Goal: Task Accomplishment & Management: Manage account settings

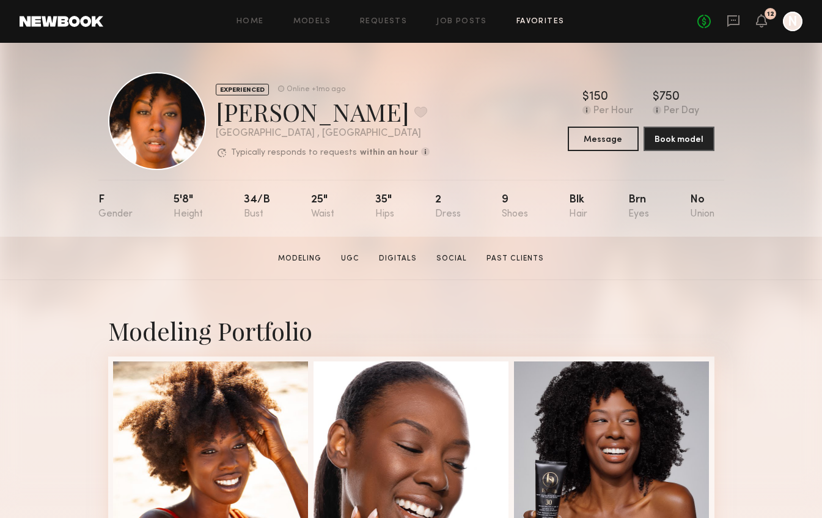
click at [558, 20] on link "Favorites" at bounding box center [540, 22] width 48 height 8
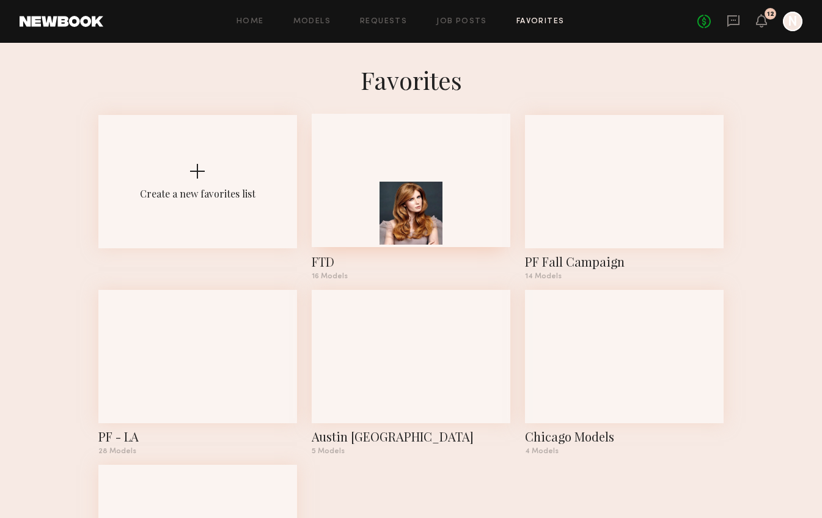
scroll to position [2, 0]
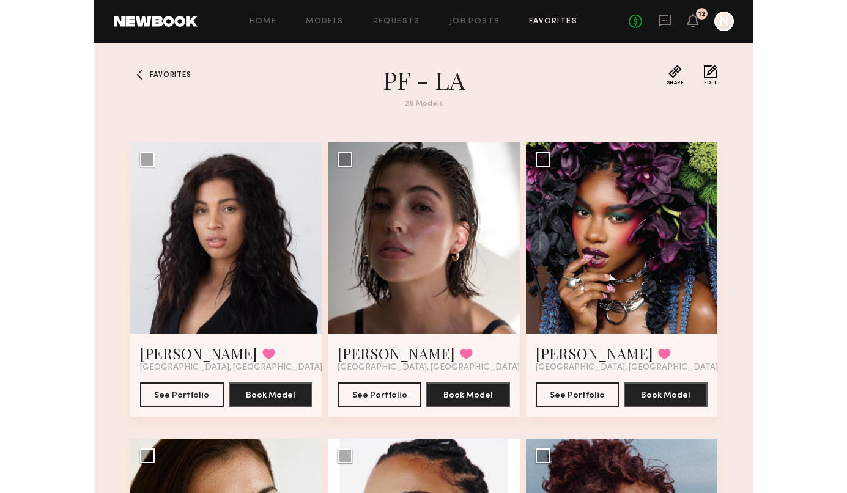
scroll to position [686, 0]
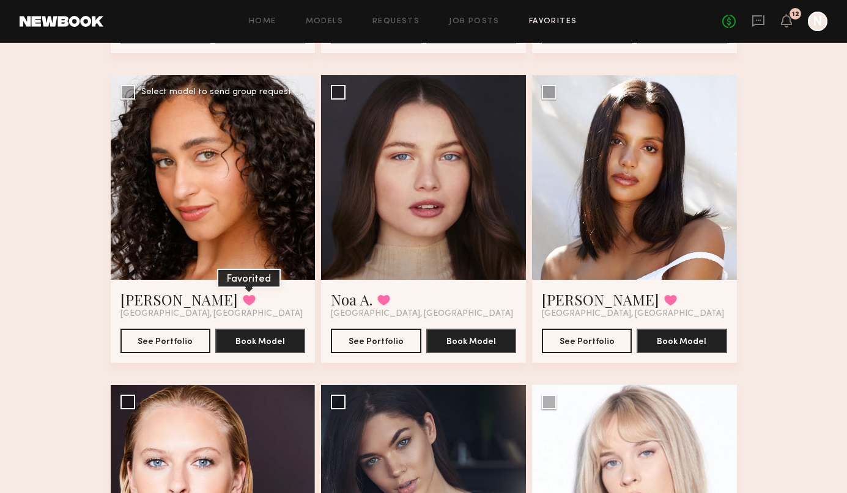
click at [243, 300] on button at bounding box center [249, 300] width 13 height 11
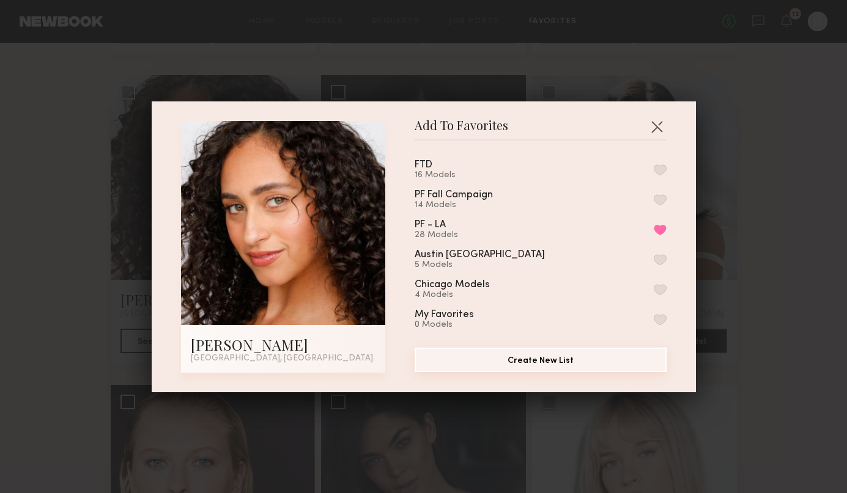
click at [553, 354] on button "Create New List" at bounding box center [540, 360] width 252 height 24
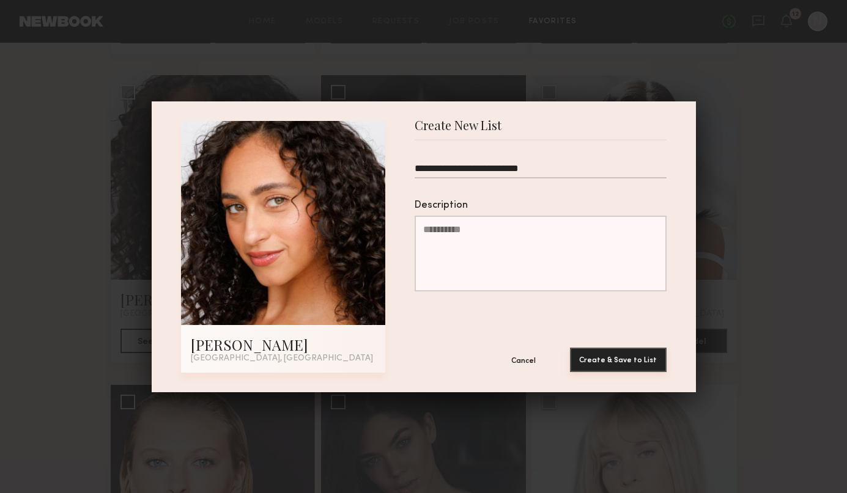
type input "**********"
click at [625, 355] on button "Create & Save to List" at bounding box center [618, 360] width 97 height 24
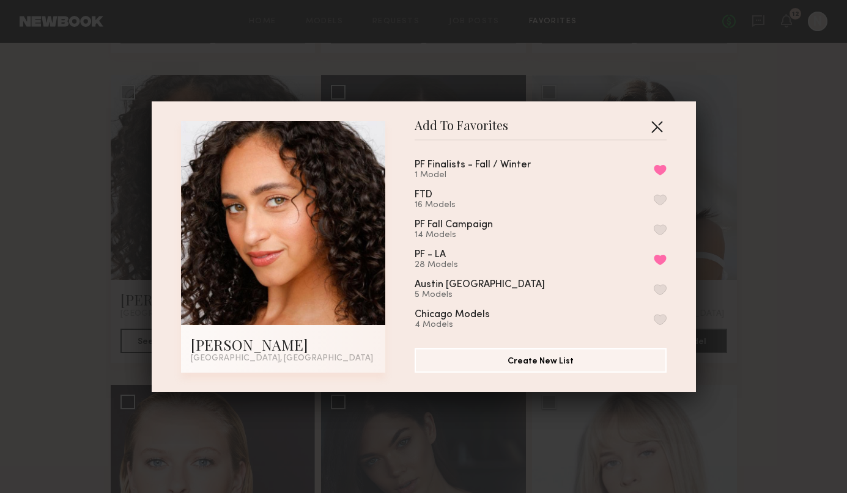
click at [658, 125] on button "button" at bounding box center [657, 127] width 20 height 20
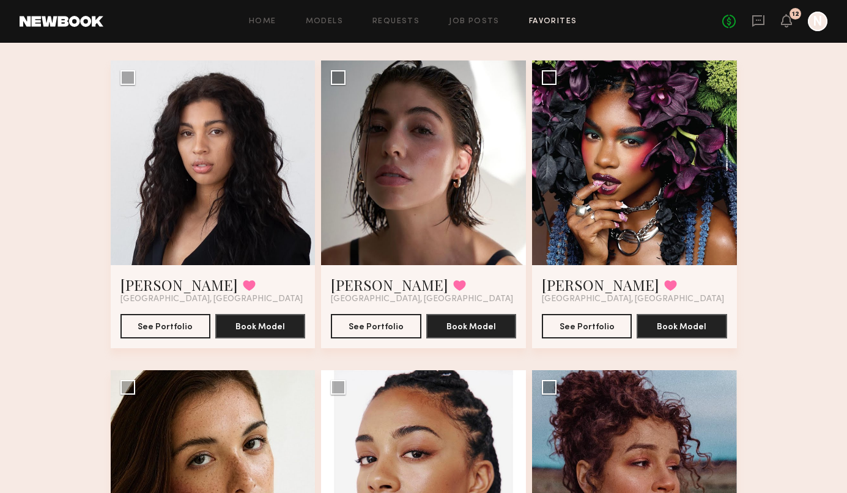
scroll to position [0, 0]
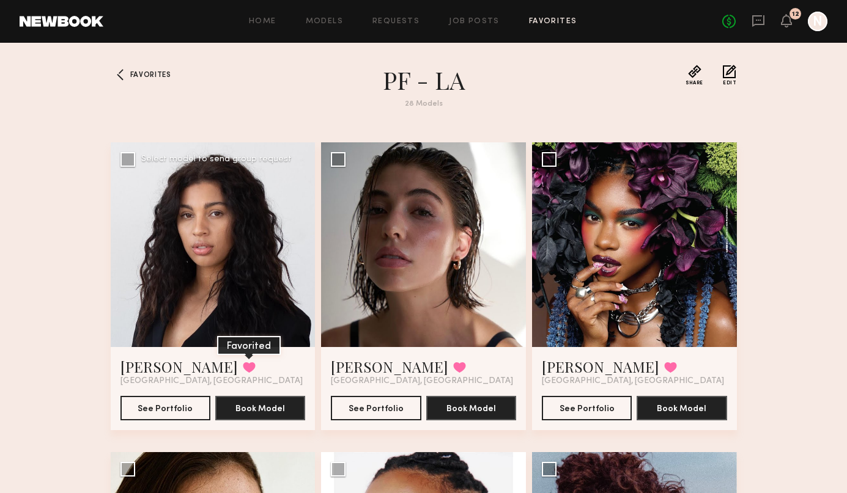
click at [243, 364] on button at bounding box center [249, 367] width 13 height 11
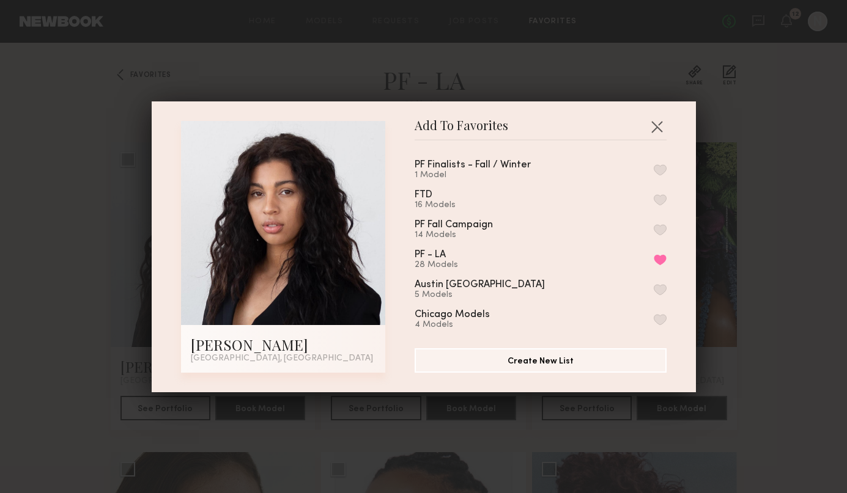
click at [657, 169] on button "button" at bounding box center [659, 169] width 13 height 11
click at [658, 318] on div "Add To Favorites Payton P. Los Angeles, CA Add To Favorites PF Finalists - Fall…" at bounding box center [423, 246] width 847 height 493
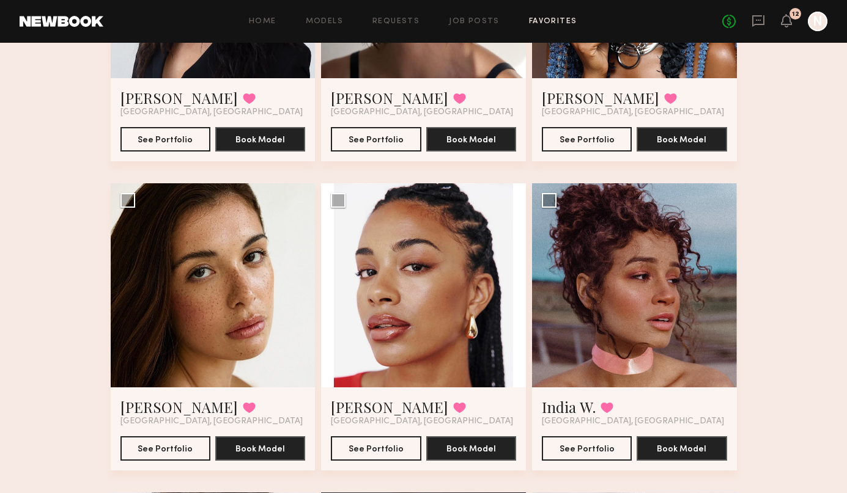
scroll to position [278, 0]
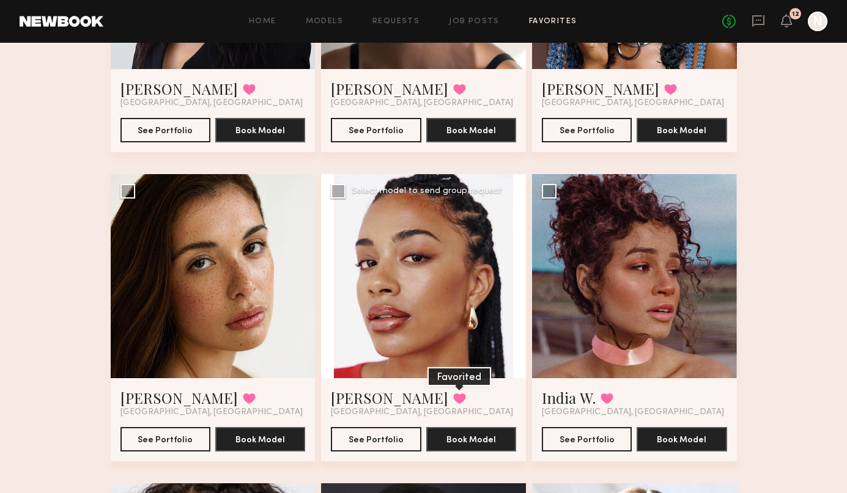
click at [453, 395] on button at bounding box center [459, 398] width 13 height 11
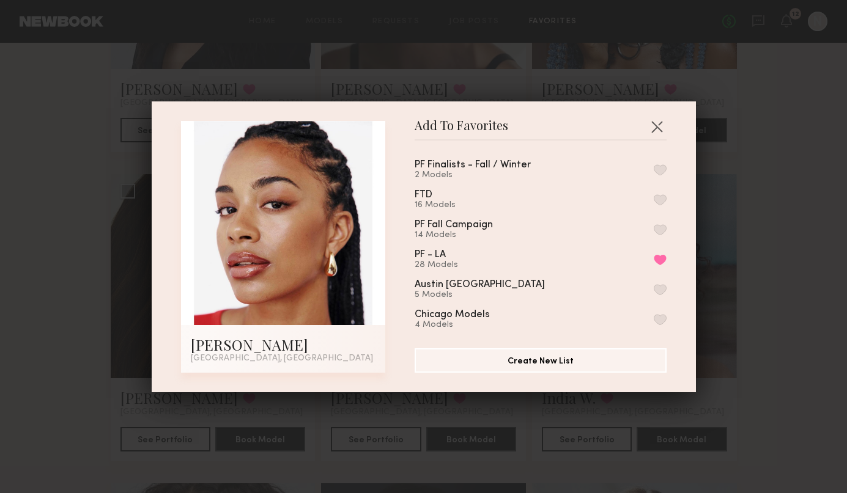
click at [656, 168] on button "button" at bounding box center [659, 169] width 13 height 11
drag, startPoint x: 738, startPoint y: 201, endPoint x: 731, endPoint y: 202, distance: 7.4
click at [658, 201] on div "Add To Favorites Chloe W. Los Angeles, CA Add To Favorites PF Finalists - Fall …" at bounding box center [423, 246] width 847 height 493
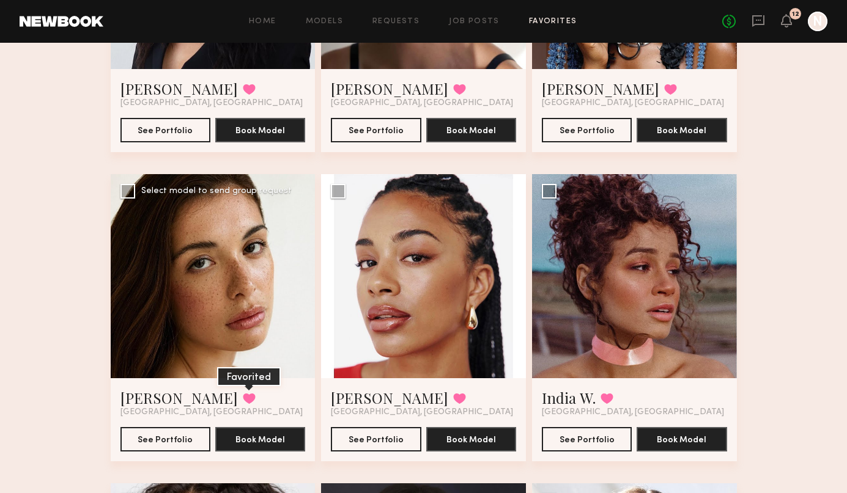
click at [243, 393] on button at bounding box center [249, 398] width 13 height 11
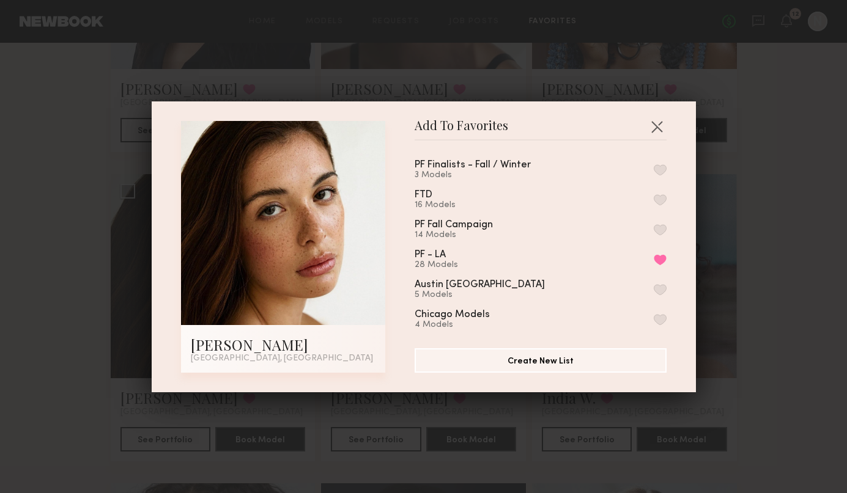
click at [656, 167] on button "button" at bounding box center [659, 169] width 13 height 11
click at [658, 211] on div "Add To Favorites Jasmine G. Los Angeles, CA Add To Favorites PF Finalists - Fal…" at bounding box center [423, 246] width 847 height 493
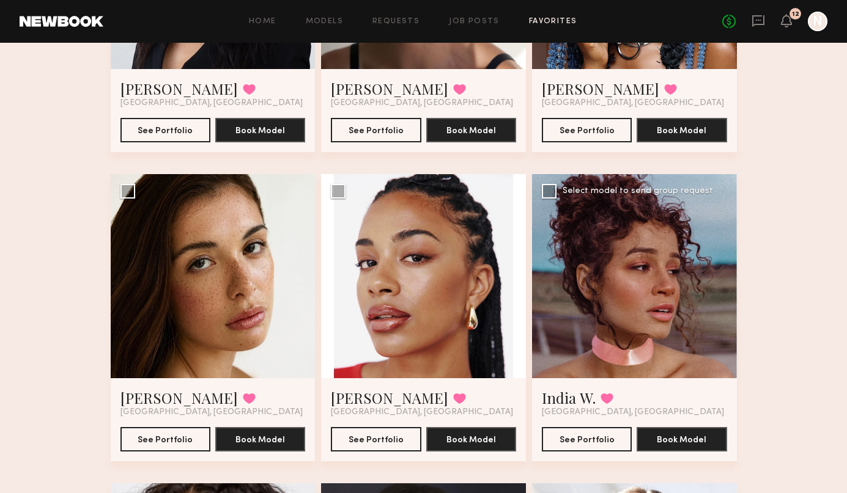
click at [604, 365] on div at bounding box center [634, 276] width 205 height 205
click at [637, 317] on div at bounding box center [634, 276] width 205 height 205
click at [598, 441] on button "See Portfolio" at bounding box center [587, 439] width 90 height 24
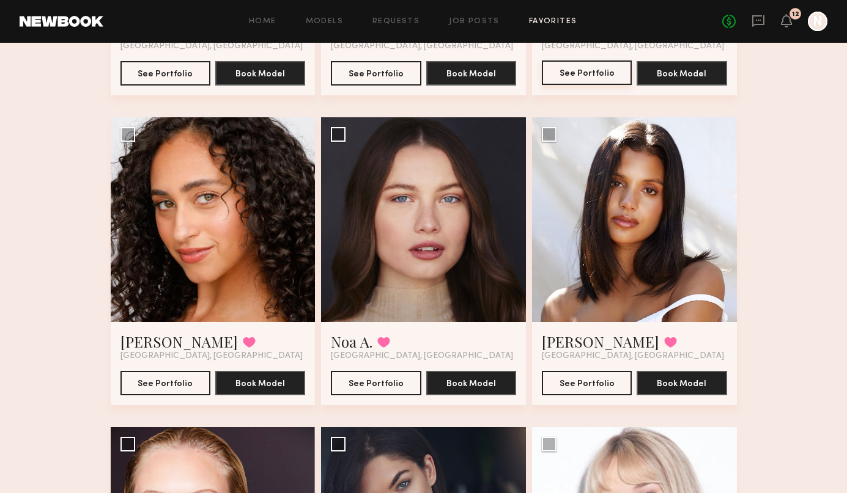
scroll to position [672, 0]
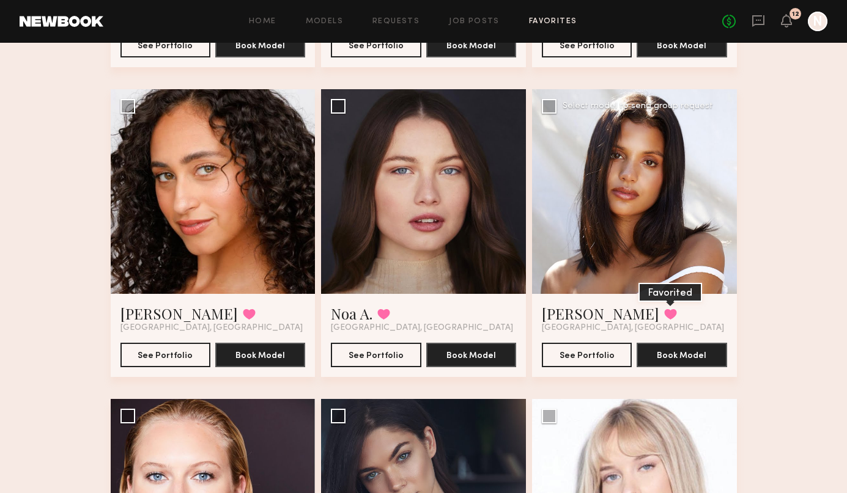
click at [658, 314] on button at bounding box center [670, 314] width 13 height 11
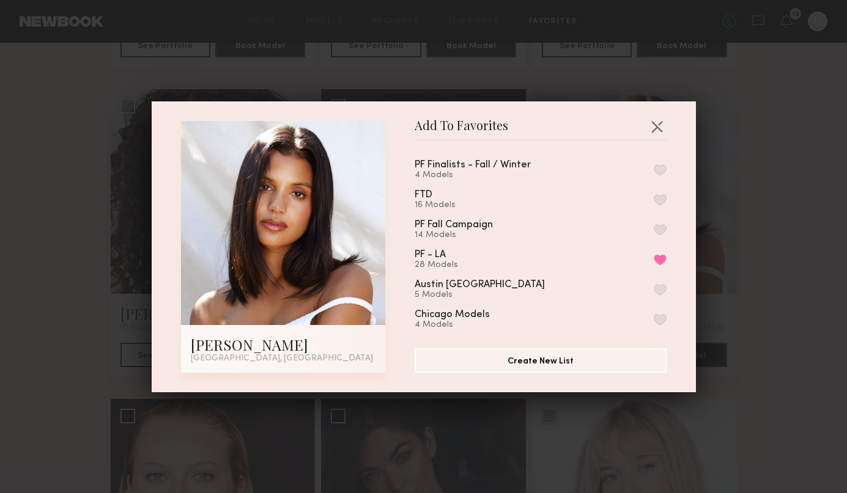
click at [656, 167] on button "button" at bounding box center [659, 169] width 13 height 11
click at [658, 211] on div "Add To Favorites Michaela B. Los Angeles, CA Add To Favorites PF Finalists - Fa…" at bounding box center [423, 246] width 847 height 493
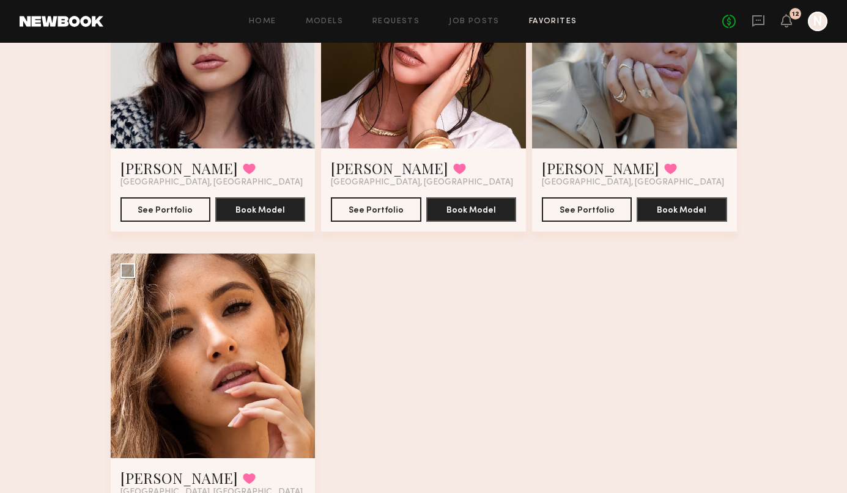
scroll to position [2716, 0]
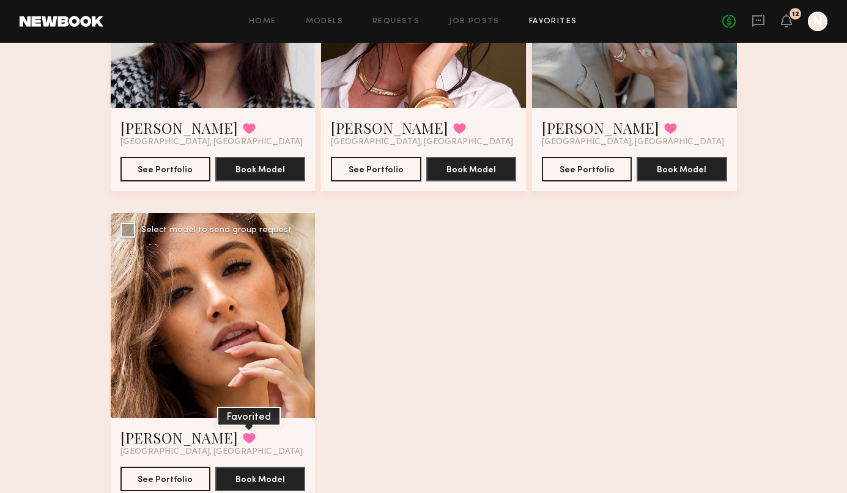
click at [243, 436] on button at bounding box center [249, 438] width 13 height 11
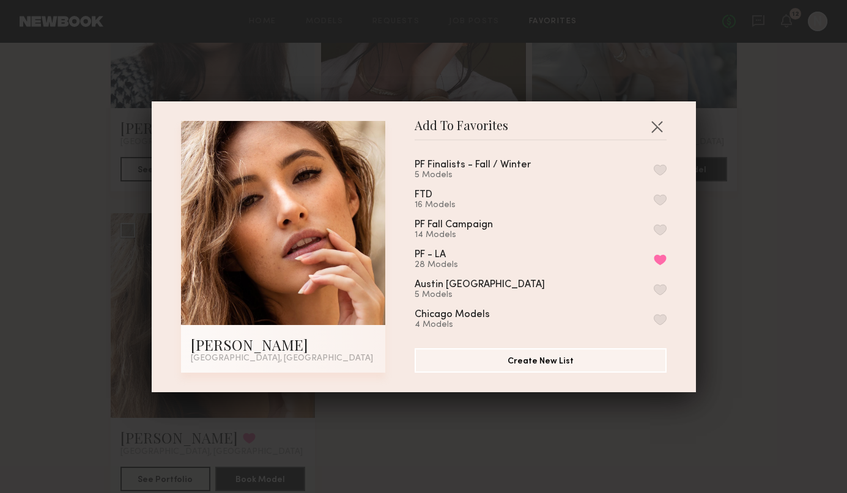
click at [517, 164] on div "PF Finalists - Fall / Winter" at bounding box center [472, 165] width 116 height 10
click at [658, 169] on button "button" at bounding box center [659, 169] width 13 height 11
click at [658, 214] on div "Add To Favorites Jacqueline R. Los Angeles, CA Add To Favorites PF Finalists - …" at bounding box center [423, 246] width 847 height 493
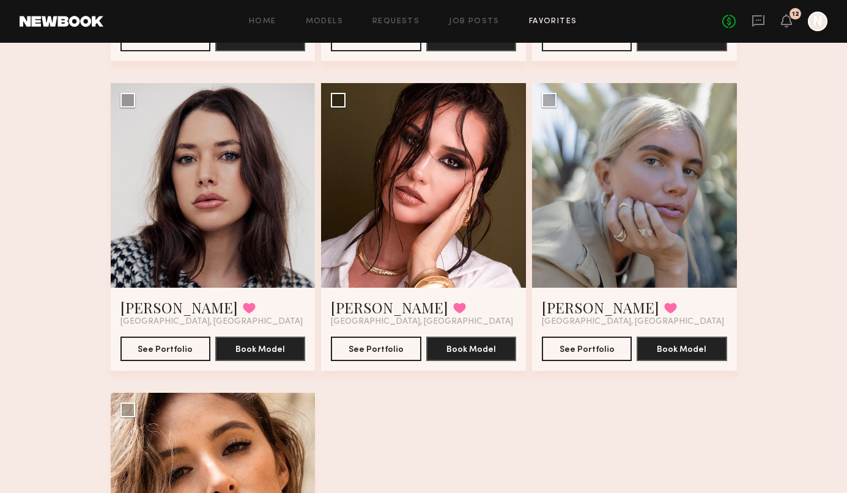
scroll to position [2491, 0]
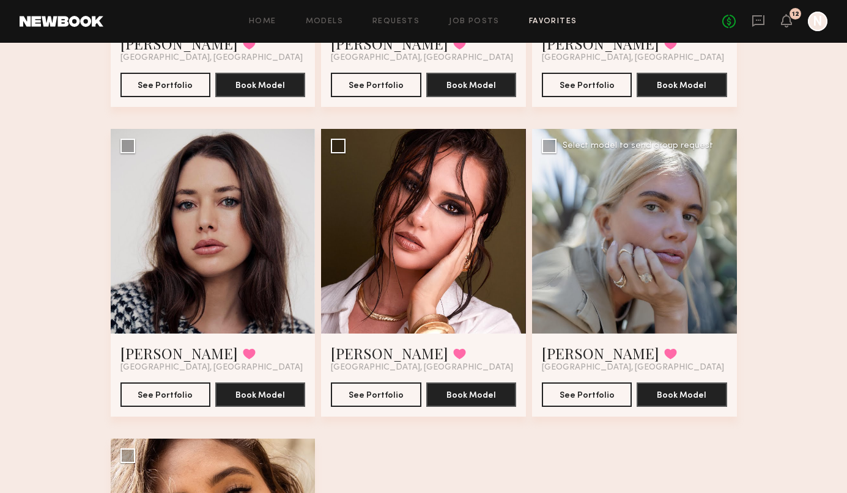
click at [658, 283] on div at bounding box center [634, 231] width 205 height 205
click at [658, 351] on button at bounding box center [670, 353] width 13 height 11
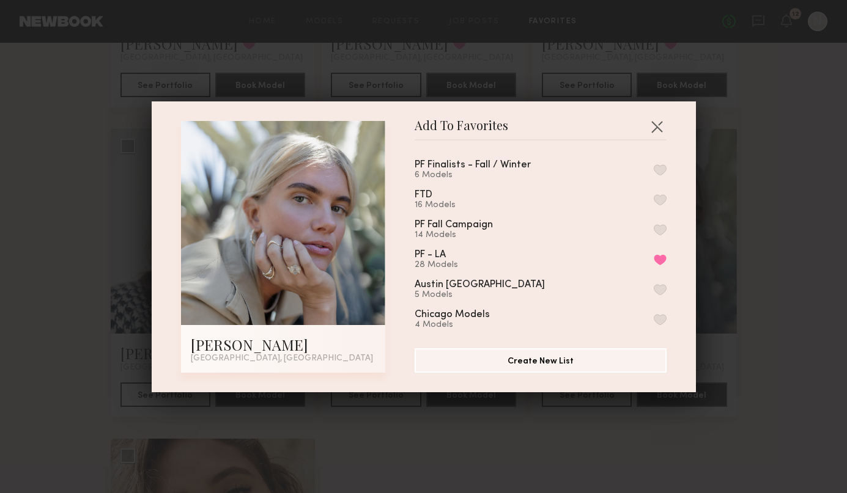
click at [658, 172] on button "button" at bounding box center [659, 169] width 13 height 11
click at [658, 235] on div "Add To Favorites Katie B. Los Angeles, CA Add To Favorites PF Finalists - Fall …" at bounding box center [423, 246] width 847 height 493
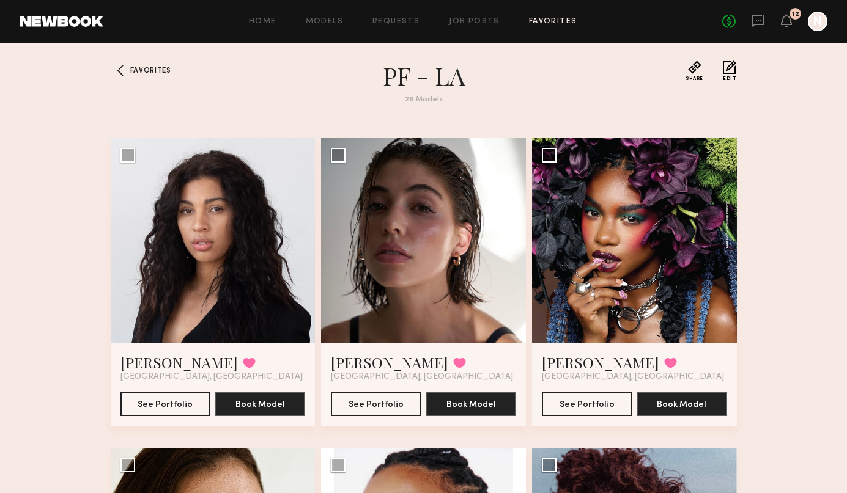
scroll to position [0, 0]
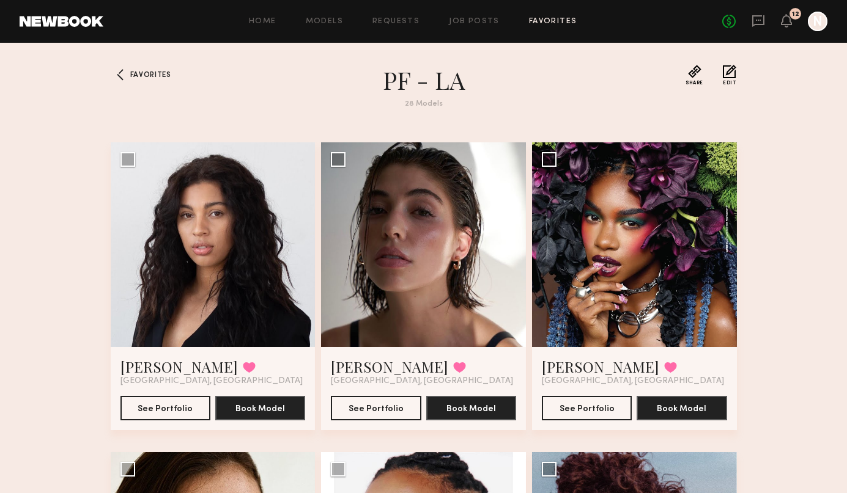
click at [160, 79] on div "Favorites" at bounding box center [138, 94] width 55 height 58
click at [160, 75] on span "Favorites" at bounding box center [150, 75] width 41 height 7
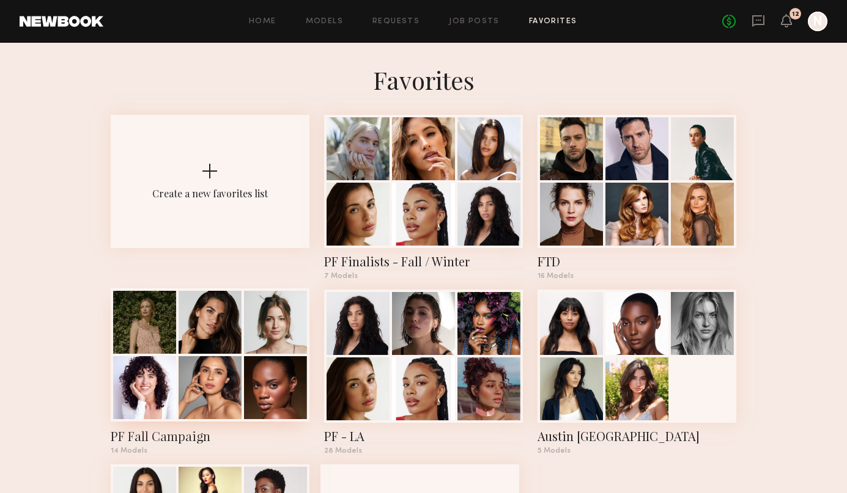
click at [264, 403] on div at bounding box center [275, 387] width 63 height 63
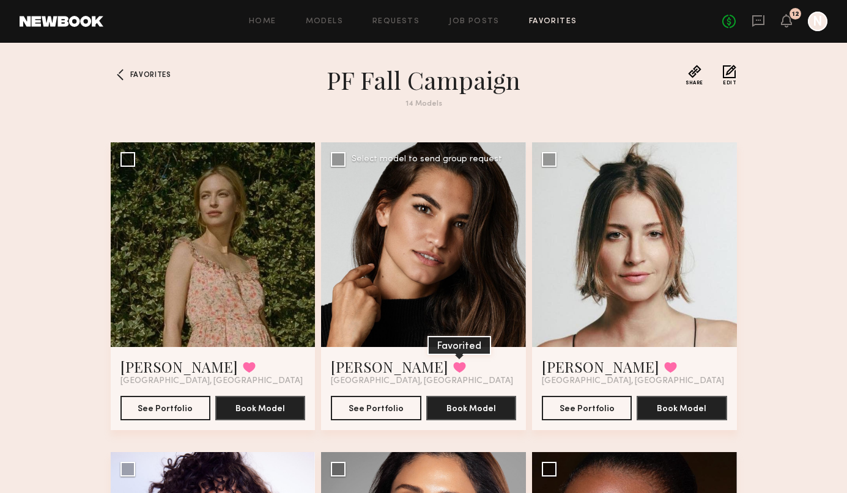
click at [453, 367] on button at bounding box center [459, 367] width 13 height 11
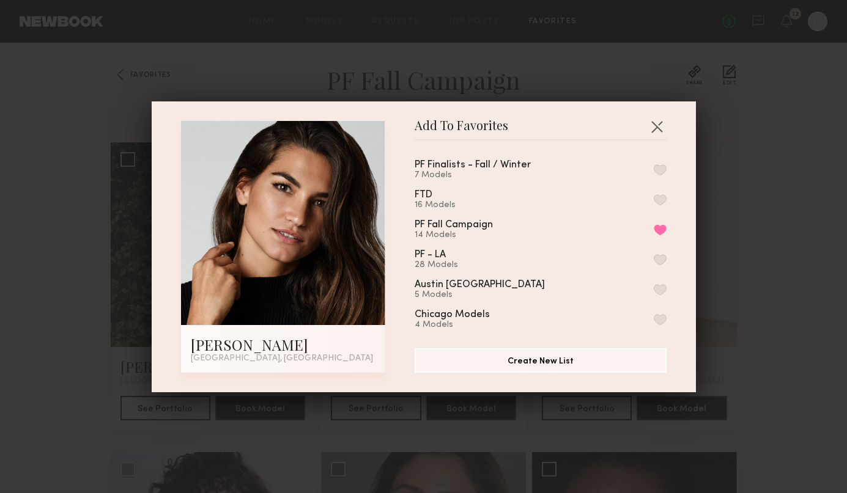
drag, startPoint x: 659, startPoint y: 166, endPoint x: 689, endPoint y: 177, distance: 31.9
click at [658, 166] on button "button" at bounding box center [659, 169] width 13 height 11
click at [658, 213] on div "Add To Favorites Mari L. Los Angeles, CA Add To Favorites PF Finalists - Fall /…" at bounding box center [423, 246] width 847 height 493
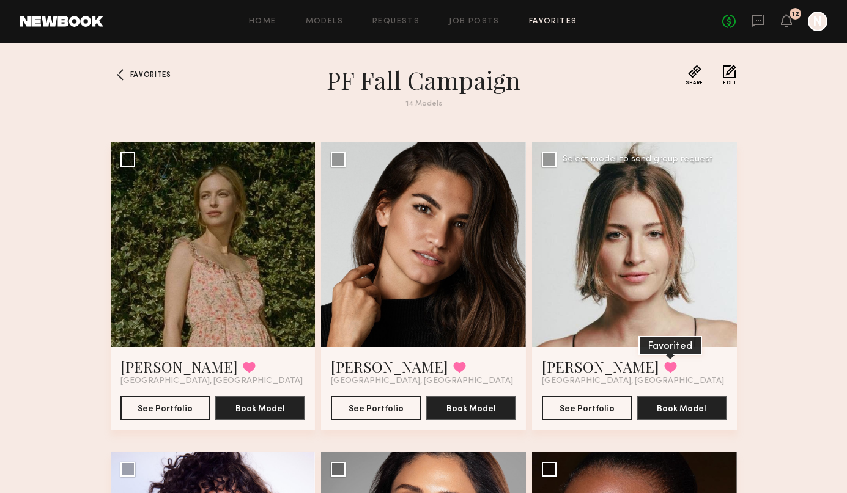
click at [658, 364] on button at bounding box center [670, 367] width 13 height 11
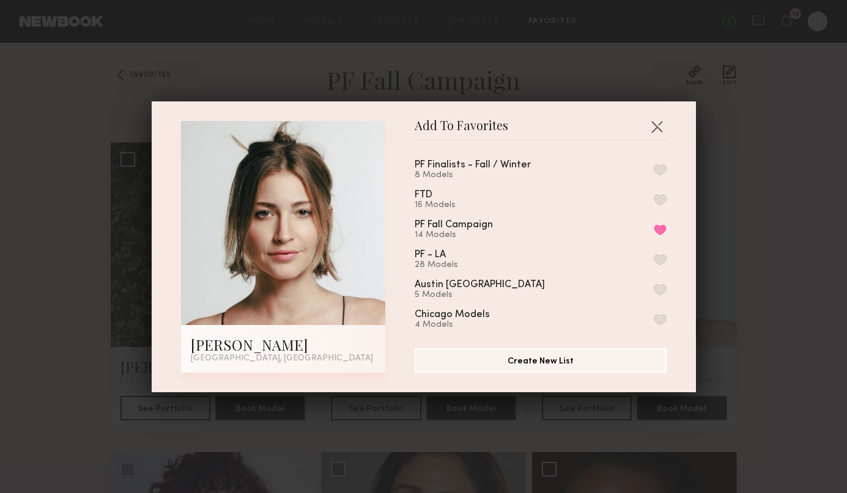
drag, startPoint x: 661, startPoint y: 167, endPoint x: 703, endPoint y: 180, distance: 44.1
click at [658, 167] on button "button" at bounding box center [659, 169] width 13 height 11
click at [658, 211] on div "Add To Favorites Ashley W. Los Angeles, CA Add To Favorites PF Finalists - Fall…" at bounding box center [423, 246] width 847 height 493
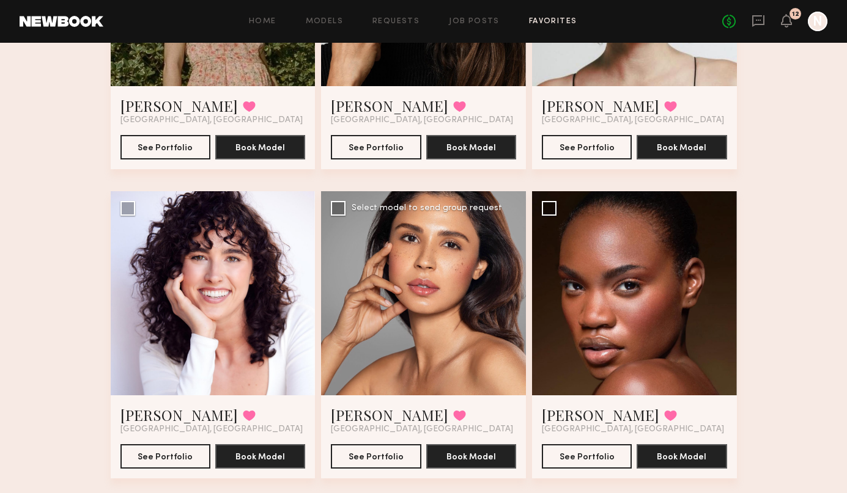
scroll to position [259, 0]
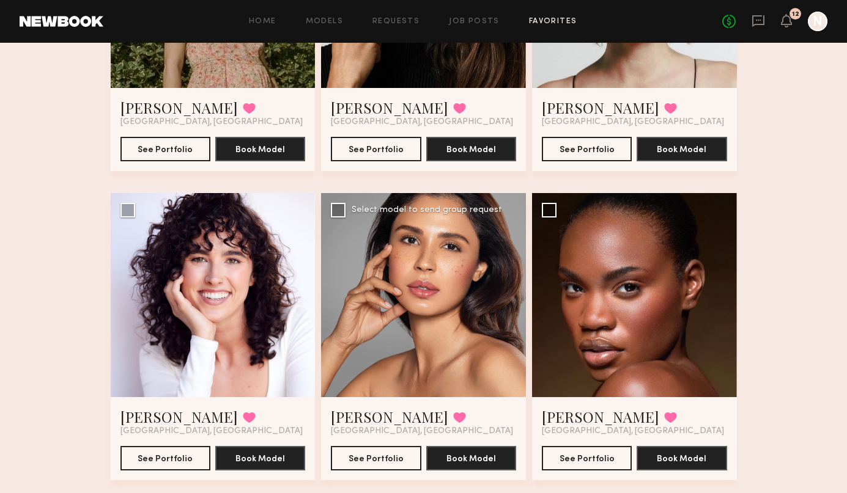
click at [479, 343] on div at bounding box center [423, 295] width 205 height 205
click at [435, 292] on div at bounding box center [423, 295] width 205 height 205
click at [358, 419] on link "Julissa R." at bounding box center [389, 417] width 117 height 20
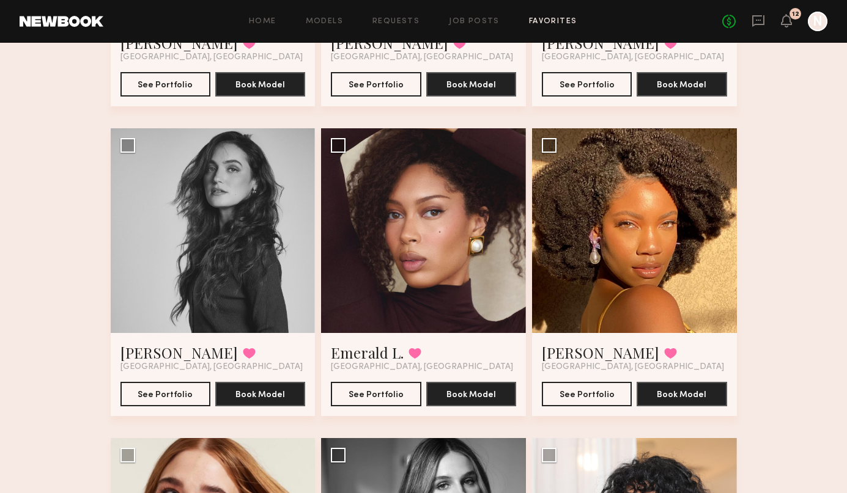
scroll to position [638, 0]
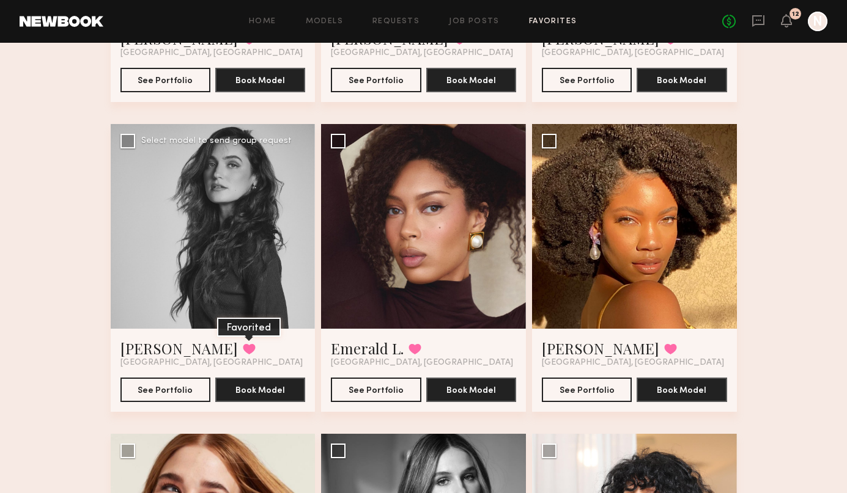
click at [243, 348] on button at bounding box center [249, 349] width 13 height 11
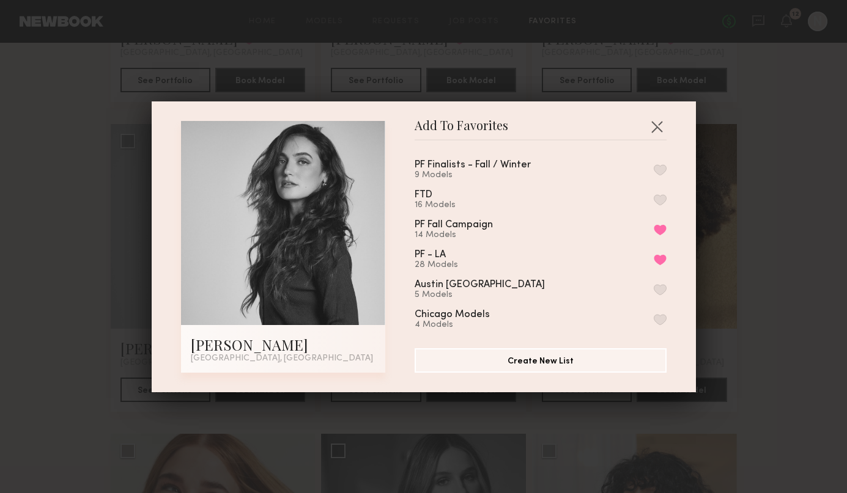
click at [658, 167] on button "button" at bounding box center [659, 169] width 13 height 11
click at [658, 208] on div "Add To Favorites Nicole Z. Los Angeles, CA Add To Favorites PF Finalists - Fall…" at bounding box center [423, 246] width 847 height 493
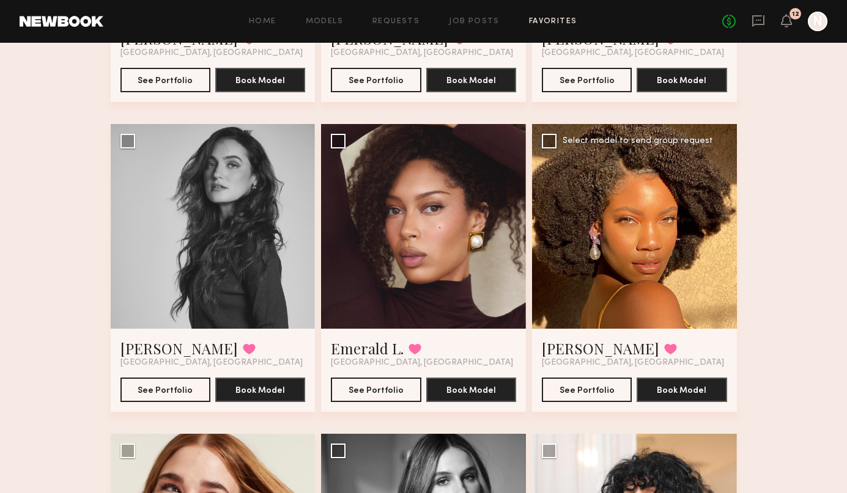
click at [619, 298] on div at bounding box center [634, 226] width 205 height 205
click at [556, 344] on link "Joy G." at bounding box center [600, 349] width 117 height 20
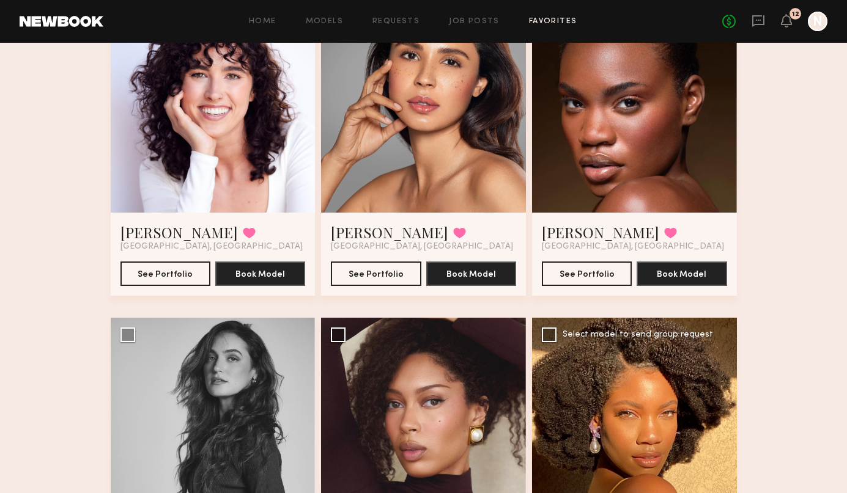
scroll to position [0, 0]
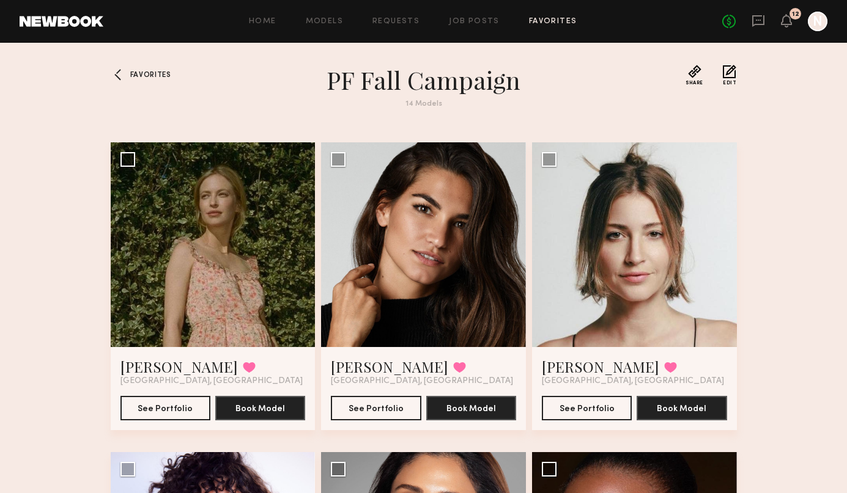
click at [155, 74] on span "Favorites" at bounding box center [150, 75] width 41 height 7
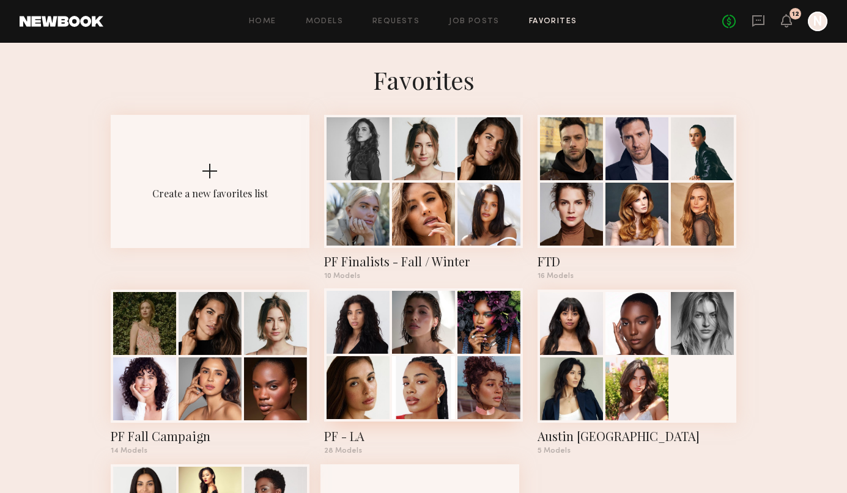
click at [482, 333] on div at bounding box center [488, 322] width 63 height 63
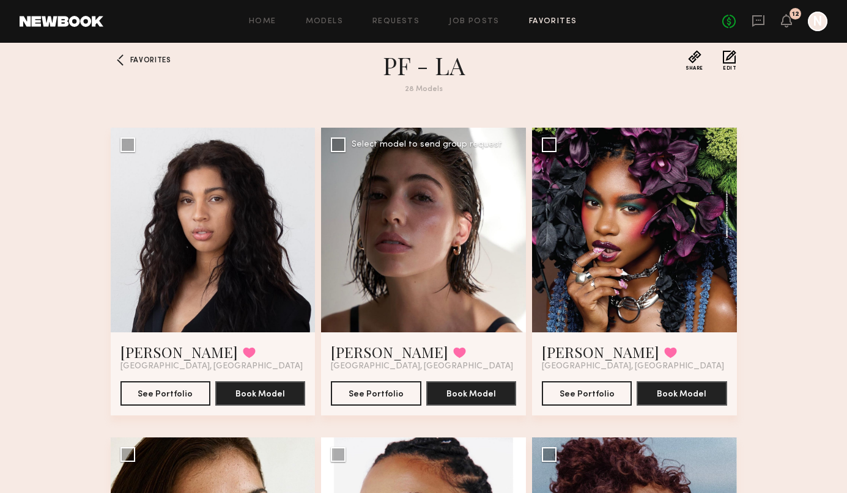
scroll to position [20, 0]
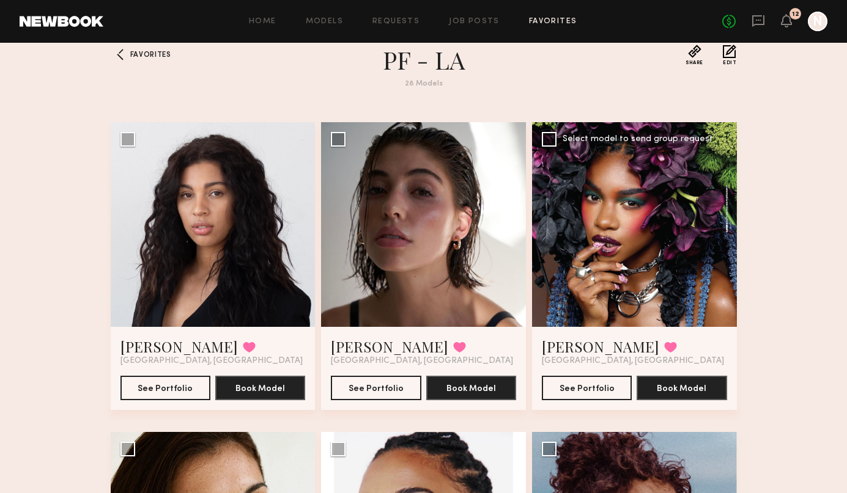
click at [658, 268] on div at bounding box center [634, 224] width 205 height 205
click at [584, 234] on div at bounding box center [634, 224] width 205 height 205
click at [571, 347] on link "Deonna I." at bounding box center [600, 347] width 117 height 20
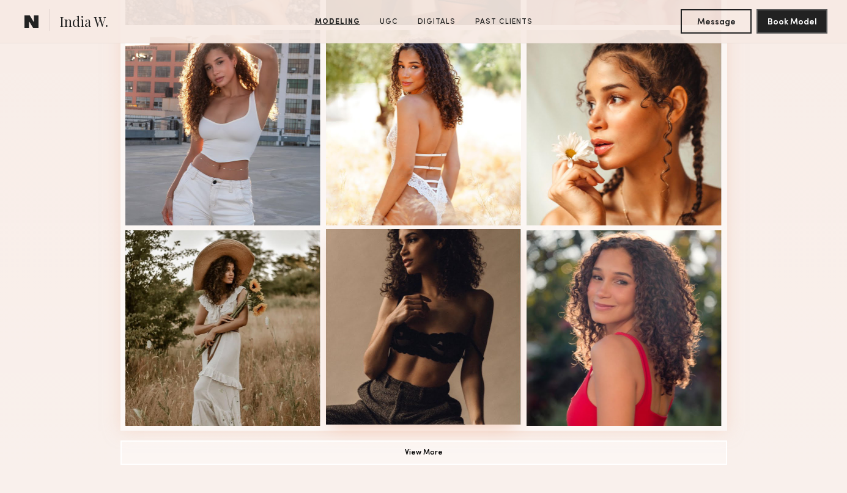
scroll to position [736, 0]
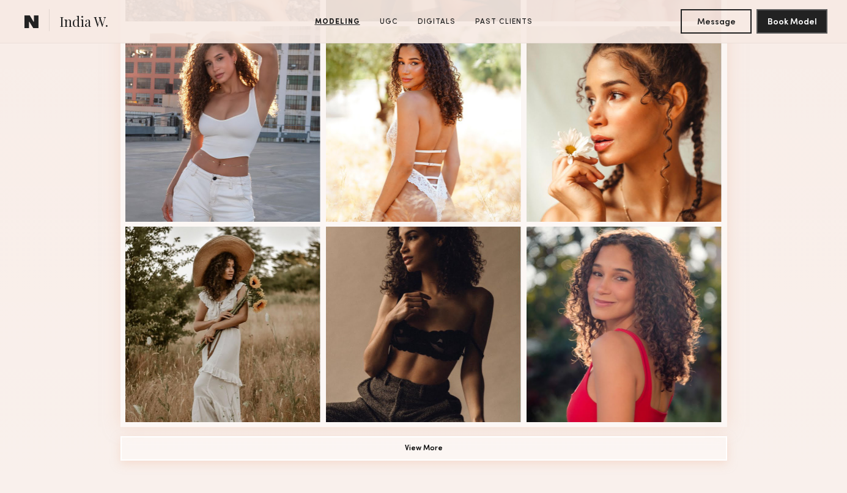
click at [438, 444] on button "View More" at bounding box center [423, 448] width 606 height 24
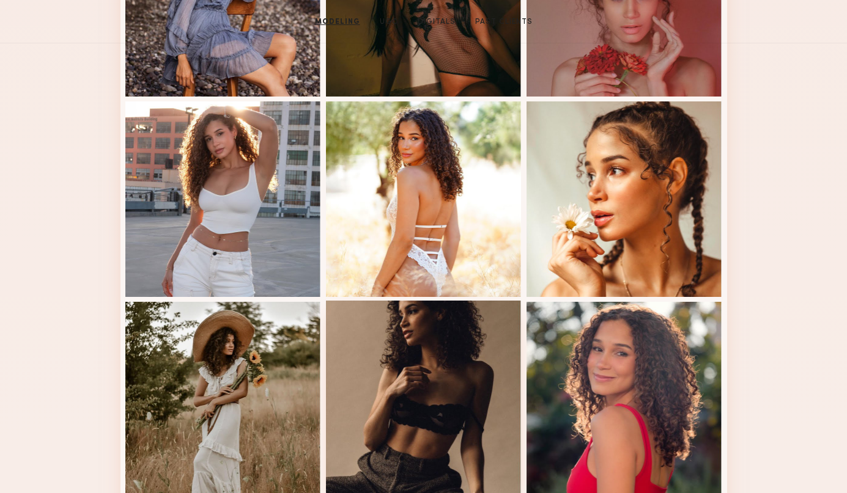
scroll to position [0, 0]
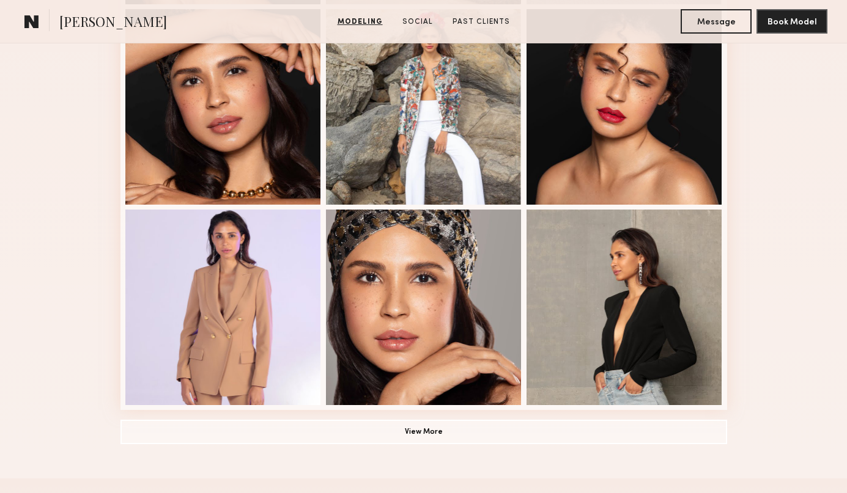
scroll to position [754, 0]
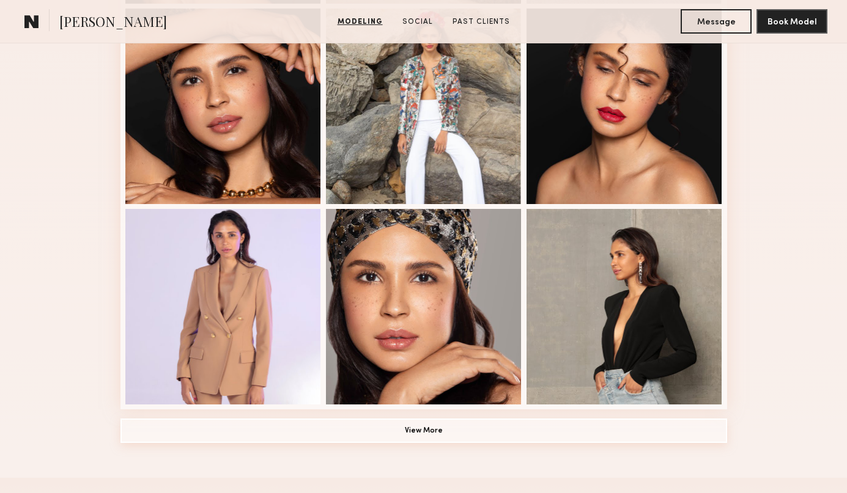
click at [438, 441] on button "View More" at bounding box center [423, 431] width 606 height 24
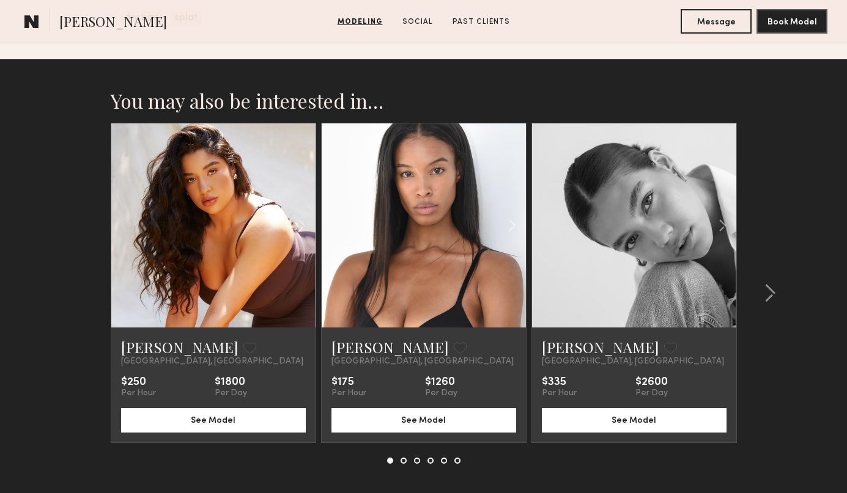
scroll to position [2003, 0]
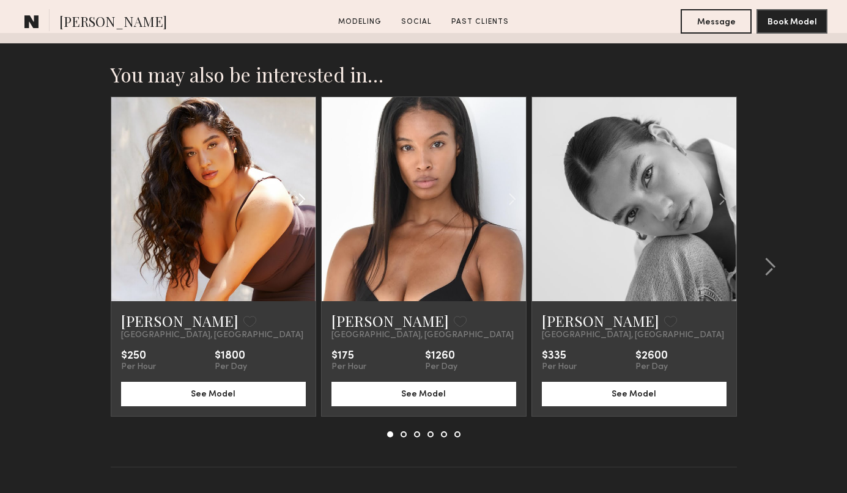
click at [297, 203] on common-icon at bounding box center [302, 199] width 18 height 23
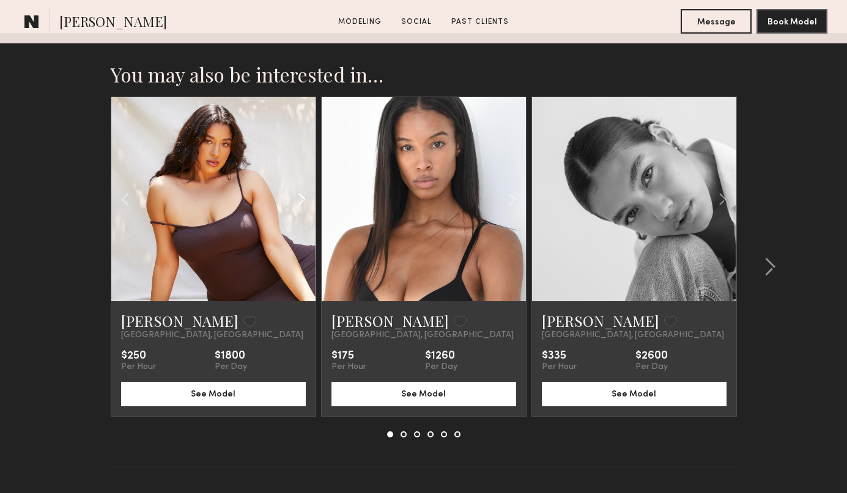
click at [297, 203] on common-icon at bounding box center [302, 199] width 18 height 23
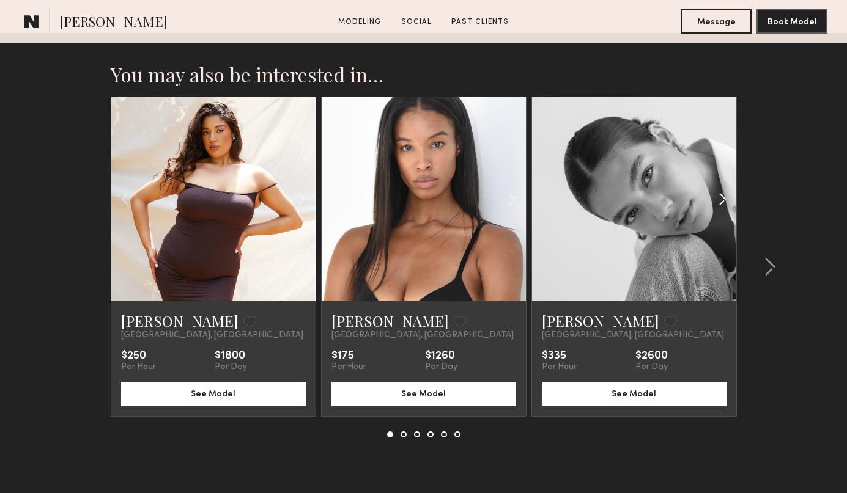
click at [723, 199] on common-icon at bounding box center [722, 199] width 18 height 23
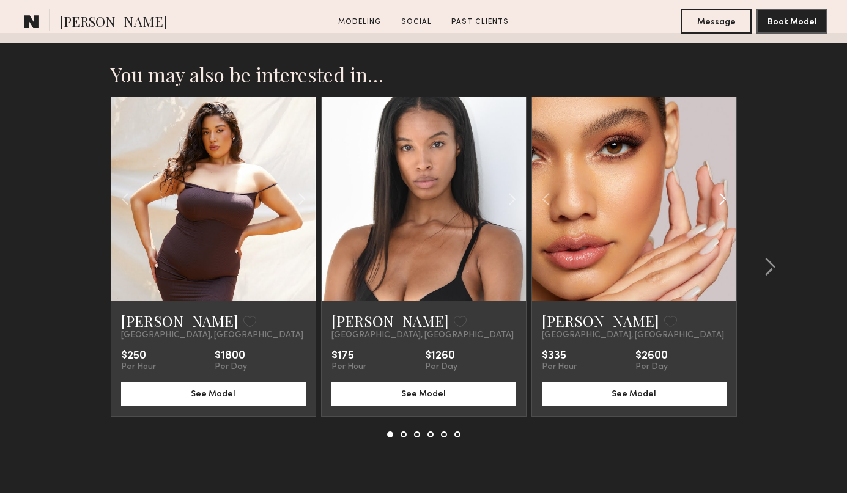
click at [723, 199] on common-icon at bounding box center [722, 199] width 18 height 23
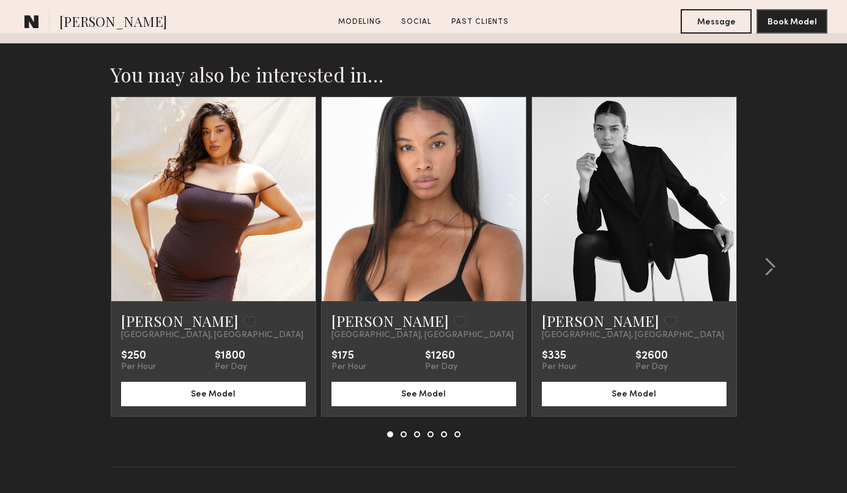
click at [723, 199] on common-icon at bounding box center [722, 199] width 18 height 23
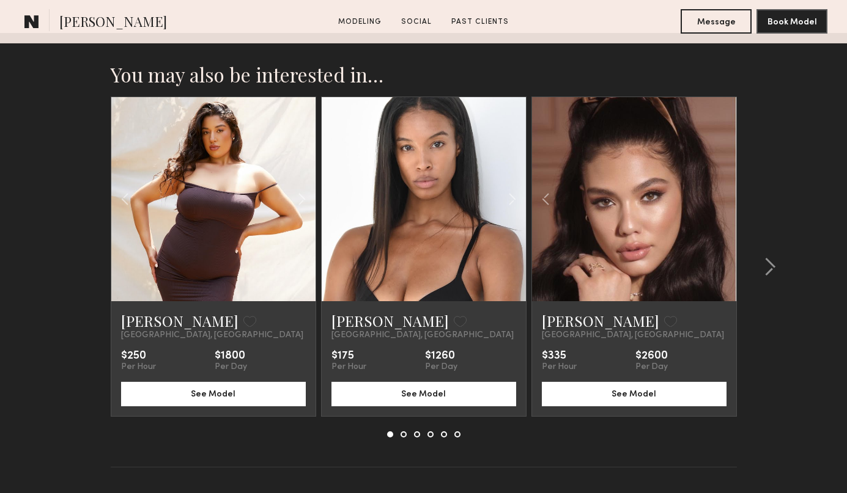
click at [723, 199] on div at bounding box center [634, 199] width 204 height 204
click at [768, 261] on common-icon at bounding box center [769, 267] width 12 height 20
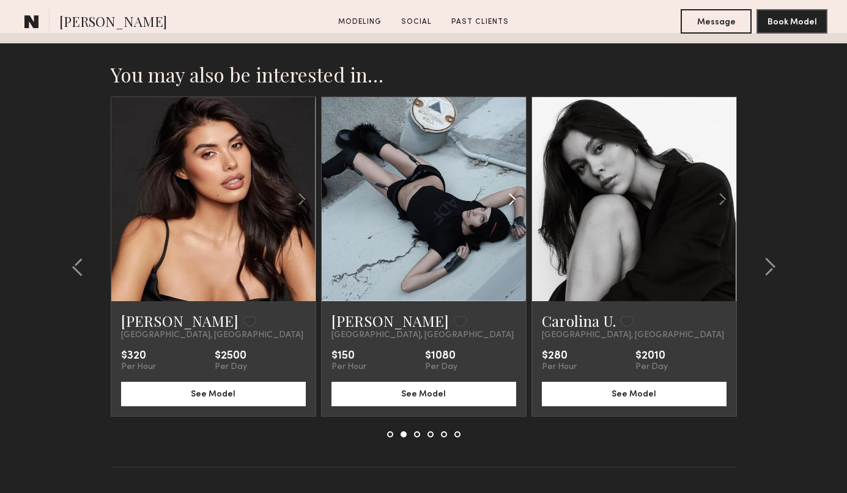
click at [513, 199] on common-icon at bounding box center [512, 199] width 18 height 23
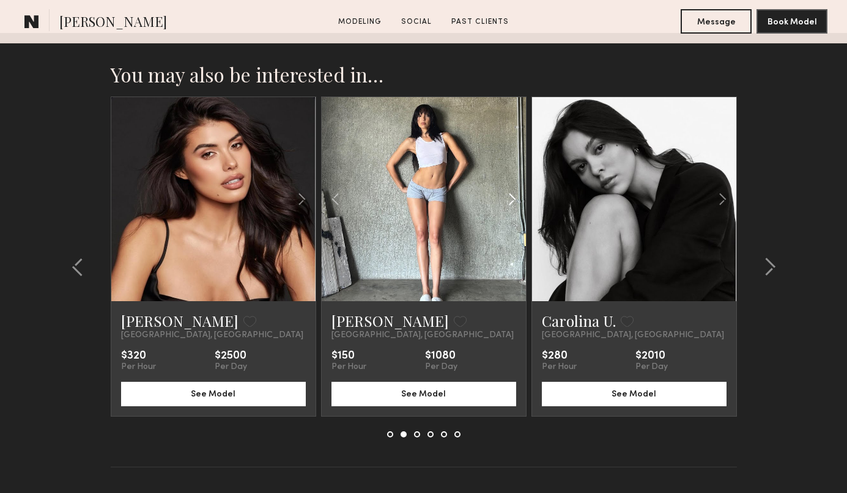
click at [513, 199] on common-icon at bounding box center [512, 199] width 18 height 23
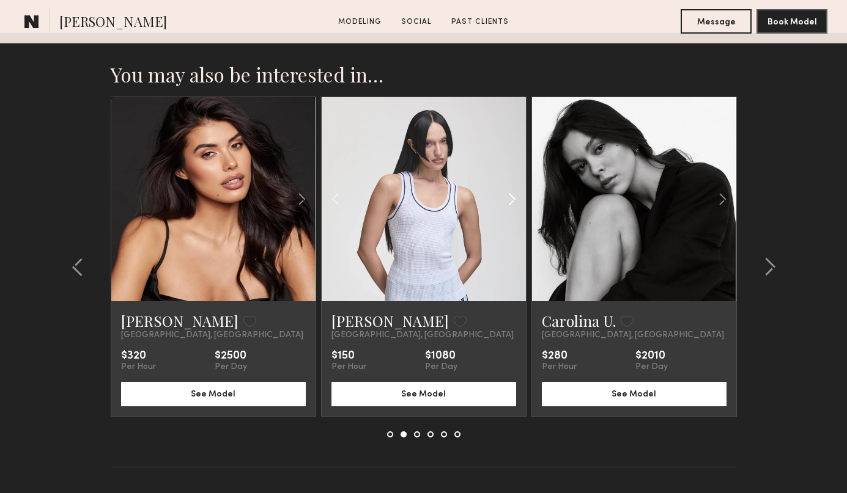
click at [513, 199] on common-icon at bounding box center [512, 199] width 18 height 23
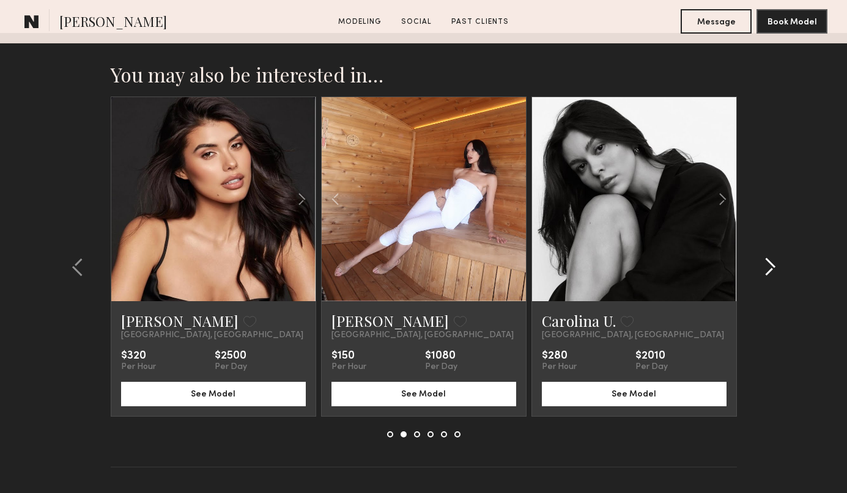
click at [771, 277] on div at bounding box center [766, 267] width 59 height 341
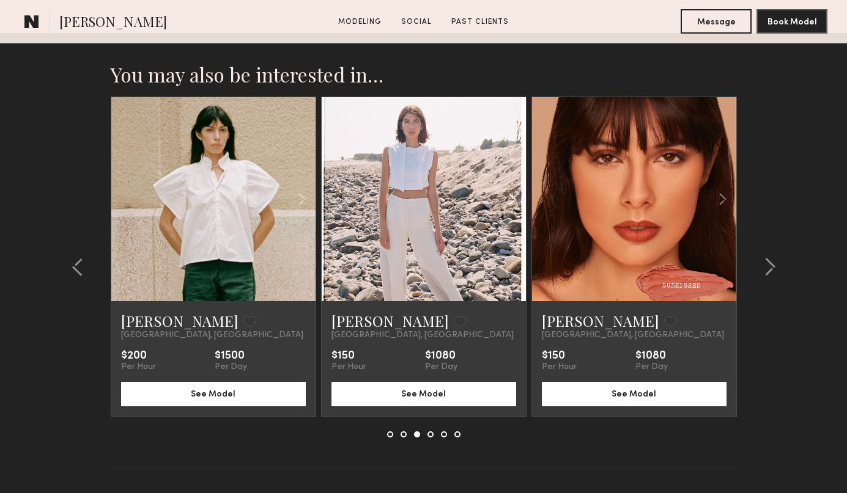
click at [515, 204] on common-icon at bounding box center [512, 199] width 18 height 23
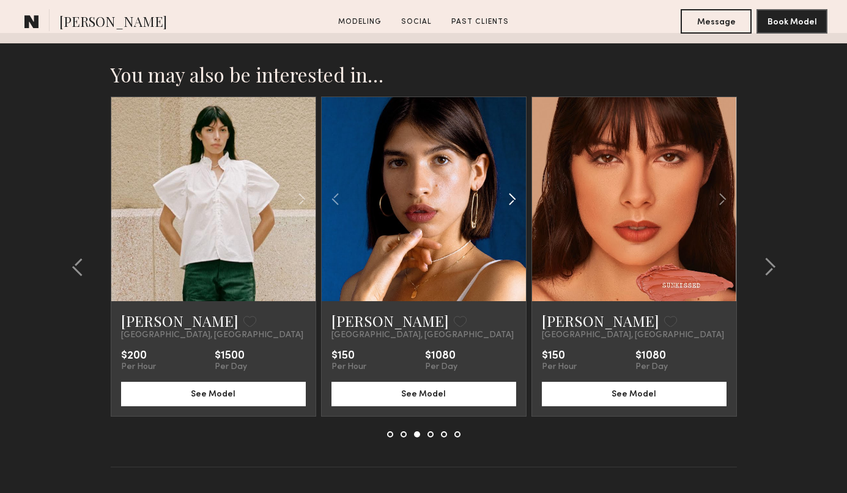
click at [515, 204] on common-icon at bounding box center [512, 199] width 18 height 23
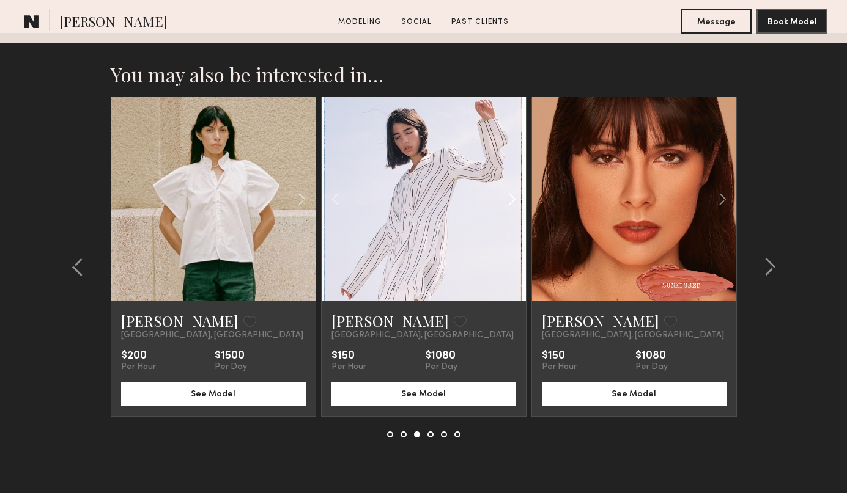
click at [515, 204] on common-icon at bounding box center [512, 199] width 18 height 23
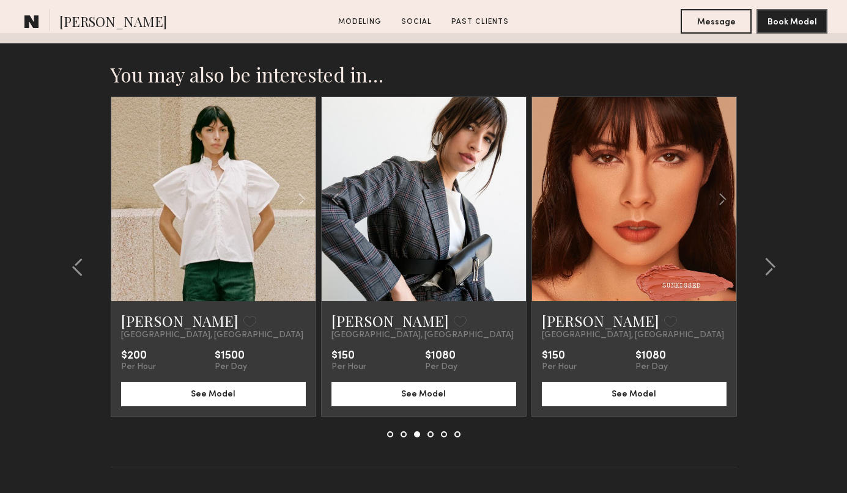
click at [515, 204] on div at bounding box center [424, 199] width 204 height 204
click at [334, 197] on common-icon at bounding box center [335, 199] width 18 height 23
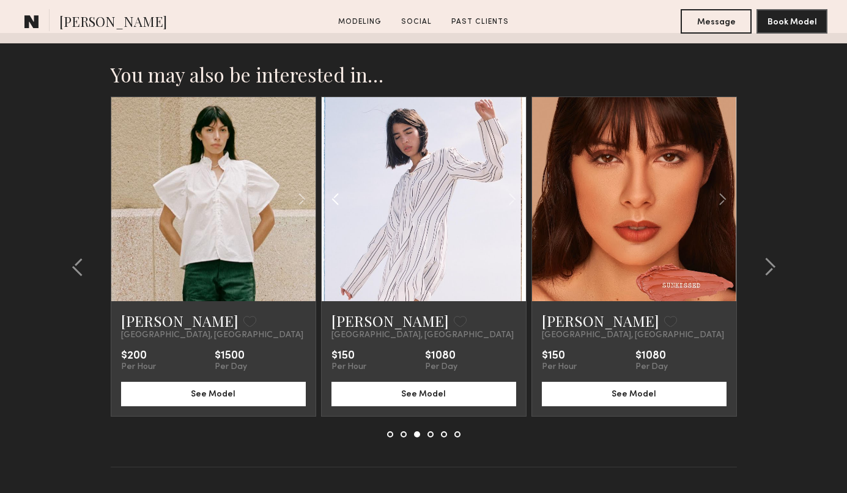
click at [334, 197] on common-icon at bounding box center [335, 199] width 18 height 23
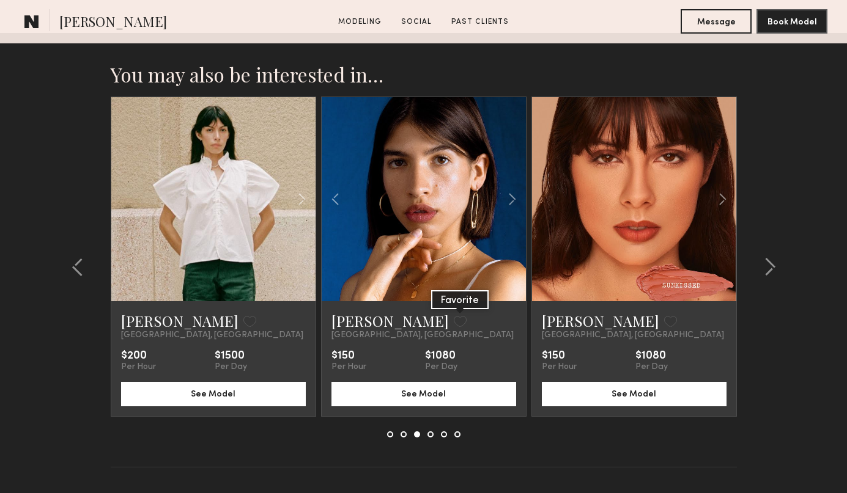
click at [454, 320] on button at bounding box center [460, 321] width 13 height 11
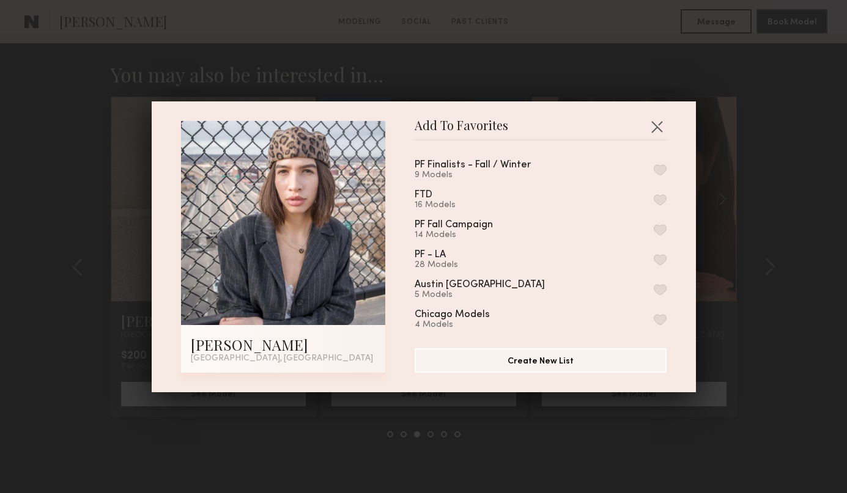
click at [663, 169] on button "button" at bounding box center [659, 169] width 13 height 11
click at [790, 223] on div "Add To Favorites Keilah J. Los Angeles, CA Add To Favorites PF Finalists - Fall…" at bounding box center [423, 246] width 847 height 493
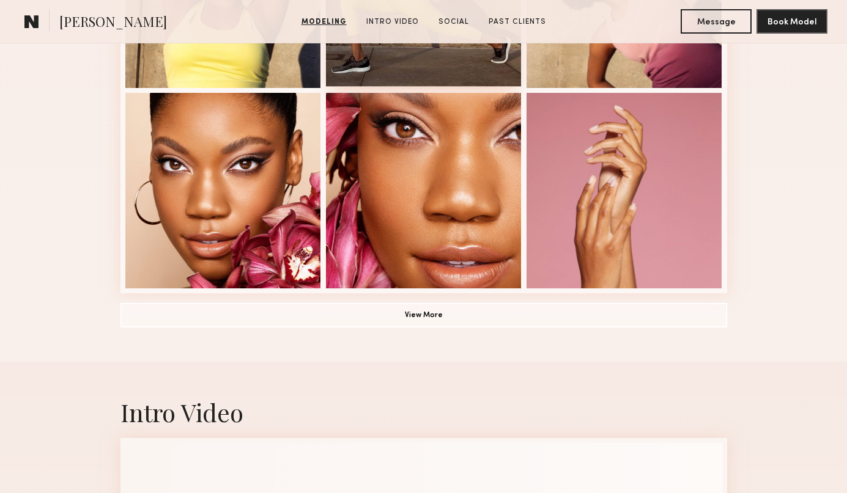
scroll to position [872, 0]
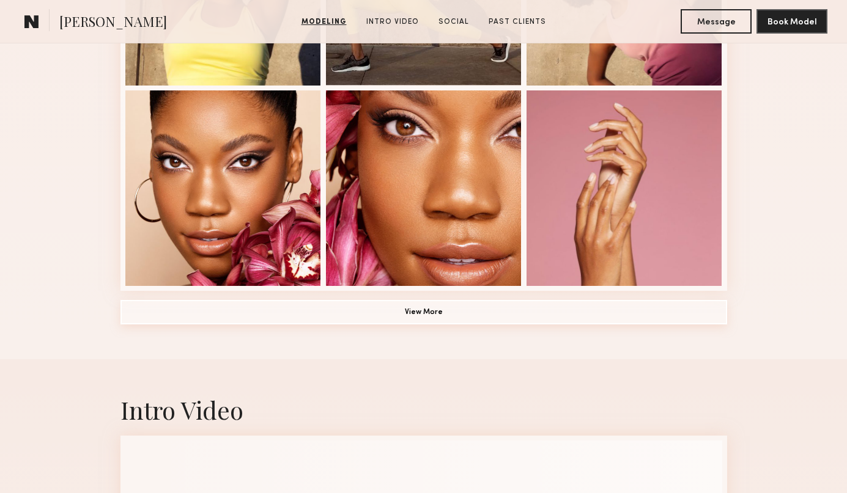
click at [449, 315] on button "View More" at bounding box center [423, 312] width 606 height 24
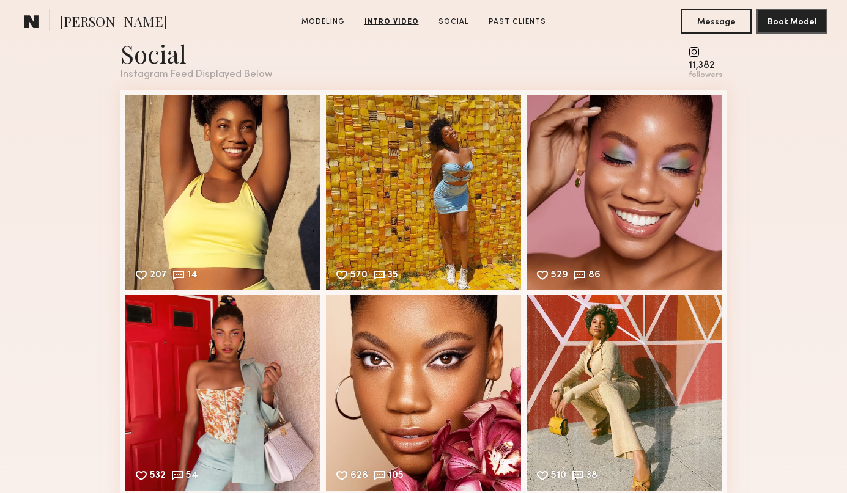
scroll to position [2264, 0]
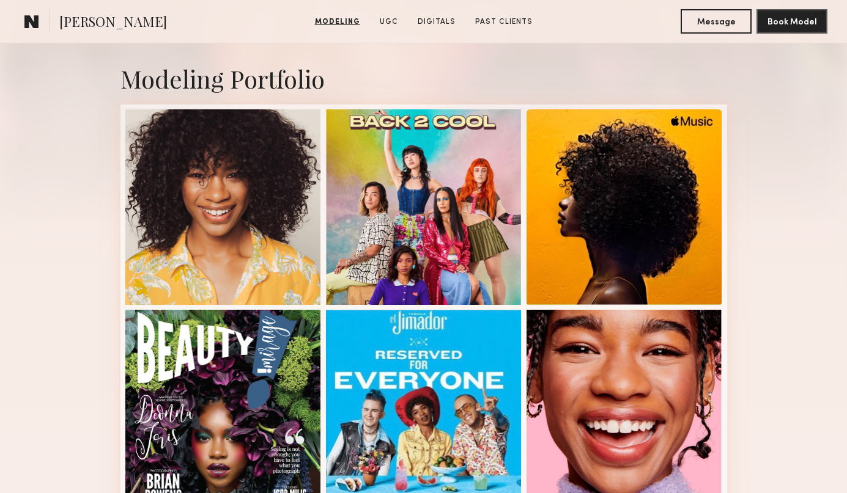
scroll to position [246, 0]
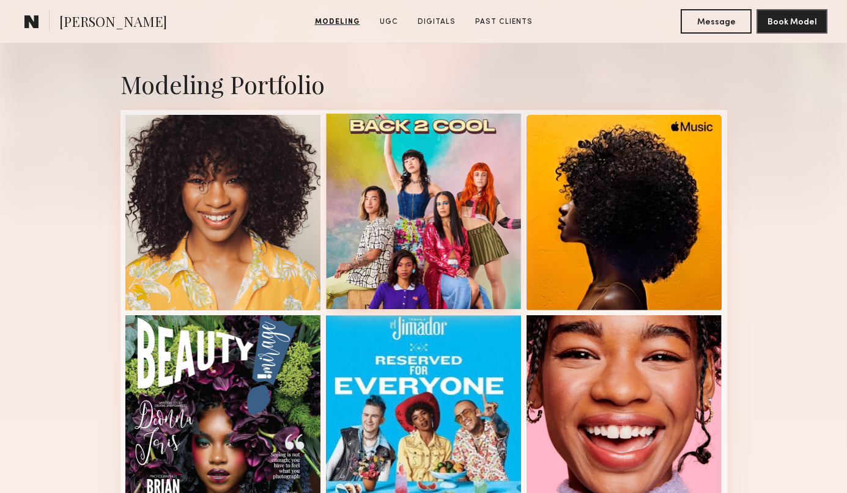
click at [432, 255] on div at bounding box center [424, 212] width 196 height 196
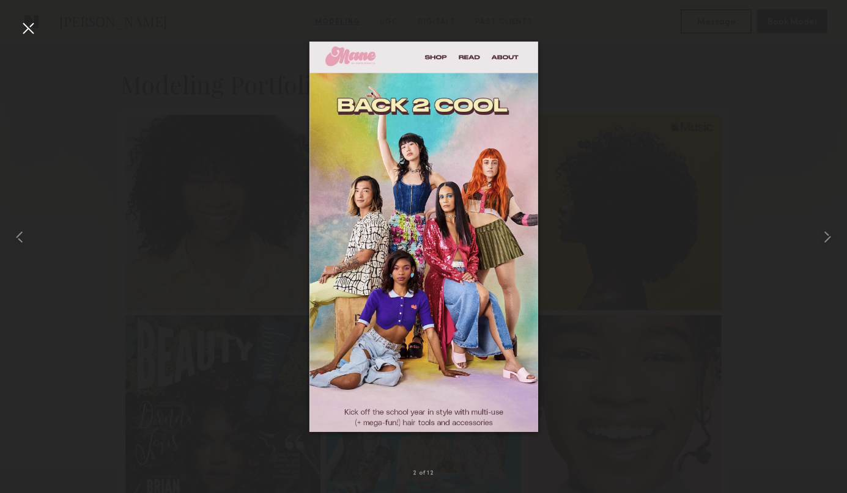
scroll to position [243, 0]
click at [28, 30] on div at bounding box center [28, 28] width 20 height 20
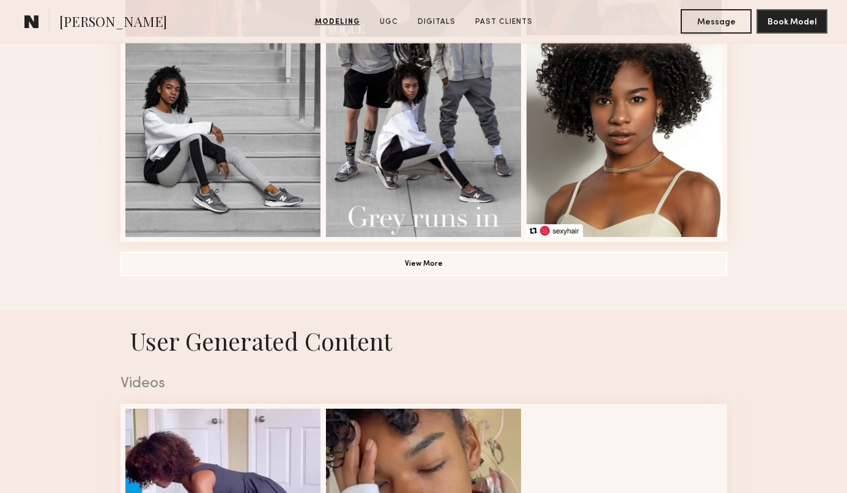
scroll to position [922, 0]
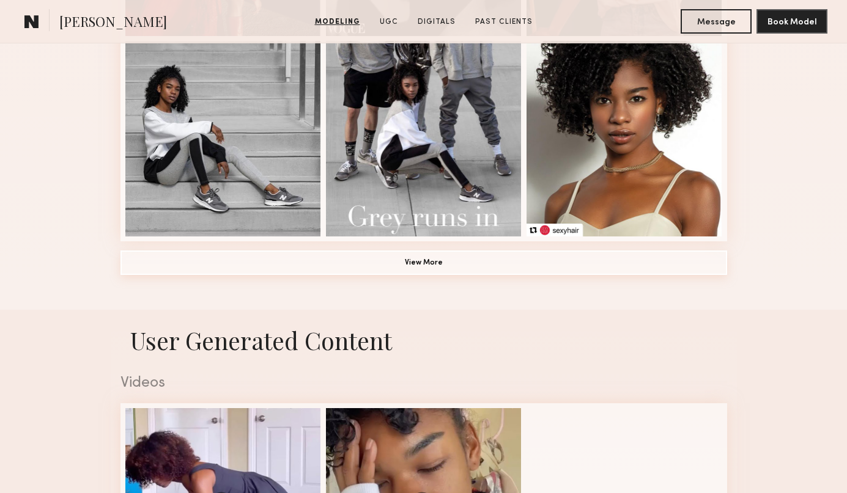
click at [595, 264] on button "View More" at bounding box center [423, 263] width 606 height 24
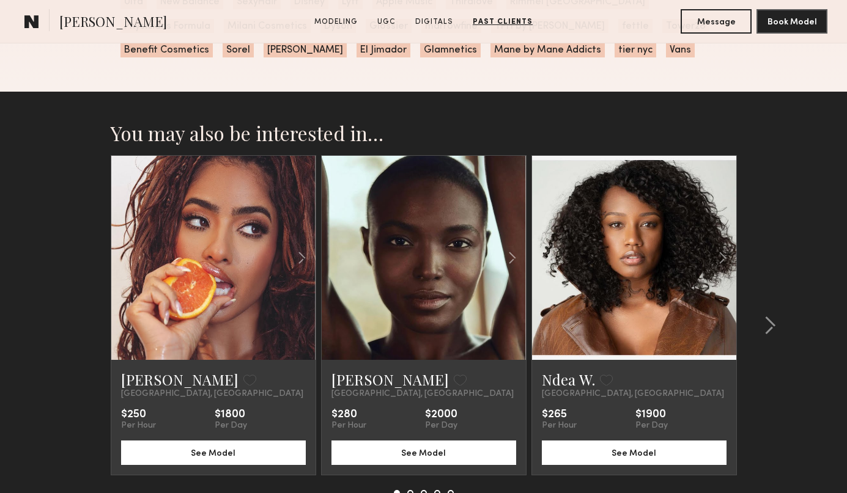
scroll to position [2990, 0]
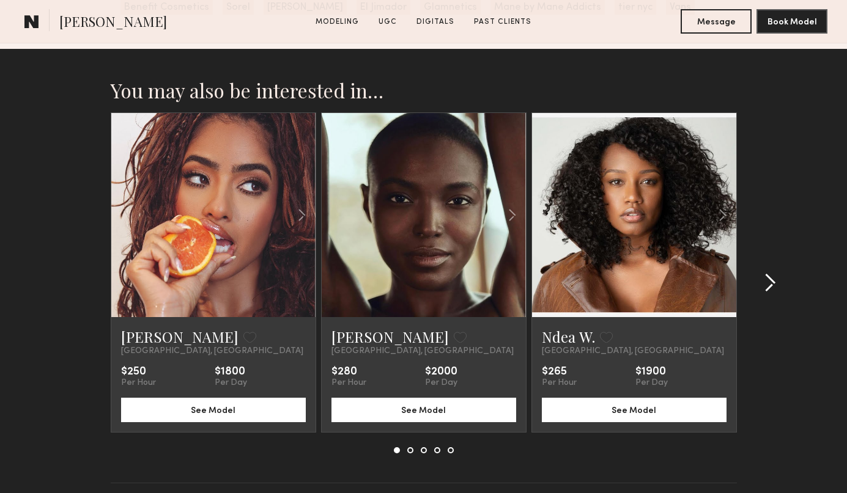
click at [768, 285] on common-icon at bounding box center [769, 283] width 12 height 20
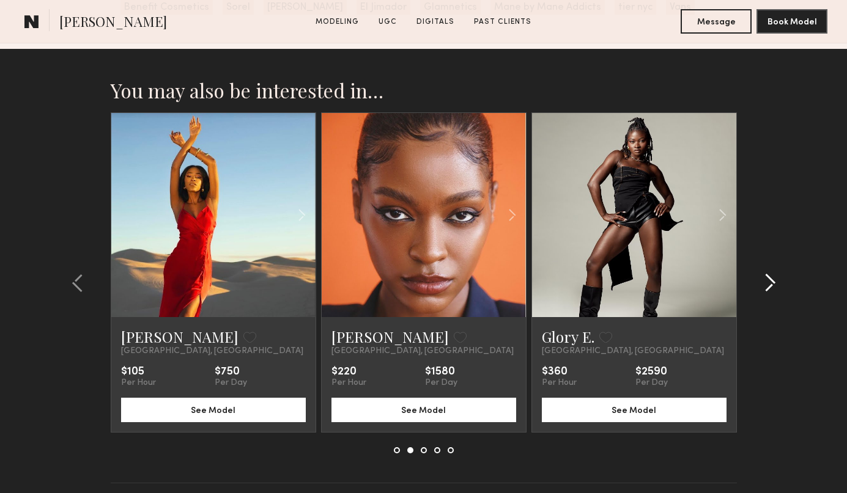
click at [769, 285] on common-icon at bounding box center [769, 283] width 12 height 20
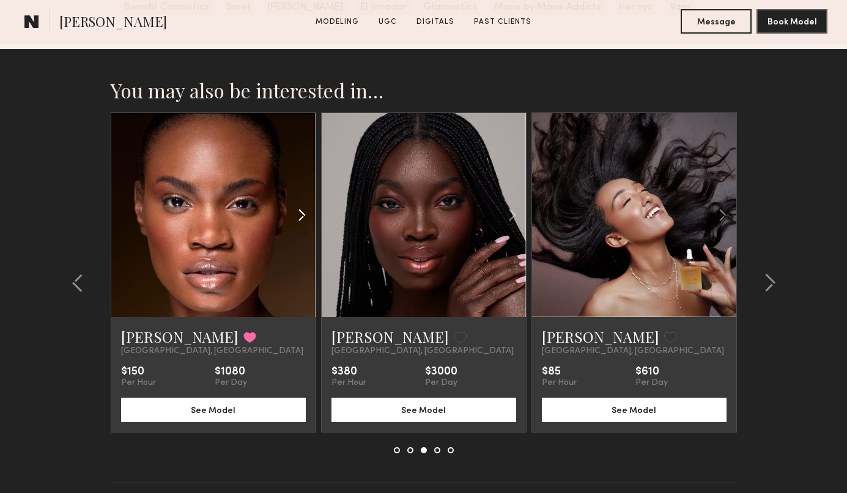
click at [299, 221] on common-icon at bounding box center [302, 215] width 18 height 23
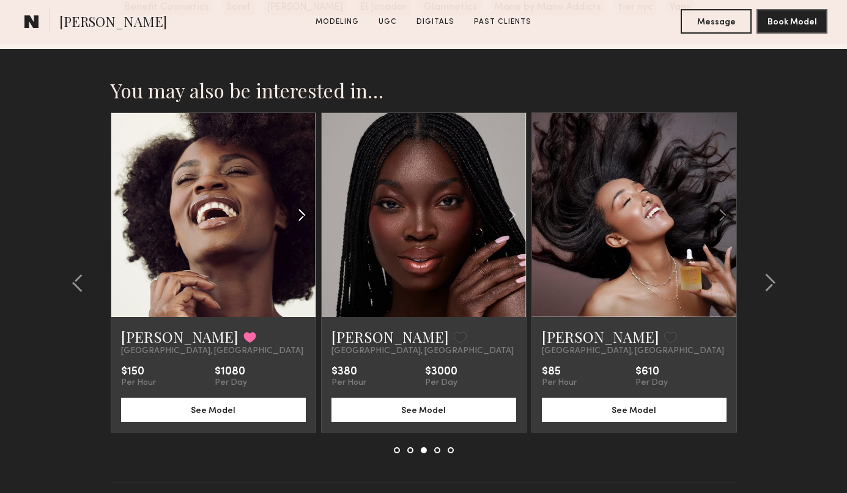
click at [299, 221] on common-icon at bounding box center [302, 215] width 18 height 23
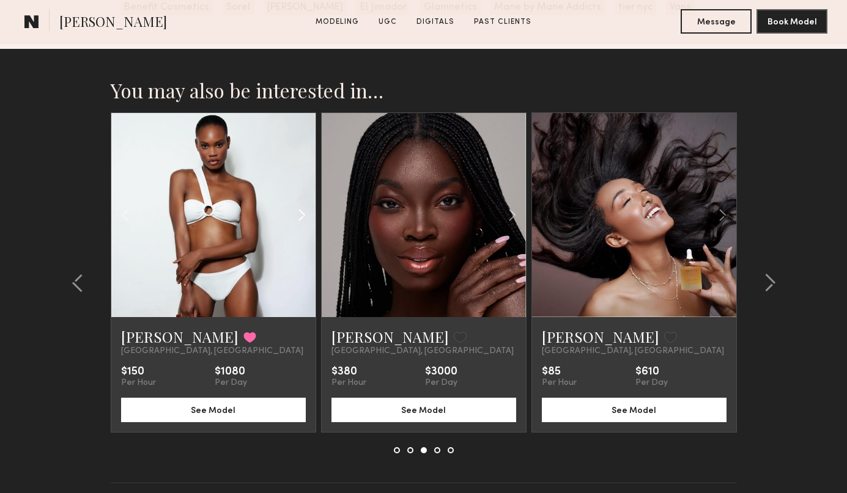
click at [299, 221] on common-icon at bounding box center [302, 215] width 18 height 23
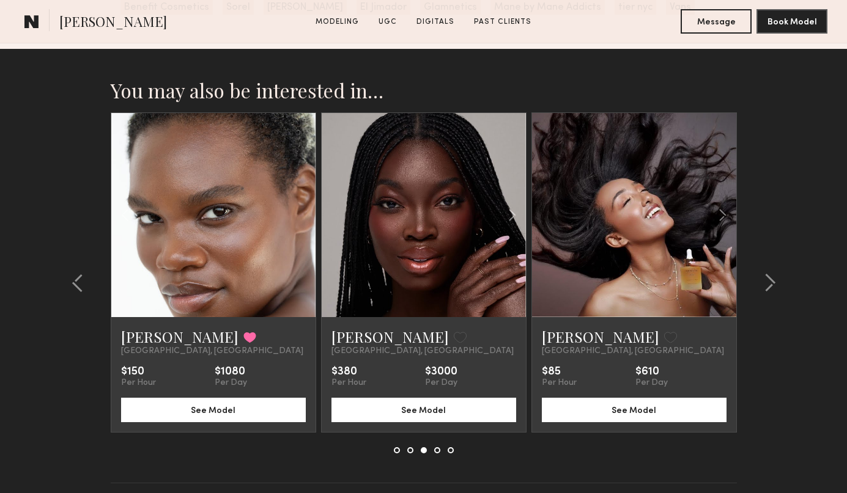
click at [299, 221] on div at bounding box center [213, 215] width 204 height 204
click at [768, 288] on common-icon at bounding box center [769, 283] width 12 height 20
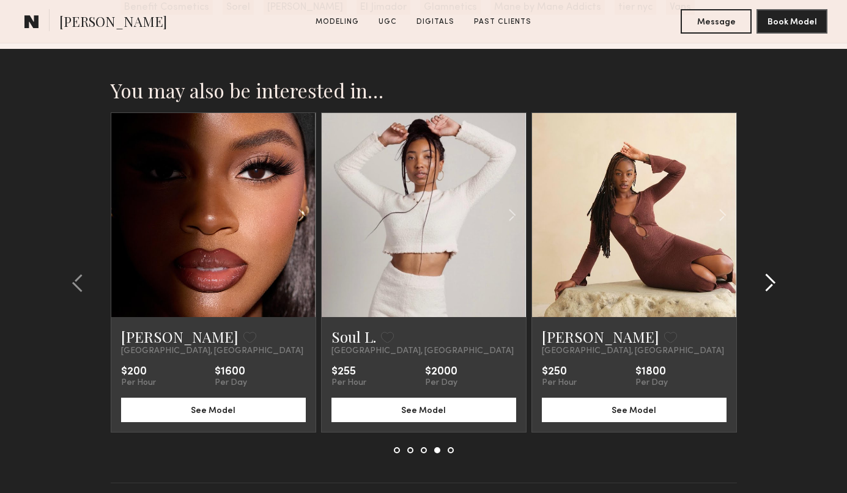
click at [768, 283] on common-icon at bounding box center [769, 283] width 12 height 20
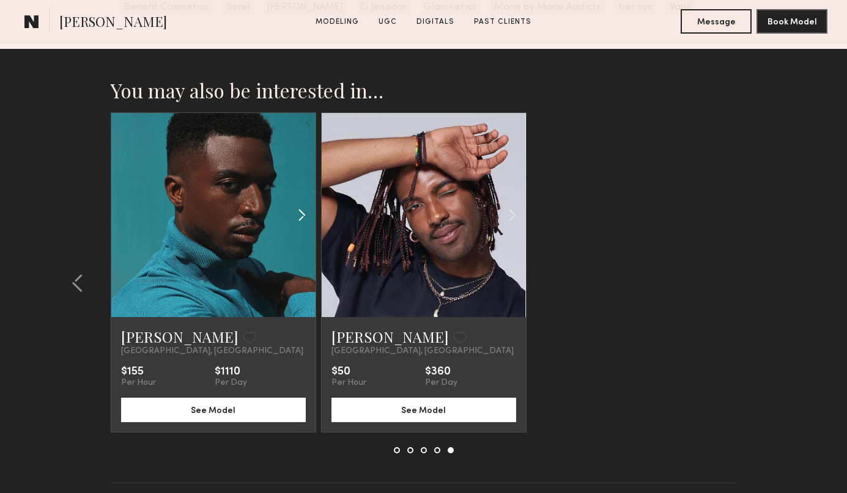
click at [299, 221] on common-icon at bounding box center [302, 215] width 18 height 23
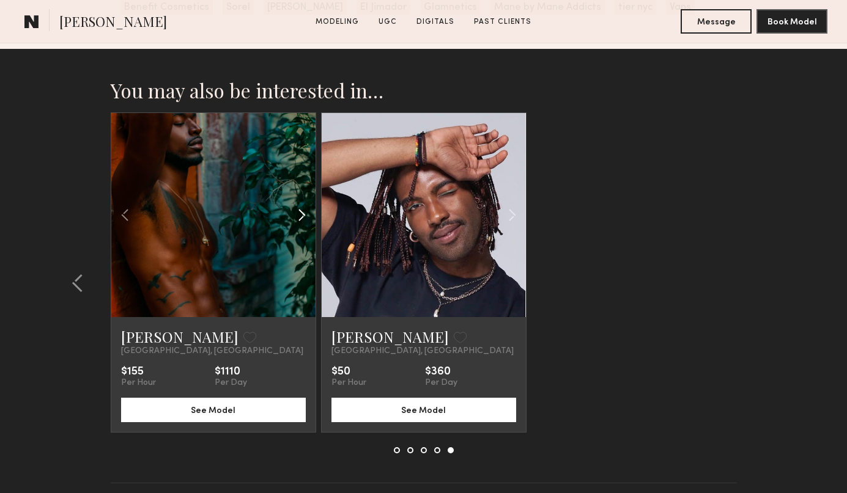
click at [299, 221] on common-icon at bounding box center [302, 215] width 18 height 23
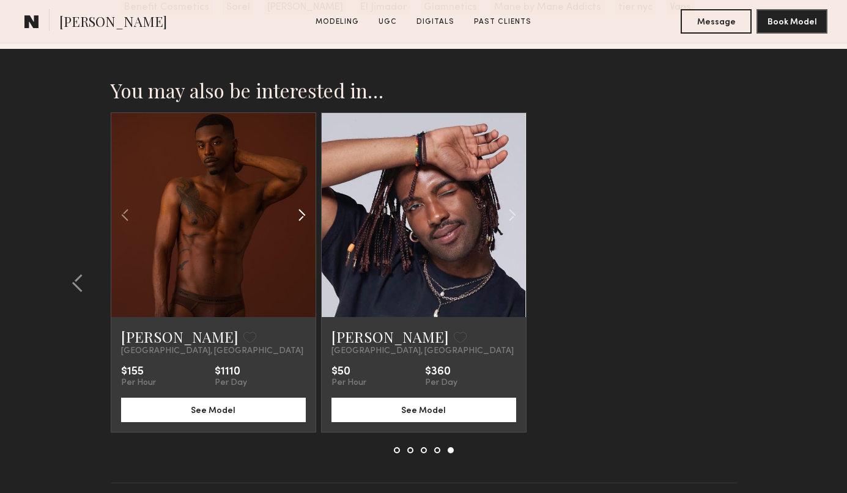
click at [299, 221] on common-icon at bounding box center [302, 215] width 18 height 23
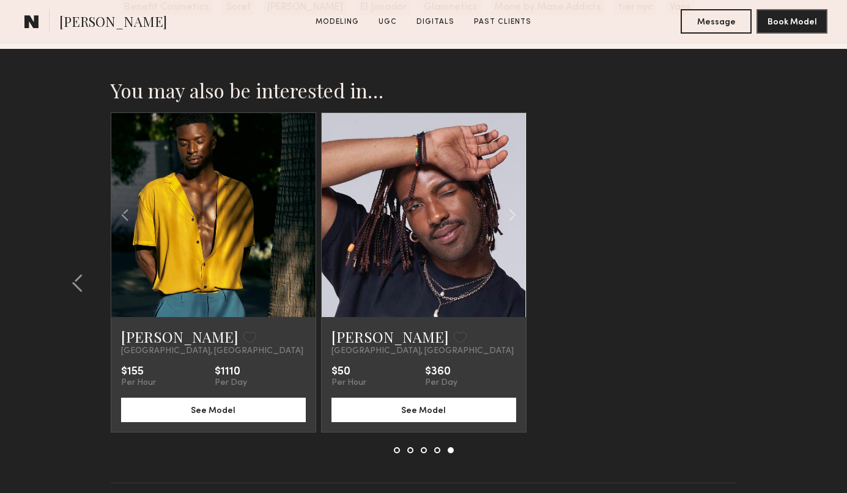
click at [299, 221] on div at bounding box center [213, 215] width 204 height 204
click at [79, 280] on common-icon at bounding box center [78, 283] width 12 height 20
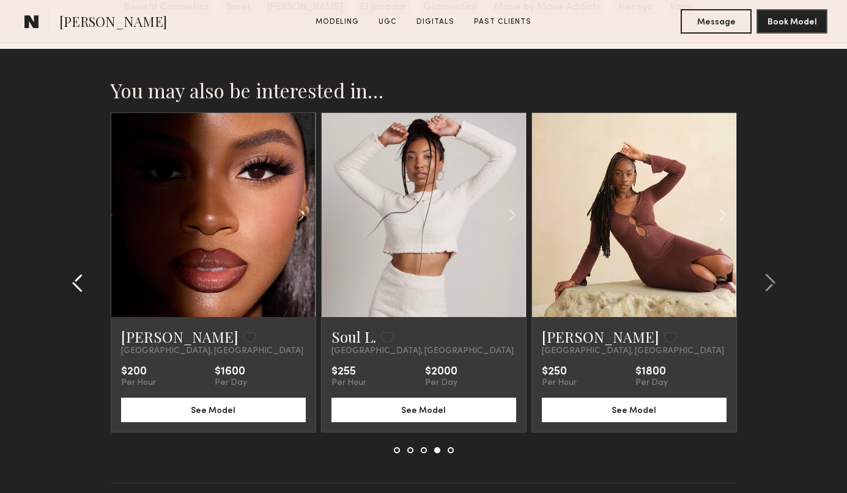
click at [79, 280] on common-icon at bounding box center [78, 283] width 12 height 20
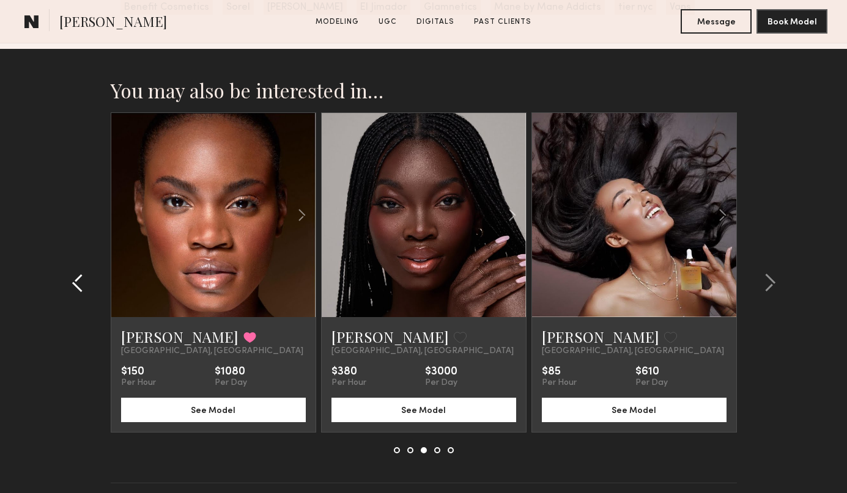
click at [80, 279] on common-icon at bounding box center [78, 283] width 12 height 20
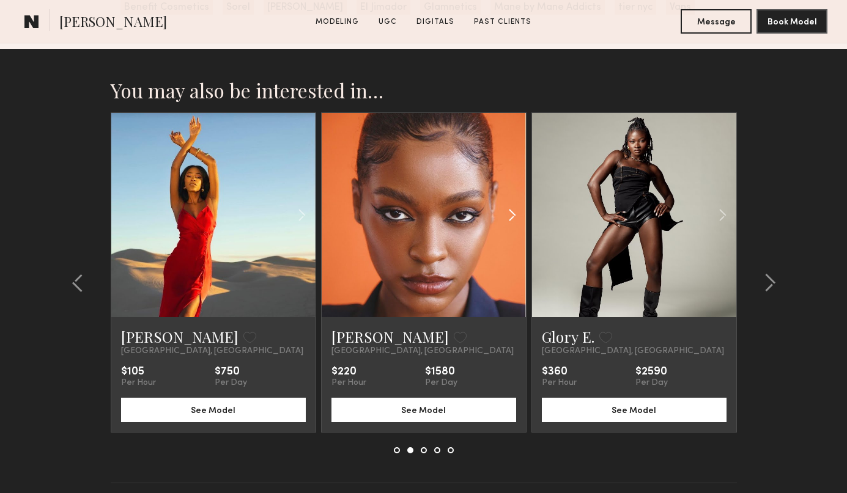
click at [520, 219] on common-icon at bounding box center [512, 215] width 18 height 23
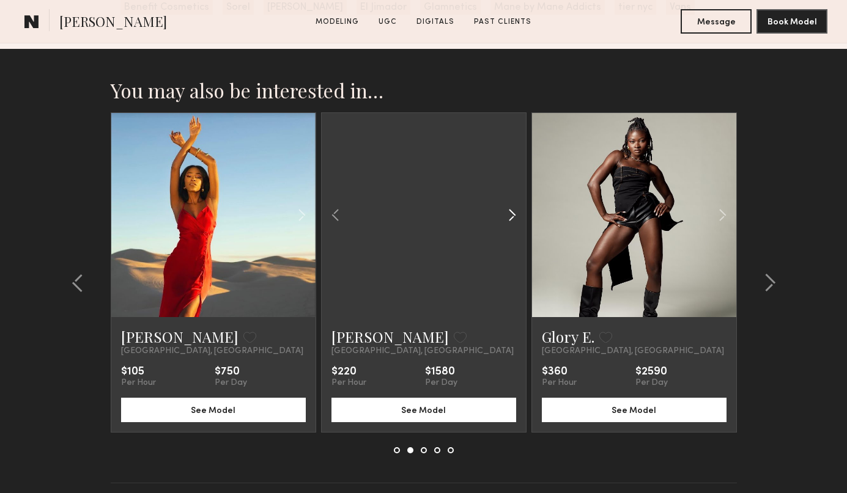
click at [520, 219] on common-icon at bounding box center [512, 215] width 18 height 23
click at [520, 219] on div at bounding box center [424, 215] width 204 height 204
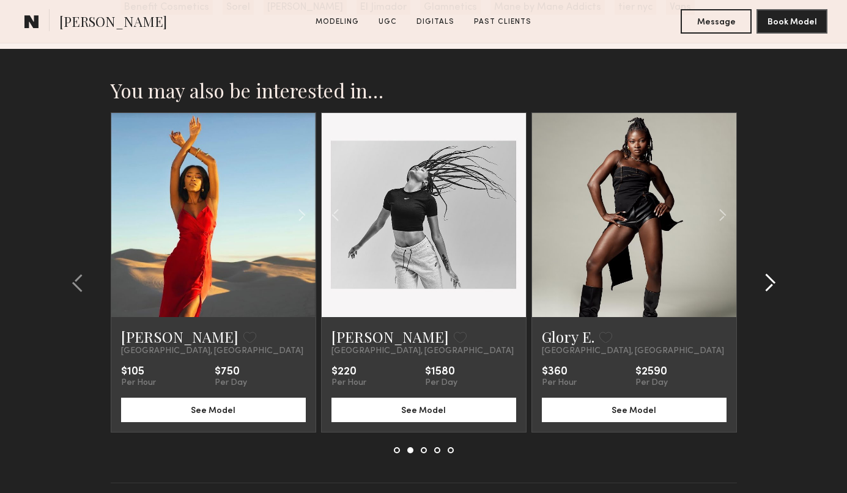
click at [771, 286] on common-icon at bounding box center [769, 283] width 12 height 20
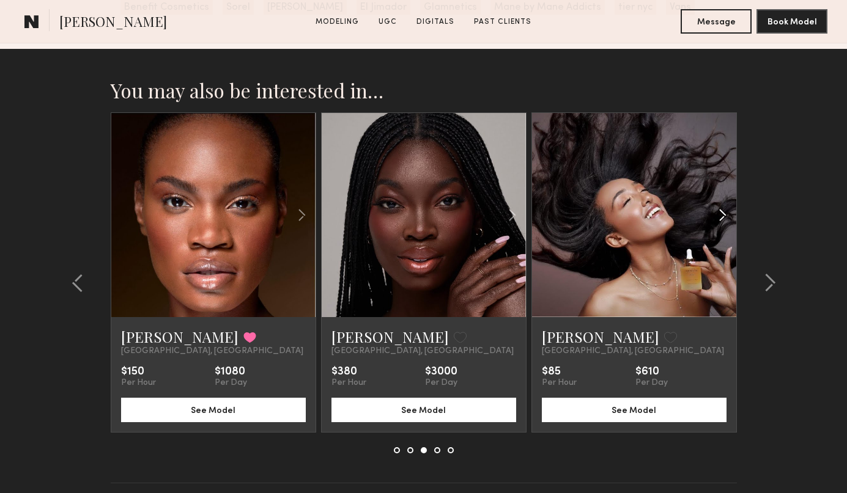
click at [718, 221] on common-icon at bounding box center [722, 215] width 18 height 23
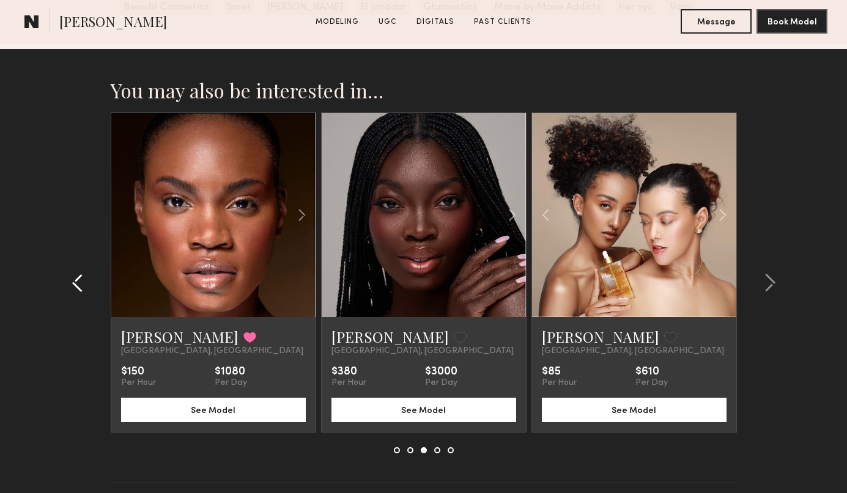
click at [83, 286] on common-icon at bounding box center [78, 283] width 12 height 20
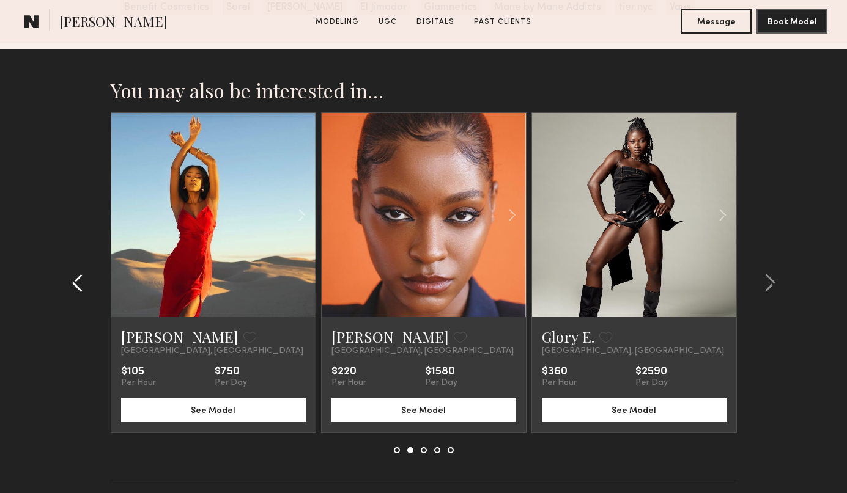
click at [83, 286] on common-icon at bounding box center [78, 283] width 12 height 20
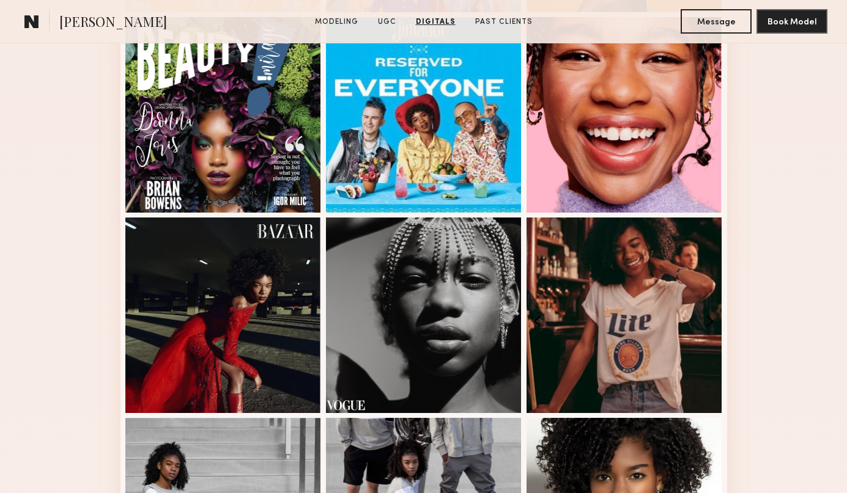
scroll to position [0, 0]
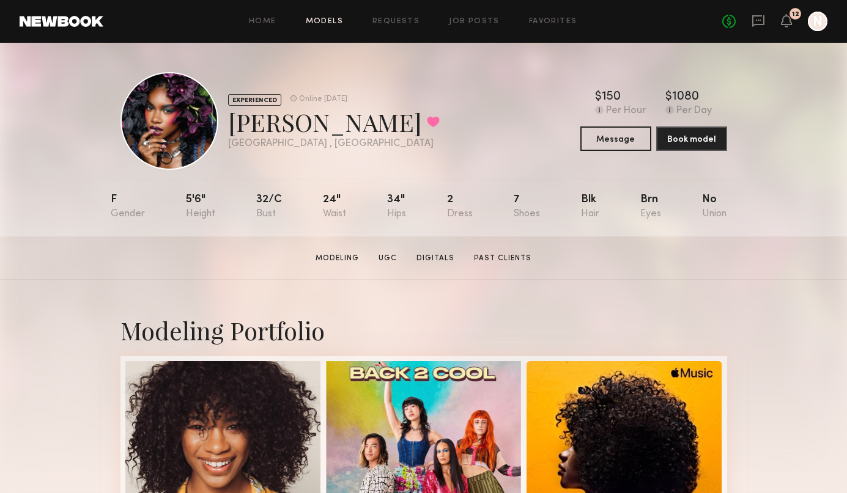
click at [331, 21] on link "Models" at bounding box center [324, 22] width 37 height 8
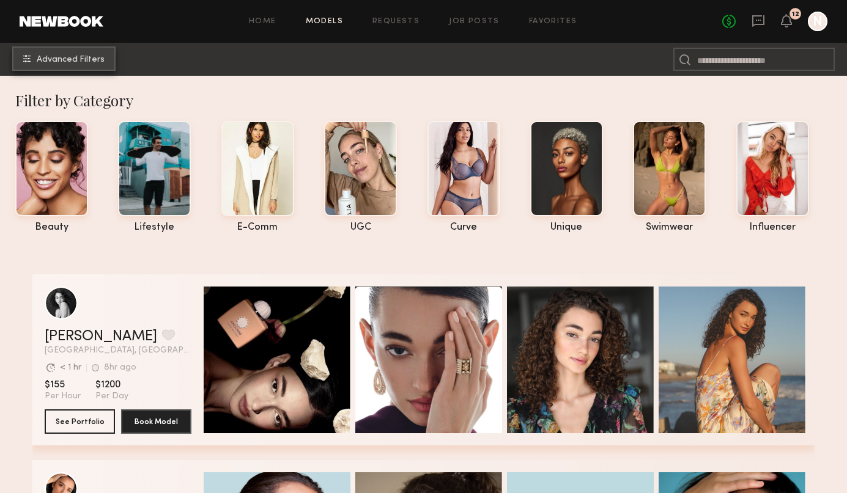
click at [65, 65] on button "Advanced Filters" at bounding box center [63, 58] width 103 height 24
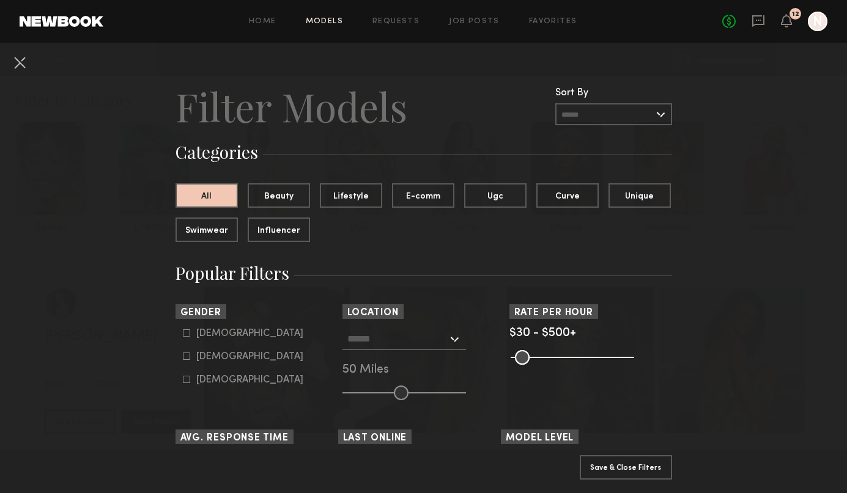
click at [451, 343] on div at bounding box center [403, 339] width 123 height 22
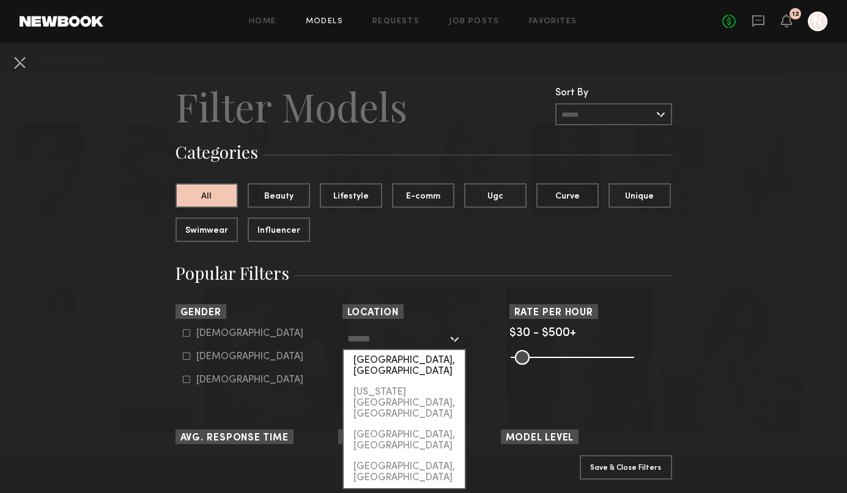
click at [432, 363] on div "Los Angeles, CA" at bounding box center [404, 366] width 121 height 32
type input "**********"
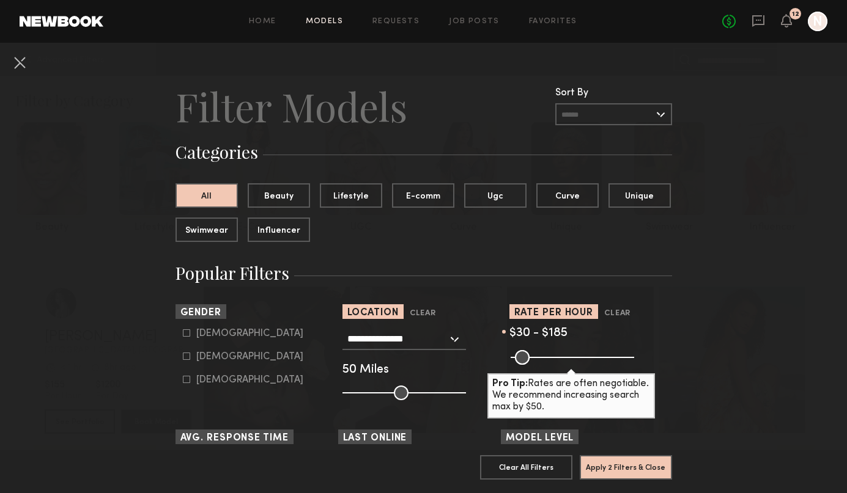
drag, startPoint x: 625, startPoint y: 361, endPoint x: 553, endPoint y: 358, distance: 71.6
type input "***"
click at [553, 358] on input "range" at bounding box center [571, 357] width 123 height 15
click at [215, 361] on div "Female" at bounding box center [249, 356] width 107 height 7
click at [201, 336] on div "Male" at bounding box center [249, 333] width 107 height 7
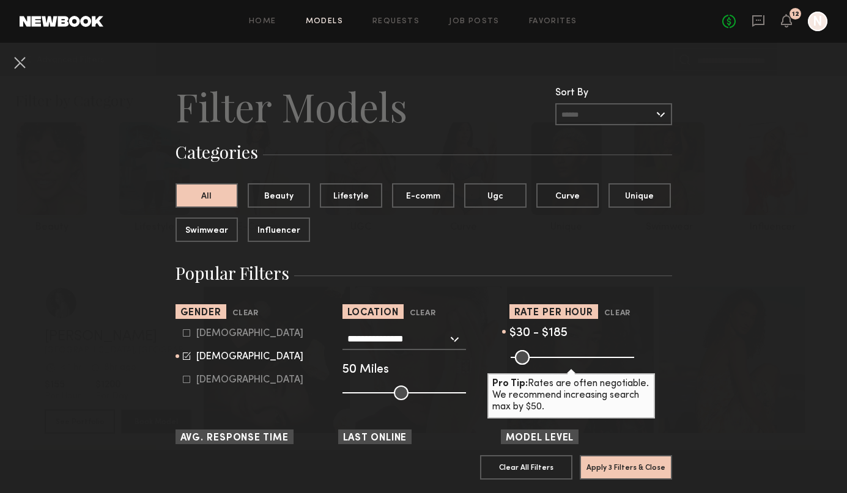
type input "**"
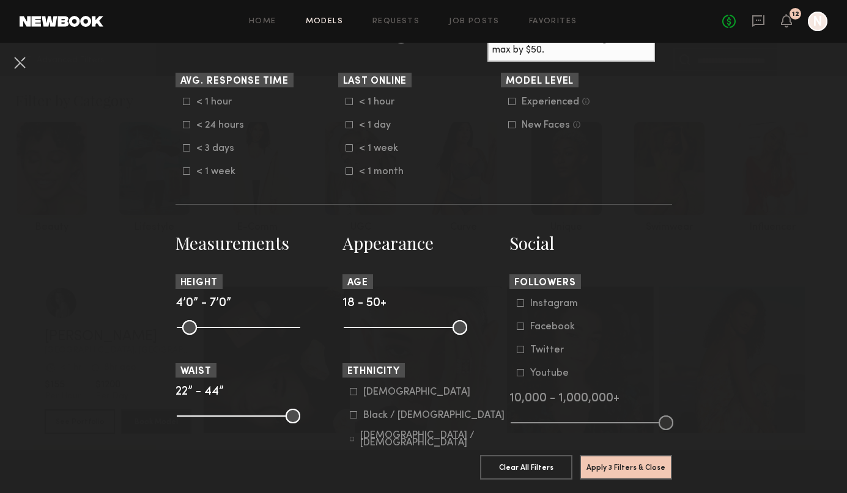
scroll to position [358, 0]
drag, startPoint x: 351, startPoint y: 336, endPoint x: 373, endPoint y: 334, distance: 22.1
type input "**"
click at [373, 334] on input "range" at bounding box center [405, 327] width 123 height 15
drag, startPoint x: 456, startPoint y: 337, endPoint x: 418, endPoint y: 334, distance: 38.0
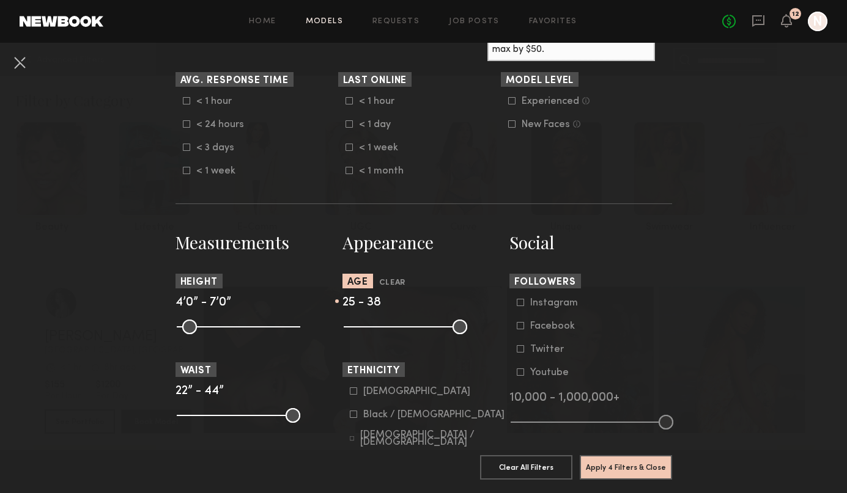
type input "**"
click at [418, 334] on input "range" at bounding box center [405, 327] width 123 height 15
click at [609, 466] on button "Apply 4 Filters & Close" at bounding box center [625, 467] width 92 height 24
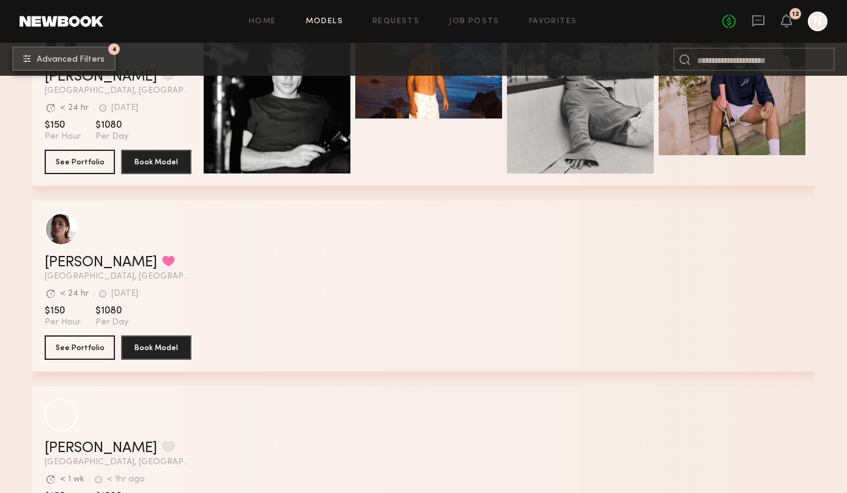
scroll to position [327, 0]
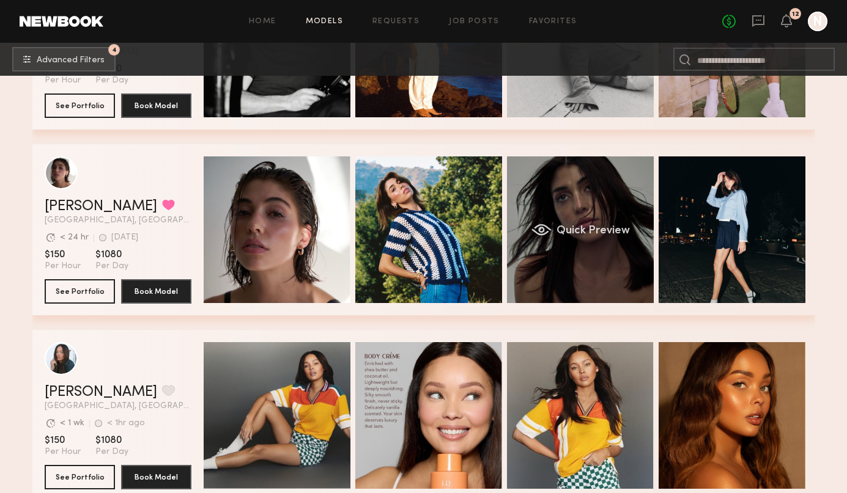
click at [601, 226] on span "Quick Preview" at bounding box center [592, 231] width 73 height 11
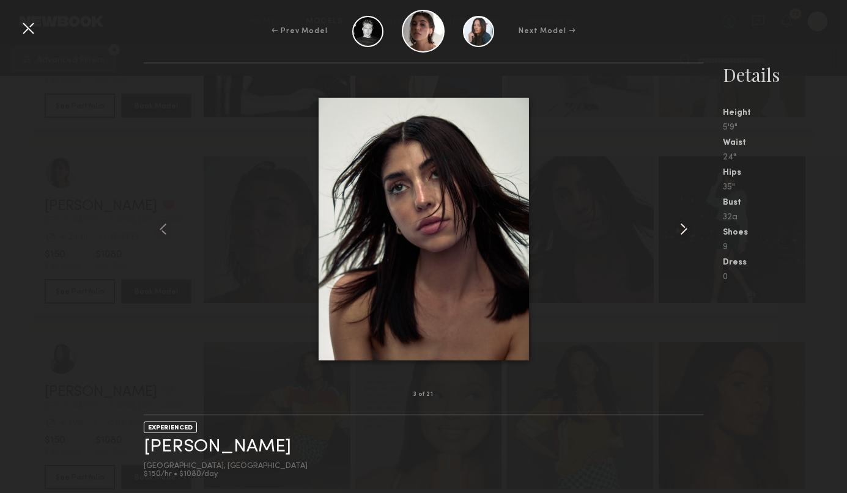
click at [685, 229] on common-icon at bounding box center [684, 229] width 20 height 20
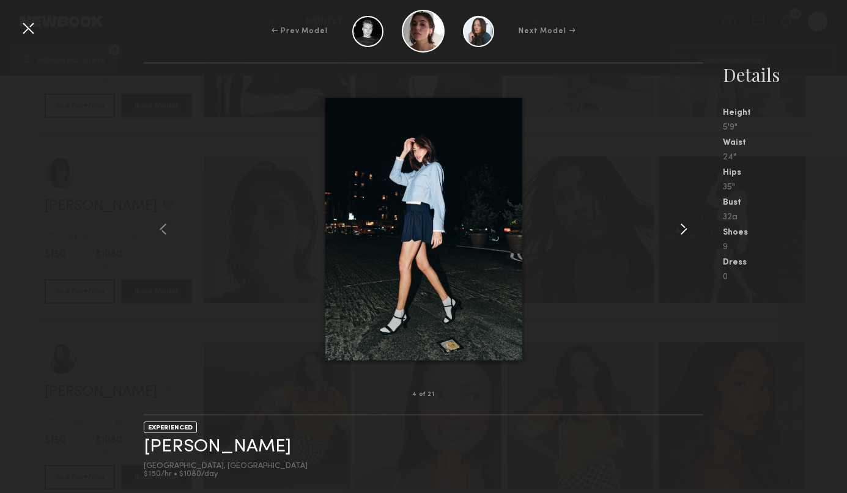
click at [685, 229] on common-icon at bounding box center [684, 229] width 20 height 20
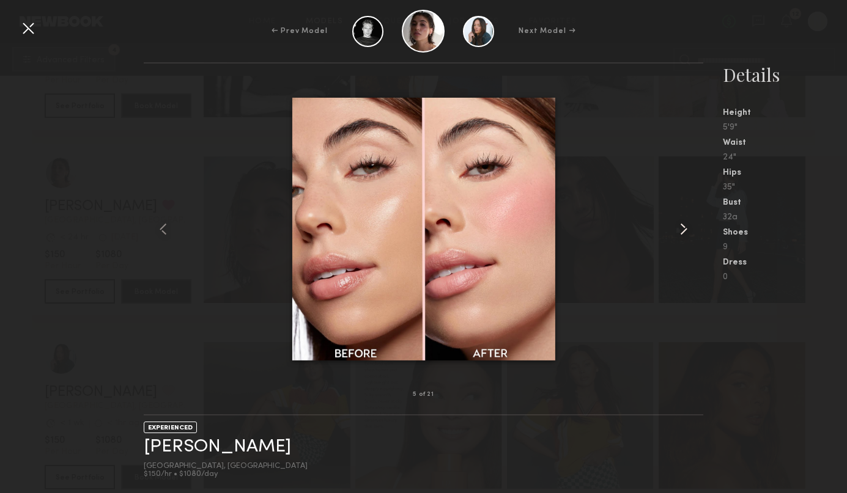
click at [685, 229] on common-icon at bounding box center [684, 229] width 20 height 20
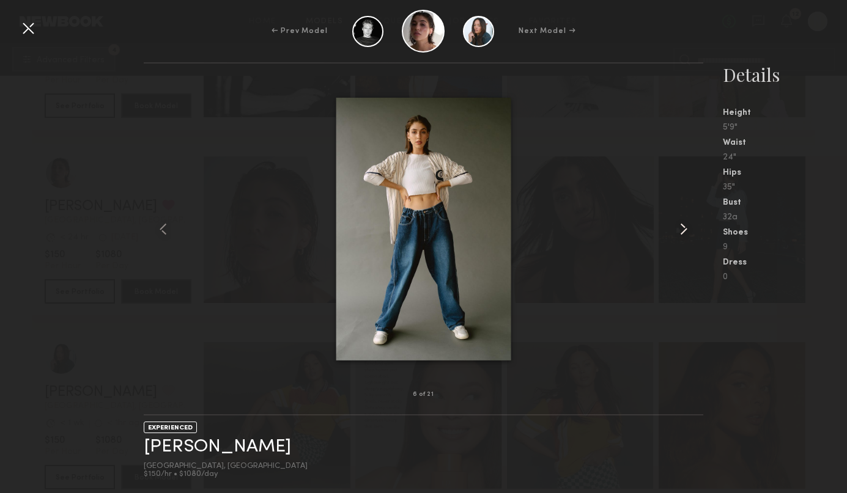
click at [685, 229] on common-icon at bounding box center [684, 229] width 20 height 20
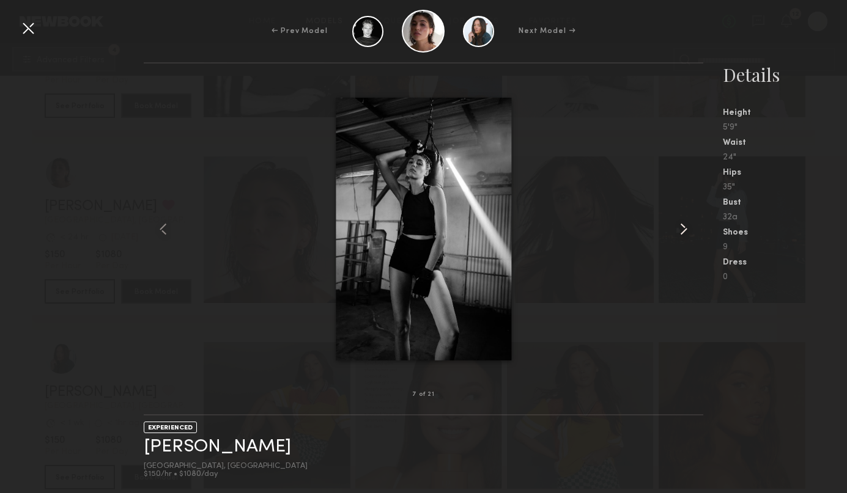
click at [685, 229] on common-icon at bounding box center [684, 229] width 20 height 20
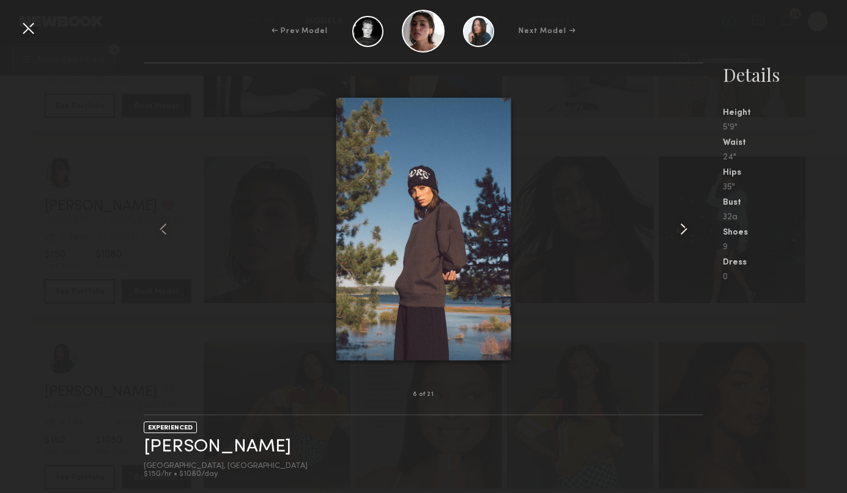
click at [685, 229] on common-icon at bounding box center [684, 229] width 20 height 20
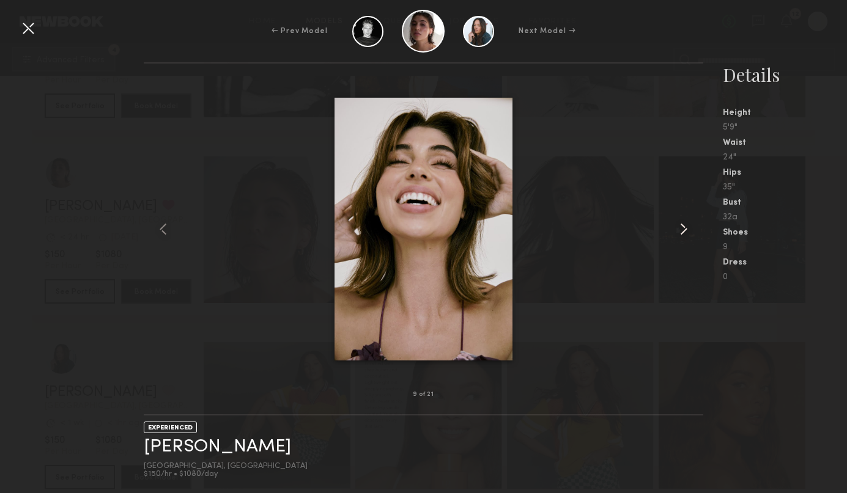
click at [685, 229] on common-icon at bounding box center [684, 229] width 20 height 20
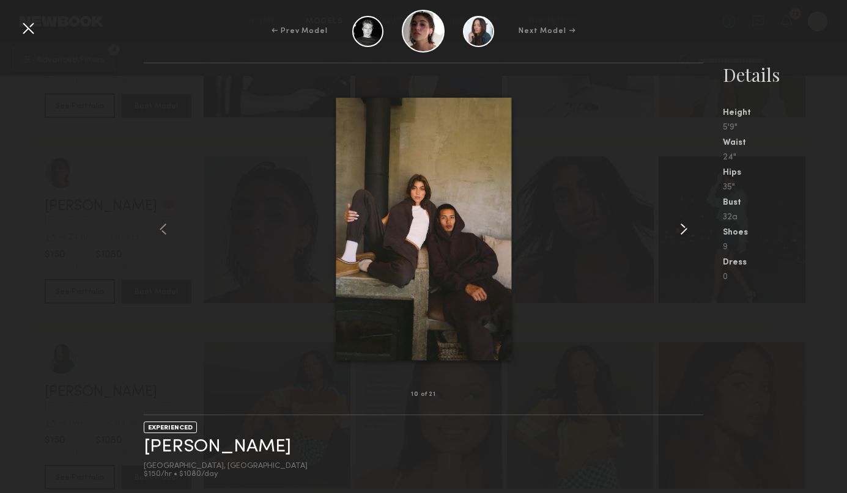
click at [685, 229] on common-icon at bounding box center [684, 229] width 20 height 20
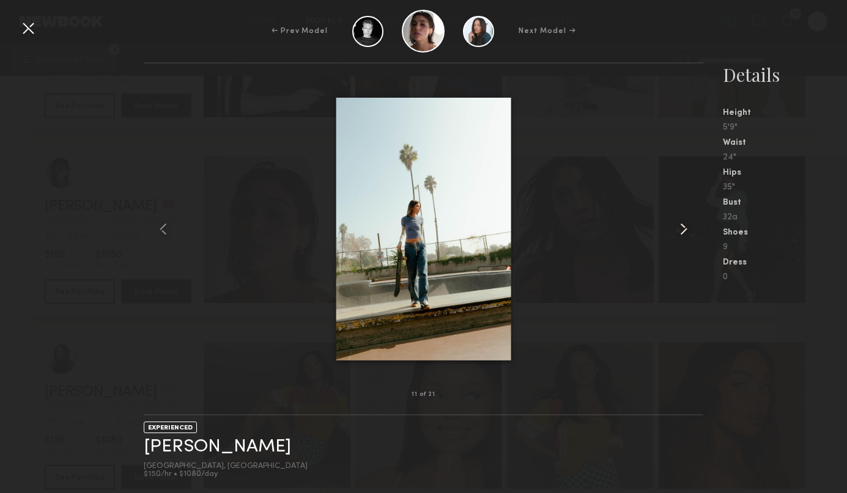
click at [685, 229] on common-icon at bounding box center [684, 229] width 20 height 20
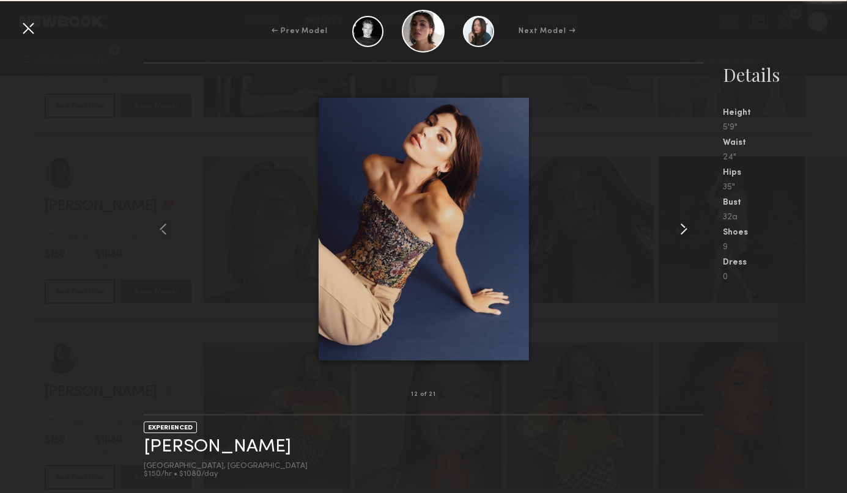
click at [685, 229] on common-icon at bounding box center [684, 229] width 20 height 20
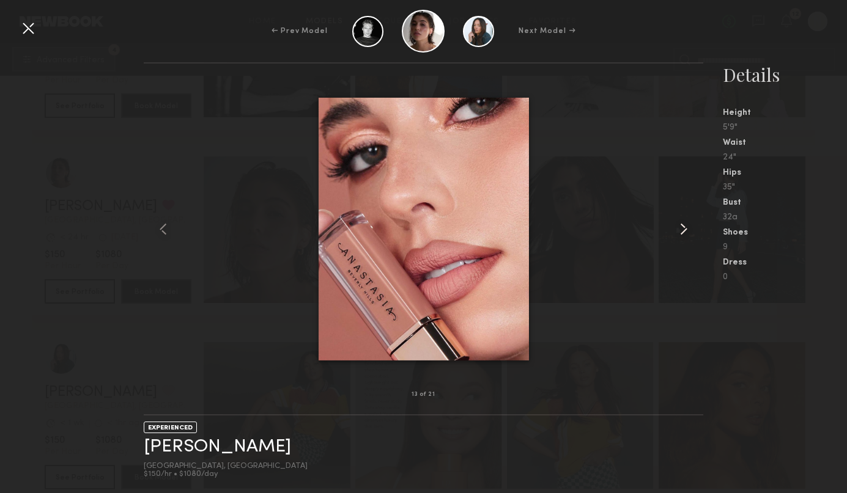
click at [685, 229] on common-icon at bounding box center [684, 229] width 20 height 20
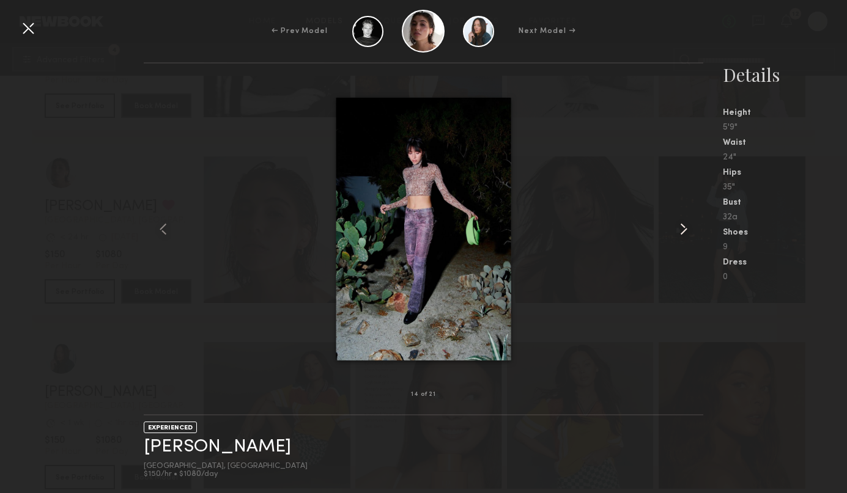
click at [685, 229] on common-icon at bounding box center [684, 229] width 20 height 20
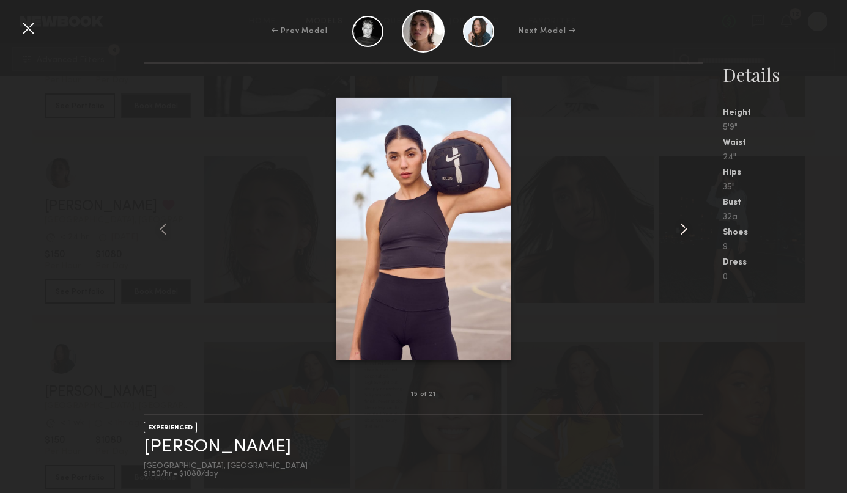
click at [685, 229] on common-icon at bounding box center [684, 229] width 20 height 20
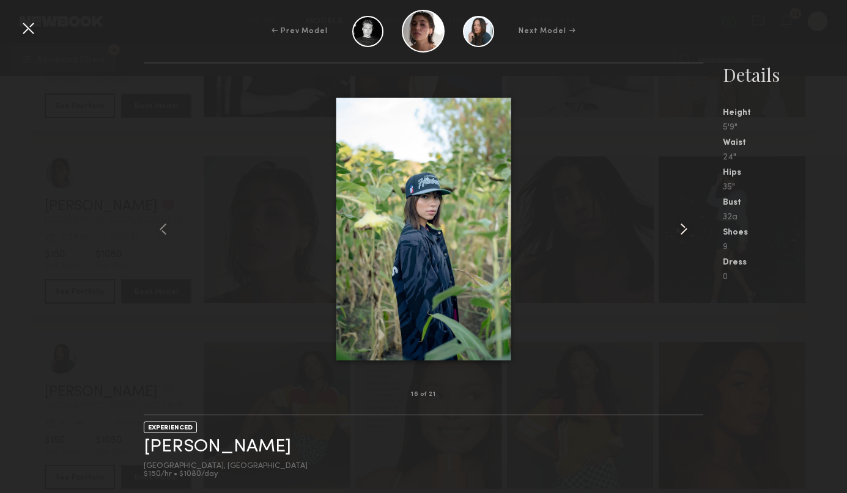
click at [685, 229] on common-icon at bounding box center [684, 229] width 20 height 20
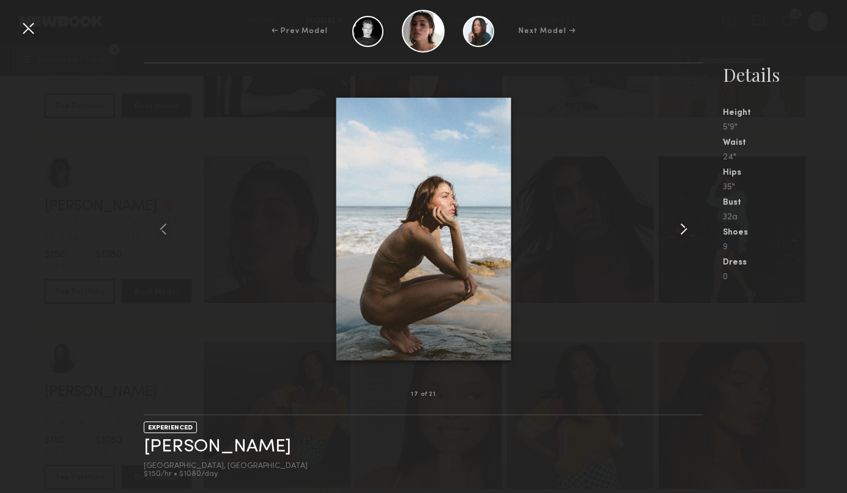
click at [685, 229] on common-icon at bounding box center [684, 229] width 20 height 20
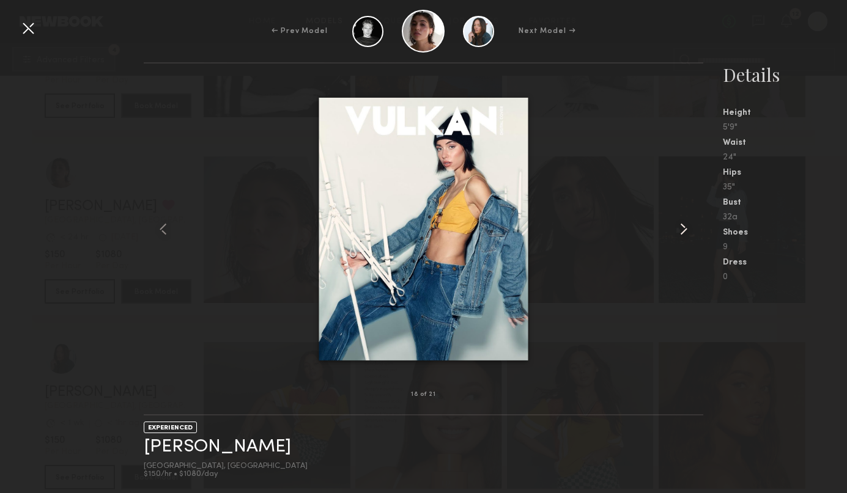
click at [685, 229] on common-icon at bounding box center [684, 229] width 20 height 20
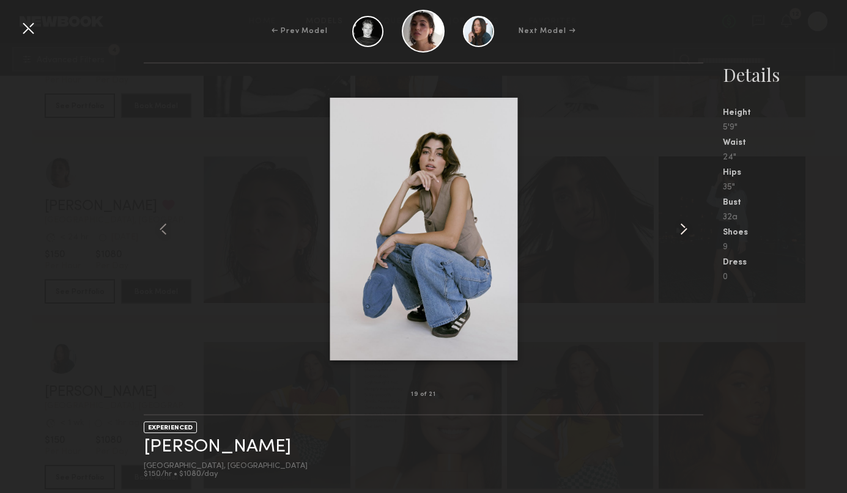
click at [685, 229] on common-icon at bounding box center [684, 229] width 20 height 20
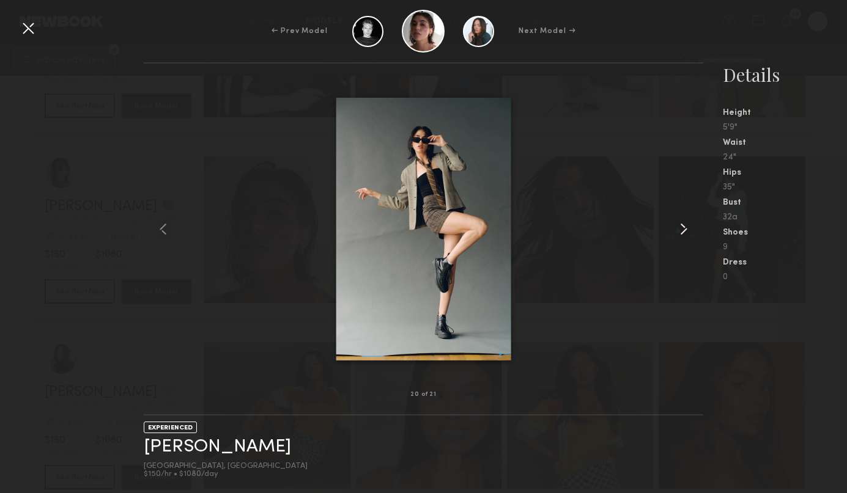
click at [685, 229] on common-icon at bounding box center [684, 229] width 20 height 20
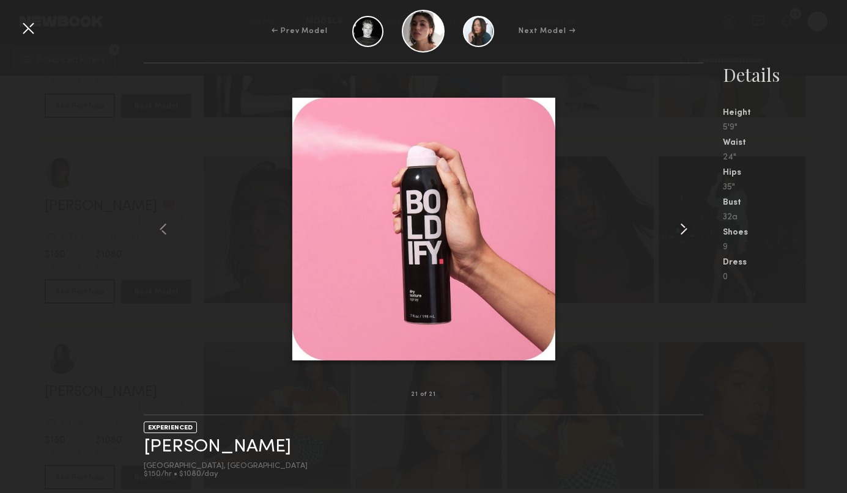
click at [685, 229] on common-icon at bounding box center [684, 229] width 20 height 20
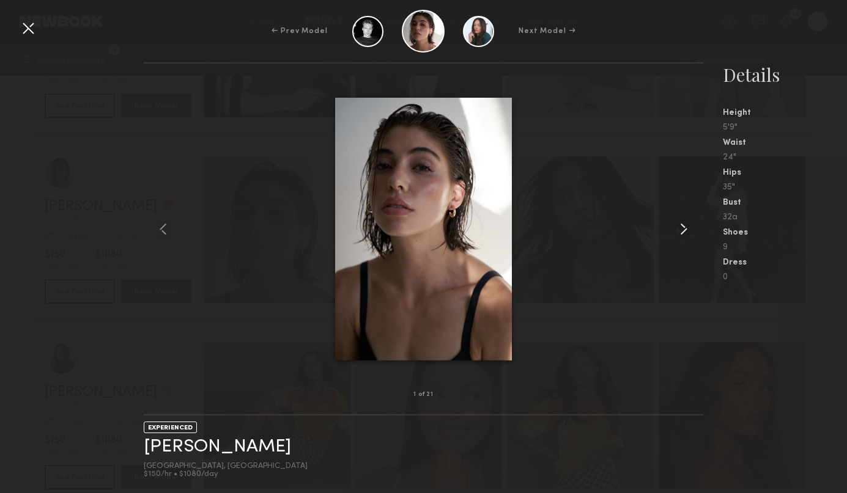
click at [685, 229] on common-icon at bounding box center [684, 229] width 20 height 20
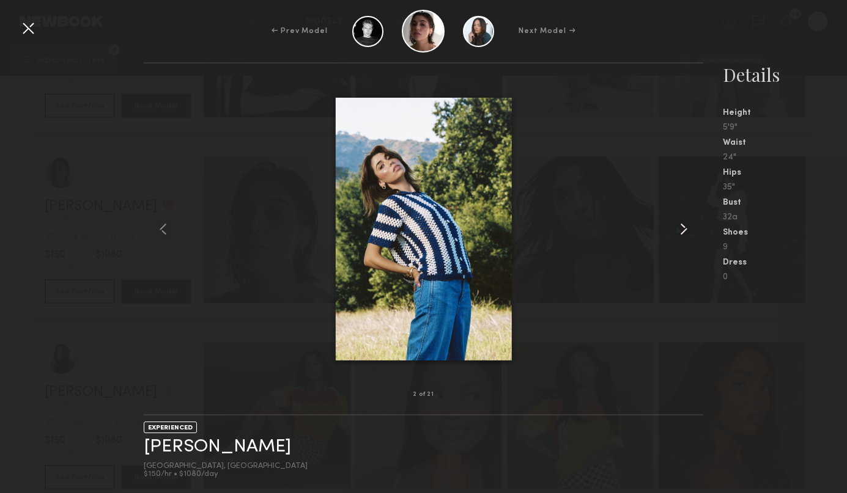
click at [685, 229] on common-icon at bounding box center [684, 229] width 20 height 20
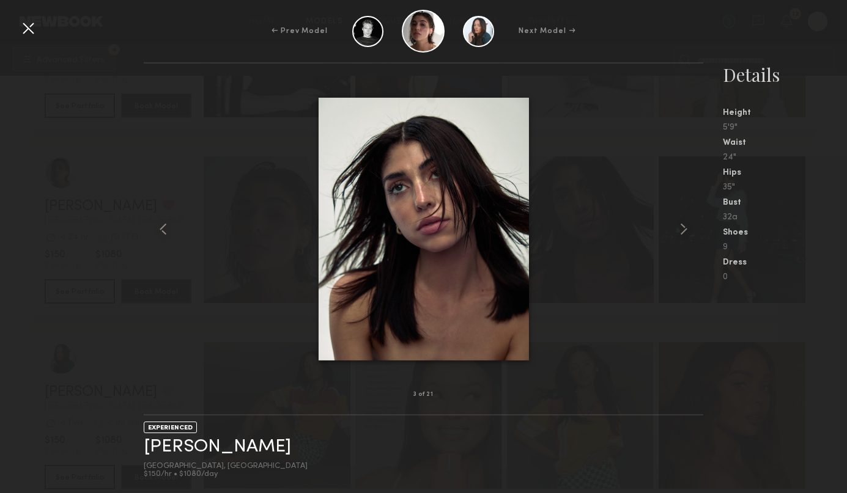
click at [29, 27] on div at bounding box center [28, 28] width 20 height 20
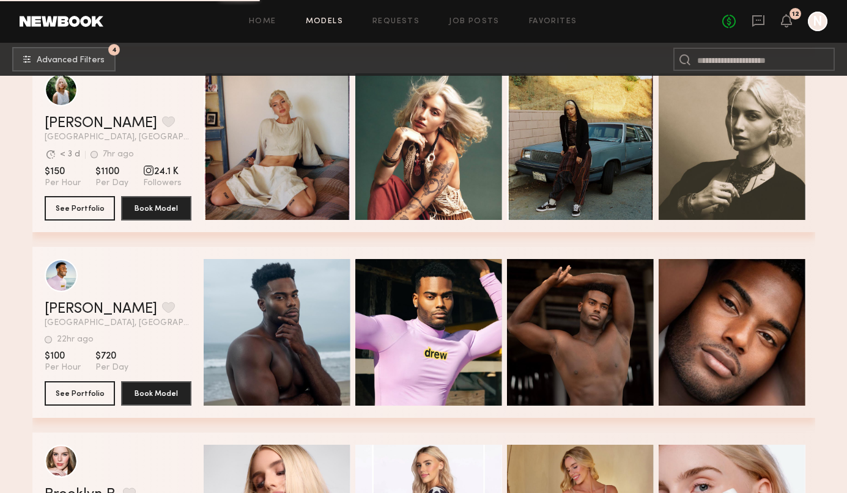
scroll to position [3671, 0]
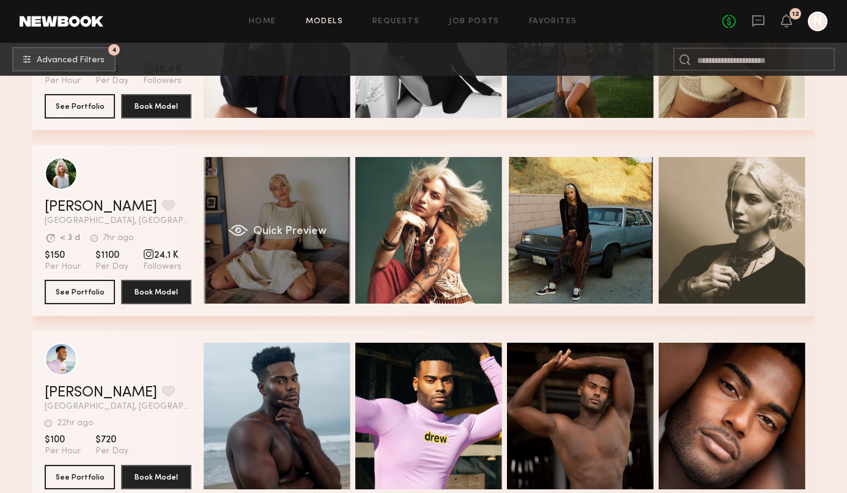
click at [290, 230] on span "Quick Preview" at bounding box center [288, 231] width 73 height 11
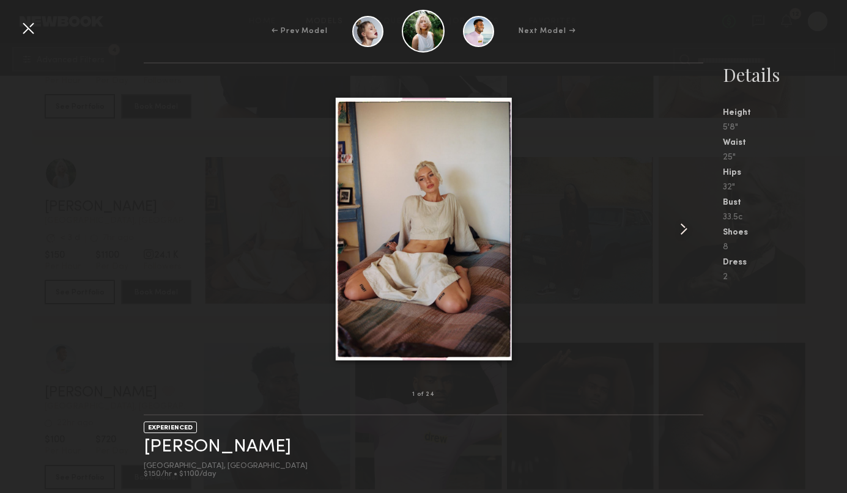
click at [686, 225] on common-icon at bounding box center [684, 229] width 20 height 20
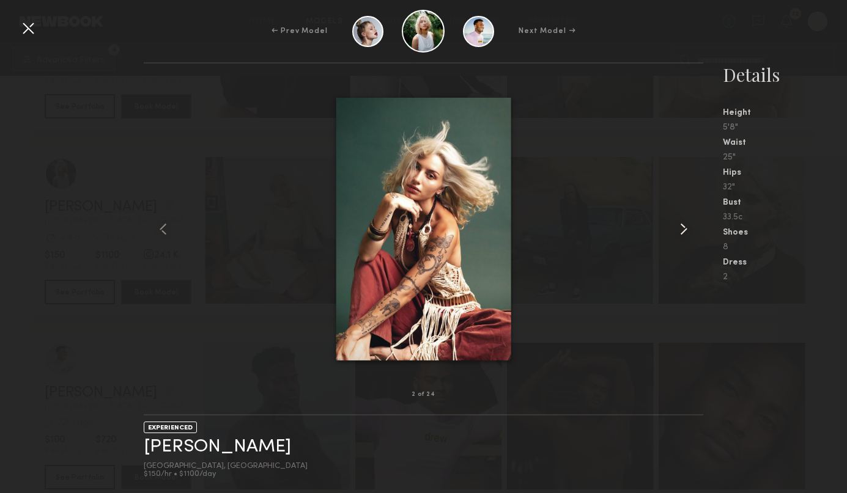
click at [686, 225] on common-icon at bounding box center [684, 229] width 20 height 20
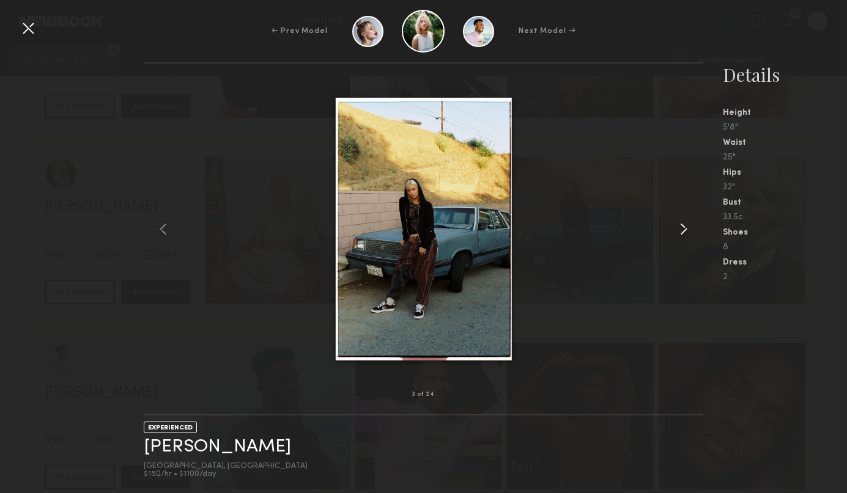
click at [686, 225] on common-icon at bounding box center [684, 229] width 20 height 20
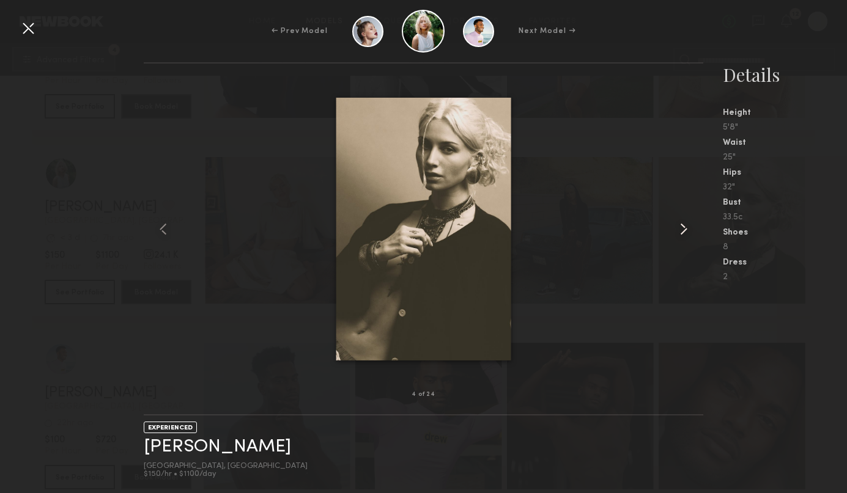
click at [686, 225] on common-icon at bounding box center [684, 229] width 20 height 20
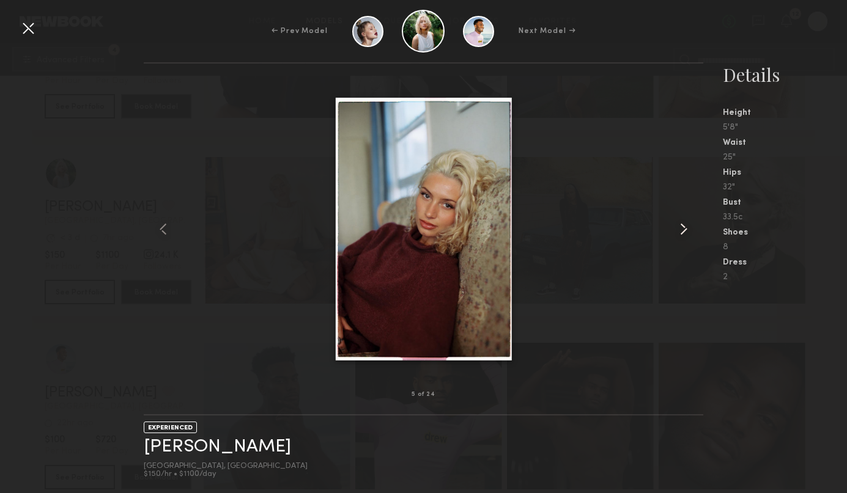
click at [686, 225] on common-icon at bounding box center [684, 229] width 20 height 20
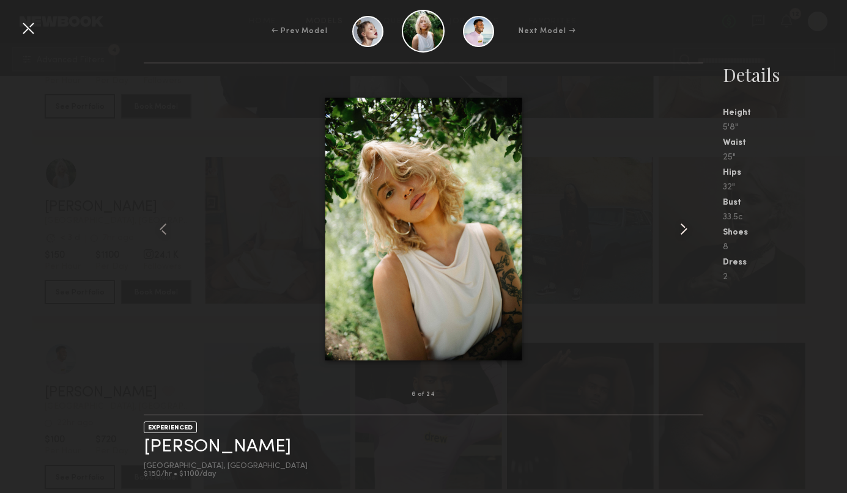
click at [686, 225] on common-icon at bounding box center [684, 229] width 20 height 20
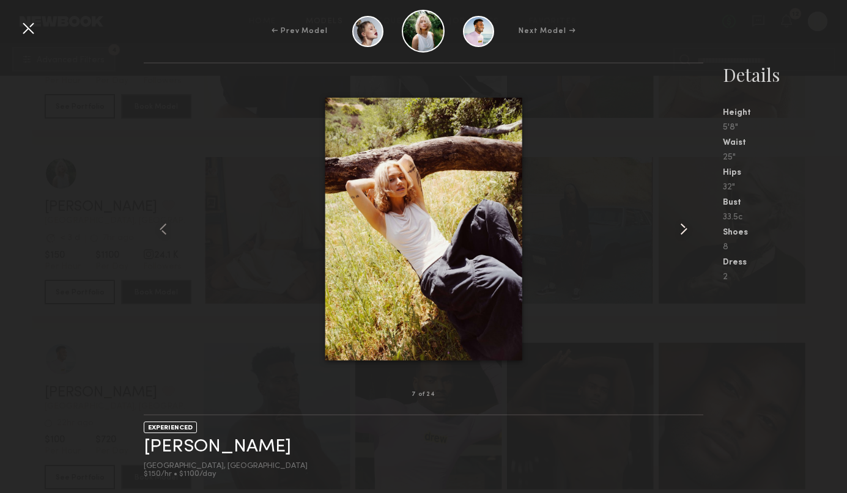
click at [686, 225] on common-icon at bounding box center [684, 229] width 20 height 20
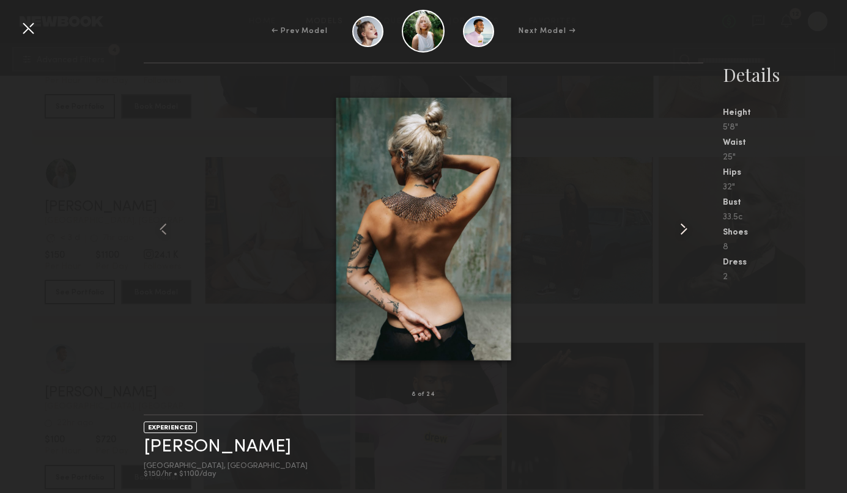
click at [686, 225] on common-icon at bounding box center [684, 229] width 20 height 20
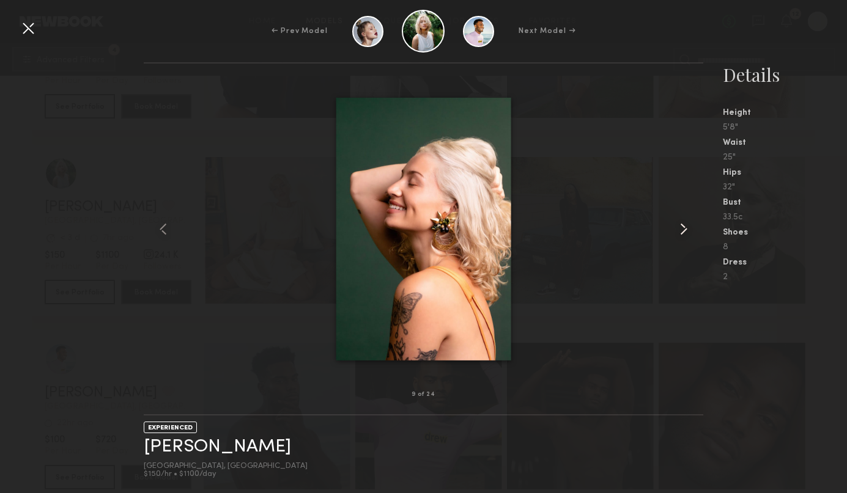
click at [686, 225] on common-icon at bounding box center [684, 229] width 20 height 20
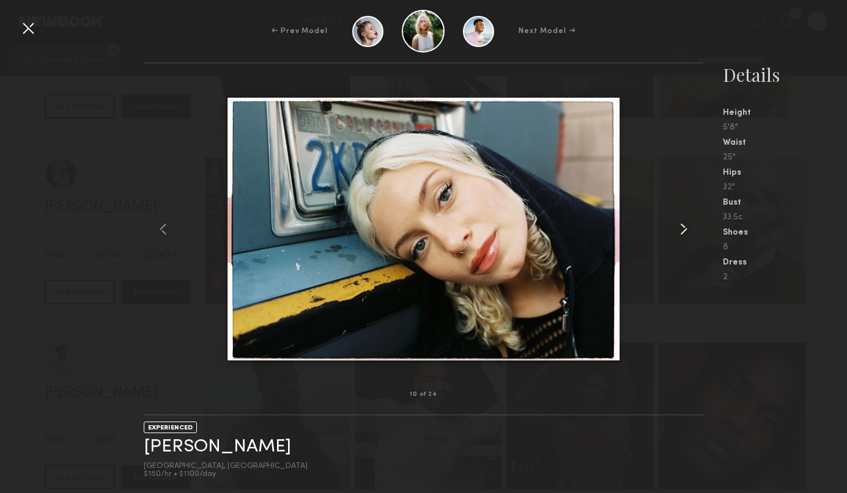
click at [686, 225] on common-icon at bounding box center [684, 229] width 20 height 20
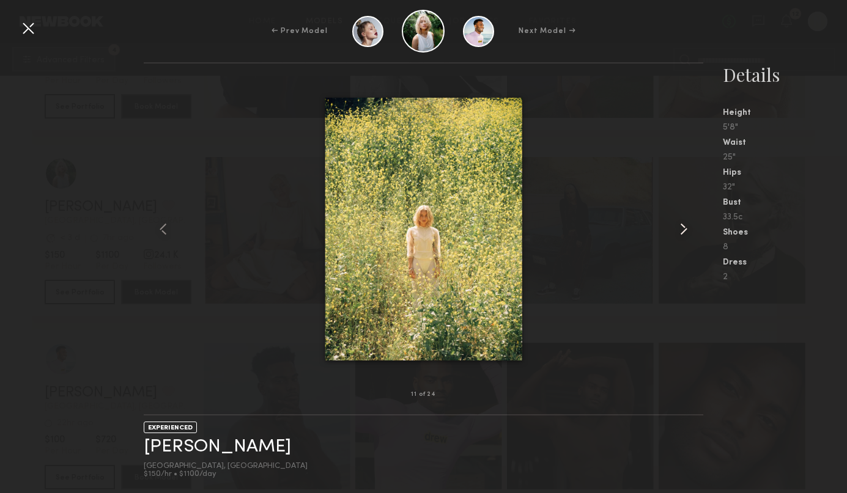
click at [686, 225] on common-icon at bounding box center [684, 229] width 20 height 20
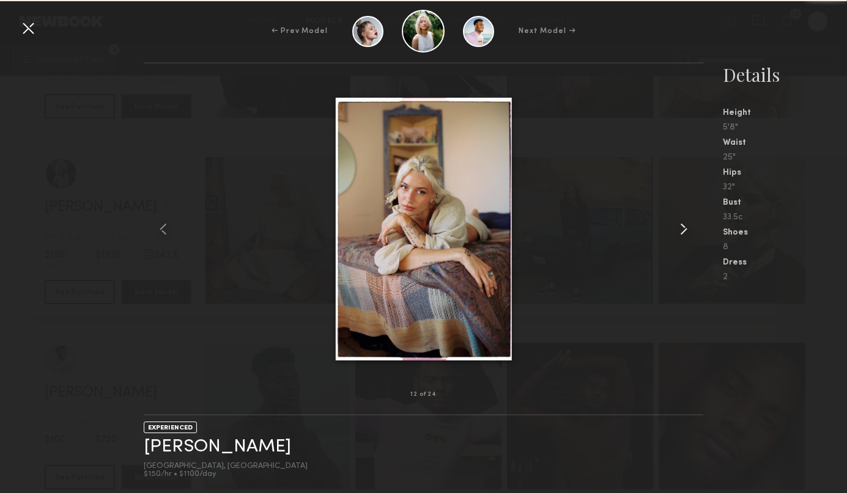
click at [686, 225] on common-icon at bounding box center [684, 229] width 20 height 20
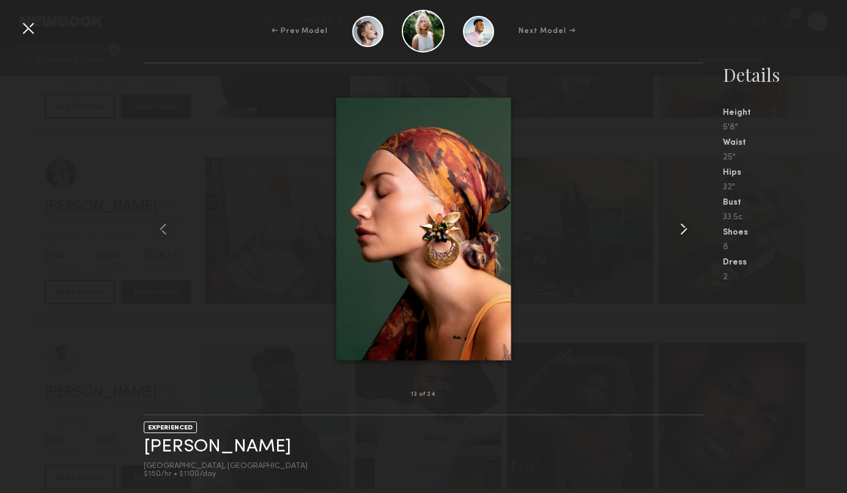
click at [686, 225] on common-icon at bounding box center [684, 229] width 20 height 20
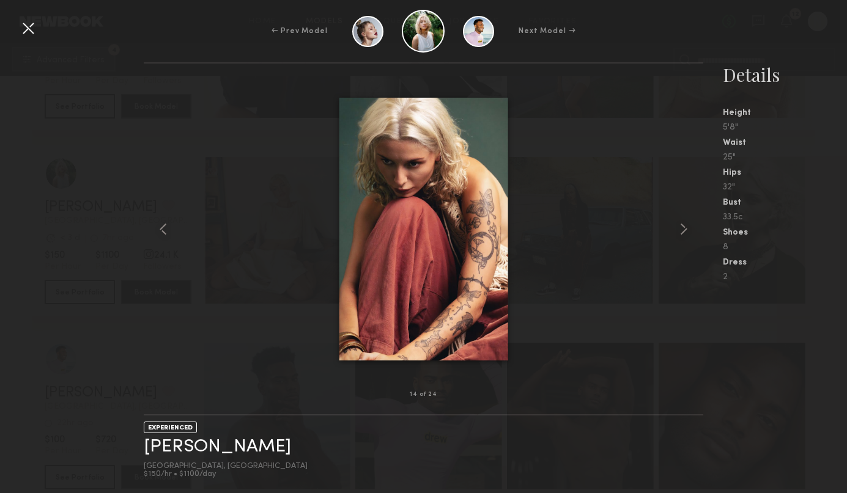
click at [28, 29] on div at bounding box center [28, 28] width 20 height 20
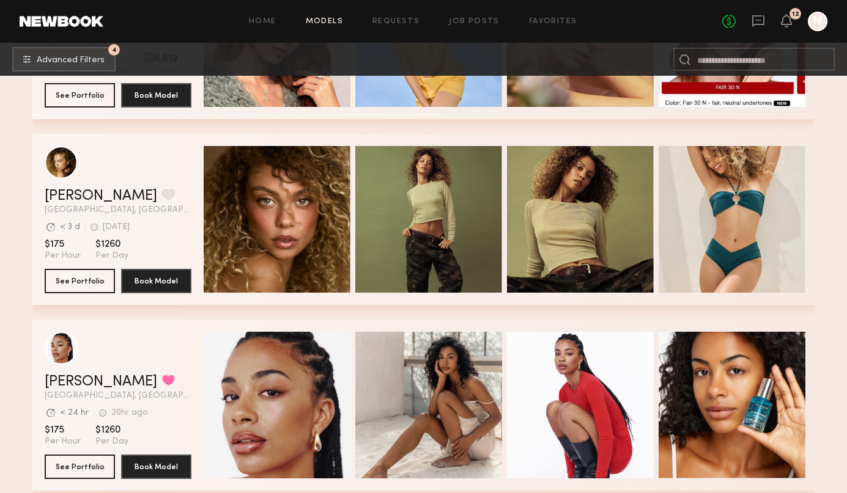
scroll to position [4798, 0]
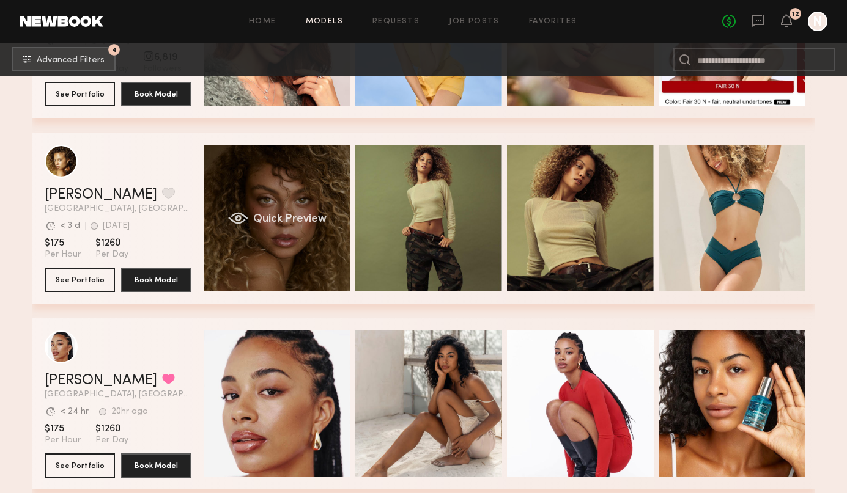
click at [271, 218] on span "Quick Preview" at bounding box center [288, 219] width 73 height 11
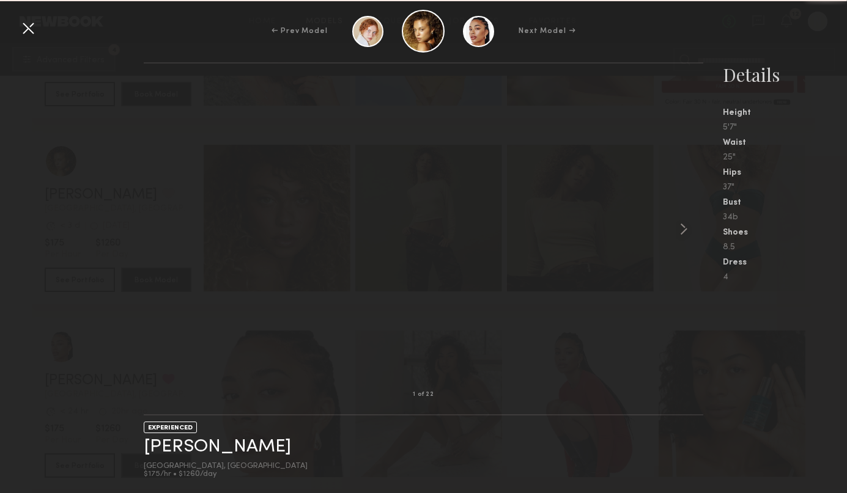
scroll to position [4802, 0]
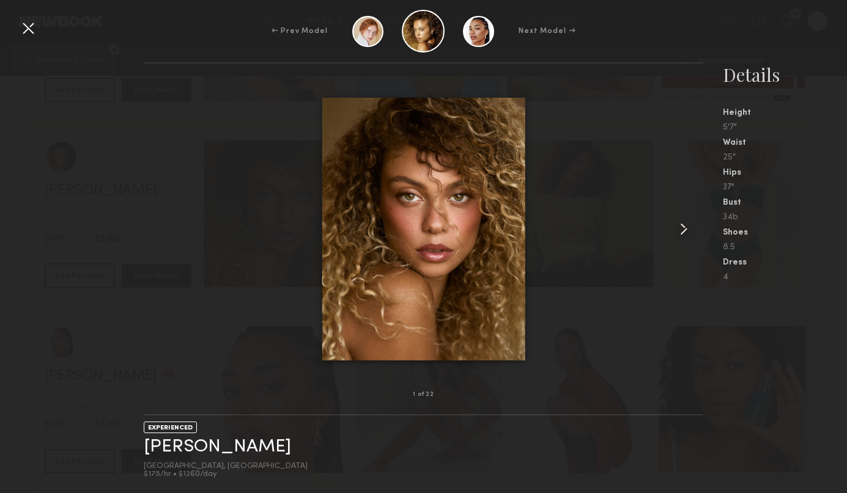
click at [682, 226] on common-icon at bounding box center [684, 229] width 20 height 20
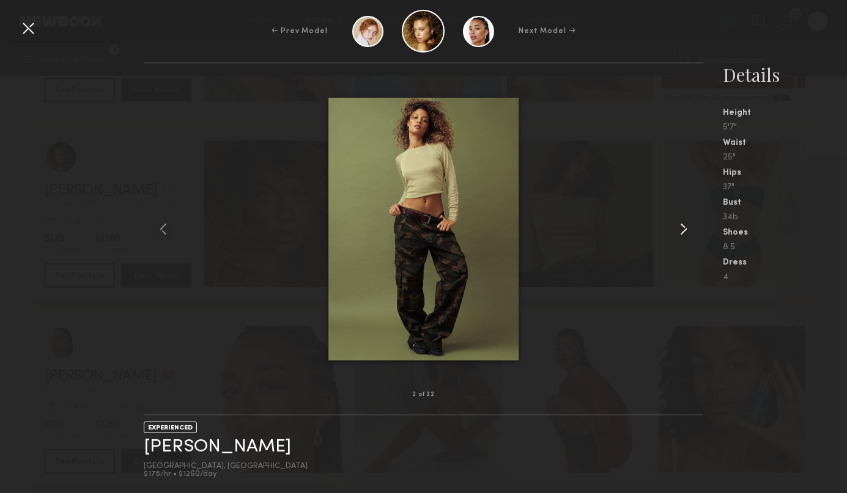
click at [682, 226] on common-icon at bounding box center [684, 229] width 20 height 20
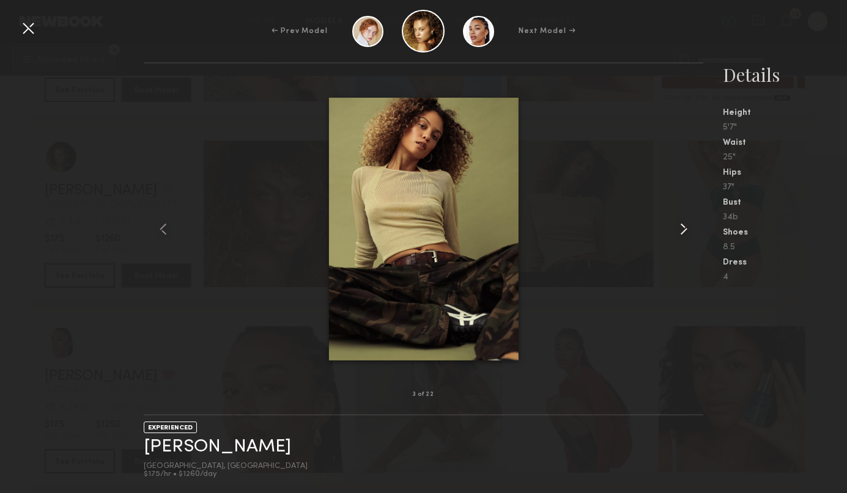
click at [682, 226] on common-icon at bounding box center [684, 229] width 20 height 20
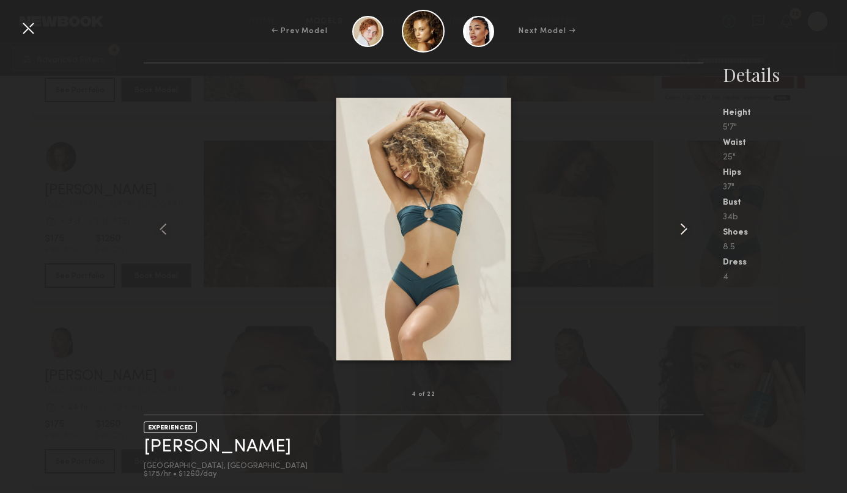
click at [682, 226] on common-icon at bounding box center [684, 229] width 20 height 20
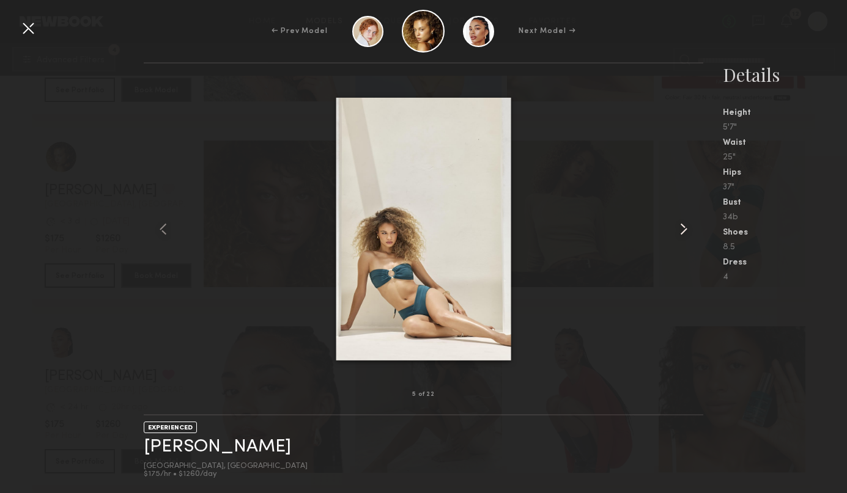
click at [682, 226] on common-icon at bounding box center [684, 229] width 20 height 20
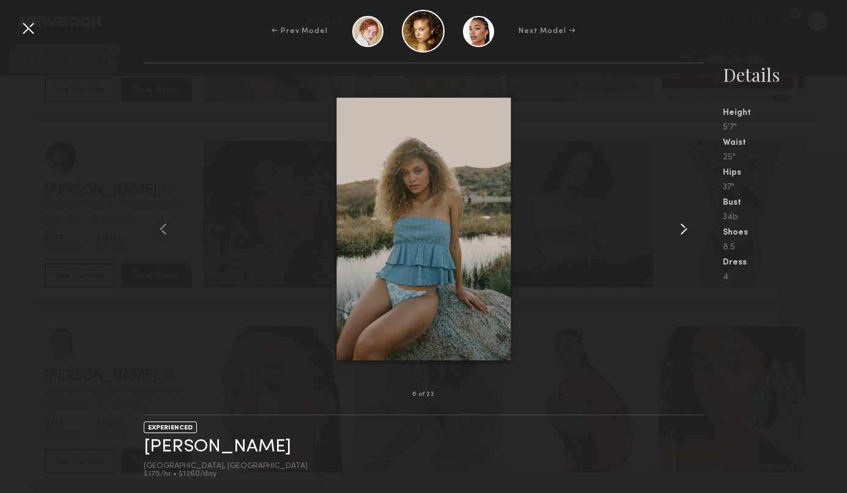
click at [682, 226] on common-icon at bounding box center [684, 229] width 20 height 20
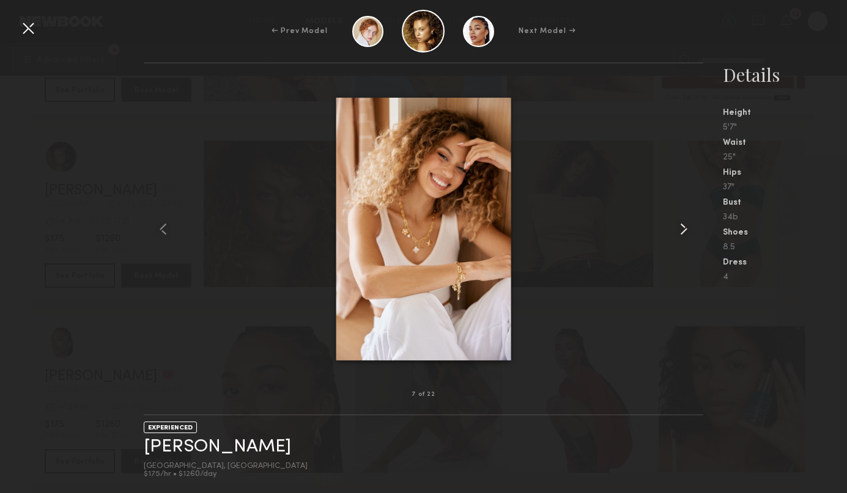
click at [682, 226] on common-icon at bounding box center [684, 229] width 20 height 20
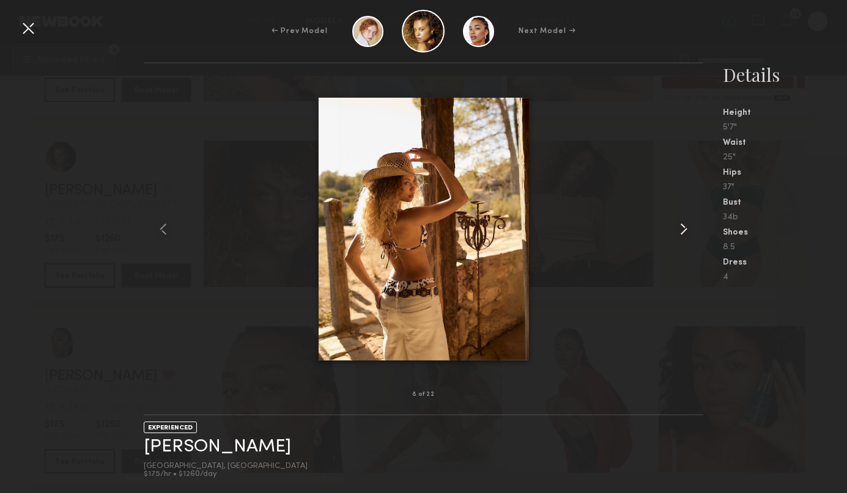
click at [682, 226] on common-icon at bounding box center [684, 229] width 20 height 20
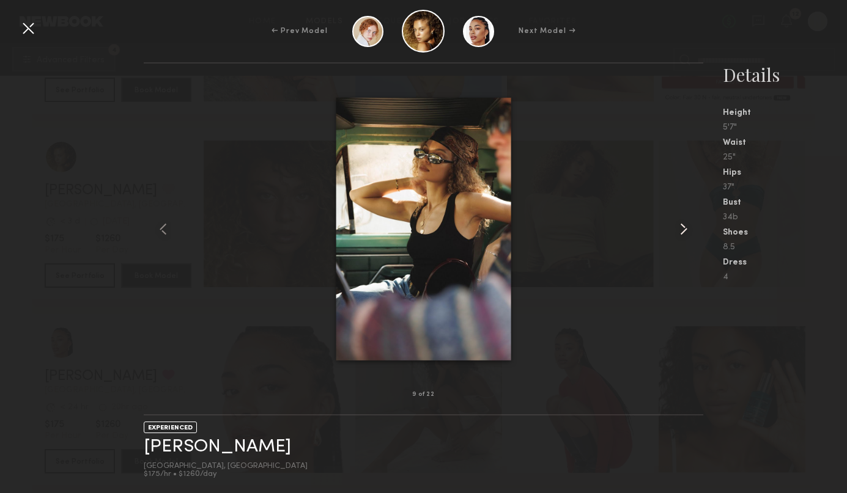
click at [682, 226] on common-icon at bounding box center [684, 229] width 20 height 20
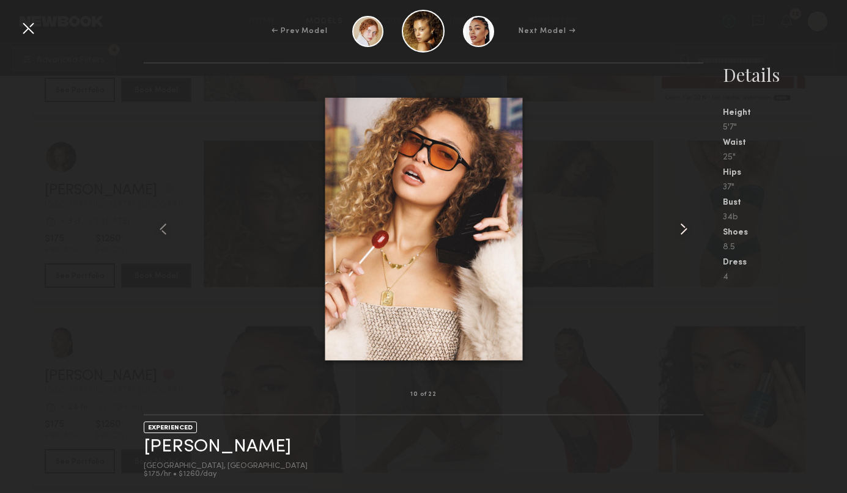
click at [682, 226] on common-icon at bounding box center [684, 229] width 20 height 20
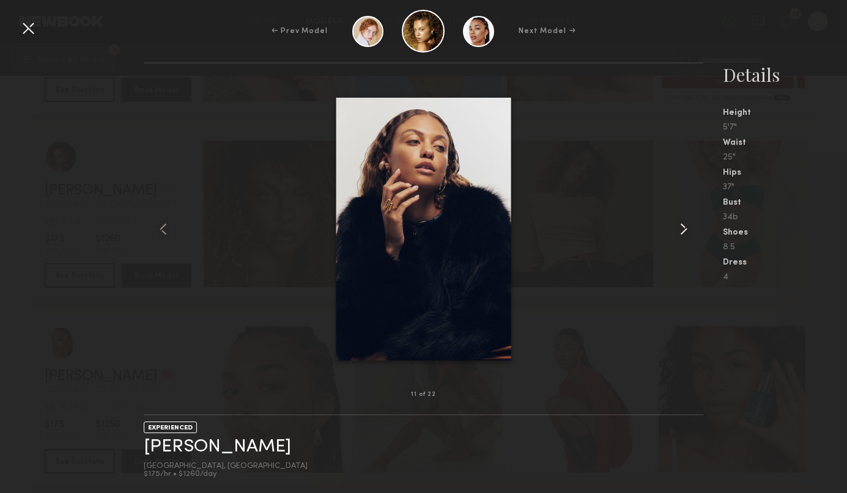
click at [682, 226] on common-icon at bounding box center [684, 229] width 20 height 20
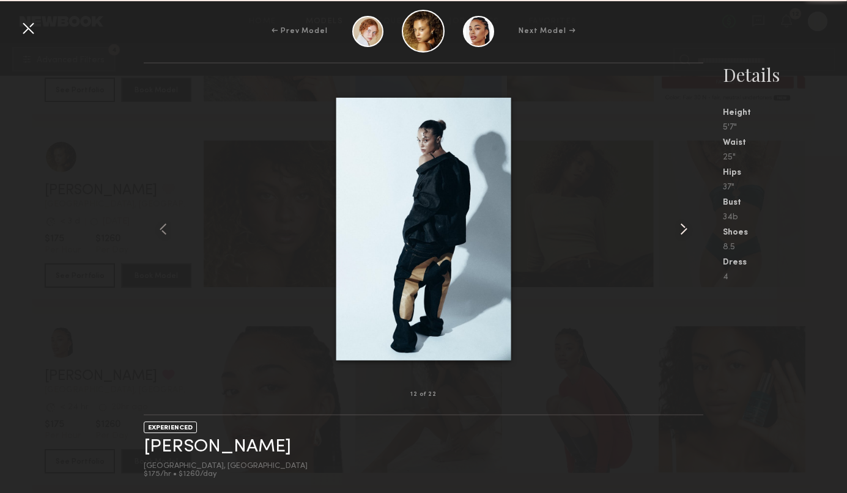
click at [682, 226] on common-icon at bounding box center [684, 229] width 20 height 20
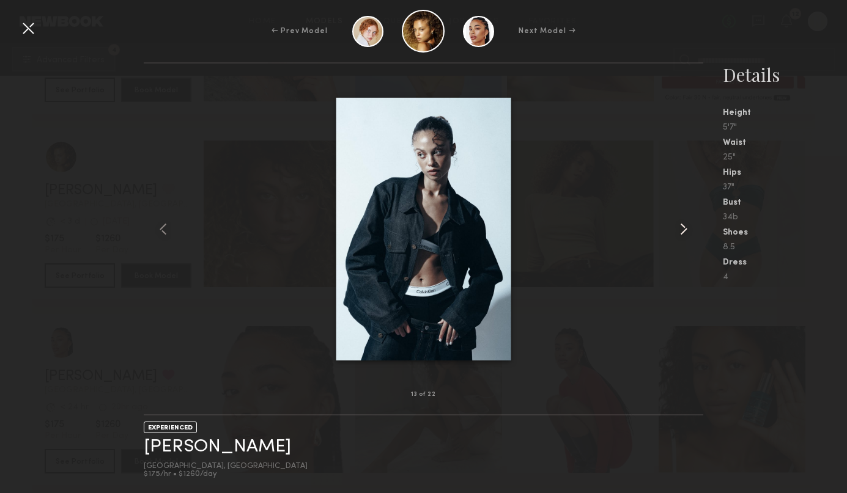
click at [682, 226] on common-icon at bounding box center [684, 229] width 20 height 20
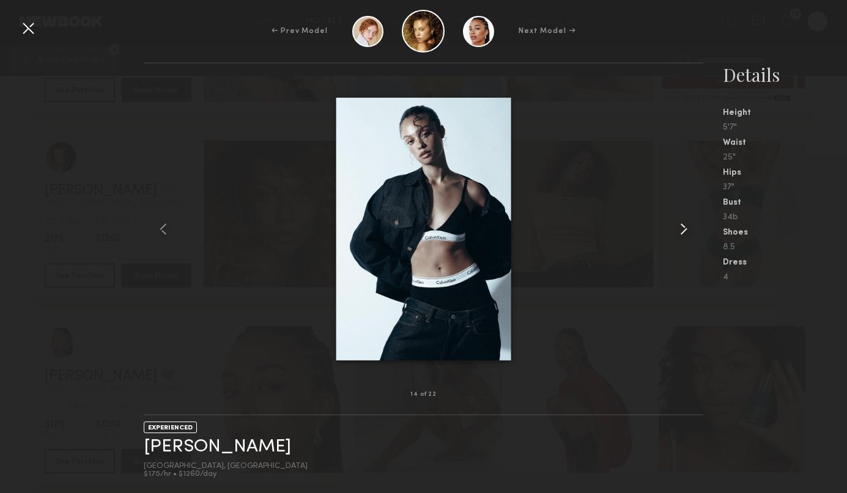
click at [682, 226] on common-icon at bounding box center [684, 229] width 20 height 20
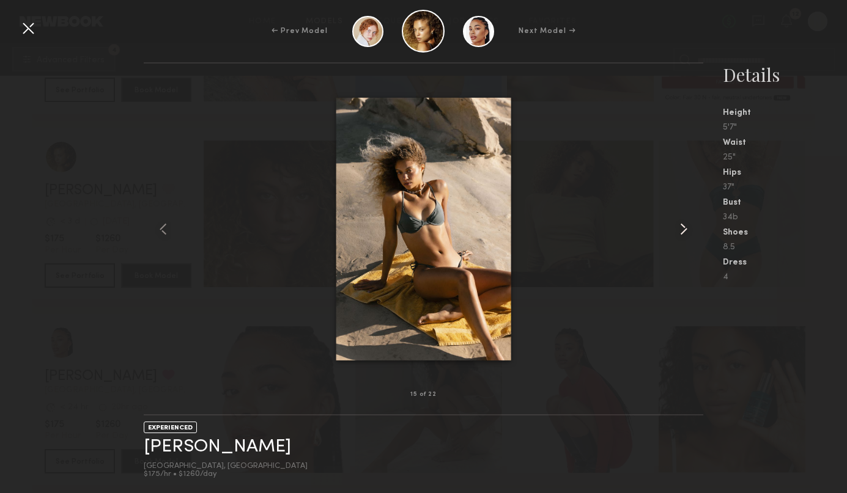
click at [682, 226] on common-icon at bounding box center [684, 229] width 20 height 20
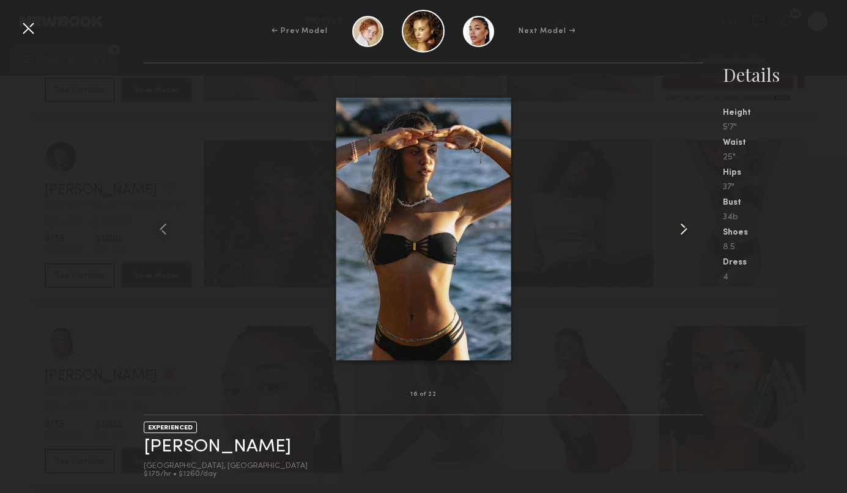
click at [682, 226] on common-icon at bounding box center [684, 229] width 20 height 20
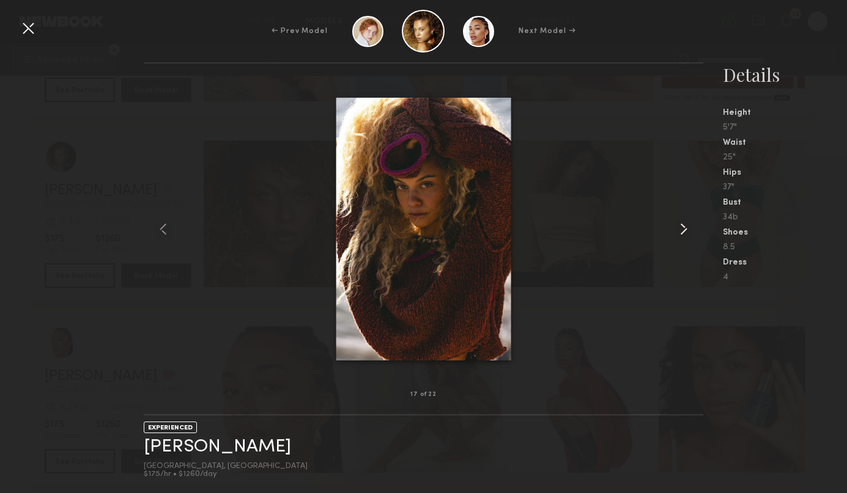
click at [682, 226] on common-icon at bounding box center [684, 229] width 20 height 20
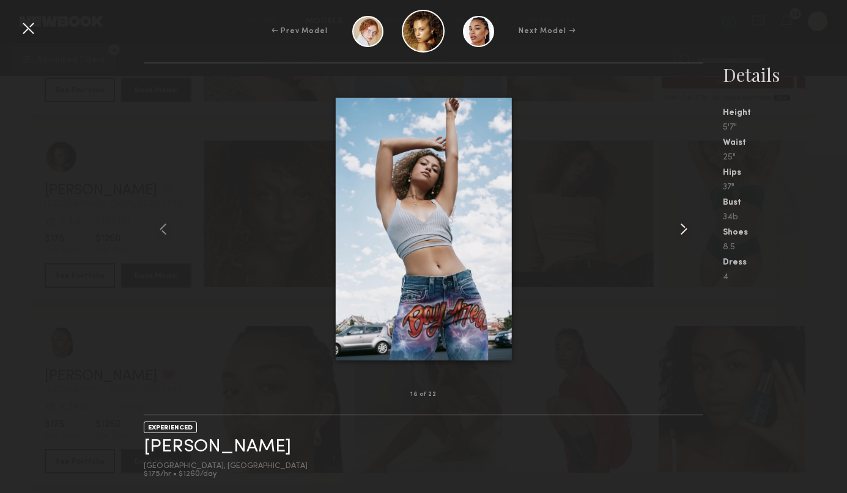
click at [682, 226] on common-icon at bounding box center [684, 229] width 20 height 20
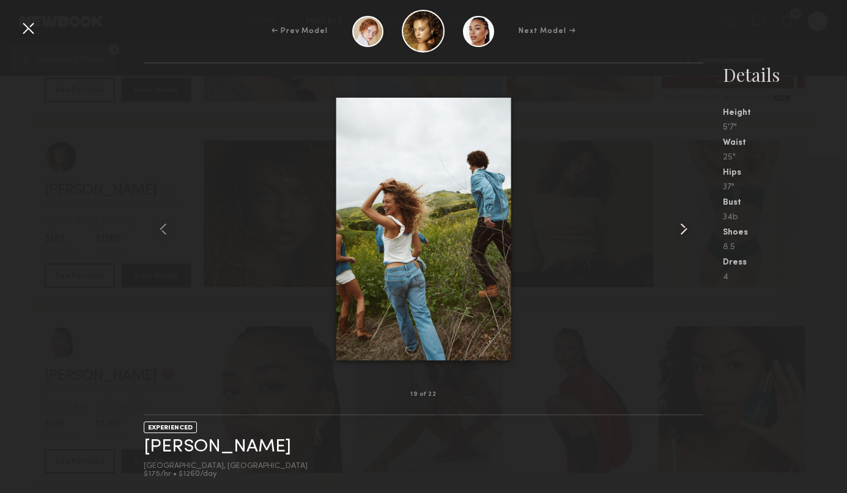
click at [682, 226] on common-icon at bounding box center [684, 229] width 20 height 20
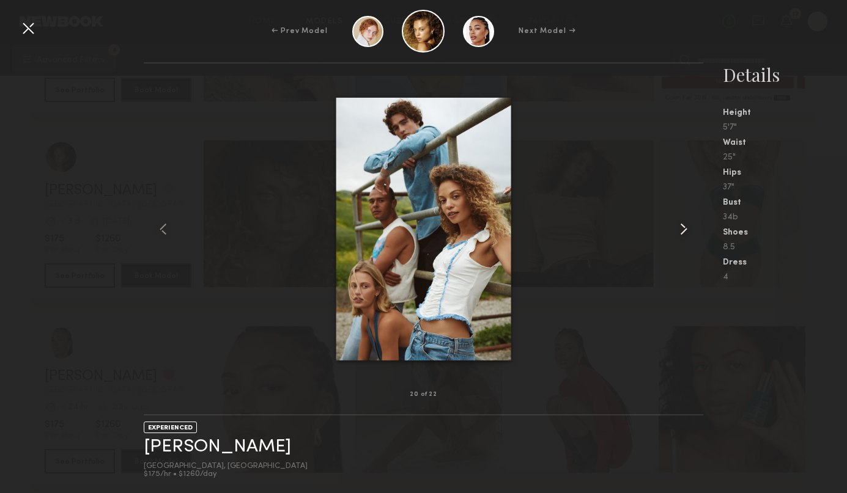
click at [682, 226] on common-icon at bounding box center [684, 229] width 20 height 20
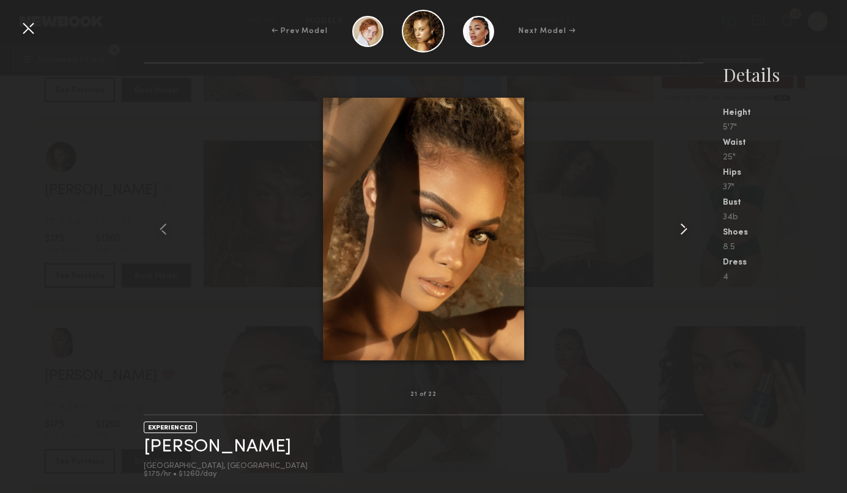
click at [682, 226] on common-icon at bounding box center [684, 229] width 20 height 20
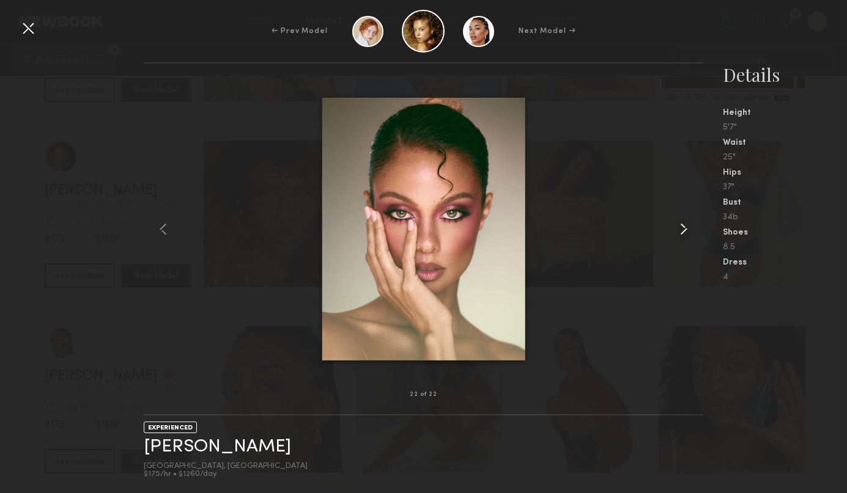
click at [682, 226] on common-icon at bounding box center [684, 229] width 20 height 20
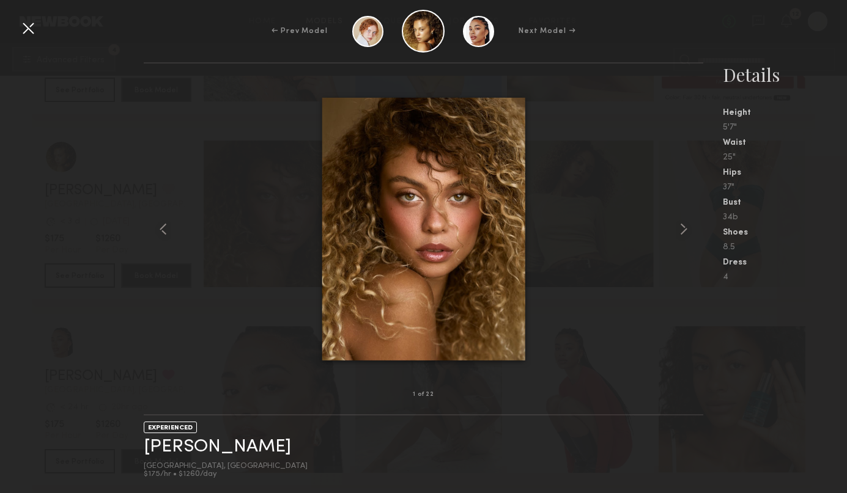
click at [25, 26] on div at bounding box center [28, 28] width 20 height 20
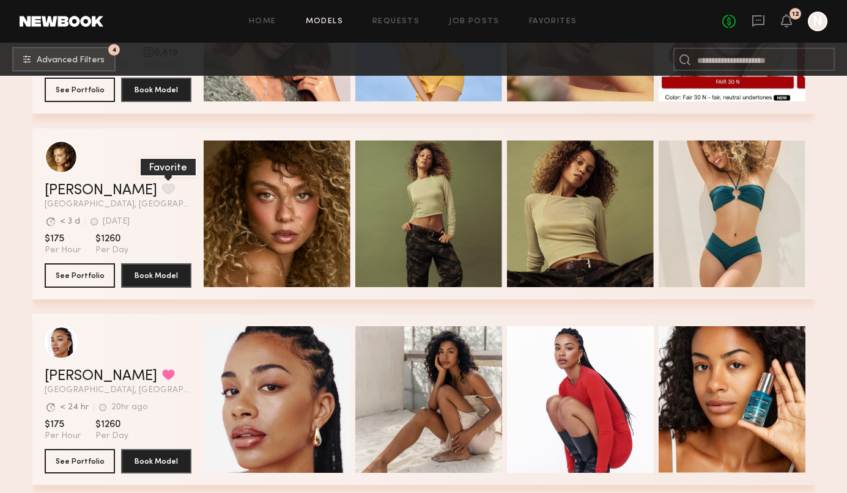
click at [162, 186] on button "grid" at bounding box center [168, 188] width 13 height 11
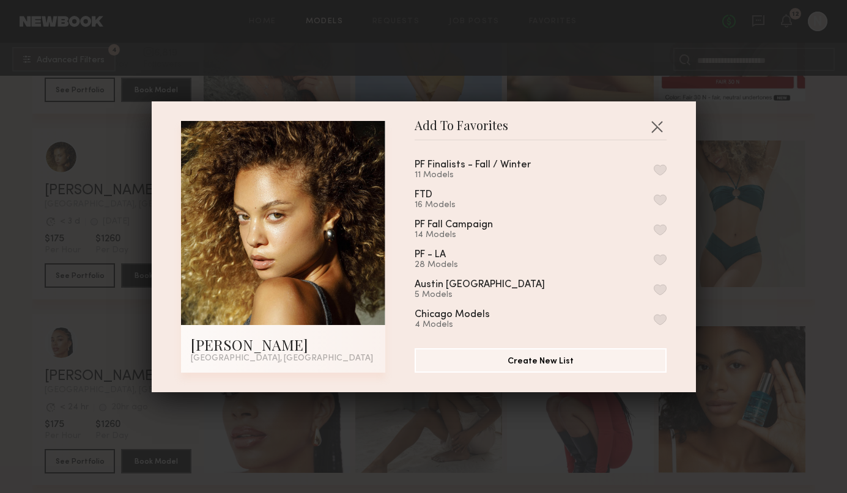
click at [662, 168] on button "button" at bounding box center [659, 169] width 13 height 11
click at [837, 260] on div "Add To Favorites Chloe B. Los Angeles, CA Add To Favorites PF Finalists - Fall …" at bounding box center [423, 246] width 847 height 493
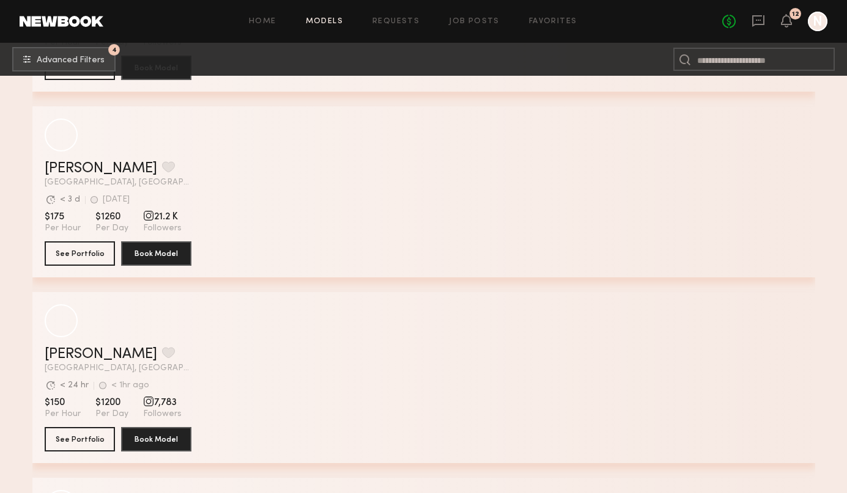
scroll to position [7288, 0]
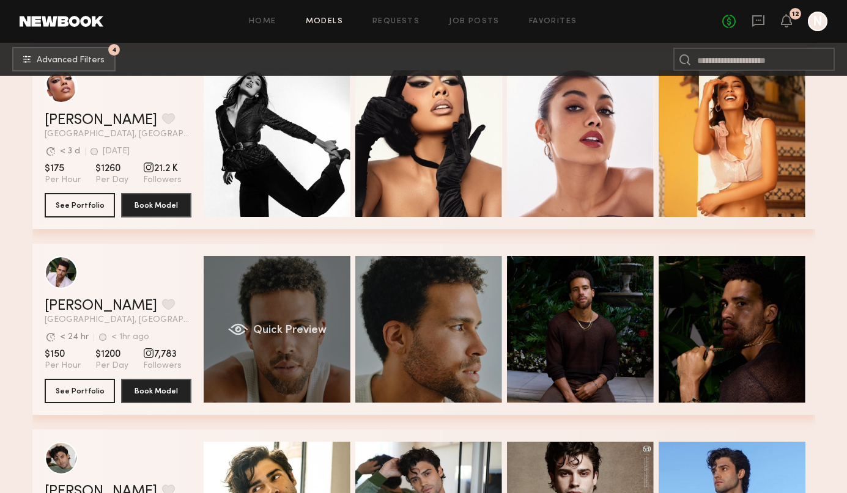
click at [308, 328] on span "Quick Preview" at bounding box center [288, 330] width 73 height 11
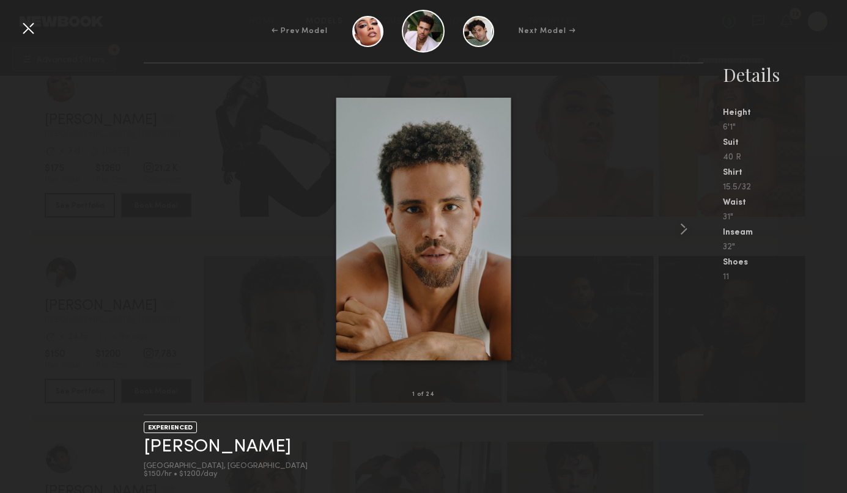
click at [661, 222] on div at bounding box center [423, 229] width 559 height 292
click at [688, 231] on common-icon at bounding box center [684, 229] width 20 height 20
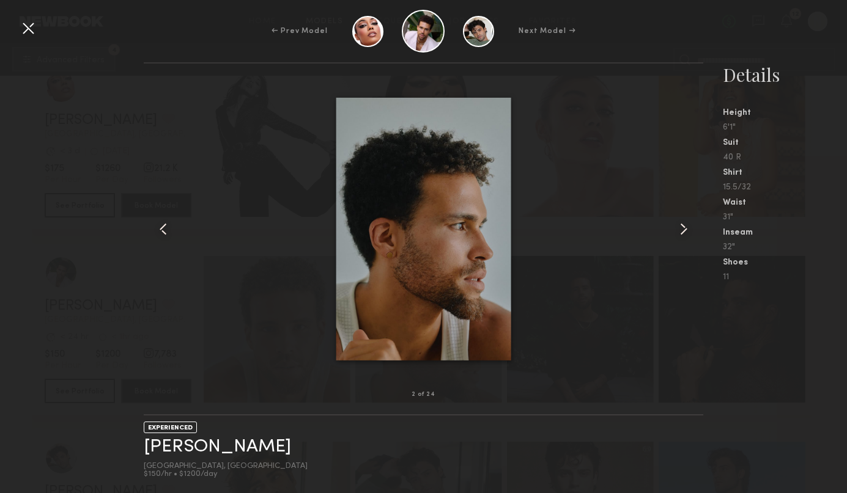
click at [688, 231] on common-icon at bounding box center [684, 229] width 20 height 20
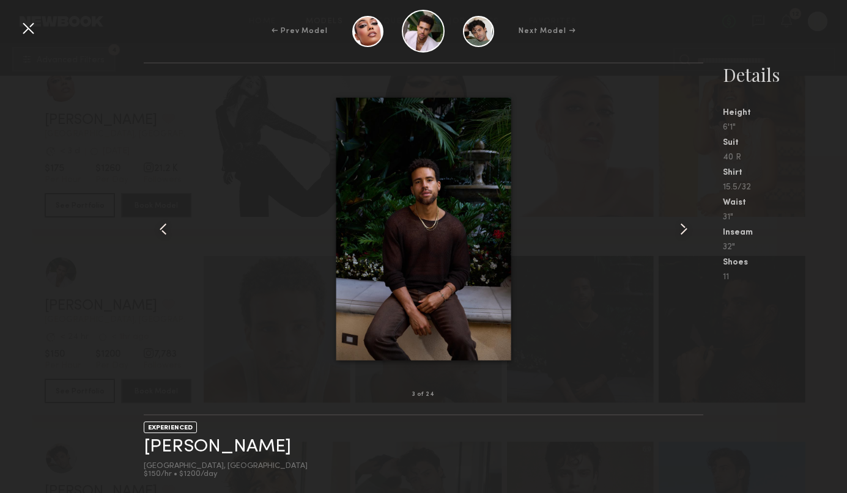
click at [688, 231] on common-icon at bounding box center [684, 229] width 20 height 20
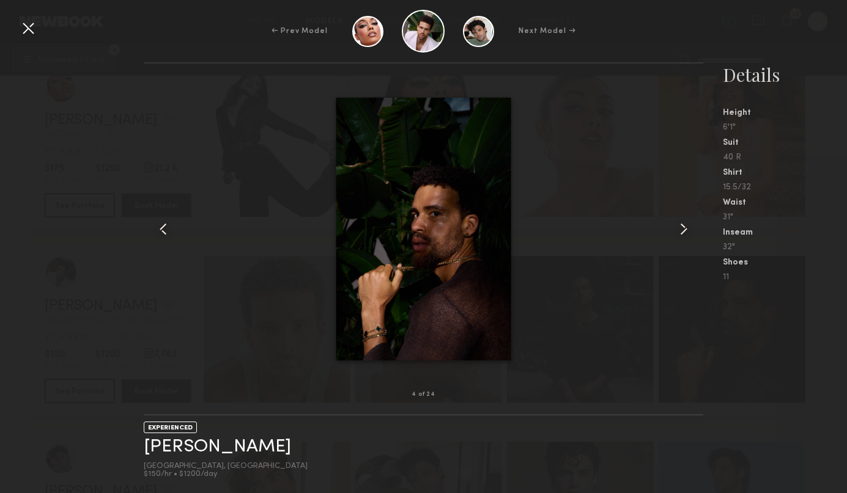
click at [688, 231] on common-icon at bounding box center [684, 229] width 20 height 20
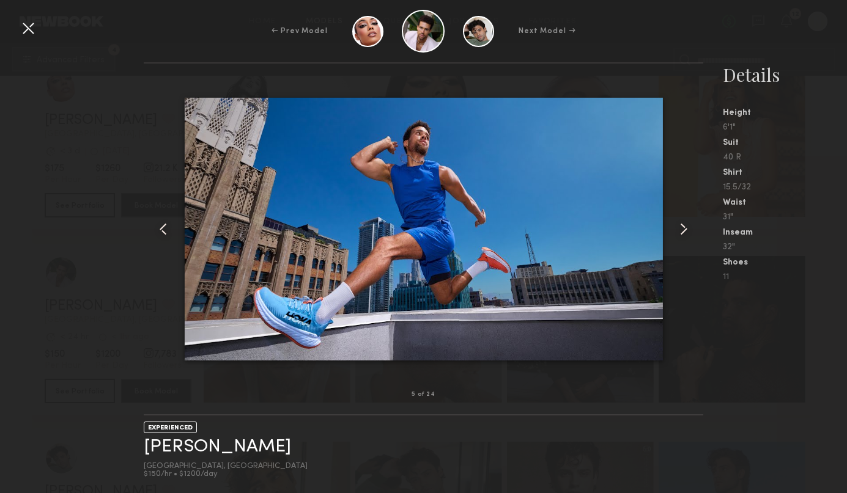
click at [688, 231] on common-icon at bounding box center [684, 229] width 20 height 20
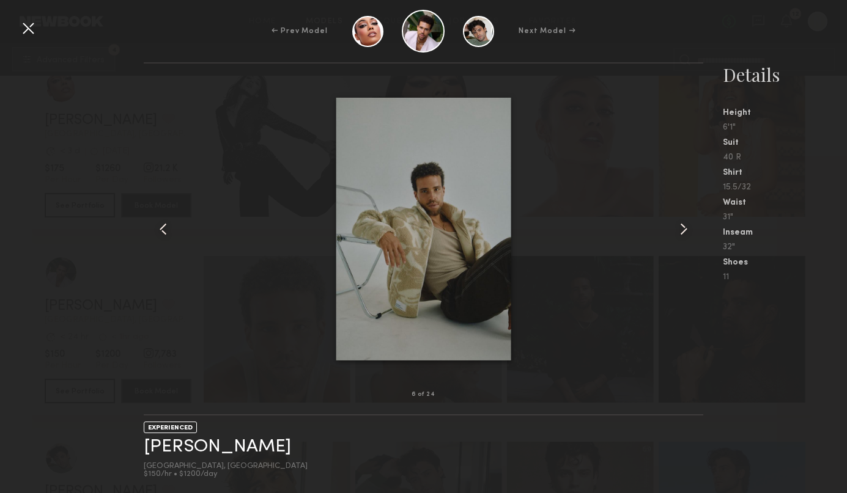
click at [688, 231] on common-icon at bounding box center [684, 229] width 20 height 20
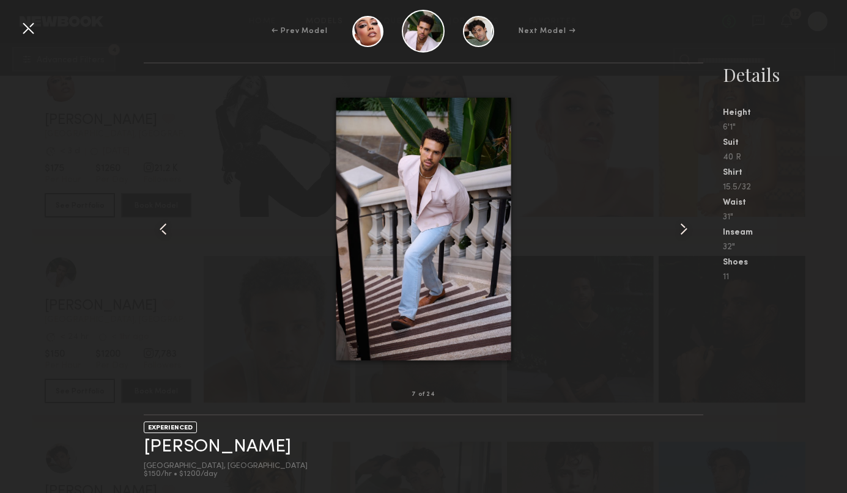
click at [688, 231] on common-icon at bounding box center [684, 229] width 20 height 20
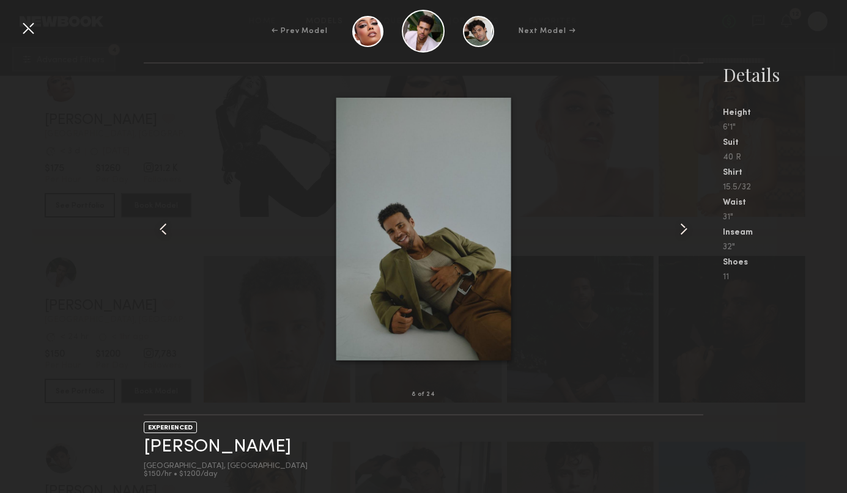
click at [688, 231] on common-icon at bounding box center [684, 229] width 20 height 20
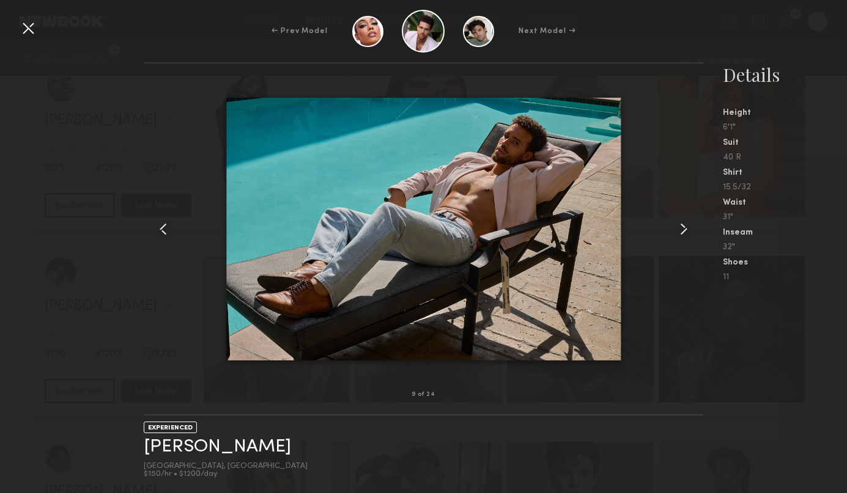
click at [688, 231] on common-icon at bounding box center [684, 229] width 20 height 20
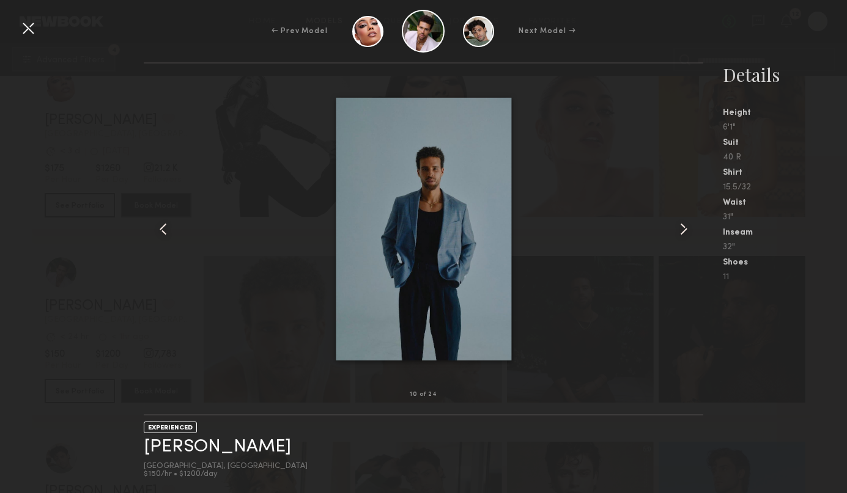
click at [30, 28] on div at bounding box center [28, 28] width 20 height 20
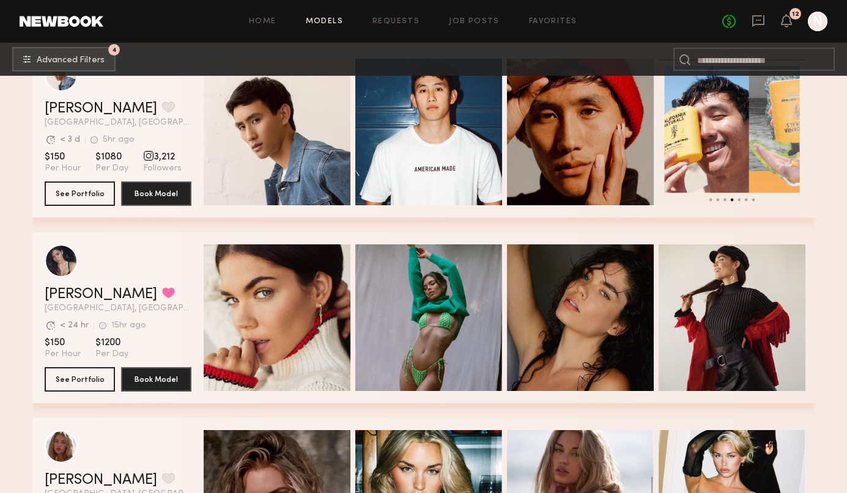
scroll to position [7890, 0]
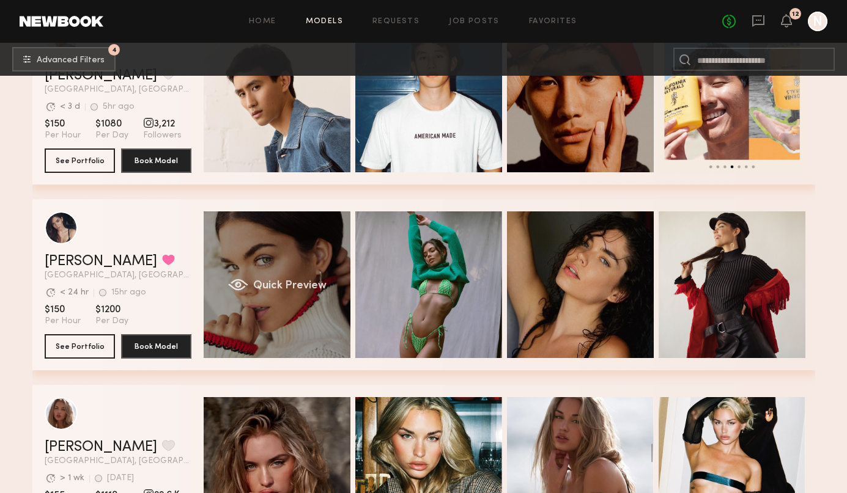
click at [287, 284] on span "Quick Preview" at bounding box center [288, 286] width 73 height 11
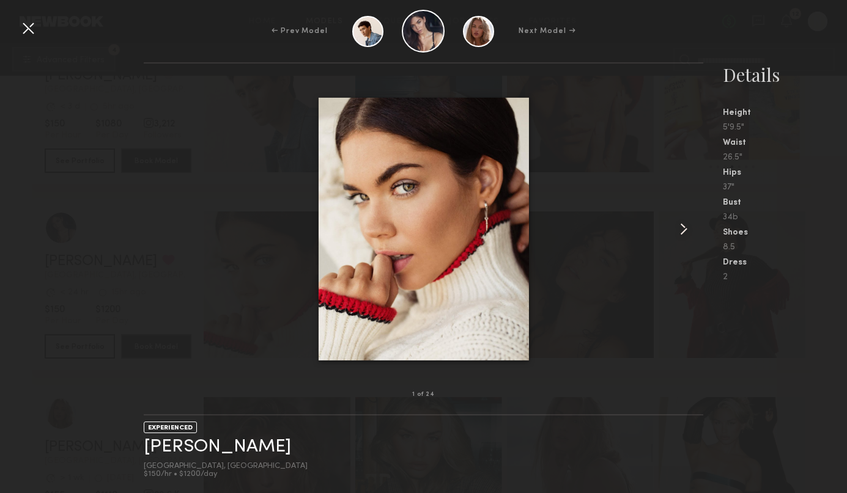
click at [687, 226] on common-icon at bounding box center [684, 229] width 20 height 20
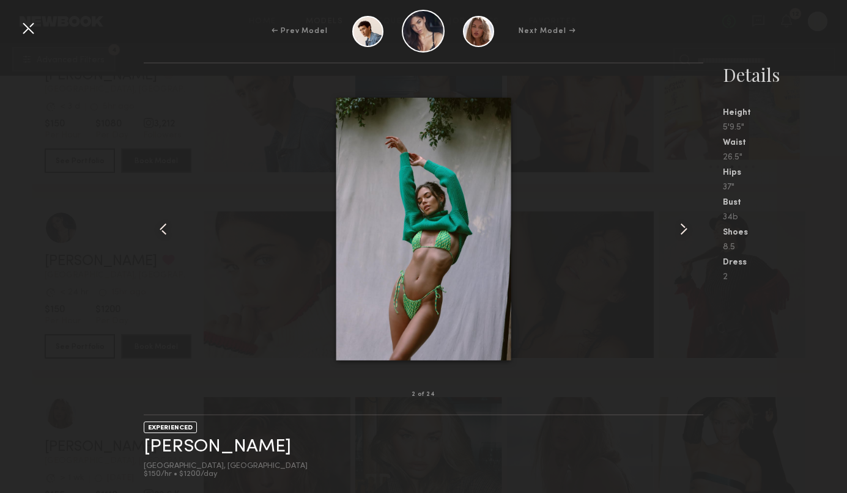
click at [687, 226] on common-icon at bounding box center [684, 229] width 20 height 20
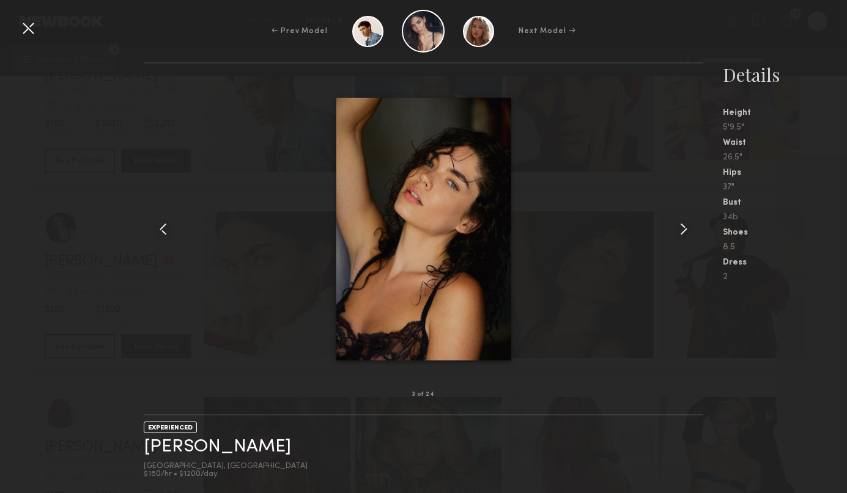
click at [687, 226] on common-icon at bounding box center [684, 229] width 20 height 20
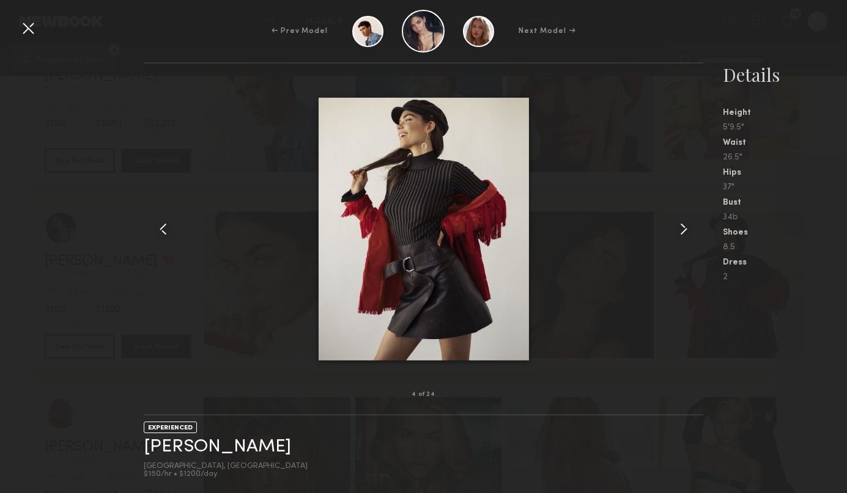
click at [687, 226] on common-icon at bounding box center [684, 229] width 20 height 20
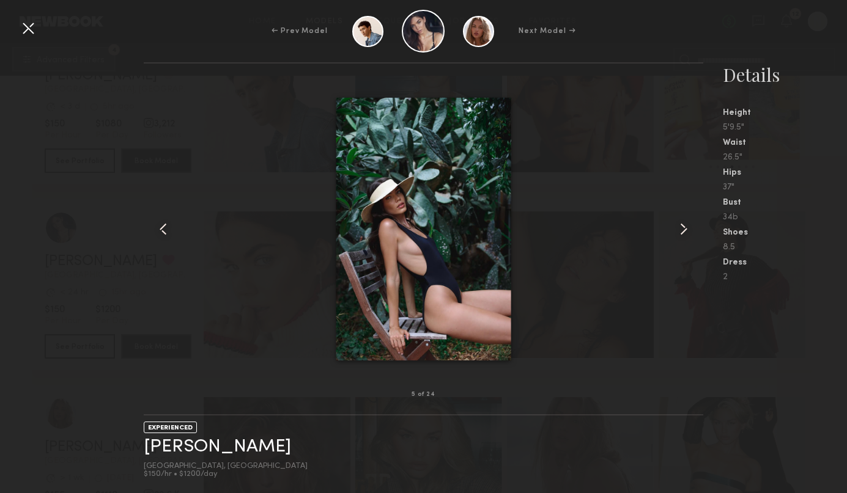
click at [687, 226] on common-icon at bounding box center [684, 229] width 20 height 20
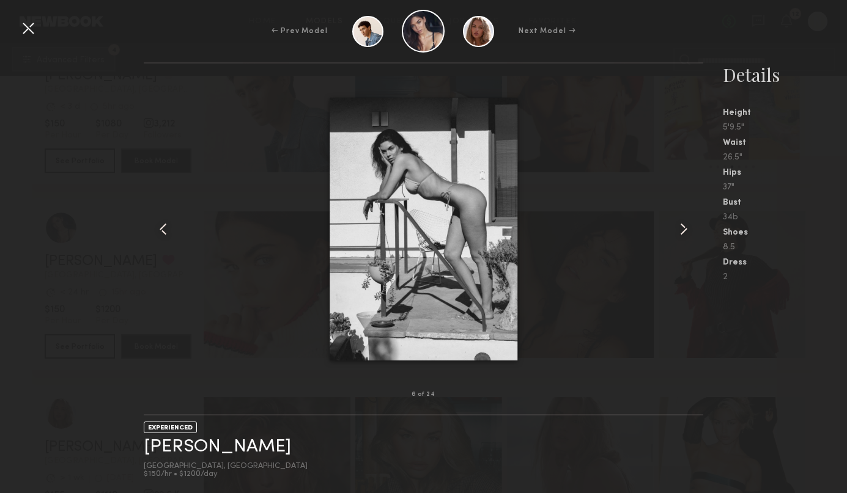
click at [687, 226] on common-icon at bounding box center [684, 229] width 20 height 20
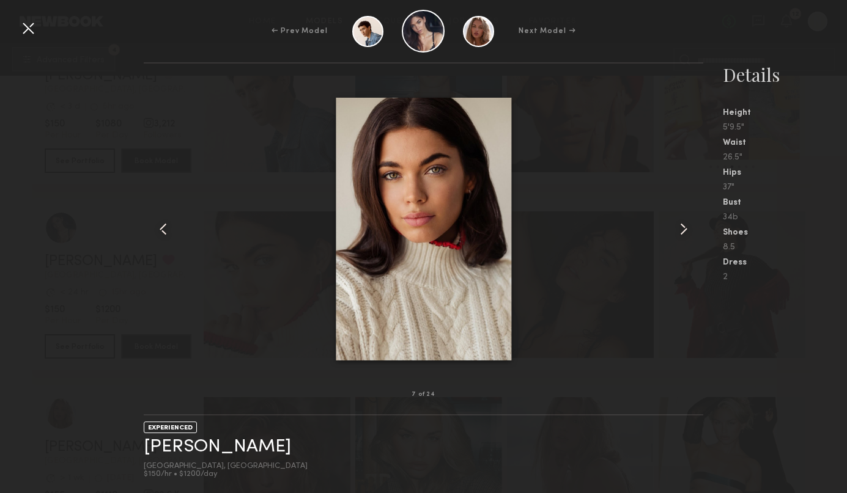
click at [687, 226] on common-icon at bounding box center [684, 229] width 20 height 20
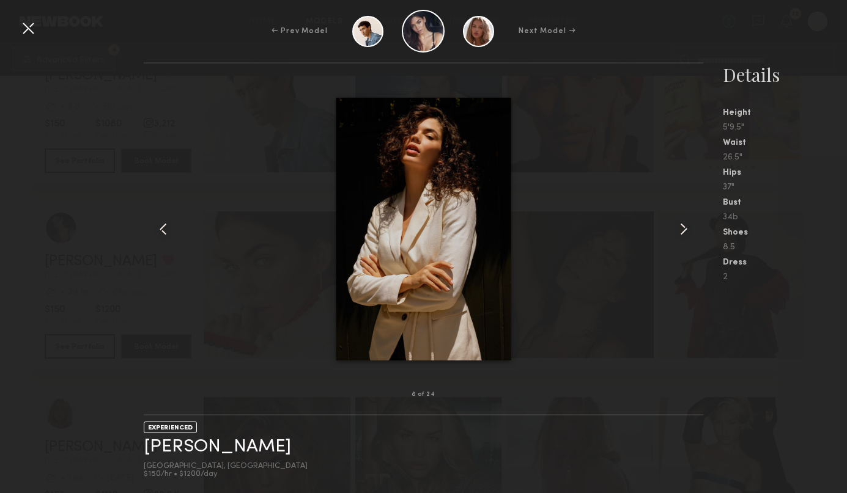
click at [687, 226] on common-icon at bounding box center [684, 229] width 20 height 20
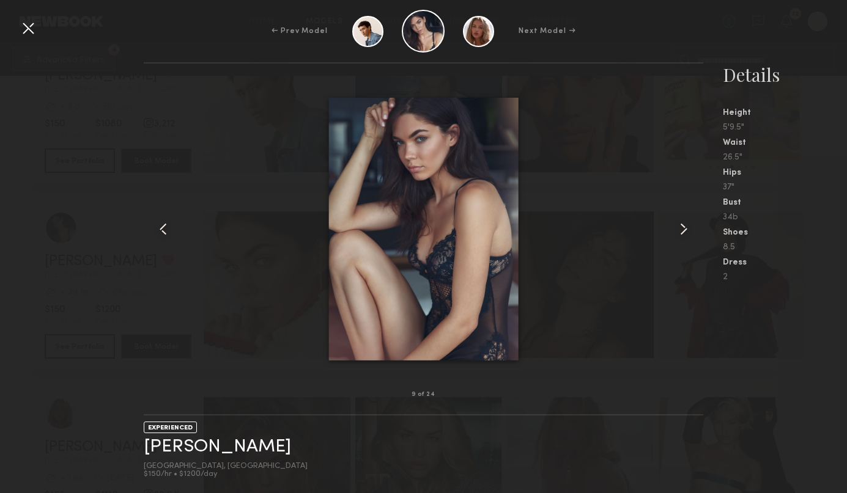
click at [687, 226] on common-icon at bounding box center [684, 229] width 20 height 20
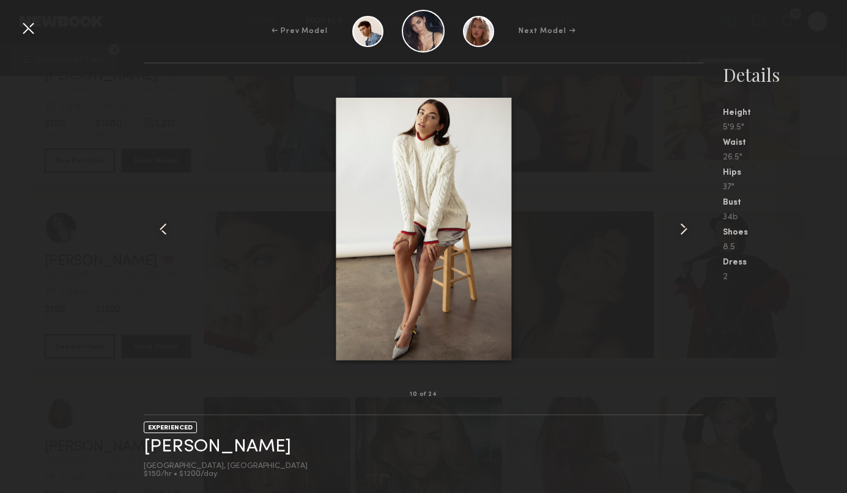
click at [687, 226] on common-icon at bounding box center [684, 229] width 20 height 20
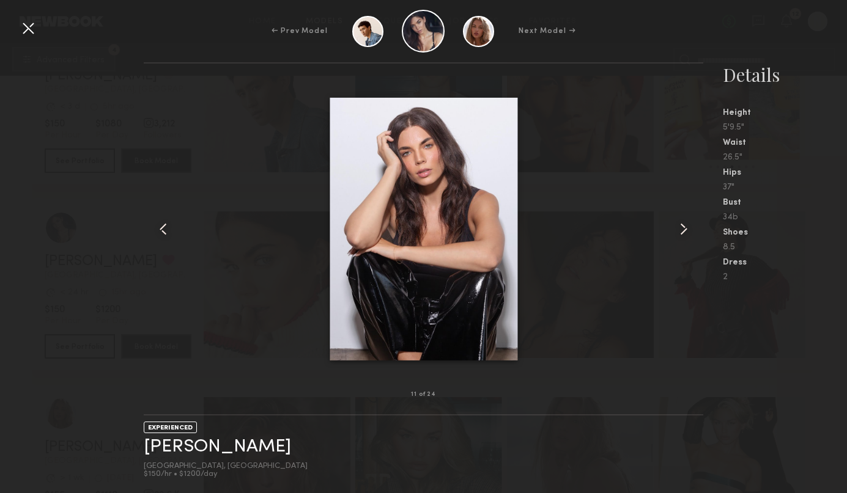
click at [687, 226] on common-icon at bounding box center [684, 229] width 20 height 20
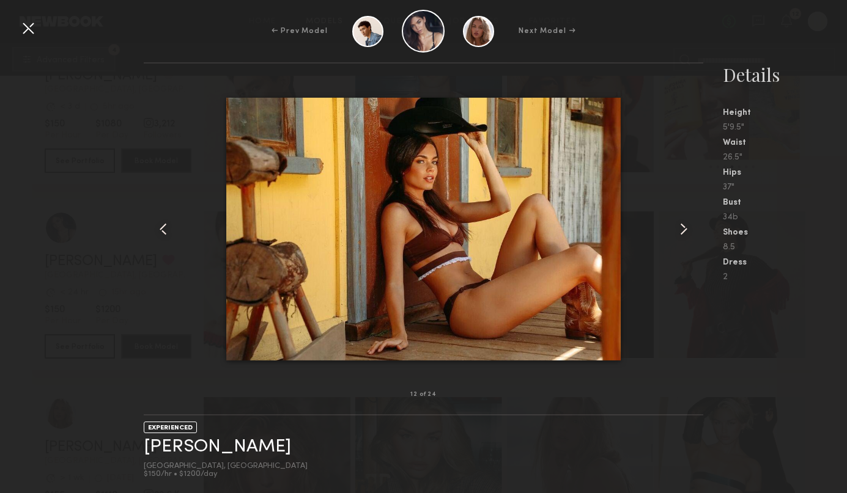
drag, startPoint x: 28, startPoint y: 26, endPoint x: 133, endPoint y: 82, distance: 119.5
click at [29, 26] on div at bounding box center [28, 28] width 20 height 20
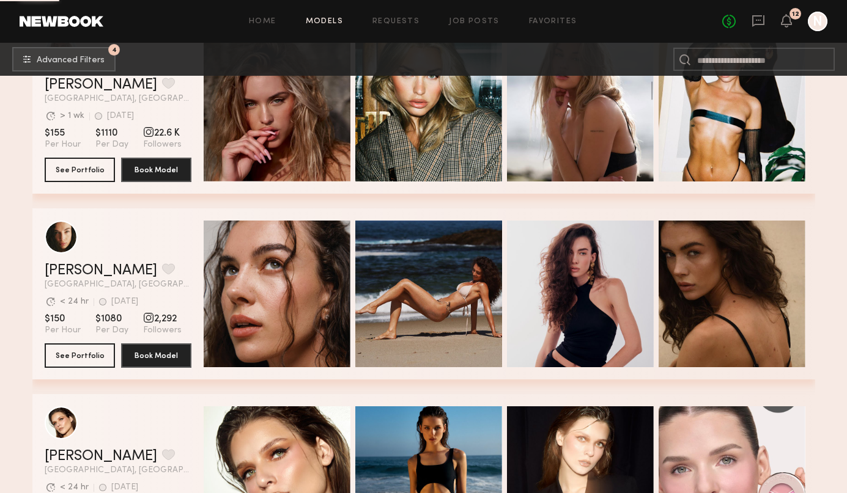
scroll to position [8281, 0]
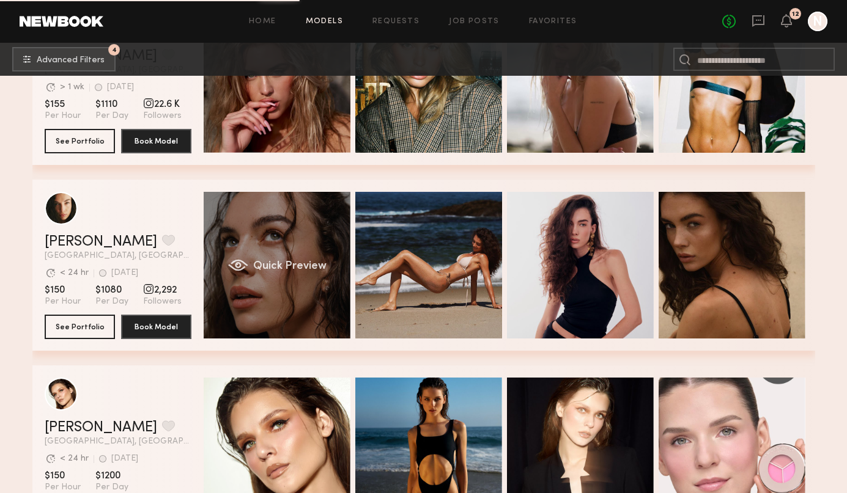
click at [274, 266] on span "Quick Preview" at bounding box center [288, 266] width 73 height 11
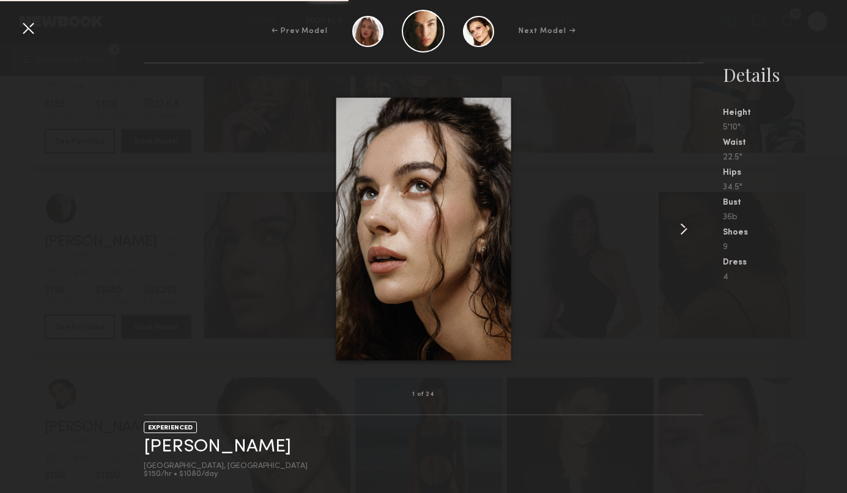
scroll to position [8284, 0]
click at [680, 227] on common-icon at bounding box center [684, 229] width 20 height 20
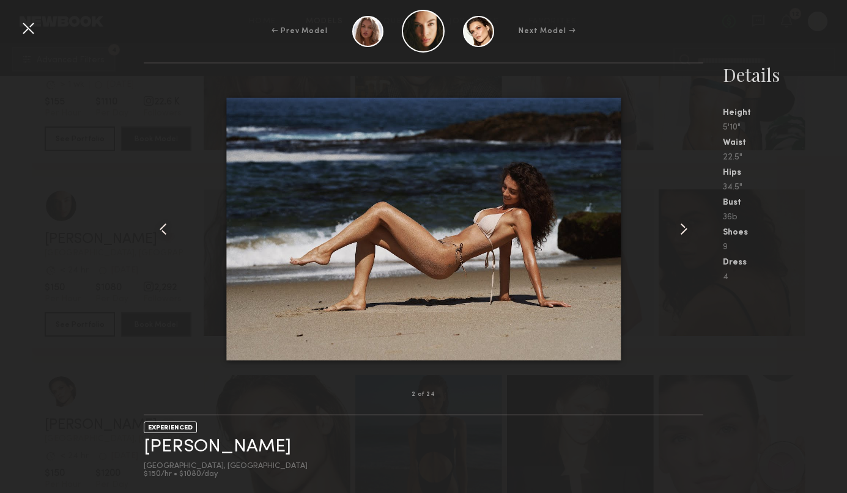
click at [680, 227] on common-icon at bounding box center [684, 229] width 20 height 20
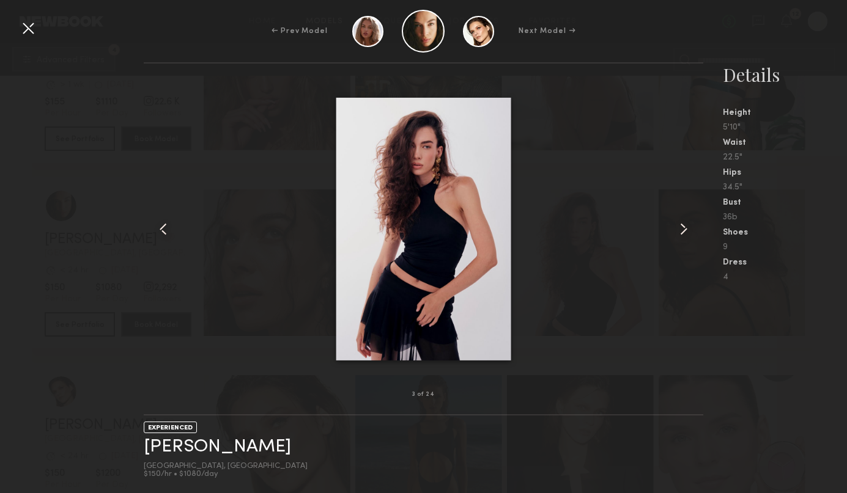
click at [680, 227] on common-icon at bounding box center [684, 229] width 20 height 20
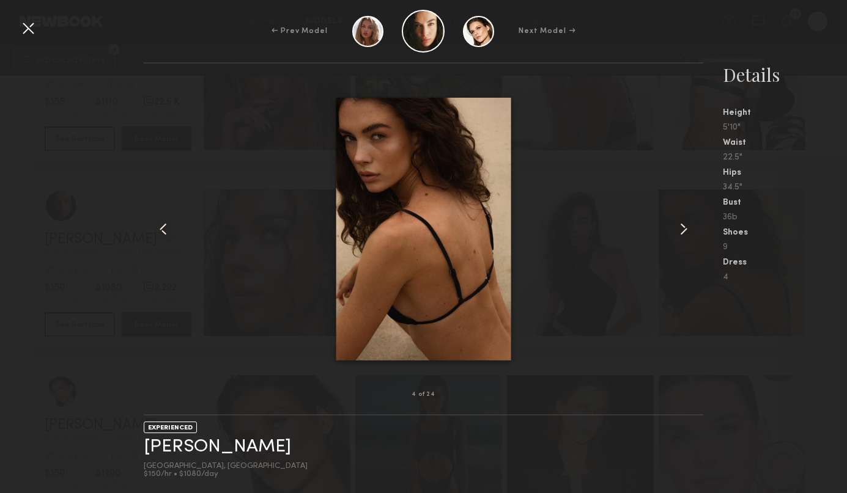
click at [680, 227] on common-icon at bounding box center [684, 229] width 20 height 20
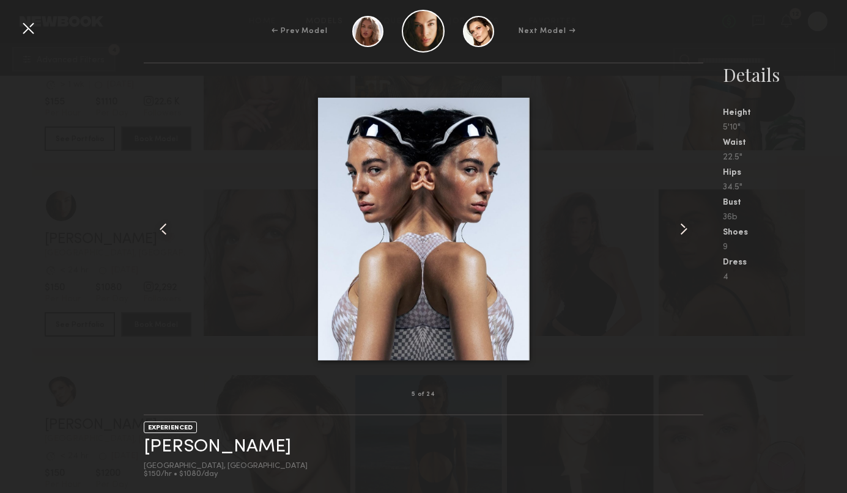
click at [680, 227] on common-icon at bounding box center [684, 229] width 20 height 20
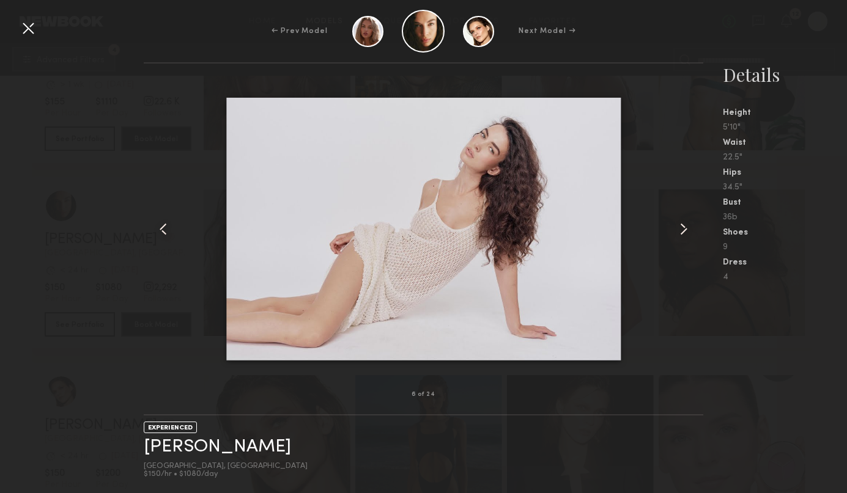
click at [680, 227] on common-icon at bounding box center [684, 229] width 20 height 20
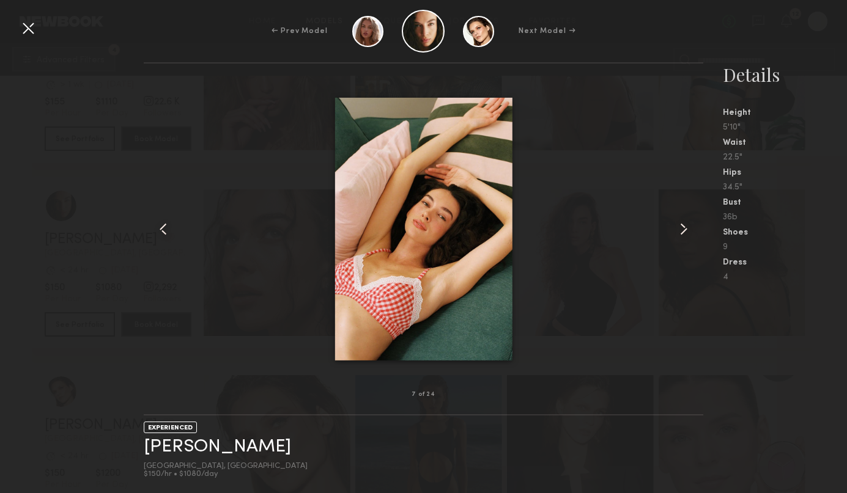
click at [680, 227] on common-icon at bounding box center [684, 229] width 20 height 20
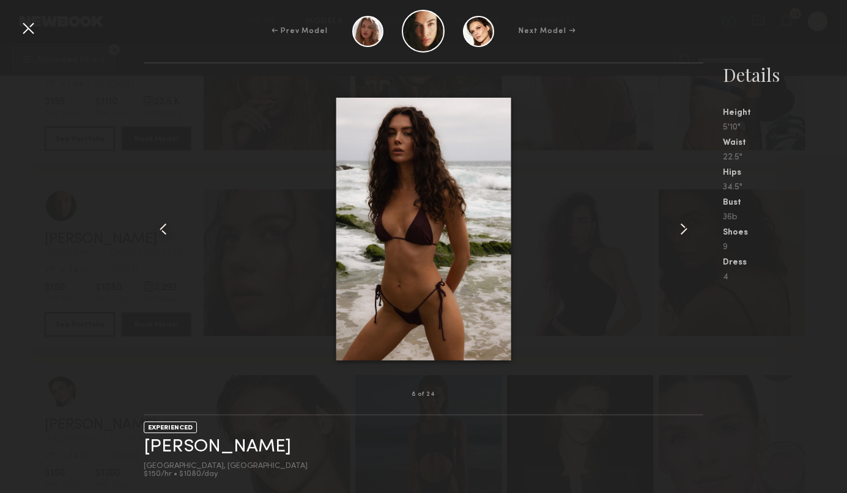
click at [680, 227] on common-icon at bounding box center [684, 229] width 20 height 20
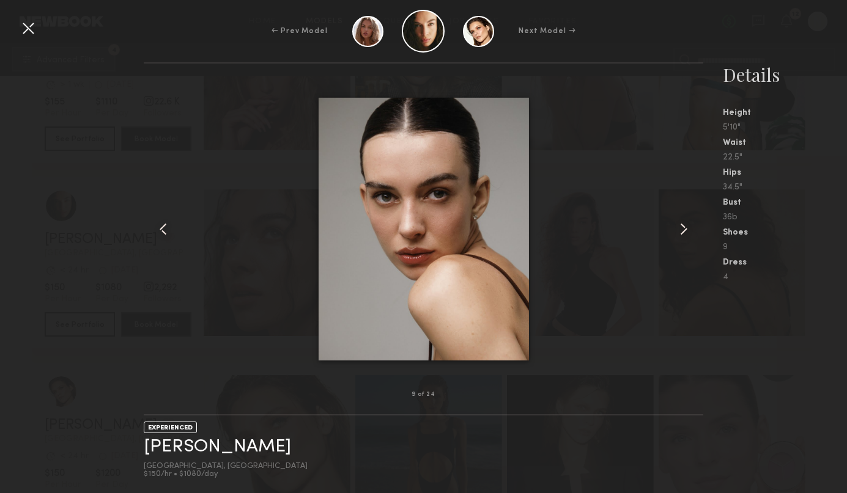
click at [680, 227] on common-icon at bounding box center [684, 229] width 20 height 20
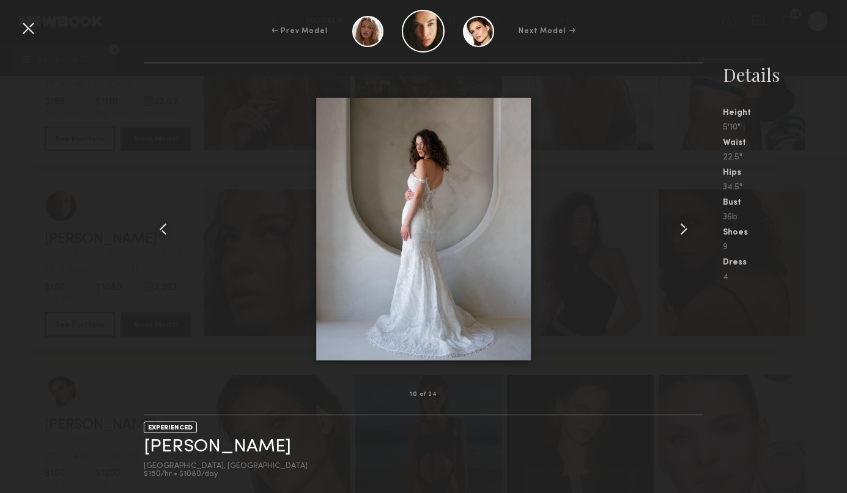
click at [680, 227] on common-icon at bounding box center [684, 229] width 20 height 20
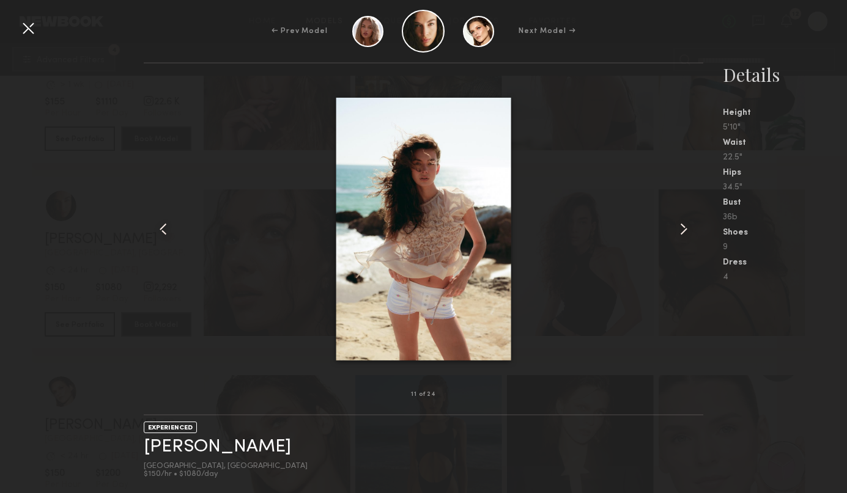
click at [680, 227] on common-icon at bounding box center [684, 229] width 20 height 20
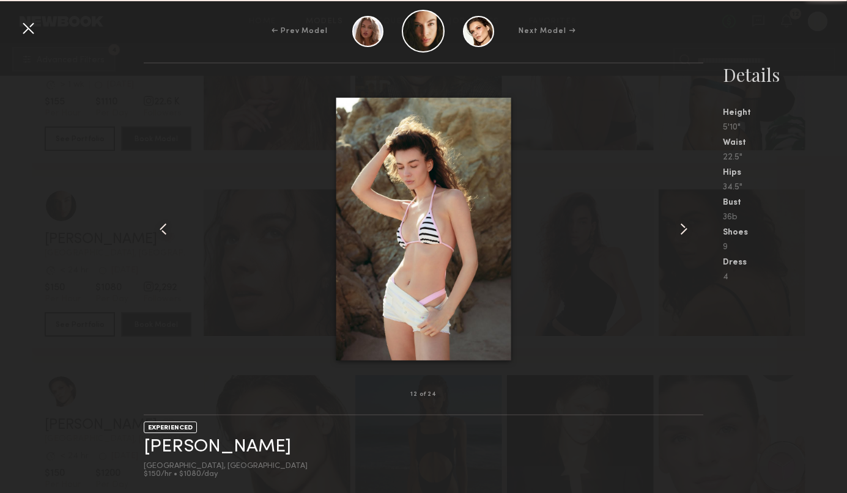
click at [680, 227] on common-icon at bounding box center [684, 229] width 20 height 20
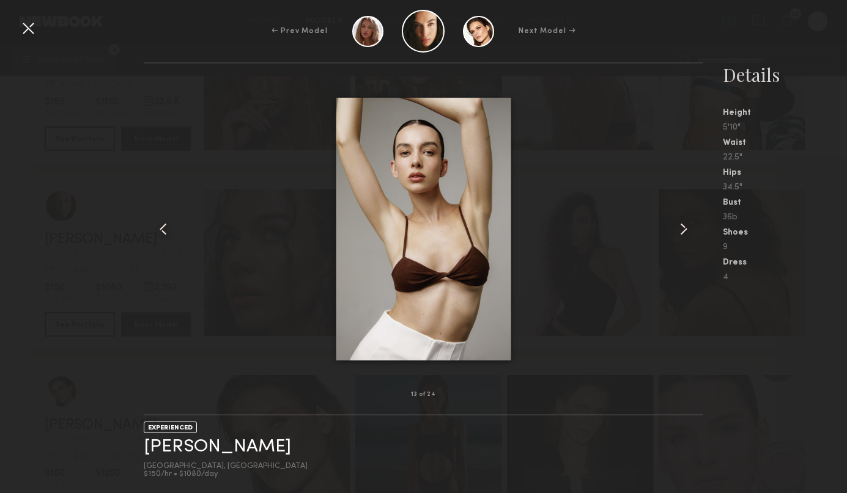
click at [680, 227] on common-icon at bounding box center [684, 229] width 20 height 20
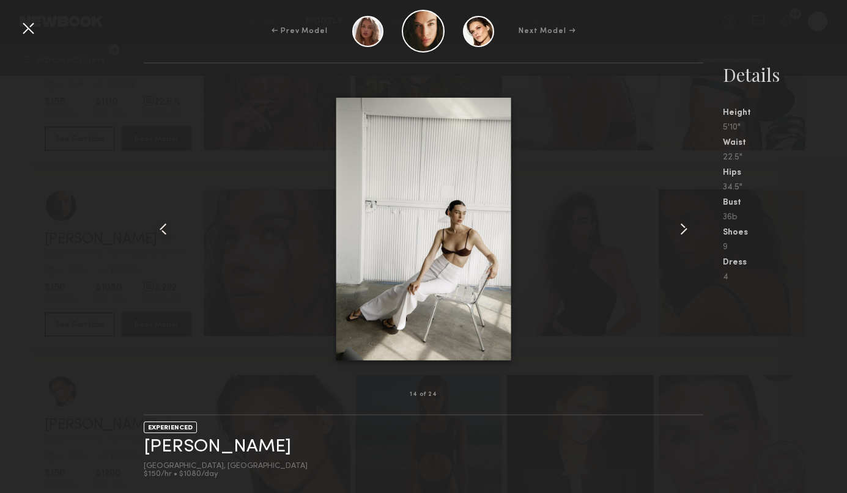
click at [680, 227] on common-icon at bounding box center [684, 229] width 20 height 20
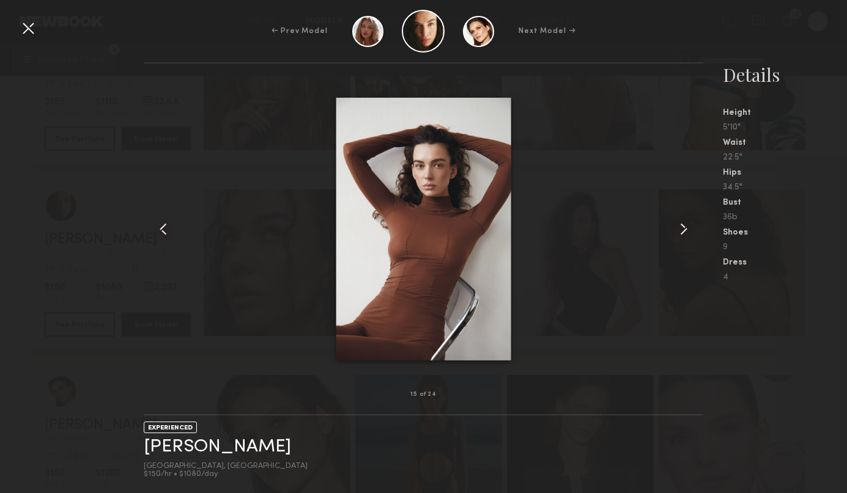
click at [680, 227] on common-icon at bounding box center [684, 229] width 20 height 20
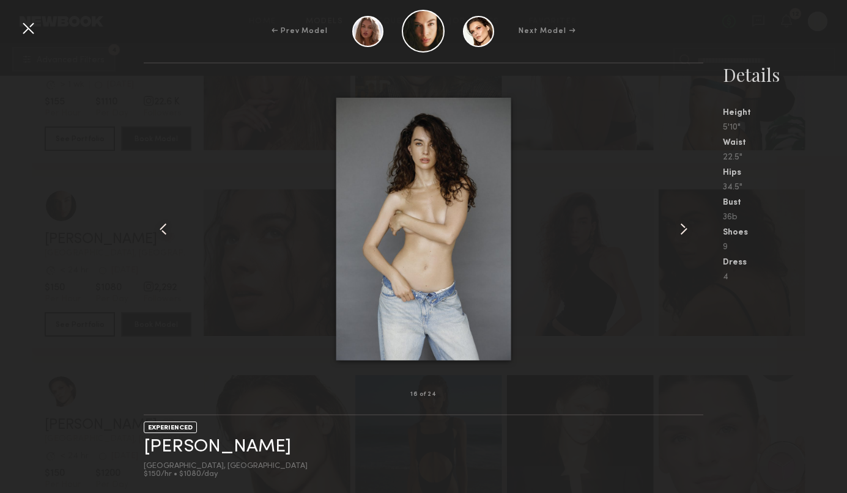
click at [680, 227] on common-icon at bounding box center [684, 229] width 20 height 20
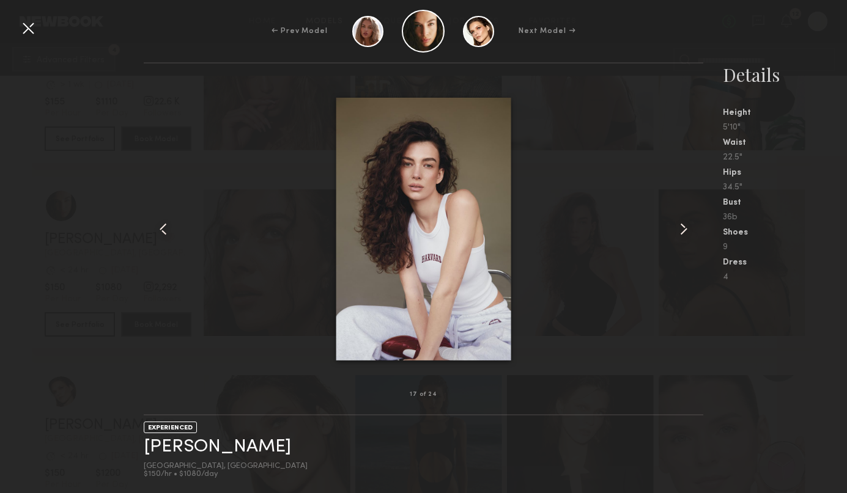
click at [680, 227] on common-icon at bounding box center [684, 229] width 20 height 20
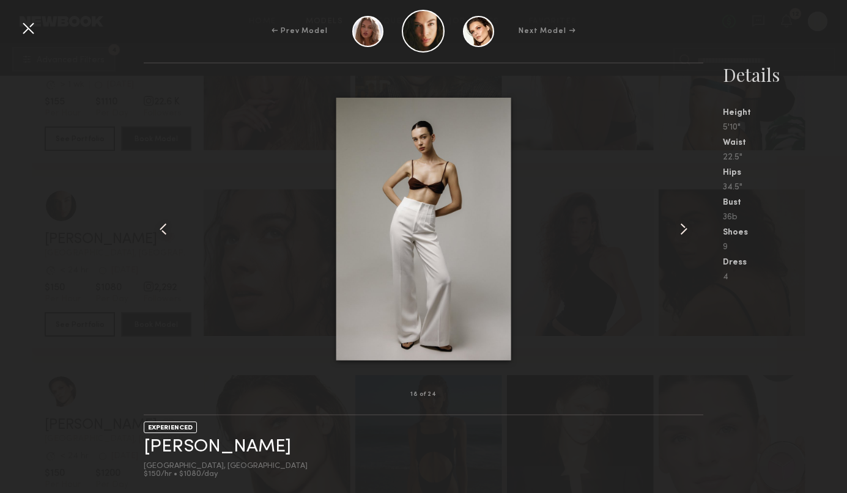
click at [680, 227] on common-icon at bounding box center [684, 229] width 20 height 20
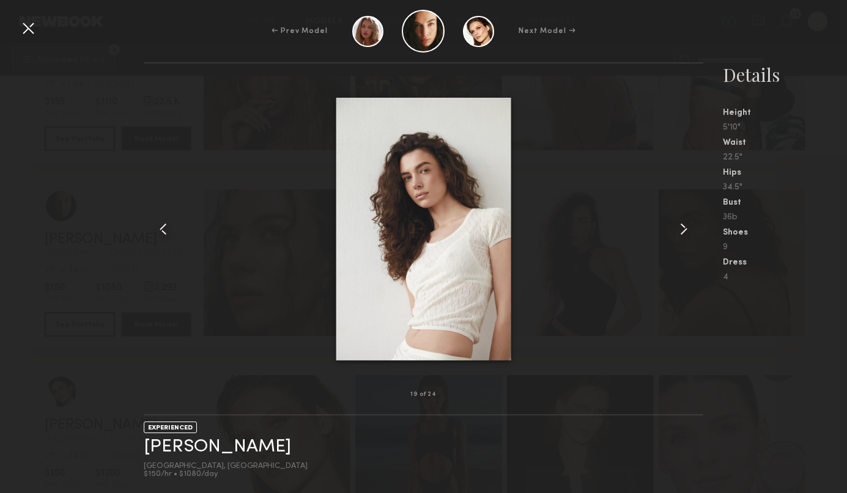
click at [680, 227] on common-icon at bounding box center [684, 229] width 20 height 20
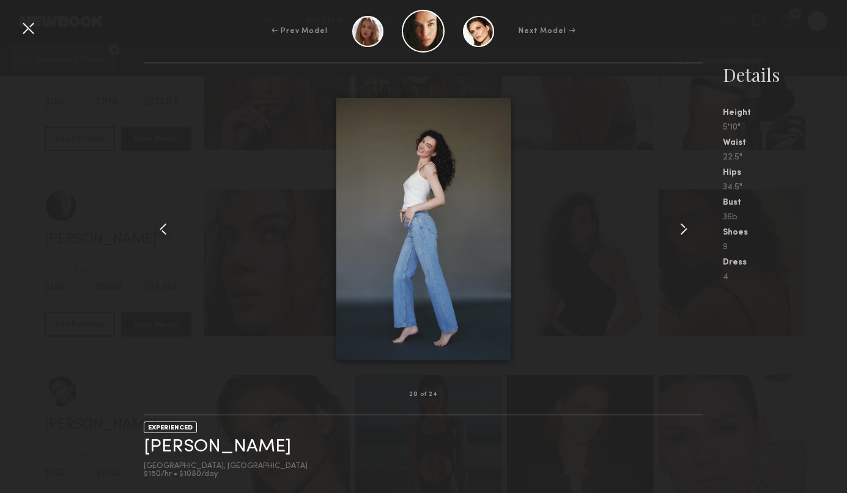
click at [680, 227] on common-icon at bounding box center [684, 229] width 20 height 20
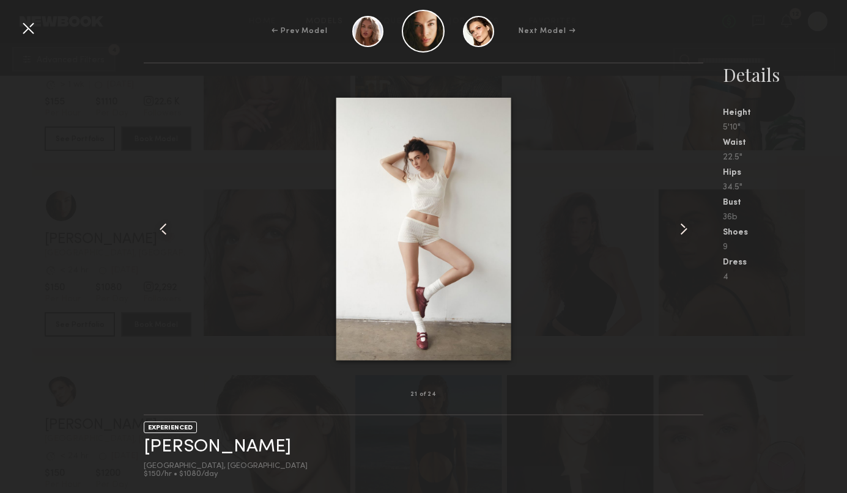
click at [680, 227] on common-icon at bounding box center [684, 229] width 20 height 20
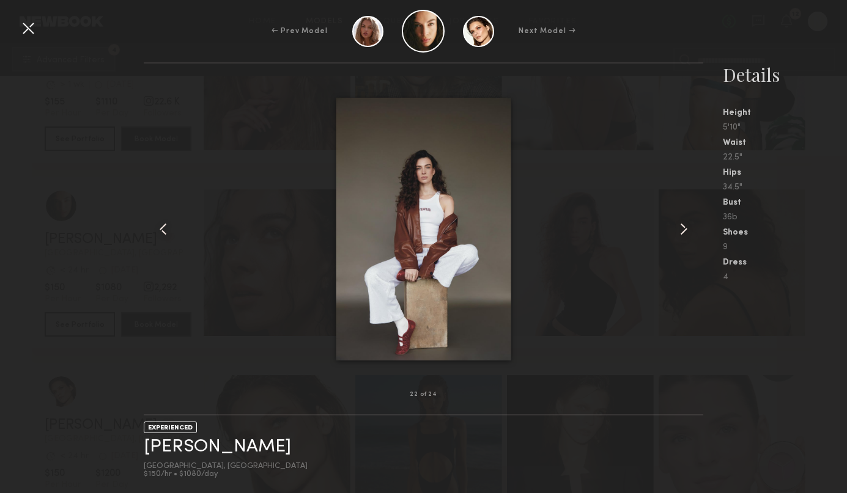
click at [680, 227] on common-icon at bounding box center [684, 229] width 20 height 20
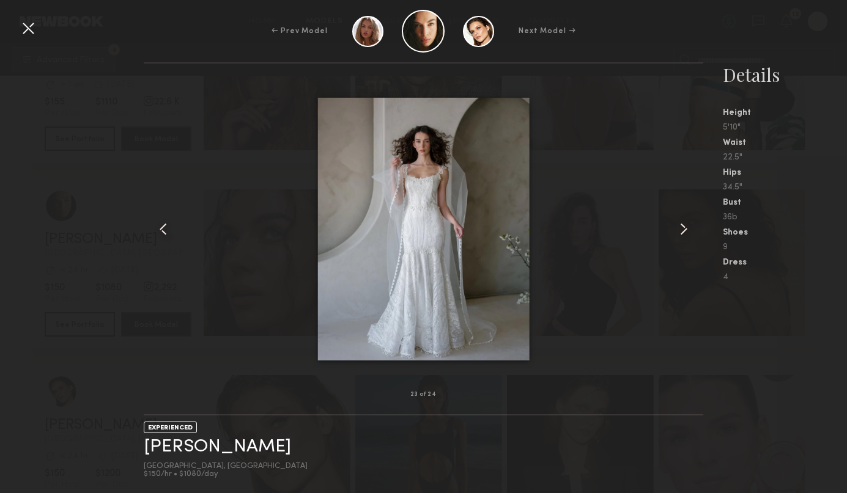
click at [680, 227] on common-icon at bounding box center [684, 229] width 20 height 20
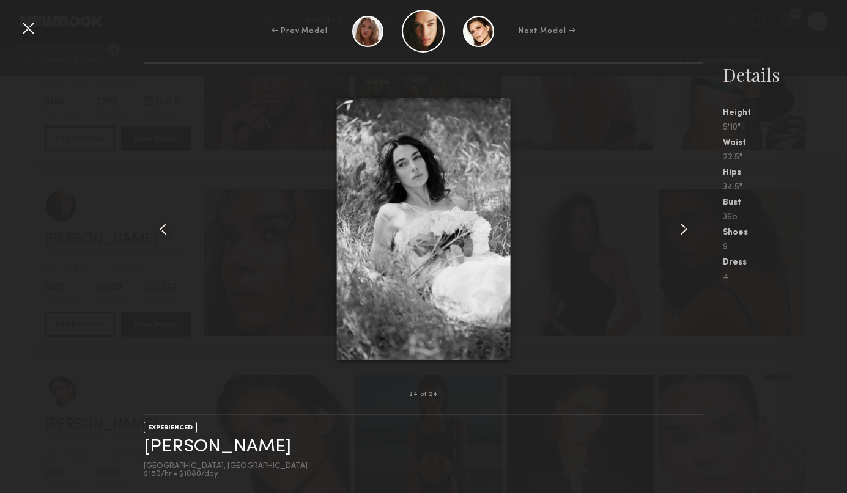
click at [680, 227] on common-icon at bounding box center [684, 229] width 20 height 20
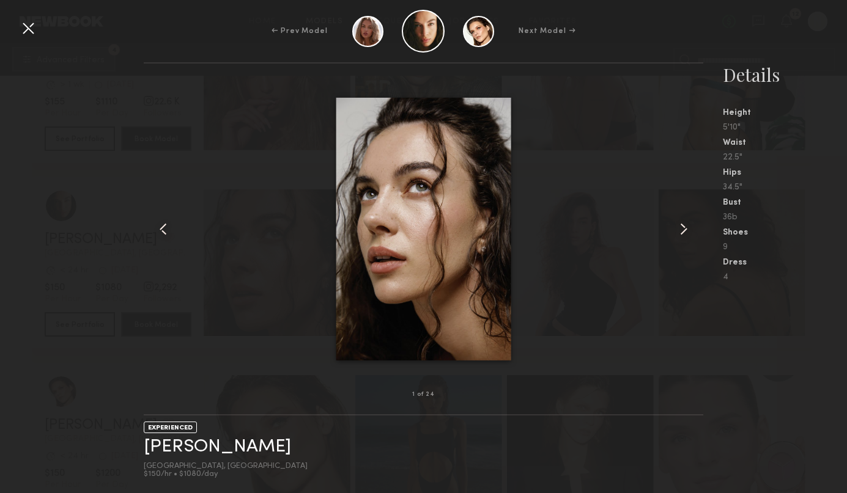
click at [680, 227] on common-icon at bounding box center [684, 229] width 20 height 20
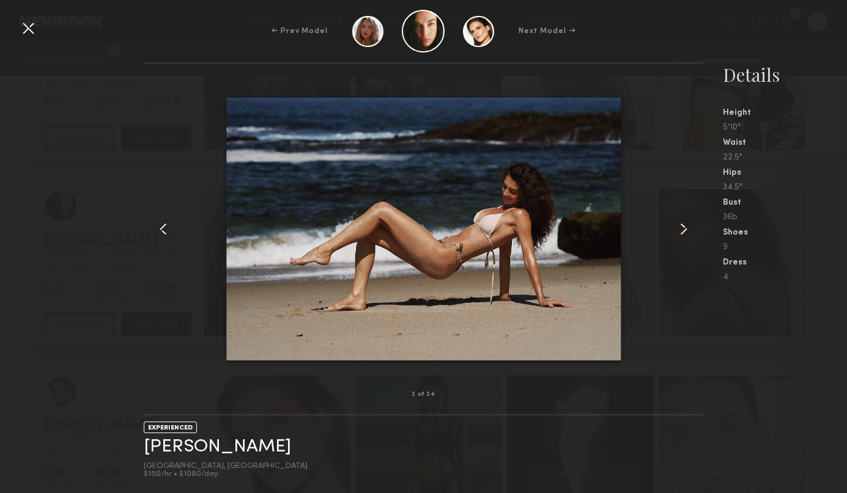
click at [680, 227] on common-icon at bounding box center [684, 229] width 20 height 20
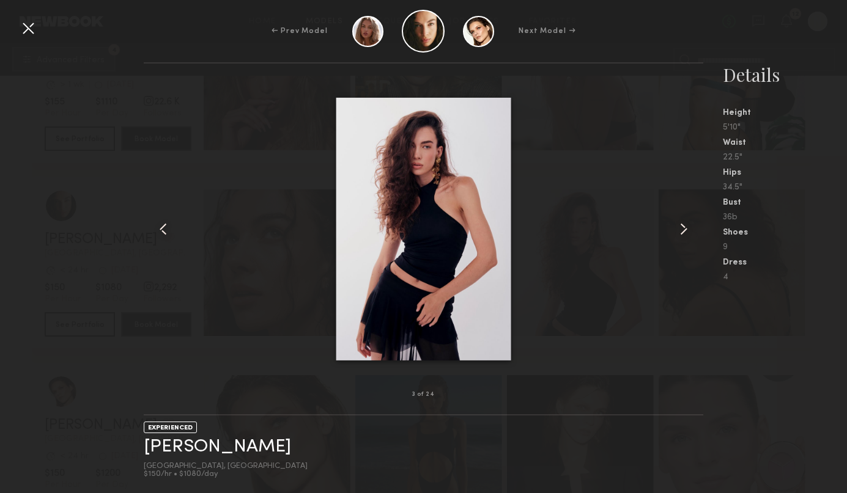
drag, startPoint x: 23, startPoint y: 28, endPoint x: 30, endPoint y: 27, distance: 6.8
click at [23, 28] on div at bounding box center [28, 28] width 20 height 20
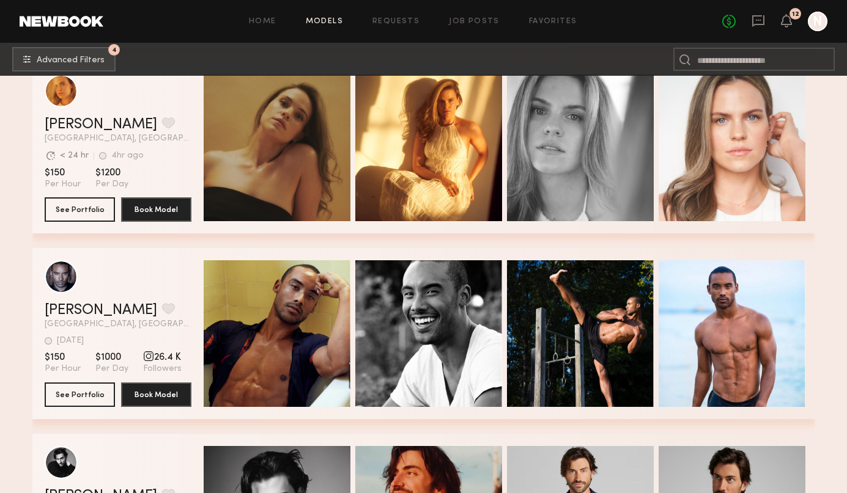
scroll to position [9292, 0]
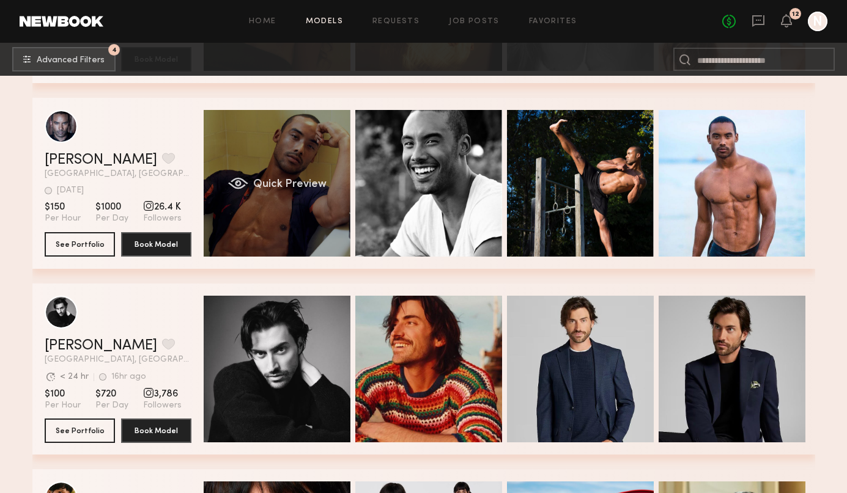
click at [300, 185] on span "Quick Preview" at bounding box center [288, 184] width 73 height 11
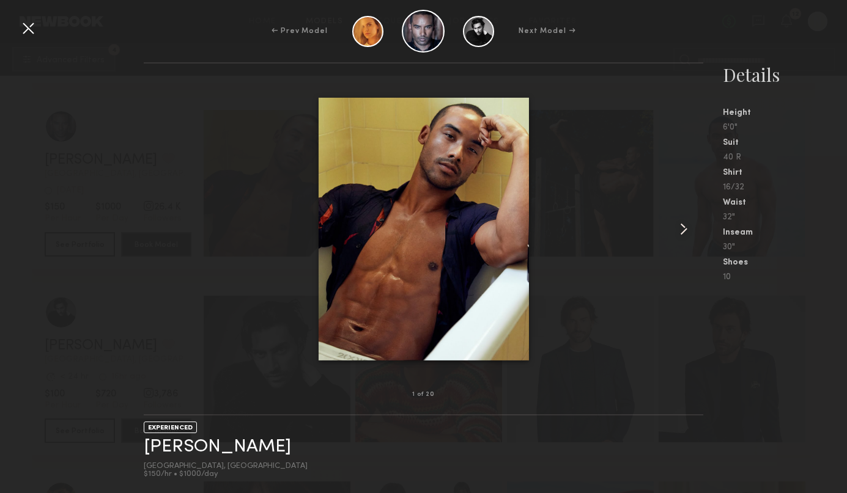
click at [684, 230] on common-icon at bounding box center [684, 229] width 20 height 20
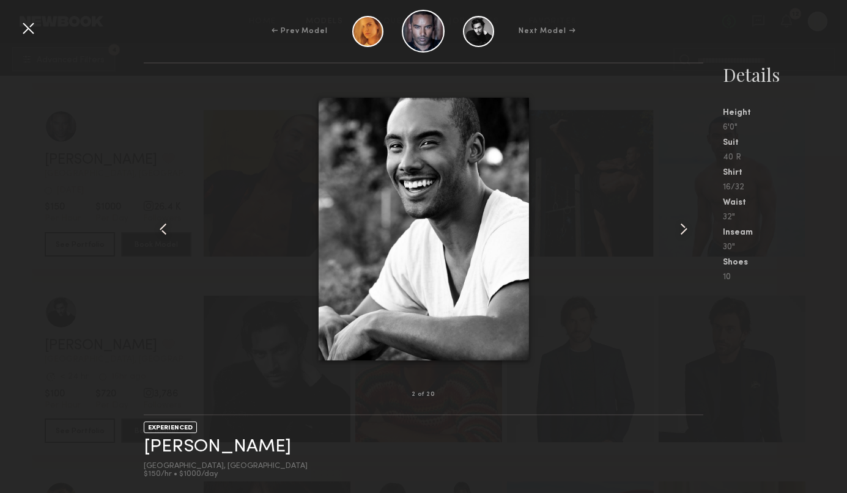
click at [684, 230] on common-icon at bounding box center [684, 229] width 20 height 20
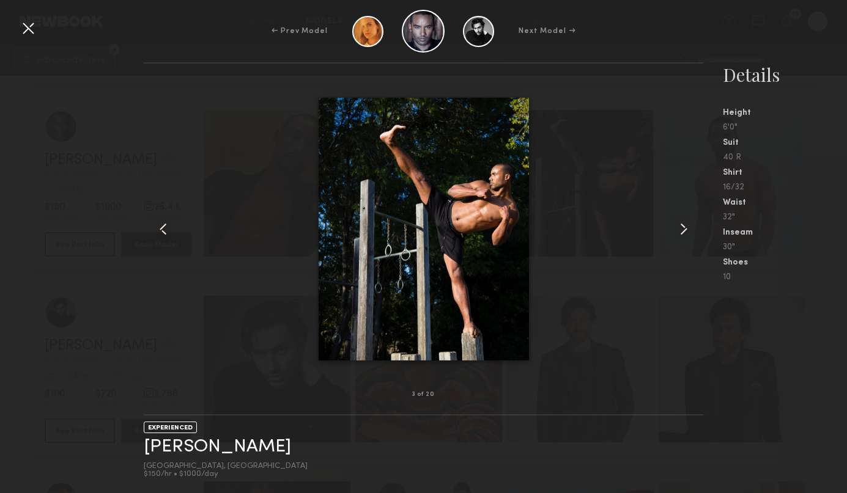
click at [684, 230] on common-icon at bounding box center [684, 229] width 20 height 20
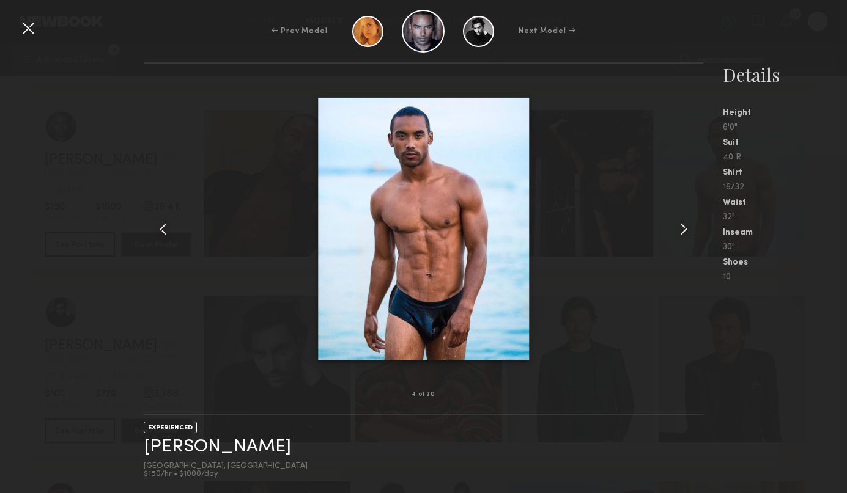
click at [684, 230] on common-icon at bounding box center [684, 229] width 20 height 20
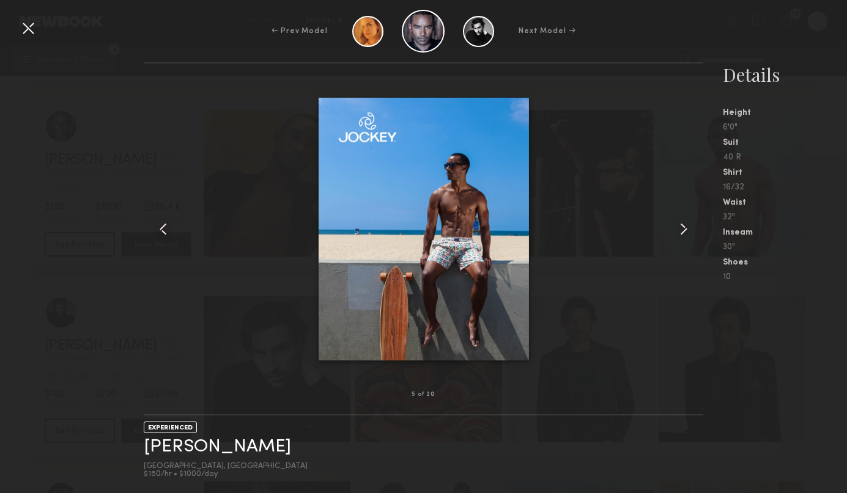
click at [684, 230] on common-icon at bounding box center [684, 229] width 20 height 20
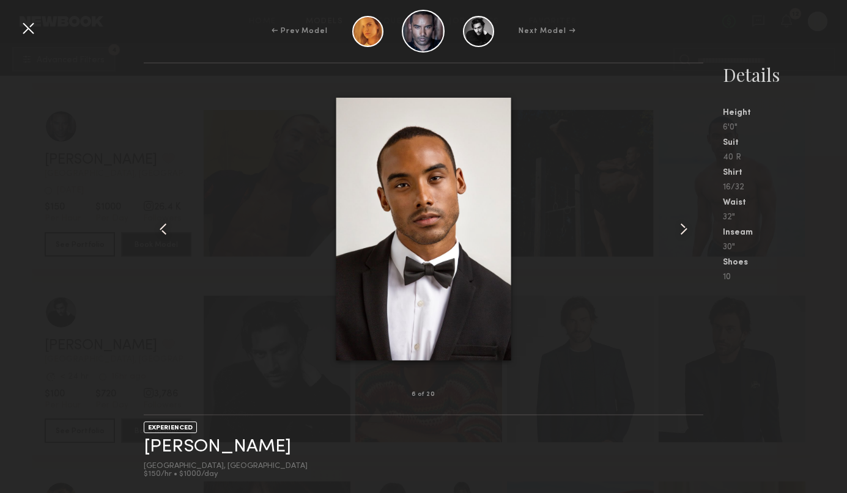
click at [684, 230] on common-icon at bounding box center [684, 229] width 20 height 20
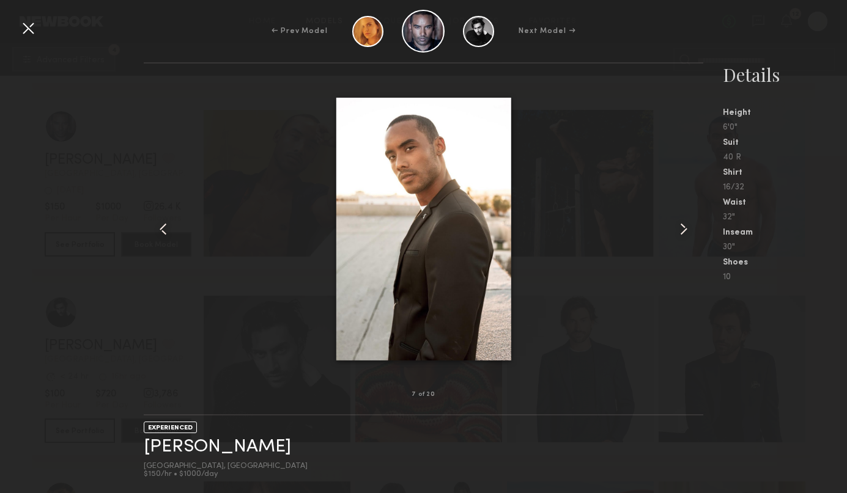
click at [684, 230] on common-icon at bounding box center [684, 229] width 20 height 20
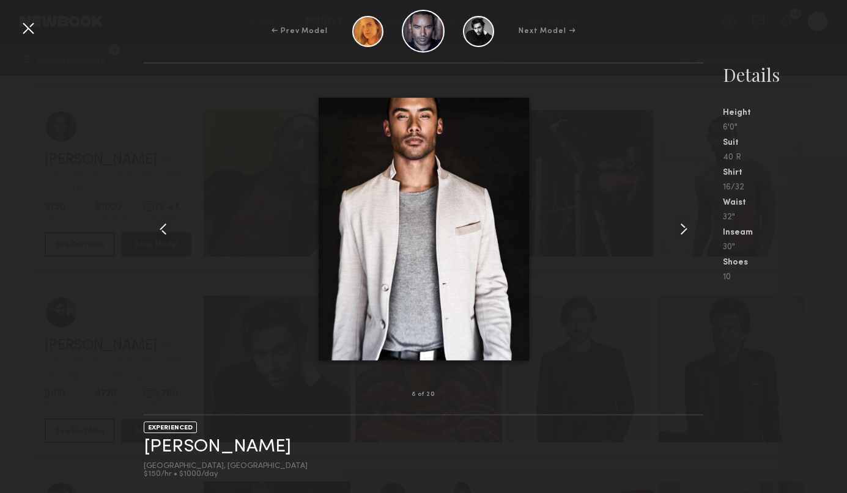
click at [684, 230] on common-icon at bounding box center [684, 229] width 20 height 20
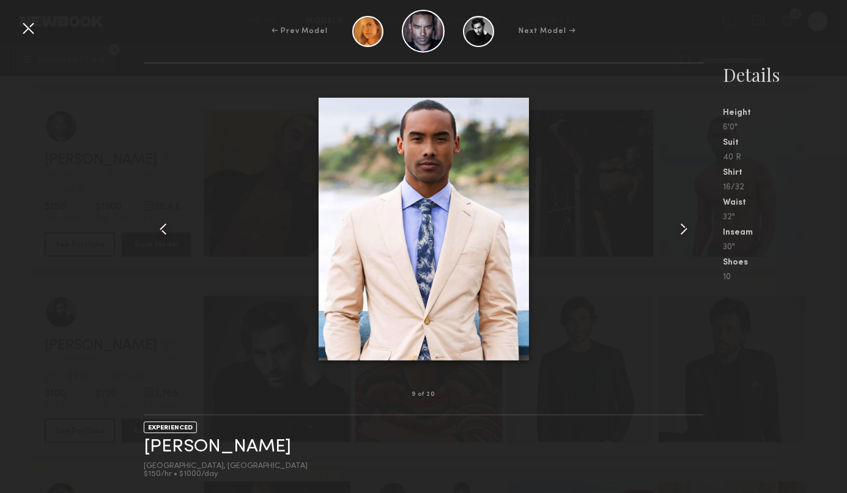
click at [684, 230] on common-icon at bounding box center [684, 229] width 20 height 20
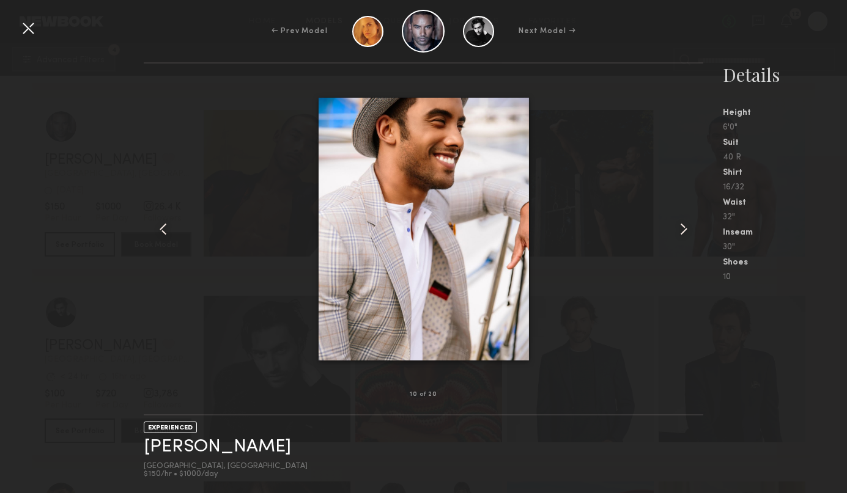
click at [684, 230] on common-icon at bounding box center [684, 229] width 20 height 20
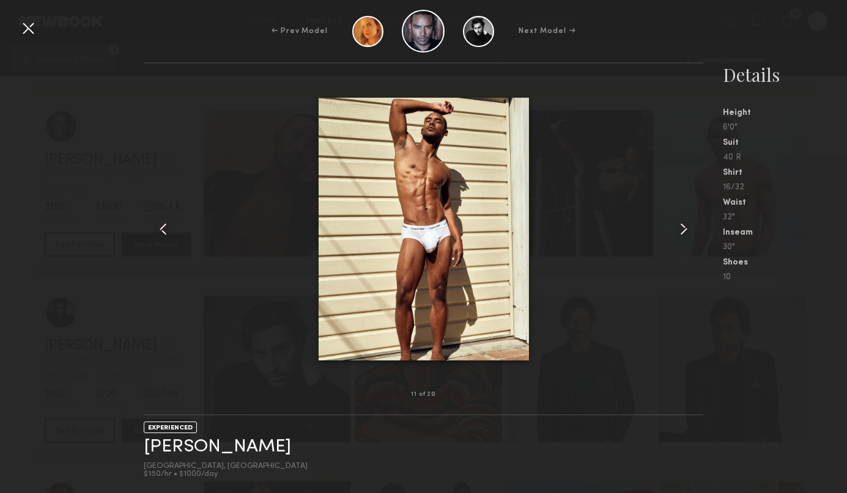
click at [684, 230] on common-icon at bounding box center [684, 229] width 20 height 20
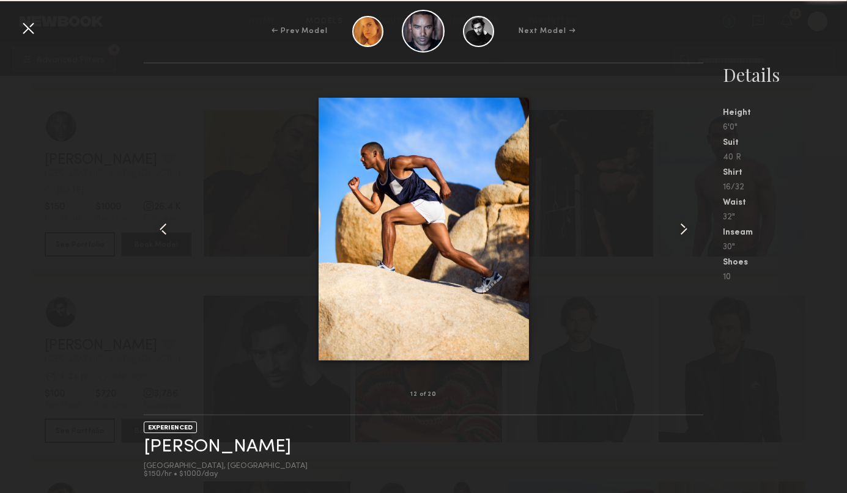
click at [684, 230] on common-icon at bounding box center [684, 229] width 20 height 20
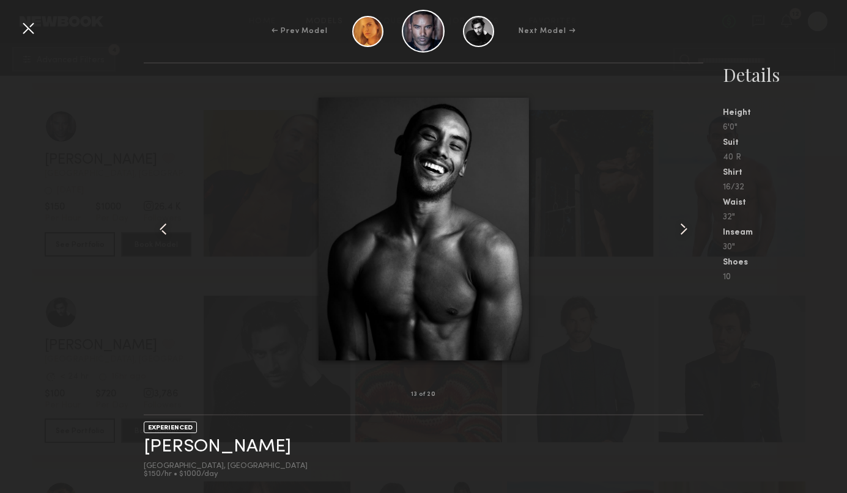
click at [684, 230] on common-icon at bounding box center [684, 229] width 20 height 20
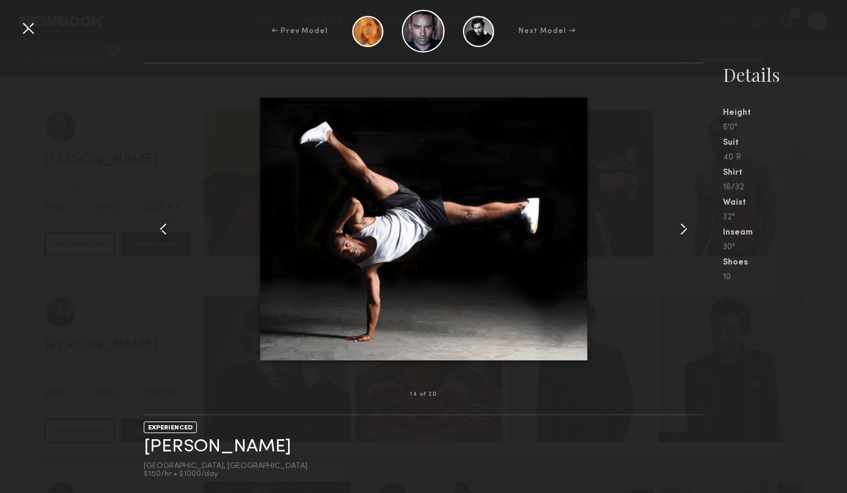
click at [684, 230] on common-icon at bounding box center [684, 229] width 20 height 20
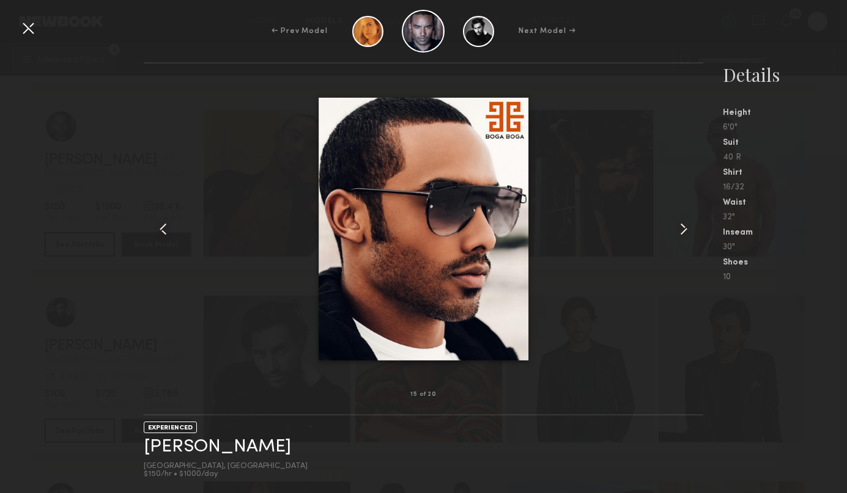
click at [684, 230] on common-icon at bounding box center [684, 229] width 20 height 20
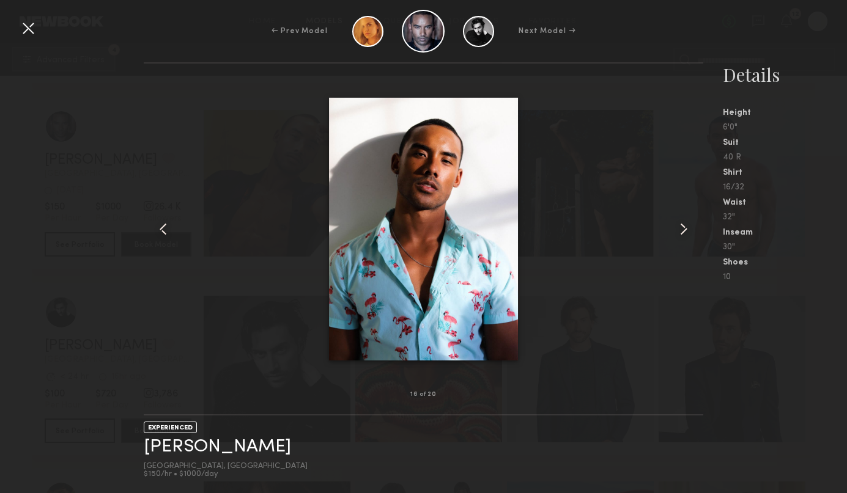
click at [684, 230] on common-icon at bounding box center [684, 229] width 20 height 20
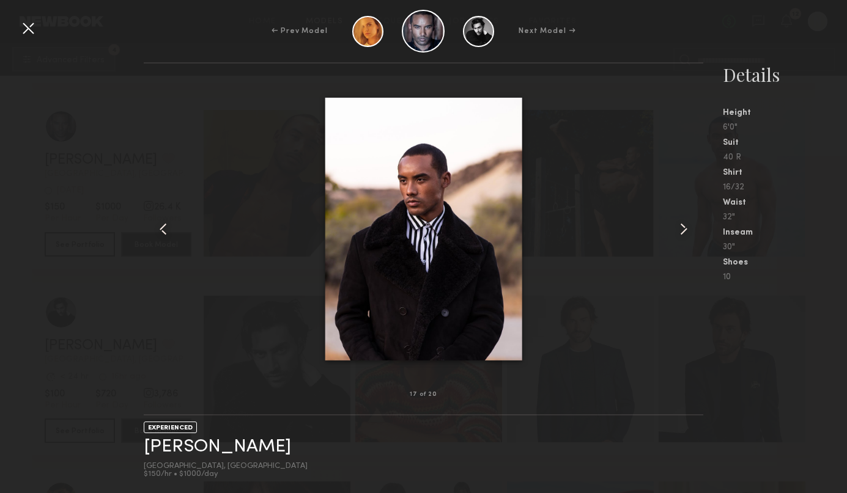
click at [684, 230] on common-icon at bounding box center [684, 229] width 20 height 20
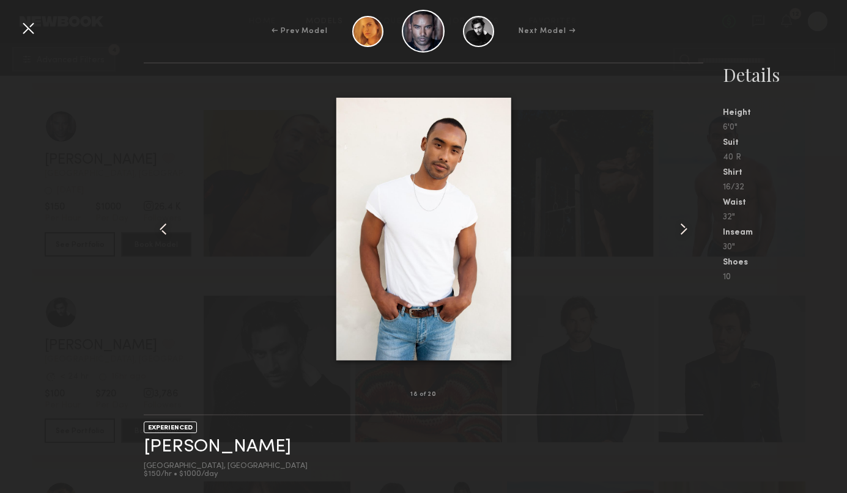
click at [684, 230] on common-icon at bounding box center [684, 229] width 20 height 20
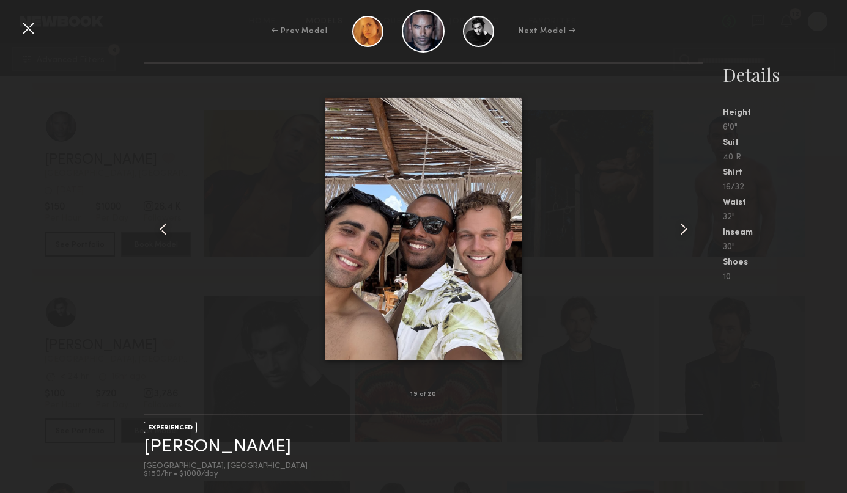
click at [684, 230] on common-icon at bounding box center [684, 229] width 20 height 20
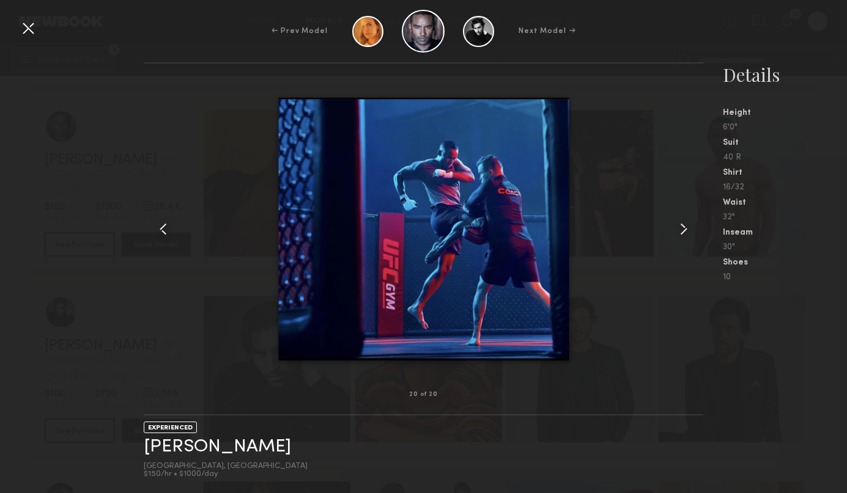
drag, startPoint x: 163, startPoint y: 222, endPoint x: 172, endPoint y: 222, distance: 9.2
click at [164, 222] on common-icon at bounding box center [163, 229] width 20 height 20
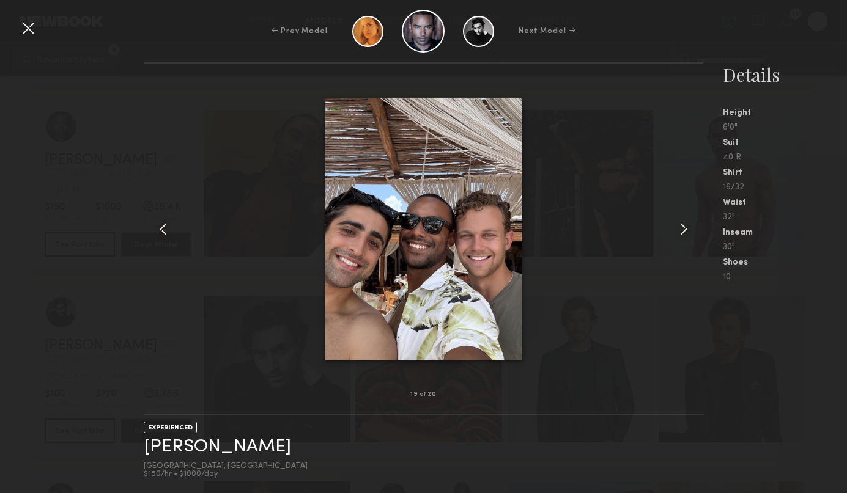
click at [684, 230] on common-icon at bounding box center [684, 229] width 20 height 20
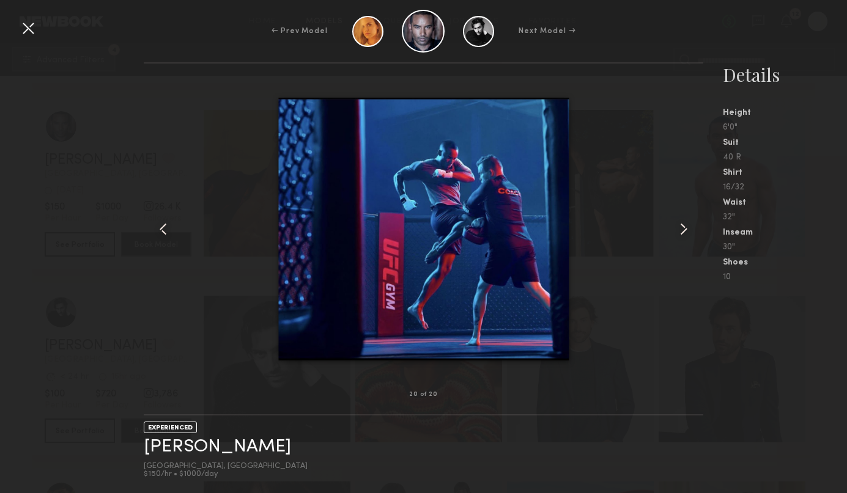
click at [684, 230] on common-icon at bounding box center [684, 229] width 20 height 20
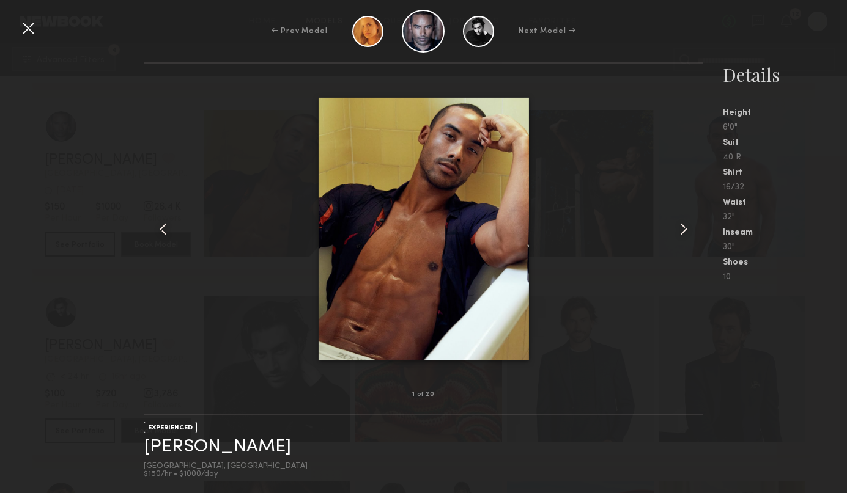
click at [684, 230] on common-icon at bounding box center [684, 229] width 20 height 20
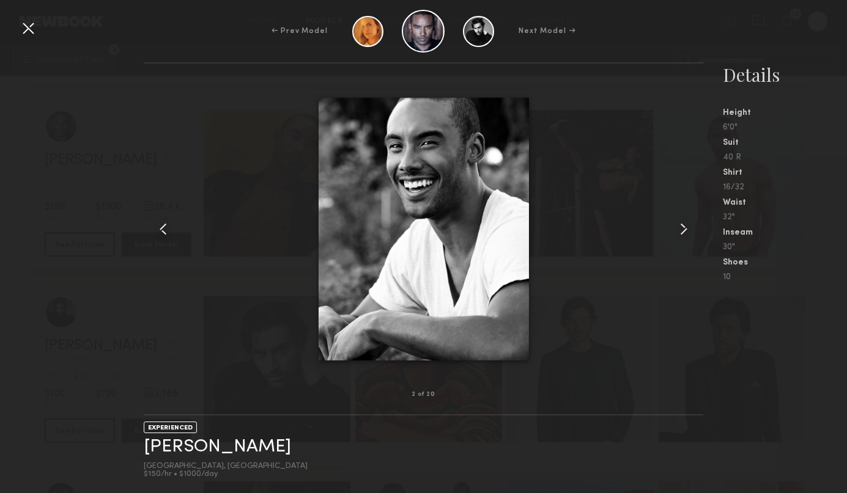
click at [684, 230] on common-icon at bounding box center [684, 229] width 20 height 20
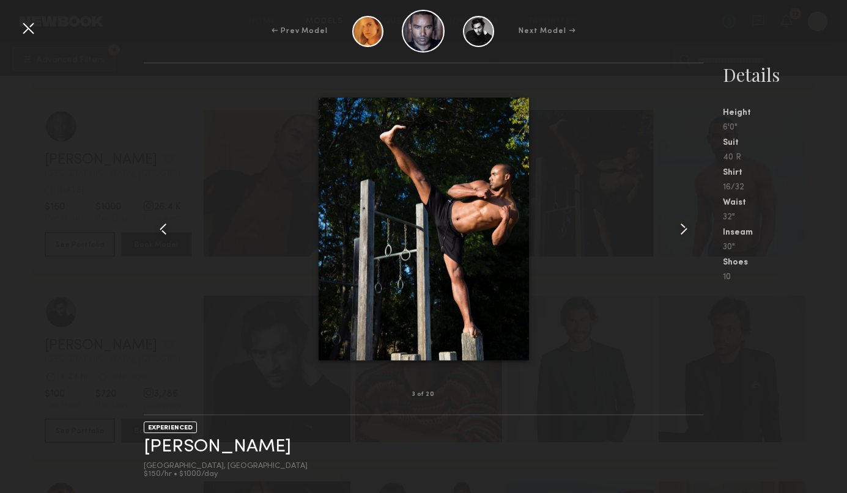
click at [684, 230] on common-icon at bounding box center [684, 229] width 20 height 20
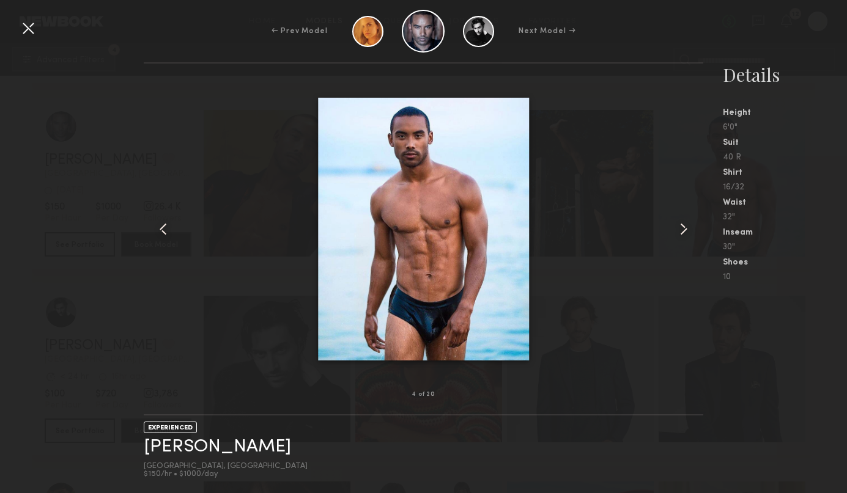
click at [684, 230] on common-icon at bounding box center [684, 229] width 20 height 20
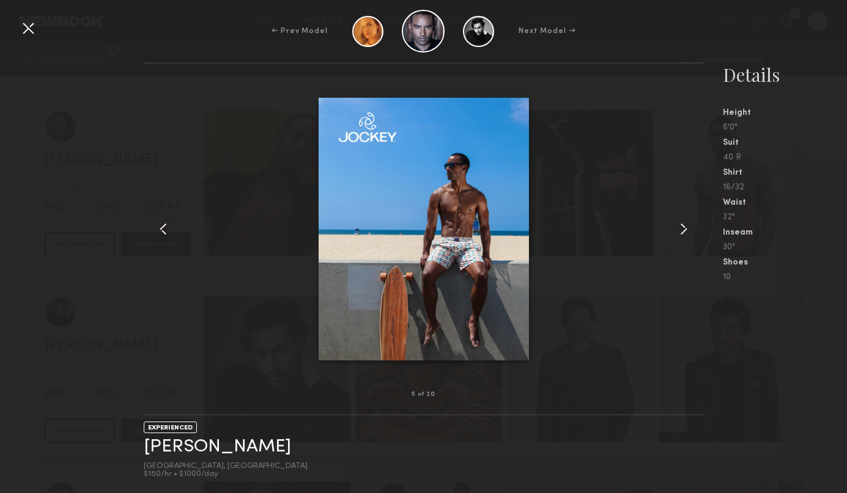
click at [684, 230] on common-icon at bounding box center [684, 229] width 20 height 20
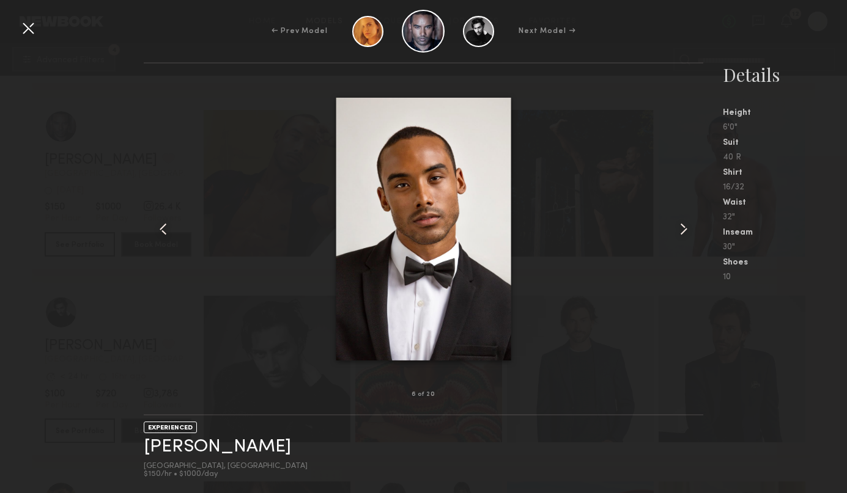
click at [25, 31] on div at bounding box center [28, 28] width 20 height 20
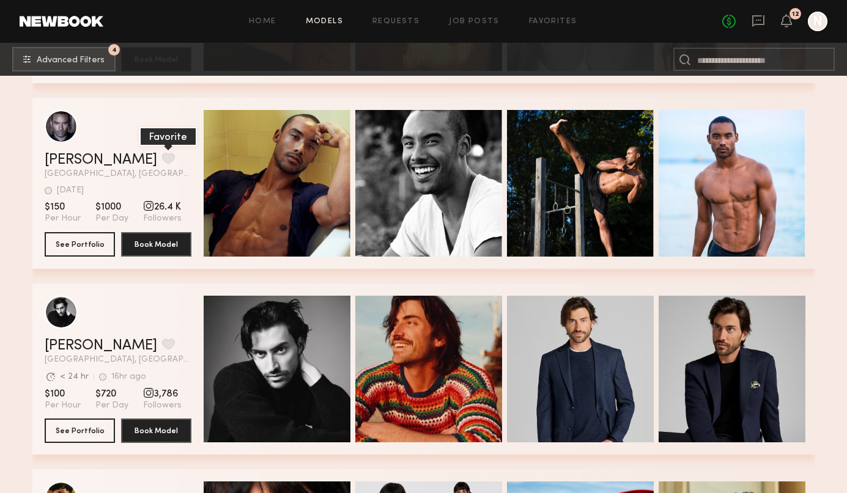
click at [162, 160] on button "grid" at bounding box center [168, 158] width 13 height 11
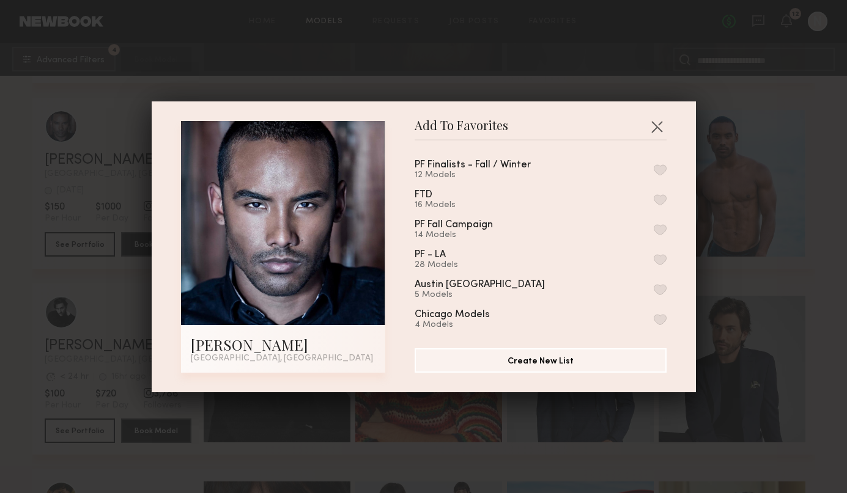
click at [843, 164] on div "Add To Favorites Ricky J. Los Angeles, CA Add To Favorites PF Finalists - Fall …" at bounding box center [423, 246] width 847 height 493
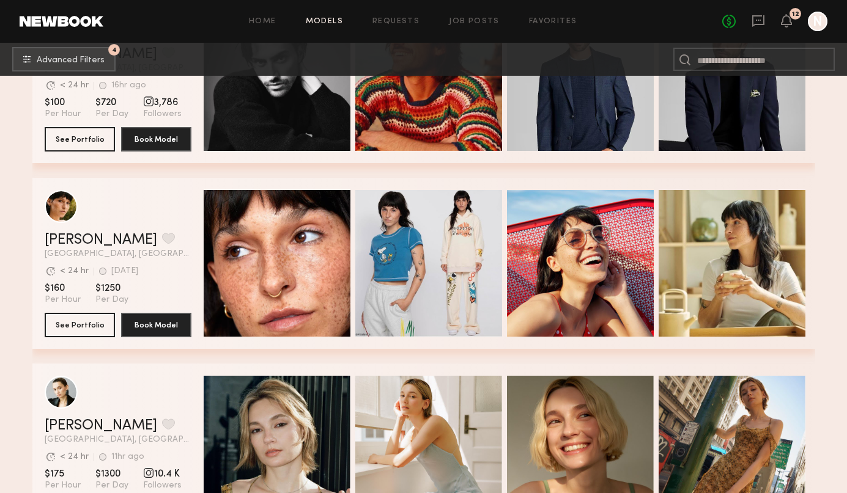
scroll to position [9609, 0]
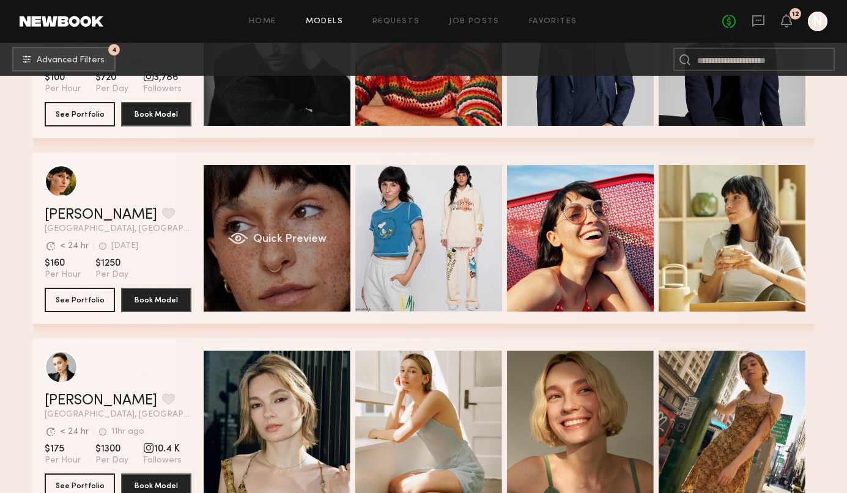
click at [281, 241] on span "Quick Preview" at bounding box center [288, 239] width 73 height 11
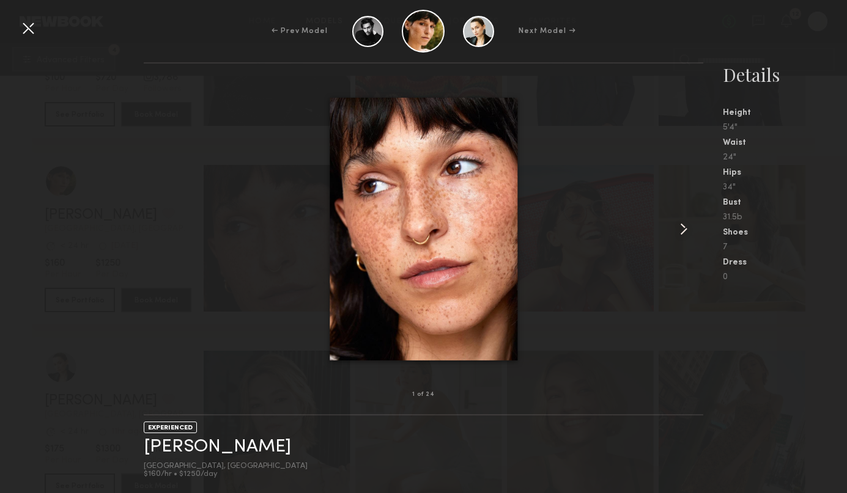
click at [689, 229] on common-icon at bounding box center [684, 229] width 20 height 20
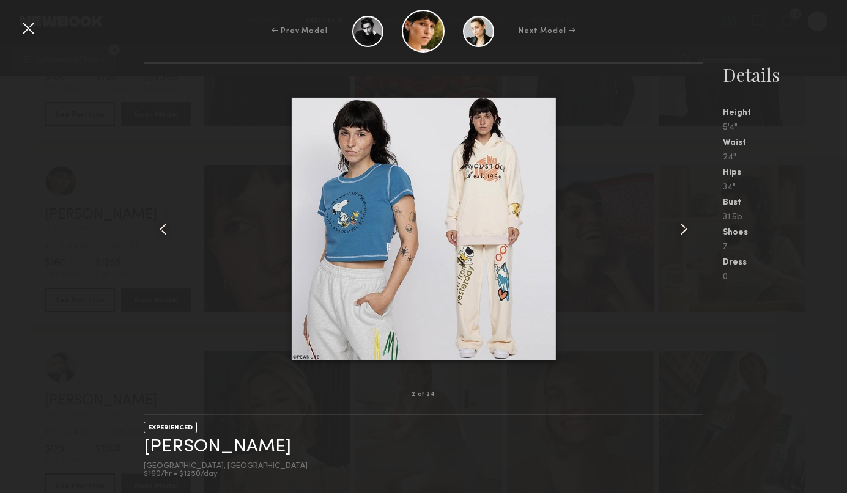
click at [689, 229] on common-icon at bounding box center [684, 229] width 20 height 20
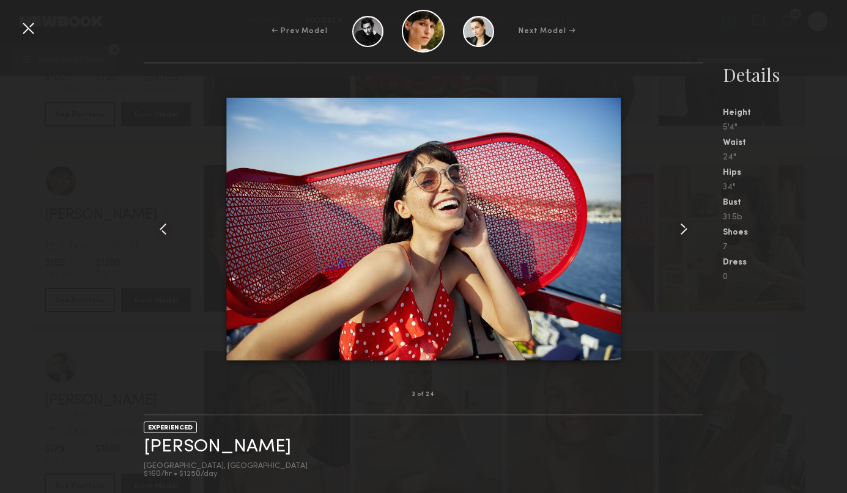
click at [689, 229] on common-icon at bounding box center [684, 229] width 20 height 20
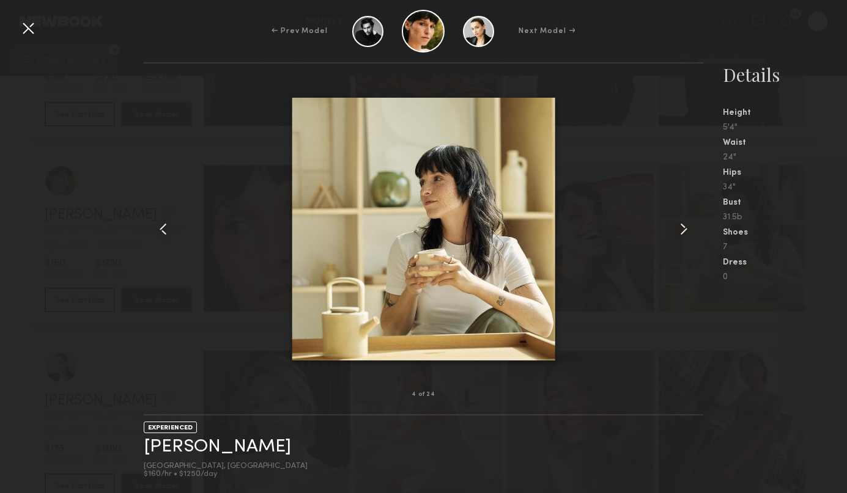
click at [689, 229] on common-icon at bounding box center [684, 229] width 20 height 20
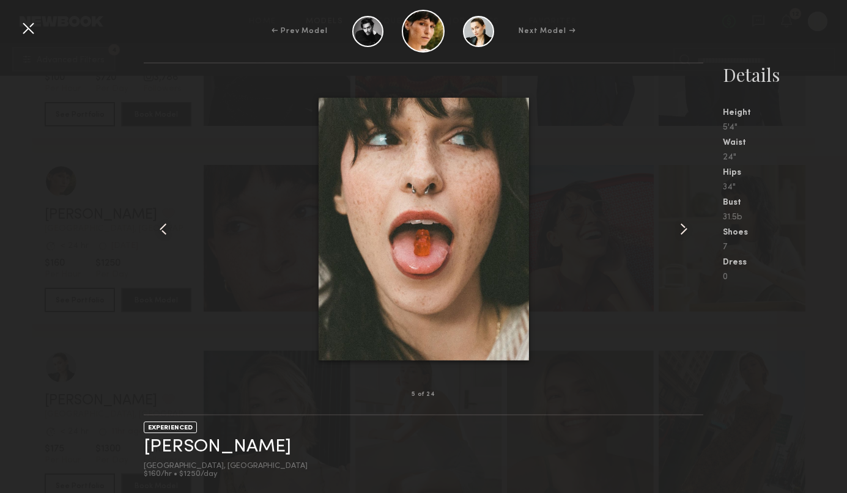
click at [689, 229] on common-icon at bounding box center [684, 229] width 20 height 20
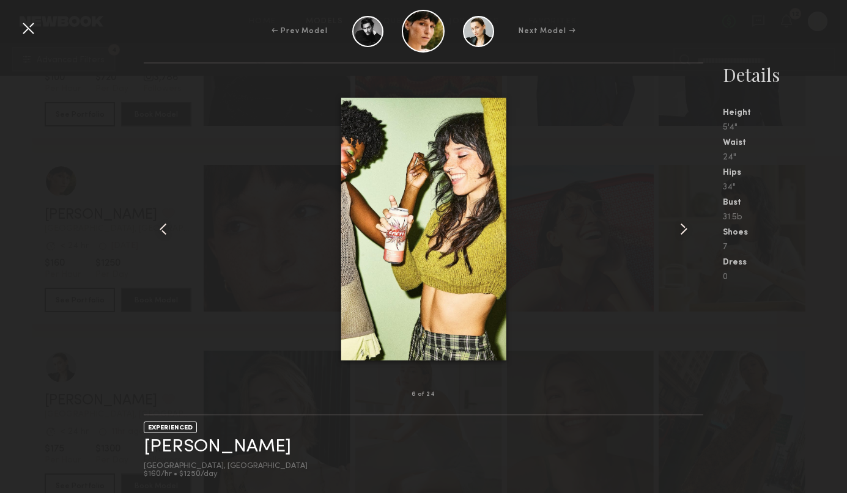
click at [689, 229] on common-icon at bounding box center [684, 229] width 20 height 20
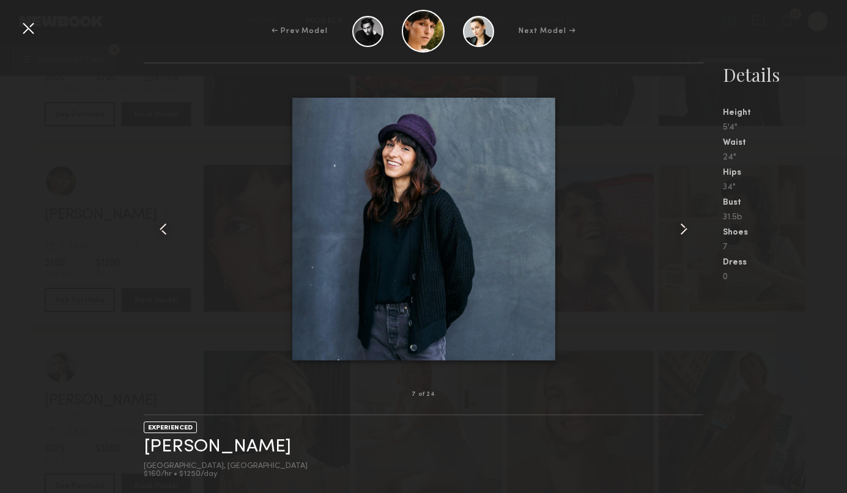
click at [689, 229] on common-icon at bounding box center [684, 229] width 20 height 20
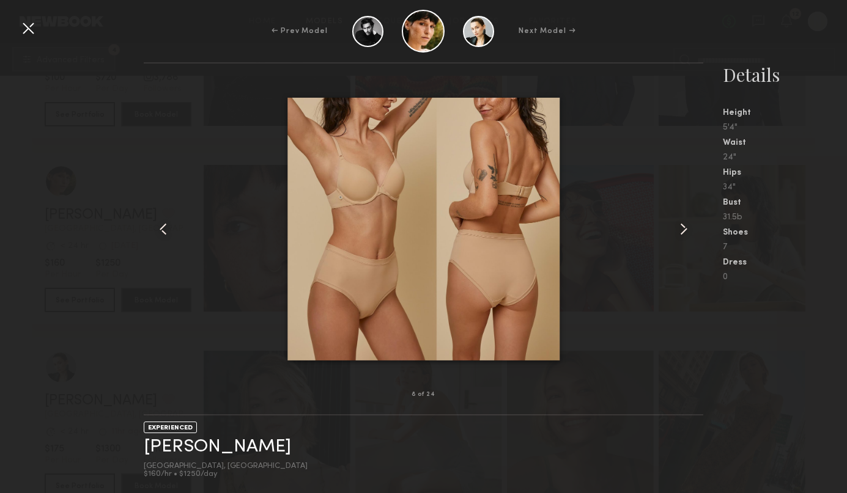
click at [689, 229] on common-icon at bounding box center [684, 229] width 20 height 20
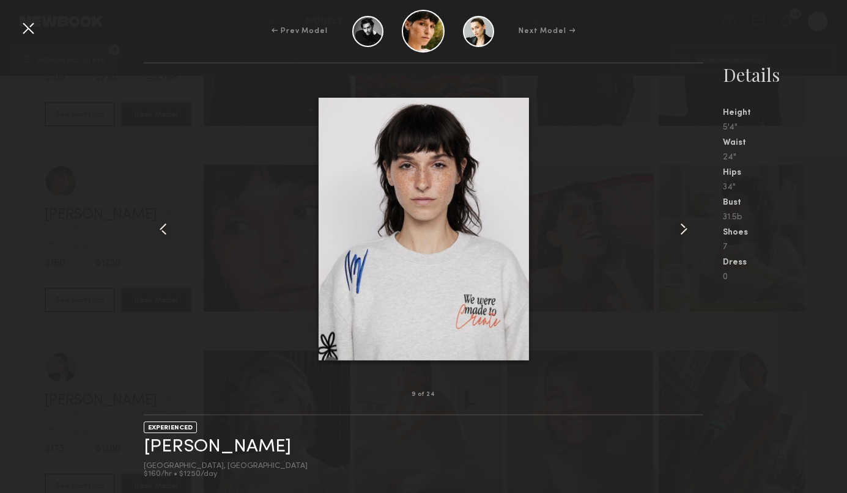
click at [689, 229] on common-icon at bounding box center [684, 229] width 20 height 20
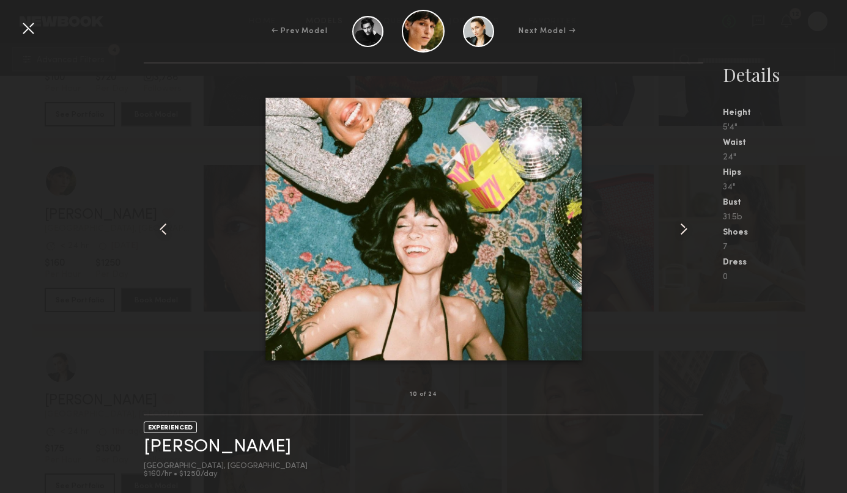
click at [683, 230] on common-icon at bounding box center [684, 229] width 20 height 20
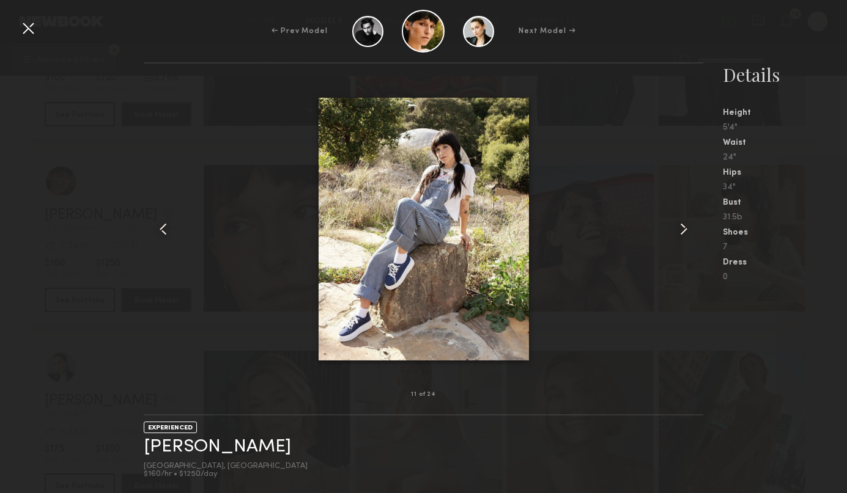
click at [683, 230] on common-icon at bounding box center [684, 229] width 20 height 20
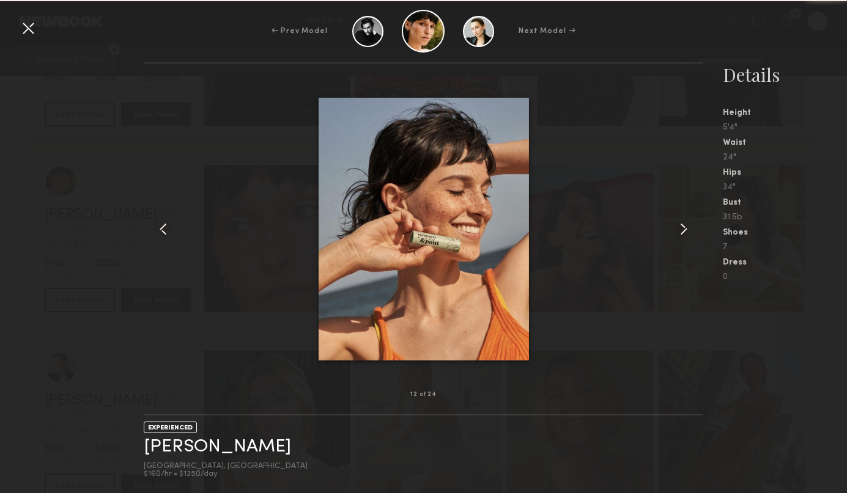
click at [683, 230] on common-icon at bounding box center [684, 229] width 20 height 20
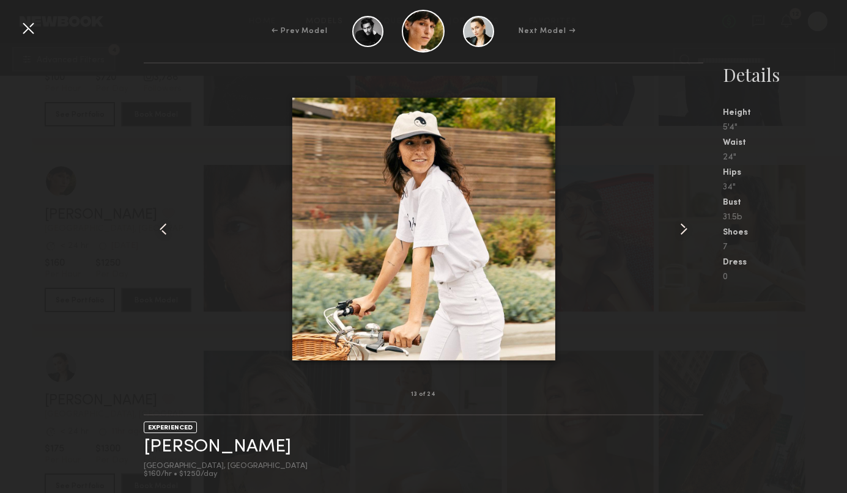
click at [683, 230] on common-icon at bounding box center [684, 229] width 20 height 20
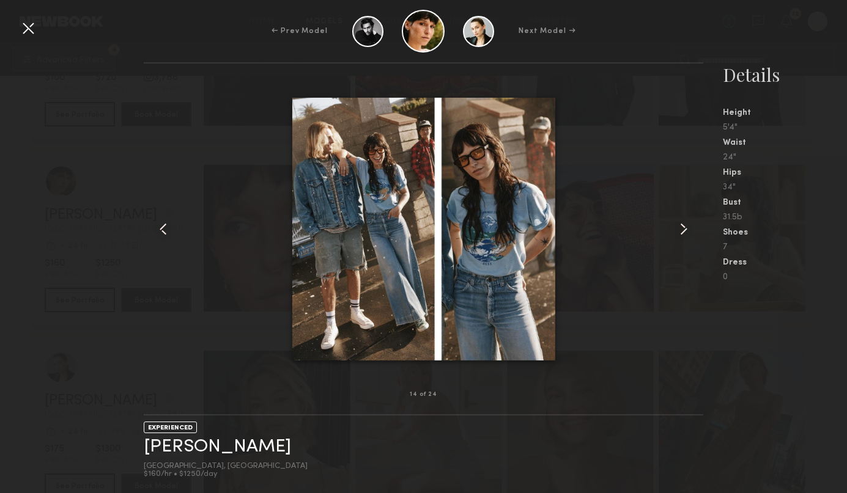
click at [683, 230] on common-icon at bounding box center [684, 229] width 20 height 20
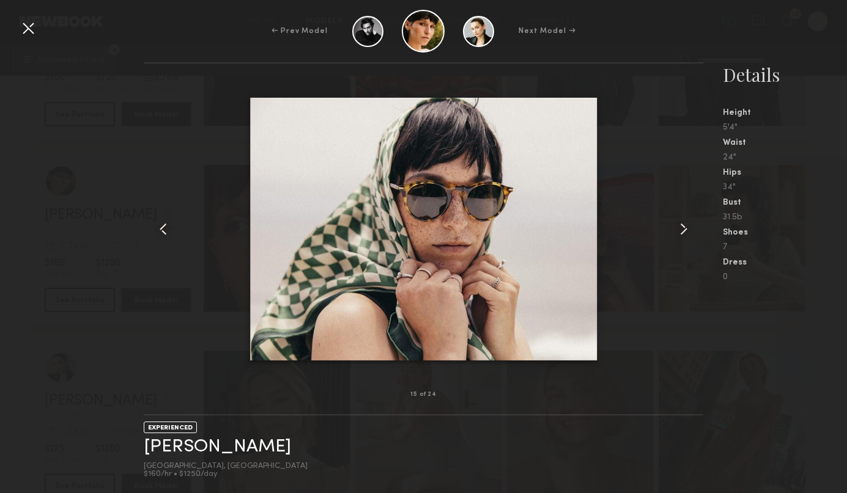
click at [683, 230] on common-icon at bounding box center [684, 229] width 20 height 20
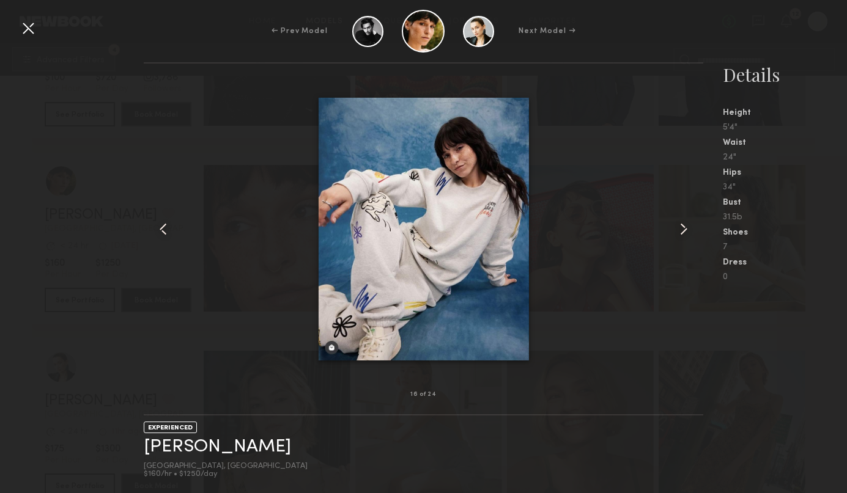
click at [683, 230] on common-icon at bounding box center [684, 229] width 20 height 20
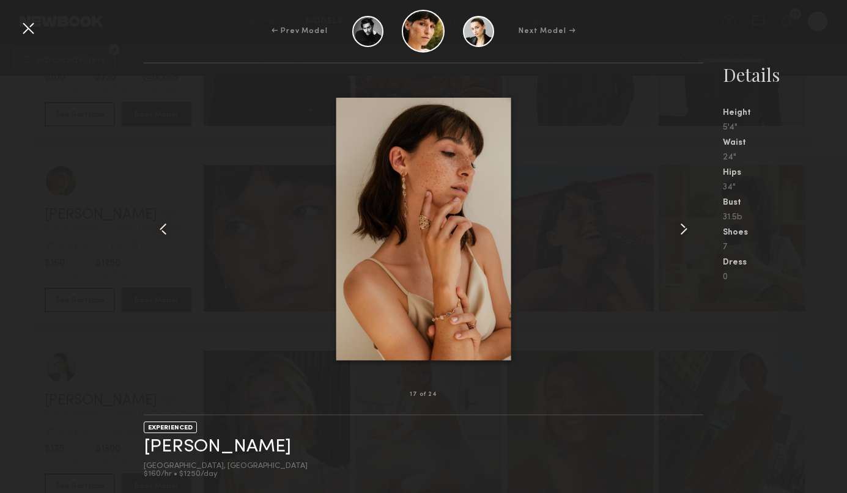
click at [683, 230] on common-icon at bounding box center [684, 229] width 20 height 20
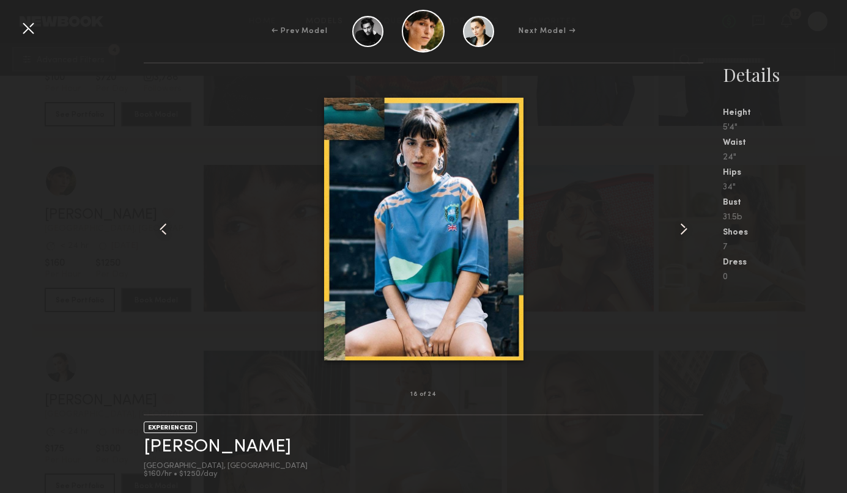
click at [683, 230] on common-icon at bounding box center [684, 229] width 20 height 20
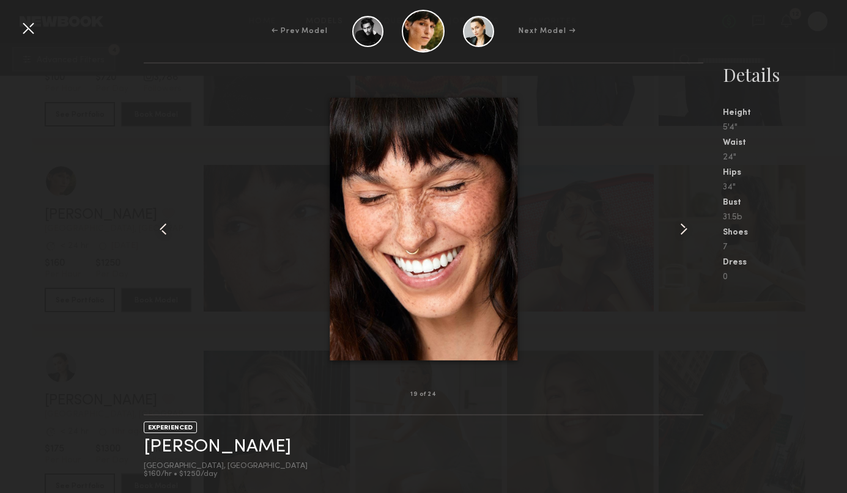
click at [683, 230] on common-icon at bounding box center [684, 229] width 20 height 20
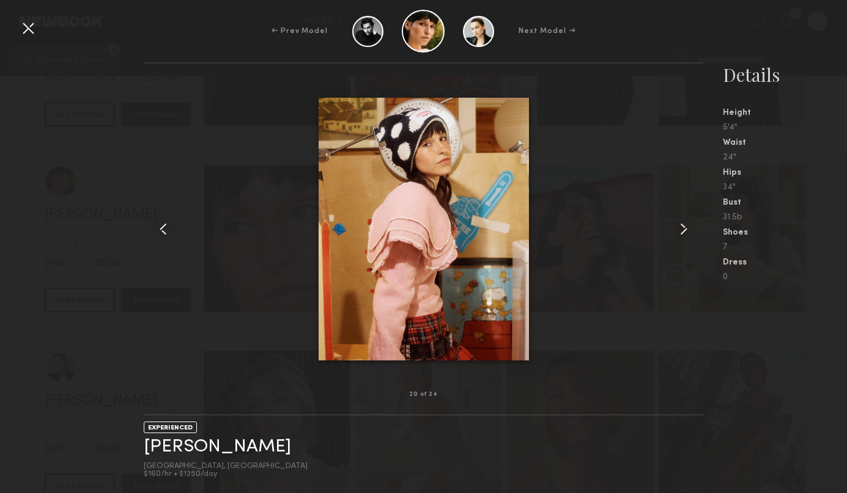
click at [683, 230] on common-icon at bounding box center [684, 229] width 20 height 20
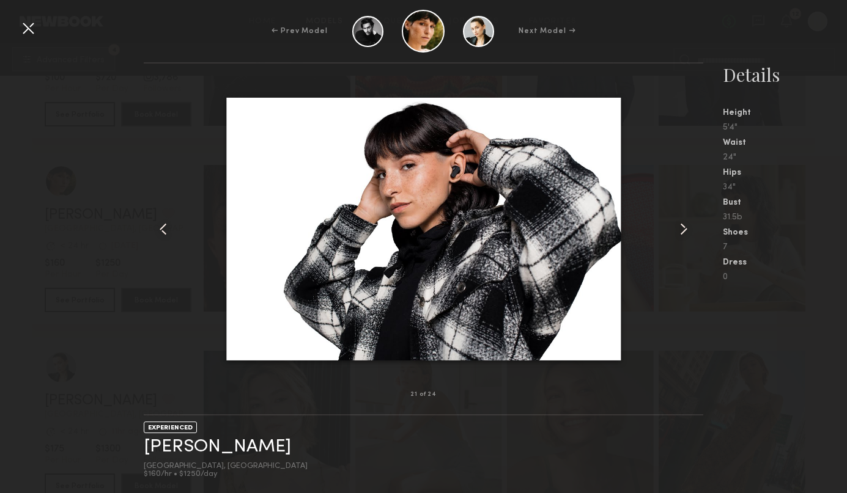
click at [34, 32] on div at bounding box center [28, 28] width 20 height 20
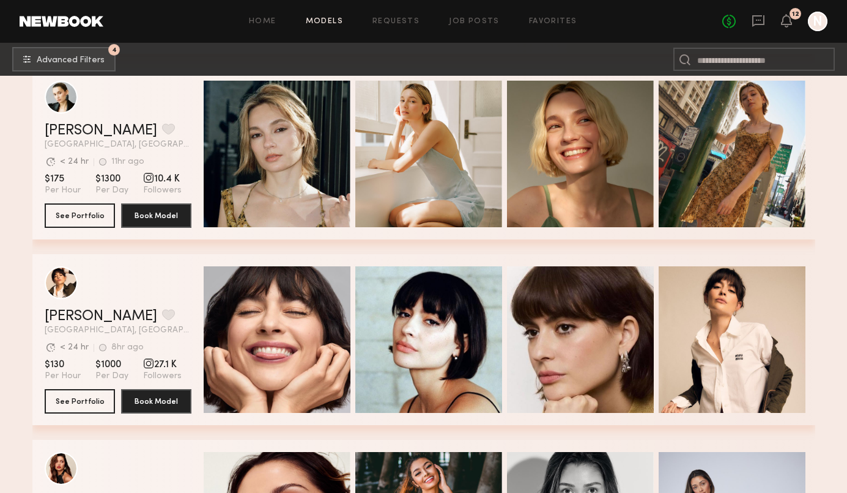
scroll to position [9880, 0]
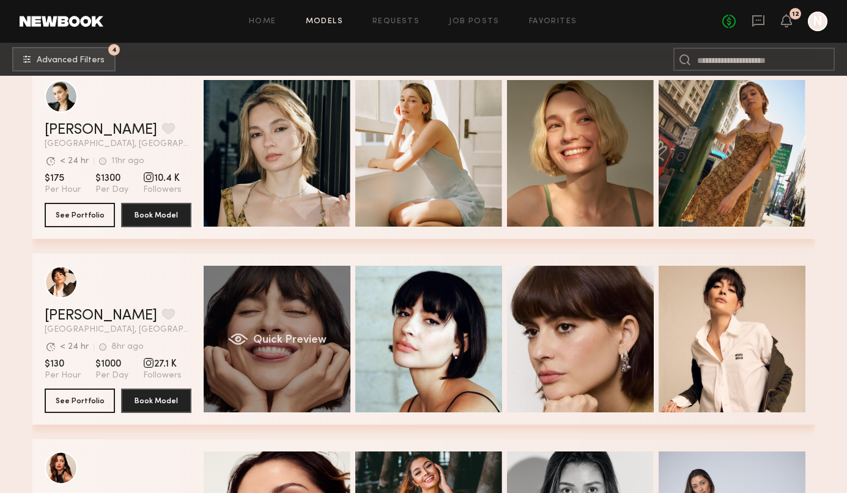
click at [298, 337] on span "Quick Preview" at bounding box center [288, 340] width 73 height 11
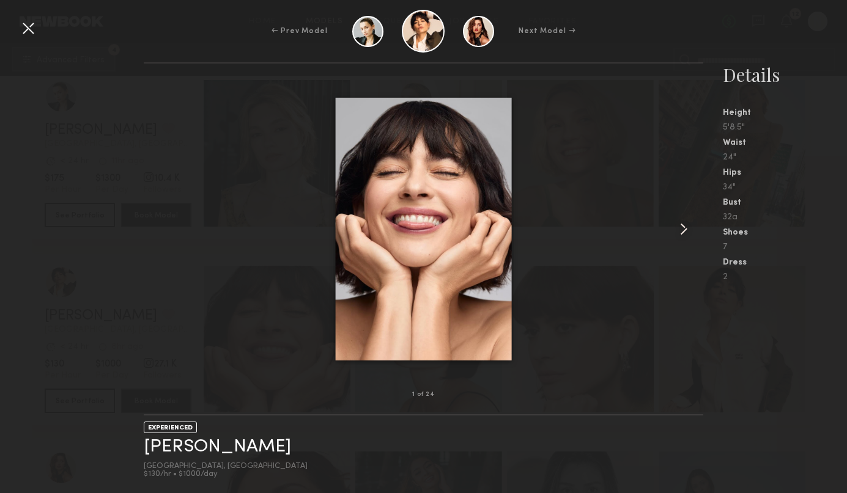
click at [688, 231] on common-icon at bounding box center [684, 229] width 20 height 20
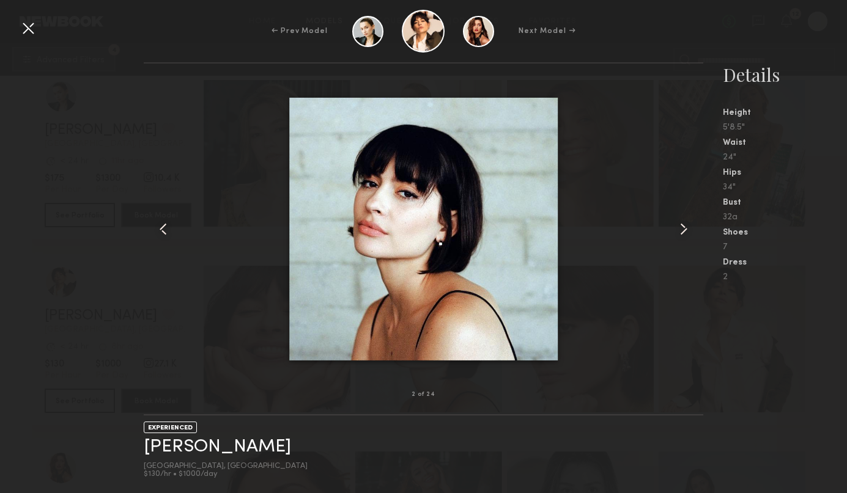
click at [688, 231] on common-icon at bounding box center [684, 229] width 20 height 20
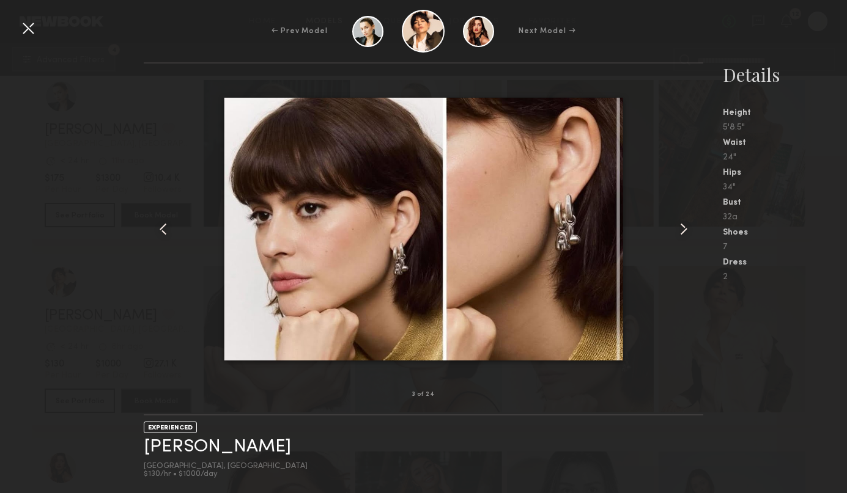
click at [688, 231] on common-icon at bounding box center [684, 229] width 20 height 20
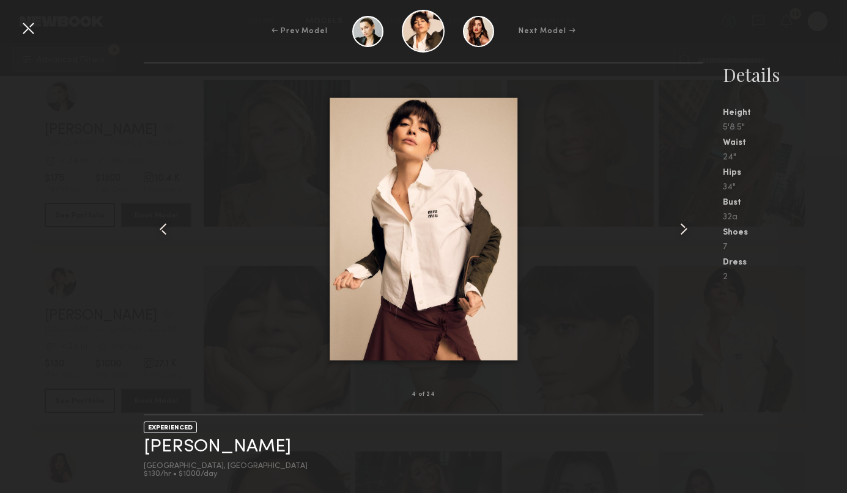
click at [688, 231] on common-icon at bounding box center [684, 229] width 20 height 20
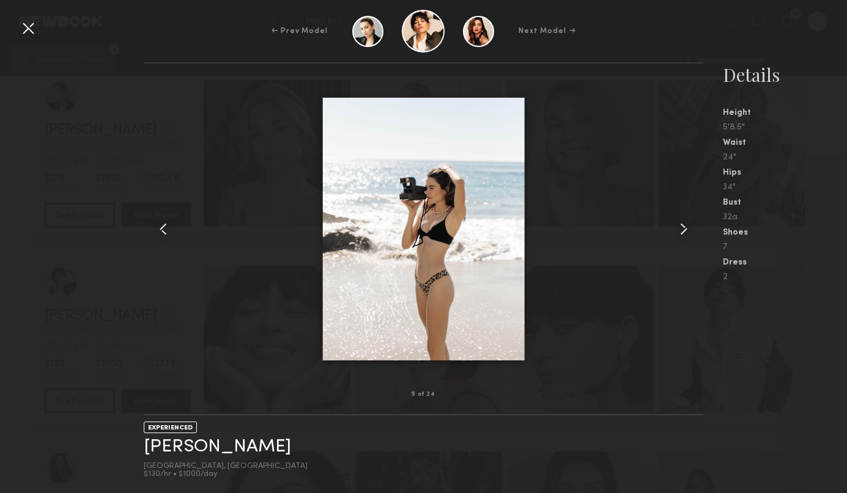
click at [688, 231] on common-icon at bounding box center [684, 229] width 20 height 20
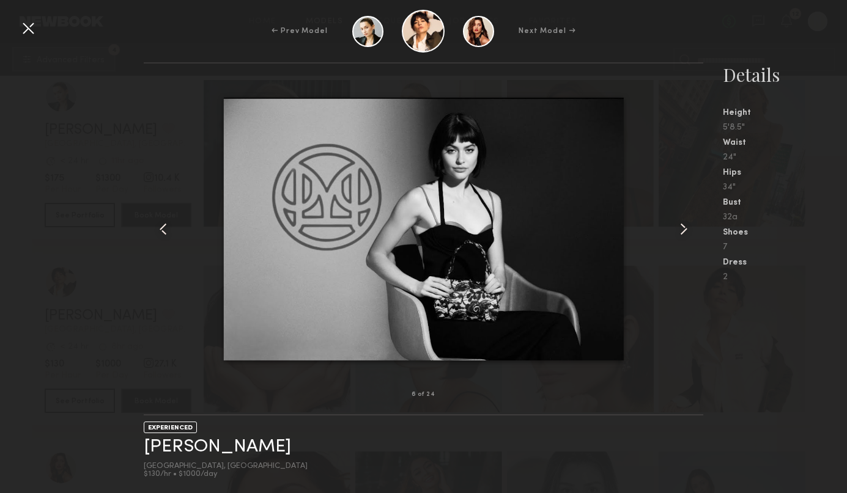
click at [688, 231] on common-icon at bounding box center [684, 229] width 20 height 20
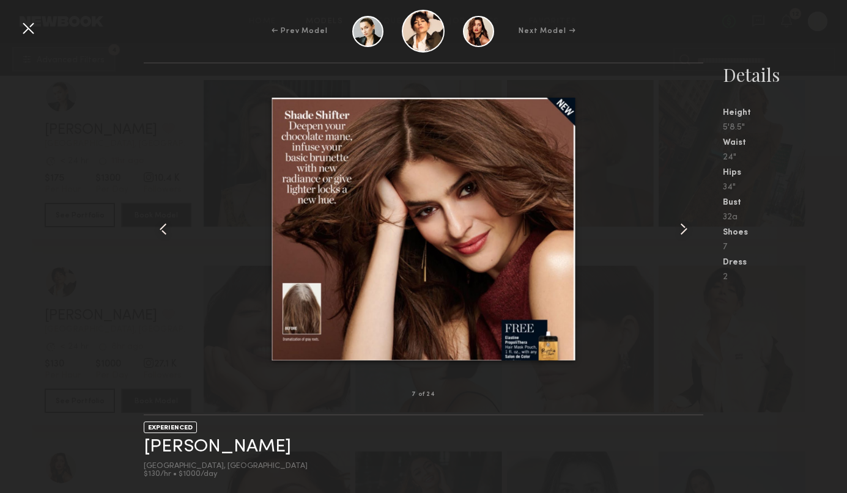
click at [688, 231] on common-icon at bounding box center [684, 229] width 20 height 20
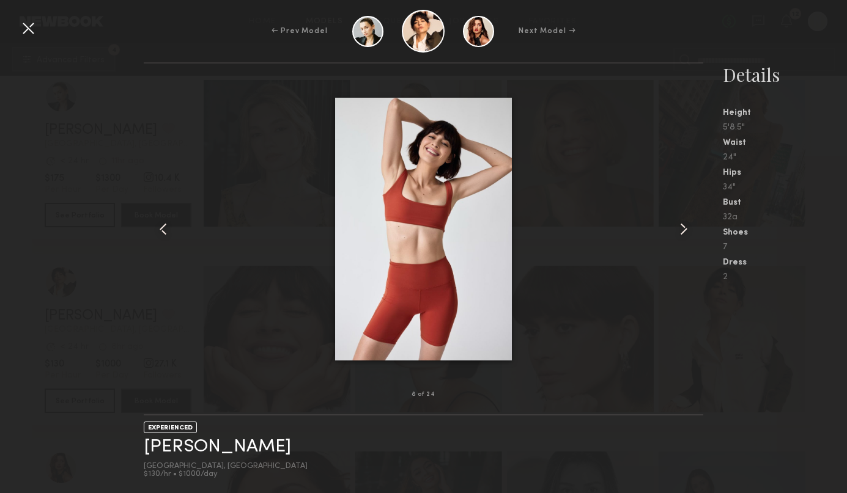
click at [688, 231] on common-icon at bounding box center [684, 229] width 20 height 20
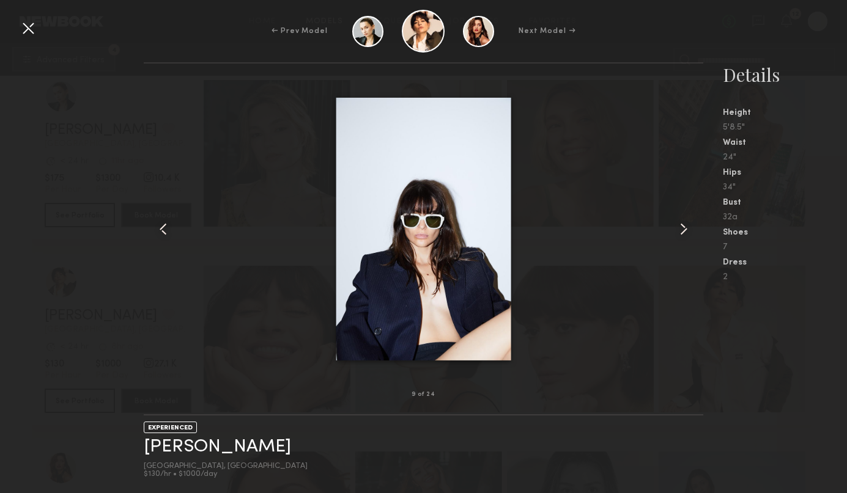
click at [688, 231] on common-icon at bounding box center [684, 229] width 20 height 20
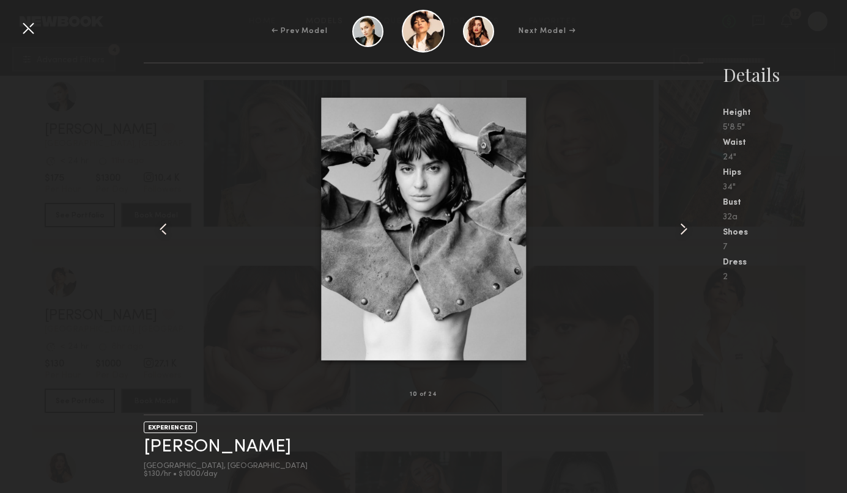
click at [688, 231] on common-icon at bounding box center [684, 229] width 20 height 20
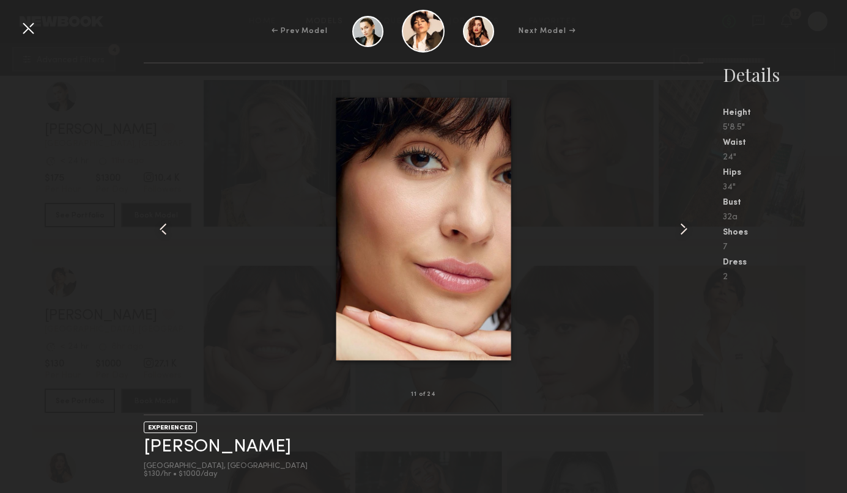
click at [688, 231] on common-icon at bounding box center [684, 229] width 20 height 20
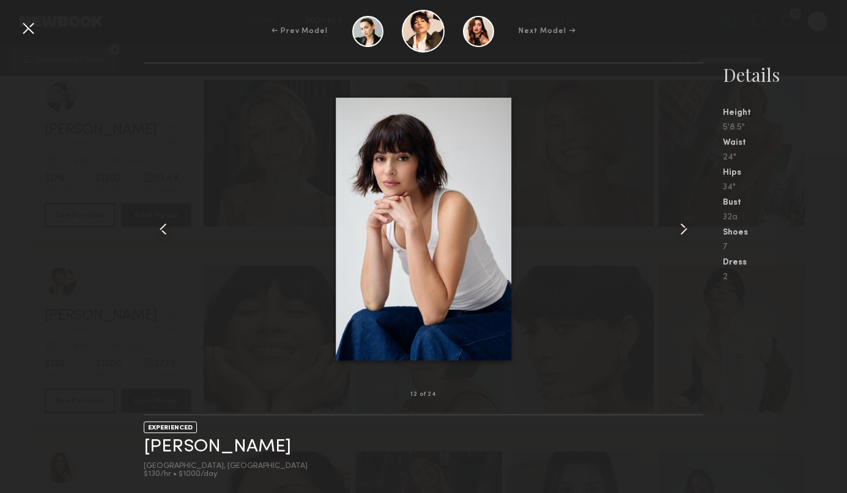
click at [688, 231] on common-icon at bounding box center [684, 229] width 20 height 20
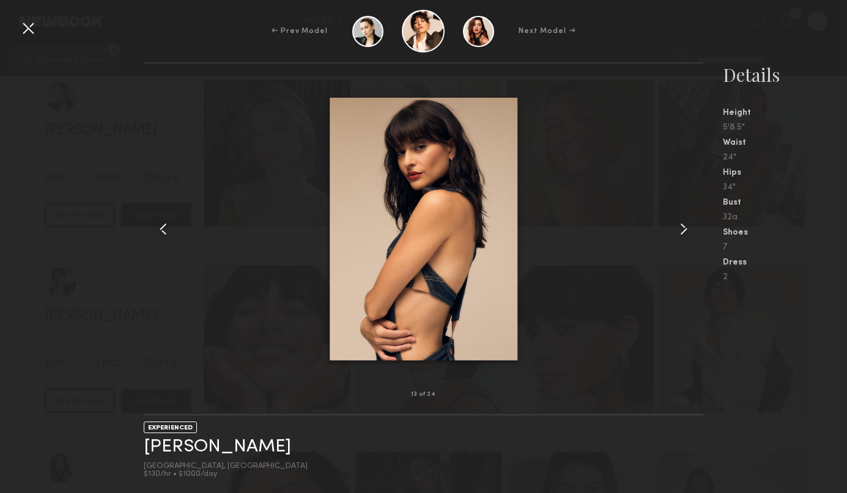
click at [688, 231] on common-icon at bounding box center [684, 229] width 20 height 20
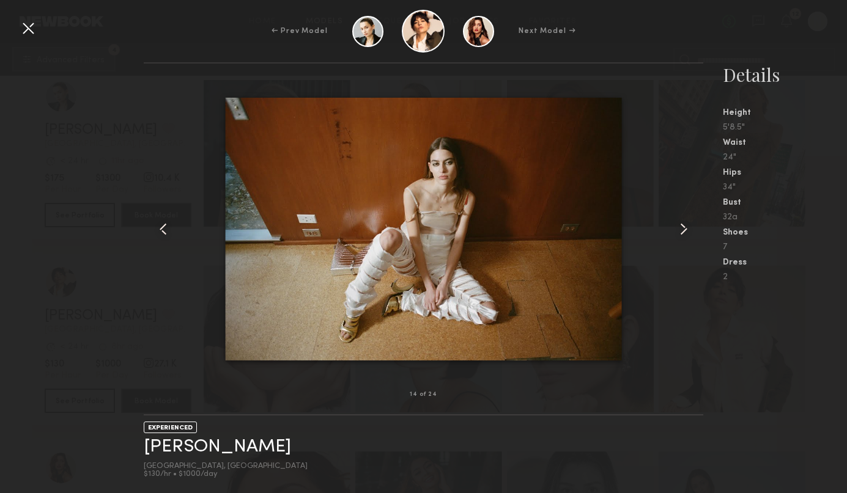
click at [688, 231] on common-icon at bounding box center [684, 229] width 20 height 20
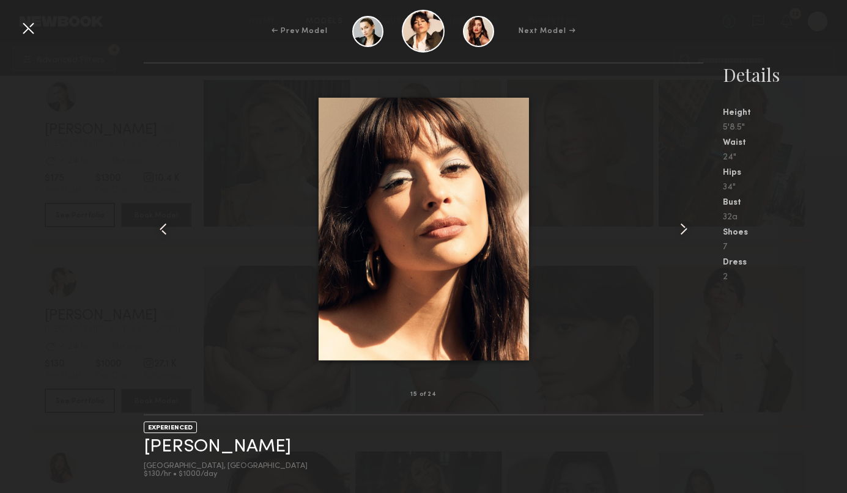
click at [688, 231] on common-icon at bounding box center [684, 229] width 20 height 20
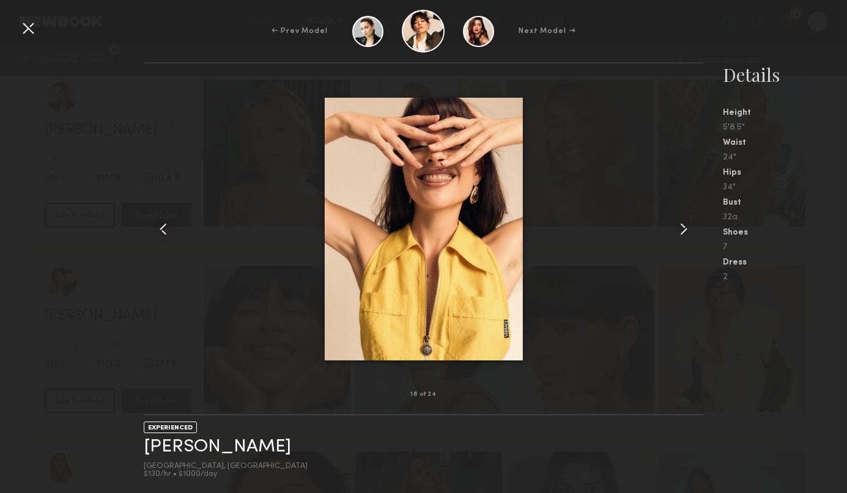
click at [688, 231] on common-icon at bounding box center [684, 229] width 20 height 20
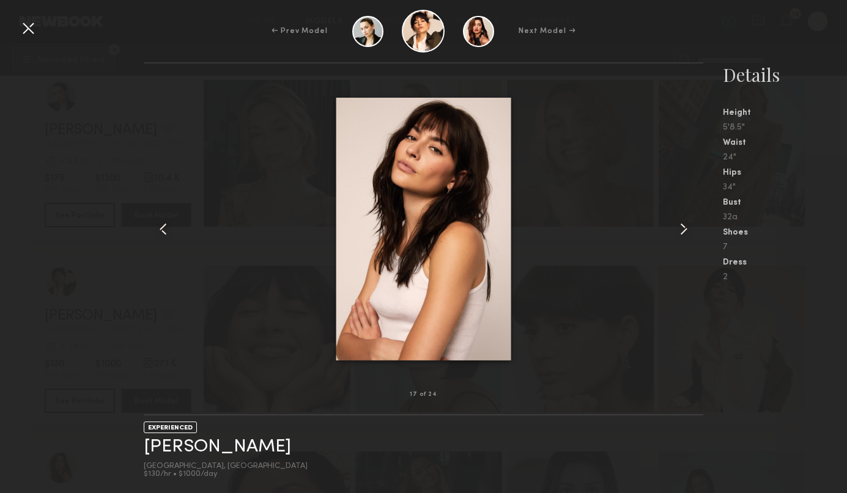
click at [688, 231] on common-icon at bounding box center [684, 229] width 20 height 20
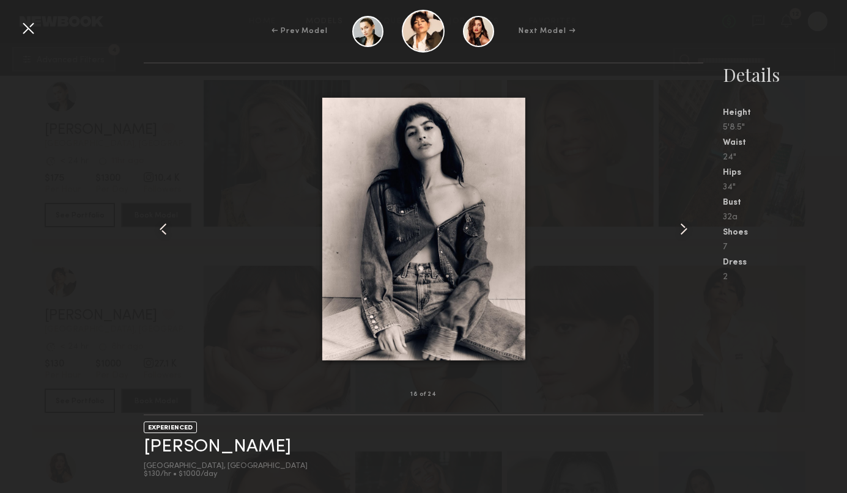
click at [688, 231] on common-icon at bounding box center [684, 229] width 20 height 20
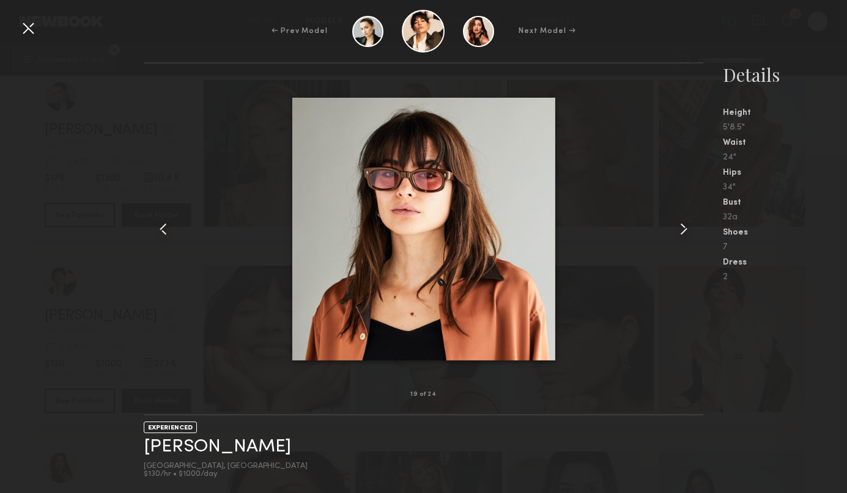
click at [688, 231] on common-icon at bounding box center [684, 229] width 20 height 20
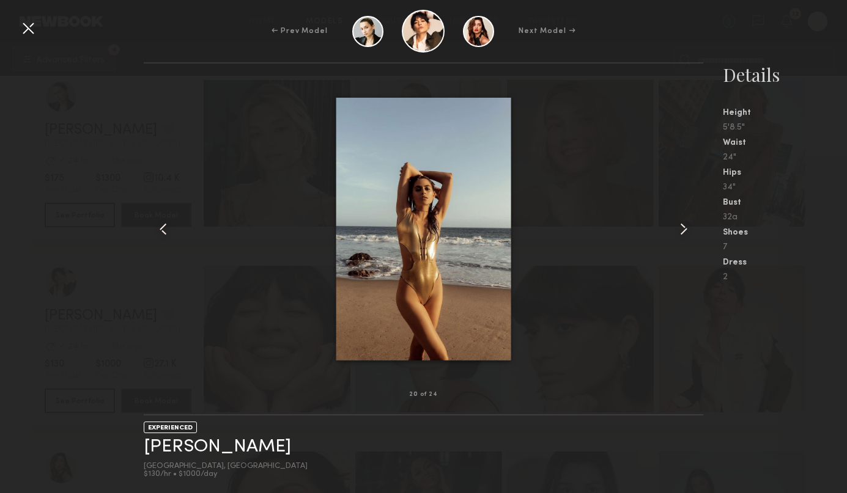
click at [688, 231] on common-icon at bounding box center [684, 229] width 20 height 20
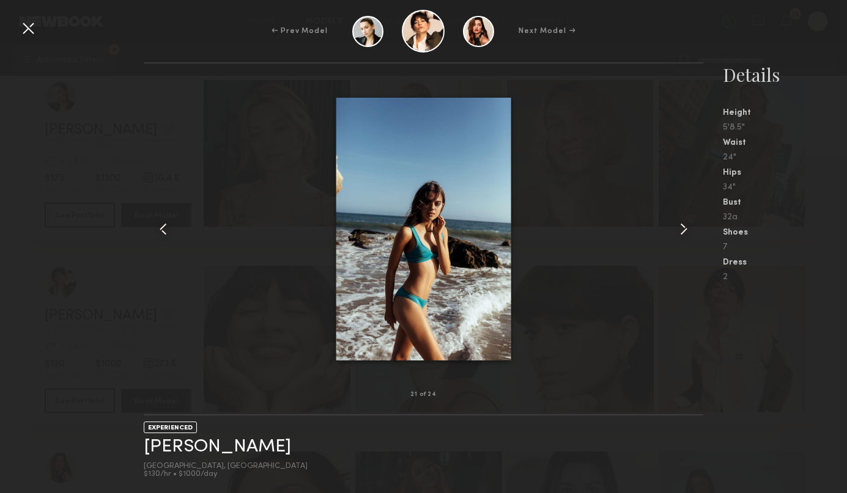
click at [688, 231] on common-icon at bounding box center [684, 229] width 20 height 20
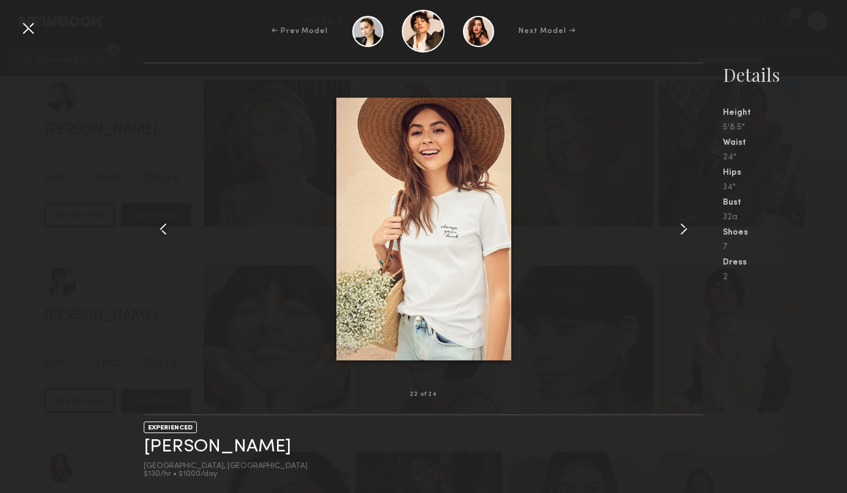
click at [688, 231] on common-icon at bounding box center [684, 229] width 20 height 20
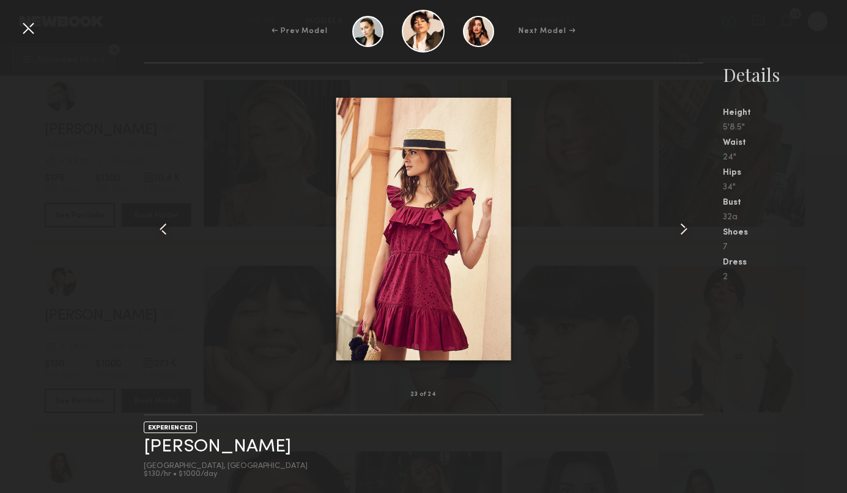
click at [688, 231] on common-icon at bounding box center [684, 229] width 20 height 20
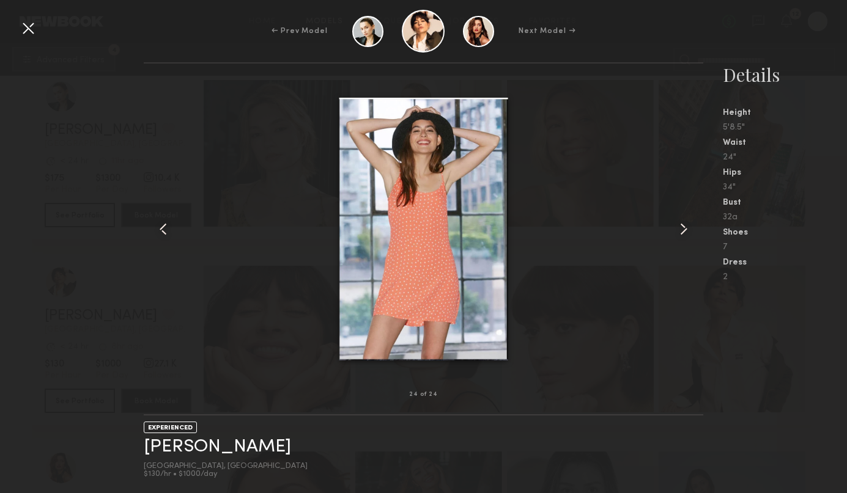
click at [688, 231] on common-icon at bounding box center [684, 229] width 20 height 20
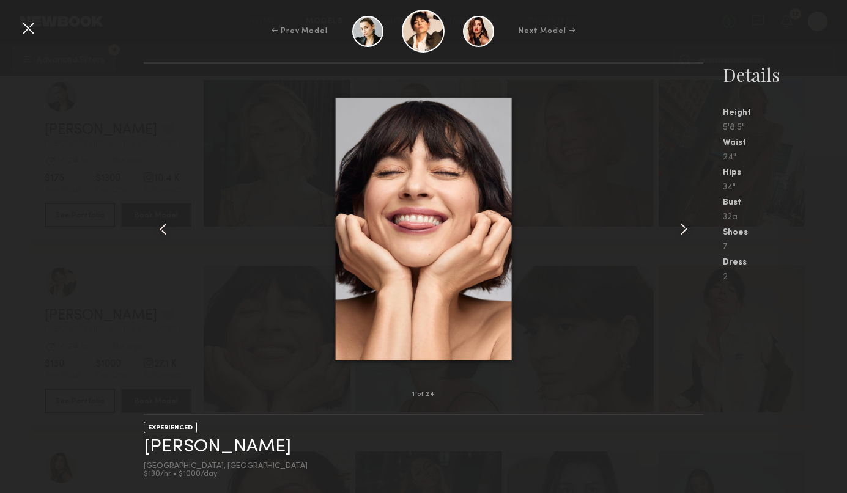
click at [688, 231] on common-icon at bounding box center [684, 229] width 20 height 20
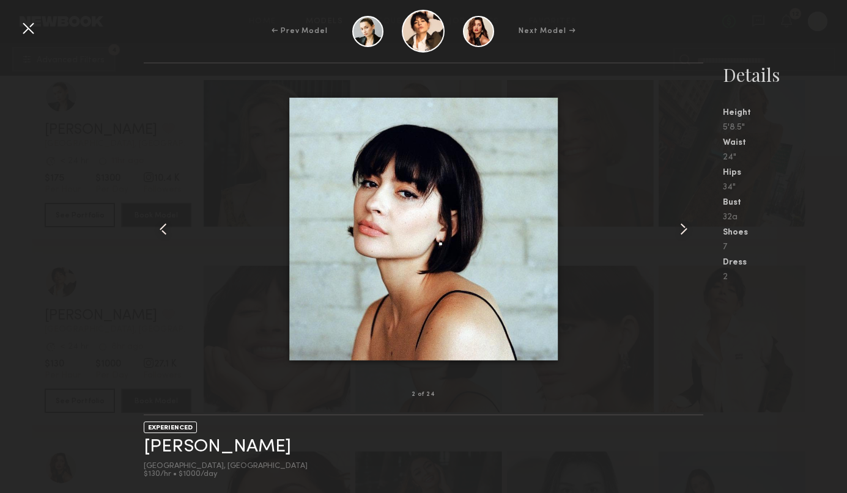
click at [688, 231] on common-icon at bounding box center [684, 229] width 20 height 20
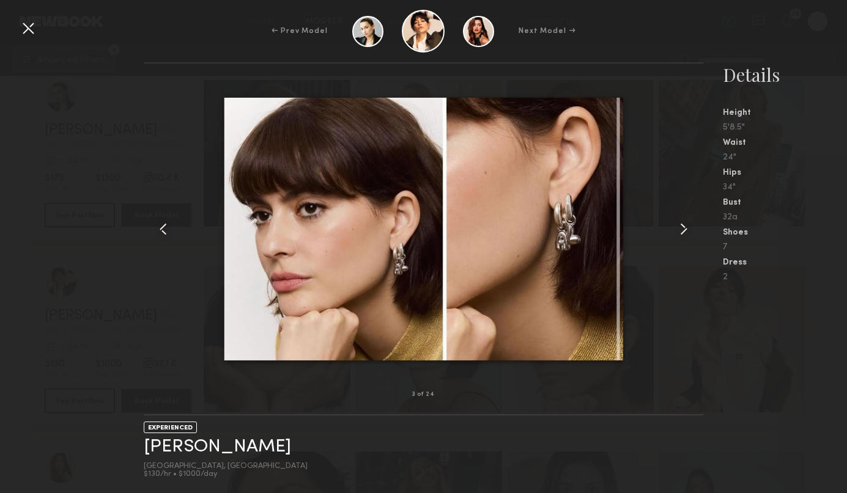
click at [26, 25] on div at bounding box center [28, 28] width 20 height 20
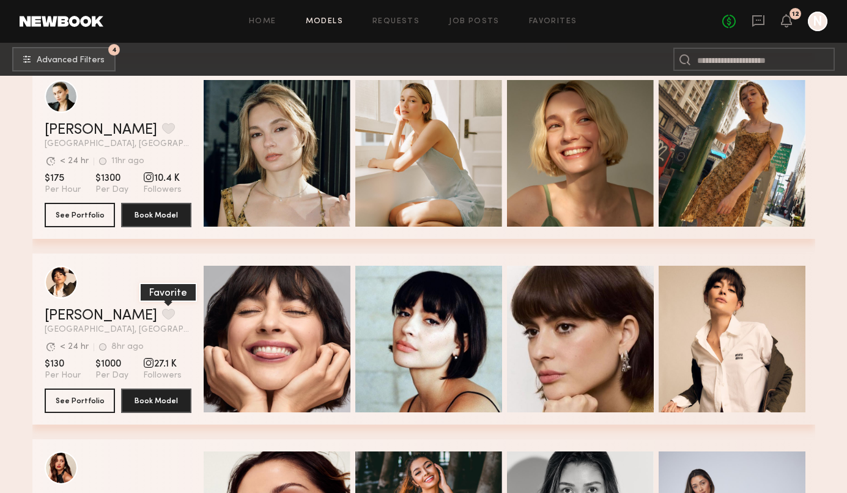
click at [162, 314] on button "grid" at bounding box center [168, 314] width 13 height 11
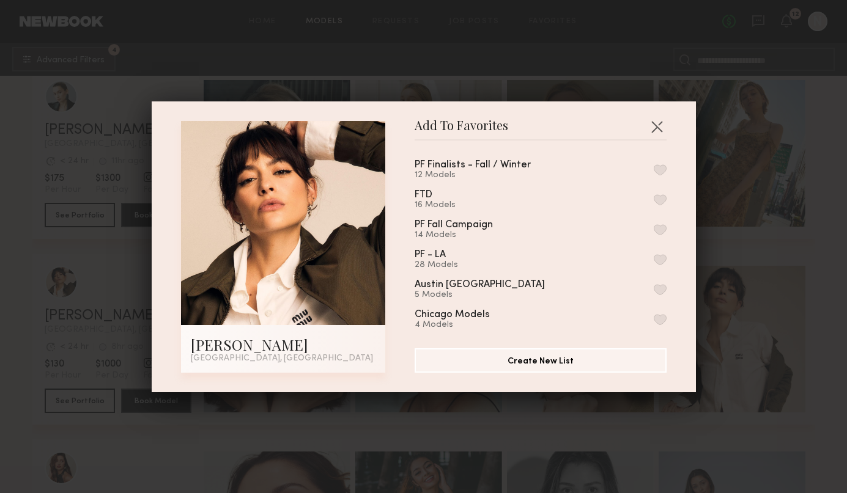
click at [663, 170] on button "button" at bounding box center [659, 169] width 13 height 11
click at [843, 228] on div "Add To Favorites Gabriela B. Los Angeles, CA Add To Favorites PF Finalists - Fa…" at bounding box center [423, 246] width 847 height 493
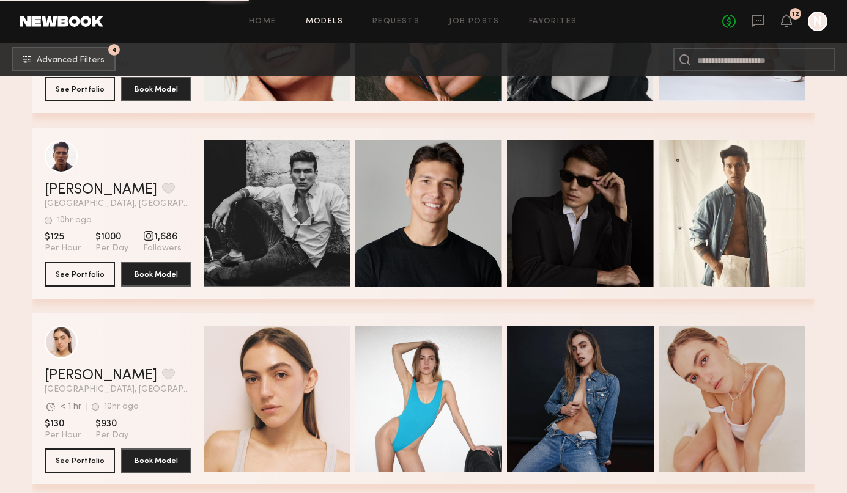
scroll to position [10321, 0]
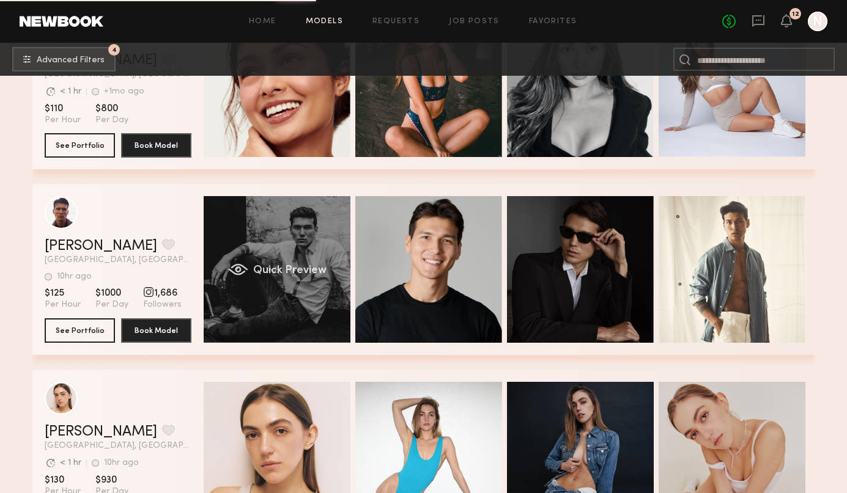
click at [309, 266] on span "Quick Preview" at bounding box center [288, 270] width 73 height 11
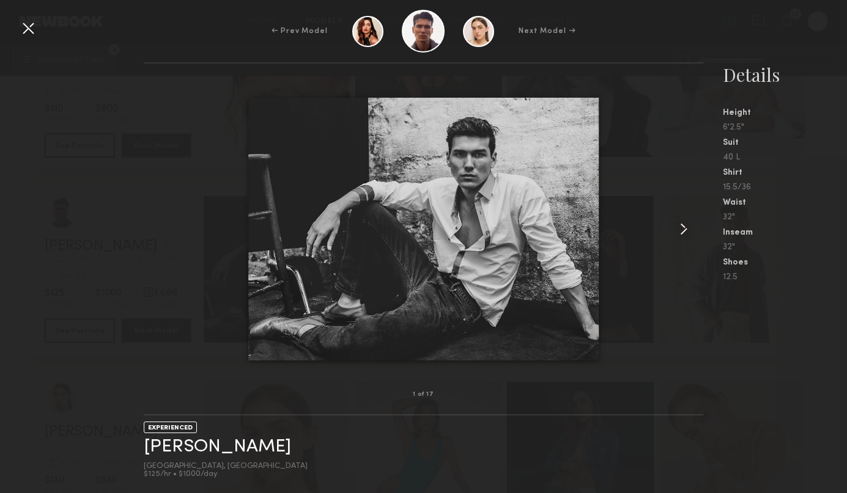
click at [686, 229] on common-icon at bounding box center [684, 229] width 20 height 20
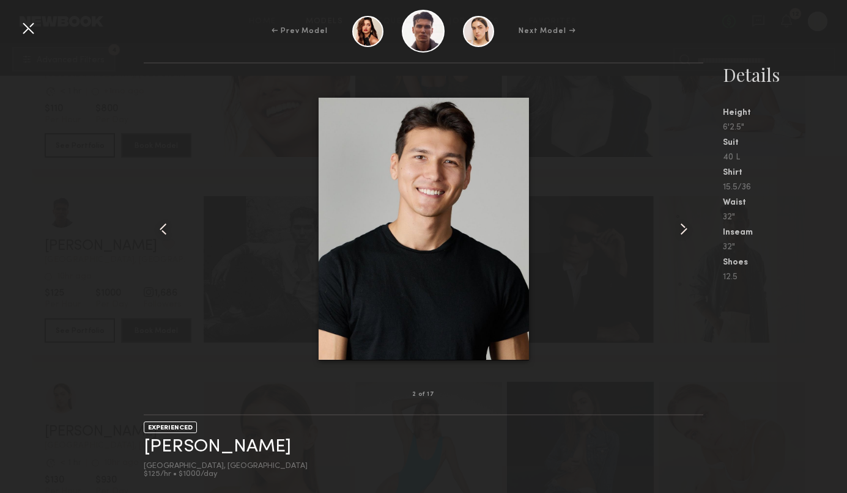
click at [686, 229] on common-icon at bounding box center [684, 229] width 20 height 20
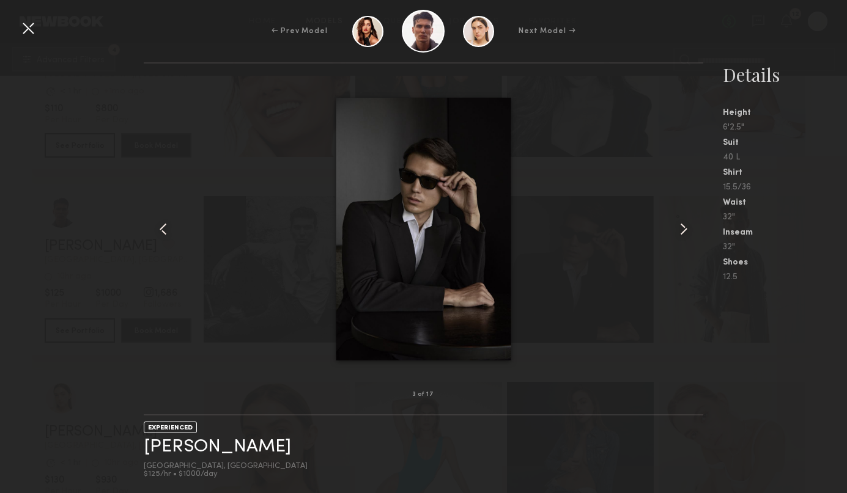
click at [686, 229] on common-icon at bounding box center [684, 229] width 20 height 20
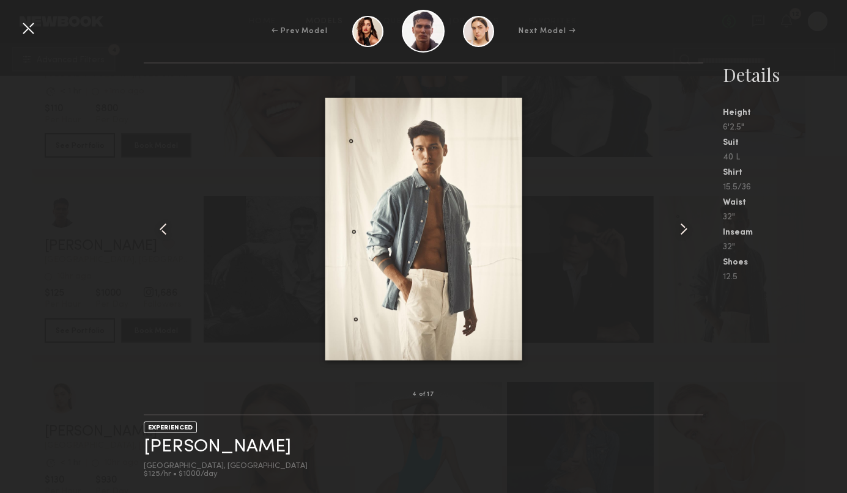
click at [686, 229] on common-icon at bounding box center [684, 229] width 20 height 20
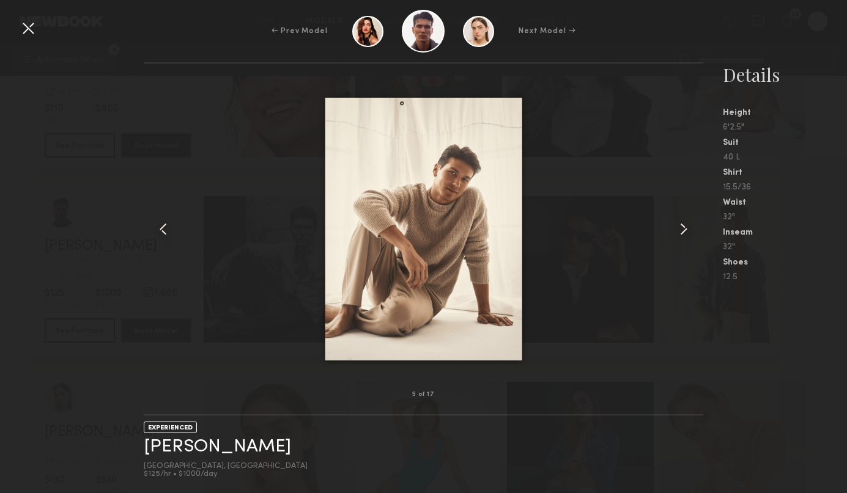
click at [686, 229] on common-icon at bounding box center [684, 229] width 20 height 20
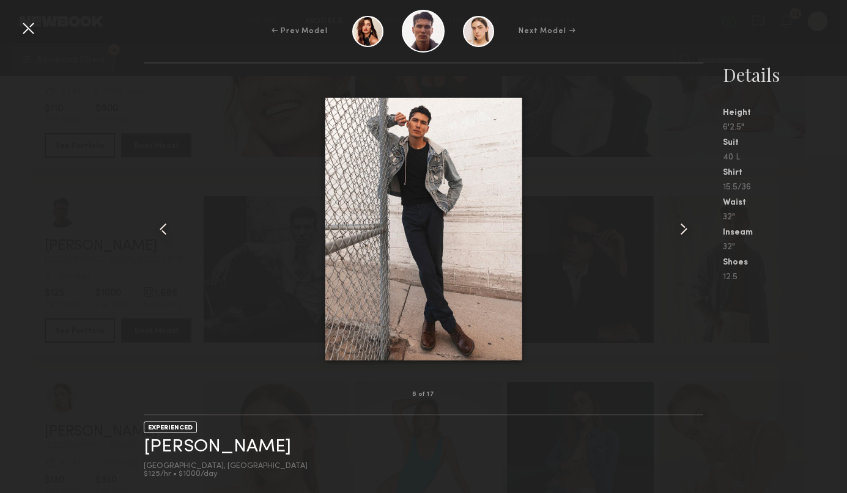
click at [686, 229] on common-icon at bounding box center [684, 229] width 20 height 20
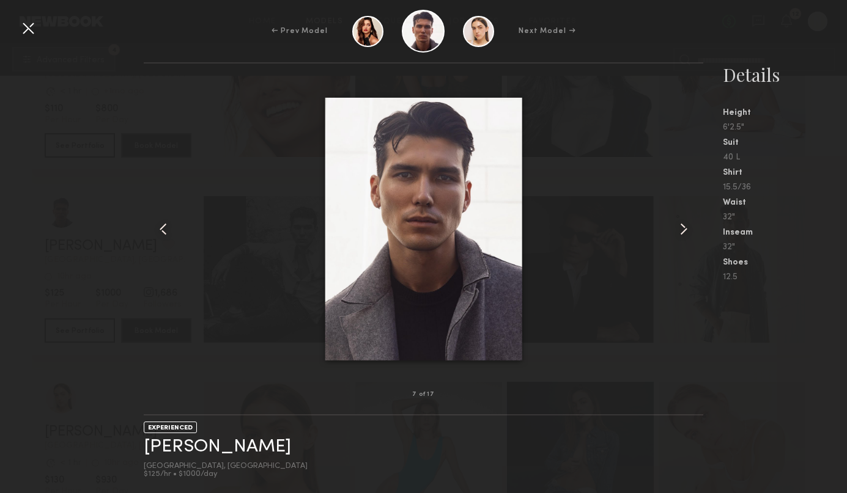
click at [686, 229] on common-icon at bounding box center [684, 229] width 20 height 20
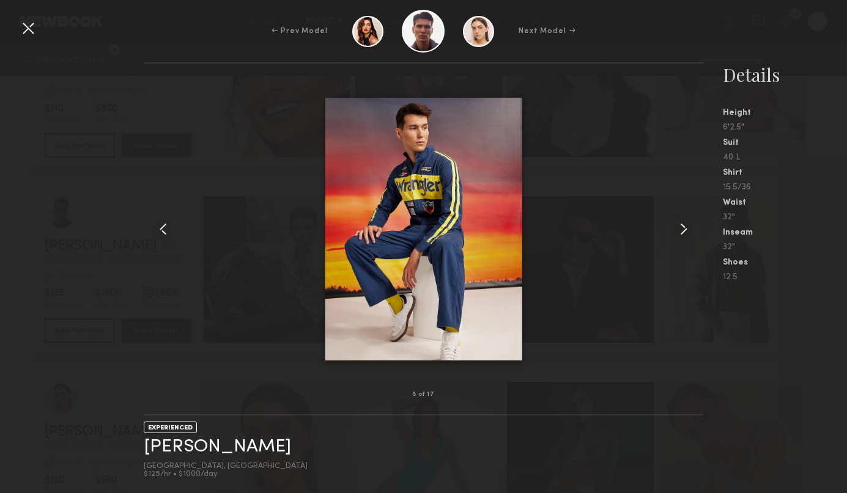
click at [831, 70] on div "Details" at bounding box center [784, 74] width 124 height 24
click at [22, 26] on div at bounding box center [28, 28] width 20 height 20
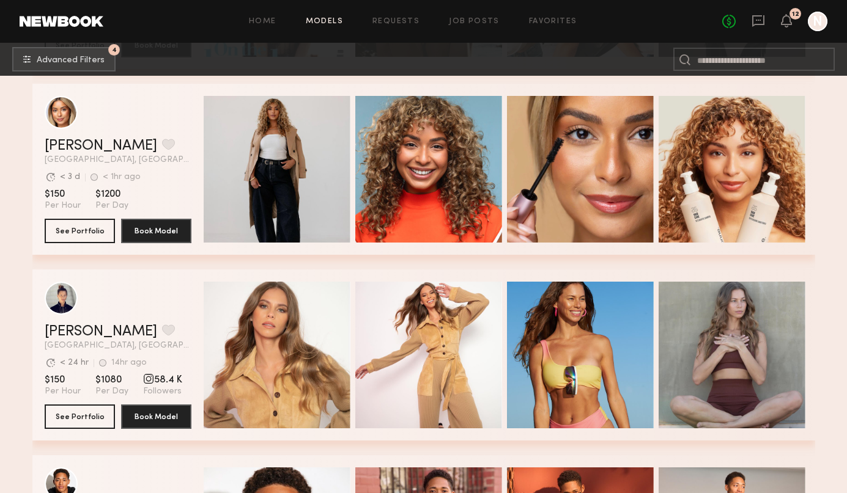
scroll to position [10967, 0]
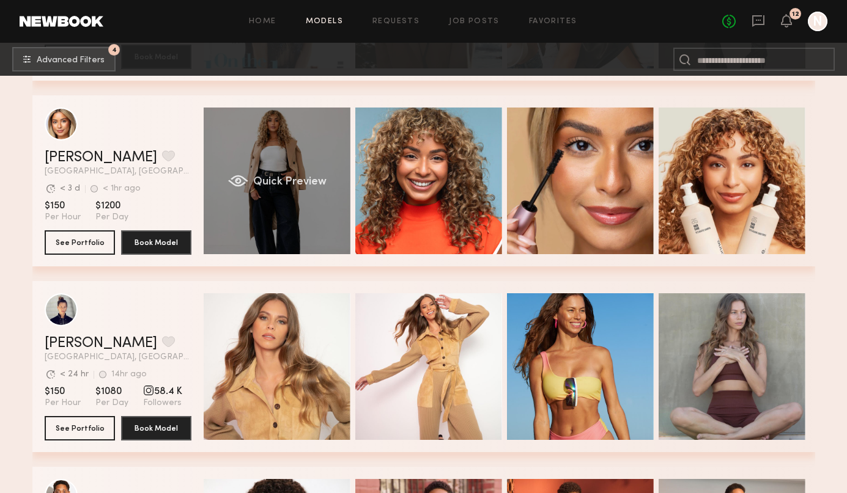
click at [276, 177] on span "Quick Preview" at bounding box center [288, 182] width 73 height 11
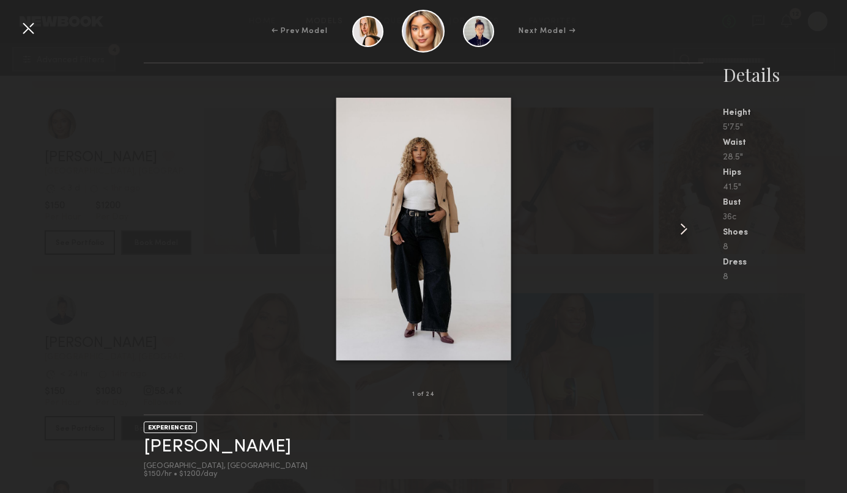
click at [687, 232] on common-icon at bounding box center [684, 229] width 20 height 20
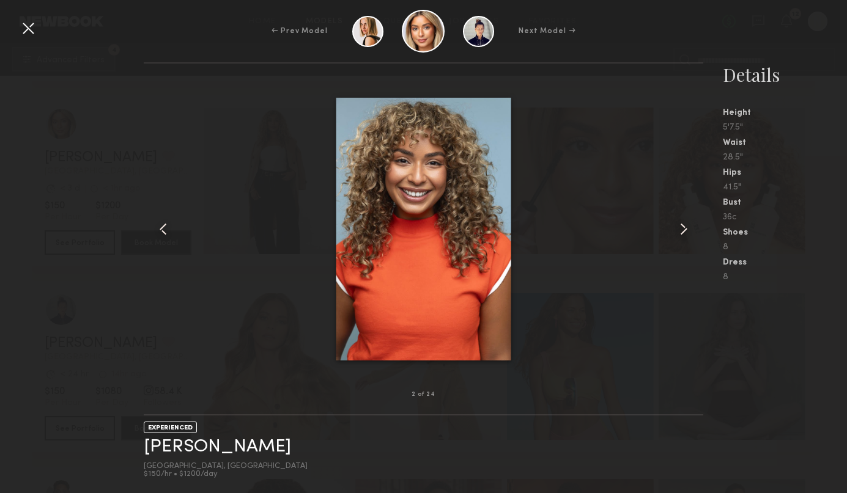
click at [687, 232] on common-icon at bounding box center [684, 229] width 20 height 20
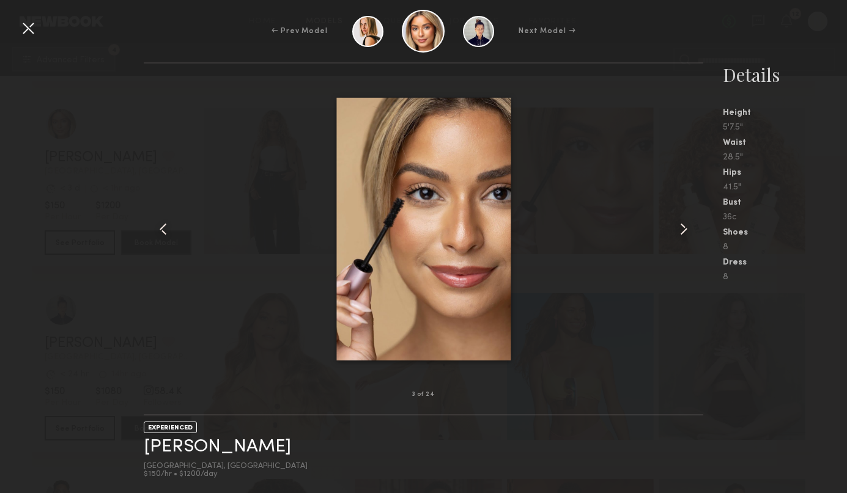
click at [687, 232] on common-icon at bounding box center [684, 229] width 20 height 20
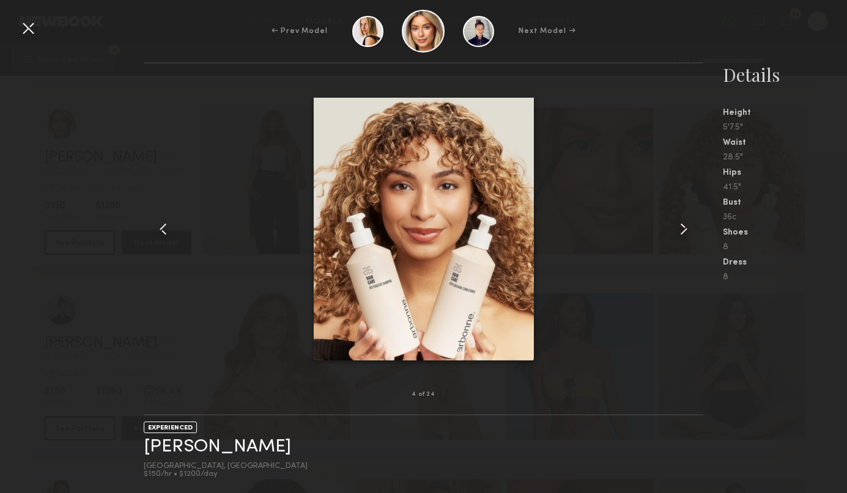
click at [687, 232] on common-icon at bounding box center [684, 229] width 20 height 20
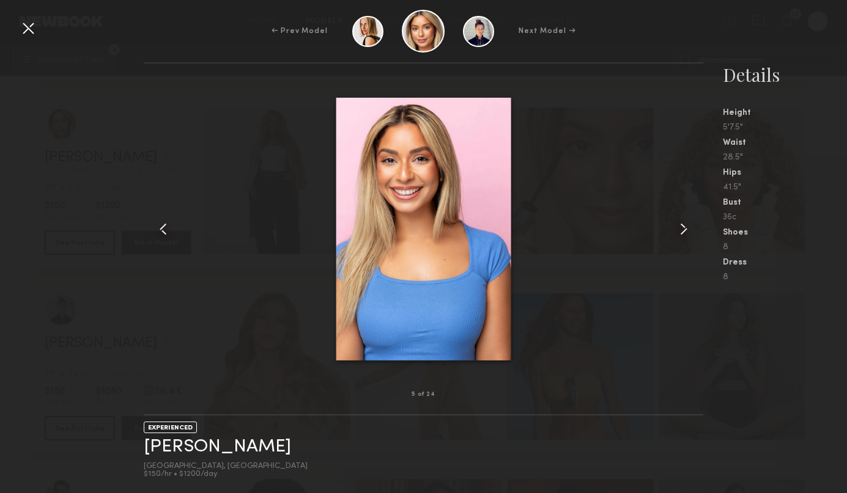
click at [687, 232] on common-icon at bounding box center [684, 229] width 20 height 20
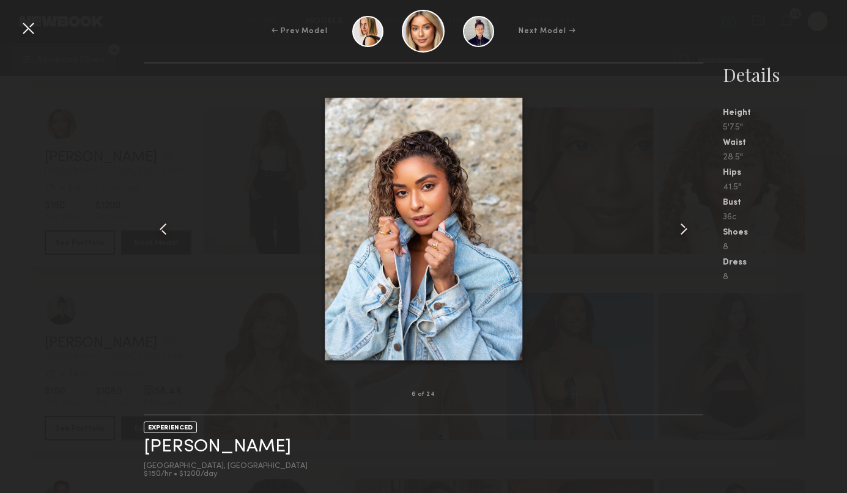
click at [687, 232] on common-icon at bounding box center [684, 229] width 20 height 20
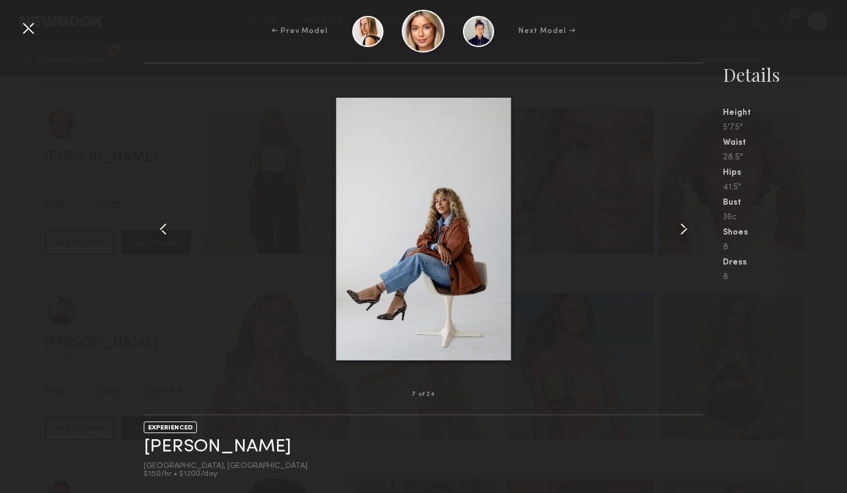
click at [687, 232] on common-icon at bounding box center [684, 229] width 20 height 20
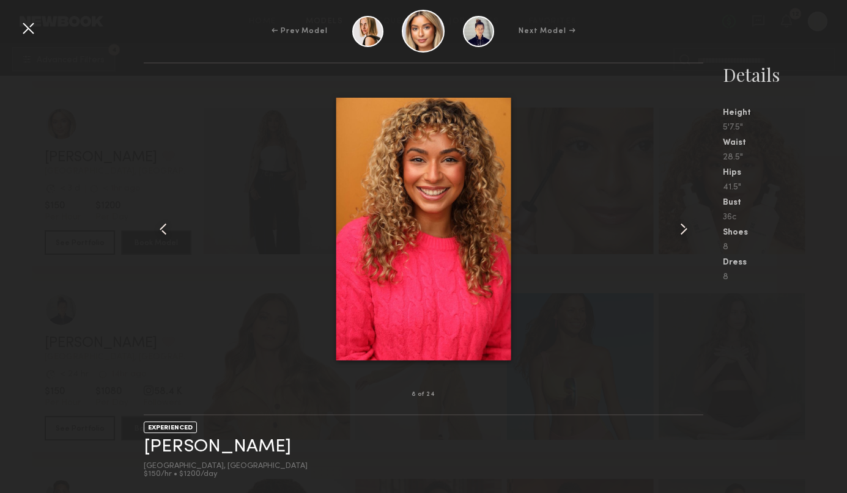
click at [687, 232] on common-icon at bounding box center [684, 229] width 20 height 20
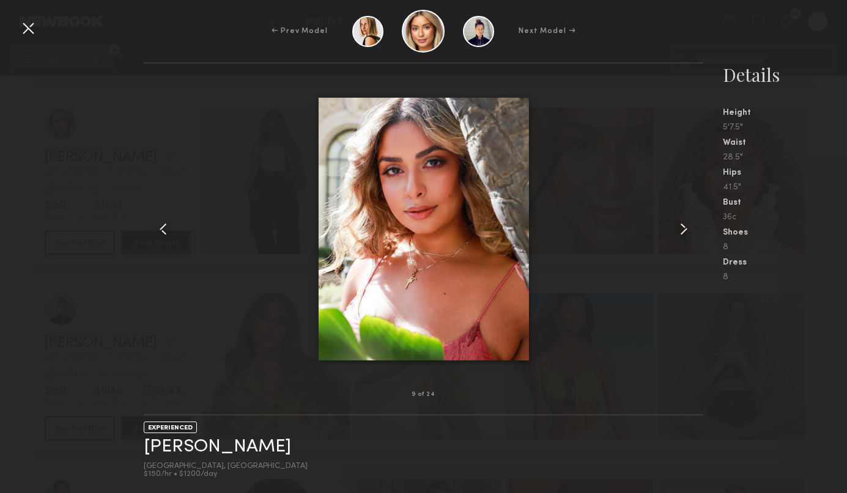
click at [687, 232] on common-icon at bounding box center [684, 229] width 20 height 20
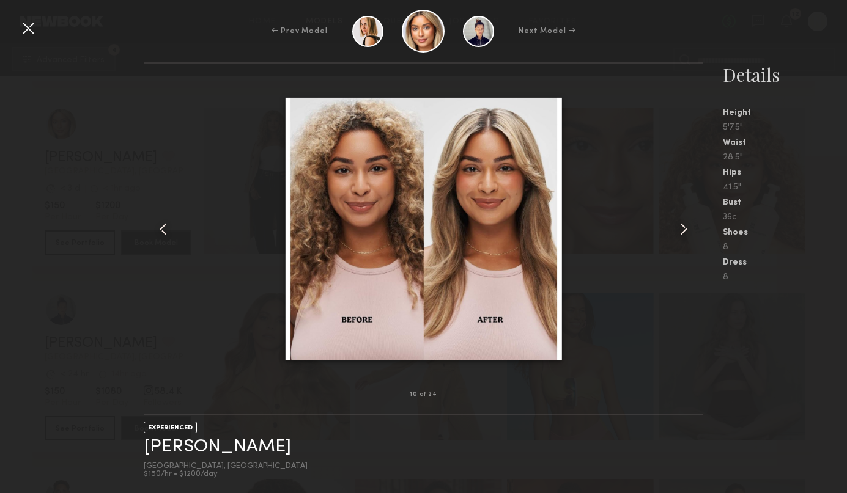
drag, startPoint x: 31, startPoint y: 26, endPoint x: 53, endPoint y: 39, distance: 26.0
click at [31, 26] on div at bounding box center [28, 28] width 20 height 20
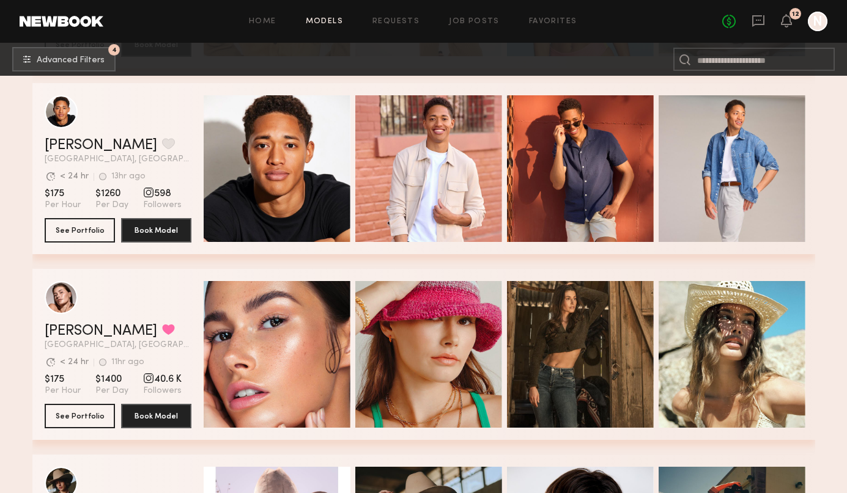
scroll to position [11368, 0]
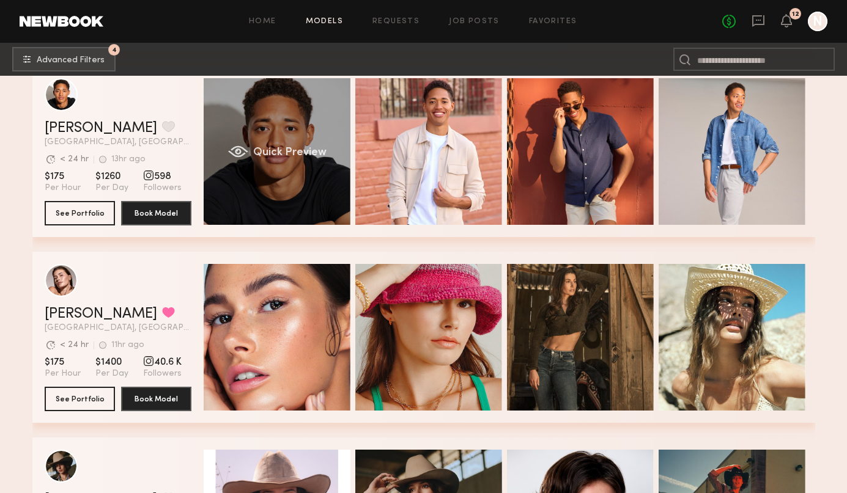
click at [301, 154] on span "Quick Preview" at bounding box center [288, 152] width 73 height 11
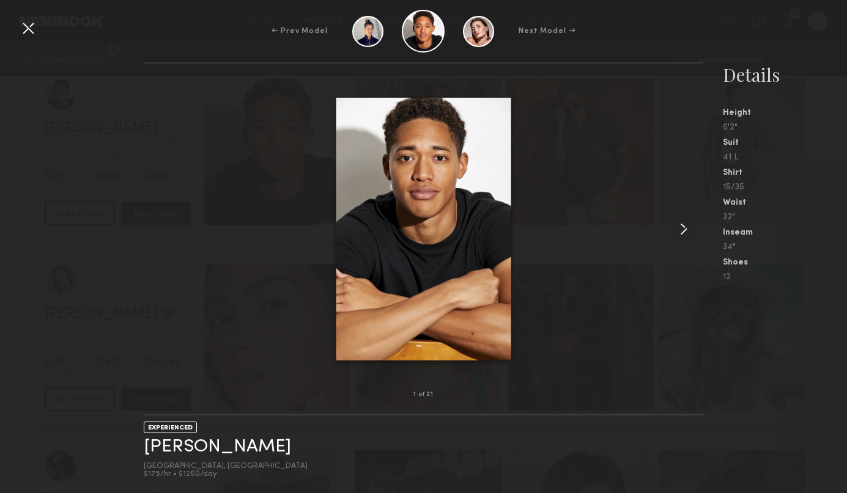
click at [685, 231] on common-icon at bounding box center [684, 229] width 20 height 20
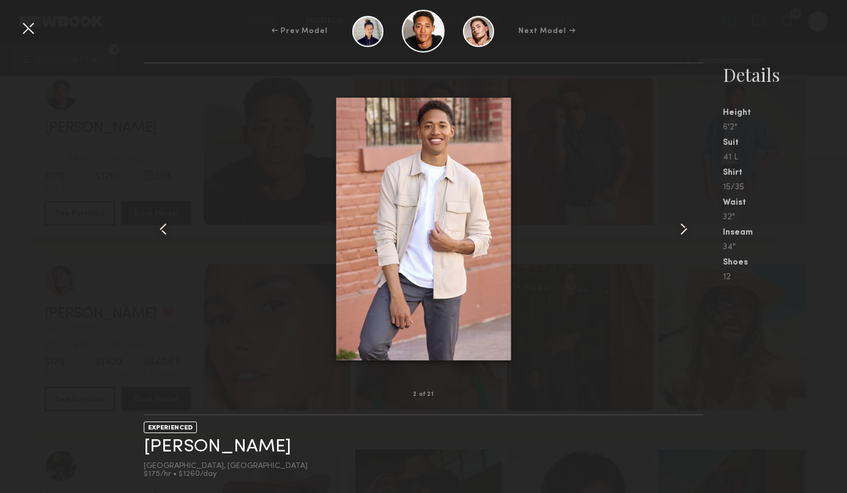
click at [685, 231] on common-icon at bounding box center [684, 229] width 20 height 20
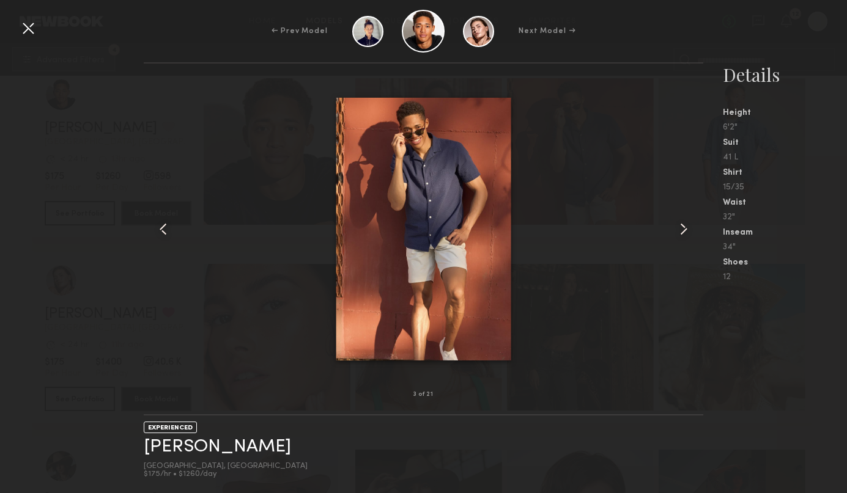
click at [685, 231] on common-icon at bounding box center [684, 229] width 20 height 20
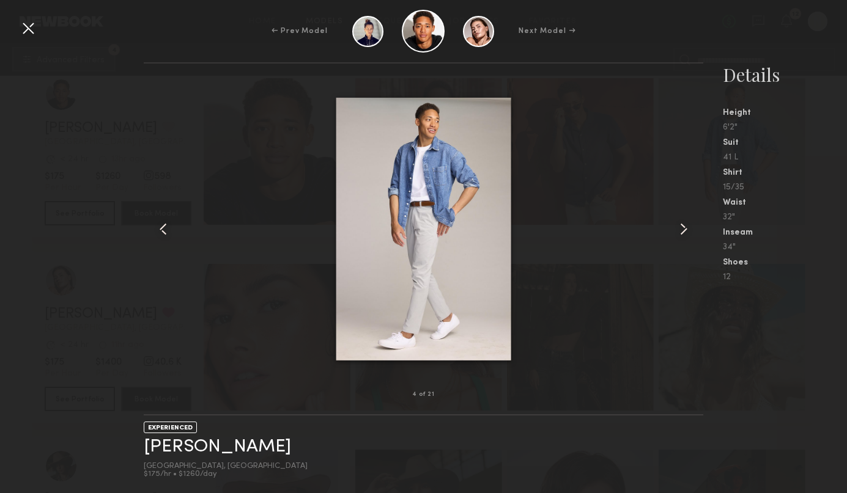
click at [685, 231] on common-icon at bounding box center [684, 229] width 20 height 20
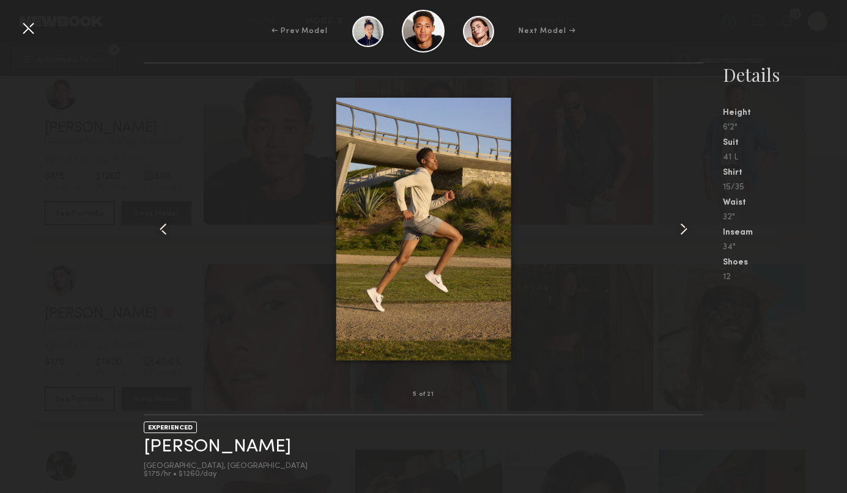
click at [685, 231] on common-icon at bounding box center [684, 229] width 20 height 20
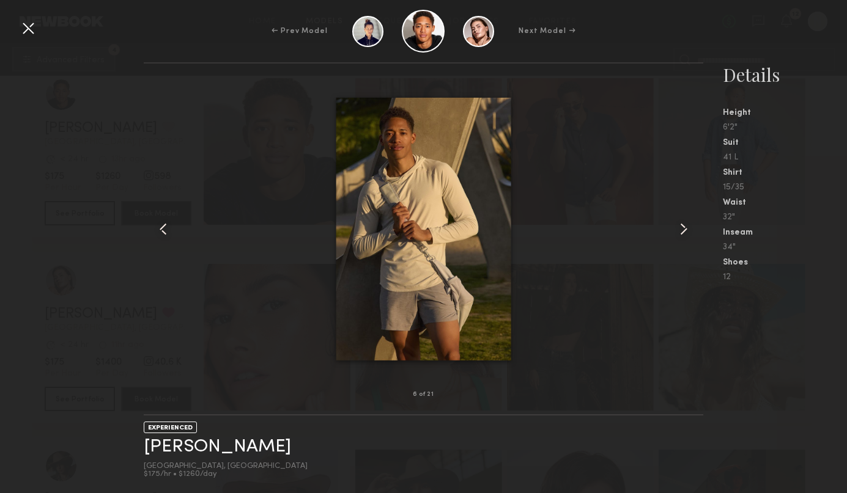
click at [685, 231] on common-icon at bounding box center [684, 229] width 20 height 20
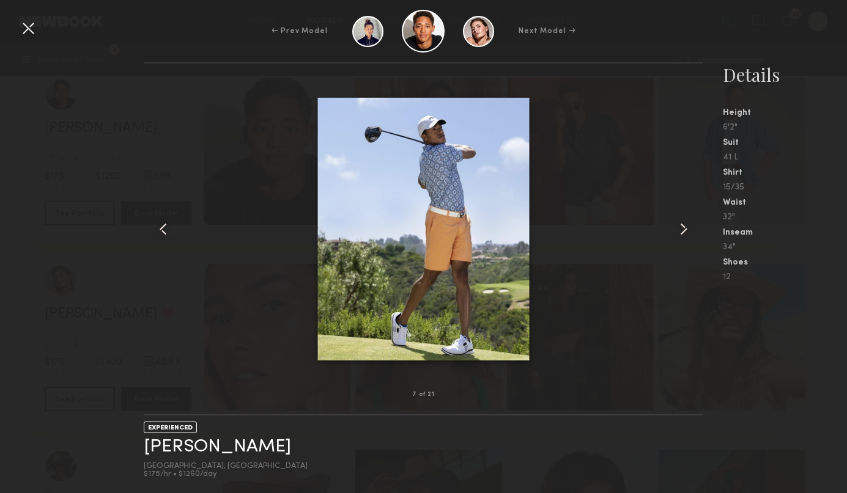
click at [685, 231] on common-icon at bounding box center [684, 229] width 20 height 20
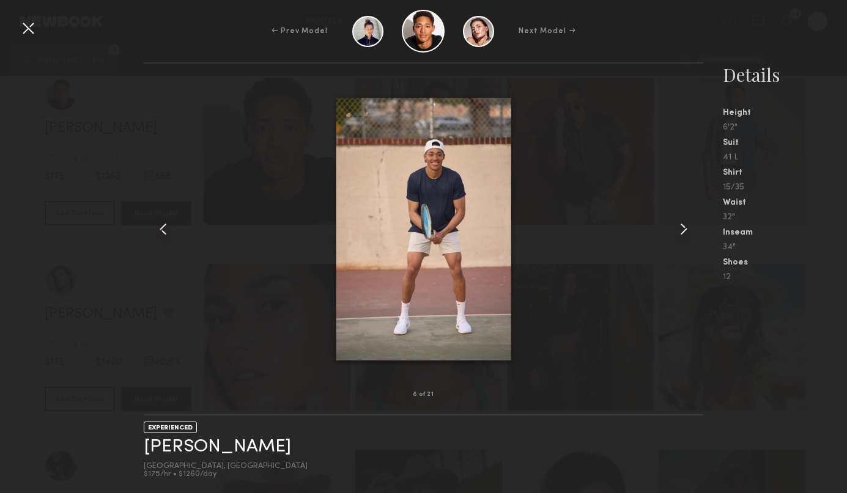
click at [685, 231] on common-icon at bounding box center [684, 229] width 20 height 20
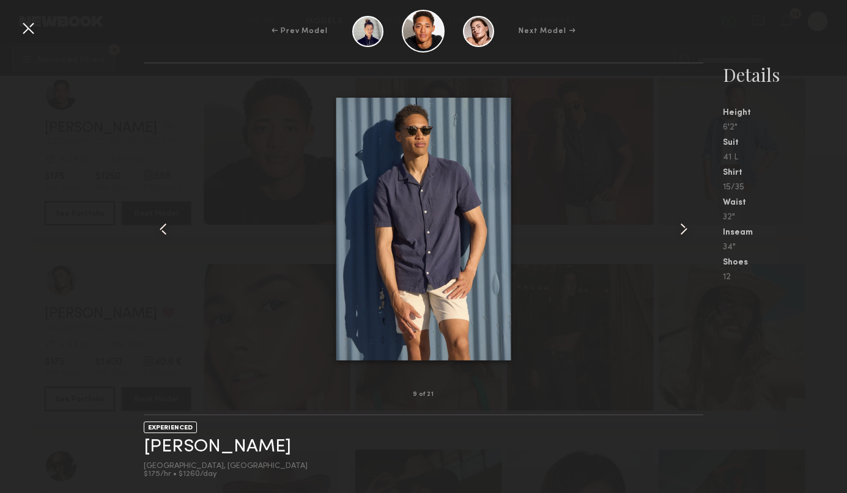
click at [685, 231] on common-icon at bounding box center [684, 229] width 20 height 20
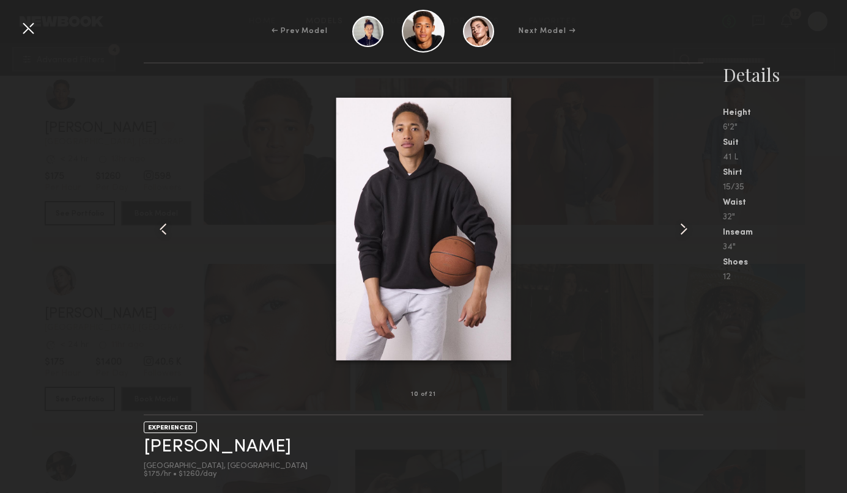
click at [685, 231] on common-icon at bounding box center [684, 229] width 20 height 20
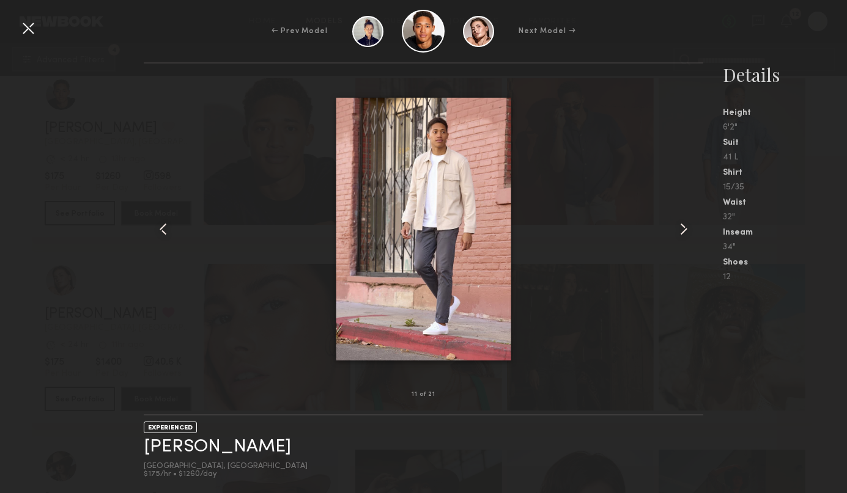
click at [685, 231] on common-icon at bounding box center [684, 229] width 20 height 20
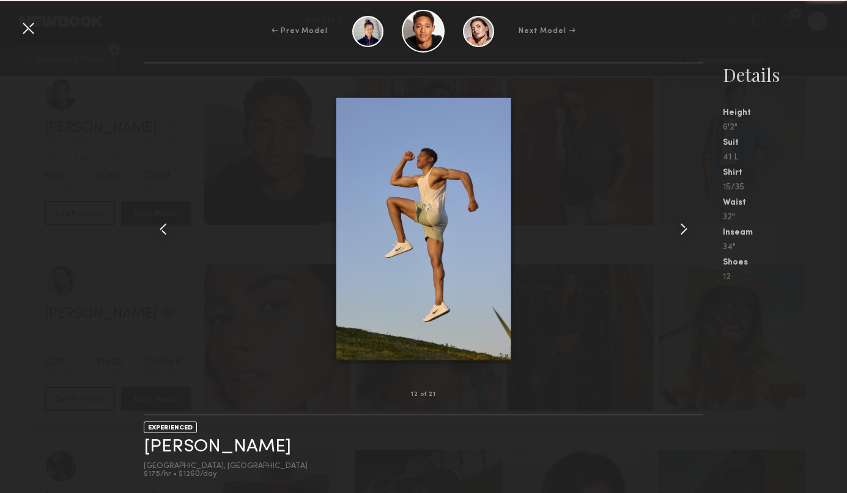
click at [685, 231] on common-icon at bounding box center [684, 229] width 20 height 20
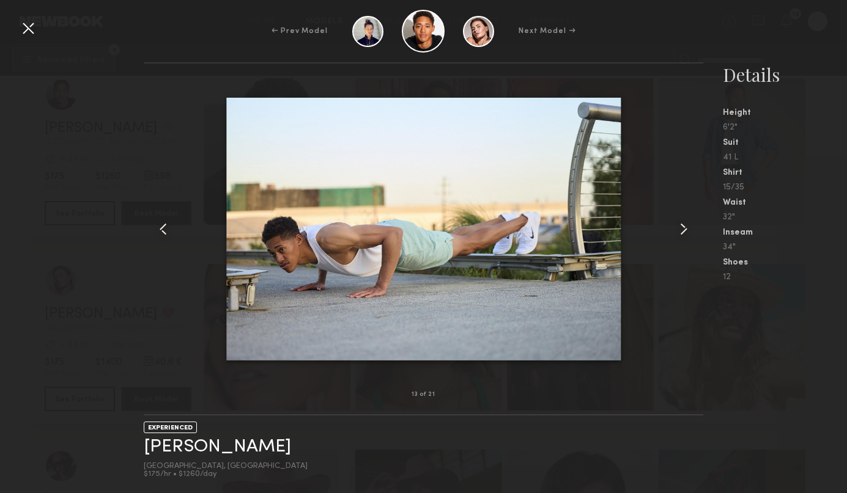
click at [685, 231] on common-icon at bounding box center [684, 229] width 20 height 20
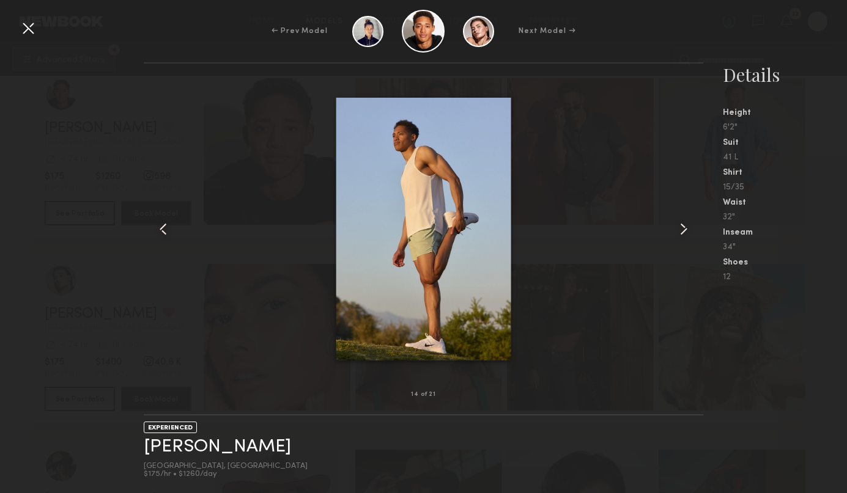
click at [685, 231] on common-icon at bounding box center [684, 229] width 20 height 20
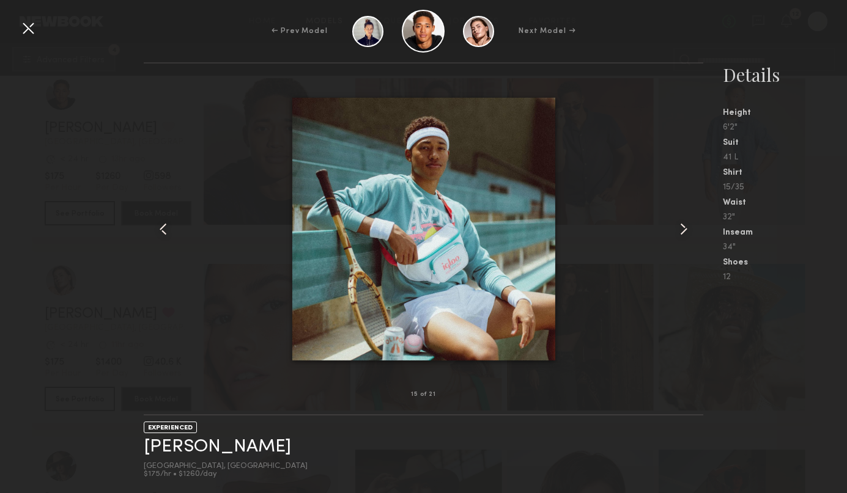
click at [685, 231] on common-icon at bounding box center [684, 229] width 20 height 20
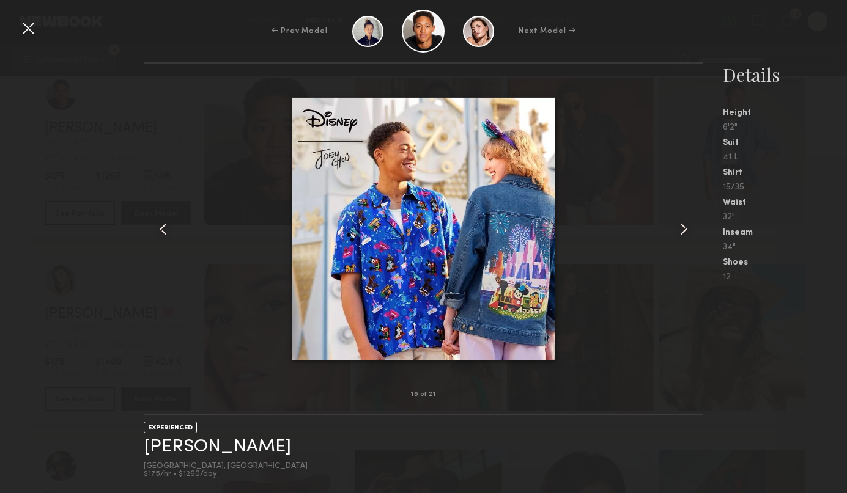
click at [685, 231] on common-icon at bounding box center [684, 229] width 20 height 20
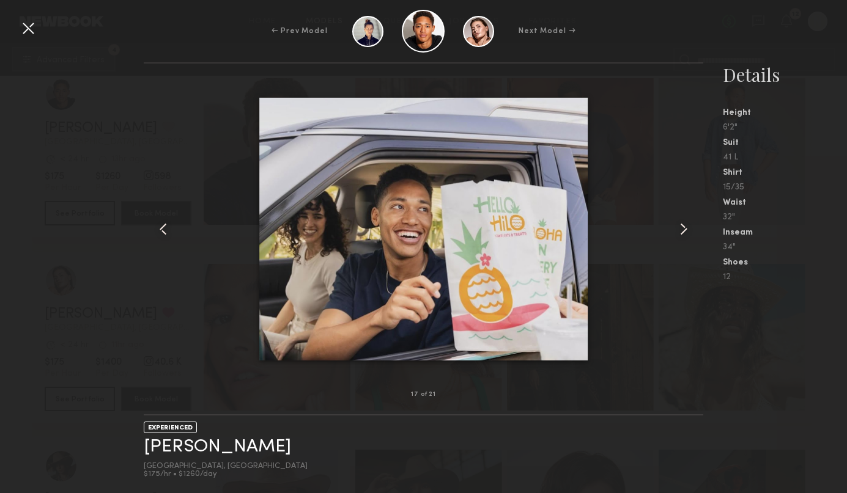
click at [165, 228] on common-icon at bounding box center [163, 229] width 20 height 20
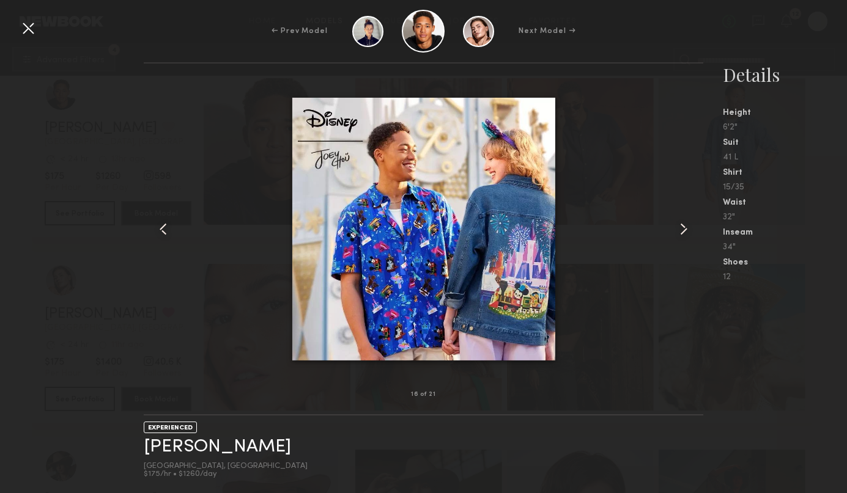
click at [682, 227] on common-icon at bounding box center [684, 229] width 20 height 20
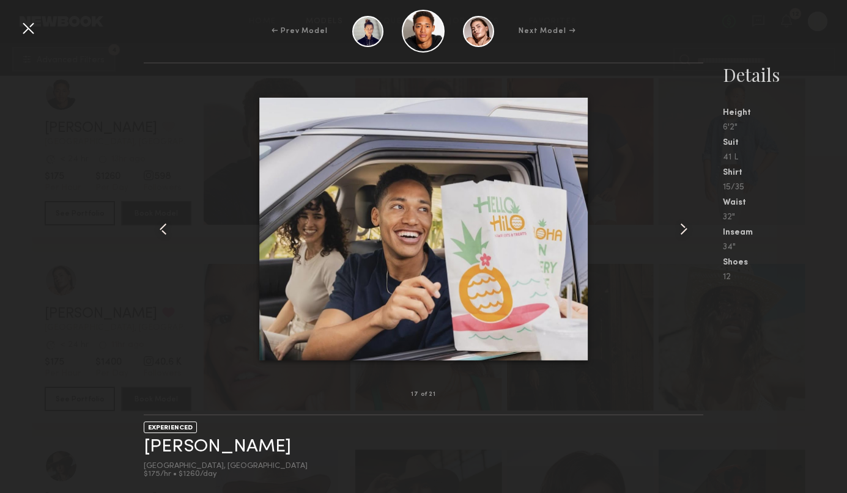
click at [682, 227] on common-icon at bounding box center [684, 229] width 20 height 20
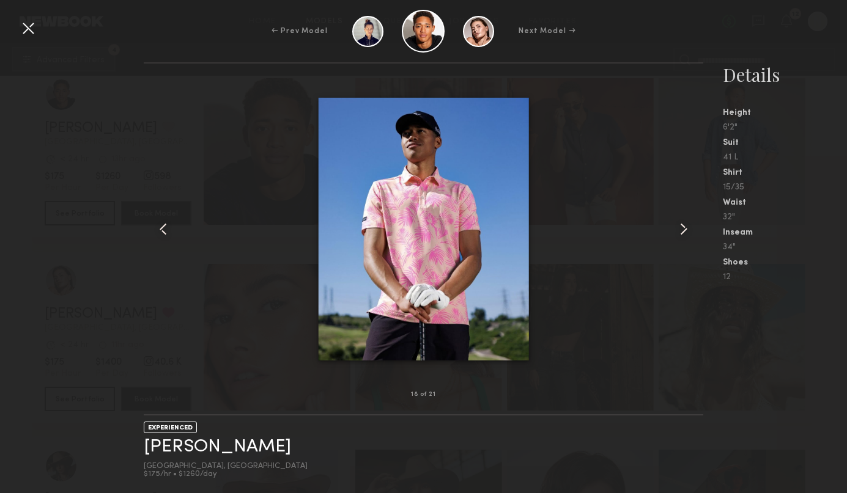
click at [682, 227] on common-icon at bounding box center [684, 229] width 20 height 20
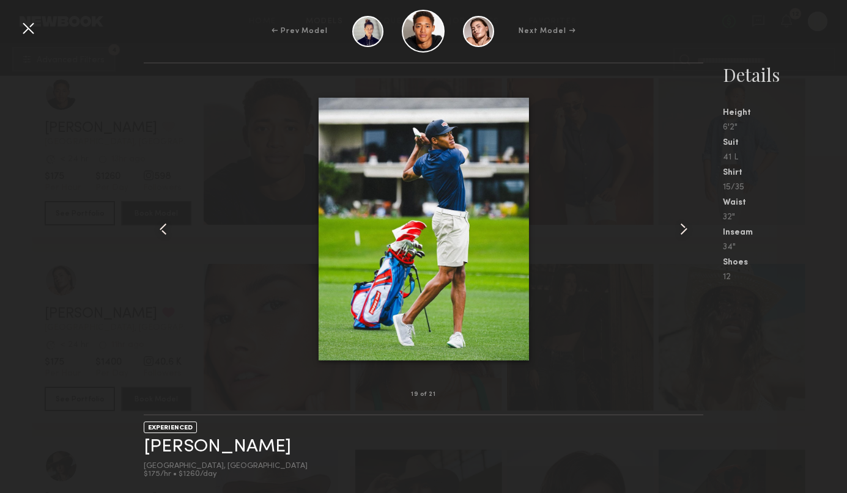
click at [682, 227] on common-icon at bounding box center [684, 229] width 20 height 20
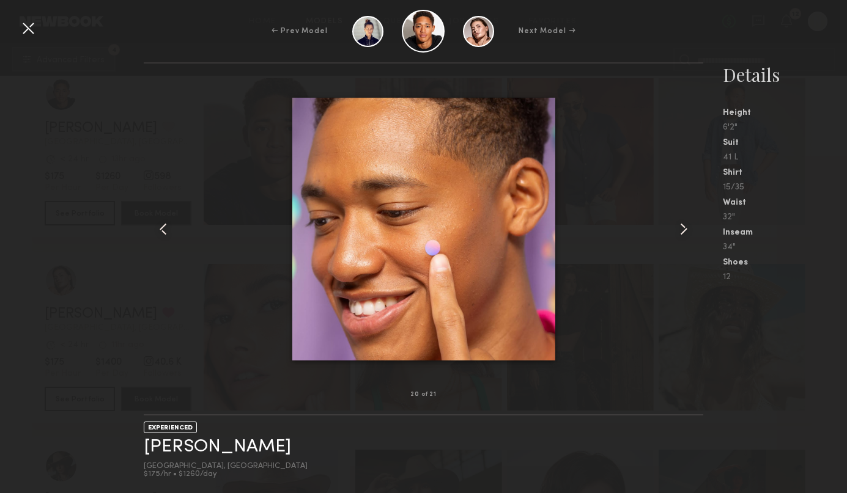
click at [682, 227] on common-icon at bounding box center [684, 229] width 20 height 20
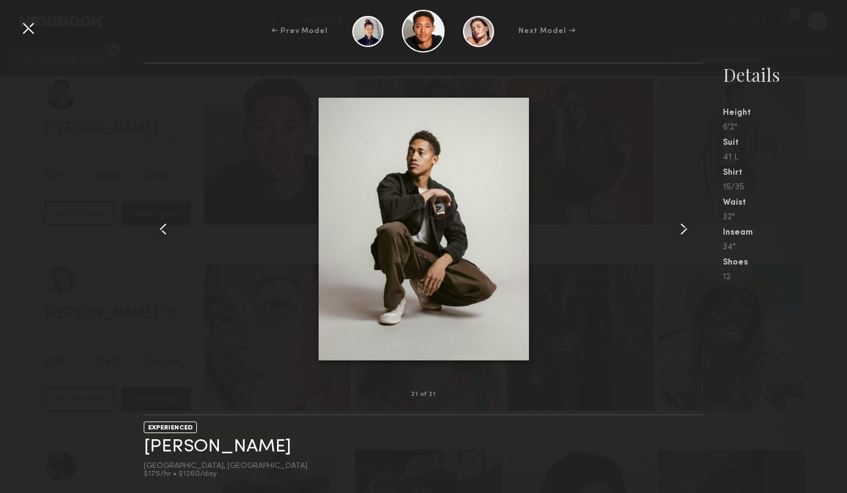
click at [682, 227] on common-icon at bounding box center [684, 229] width 20 height 20
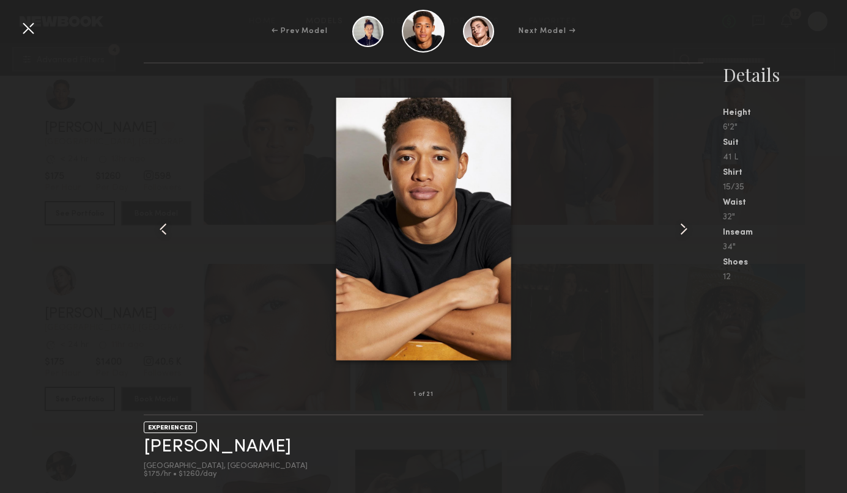
click at [682, 227] on common-icon at bounding box center [684, 229] width 20 height 20
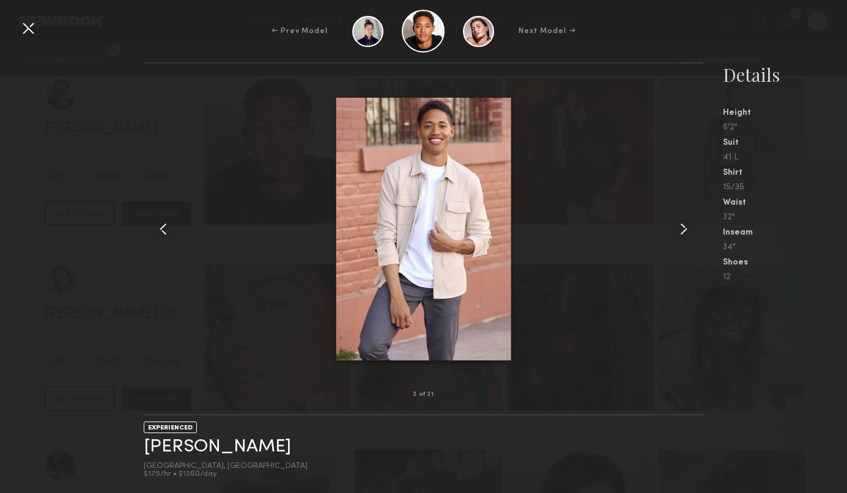
drag, startPoint x: 29, startPoint y: 28, endPoint x: 34, endPoint y: 43, distance: 16.2
click at [29, 28] on div at bounding box center [28, 28] width 20 height 20
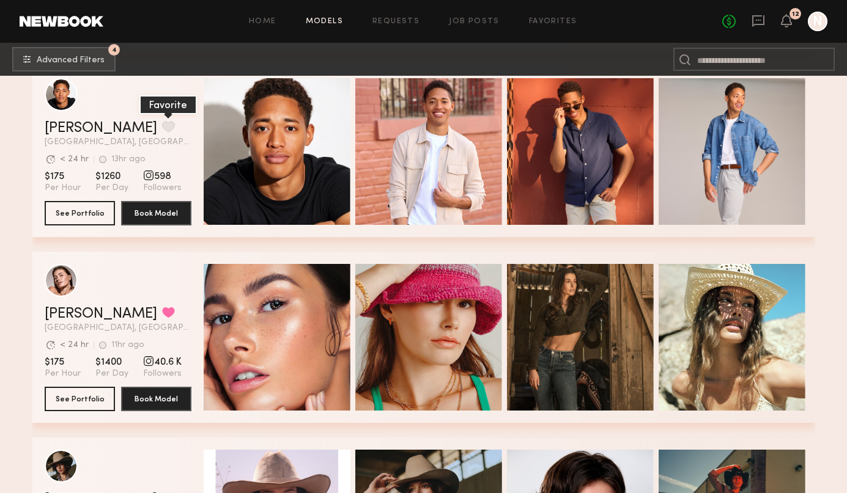
click at [162, 124] on button "grid" at bounding box center [168, 126] width 13 height 11
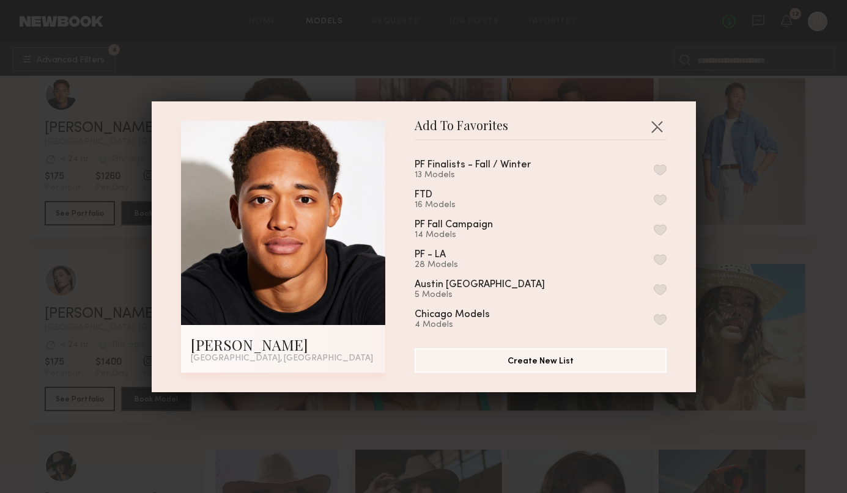
click at [666, 171] on div "PF Finalists - Fall / Winter 13 Models FTD 16 Models PF Fall Campaign 14 Models…" at bounding box center [546, 239] width 264 height 178
click at [663, 171] on button "button" at bounding box center [659, 169] width 13 height 11
click at [828, 211] on div "Add To Favorites Myles C. Los Angeles, CA Add To Favorites PF Finalists - Fall …" at bounding box center [423, 246] width 847 height 493
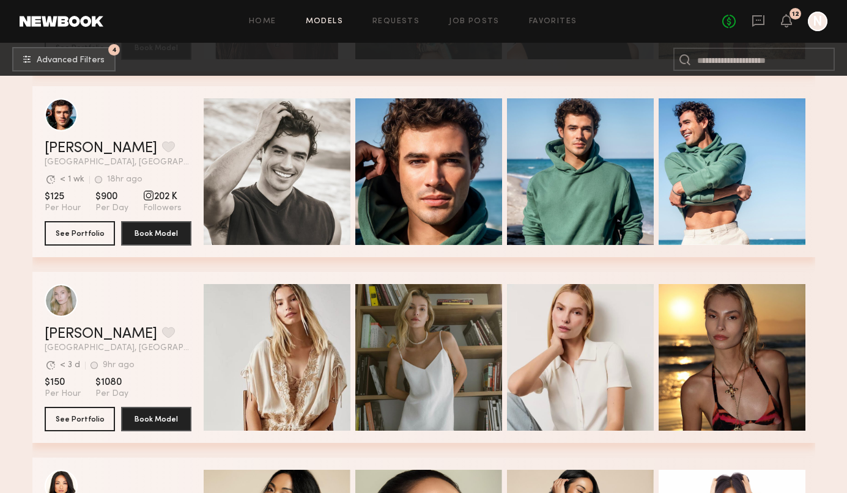
scroll to position [11891, 0]
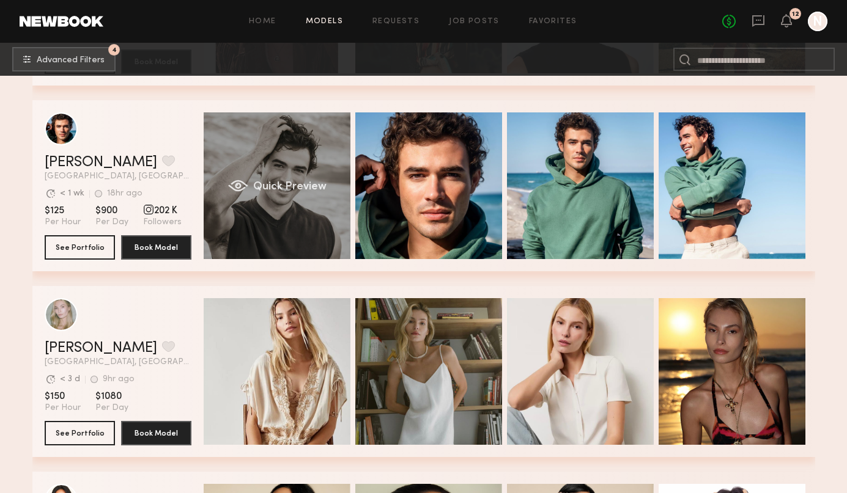
click at [292, 182] on span "Quick Preview" at bounding box center [288, 187] width 73 height 11
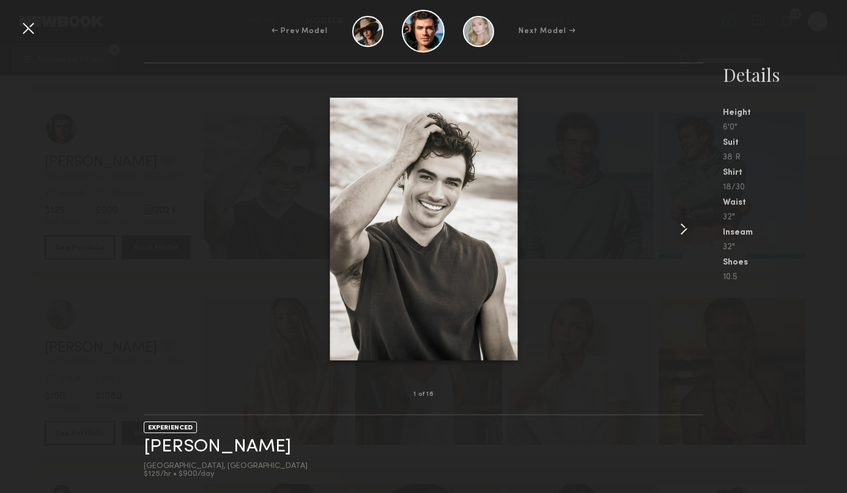
click at [680, 229] on common-icon at bounding box center [684, 229] width 20 height 20
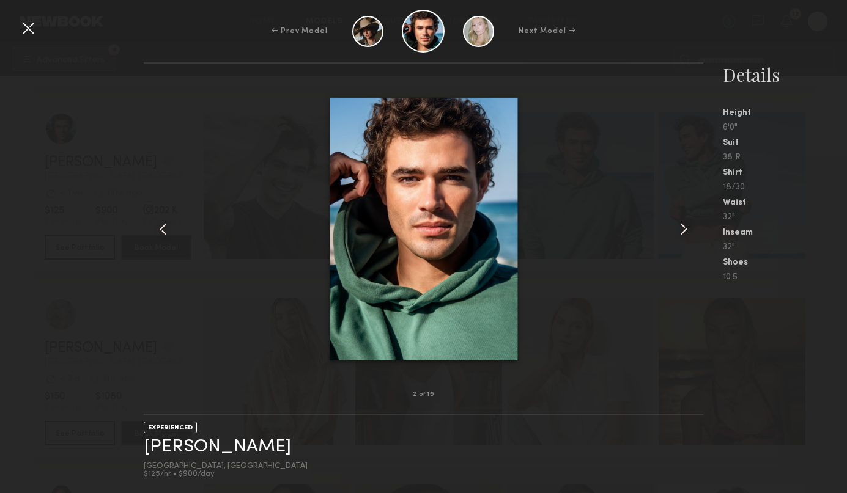
click at [680, 229] on common-icon at bounding box center [684, 229] width 20 height 20
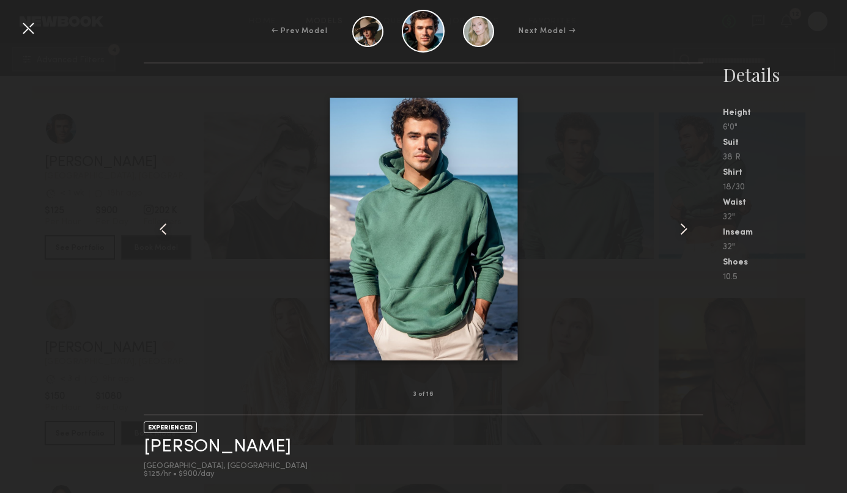
click at [680, 229] on common-icon at bounding box center [684, 229] width 20 height 20
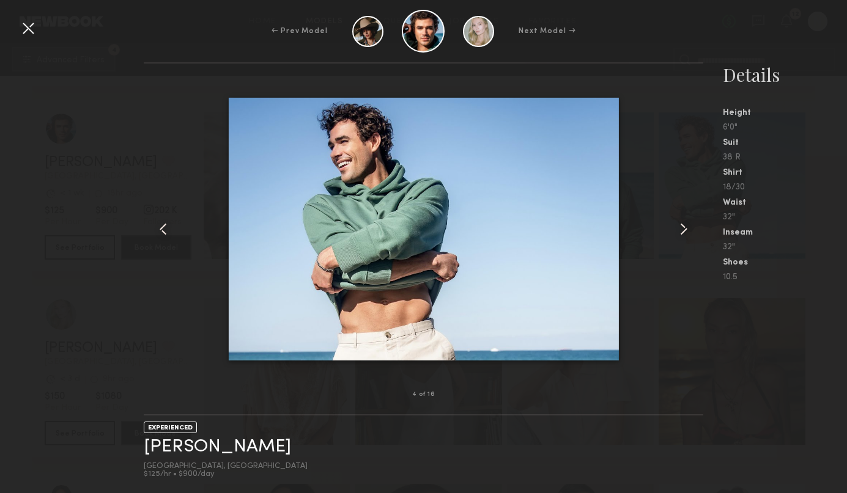
click at [680, 229] on common-icon at bounding box center [684, 229] width 20 height 20
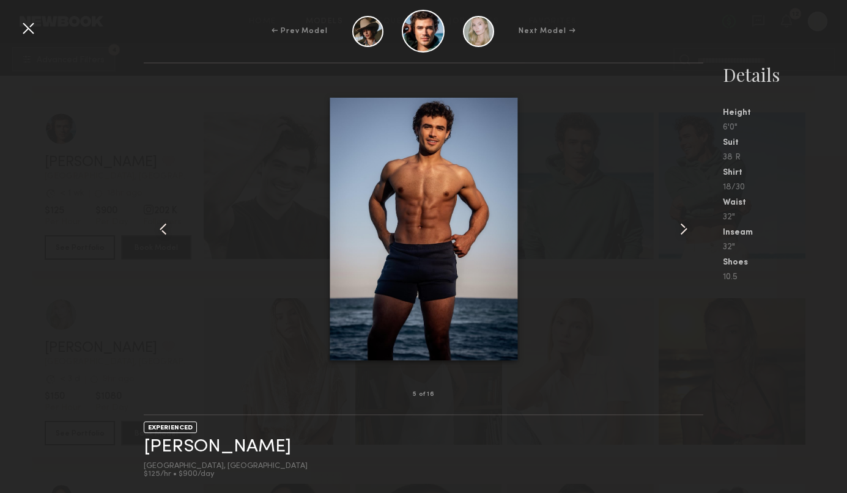
click at [680, 229] on common-icon at bounding box center [684, 229] width 20 height 20
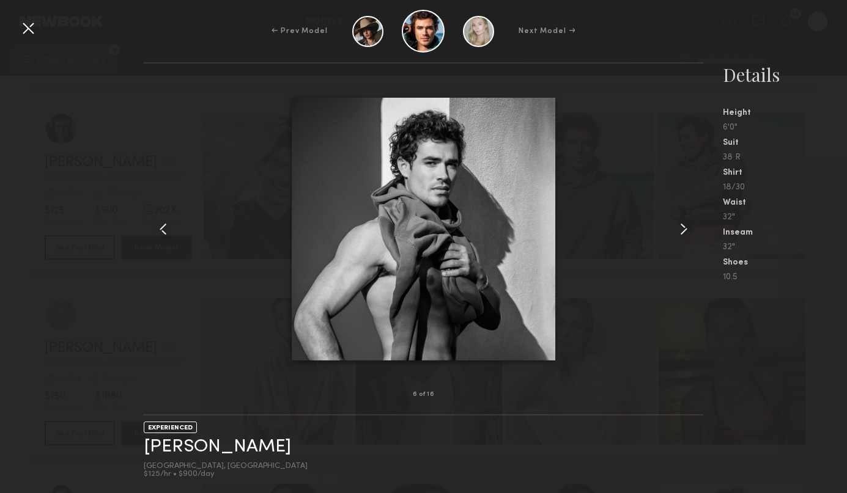
click at [680, 229] on common-icon at bounding box center [684, 229] width 20 height 20
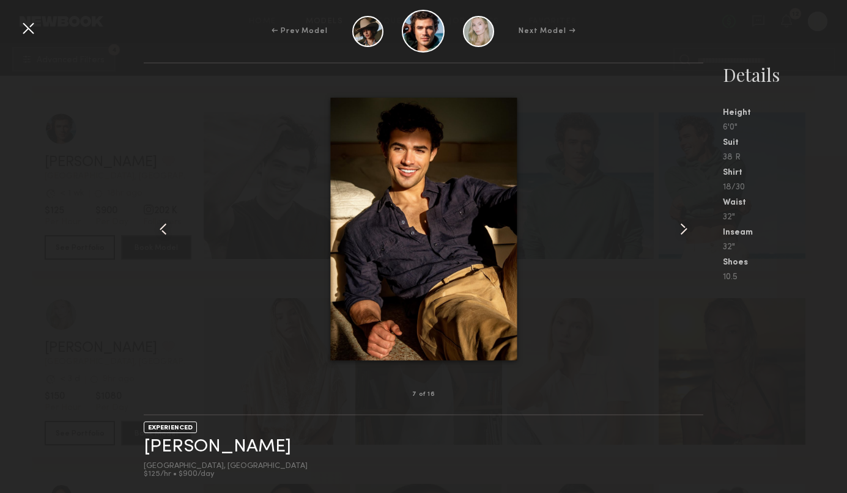
click at [680, 229] on common-icon at bounding box center [684, 229] width 20 height 20
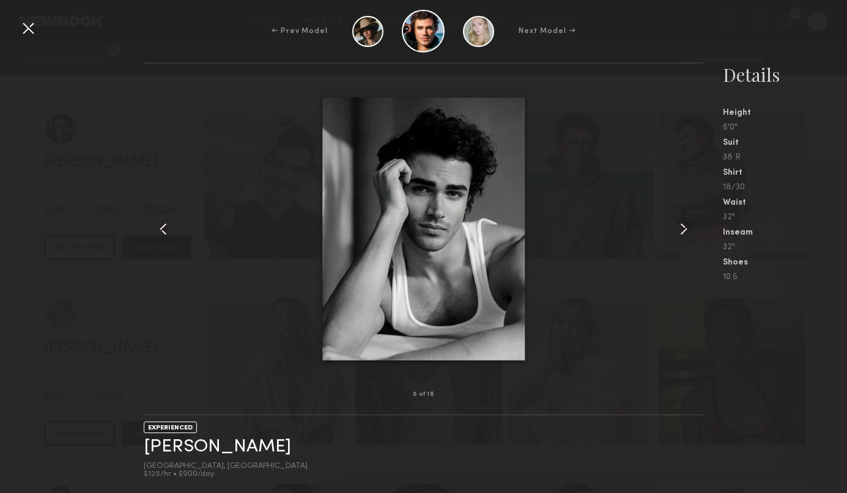
click at [680, 229] on common-icon at bounding box center [684, 229] width 20 height 20
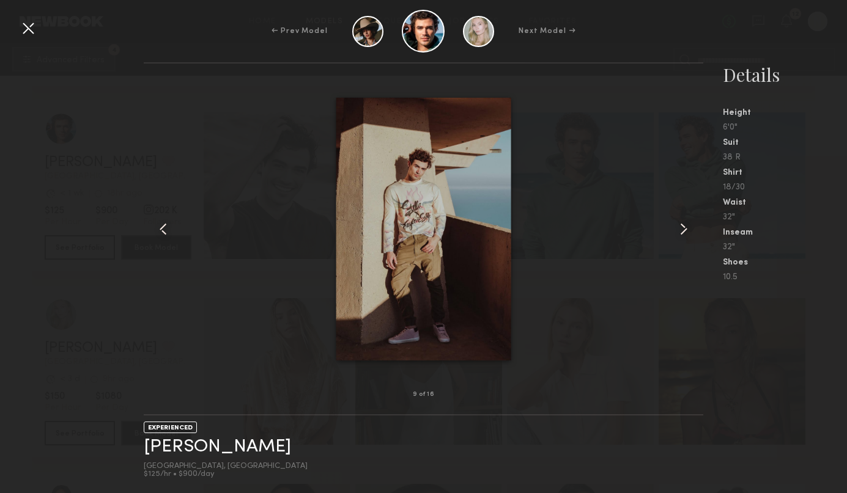
click at [680, 229] on common-icon at bounding box center [684, 229] width 20 height 20
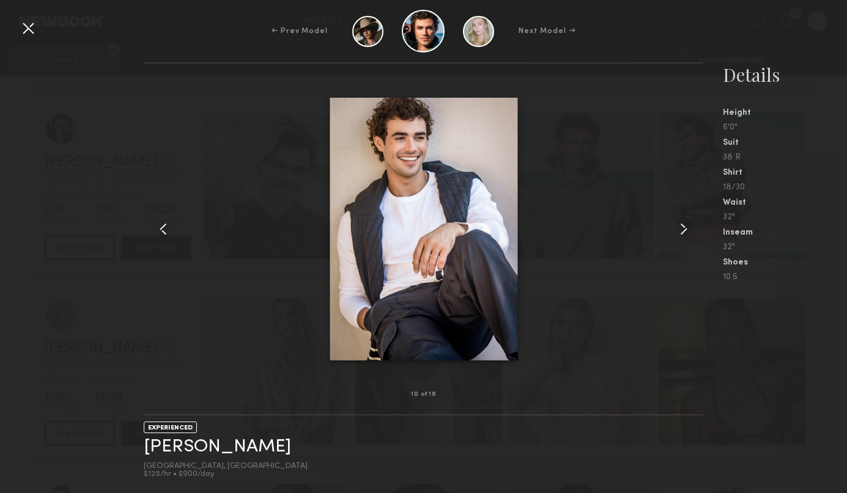
click at [680, 229] on common-icon at bounding box center [684, 229] width 20 height 20
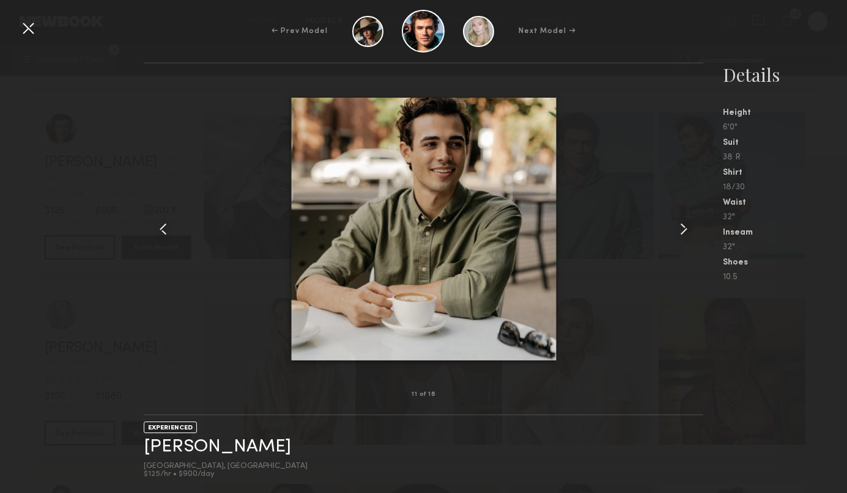
click at [680, 229] on common-icon at bounding box center [684, 229] width 20 height 20
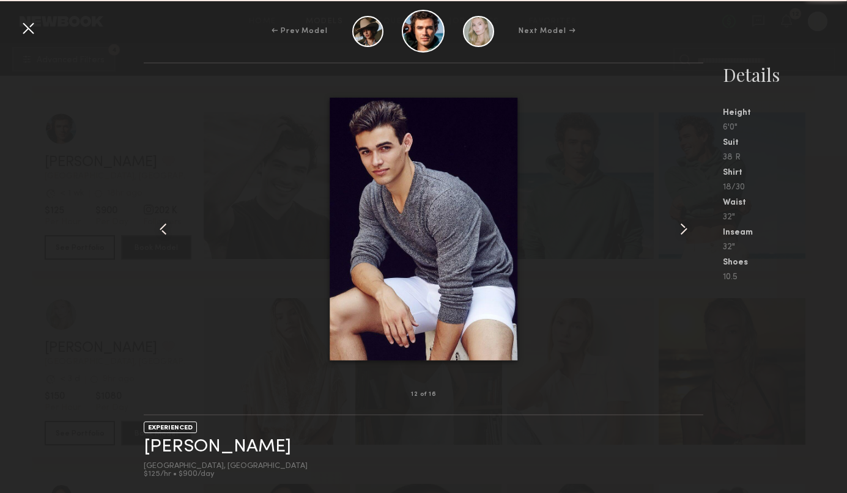
click at [680, 229] on common-icon at bounding box center [684, 229] width 20 height 20
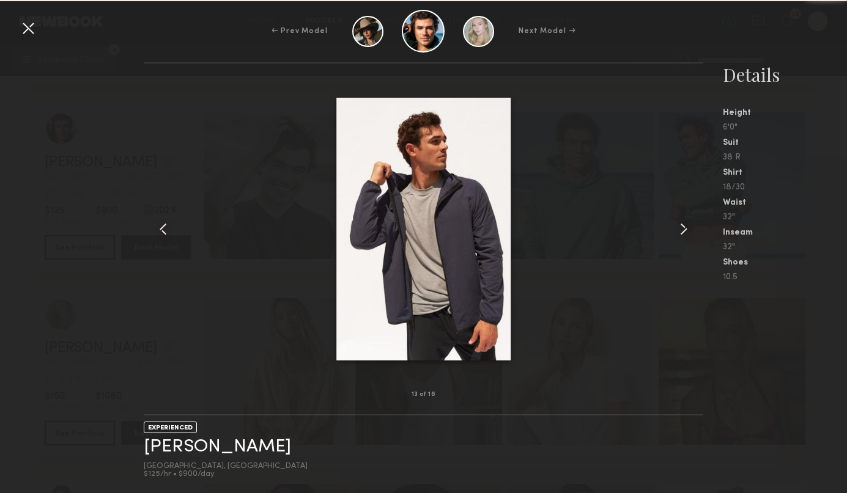
click at [680, 229] on common-icon at bounding box center [684, 229] width 20 height 20
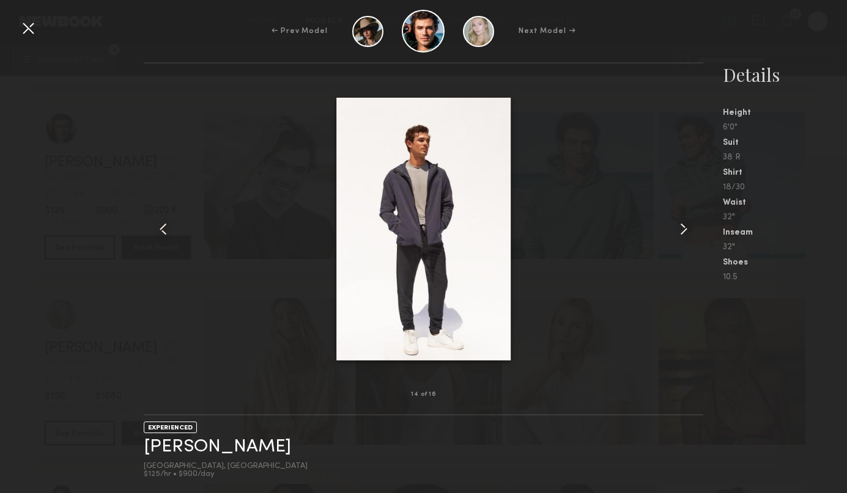
click at [680, 229] on common-icon at bounding box center [684, 229] width 20 height 20
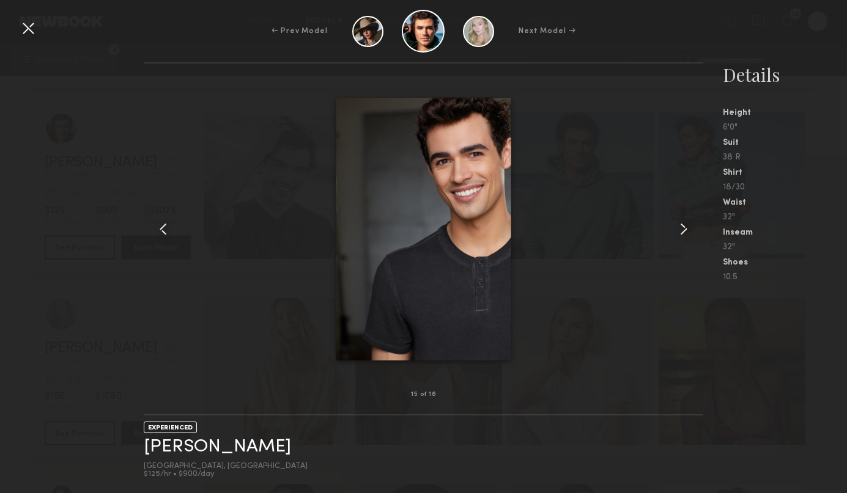
click at [680, 229] on common-icon at bounding box center [684, 229] width 20 height 20
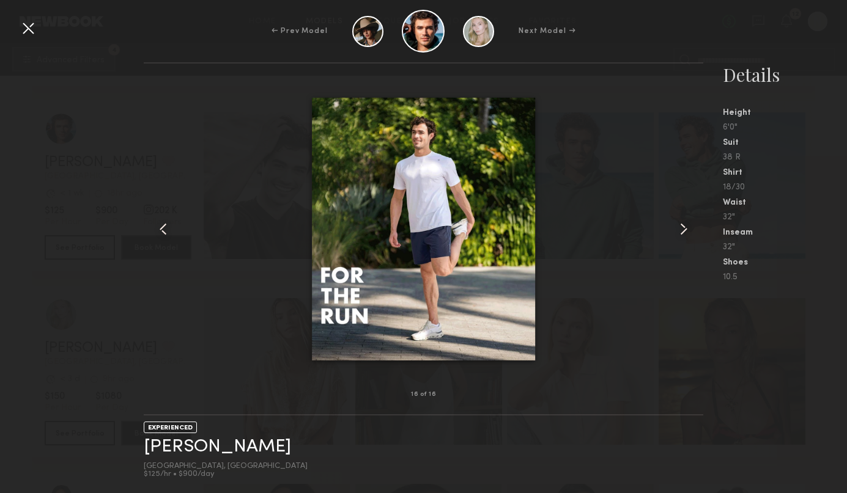
click at [680, 229] on common-icon at bounding box center [684, 229] width 20 height 20
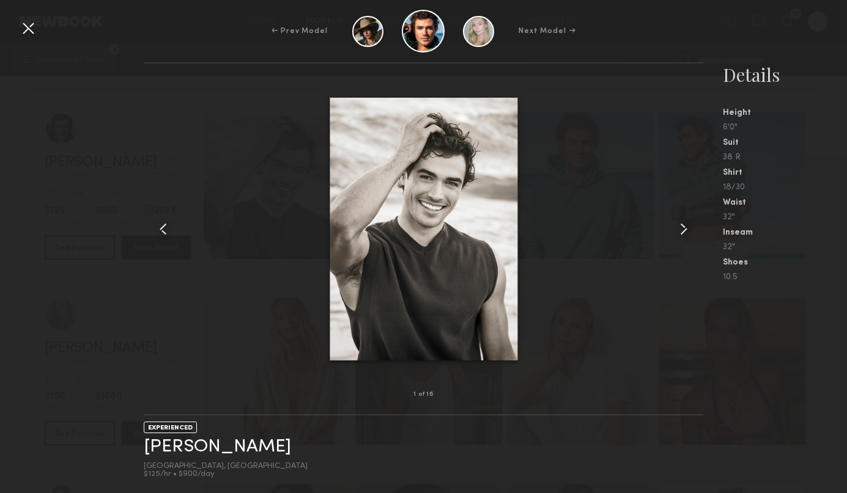
click at [680, 229] on common-icon at bounding box center [684, 229] width 20 height 20
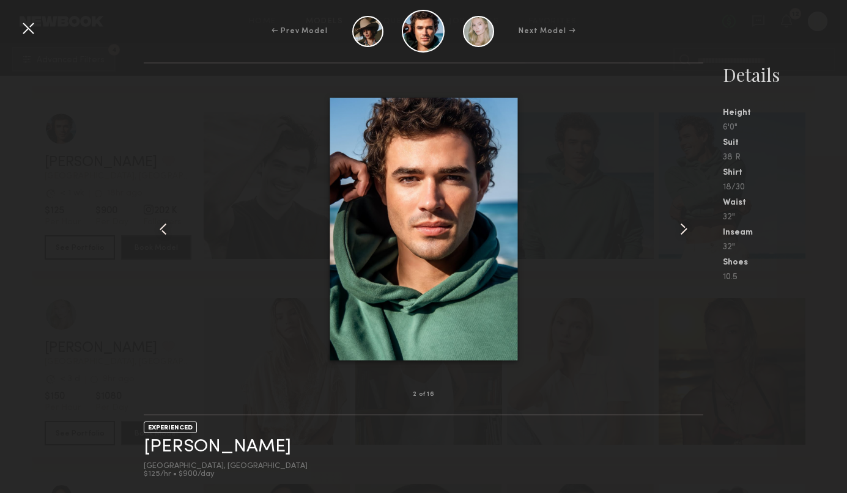
click at [680, 229] on common-icon at bounding box center [684, 229] width 20 height 20
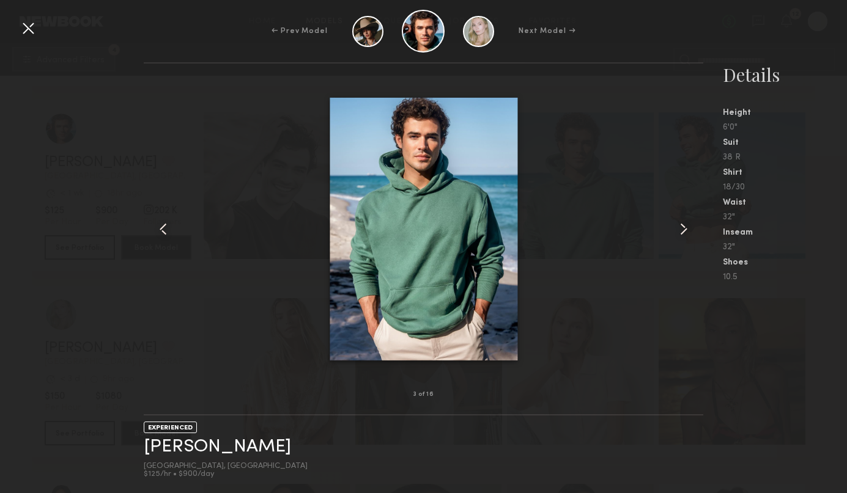
click at [23, 29] on div at bounding box center [28, 28] width 20 height 20
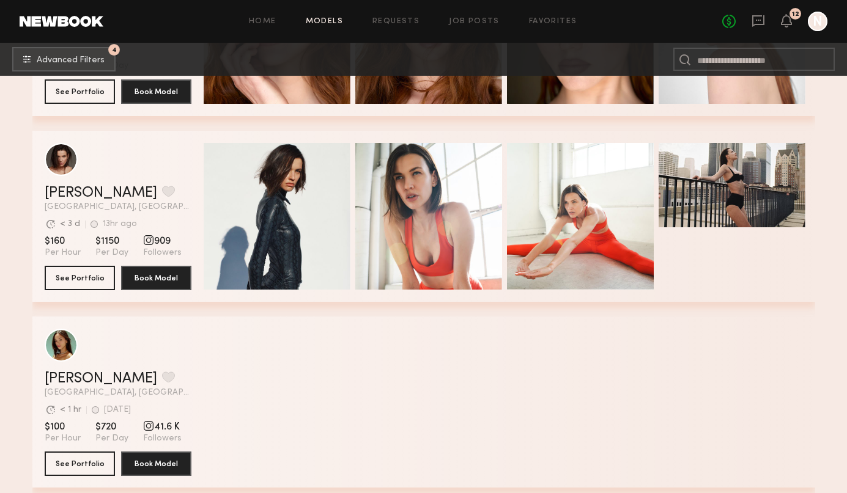
scroll to position [13916, 0]
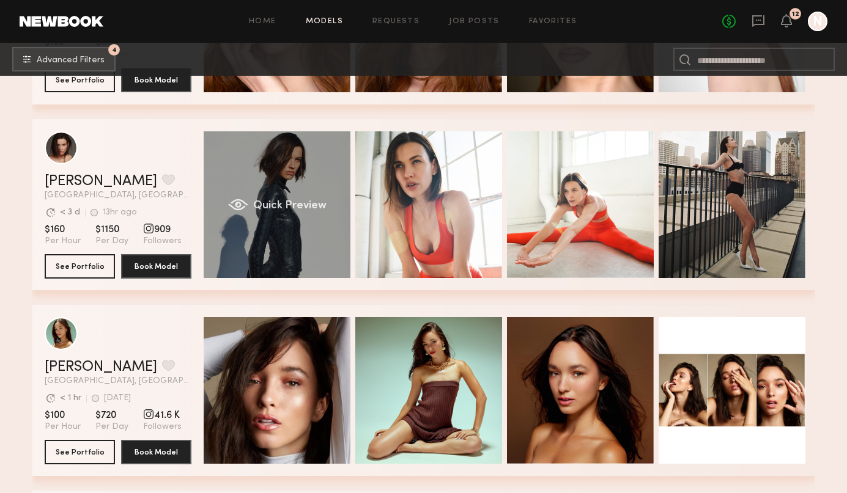
click at [295, 204] on span "Quick Preview" at bounding box center [288, 205] width 73 height 11
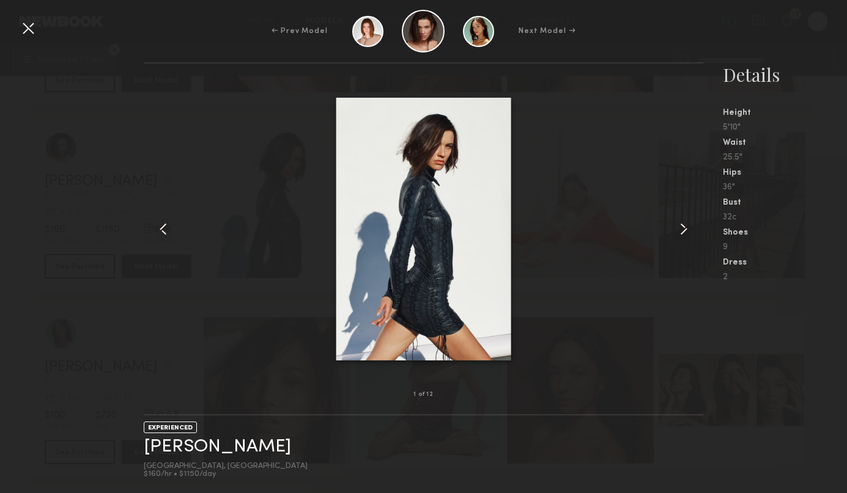
click at [686, 226] on common-icon at bounding box center [684, 229] width 20 height 20
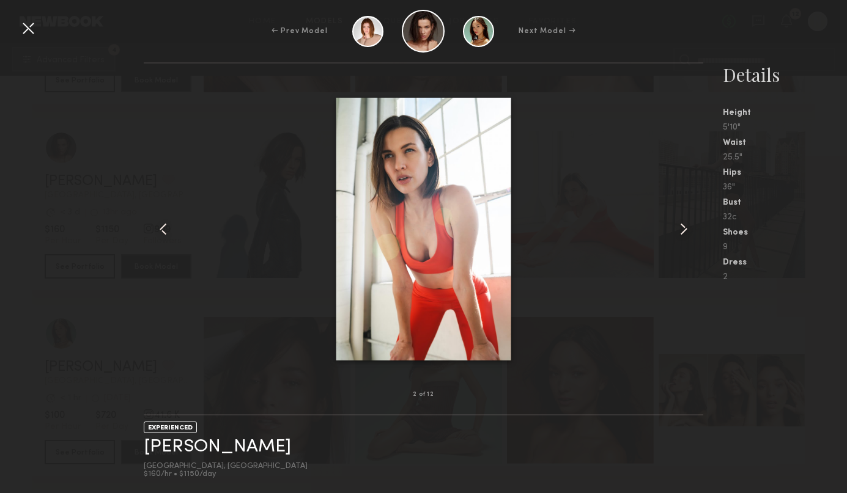
click at [686, 226] on common-icon at bounding box center [684, 229] width 20 height 20
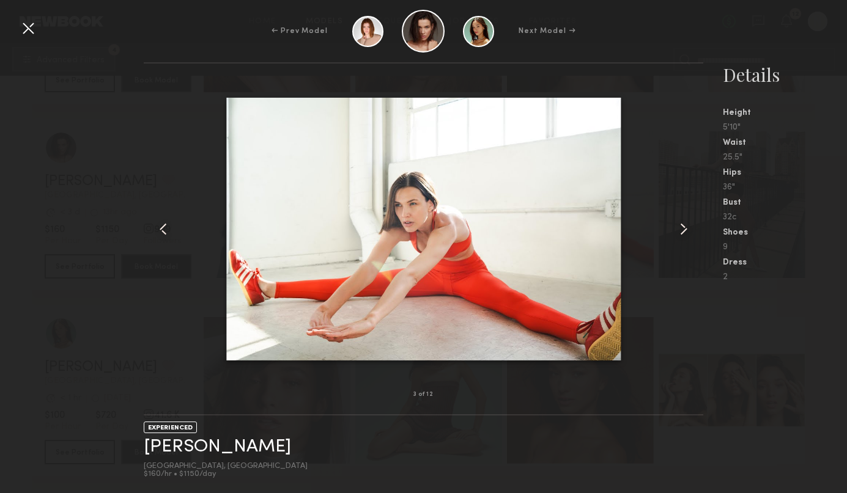
click at [686, 226] on common-icon at bounding box center [684, 229] width 20 height 20
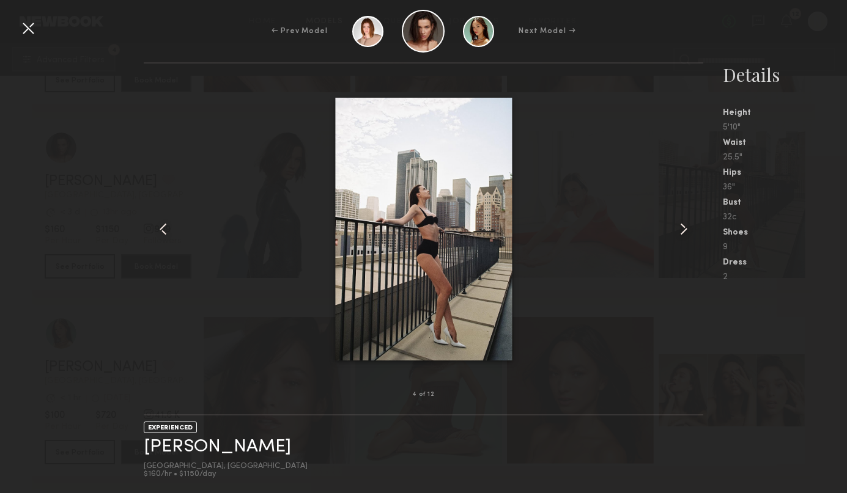
click at [686, 226] on common-icon at bounding box center [684, 229] width 20 height 20
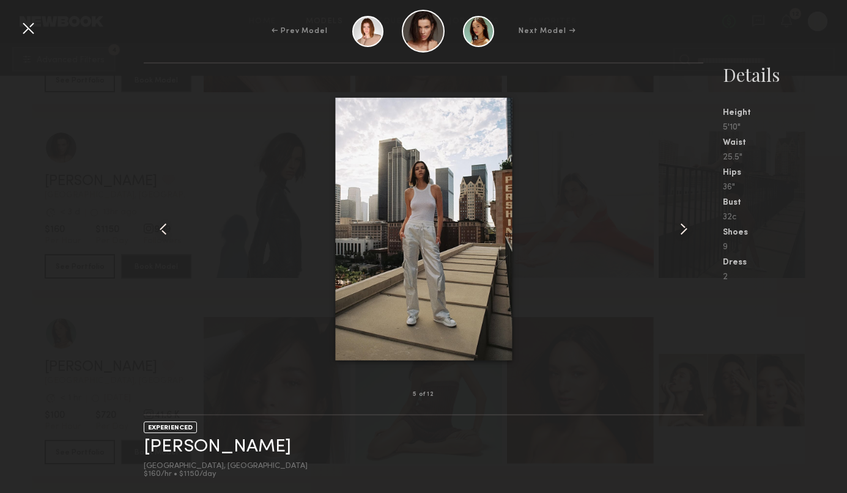
click at [686, 226] on common-icon at bounding box center [684, 229] width 20 height 20
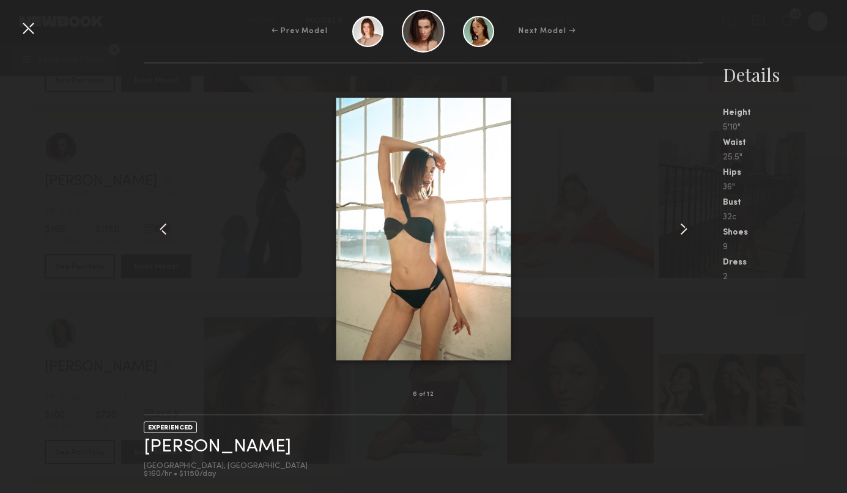
click at [686, 226] on common-icon at bounding box center [684, 229] width 20 height 20
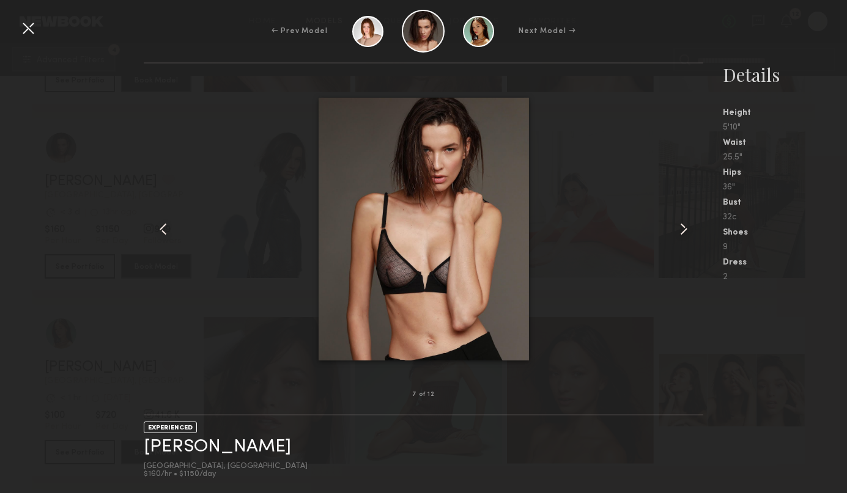
click at [686, 226] on common-icon at bounding box center [684, 229] width 20 height 20
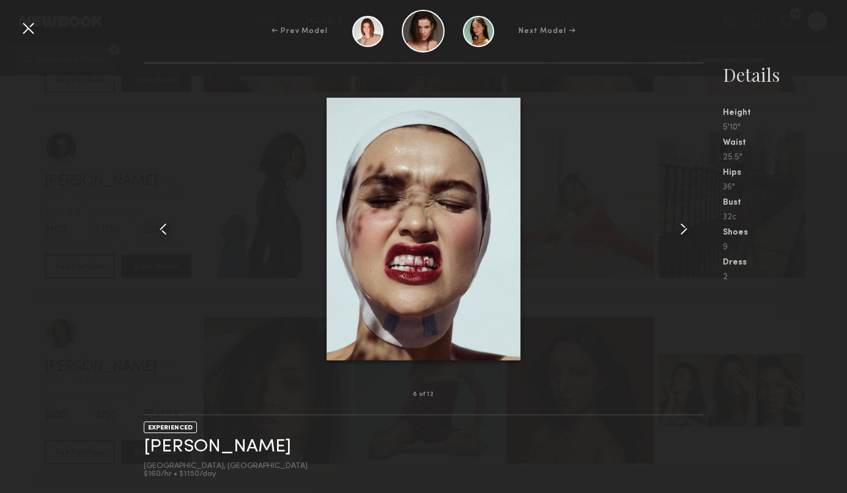
click at [29, 23] on div at bounding box center [28, 28] width 20 height 20
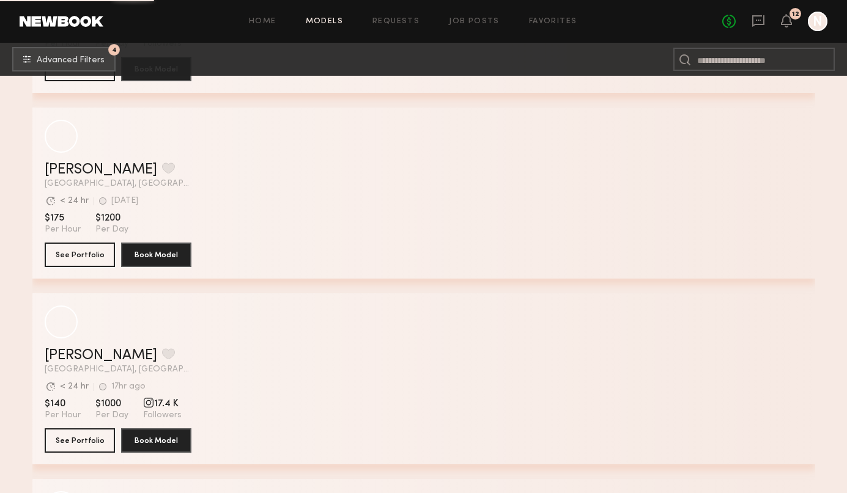
scroll to position [17058, 0]
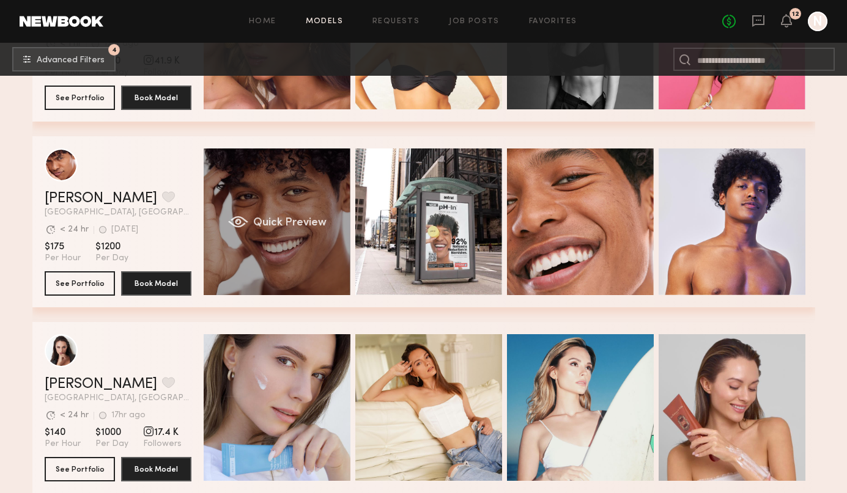
click at [279, 221] on span "Quick Preview" at bounding box center [288, 223] width 73 height 11
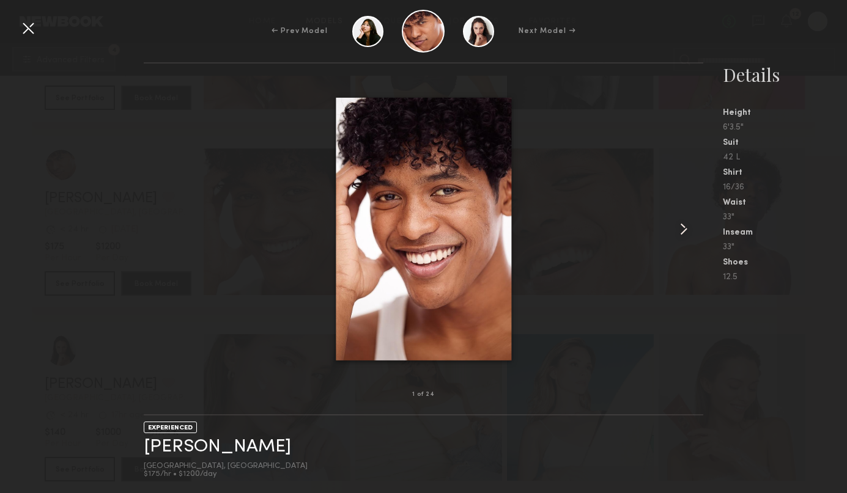
click at [679, 227] on common-icon at bounding box center [684, 229] width 20 height 20
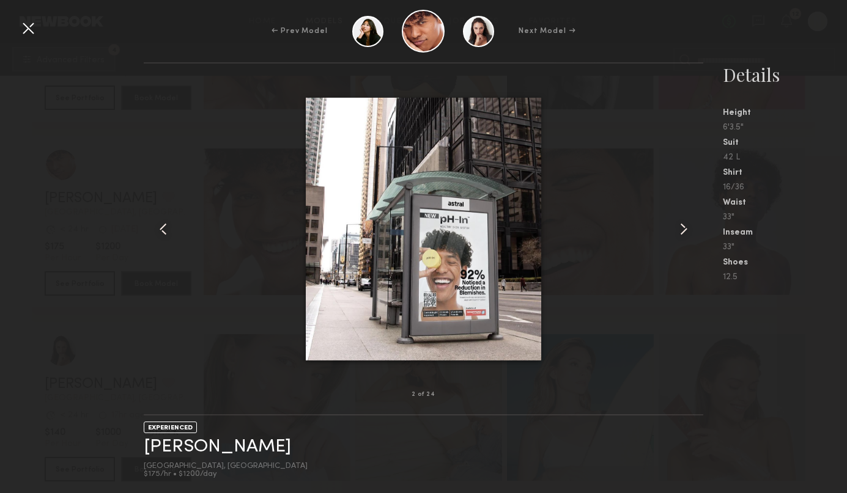
click at [679, 227] on common-icon at bounding box center [684, 229] width 20 height 20
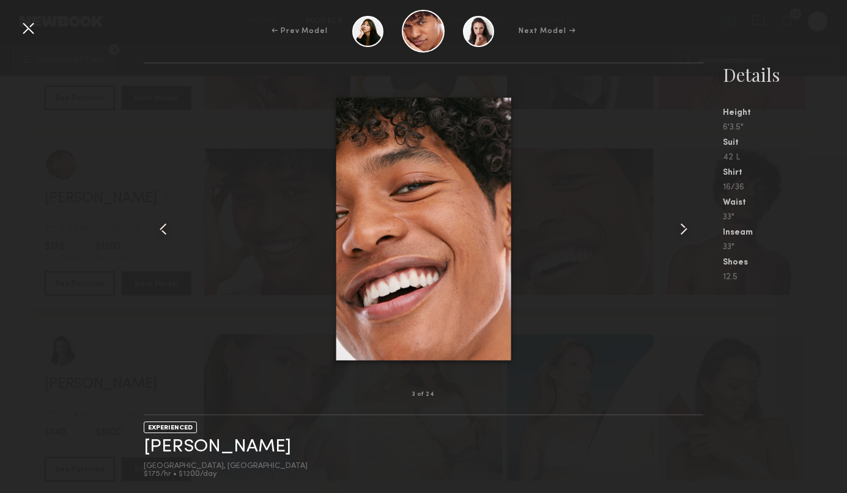
click at [679, 227] on common-icon at bounding box center [684, 229] width 20 height 20
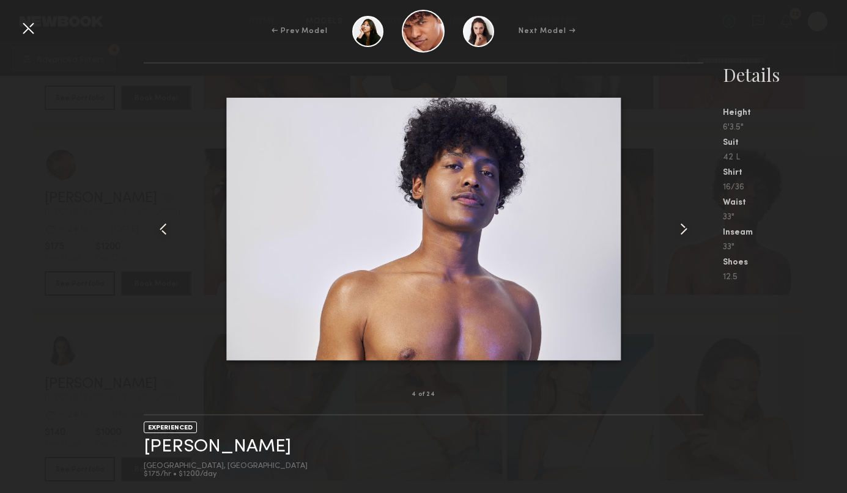
click at [679, 227] on common-icon at bounding box center [684, 229] width 20 height 20
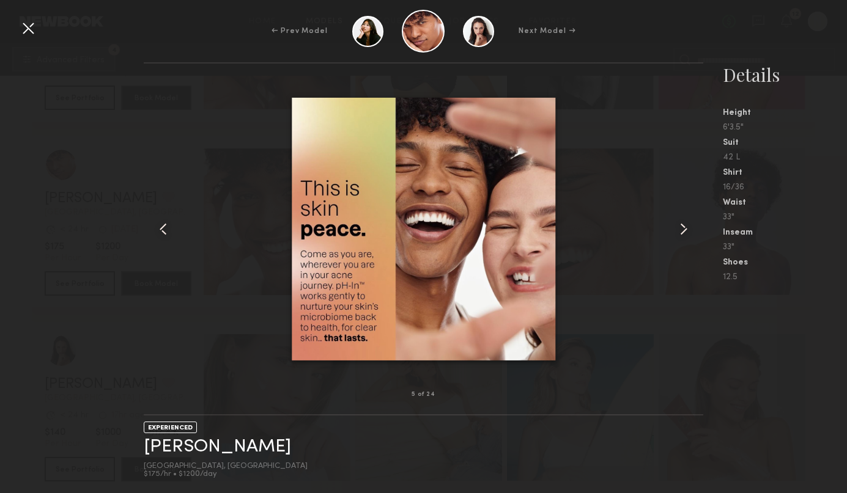
click at [679, 227] on common-icon at bounding box center [684, 229] width 20 height 20
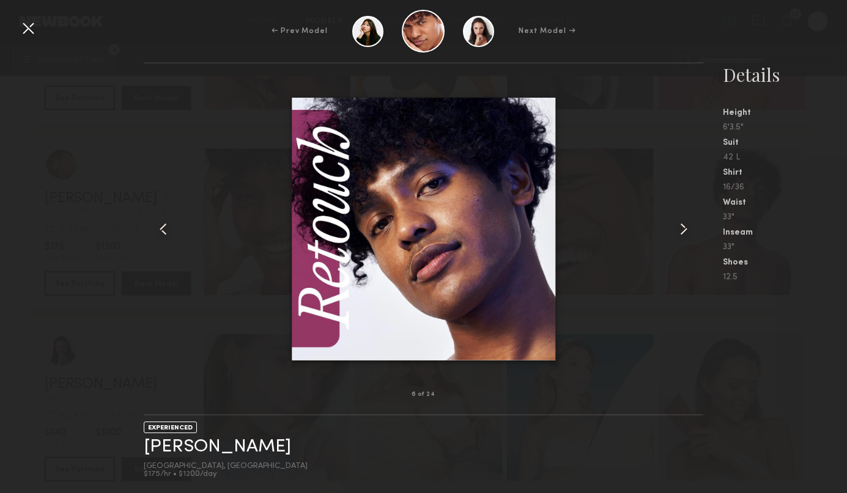
click at [679, 227] on common-icon at bounding box center [684, 229] width 20 height 20
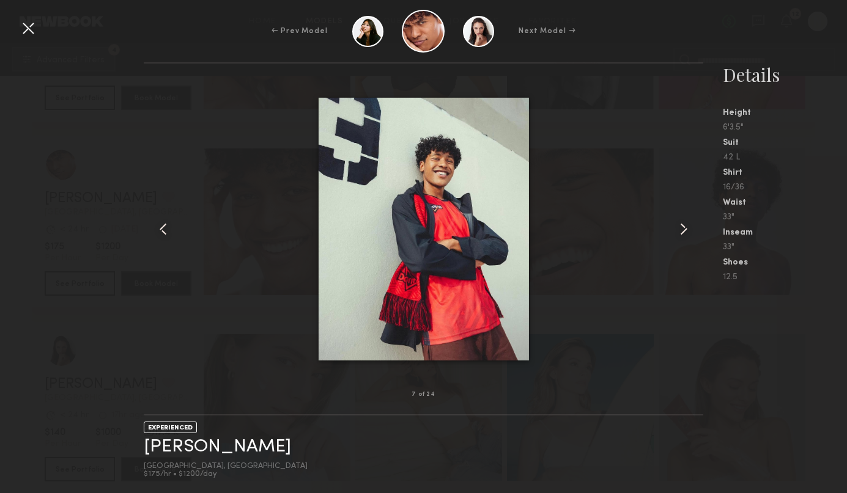
click at [679, 227] on common-icon at bounding box center [684, 229] width 20 height 20
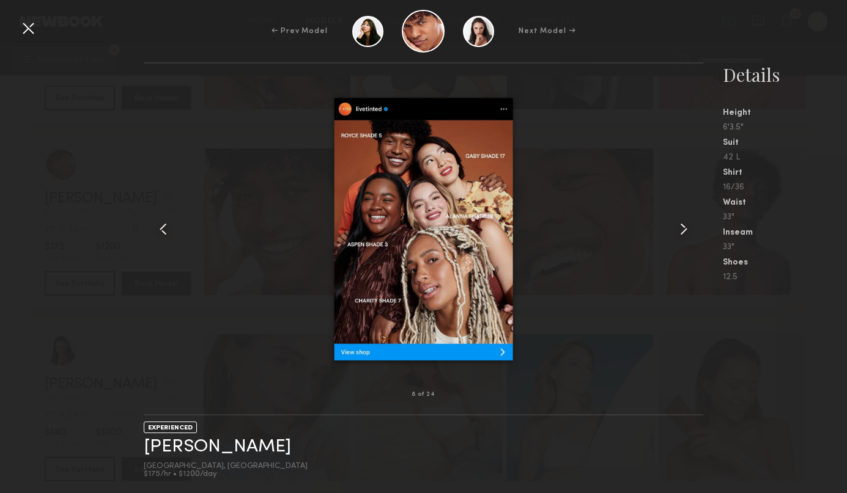
click at [679, 227] on common-icon at bounding box center [684, 229] width 20 height 20
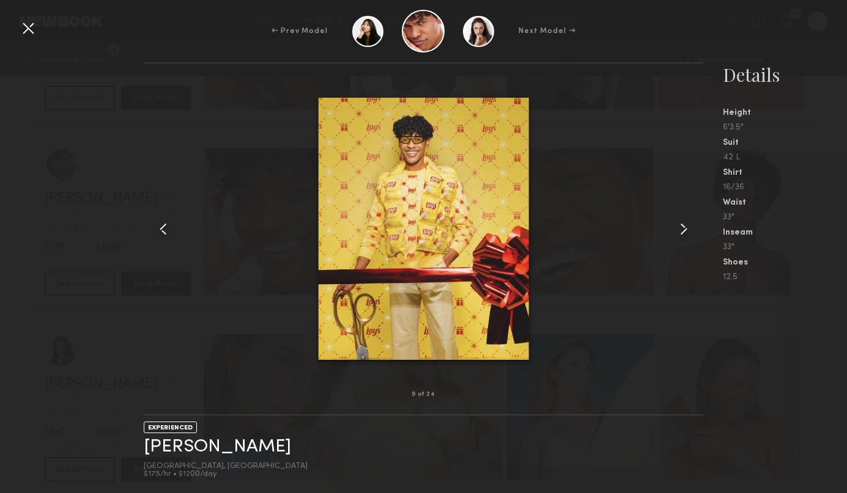
click at [679, 227] on common-icon at bounding box center [684, 229] width 20 height 20
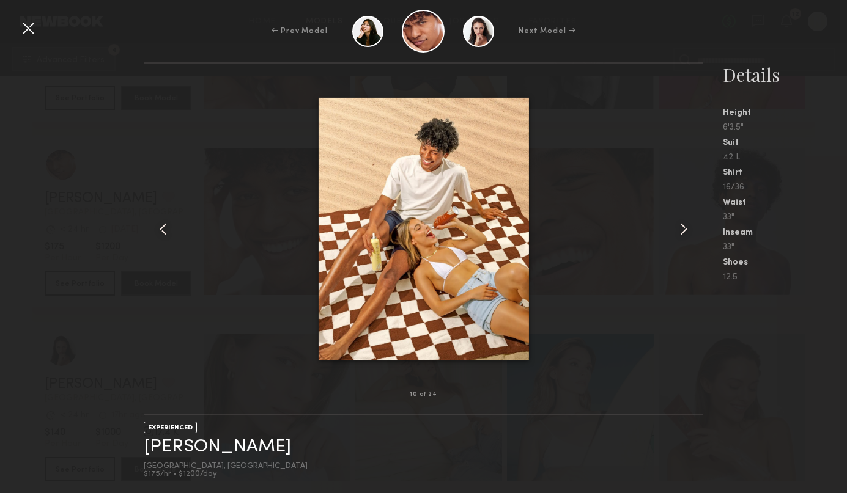
click at [679, 227] on common-icon at bounding box center [684, 229] width 20 height 20
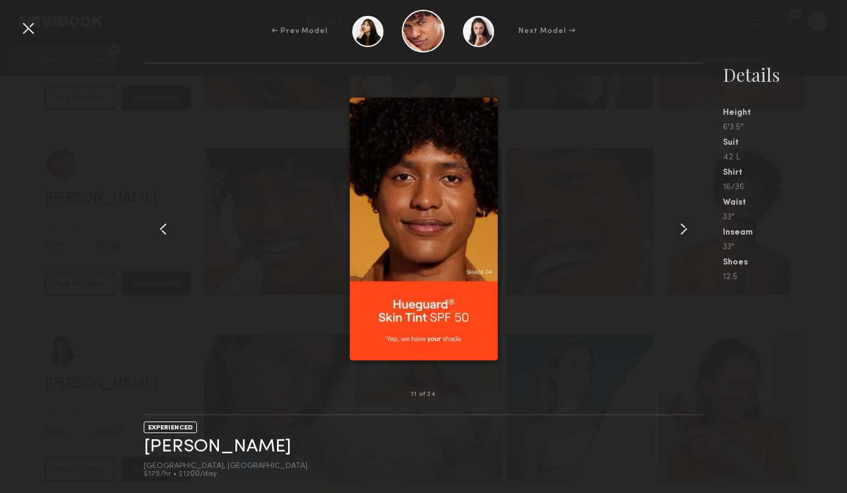
click at [679, 227] on common-icon at bounding box center [684, 229] width 20 height 20
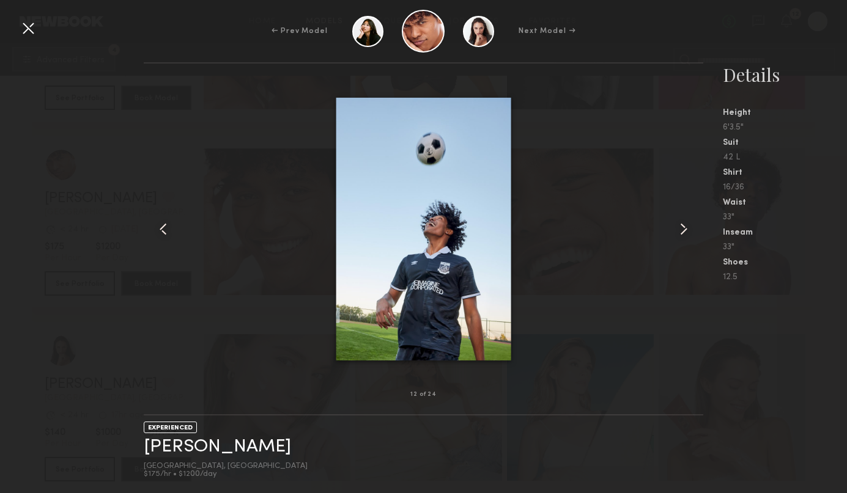
click at [679, 227] on common-icon at bounding box center [684, 229] width 20 height 20
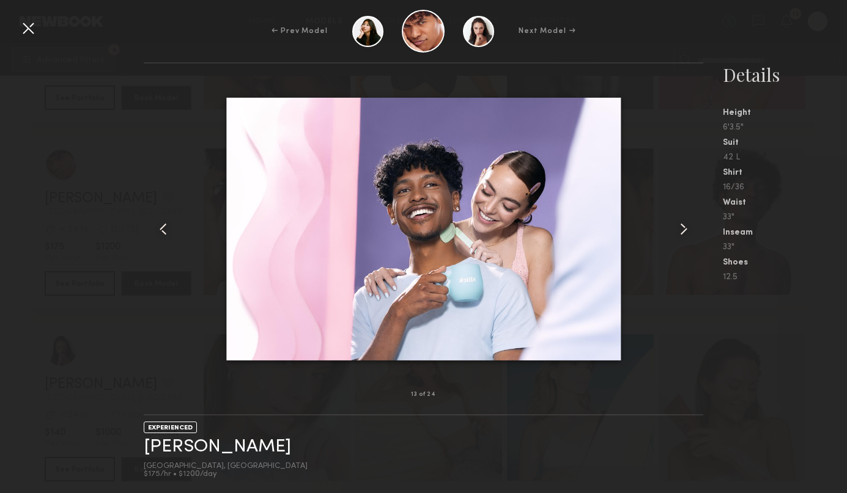
click at [679, 227] on common-icon at bounding box center [684, 229] width 20 height 20
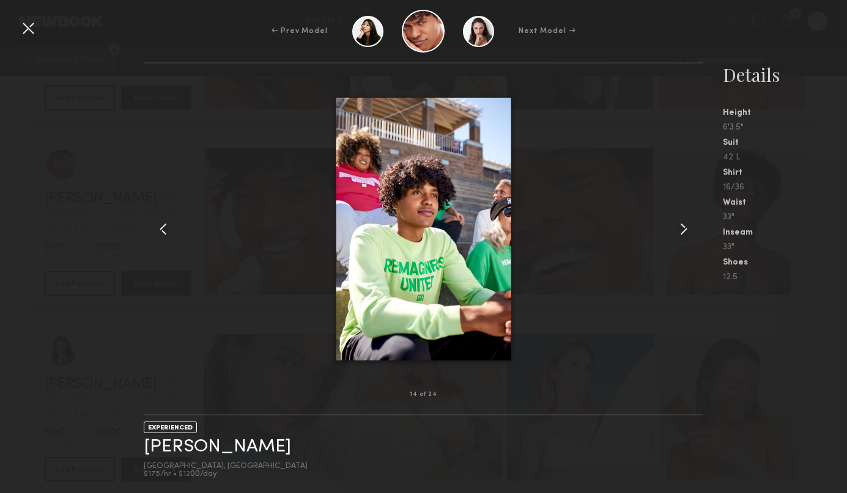
click at [679, 227] on common-icon at bounding box center [684, 229] width 20 height 20
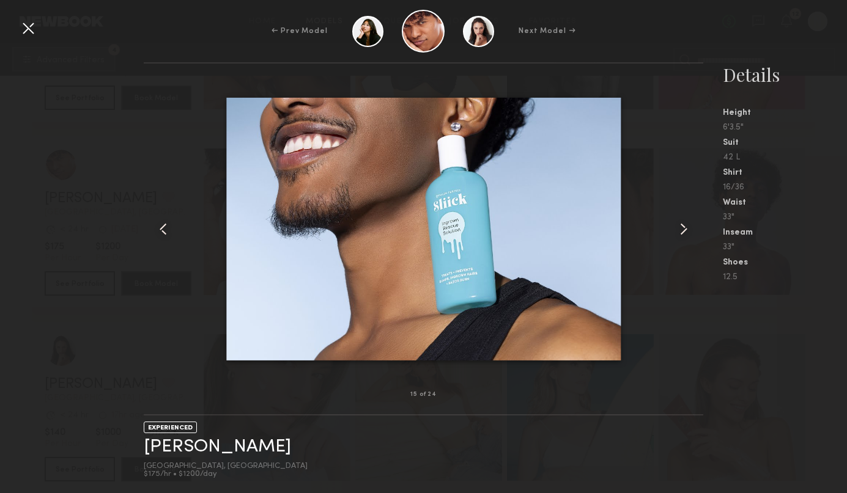
click at [679, 227] on common-icon at bounding box center [684, 229] width 20 height 20
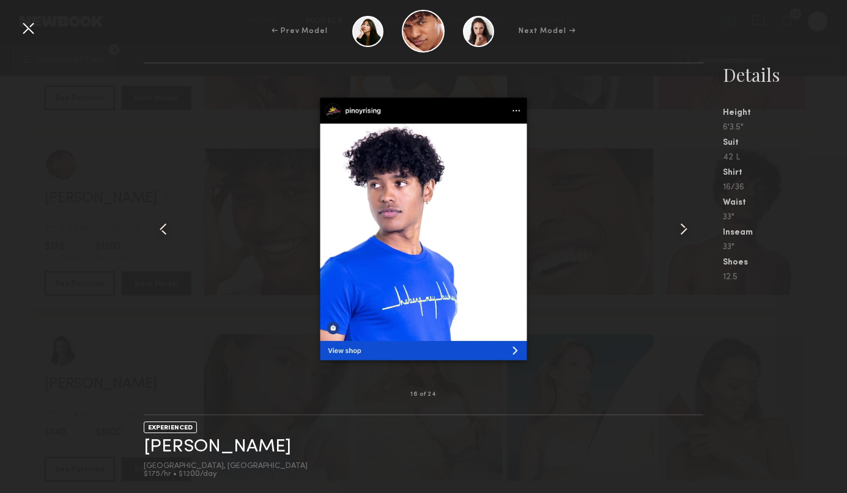
click at [679, 227] on common-icon at bounding box center [684, 229] width 20 height 20
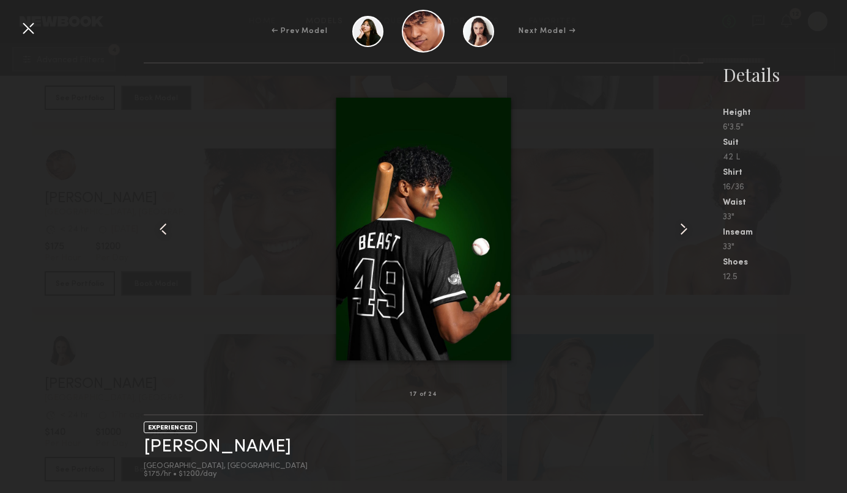
click at [679, 227] on common-icon at bounding box center [684, 229] width 20 height 20
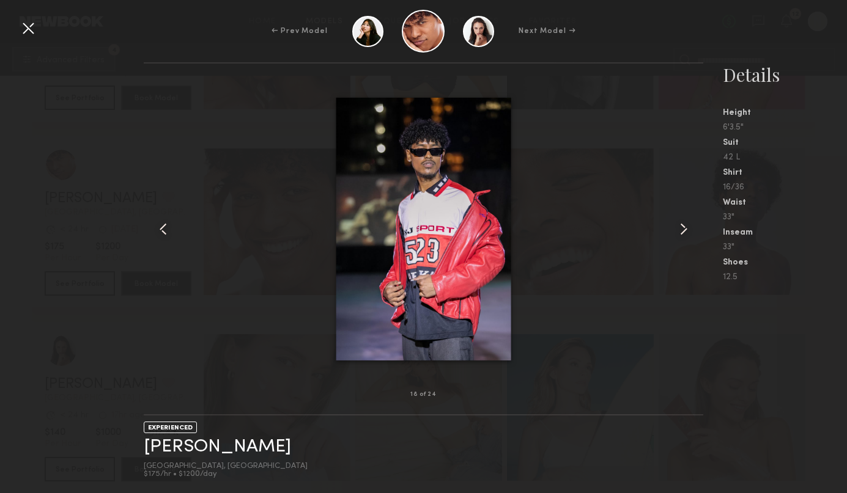
click at [679, 227] on common-icon at bounding box center [684, 229] width 20 height 20
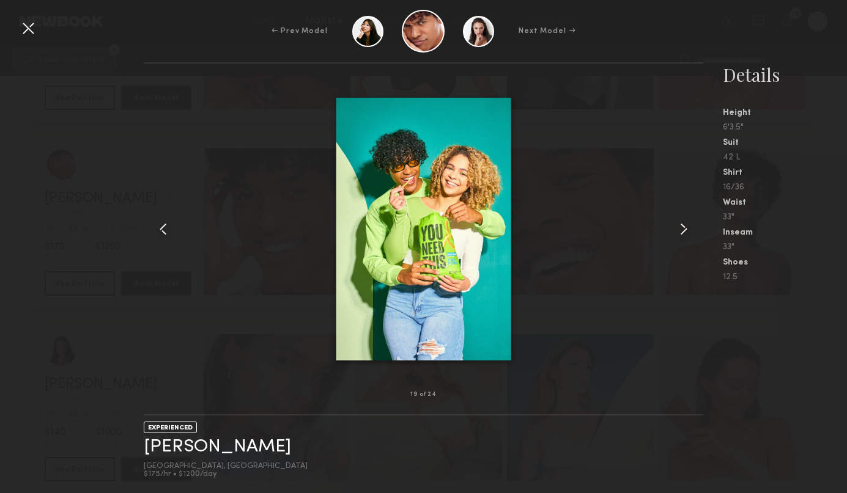
click at [679, 227] on common-icon at bounding box center [684, 229] width 20 height 20
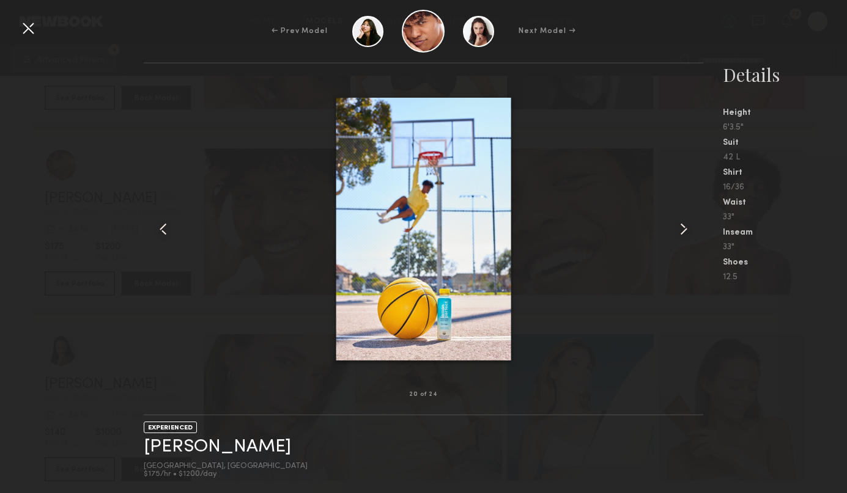
click at [679, 227] on common-icon at bounding box center [684, 229] width 20 height 20
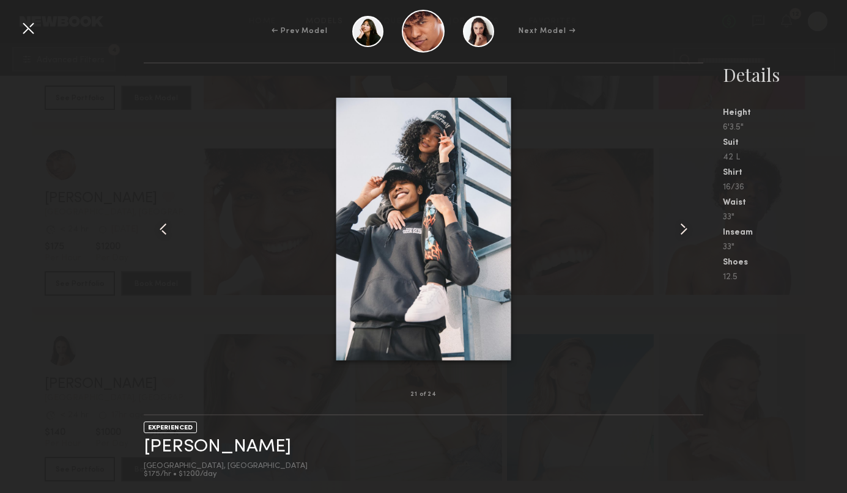
click at [679, 227] on common-icon at bounding box center [684, 229] width 20 height 20
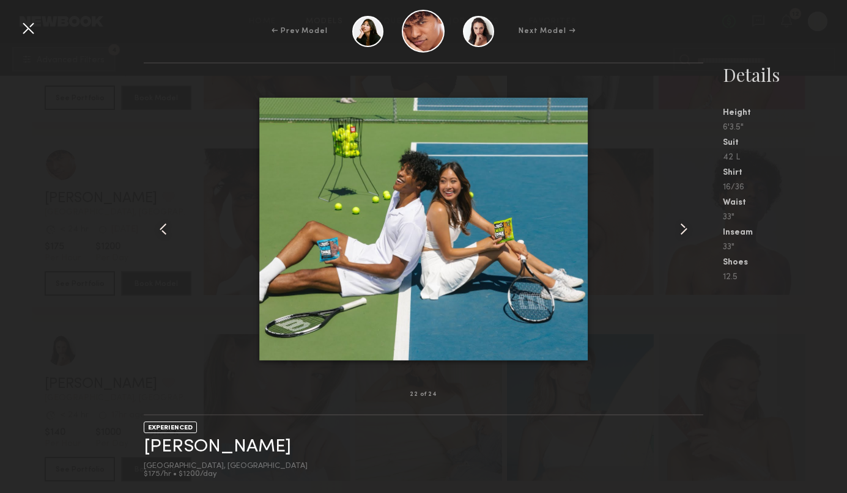
click at [679, 227] on common-icon at bounding box center [684, 229] width 20 height 20
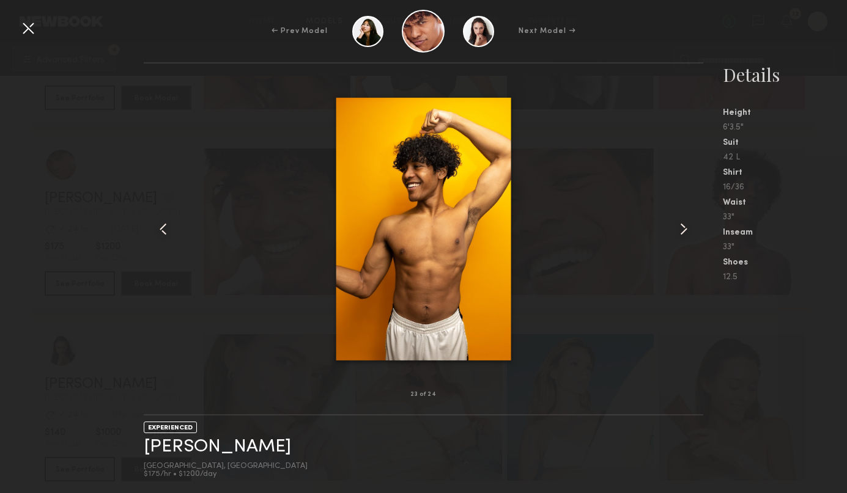
click at [679, 227] on common-icon at bounding box center [684, 229] width 20 height 20
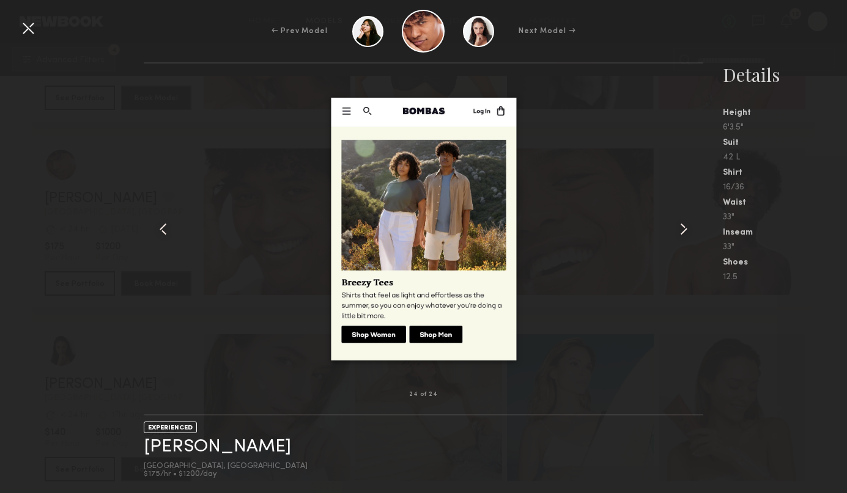
click at [679, 227] on common-icon at bounding box center [684, 229] width 20 height 20
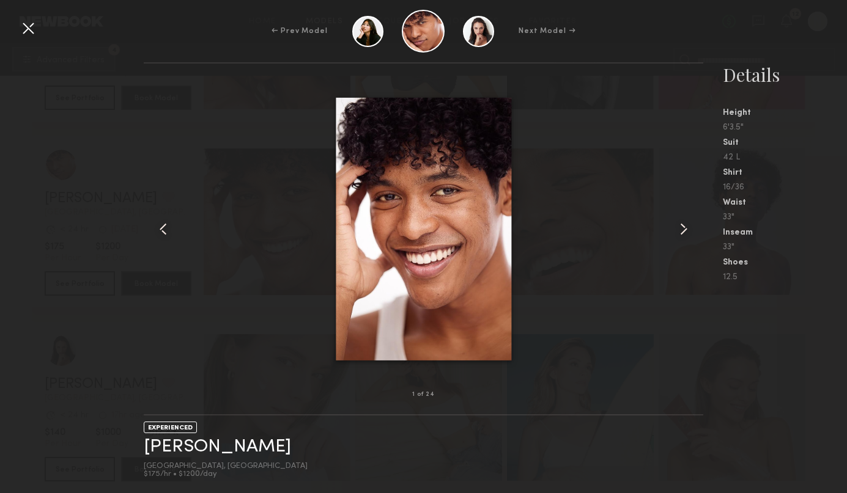
click at [679, 227] on common-icon at bounding box center [684, 229] width 20 height 20
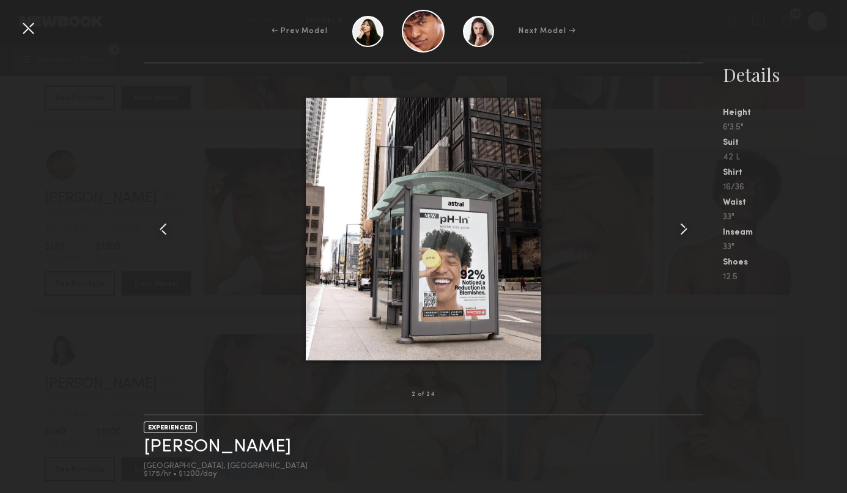
click at [679, 227] on common-icon at bounding box center [684, 229] width 20 height 20
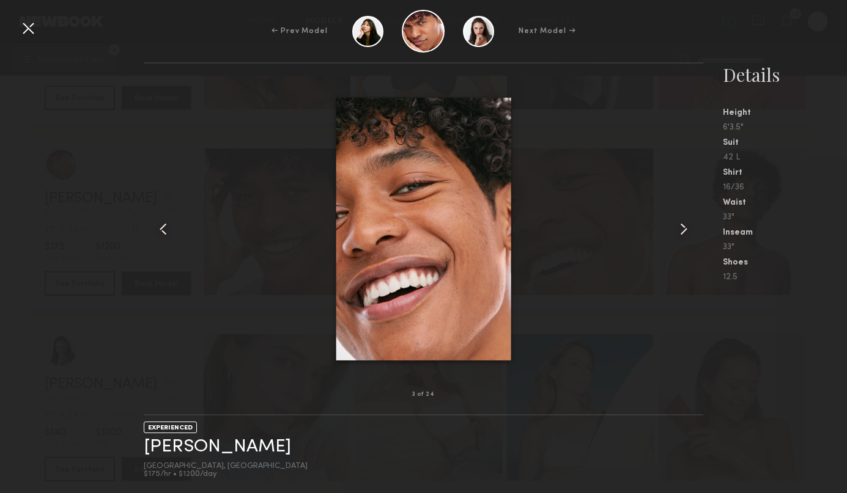
click at [679, 227] on common-icon at bounding box center [684, 229] width 20 height 20
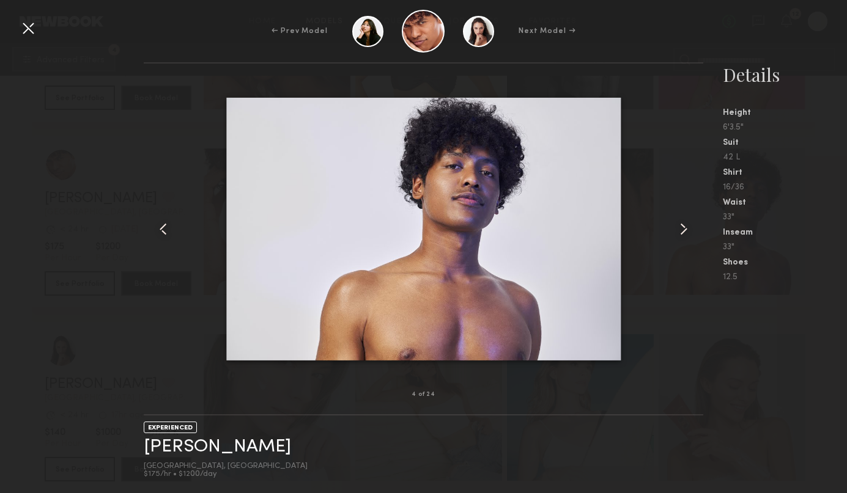
scroll to position [17032, 0]
click at [31, 29] on div at bounding box center [28, 28] width 20 height 20
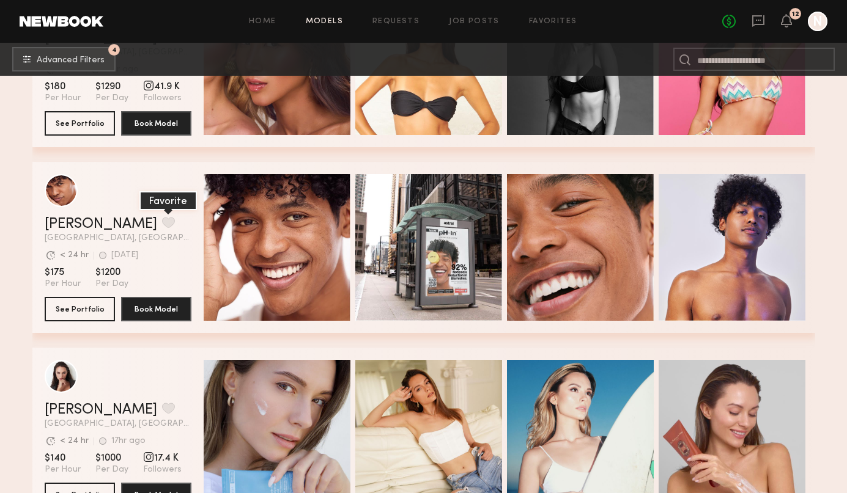
click at [162, 221] on button "grid" at bounding box center [168, 222] width 13 height 11
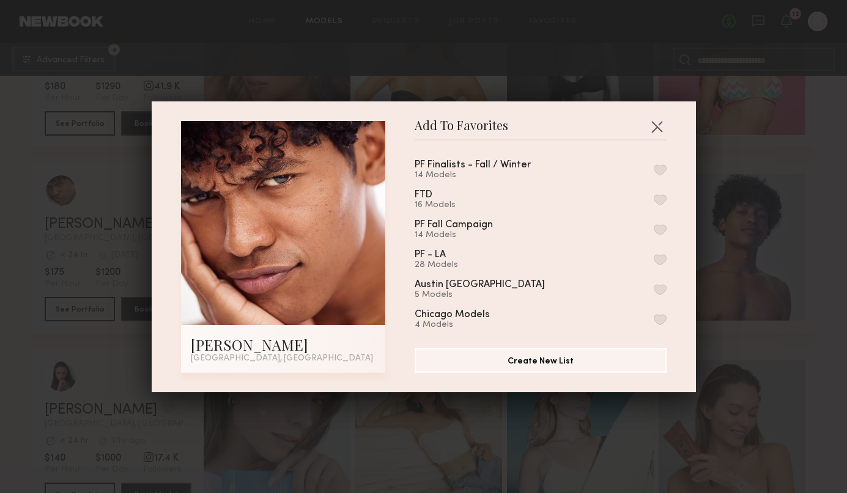
drag, startPoint x: 657, startPoint y: 168, endPoint x: 737, endPoint y: 182, distance: 80.7
click at [658, 167] on button "button" at bounding box center [659, 169] width 13 height 11
click at [819, 200] on div "Add To Favorites Royce V. Los Angeles, CA Add To Favorites PF Finalists - Fall …" at bounding box center [423, 246] width 847 height 493
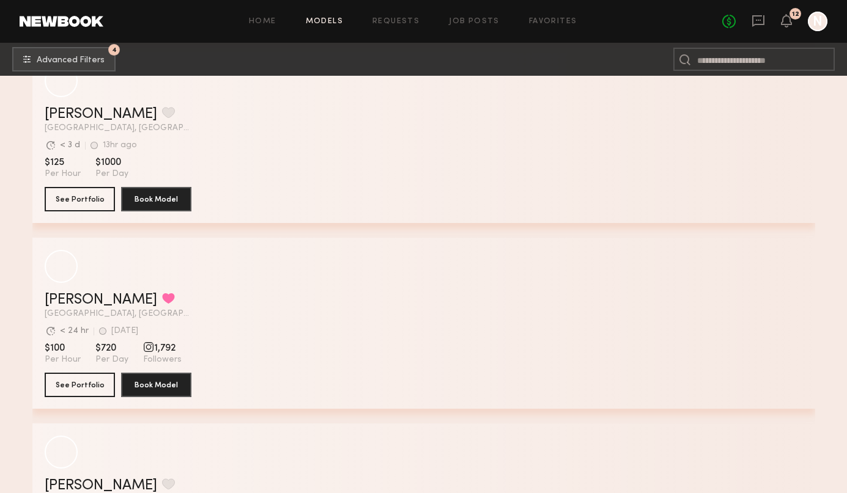
scroll to position [18317, 0]
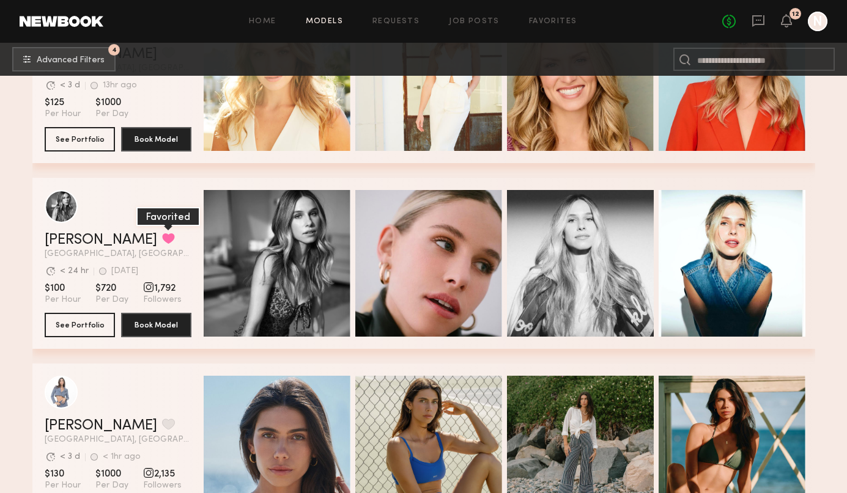
click at [162, 238] on button "grid" at bounding box center [168, 238] width 13 height 11
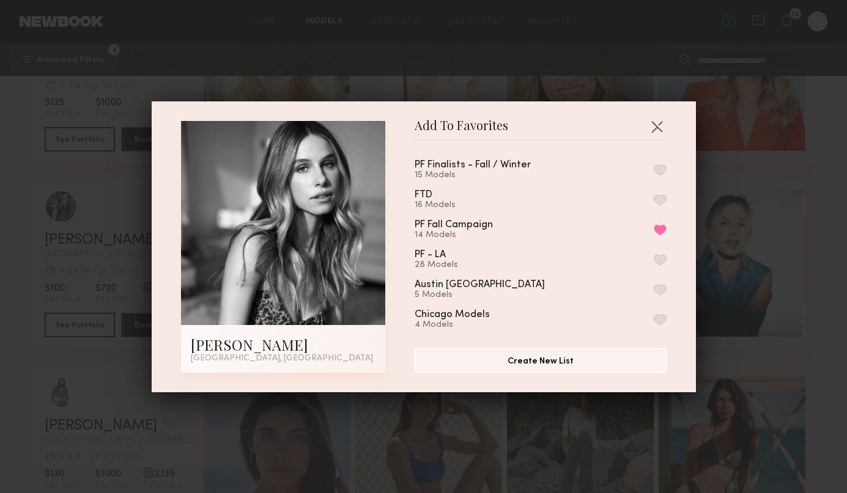
drag, startPoint x: 664, startPoint y: 167, endPoint x: 703, endPoint y: 177, distance: 40.2
click at [665, 167] on button "button" at bounding box center [659, 169] width 13 height 11
click at [819, 215] on div "Add To Favorites Leigh D. Los Angeles, CA Add To Favorites PF Finalists - Fall …" at bounding box center [423, 246] width 847 height 493
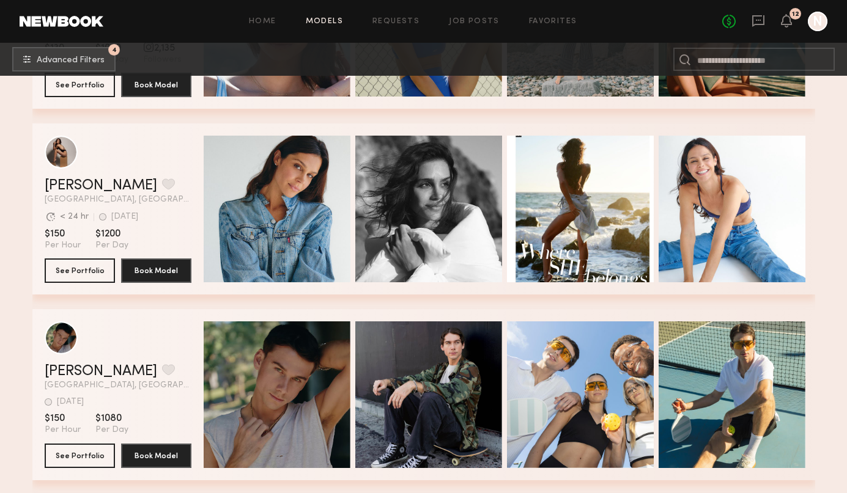
scroll to position [18741, 0]
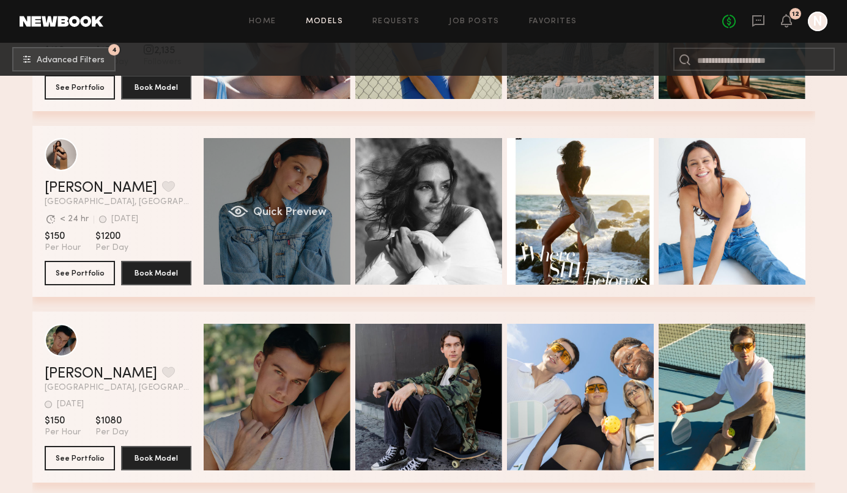
click at [296, 209] on span "Quick Preview" at bounding box center [288, 212] width 73 height 11
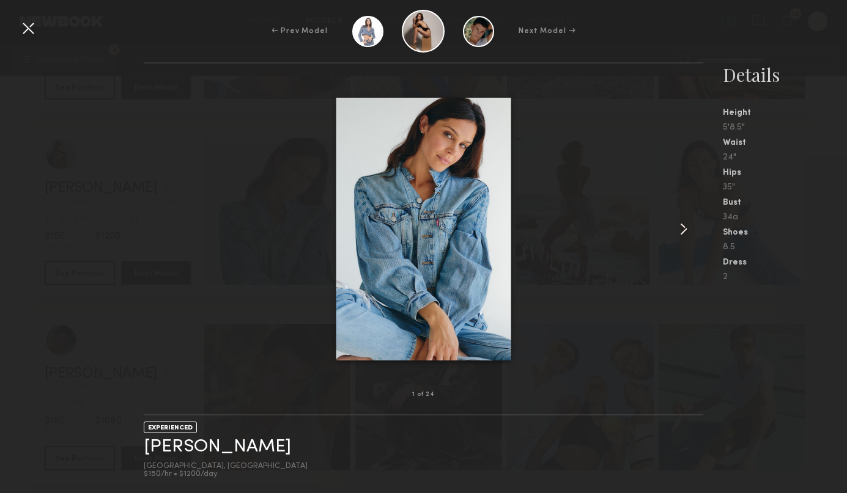
click at [685, 231] on common-icon at bounding box center [684, 229] width 20 height 20
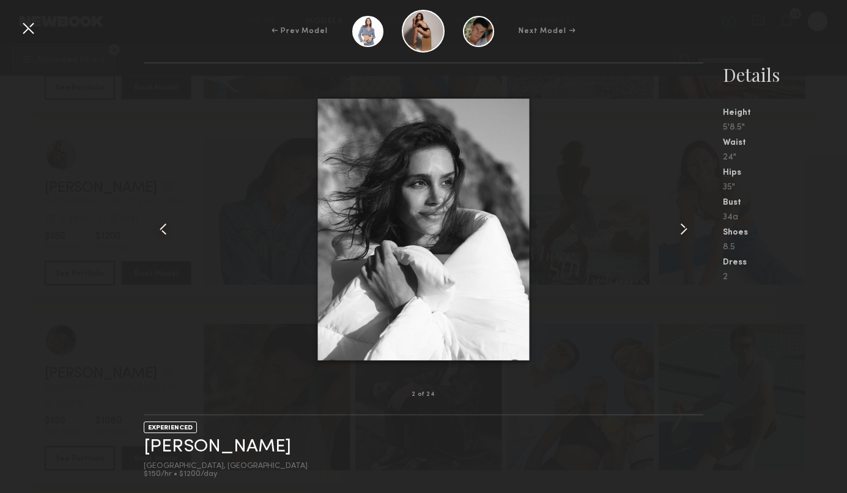
click at [685, 231] on common-icon at bounding box center [684, 229] width 20 height 20
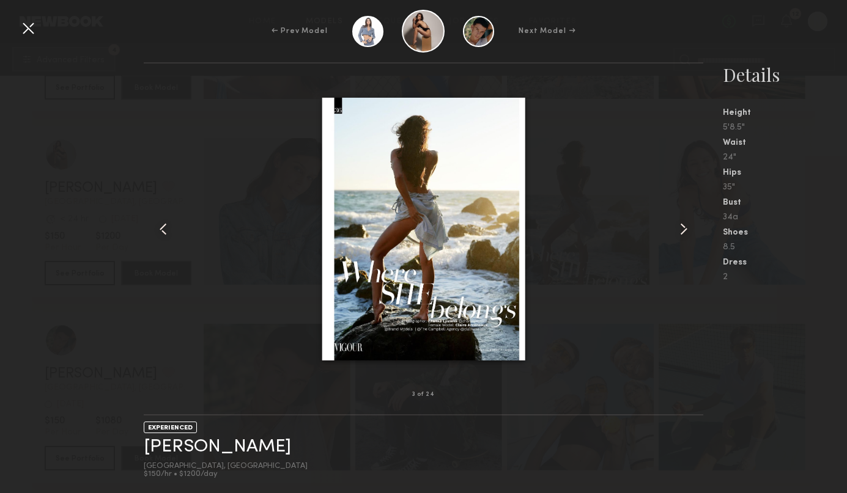
click at [685, 231] on common-icon at bounding box center [684, 229] width 20 height 20
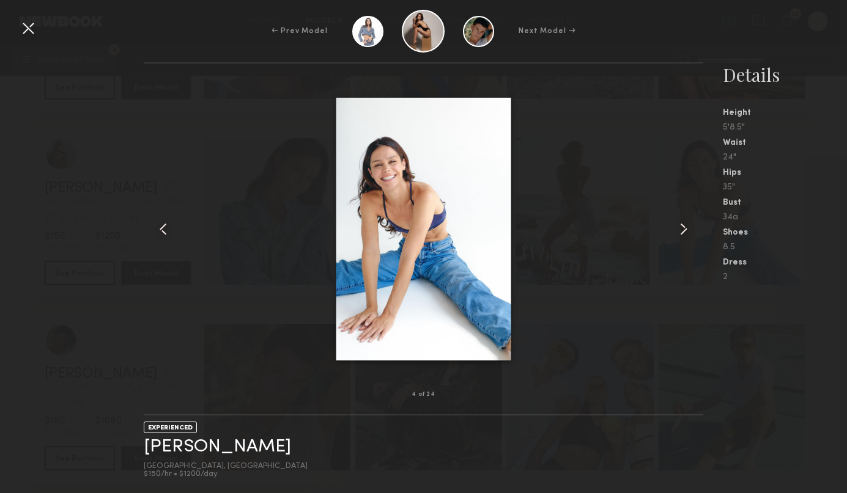
click at [685, 231] on common-icon at bounding box center [684, 229] width 20 height 20
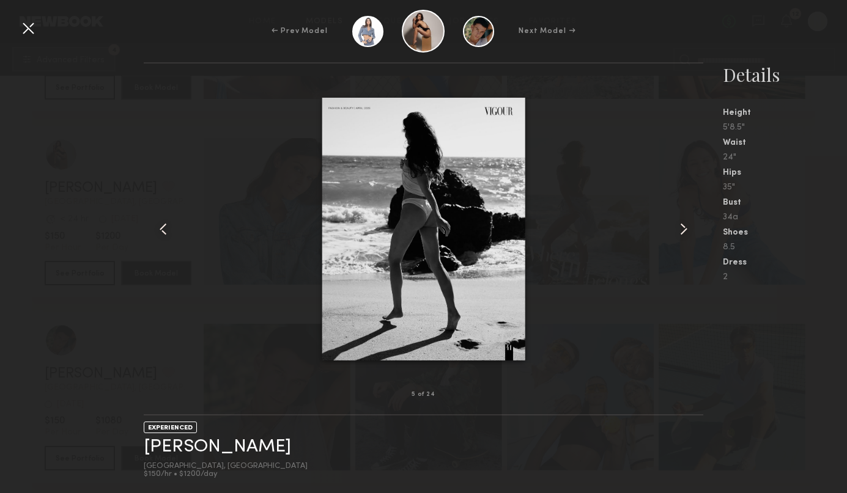
click at [685, 231] on common-icon at bounding box center [684, 229] width 20 height 20
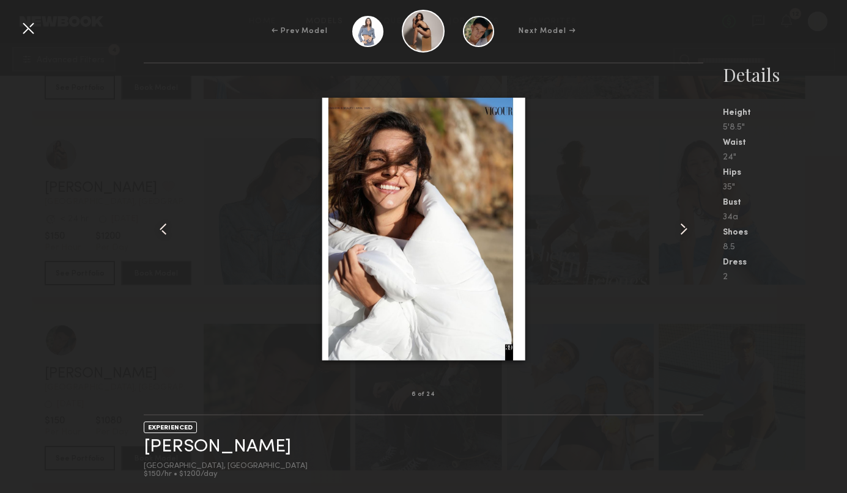
click at [685, 231] on common-icon at bounding box center [684, 229] width 20 height 20
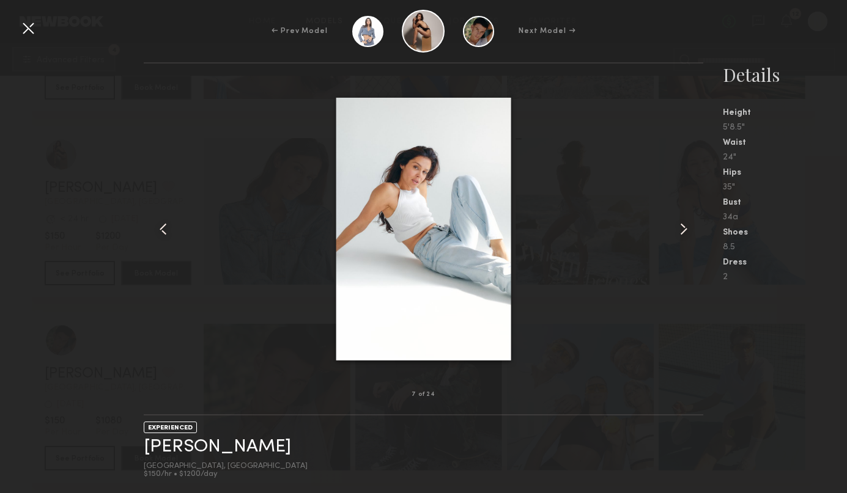
click at [685, 231] on common-icon at bounding box center [684, 229] width 20 height 20
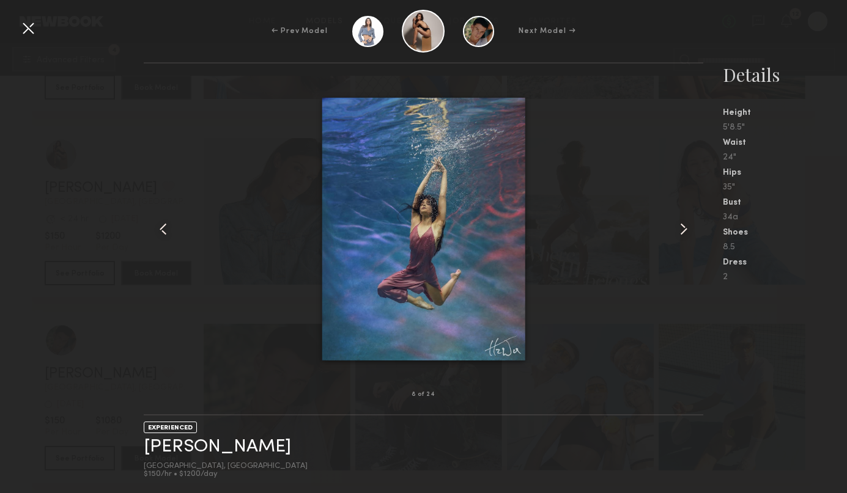
click at [685, 231] on common-icon at bounding box center [684, 229] width 20 height 20
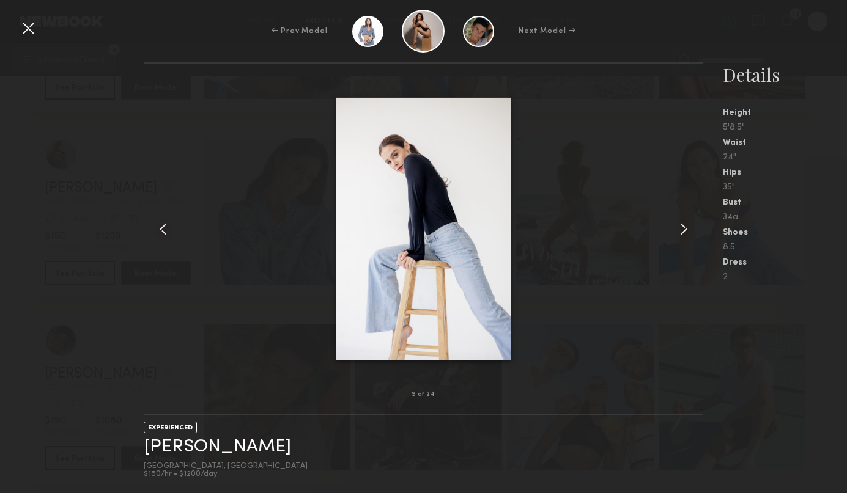
click at [685, 231] on common-icon at bounding box center [684, 229] width 20 height 20
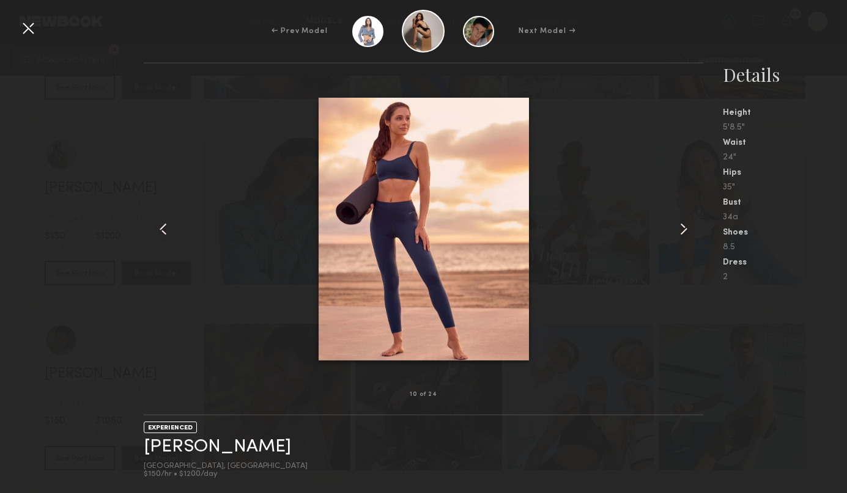
click at [685, 231] on common-icon at bounding box center [684, 229] width 20 height 20
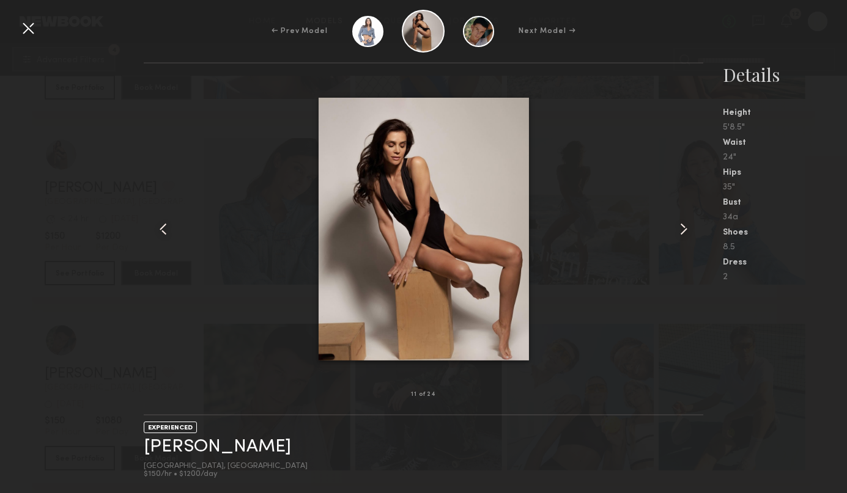
click at [685, 231] on common-icon at bounding box center [684, 229] width 20 height 20
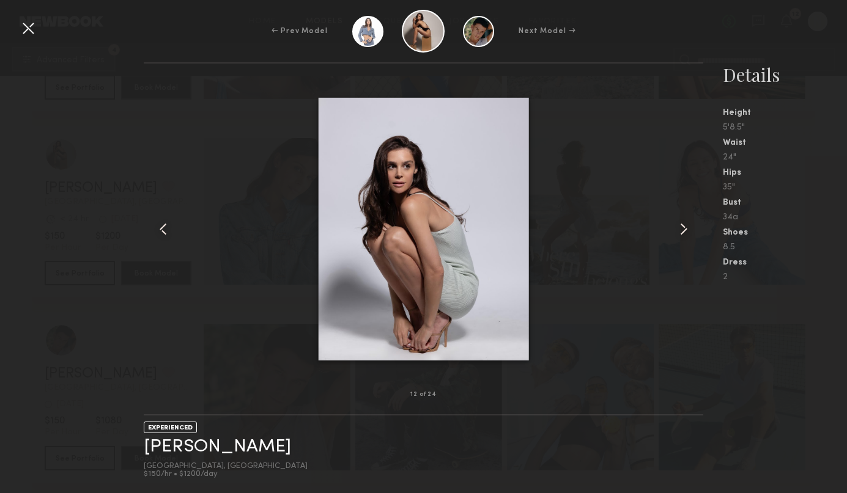
click at [685, 231] on common-icon at bounding box center [684, 229] width 20 height 20
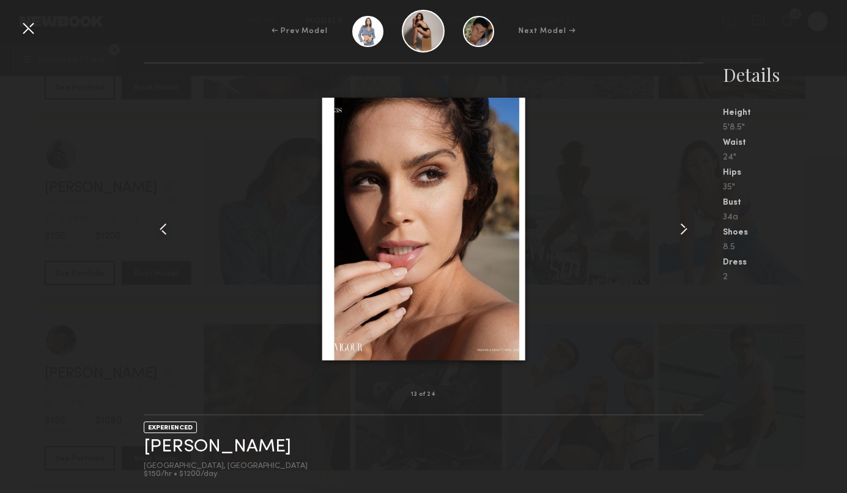
click at [685, 231] on common-icon at bounding box center [684, 229] width 20 height 20
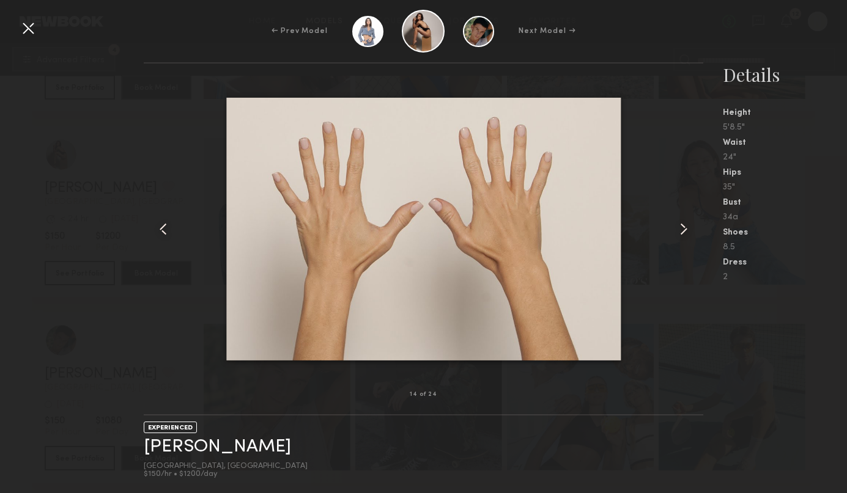
click at [685, 231] on common-icon at bounding box center [684, 229] width 20 height 20
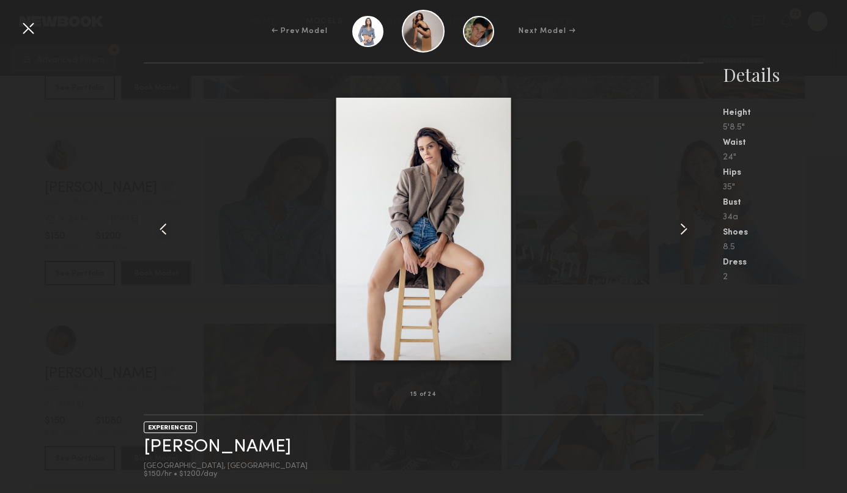
click at [685, 231] on common-icon at bounding box center [684, 229] width 20 height 20
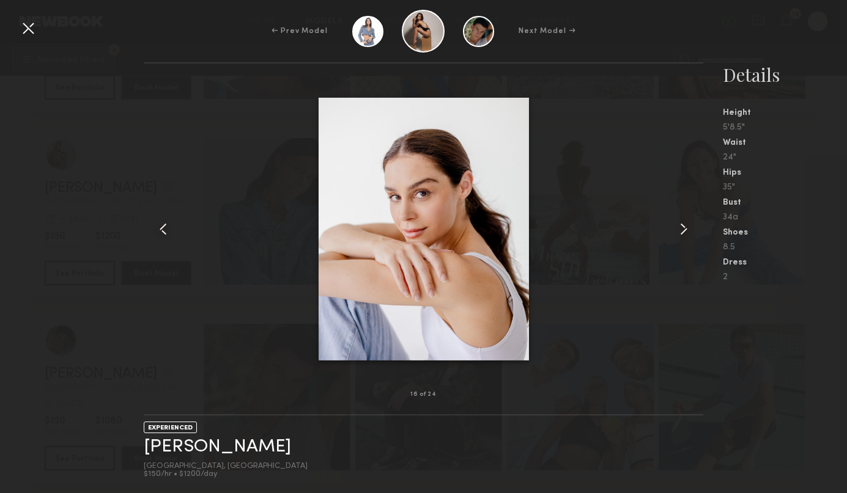
click at [685, 231] on common-icon at bounding box center [684, 229] width 20 height 20
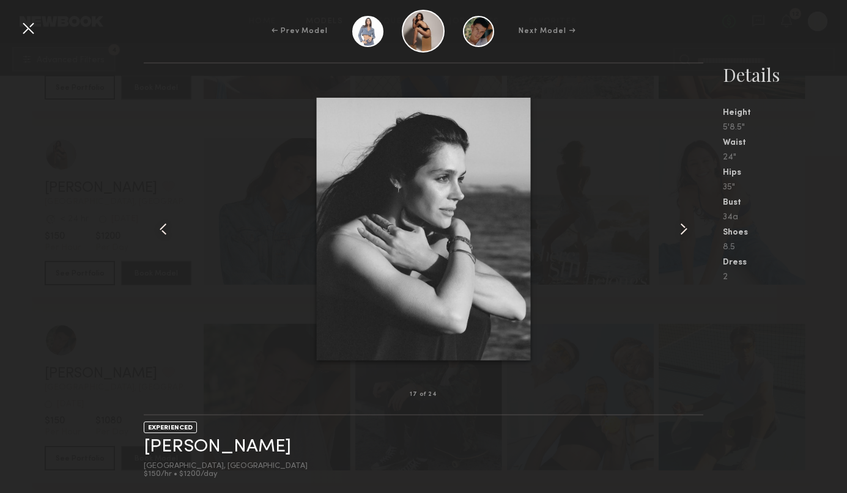
click at [685, 231] on common-icon at bounding box center [684, 229] width 20 height 20
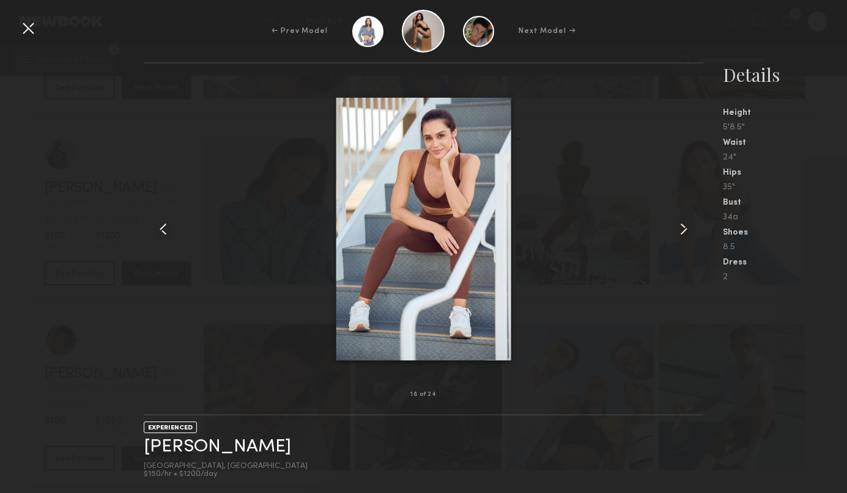
click at [685, 231] on common-icon at bounding box center [684, 229] width 20 height 20
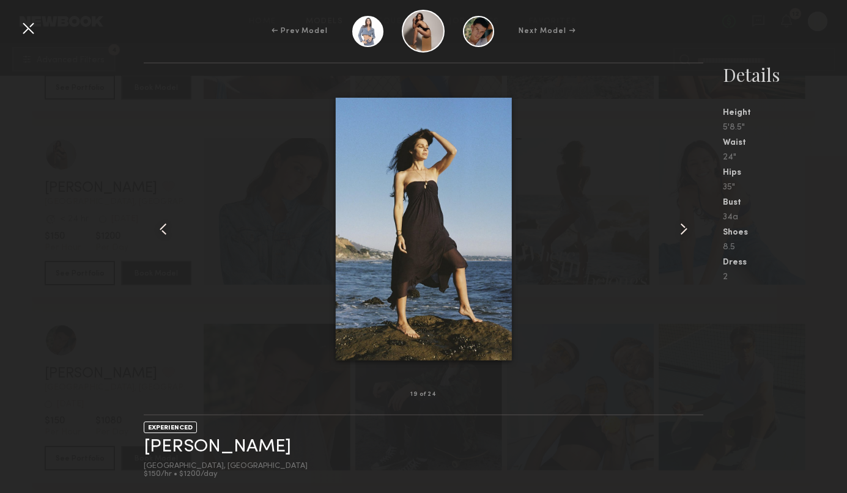
click at [685, 231] on common-icon at bounding box center [684, 229] width 20 height 20
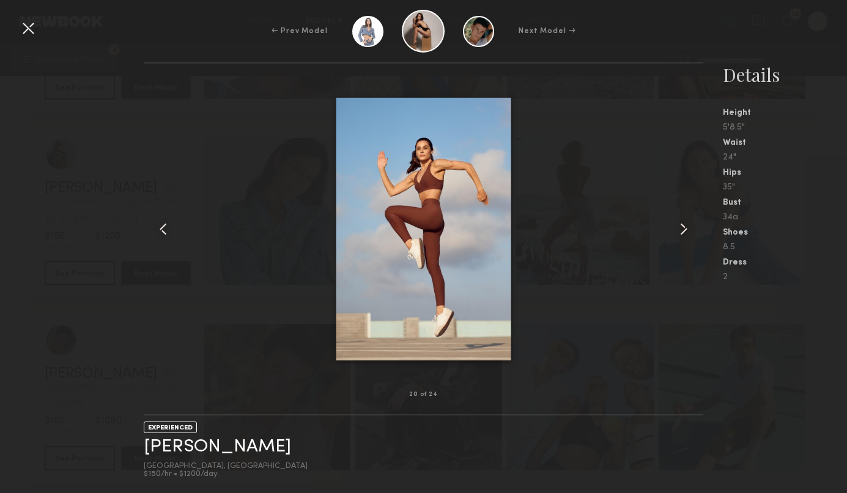
click at [685, 231] on common-icon at bounding box center [684, 229] width 20 height 20
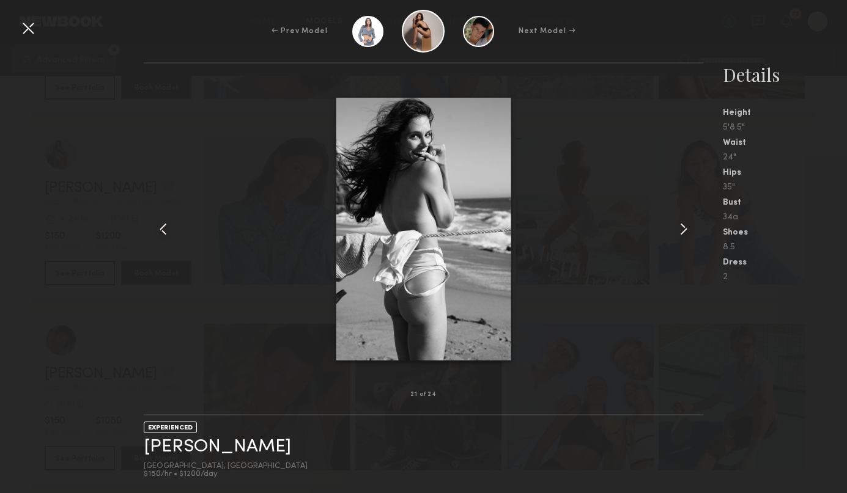
click at [685, 231] on common-icon at bounding box center [684, 229] width 20 height 20
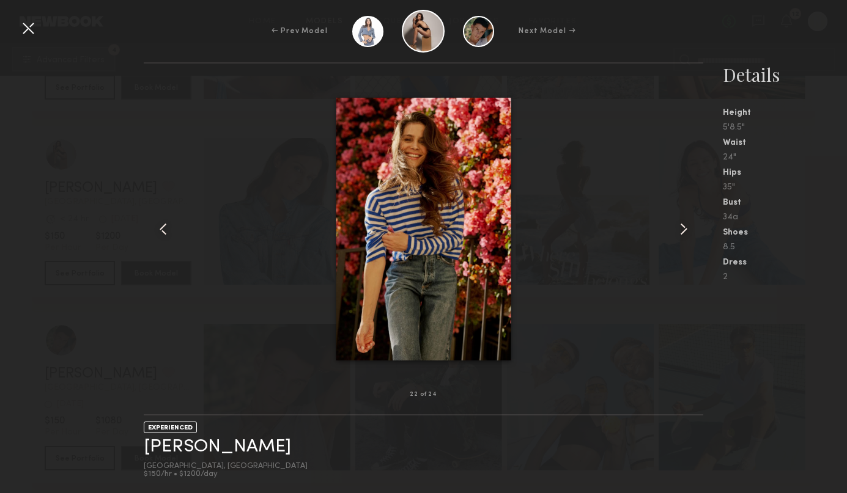
click at [685, 231] on common-icon at bounding box center [684, 229] width 20 height 20
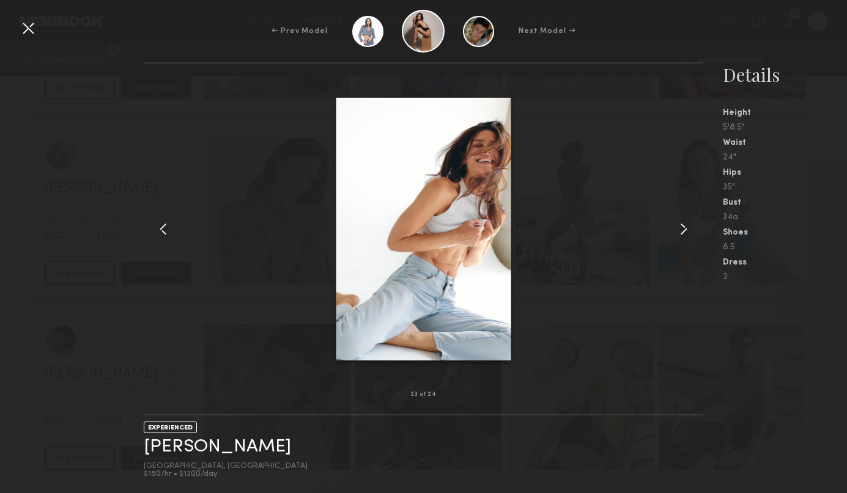
click at [685, 231] on common-icon at bounding box center [684, 229] width 20 height 20
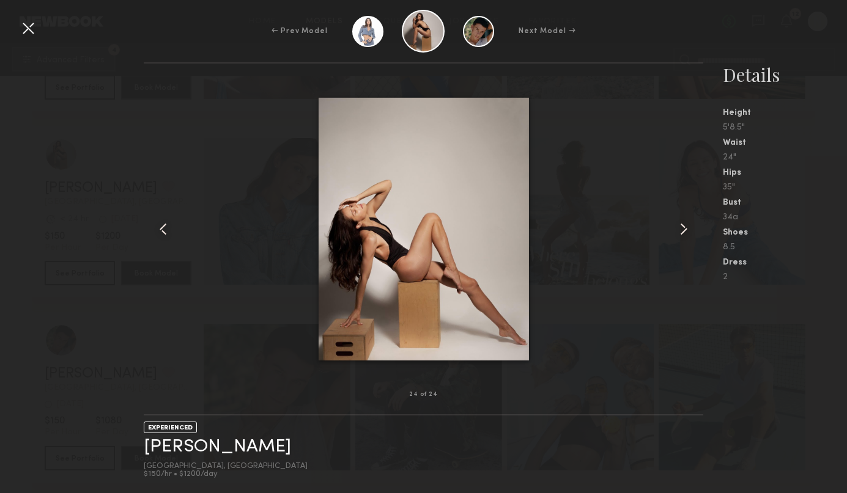
click at [685, 231] on common-icon at bounding box center [684, 229] width 20 height 20
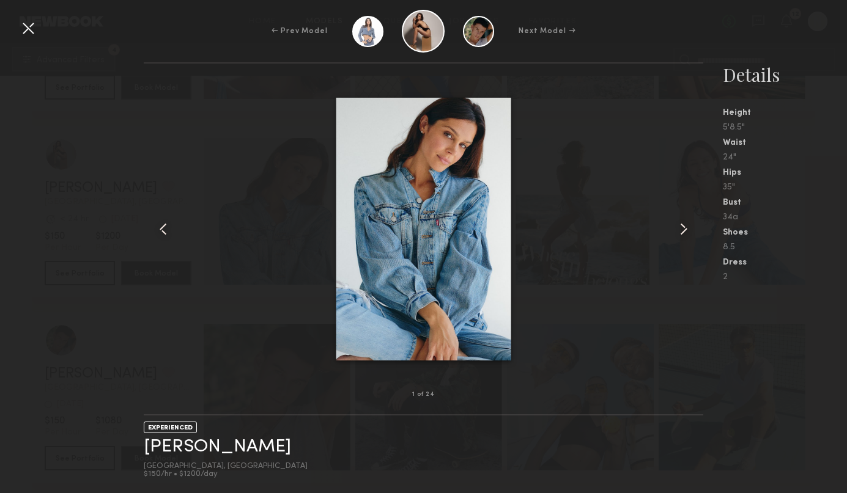
click at [685, 231] on common-icon at bounding box center [684, 229] width 20 height 20
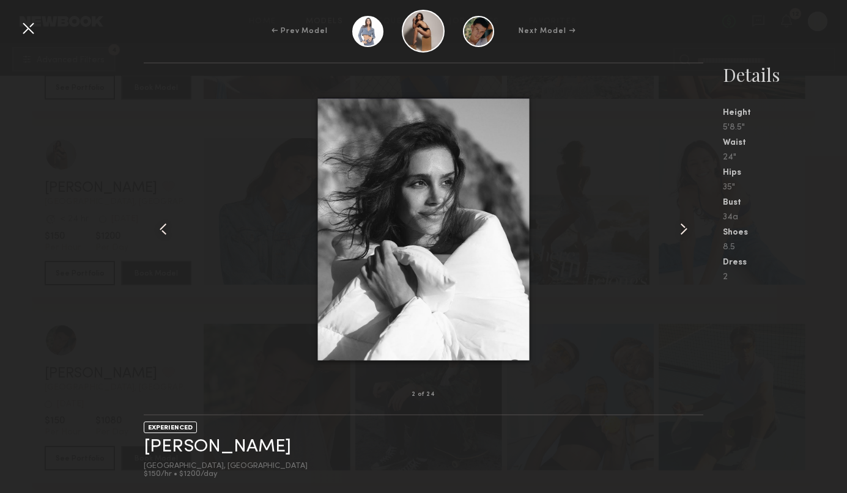
click at [685, 231] on common-icon at bounding box center [684, 229] width 20 height 20
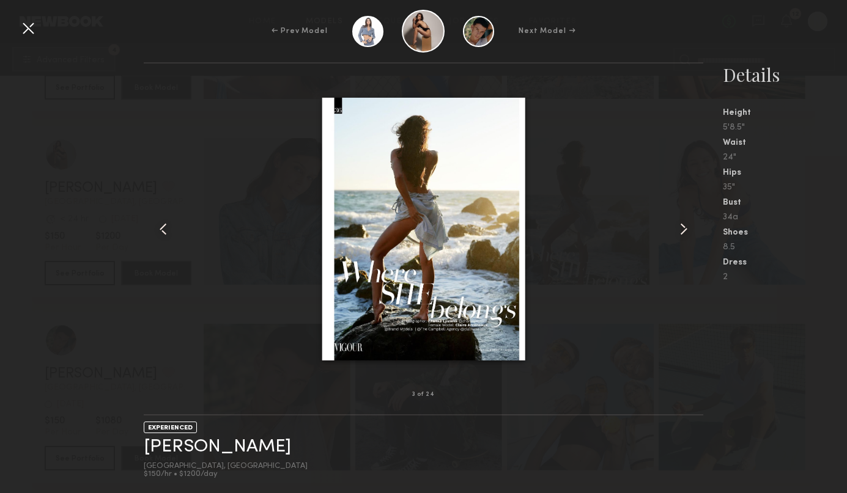
click at [685, 231] on common-icon at bounding box center [684, 229] width 20 height 20
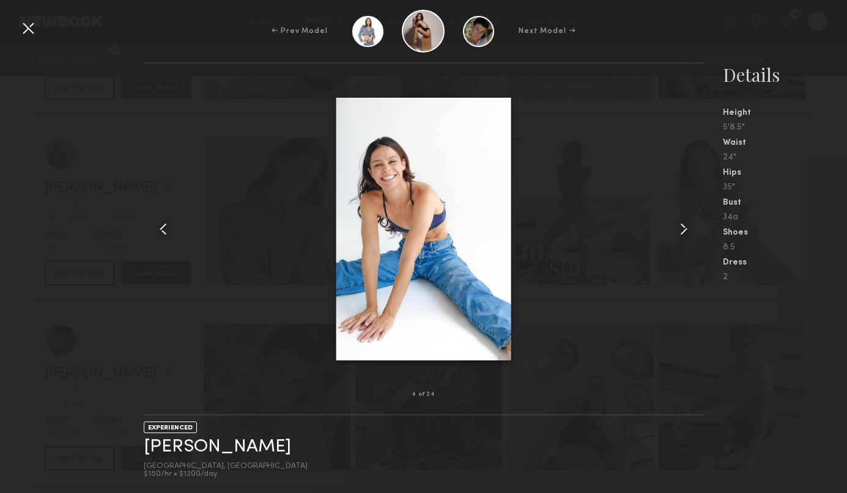
click at [685, 231] on common-icon at bounding box center [684, 229] width 20 height 20
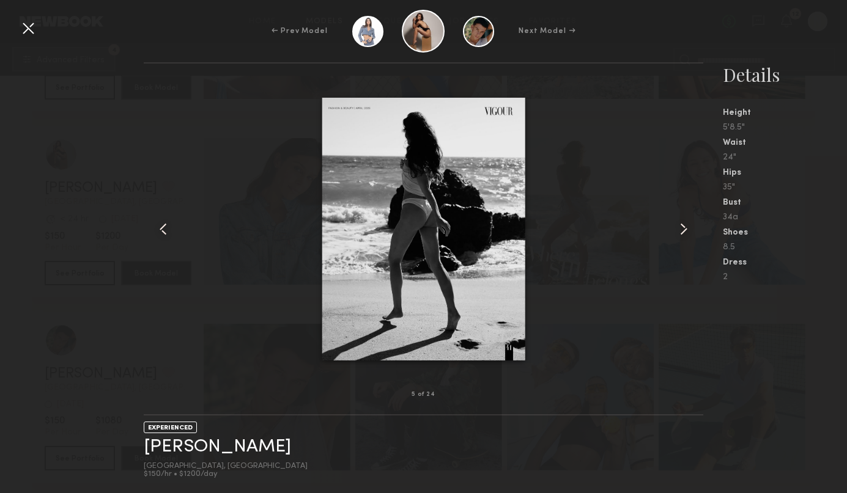
click at [25, 32] on div at bounding box center [28, 28] width 20 height 20
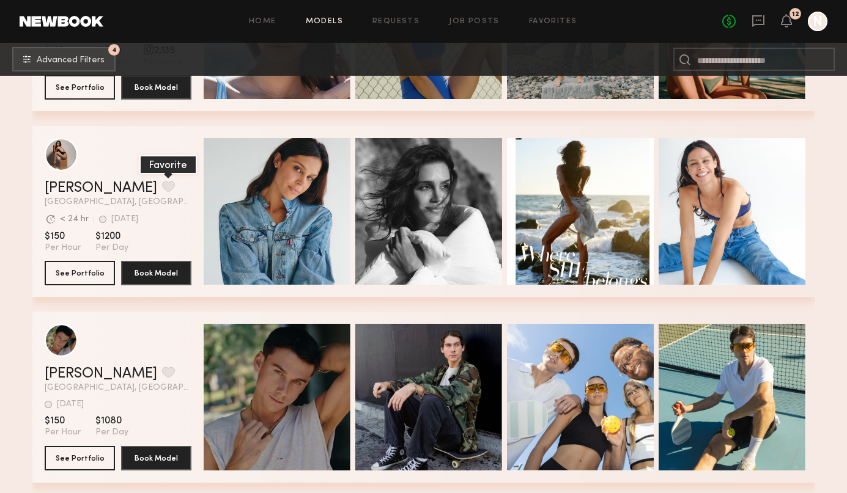
click at [162, 189] on button "grid" at bounding box center [168, 186] width 13 height 11
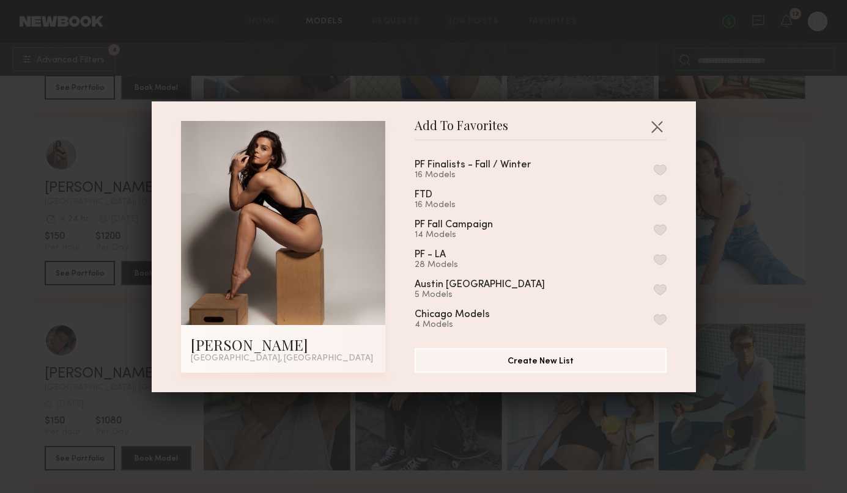
click at [662, 172] on button "button" at bounding box center [659, 169] width 13 height 11
click at [813, 232] on div "Add To Favorites Claire A. Los Angeles, CA Add To Favorites PF Finalists - Fall…" at bounding box center [423, 246] width 847 height 493
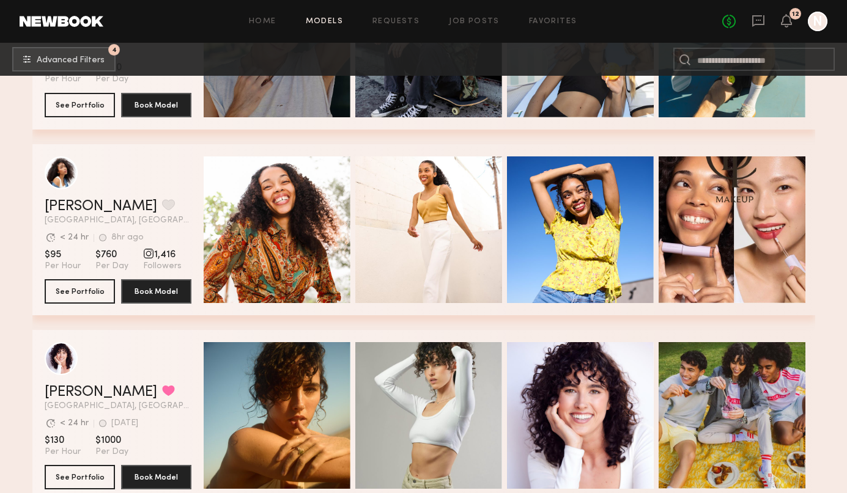
scroll to position [19092, 0]
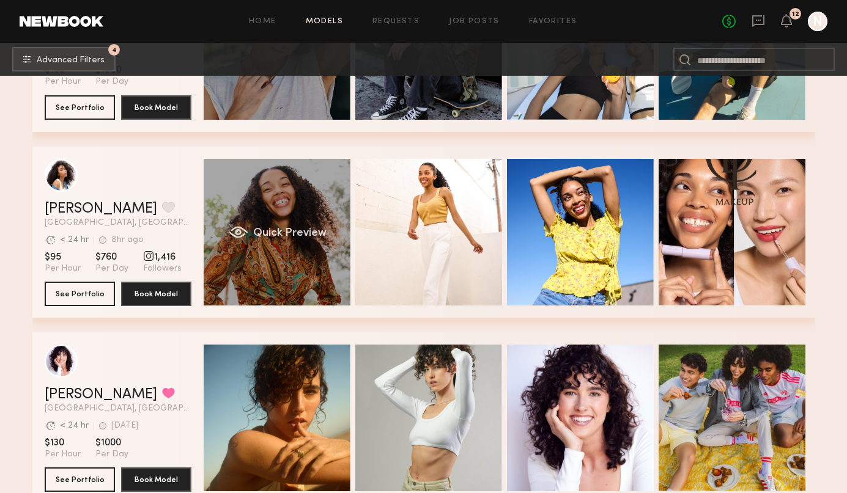
click at [295, 232] on span "Quick Preview" at bounding box center [288, 233] width 73 height 11
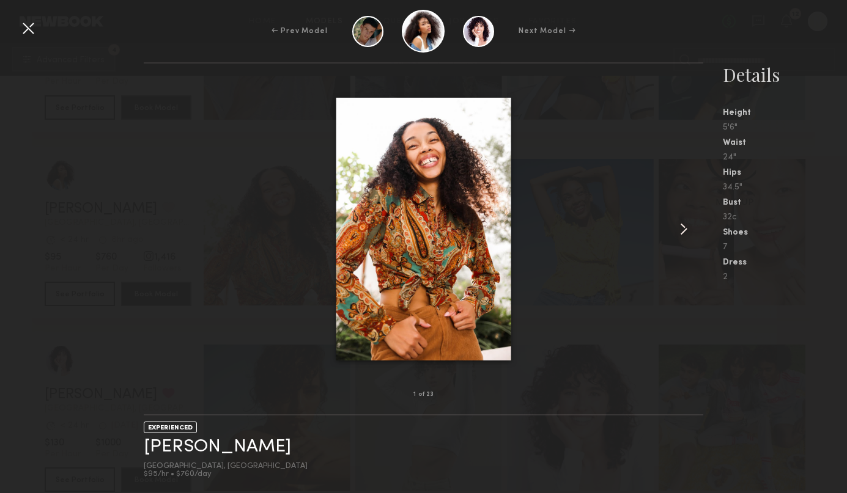
click at [687, 227] on common-icon at bounding box center [684, 229] width 20 height 20
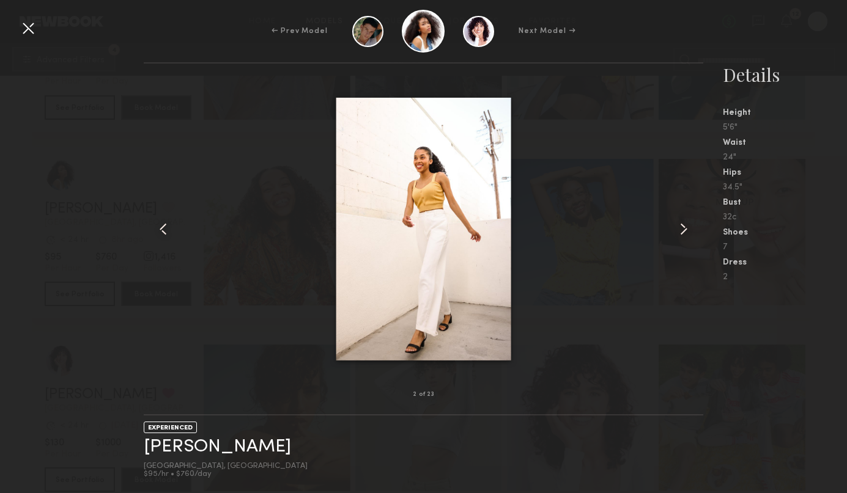
click at [687, 227] on common-icon at bounding box center [684, 229] width 20 height 20
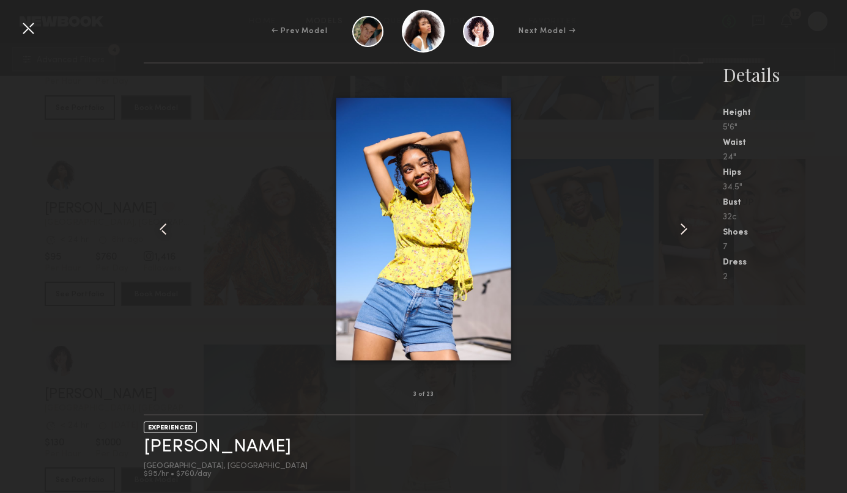
click at [687, 227] on common-icon at bounding box center [684, 229] width 20 height 20
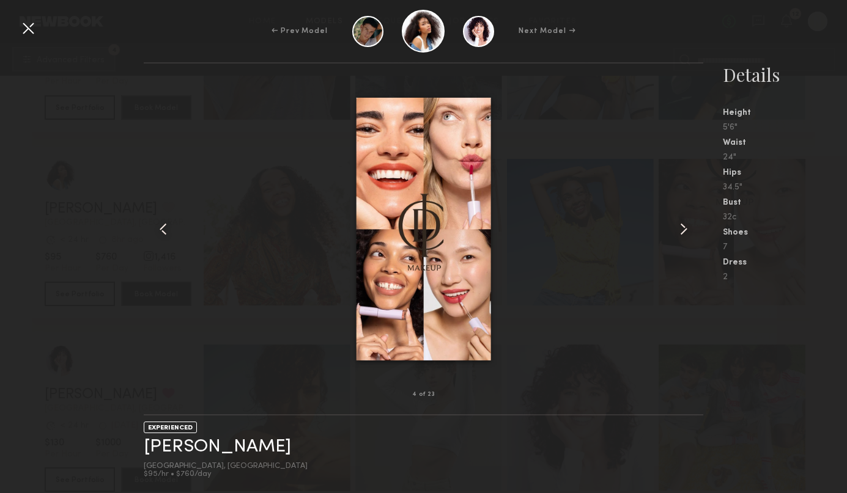
click at [687, 227] on common-icon at bounding box center [684, 229] width 20 height 20
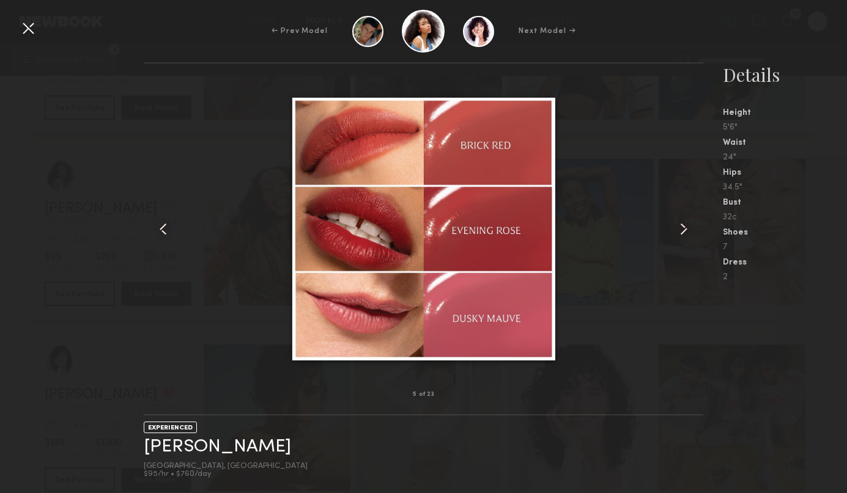
click at [687, 227] on common-icon at bounding box center [684, 229] width 20 height 20
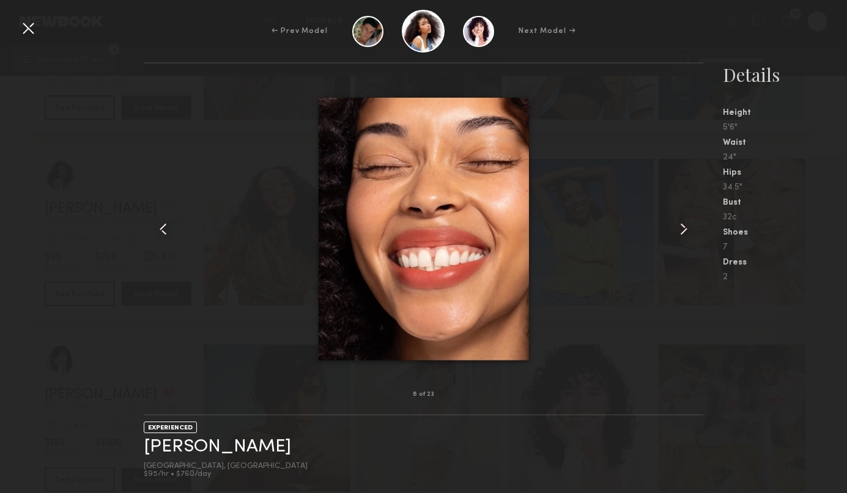
click at [687, 227] on common-icon at bounding box center [684, 229] width 20 height 20
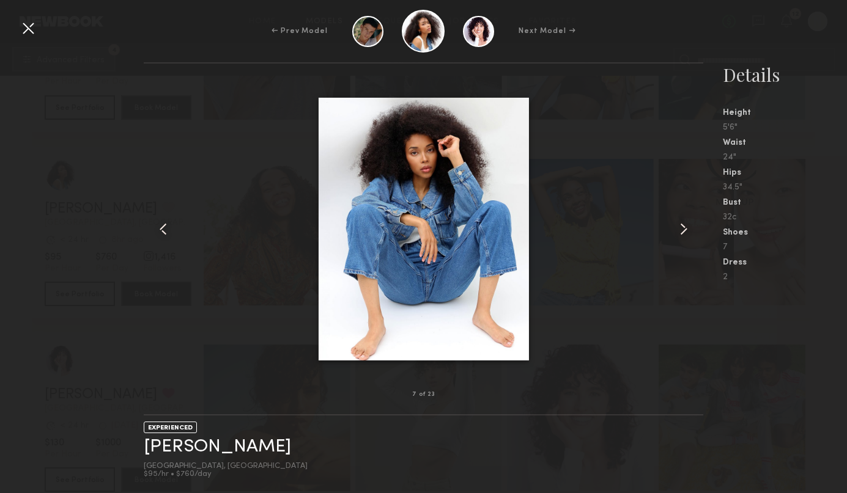
click at [687, 227] on common-icon at bounding box center [684, 229] width 20 height 20
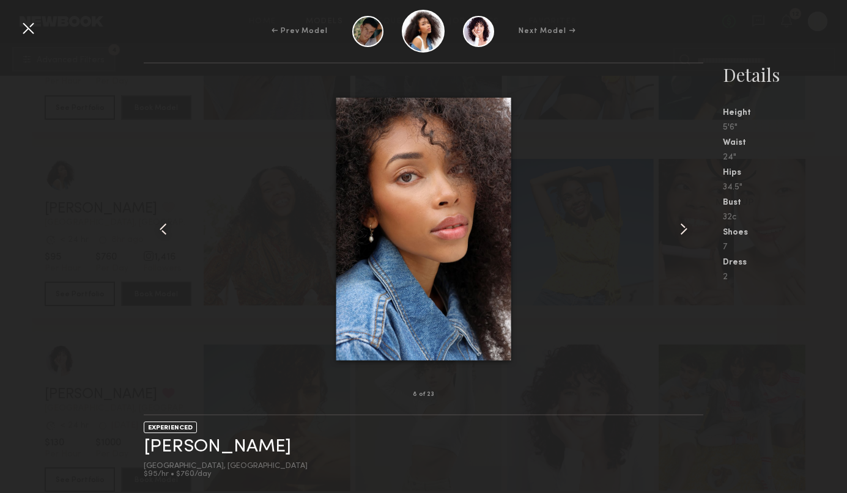
click at [687, 227] on common-icon at bounding box center [684, 229] width 20 height 20
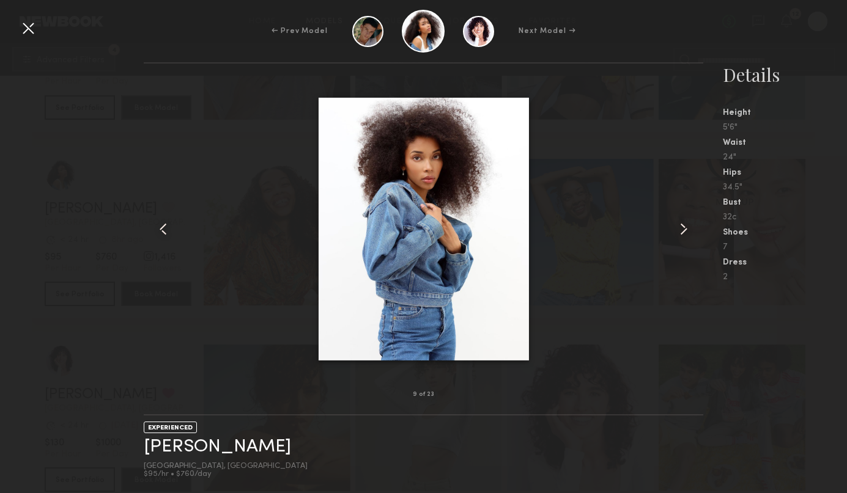
click at [687, 227] on common-icon at bounding box center [684, 229] width 20 height 20
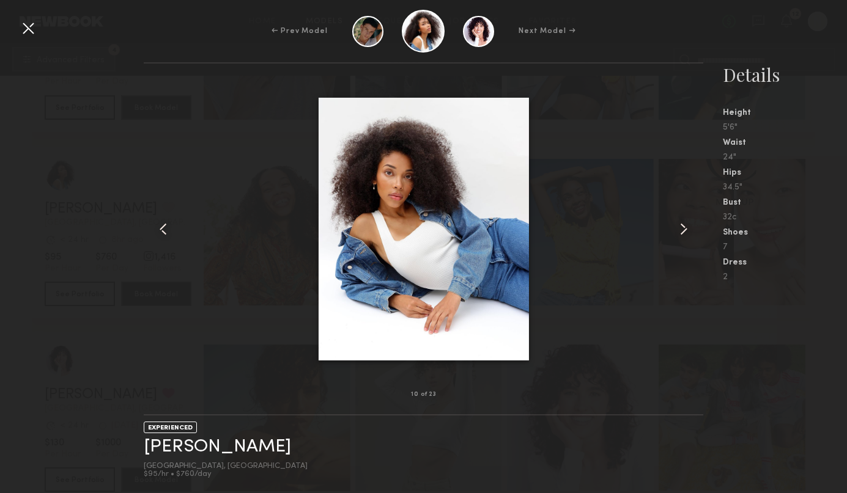
click at [687, 227] on common-icon at bounding box center [684, 229] width 20 height 20
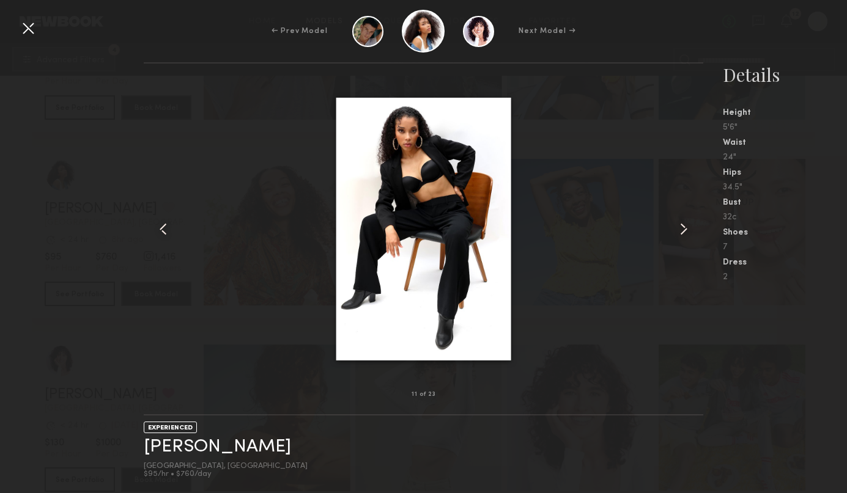
click at [687, 227] on common-icon at bounding box center [684, 229] width 20 height 20
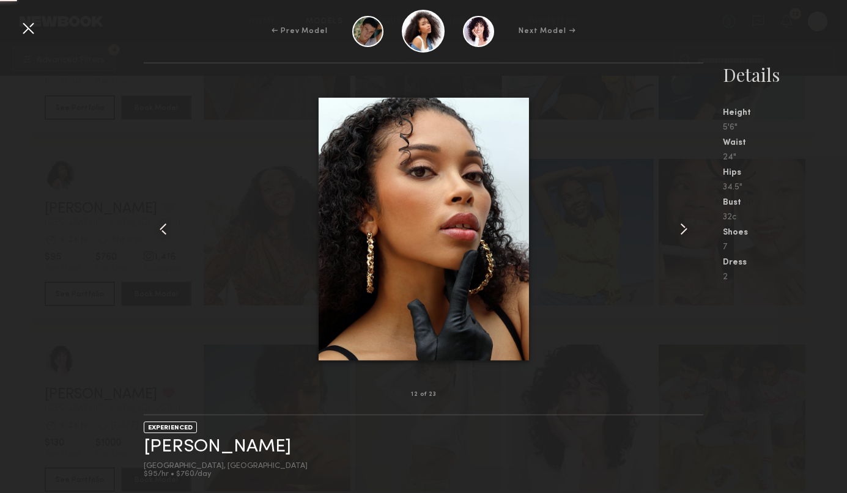
click at [687, 227] on common-icon at bounding box center [684, 229] width 20 height 20
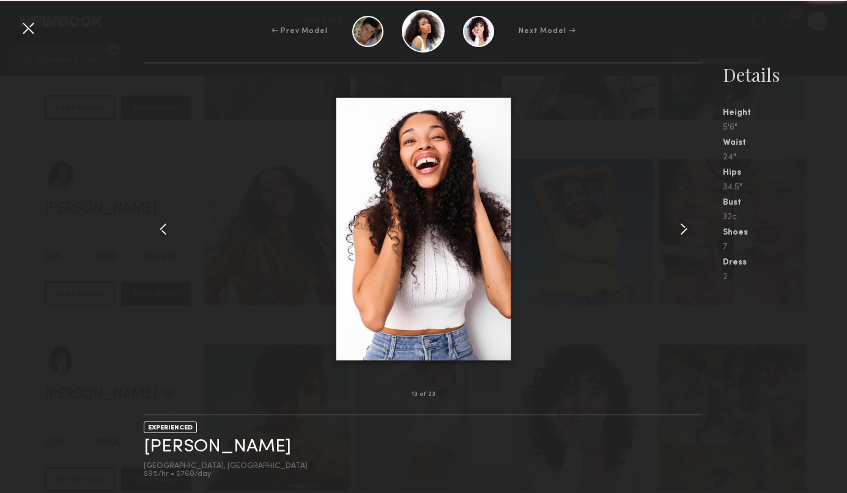
click at [687, 227] on common-icon at bounding box center [684, 229] width 20 height 20
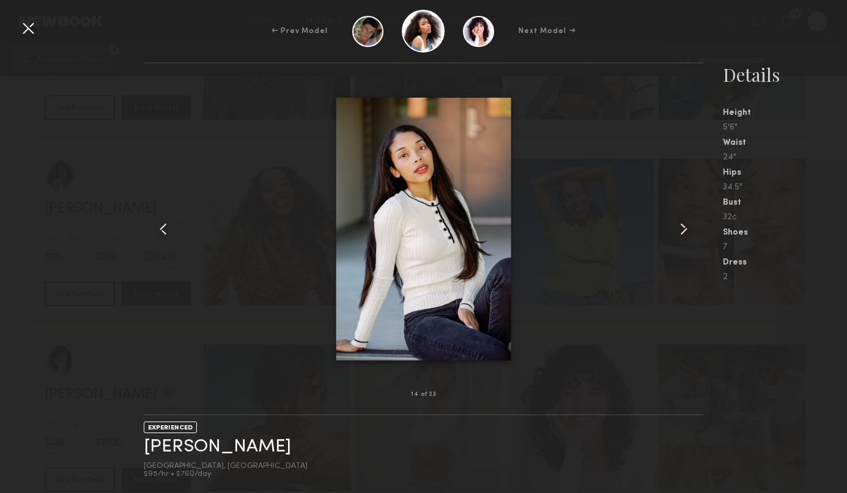
click at [687, 227] on common-icon at bounding box center [684, 229] width 20 height 20
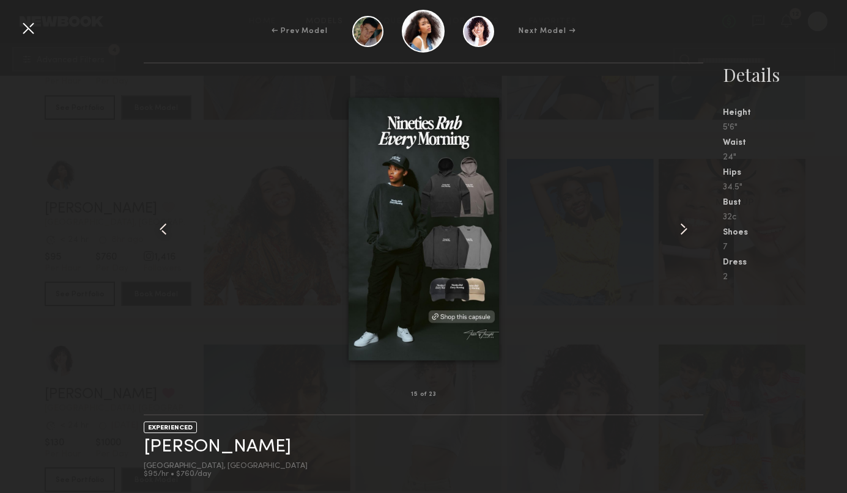
click at [25, 29] on div at bounding box center [28, 28] width 20 height 20
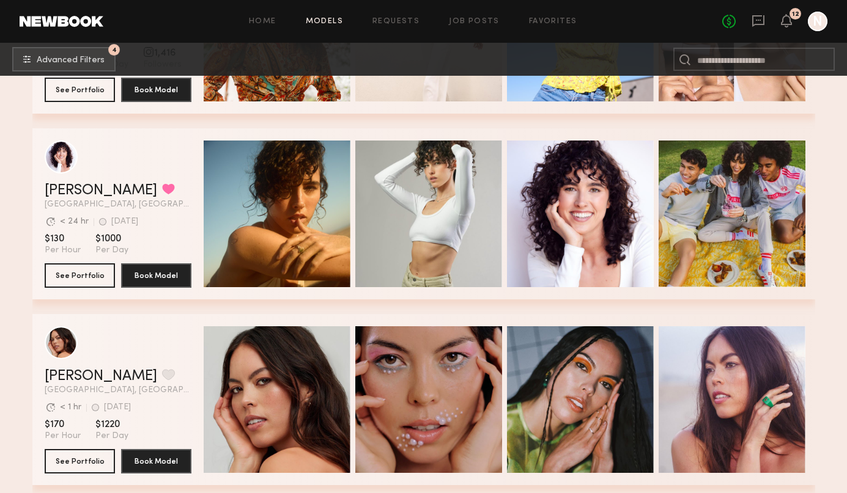
scroll to position [19300, 0]
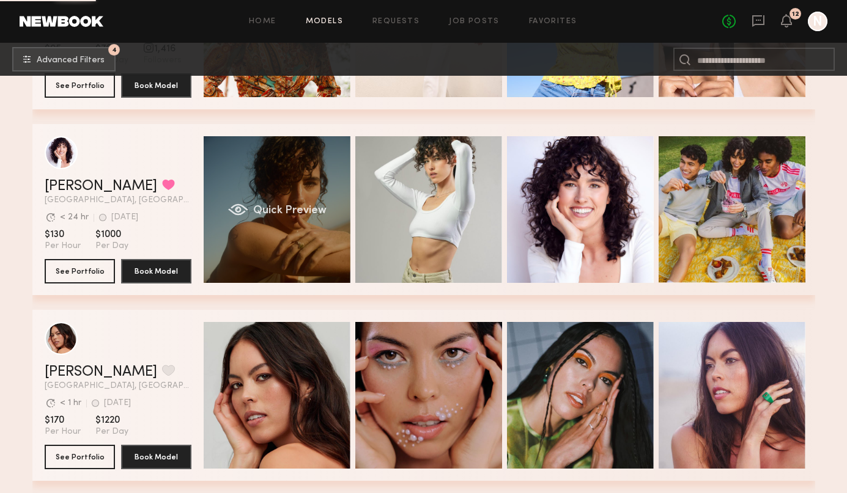
click at [301, 210] on span "Quick Preview" at bounding box center [288, 210] width 73 height 11
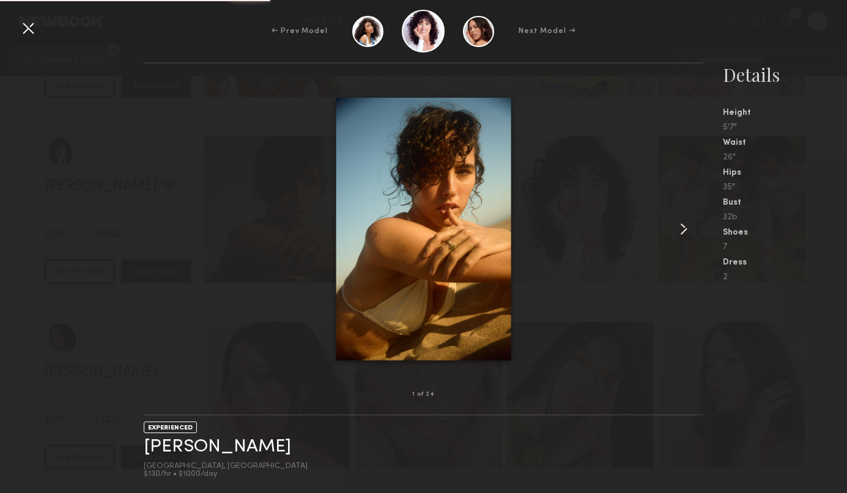
click at [680, 233] on common-icon at bounding box center [684, 229] width 20 height 20
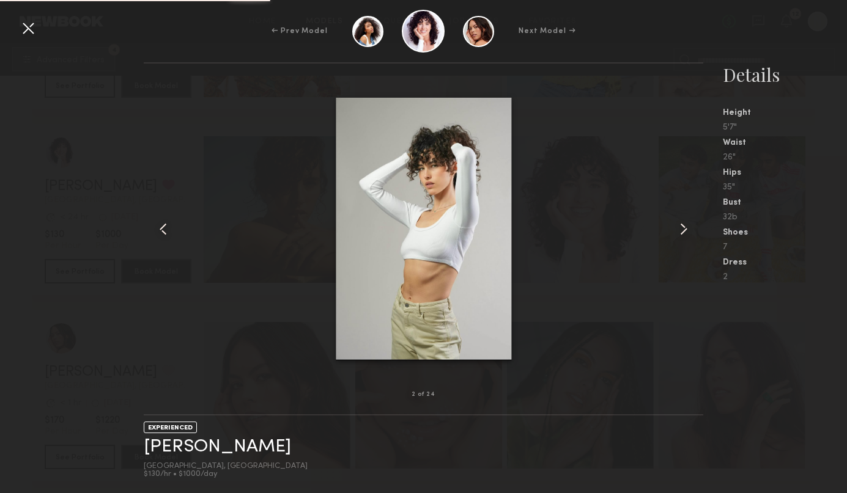
click at [680, 233] on common-icon at bounding box center [684, 229] width 20 height 20
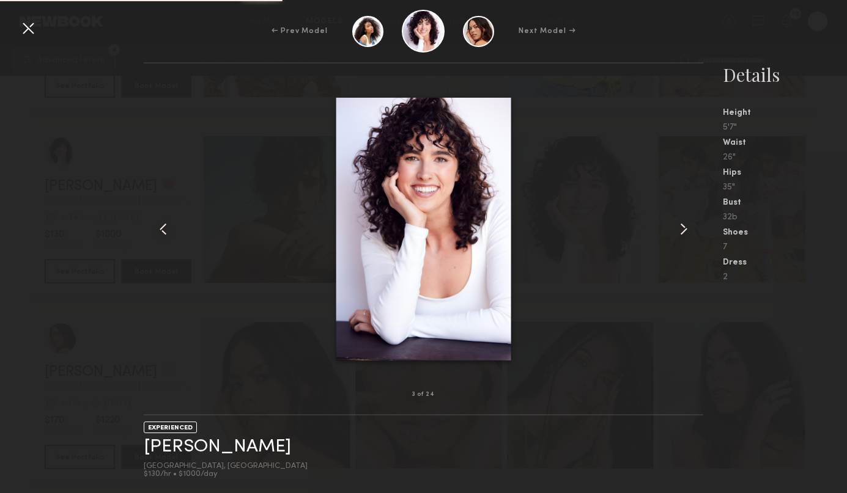
click at [680, 233] on common-icon at bounding box center [684, 229] width 20 height 20
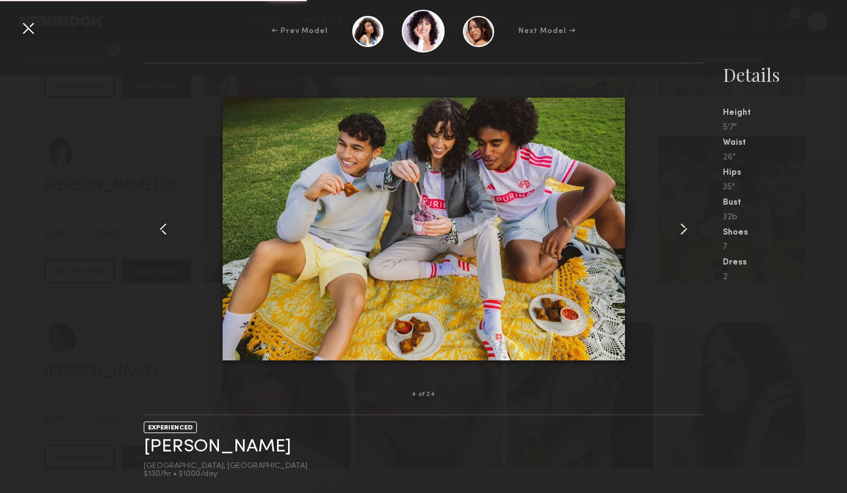
click at [680, 233] on common-icon at bounding box center [684, 229] width 20 height 20
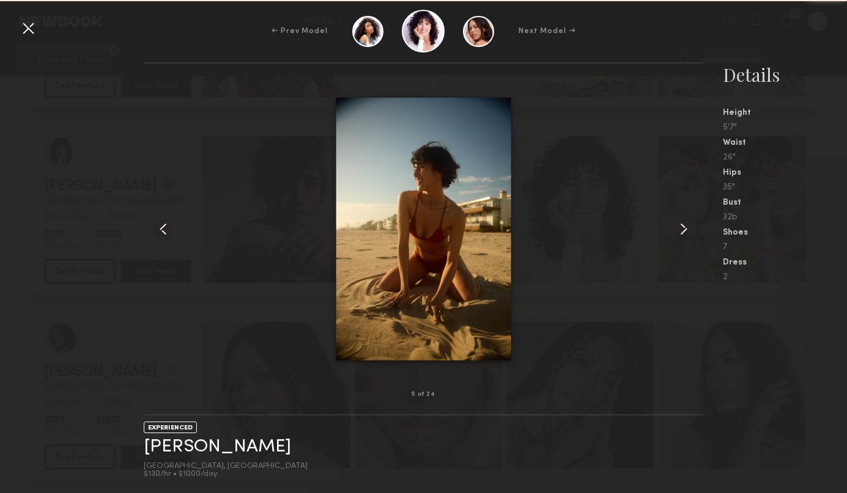
click at [680, 233] on common-icon at bounding box center [684, 229] width 20 height 20
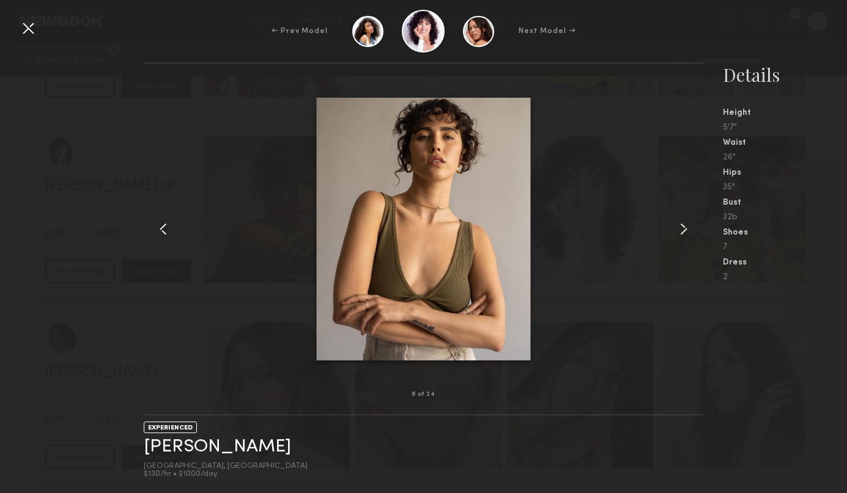
click at [680, 233] on common-icon at bounding box center [684, 229] width 20 height 20
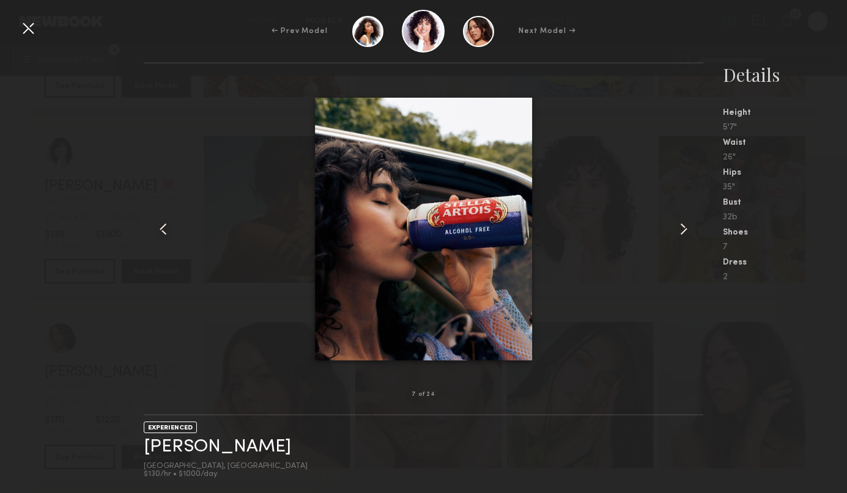
click at [680, 233] on common-icon at bounding box center [684, 229] width 20 height 20
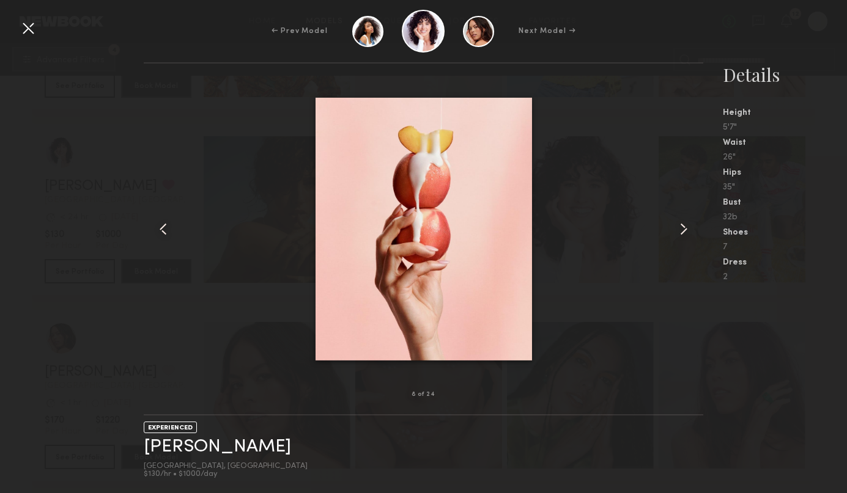
click at [680, 233] on common-icon at bounding box center [684, 229] width 20 height 20
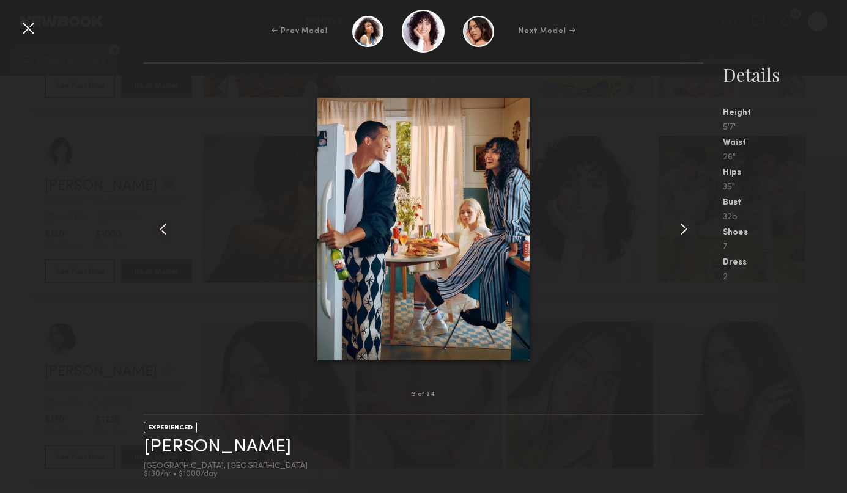
click at [680, 233] on common-icon at bounding box center [684, 229] width 20 height 20
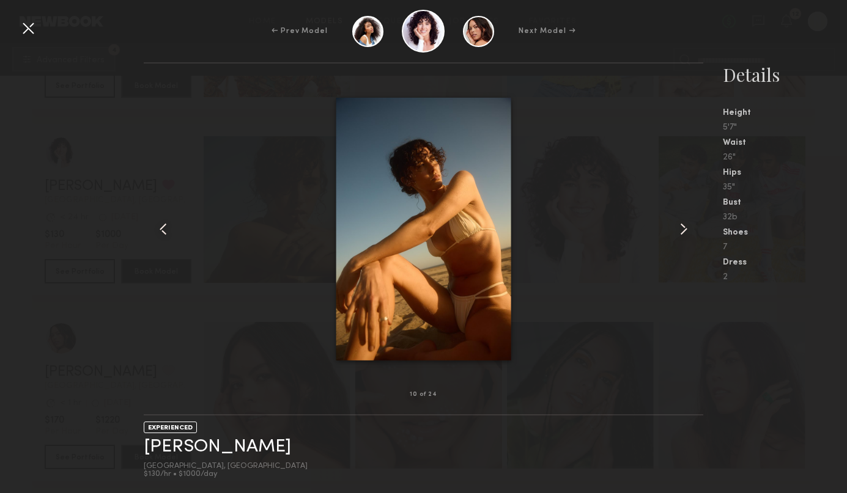
click at [680, 233] on common-icon at bounding box center [684, 229] width 20 height 20
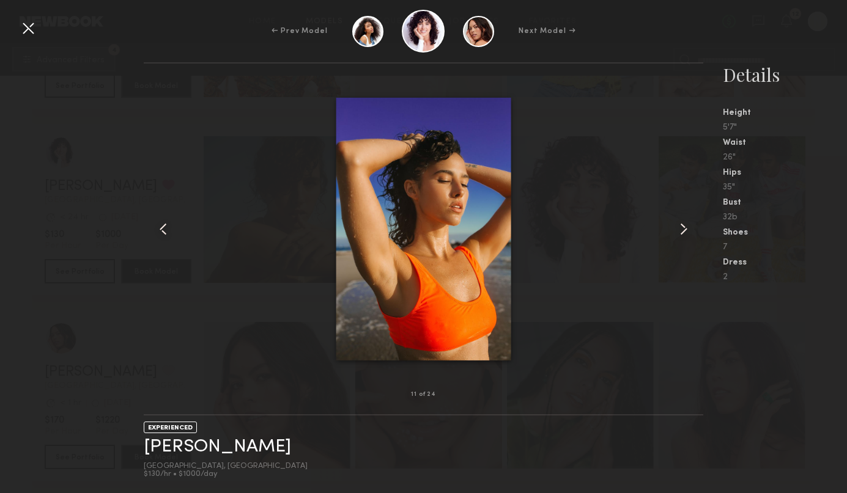
click at [680, 233] on common-icon at bounding box center [684, 229] width 20 height 20
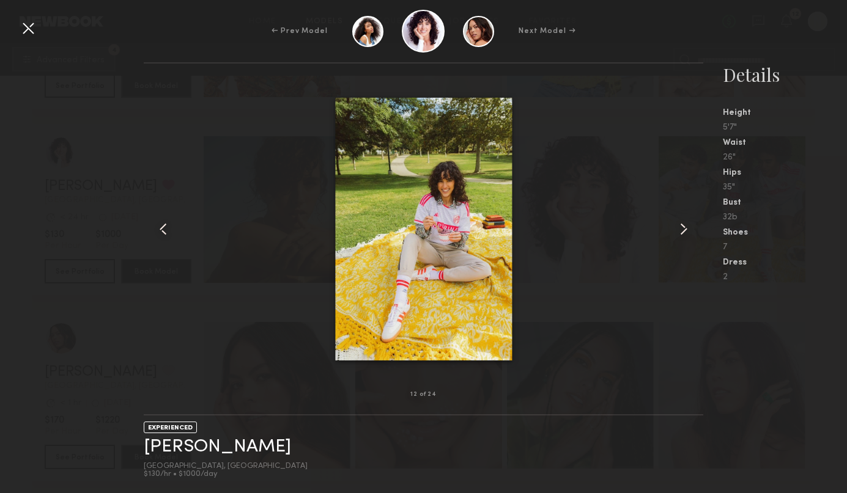
click at [31, 26] on div at bounding box center [28, 28] width 20 height 20
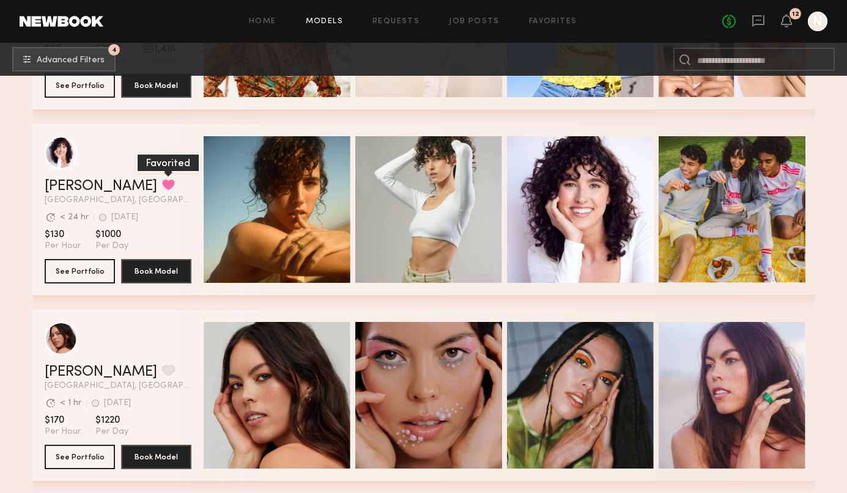
click at [162, 189] on button "grid" at bounding box center [168, 184] width 13 height 11
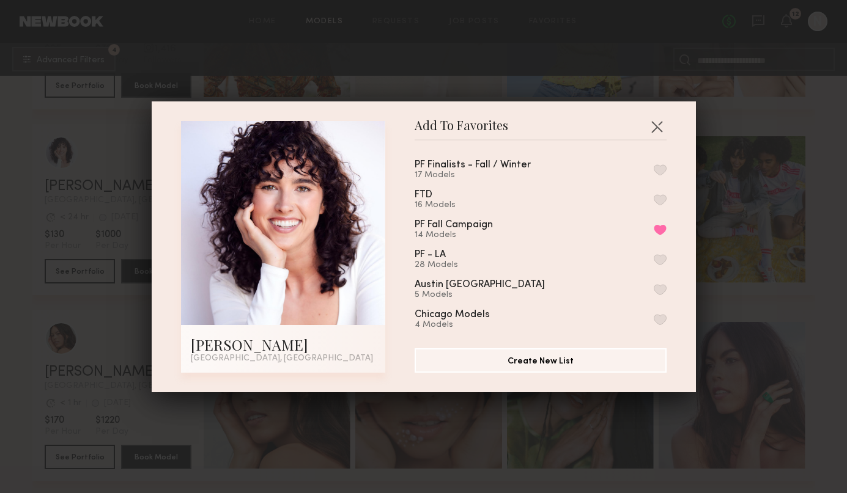
click at [660, 168] on button "button" at bounding box center [659, 169] width 13 height 11
click at [833, 229] on div "Add To Favorites Gia Z. Los Angeles, CA Add To Favorites PF Finalists - Fall / …" at bounding box center [423, 246] width 847 height 493
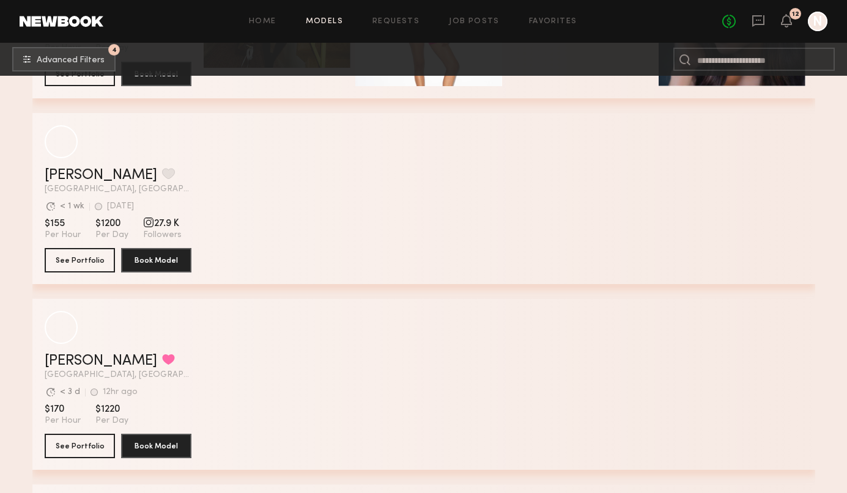
scroll to position [22977, 0]
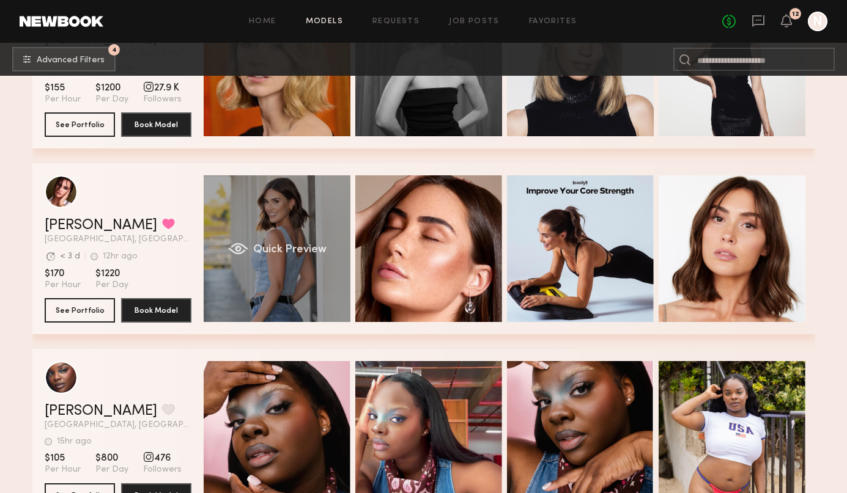
click at [308, 247] on span "Quick Preview" at bounding box center [288, 249] width 73 height 11
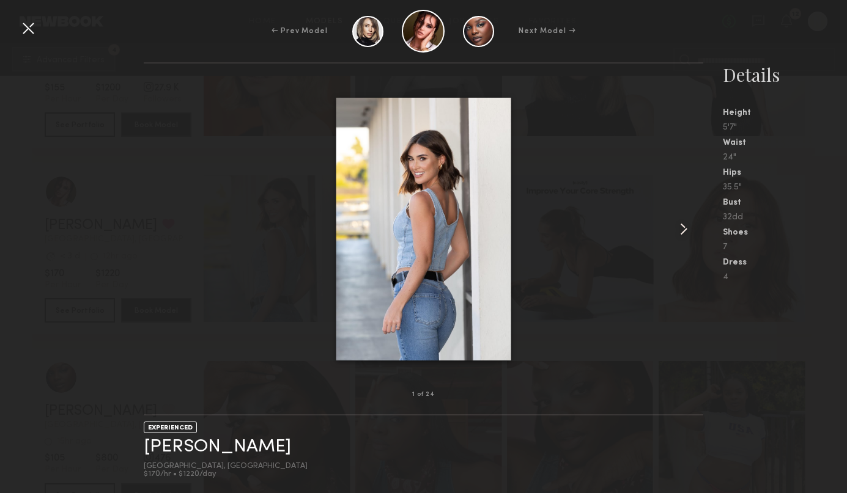
click at [686, 231] on common-icon at bounding box center [684, 229] width 20 height 20
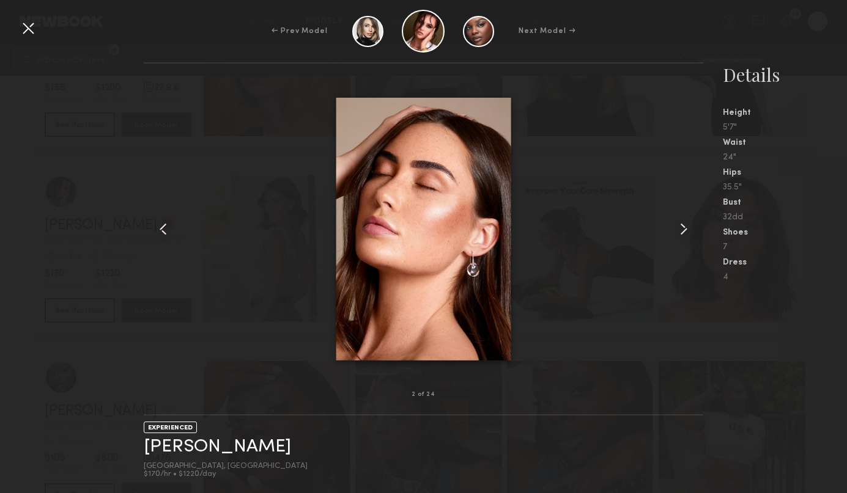
click at [686, 231] on common-icon at bounding box center [684, 229] width 20 height 20
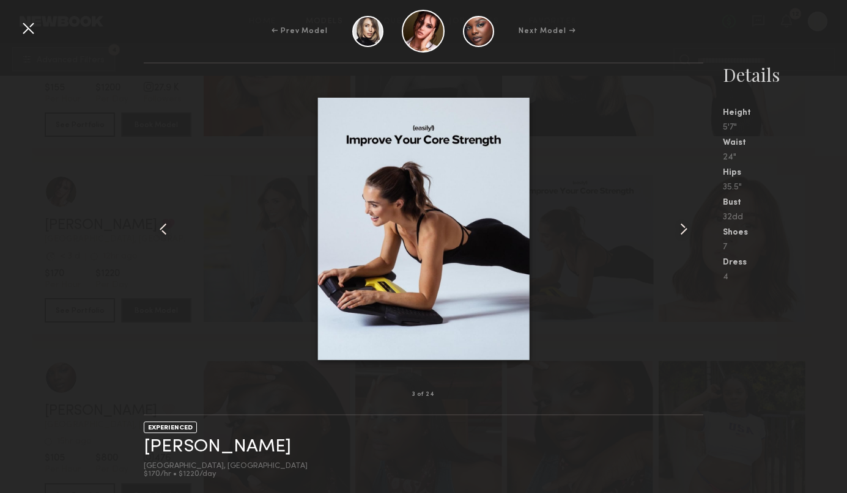
click at [686, 231] on common-icon at bounding box center [684, 229] width 20 height 20
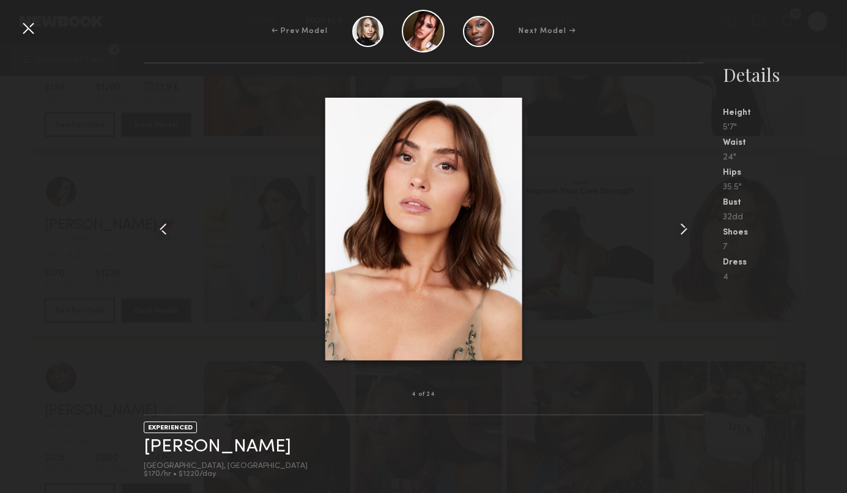
click at [686, 231] on common-icon at bounding box center [684, 229] width 20 height 20
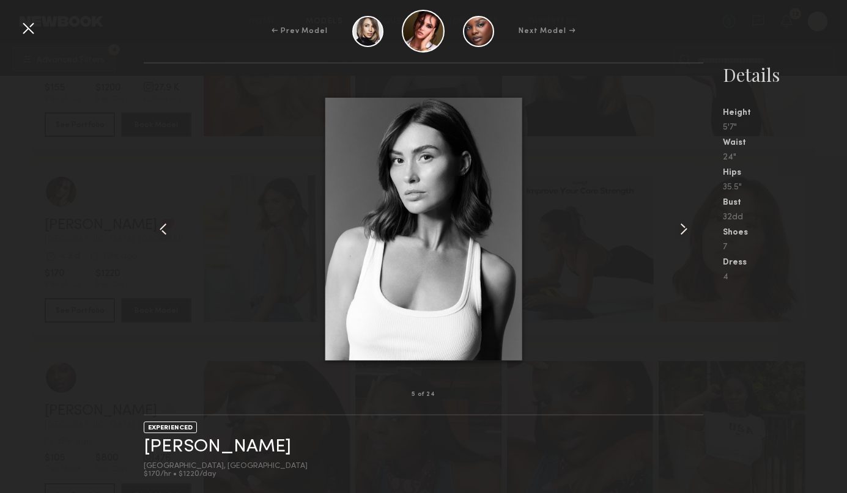
click at [26, 30] on div at bounding box center [28, 28] width 20 height 20
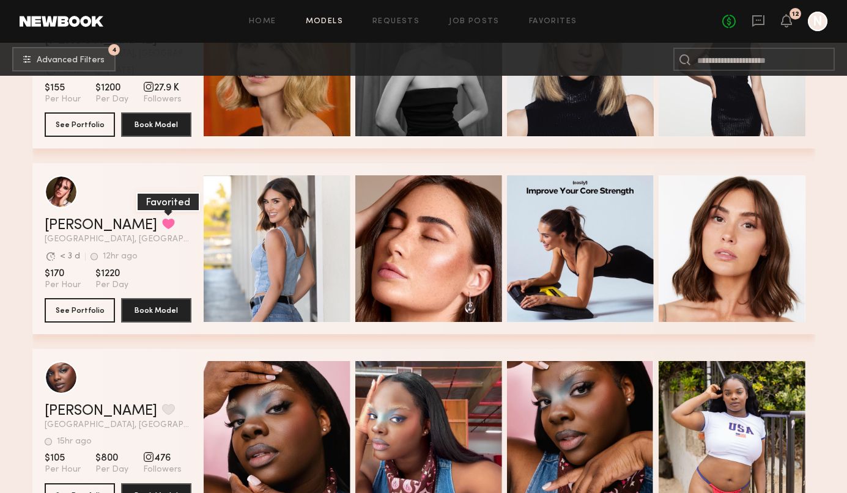
click at [162, 224] on button "grid" at bounding box center [168, 223] width 13 height 11
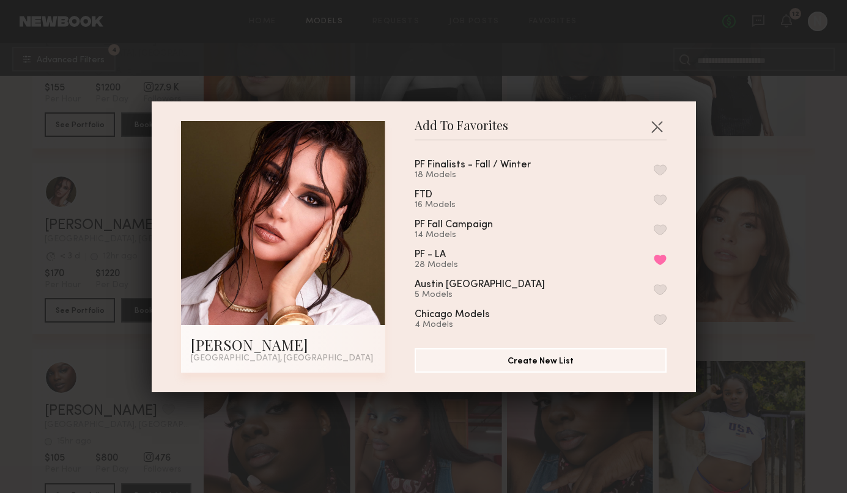
click at [660, 167] on button "button" at bounding box center [659, 169] width 13 height 11
click at [837, 227] on div "Add To Favorites Louise M. Los Angeles, CA Add To Favorites PF Finalists - Fall…" at bounding box center [423, 246] width 847 height 493
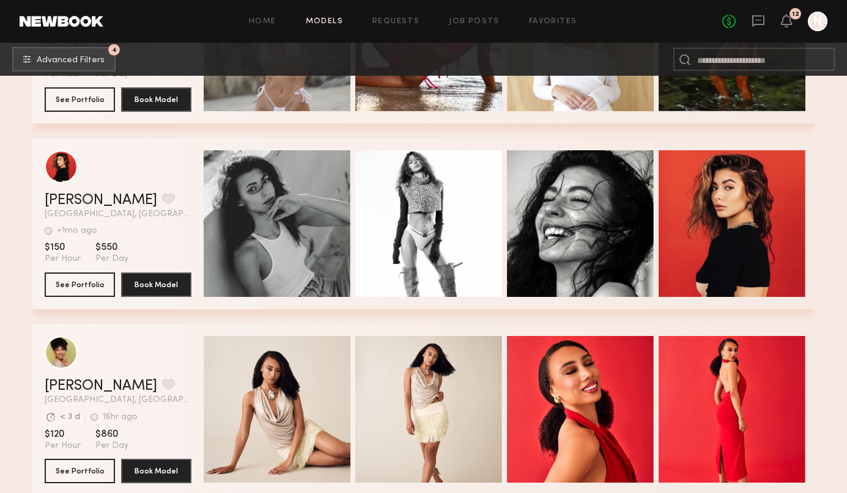
scroll to position [26737, 0]
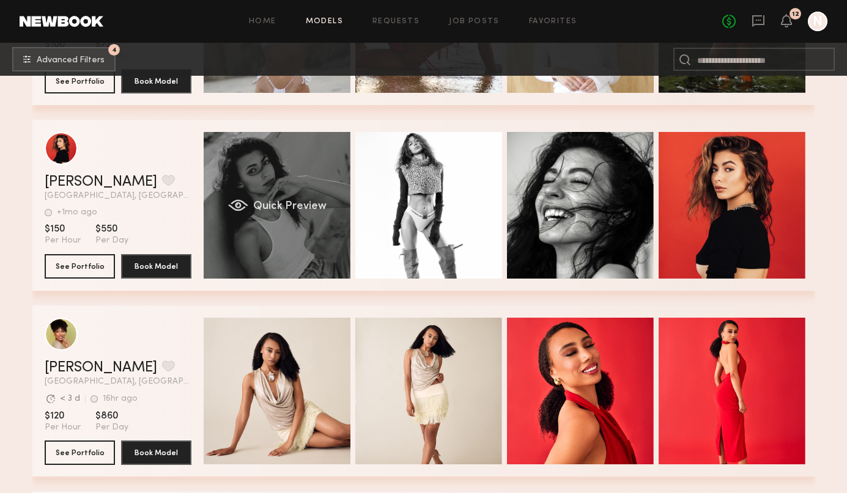
click at [315, 210] on span "Quick Preview" at bounding box center [288, 206] width 73 height 11
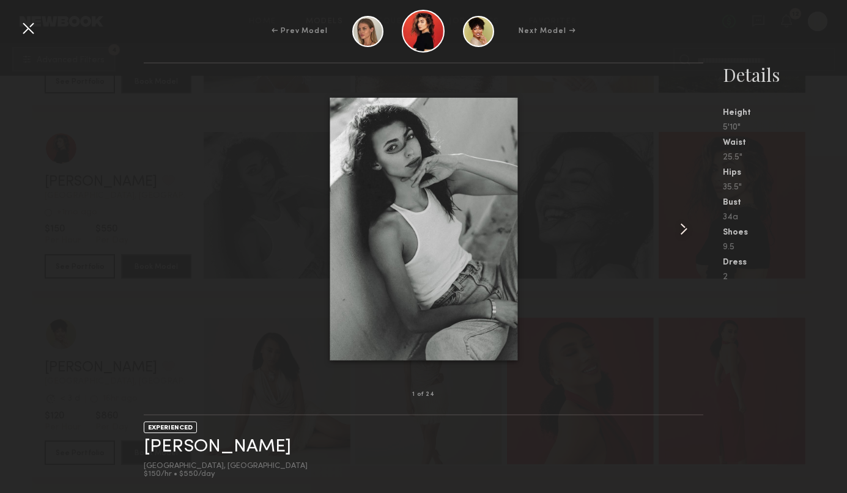
click at [696, 229] on div at bounding box center [691, 229] width 23 height 292
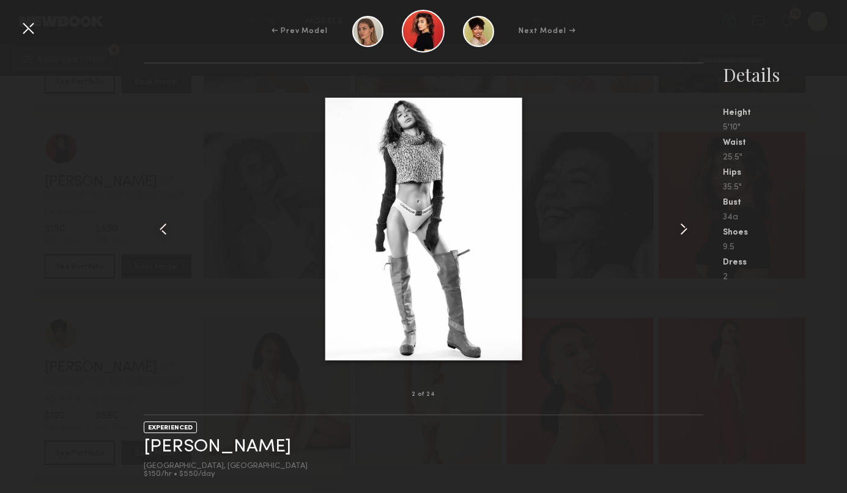
click at [687, 230] on common-icon at bounding box center [684, 229] width 20 height 20
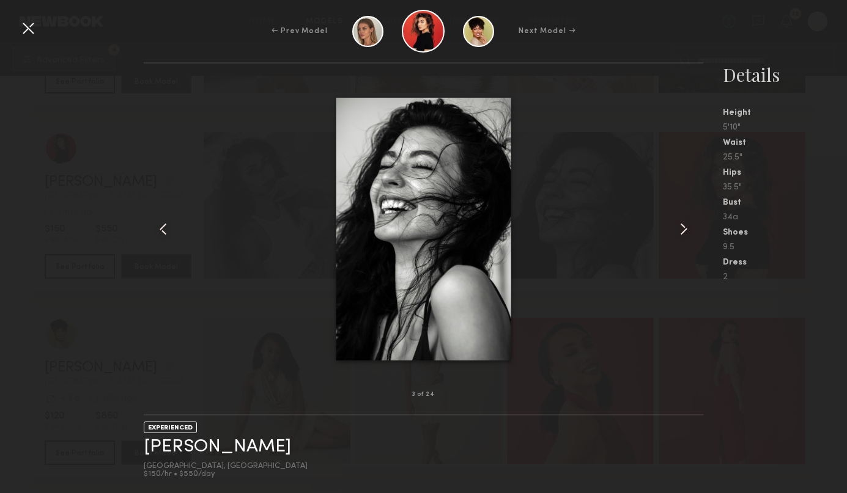
click at [687, 230] on common-icon at bounding box center [684, 229] width 20 height 20
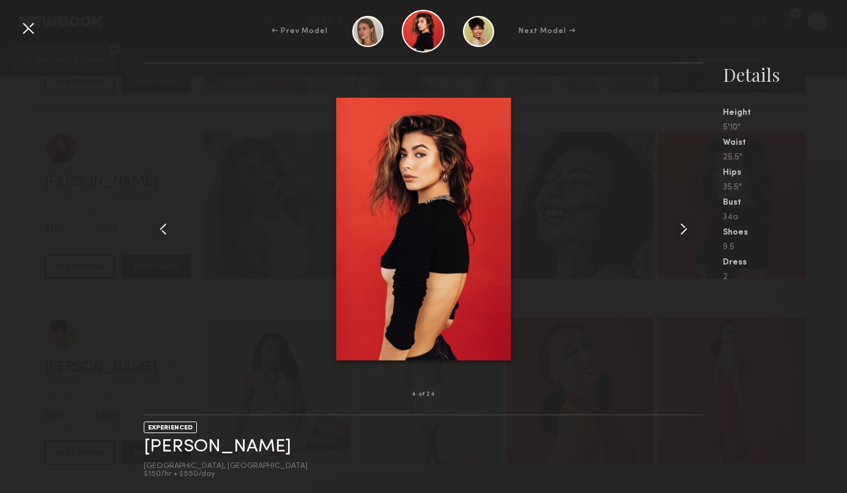
click at [687, 230] on common-icon at bounding box center [684, 229] width 20 height 20
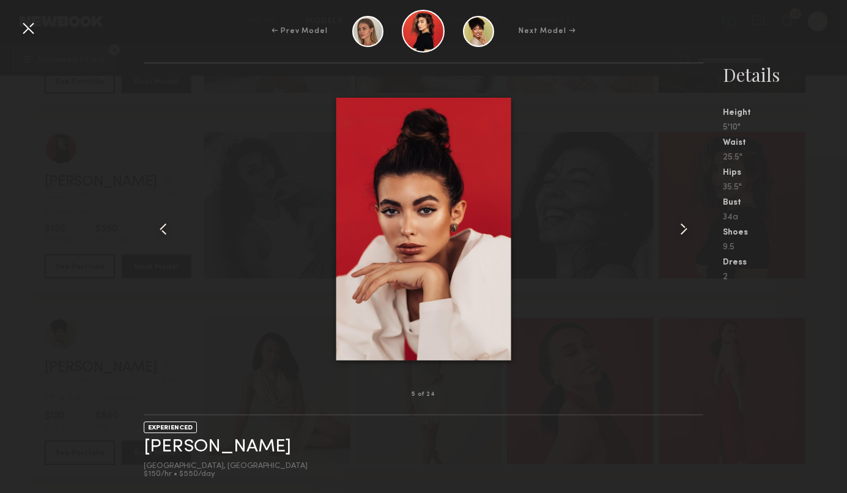
click at [687, 230] on common-icon at bounding box center [684, 229] width 20 height 20
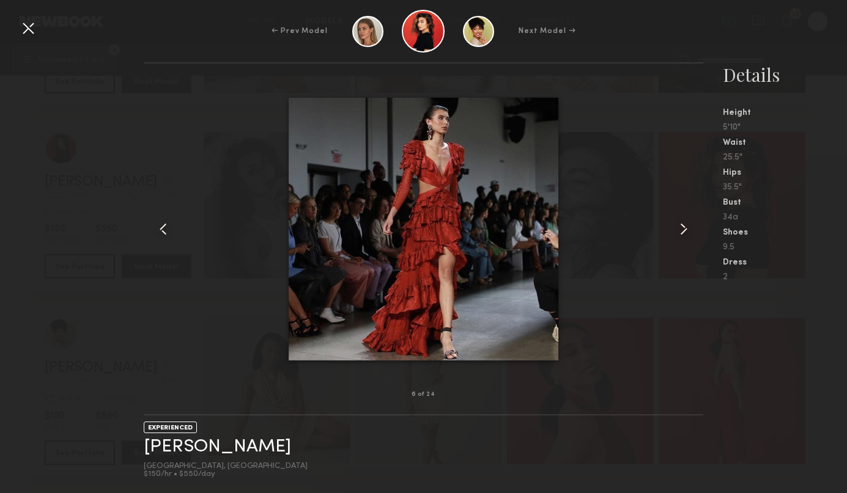
click at [687, 230] on common-icon at bounding box center [684, 229] width 20 height 20
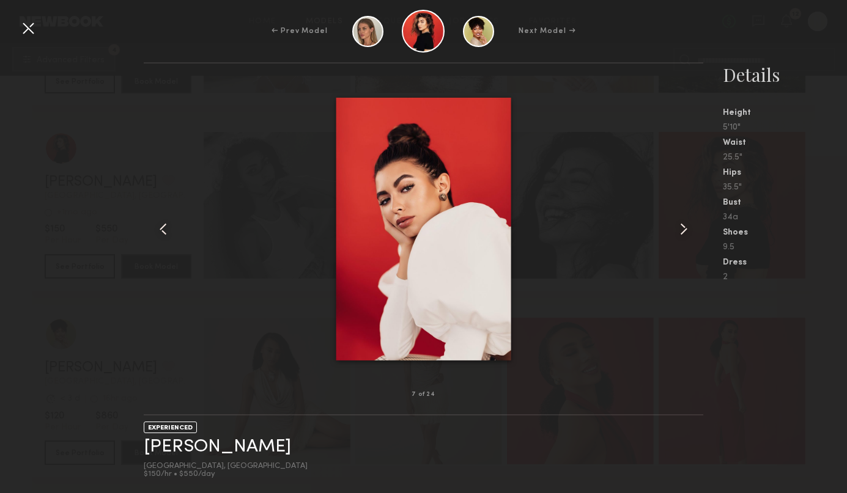
click at [687, 230] on common-icon at bounding box center [684, 229] width 20 height 20
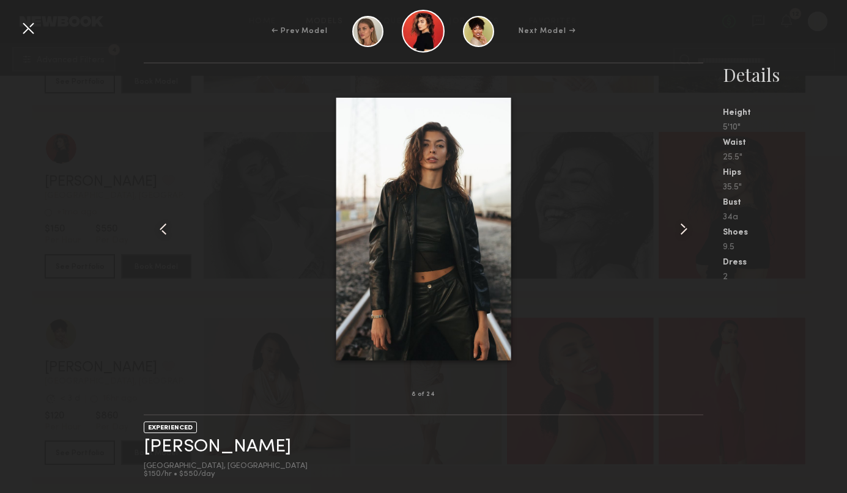
click at [687, 230] on common-icon at bounding box center [684, 229] width 20 height 20
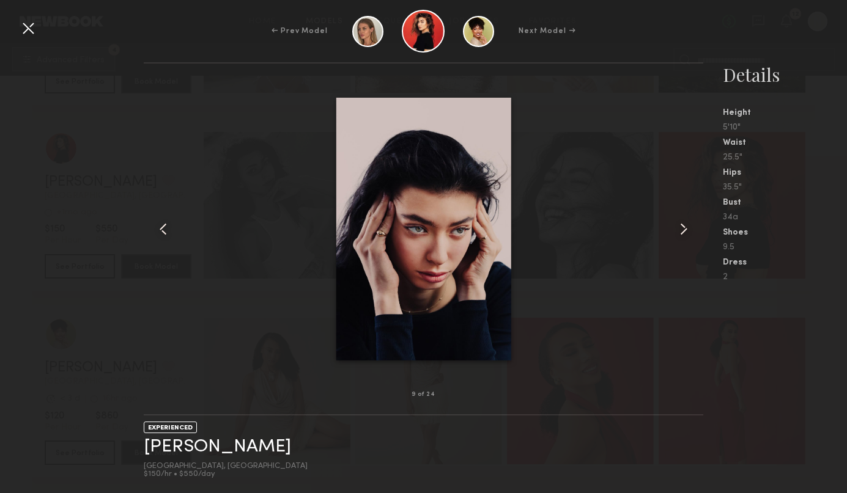
click at [21, 26] on div at bounding box center [28, 28] width 20 height 20
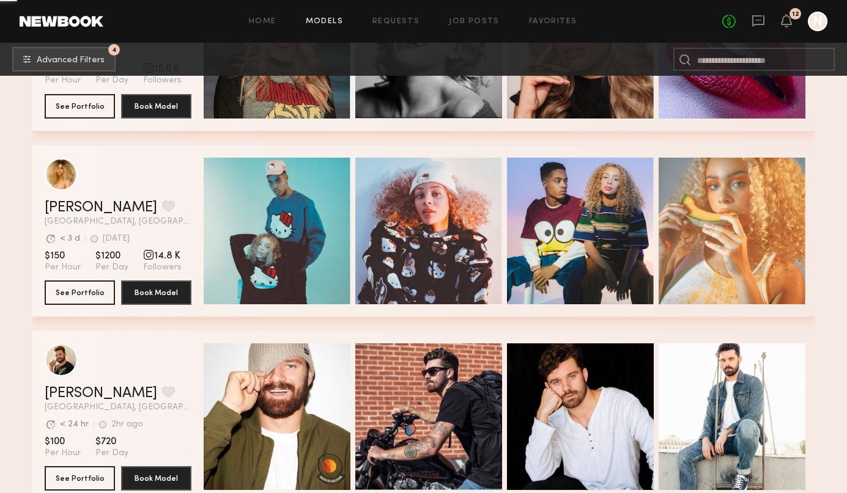
scroll to position [28418, 0]
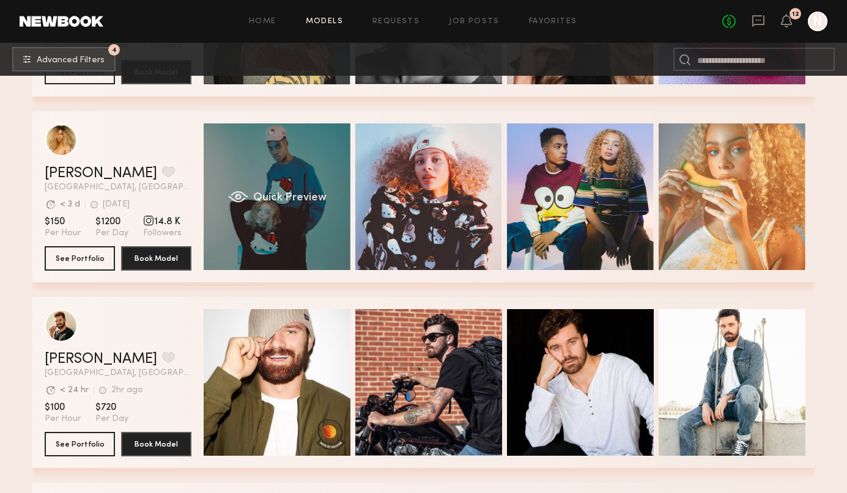
click at [284, 196] on span "Quick Preview" at bounding box center [288, 198] width 73 height 11
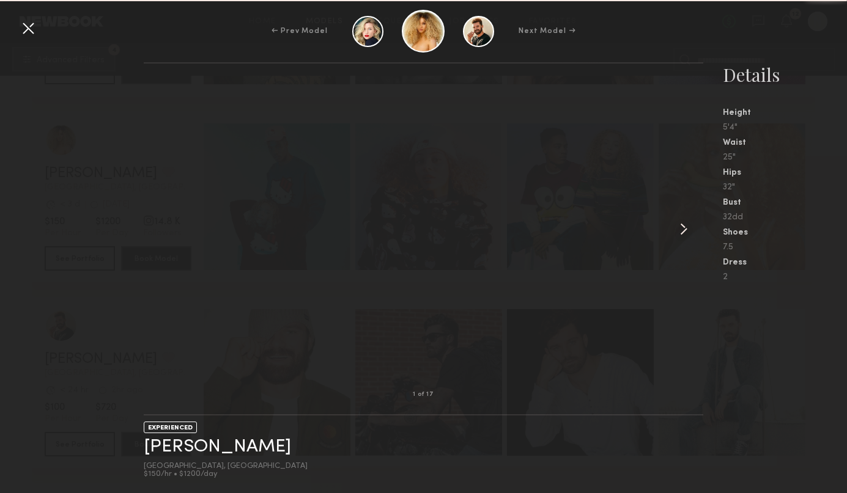
scroll to position [28414, 0]
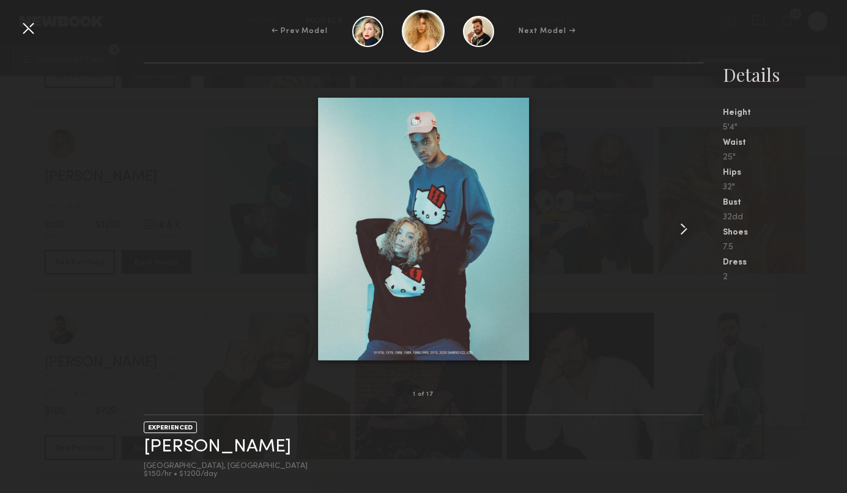
click at [685, 229] on common-icon at bounding box center [684, 229] width 20 height 20
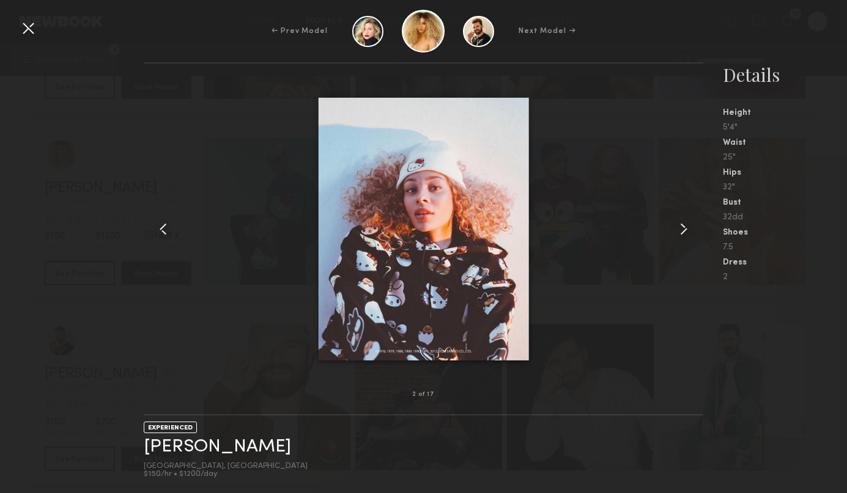
scroll to position [28406, 0]
click at [686, 230] on common-icon at bounding box center [684, 229] width 20 height 20
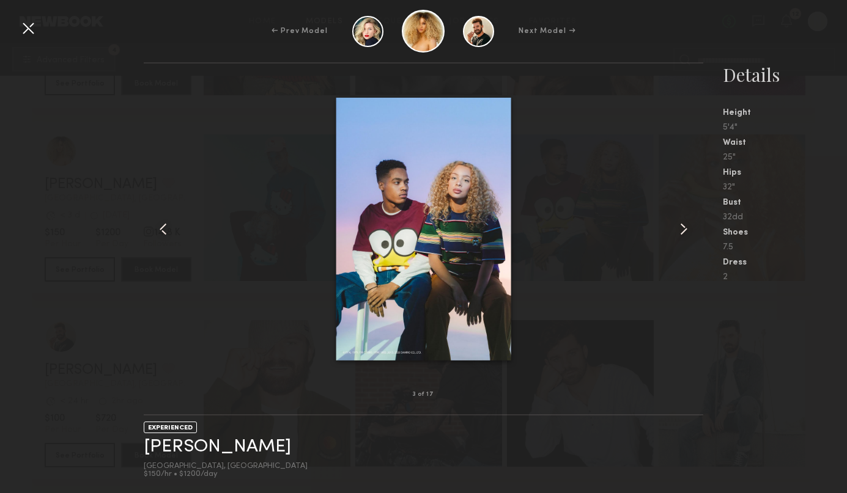
scroll to position [28410, 0]
click at [686, 230] on common-icon at bounding box center [684, 229] width 20 height 20
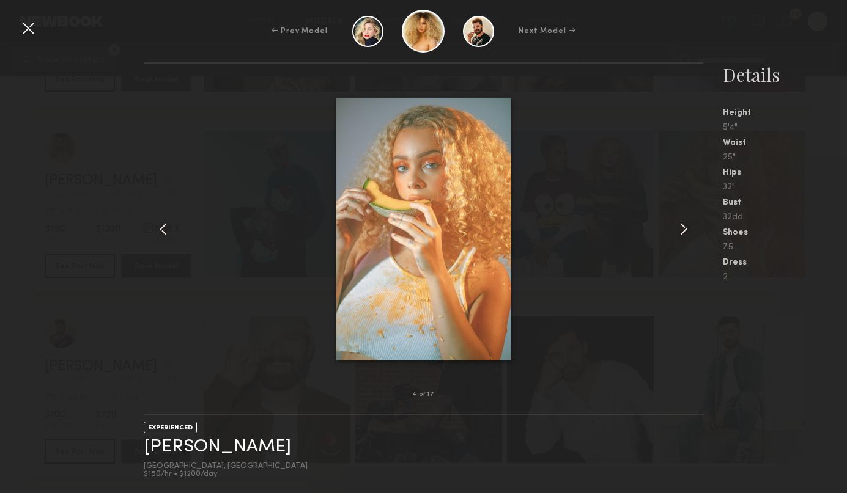
click at [685, 230] on common-icon at bounding box center [684, 229] width 20 height 20
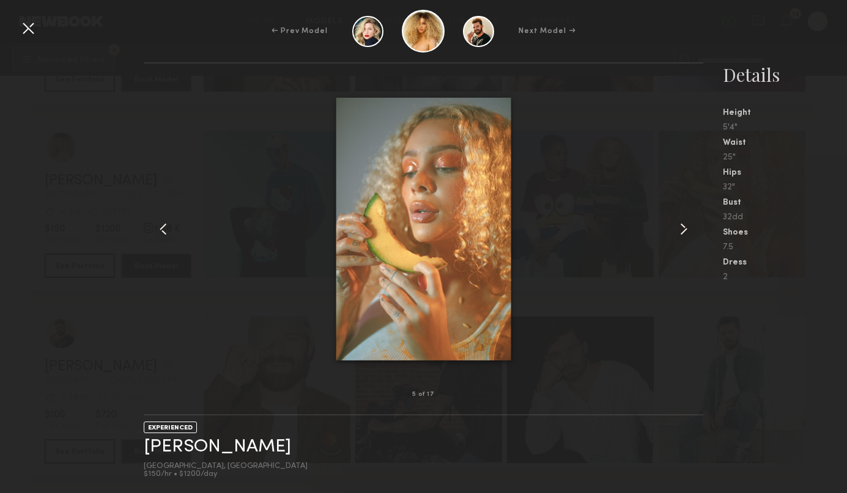
click at [685, 230] on common-icon at bounding box center [684, 229] width 20 height 20
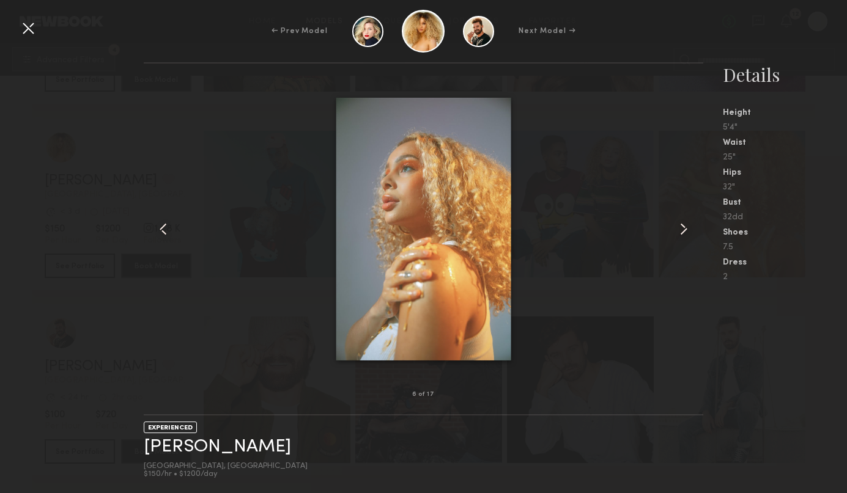
click at [685, 230] on common-icon at bounding box center [684, 229] width 20 height 20
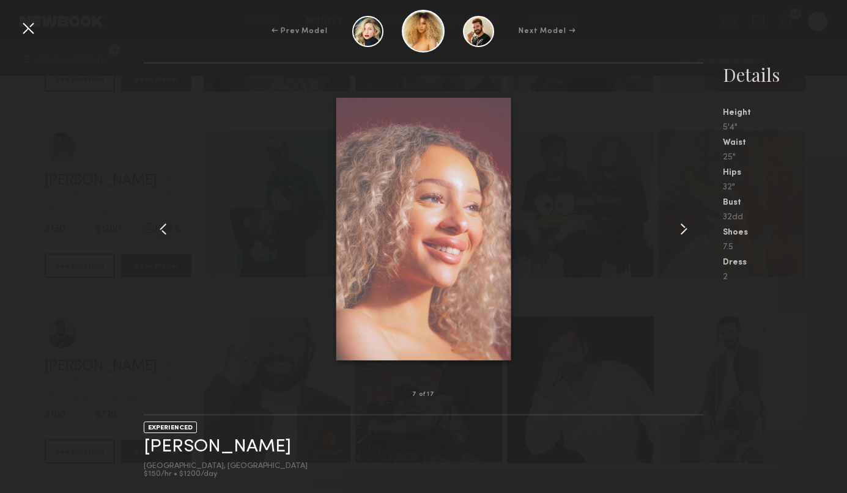
click at [685, 230] on common-icon at bounding box center [684, 229] width 20 height 20
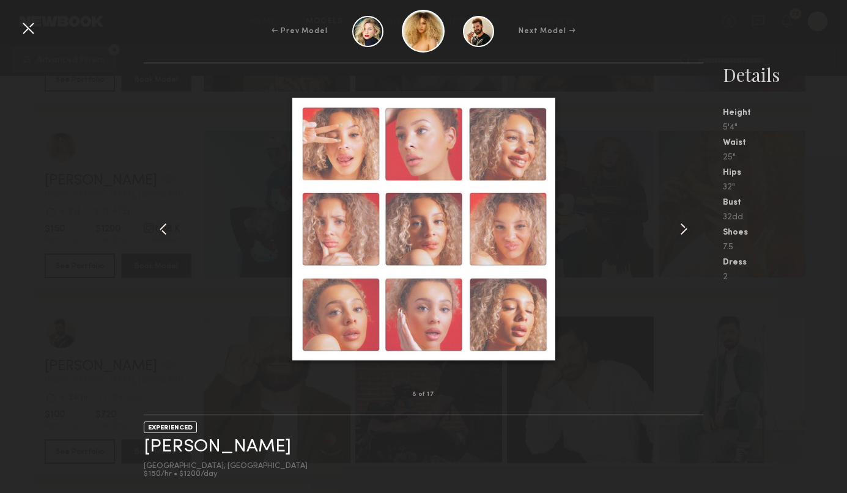
click at [685, 230] on common-icon at bounding box center [684, 229] width 20 height 20
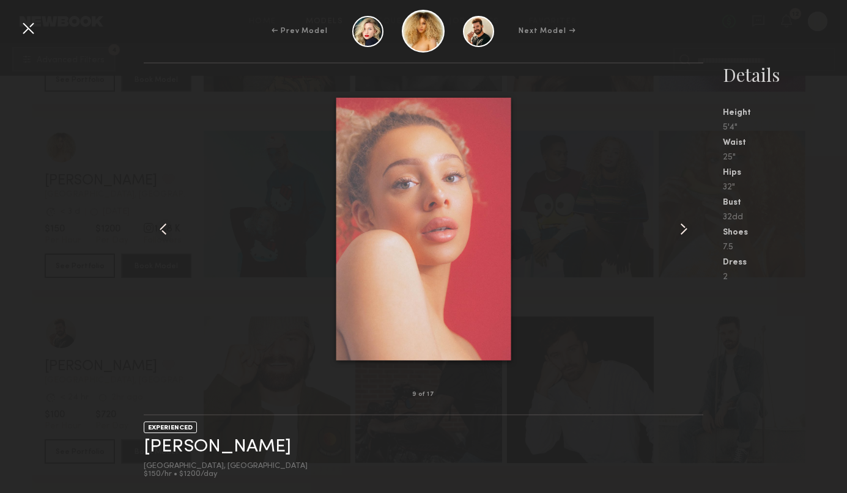
click at [685, 230] on common-icon at bounding box center [684, 229] width 20 height 20
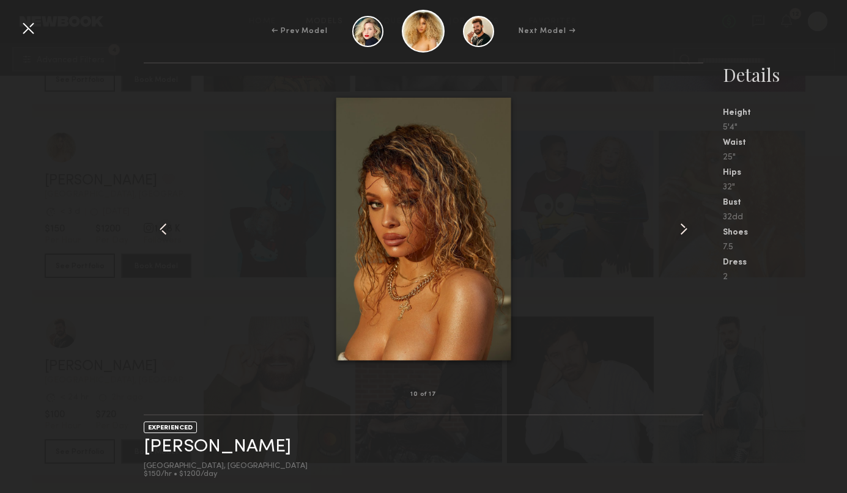
click at [685, 230] on common-icon at bounding box center [684, 229] width 20 height 20
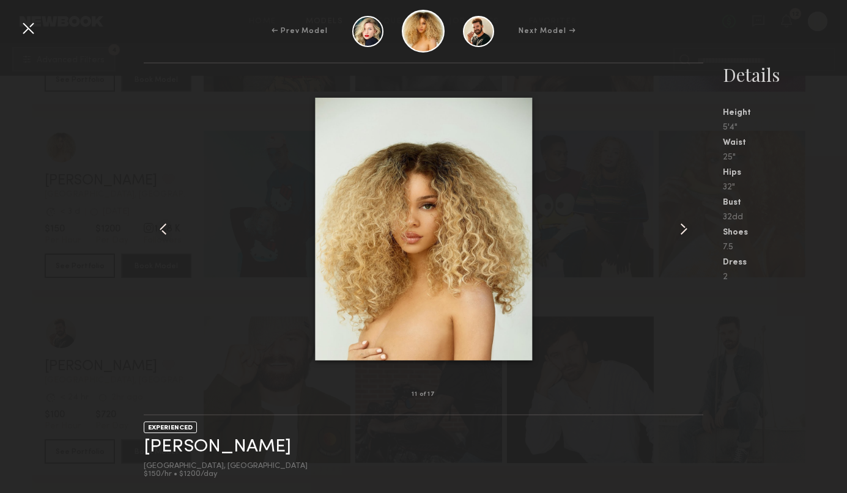
click at [685, 230] on common-icon at bounding box center [684, 229] width 20 height 20
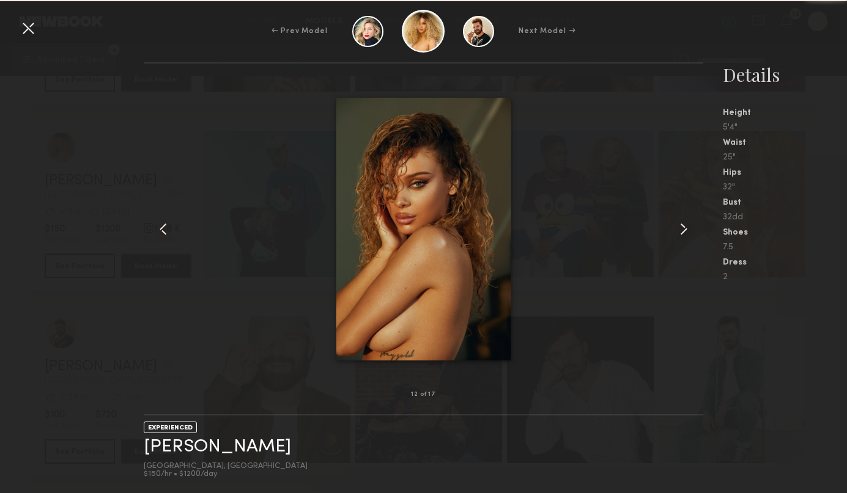
click at [685, 230] on common-icon at bounding box center [684, 229] width 20 height 20
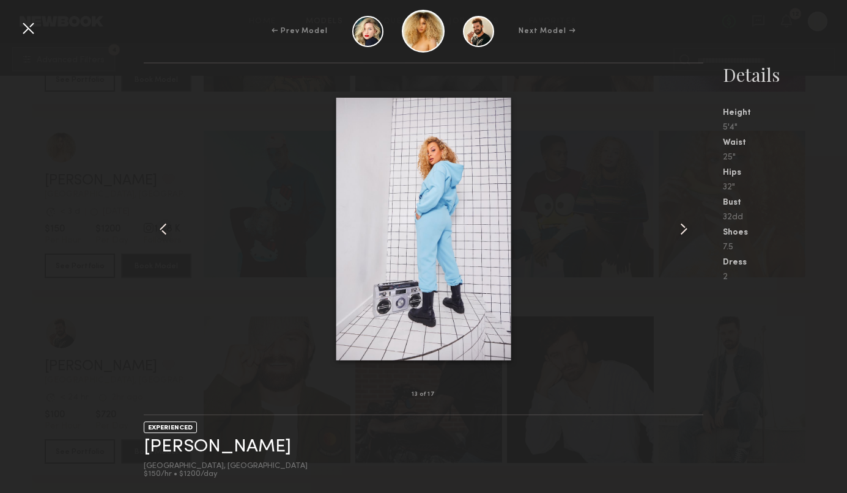
click at [685, 230] on common-icon at bounding box center [684, 229] width 20 height 20
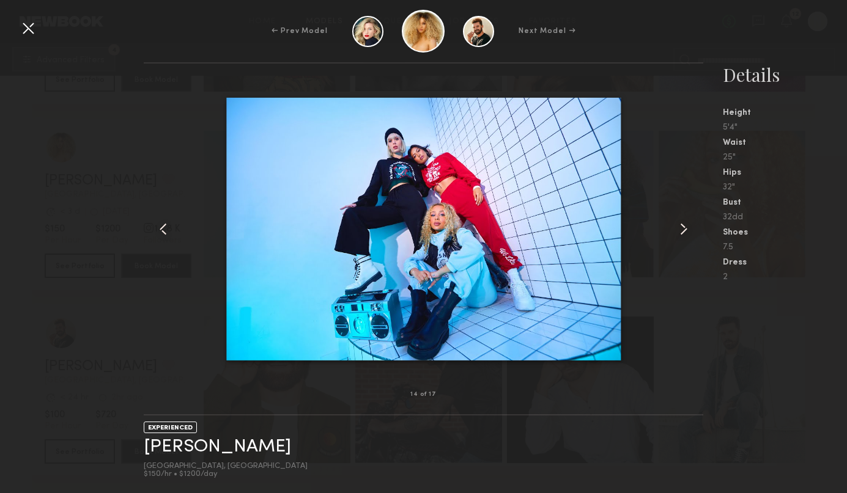
click at [685, 230] on common-icon at bounding box center [684, 229] width 20 height 20
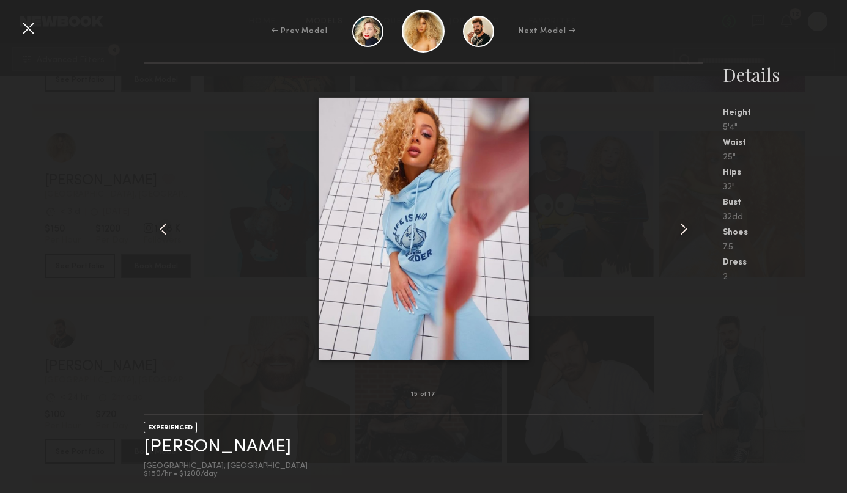
click at [685, 230] on common-icon at bounding box center [684, 229] width 20 height 20
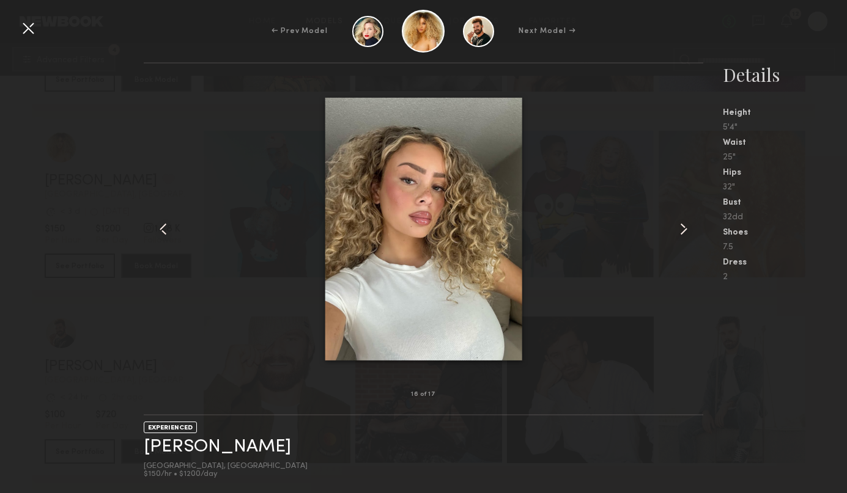
click at [685, 230] on common-icon at bounding box center [684, 229] width 20 height 20
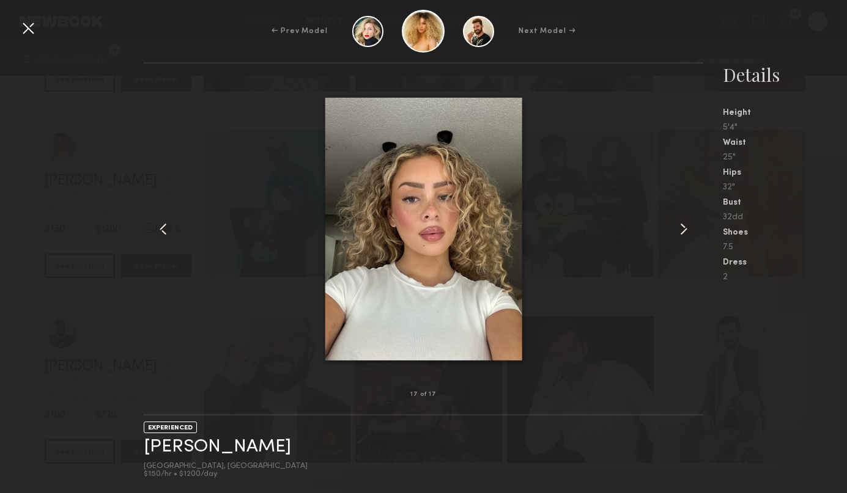
click at [685, 230] on common-icon at bounding box center [684, 229] width 20 height 20
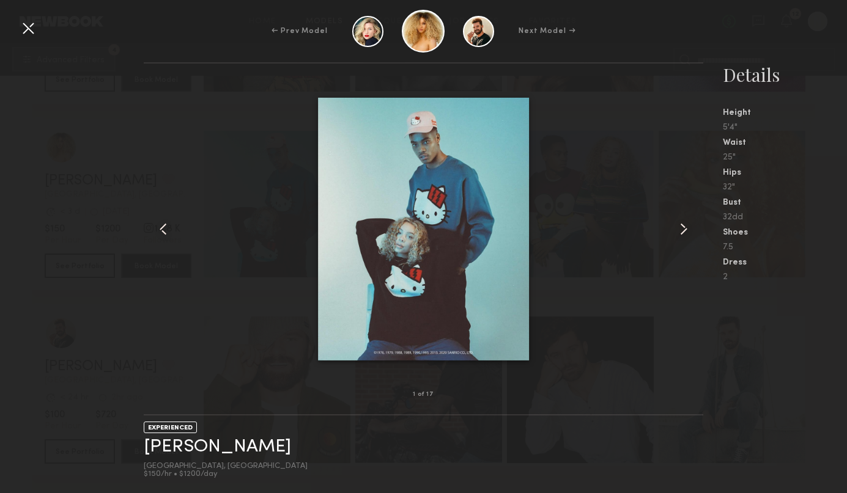
click at [685, 230] on common-icon at bounding box center [684, 229] width 20 height 20
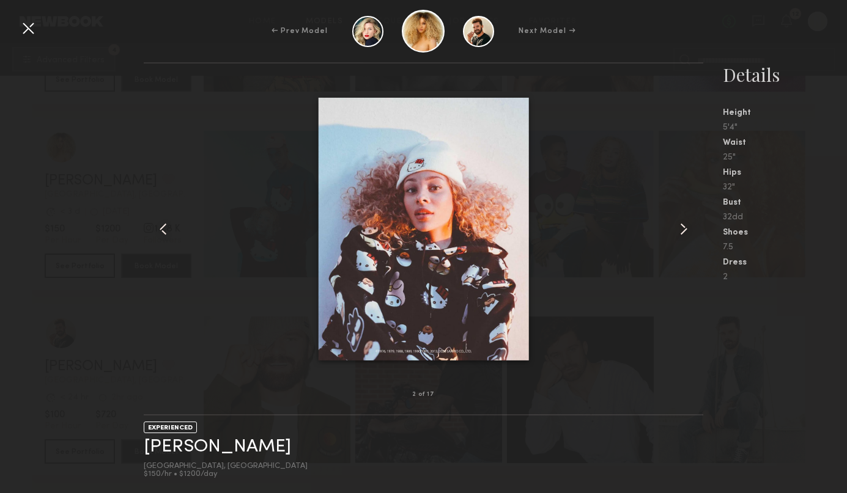
click at [685, 230] on common-icon at bounding box center [684, 229] width 20 height 20
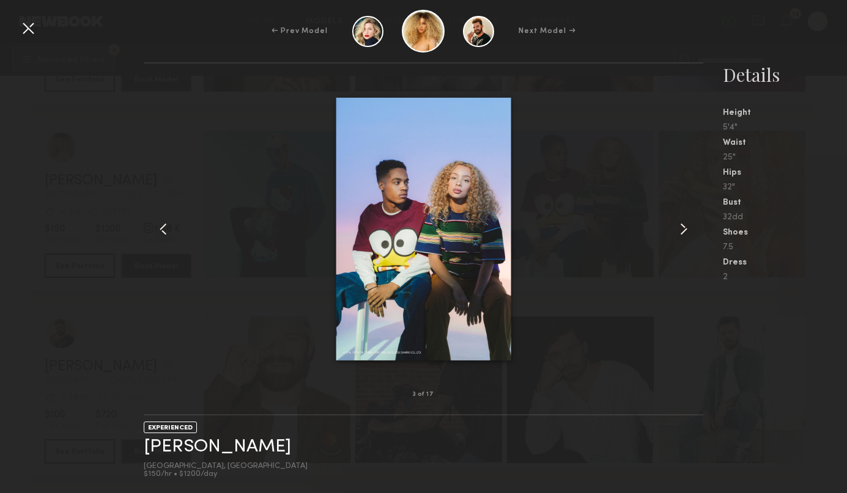
click at [685, 230] on common-icon at bounding box center [684, 229] width 20 height 20
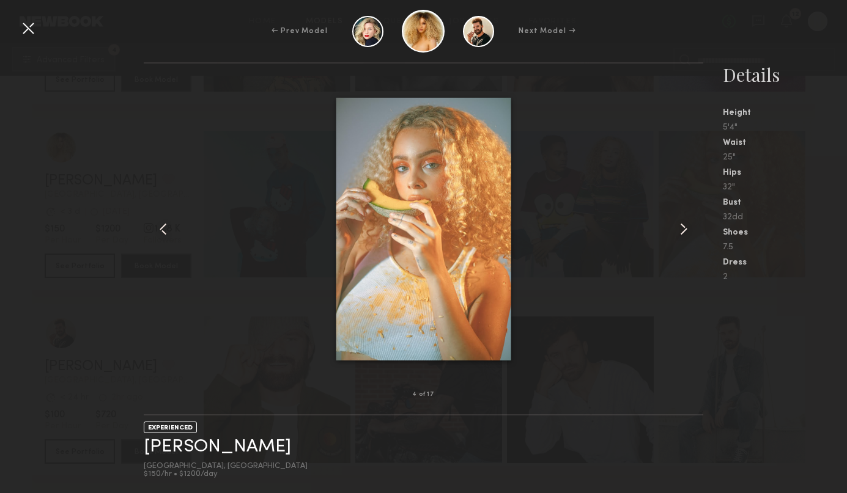
click at [685, 230] on common-icon at bounding box center [684, 229] width 20 height 20
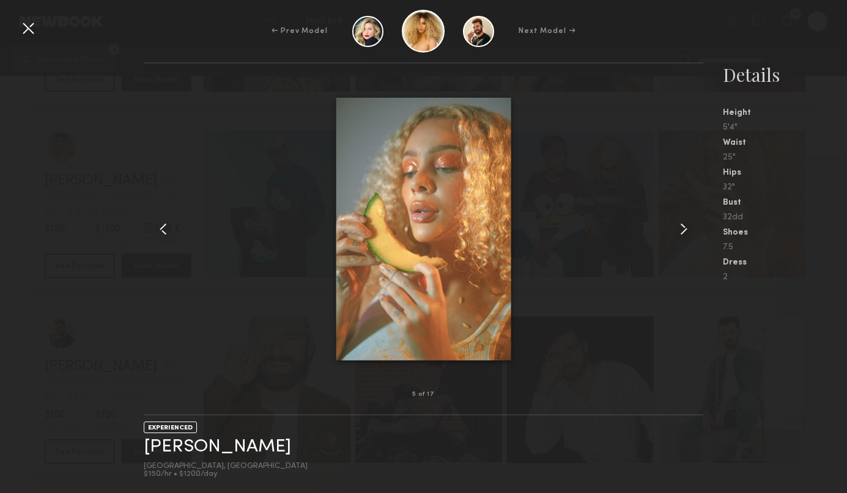
click at [28, 32] on div at bounding box center [28, 28] width 20 height 20
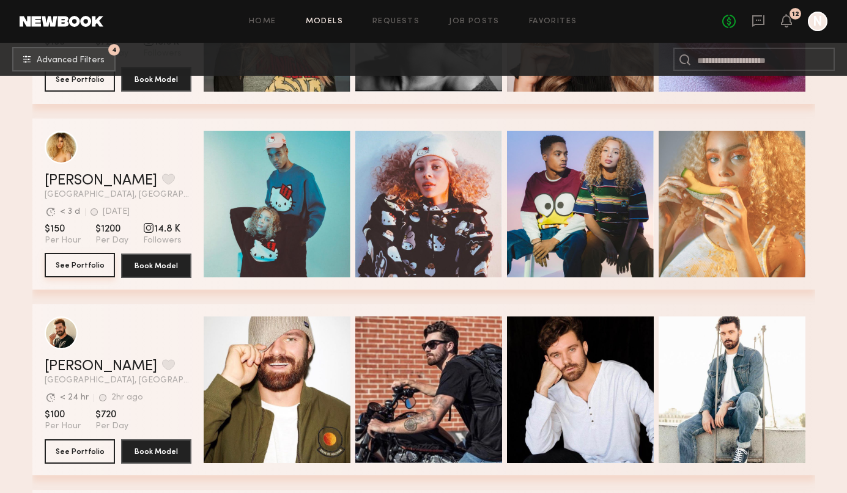
click at [87, 271] on button "See Portfolio" at bounding box center [80, 265] width 70 height 24
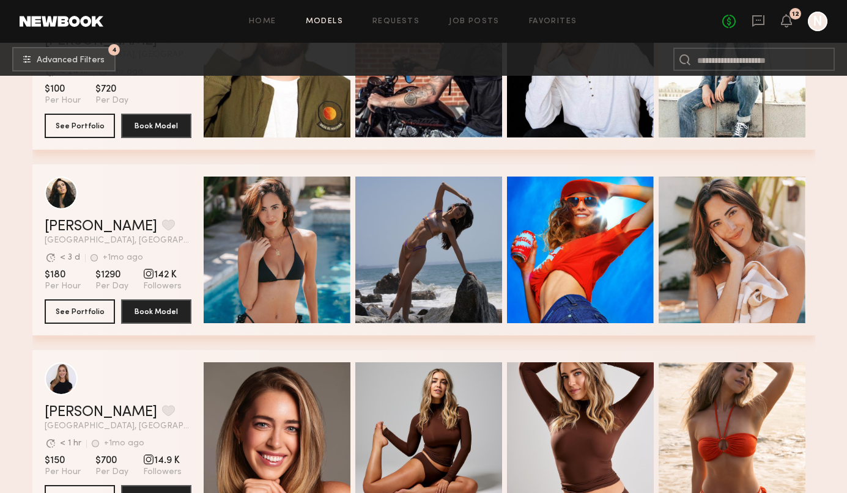
scroll to position [28545, 0]
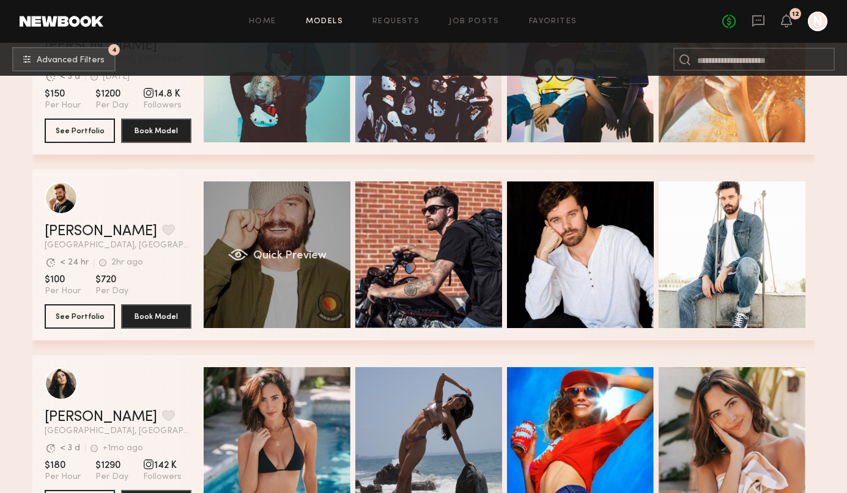
click at [292, 255] on span "Quick Preview" at bounding box center [288, 256] width 73 height 11
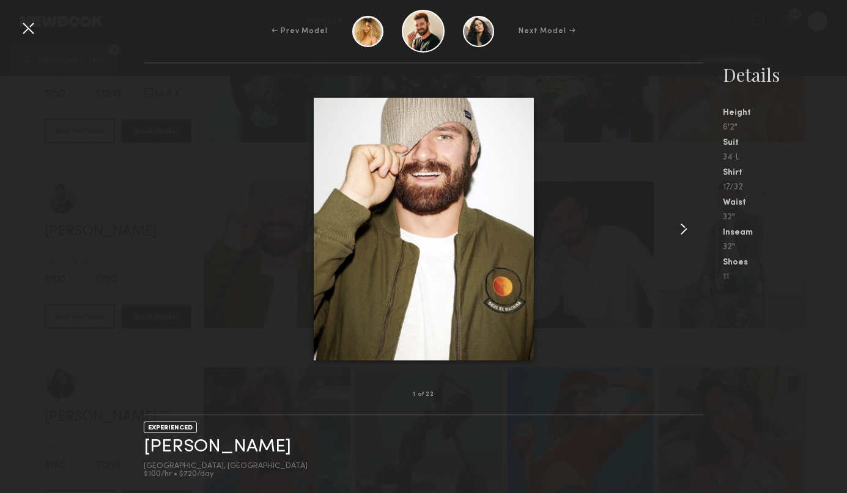
click at [686, 230] on common-icon at bounding box center [684, 229] width 20 height 20
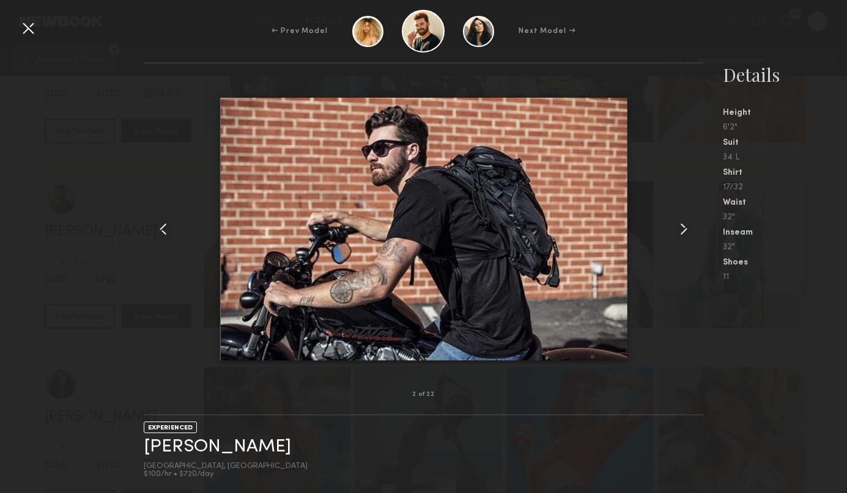
click at [686, 230] on common-icon at bounding box center [684, 229] width 20 height 20
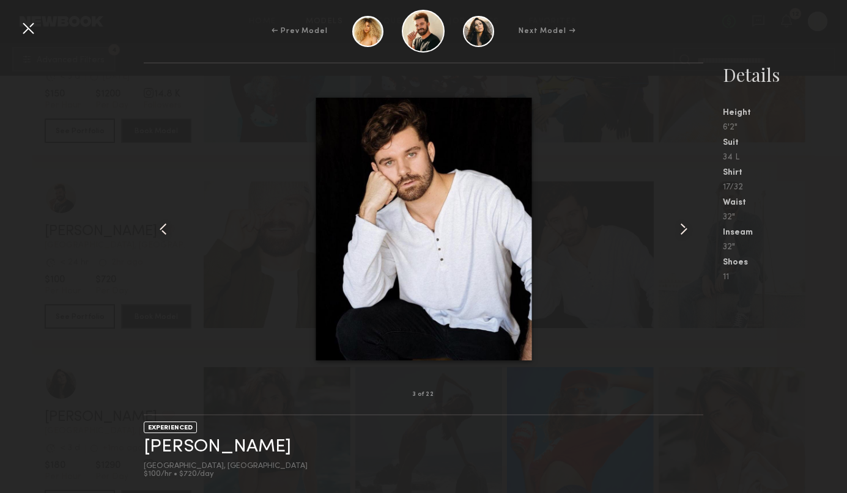
click at [686, 230] on common-icon at bounding box center [684, 229] width 20 height 20
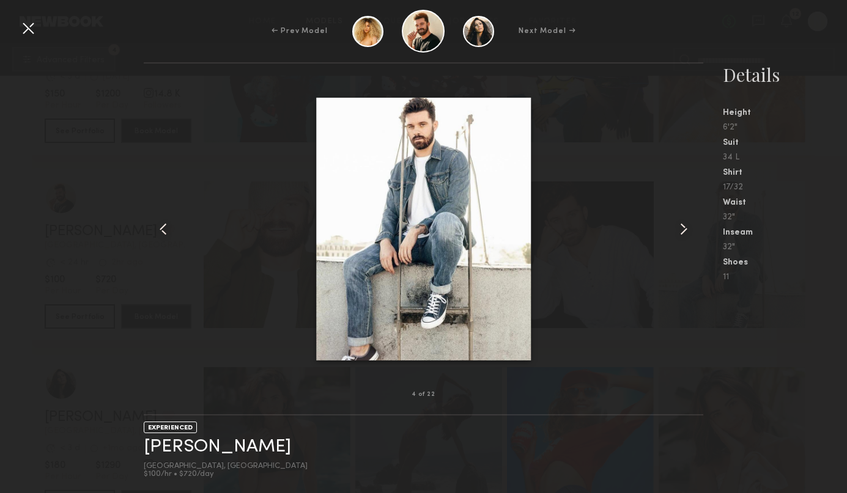
click at [686, 230] on common-icon at bounding box center [684, 229] width 20 height 20
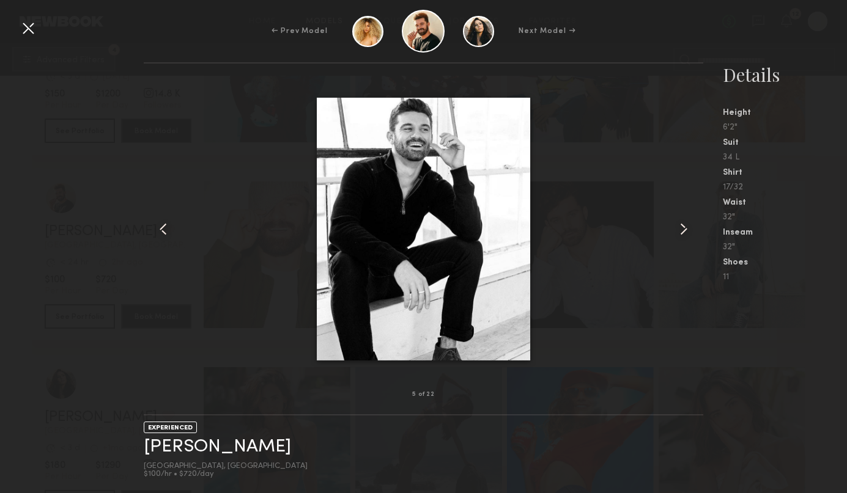
click at [686, 230] on common-icon at bounding box center [684, 229] width 20 height 20
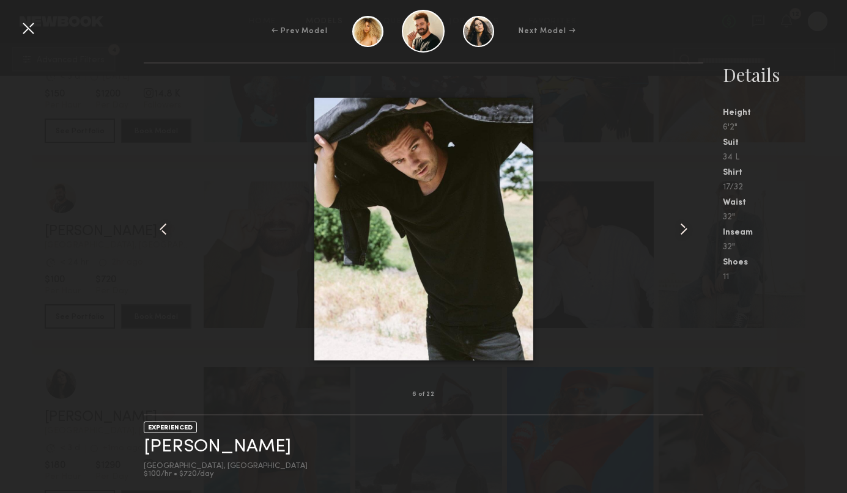
click at [686, 230] on common-icon at bounding box center [684, 229] width 20 height 20
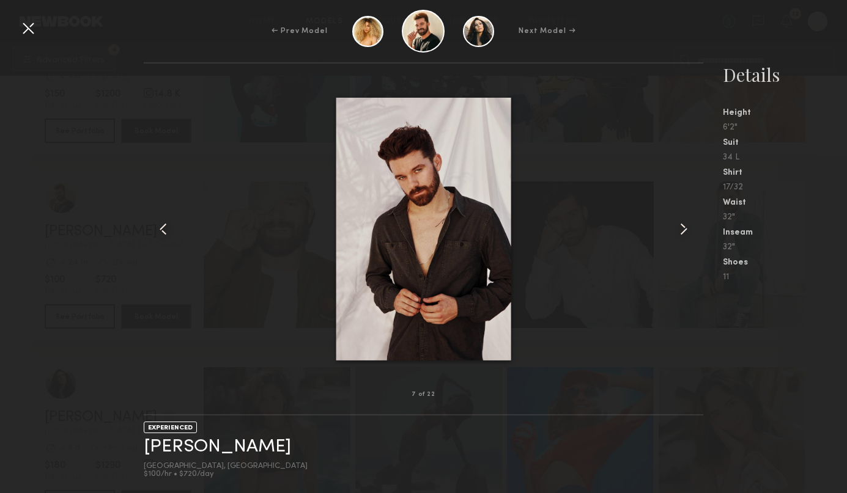
click at [686, 230] on common-icon at bounding box center [684, 229] width 20 height 20
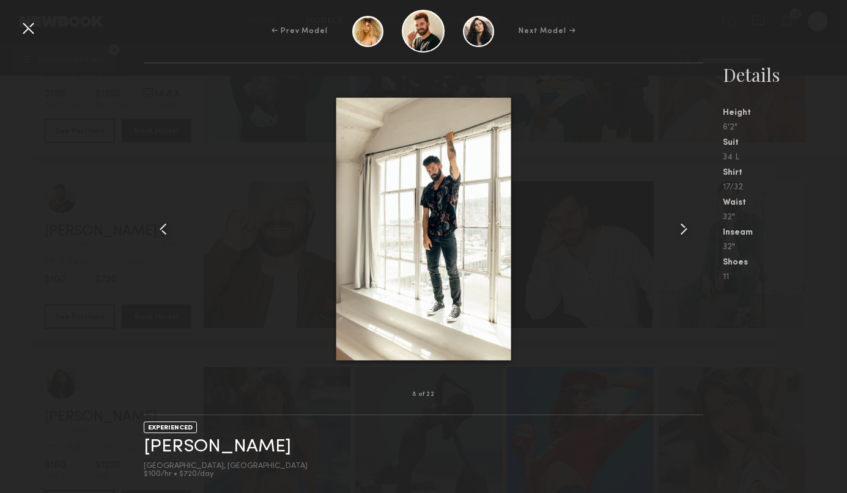
click at [686, 230] on common-icon at bounding box center [684, 229] width 20 height 20
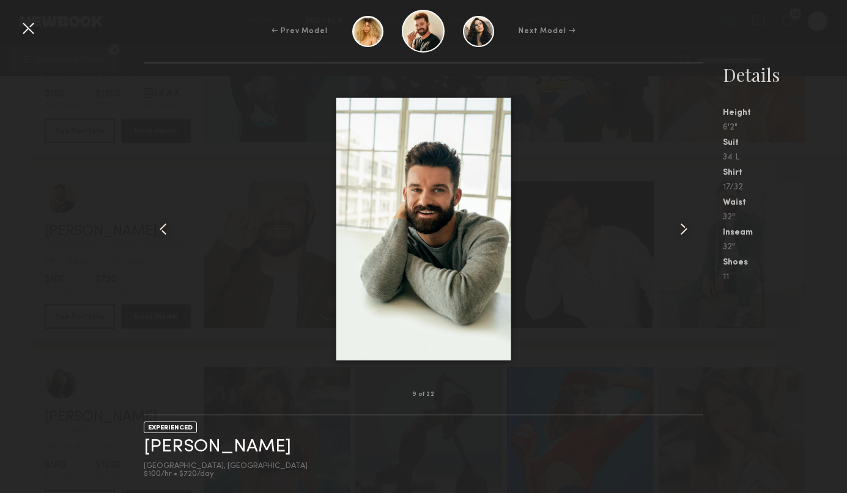
click at [686, 230] on common-icon at bounding box center [684, 229] width 20 height 20
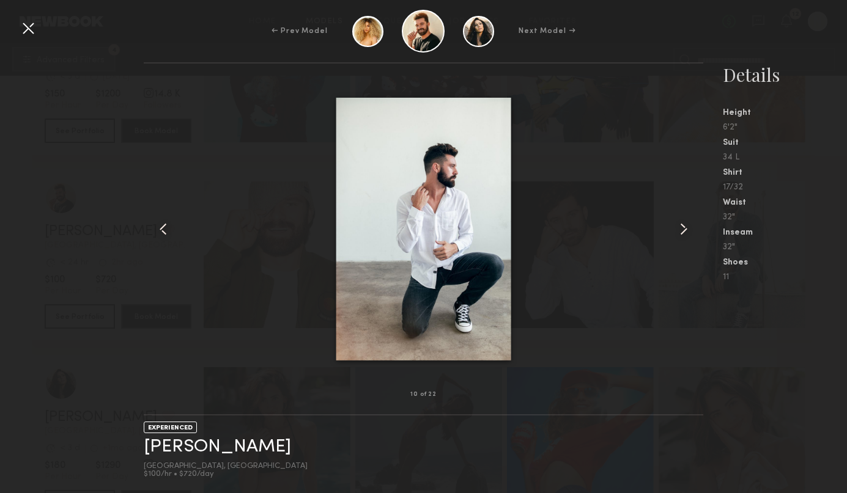
click at [35, 31] on div at bounding box center [28, 28] width 20 height 20
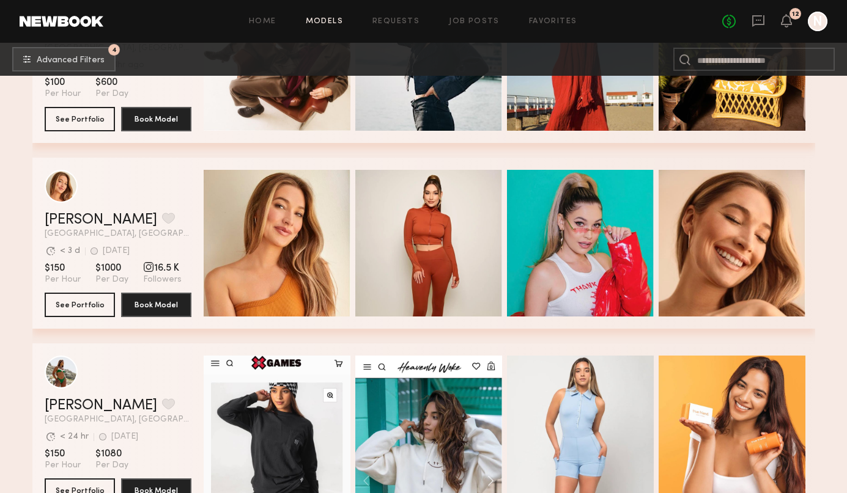
scroll to position [29295, 0]
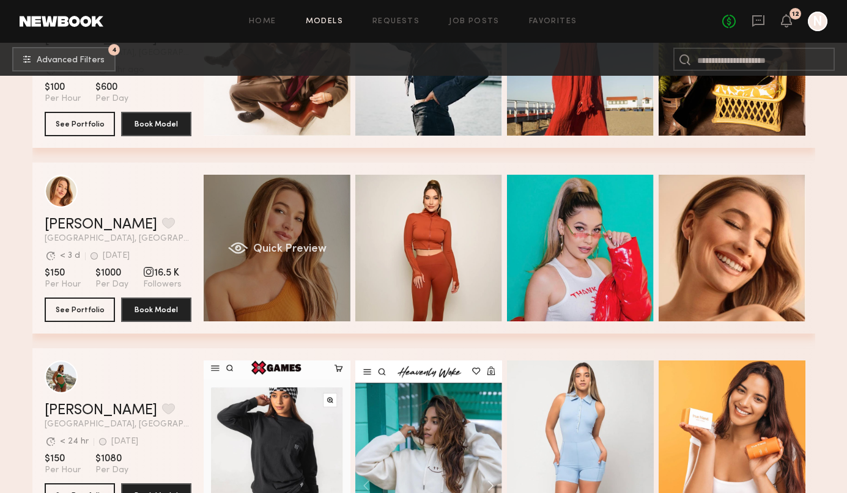
click at [311, 244] on span "Quick Preview" at bounding box center [288, 249] width 73 height 11
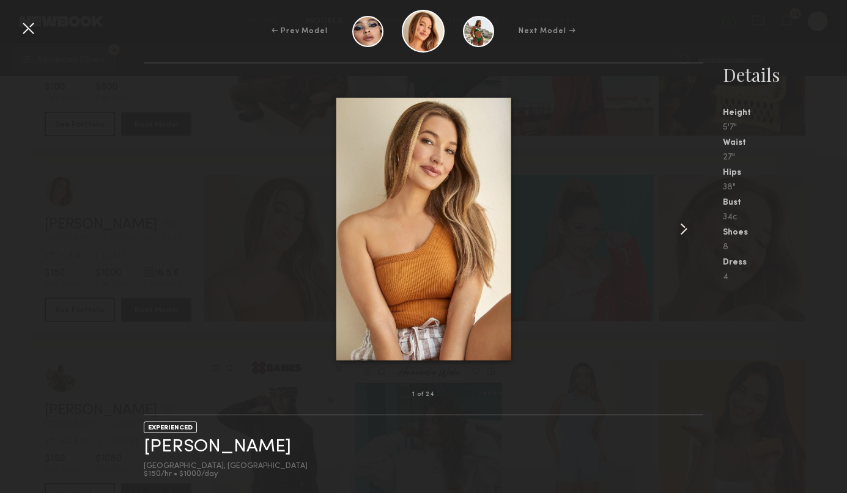
click at [678, 231] on common-icon at bounding box center [684, 229] width 20 height 20
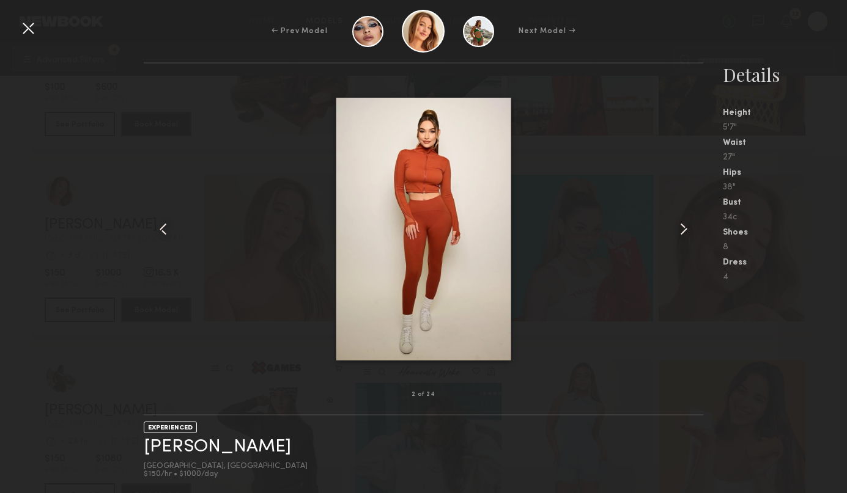
click at [678, 231] on common-icon at bounding box center [684, 229] width 20 height 20
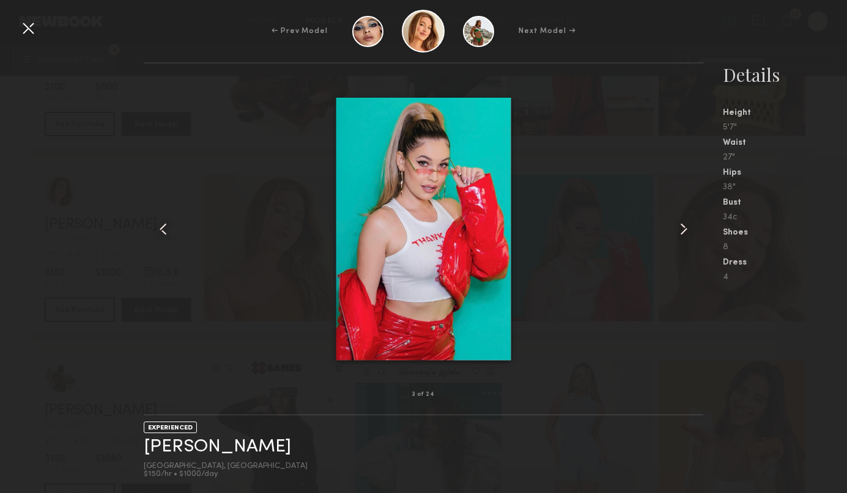
click at [678, 231] on common-icon at bounding box center [684, 229] width 20 height 20
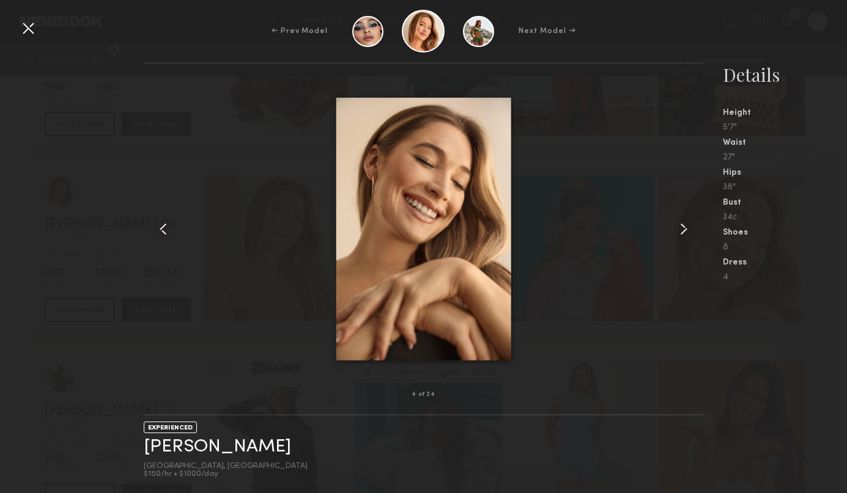
click at [678, 231] on common-icon at bounding box center [684, 229] width 20 height 20
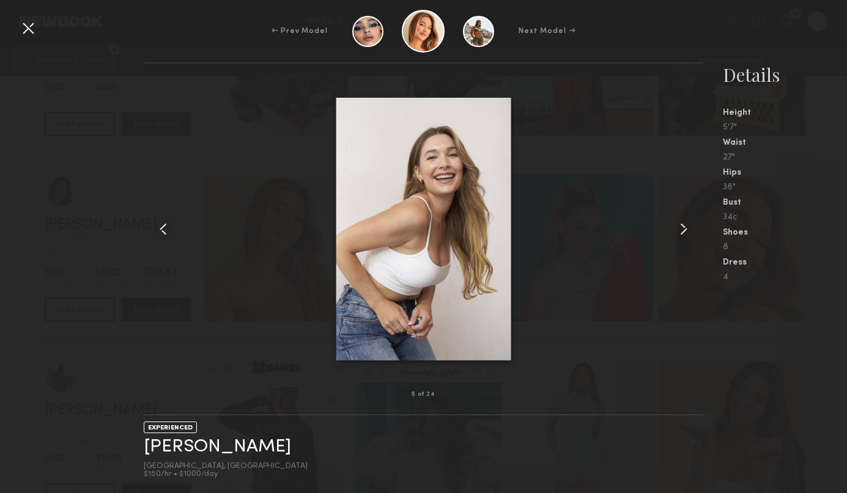
click at [678, 231] on common-icon at bounding box center [684, 229] width 20 height 20
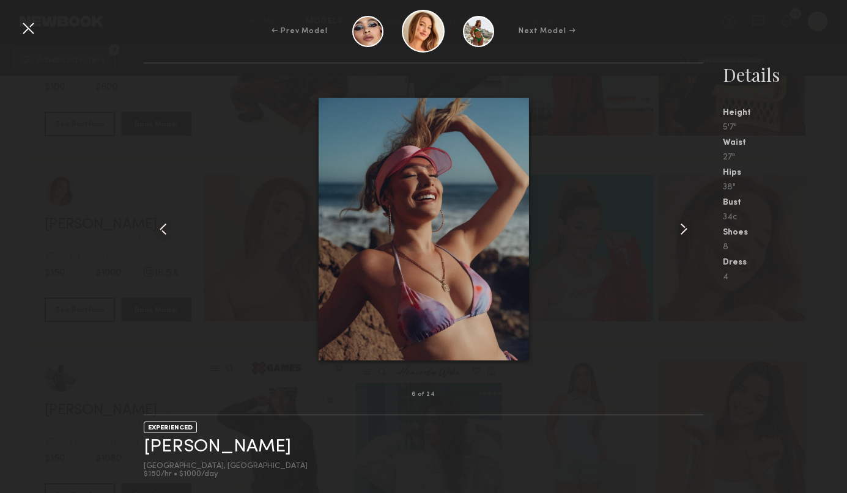
click at [678, 231] on common-icon at bounding box center [684, 229] width 20 height 20
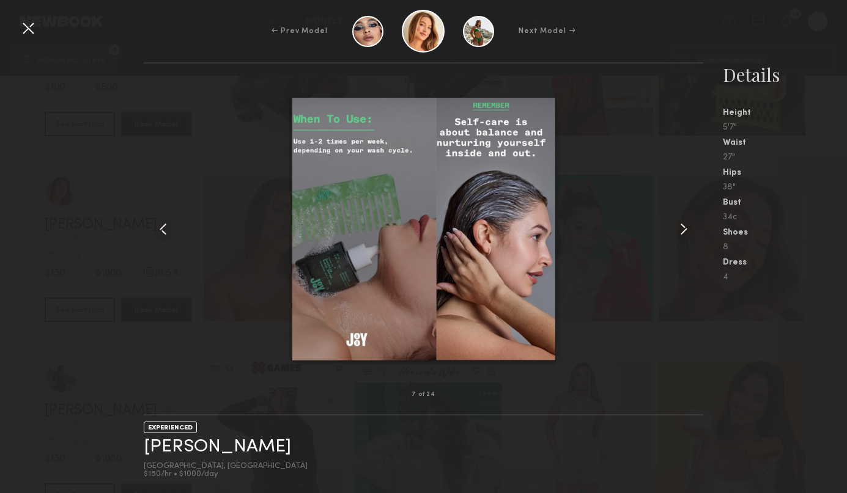
click at [678, 231] on common-icon at bounding box center [684, 229] width 20 height 20
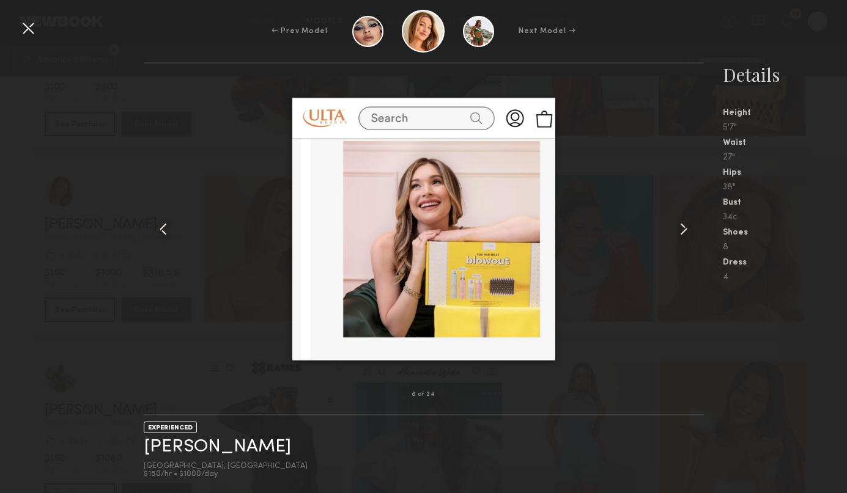
click at [678, 231] on common-icon at bounding box center [684, 229] width 20 height 20
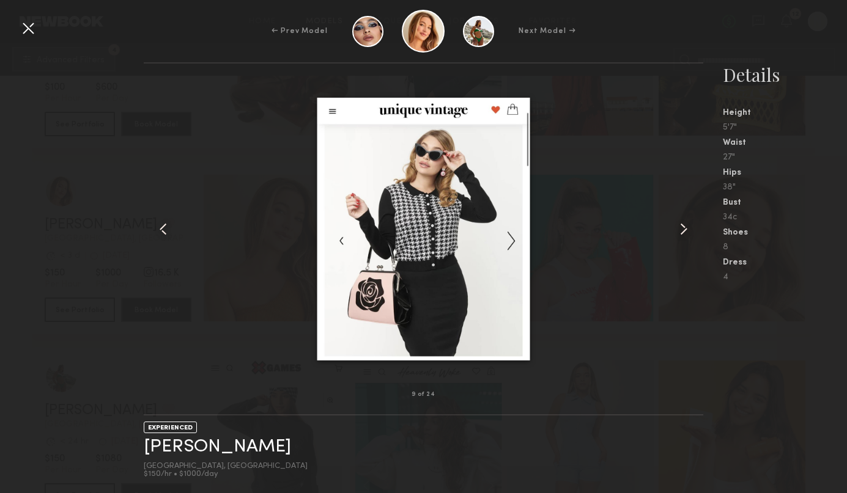
click at [678, 231] on common-icon at bounding box center [684, 229] width 20 height 20
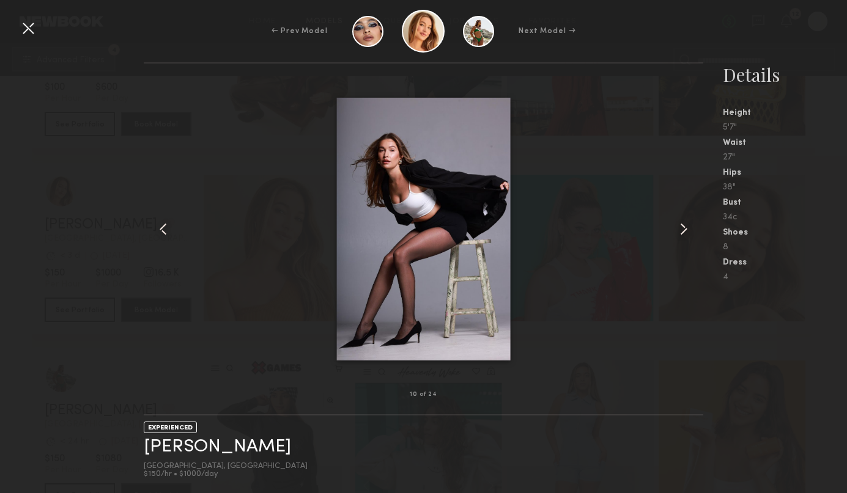
click at [678, 231] on common-icon at bounding box center [684, 229] width 20 height 20
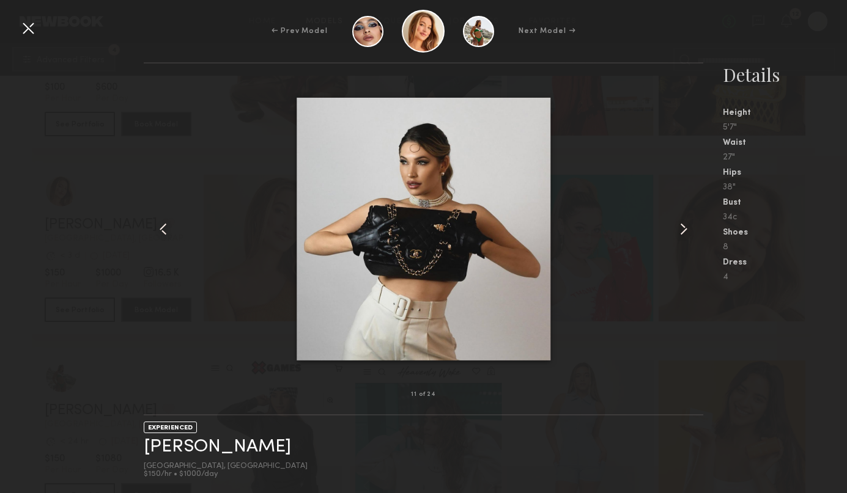
click at [678, 231] on common-icon at bounding box center [684, 229] width 20 height 20
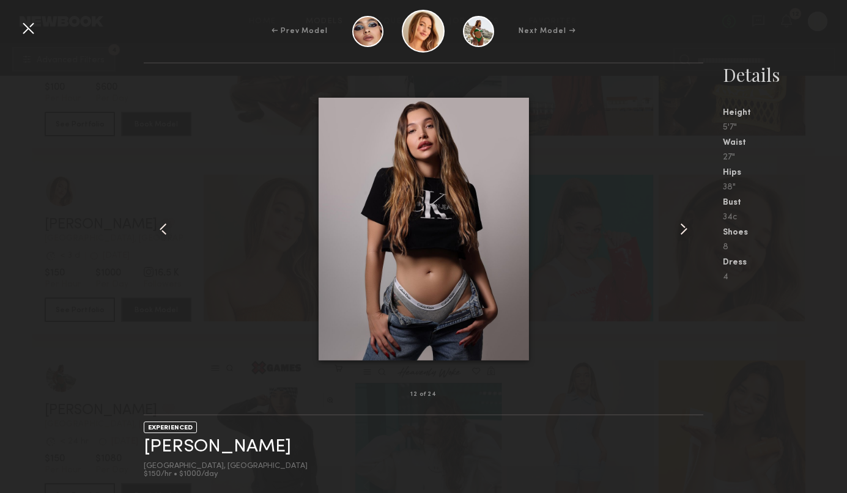
click at [678, 231] on common-icon at bounding box center [684, 229] width 20 height 20
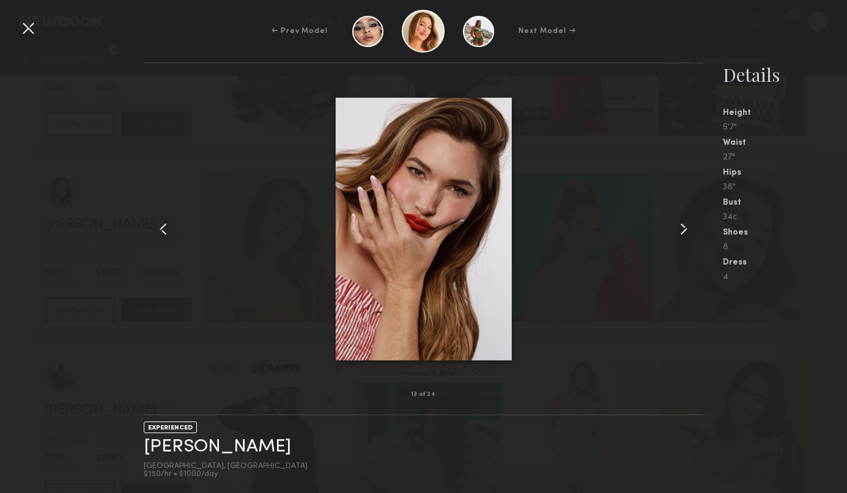
click at [678, 231] on common-icon at bounding box center [684, 229] width 20 height 20
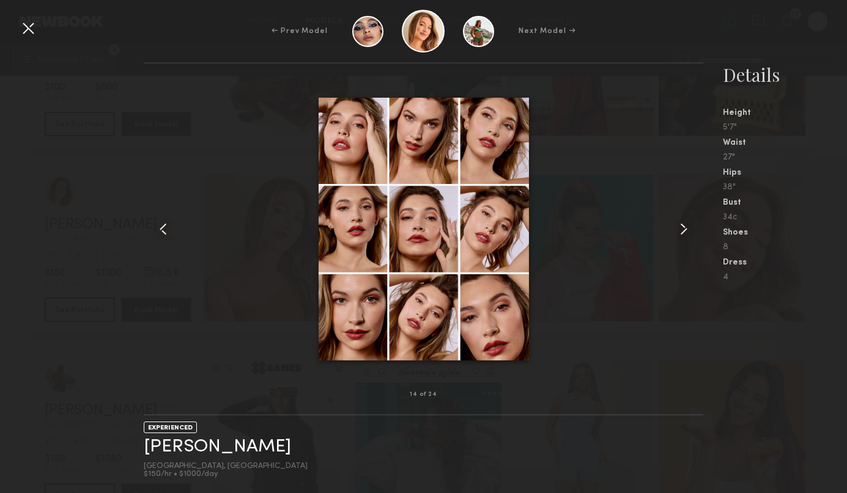
click at [678, 231] on common-icon at bounding box center [684, 229] width 20 height 20
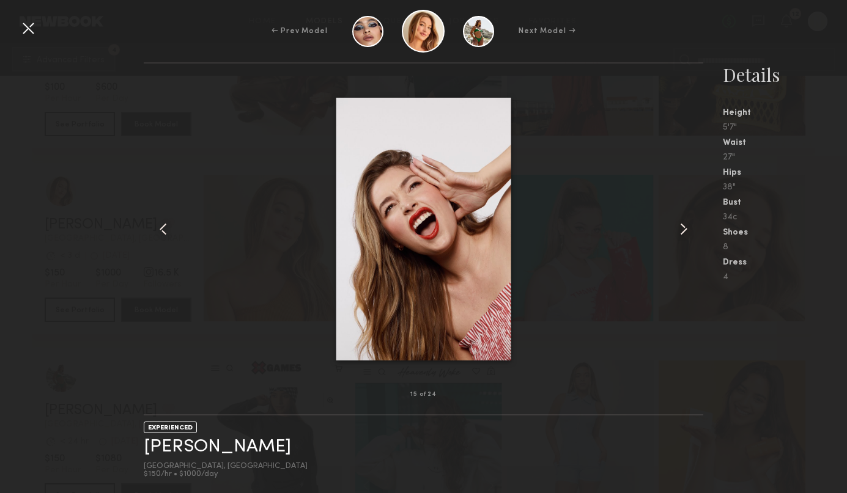
click at [678, 231] on common-icon at bounding box center [684, 229] width 20 height 20
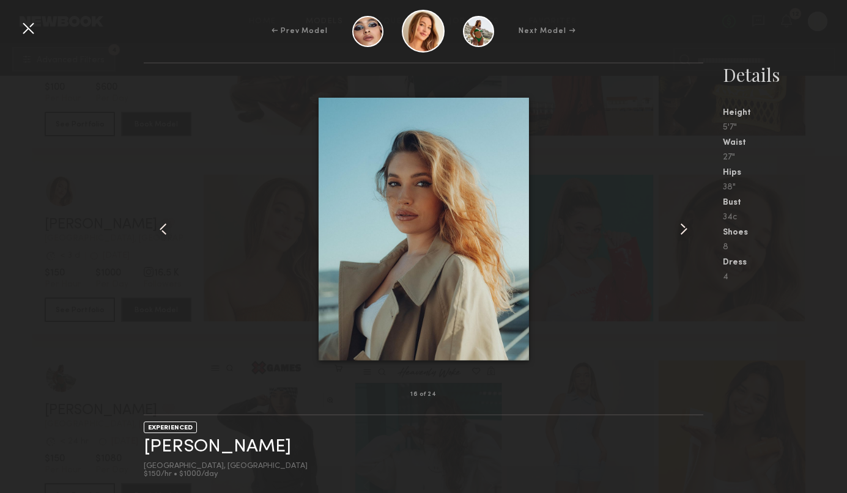
click at [678, 231] on common-icon at bounding box center [684, 229] width 20 height 20
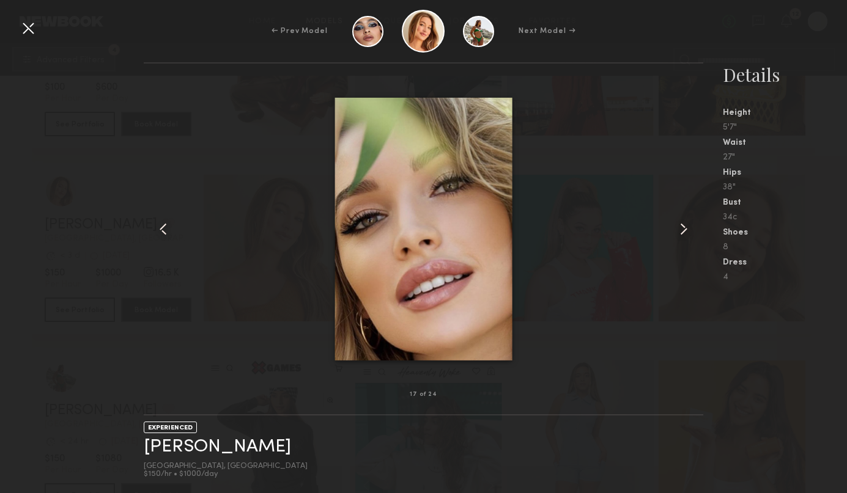
click at [678, 231] on common-icon at bounding box center [684, 229] width 20 height 20
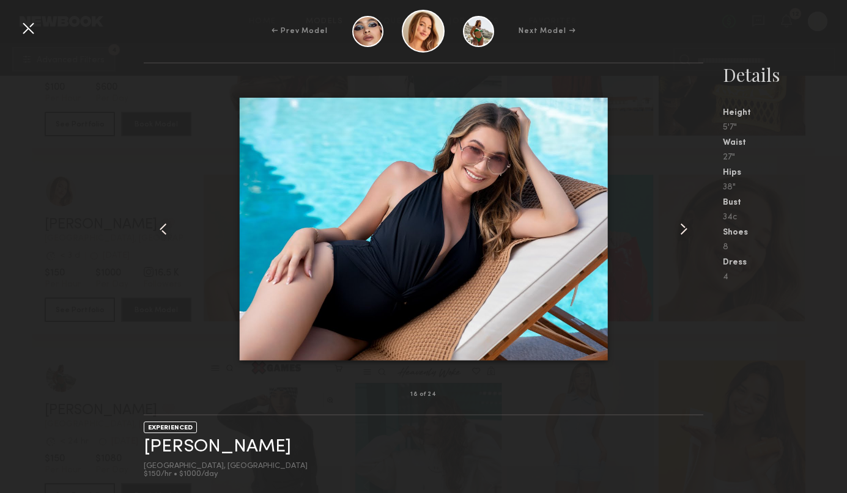
click at [678, 231] on common-icon at bounding box center [684, 229] width 20 height 20
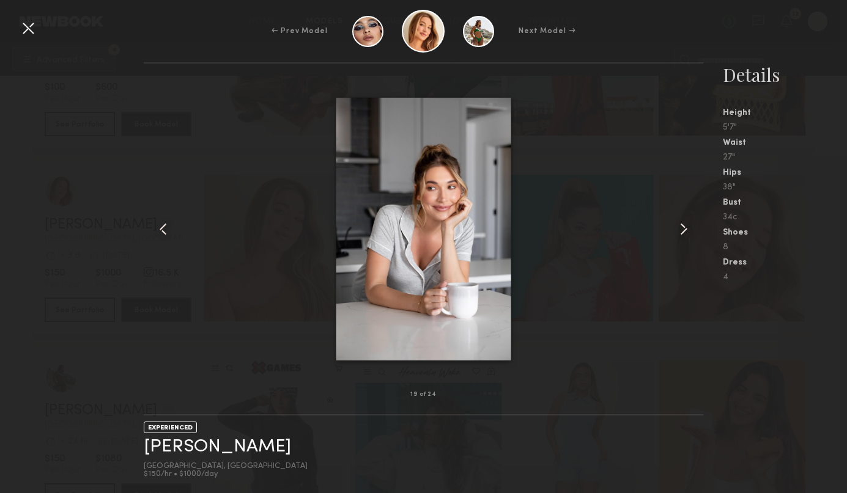
click at [678, 231] on common-icon at bounding box center [684, 229] width 20 height 20
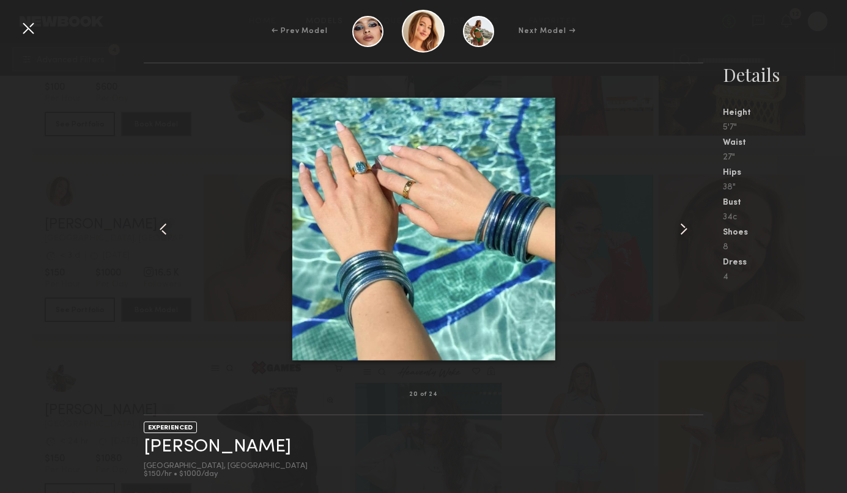
click at [678, 231] on common-icon at bounding box center [684, 229] width 20 height 20
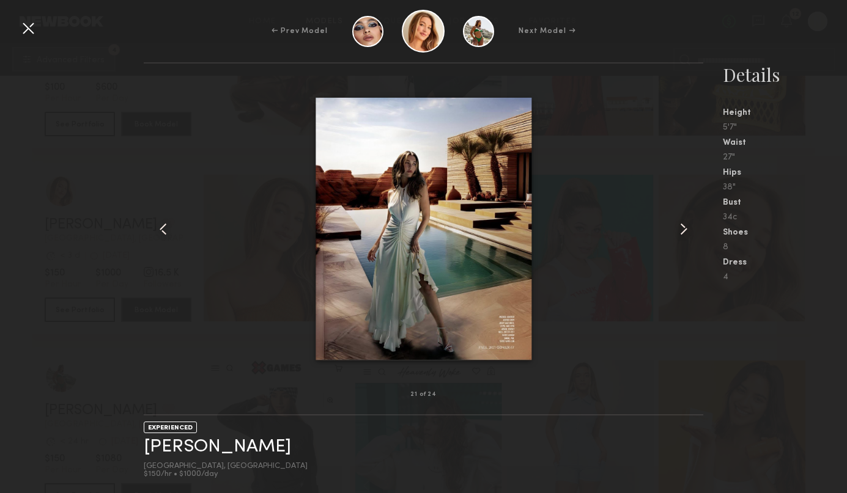
click at [678, 231] on common-icon at bounding box center [684, 229] width 20 height 20
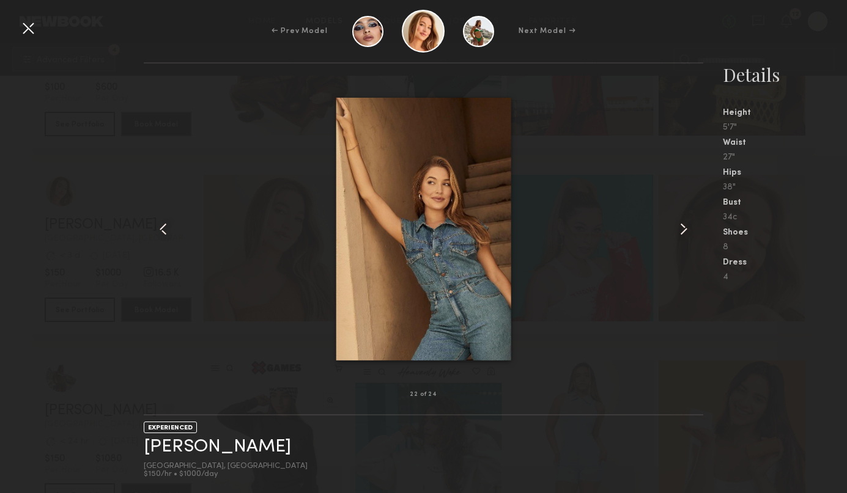
click at [678, 231] on common-icon at bounding box center [684, 229] width 20 height 20
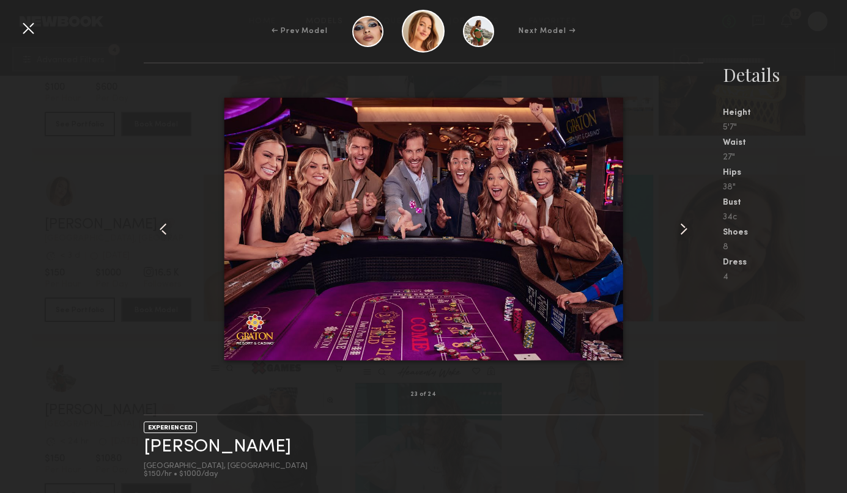
click at [678, 231] on common-icon at bounding box center [684, 229] width 20 height 20
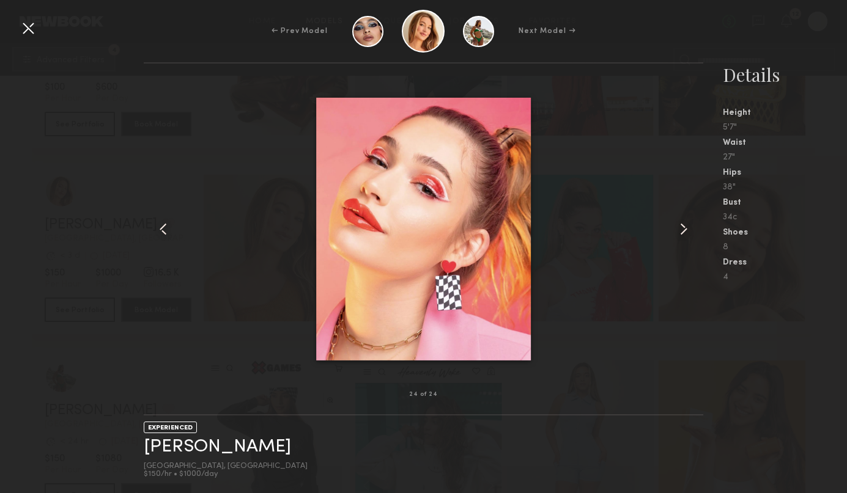
click at [678, 231] on common-icon at bounding box center [684, 229] width 20 height 20
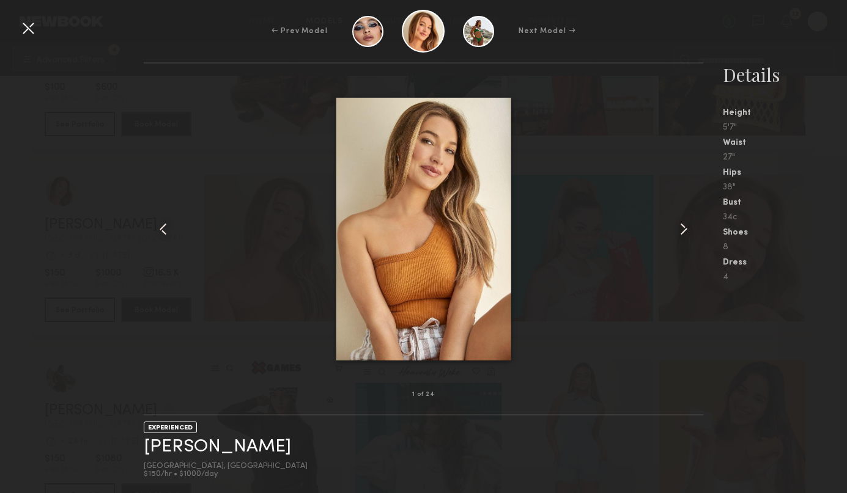
click at [678, 231] on common-icon at bounding box center [684, 229] width 20 height 20
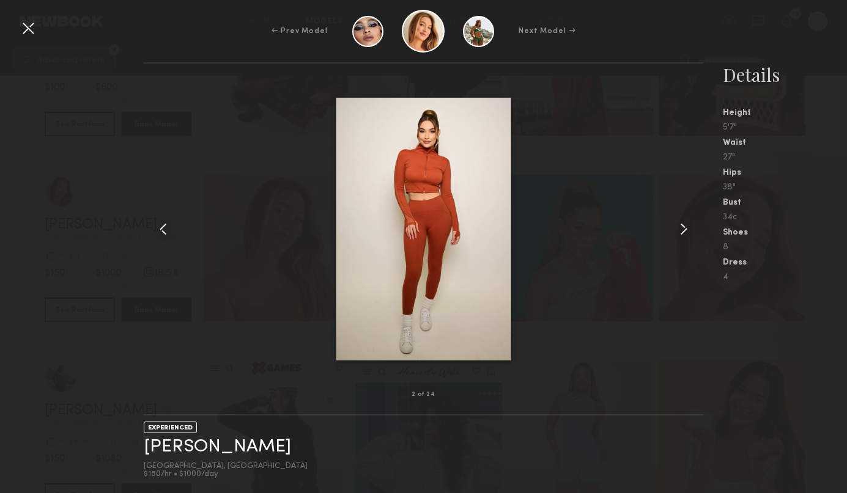
click at [678, 231] on common-icon at bounding box center [684, 229] width 20 height 20
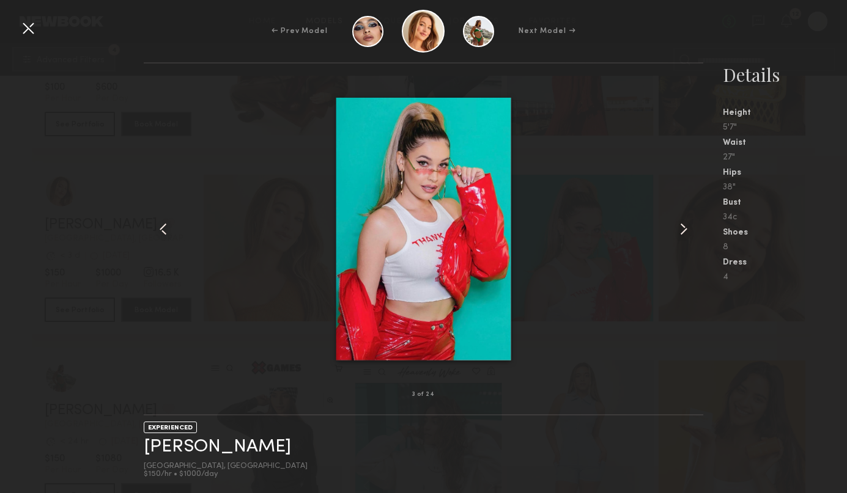
click at [25, 30] on div at bounding box center [28, 28] width 20 height 20
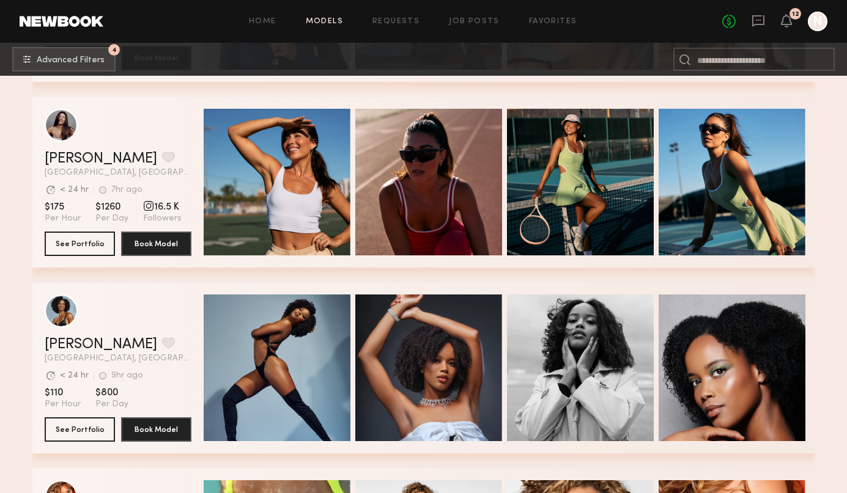
scroll to position [31166, 0]
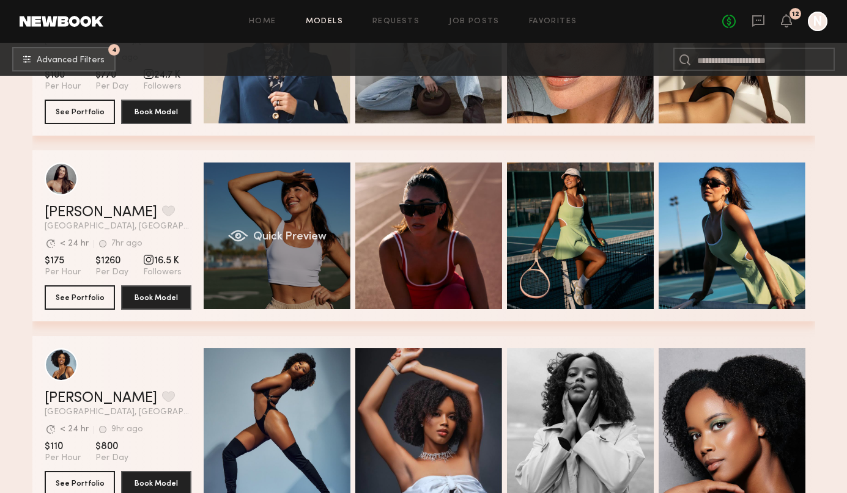
click at [312, 232] on span "Quick Preview" at bounding box center [288, 237] width 73 height 11
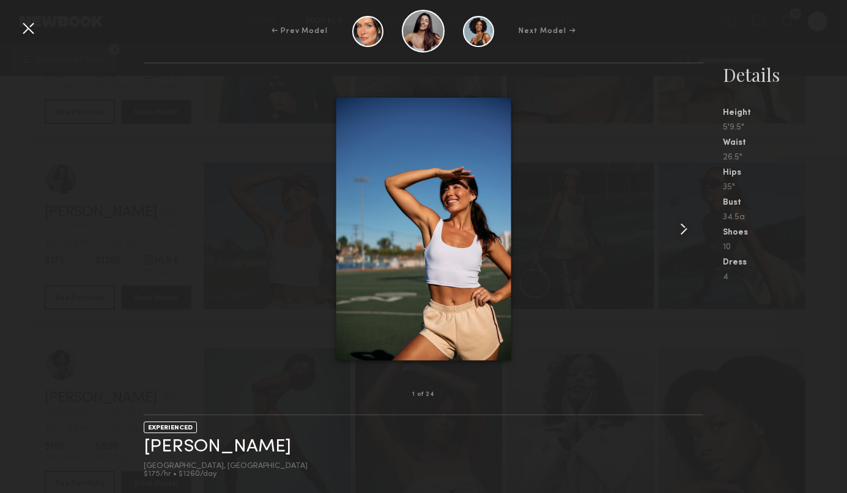
click at [685, 225] on common-icon at bounding box center [684, 229] width 20 height 20
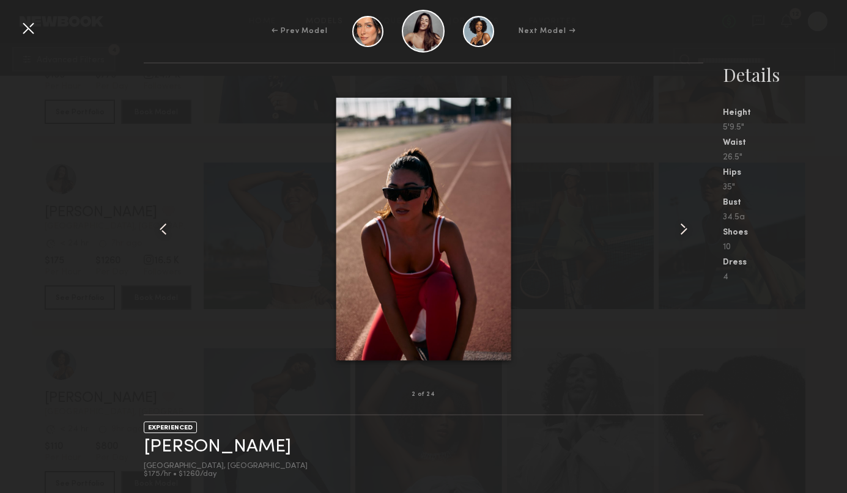
click at [685, 225] on common-icon at bounding box center [684, 229] width 20 height 20
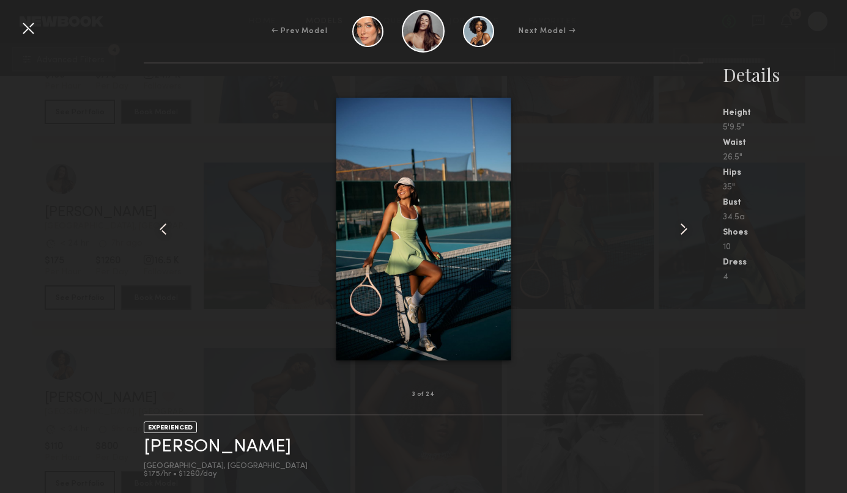
click at [685, 225] on common-icon at bounding box center [684, 229] width 20 height 20
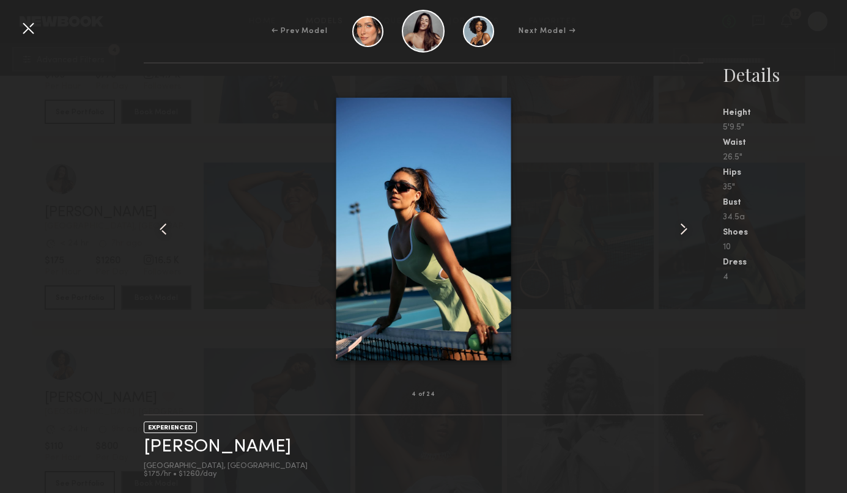
click at [685, 225] on common-icon at bounding box center [684, 229] width 20 height 20
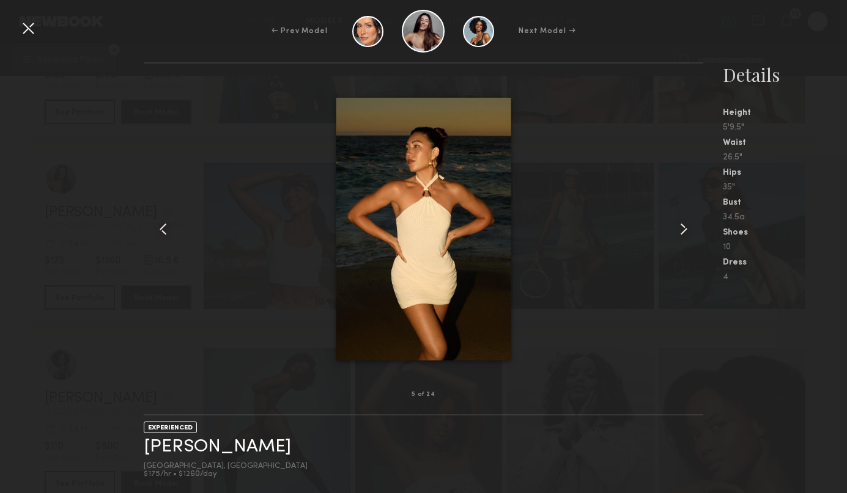
click at [685, 225] on common-icon at bounding box center [684, 229] width 20 height 20
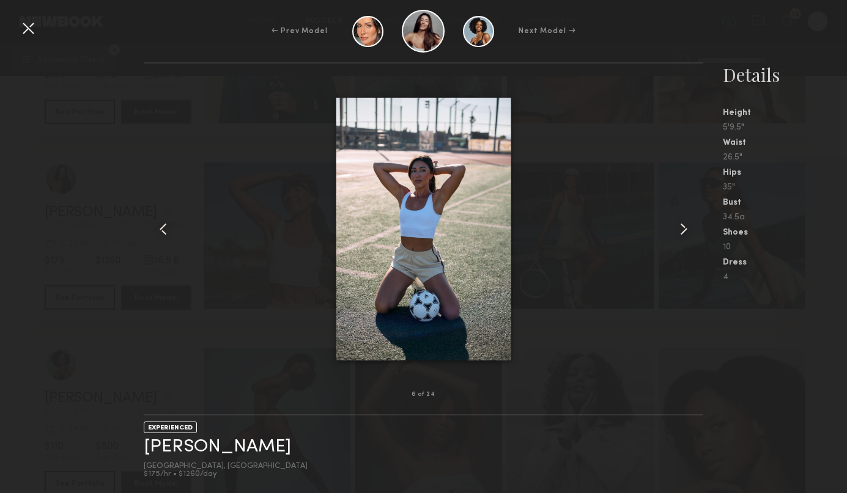
click at [685, 225] on common-icon at bounding box center [684, 229] width 20 height 20
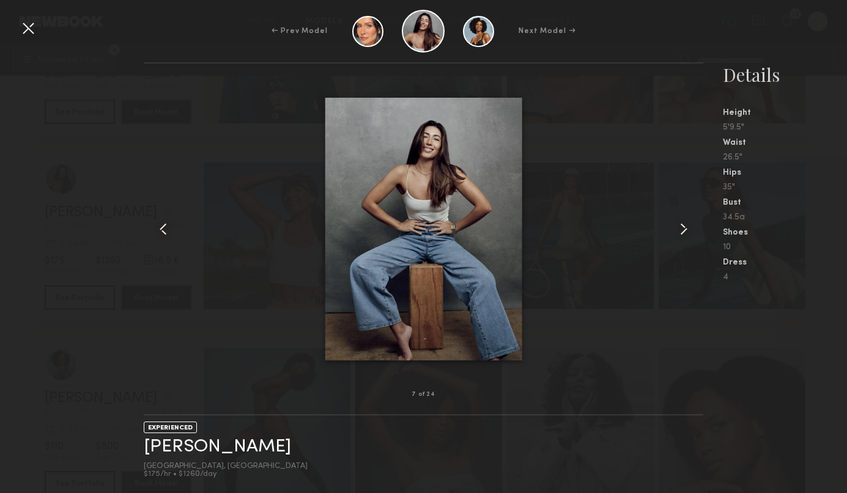
click at [685, 225] on common-icon at bounding box center [684, 229] width 20 height 20
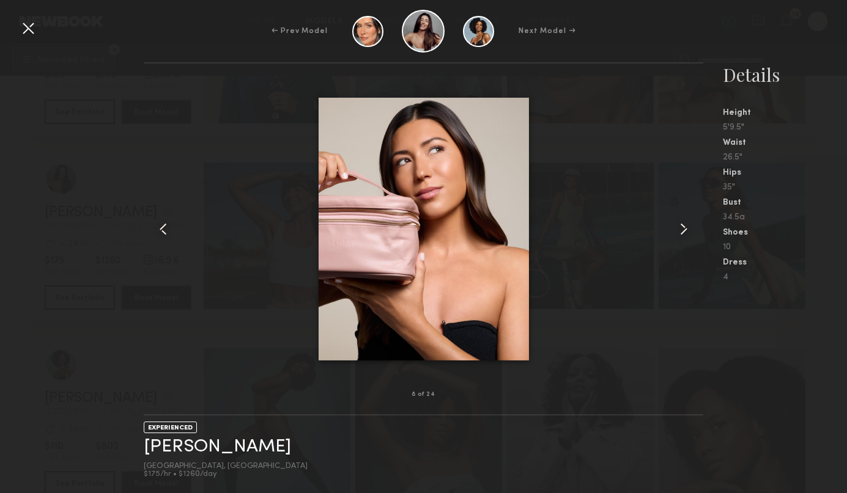
click at [685, 225] on common-icon at bounding box center [684, 229] width 20 height 20
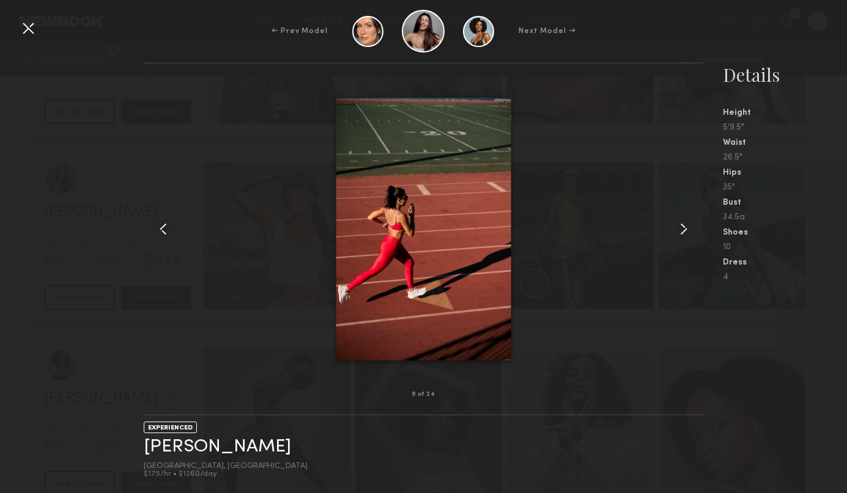
click at [685, 225] on common-icon at bounding box center [684, 229] width 20 height 20
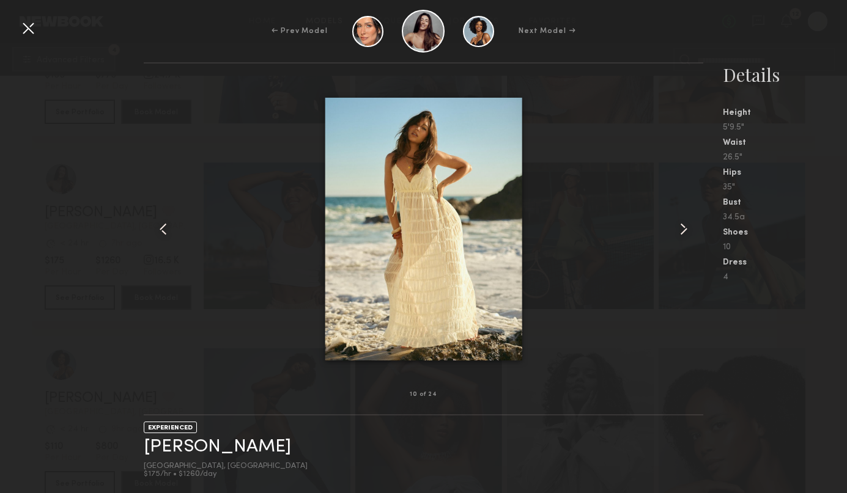
click at [685, 225] on common-icon at bounding box center [684, 229] width 20 height 20
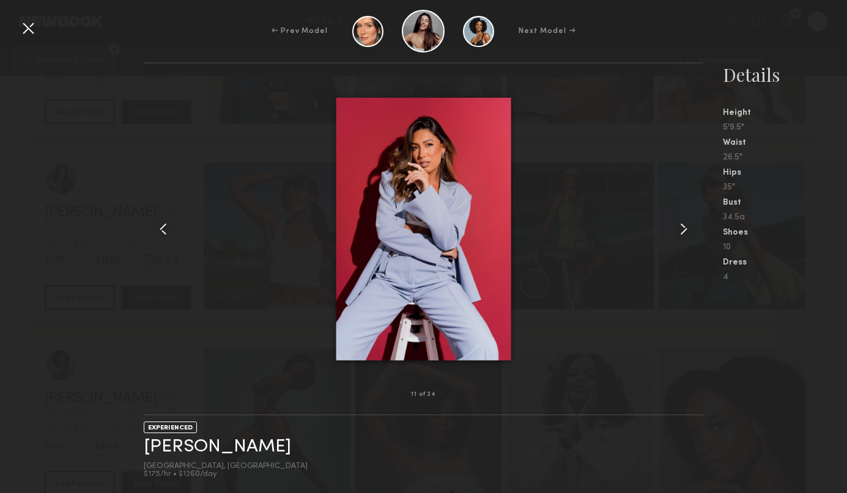
click at [685, 225] on common-icon at bounding box center [684, 229] width 20 height 20
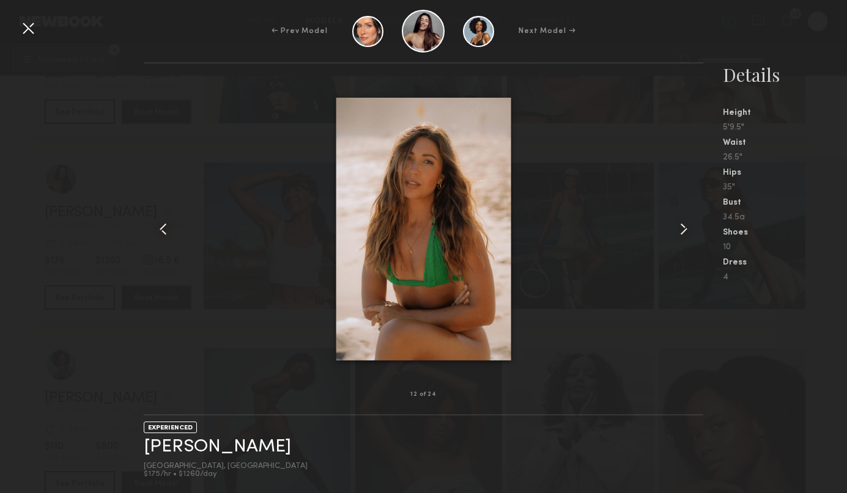
click at [685, 225] on common-icon at bounding box center [684, 229] width 20 height 20
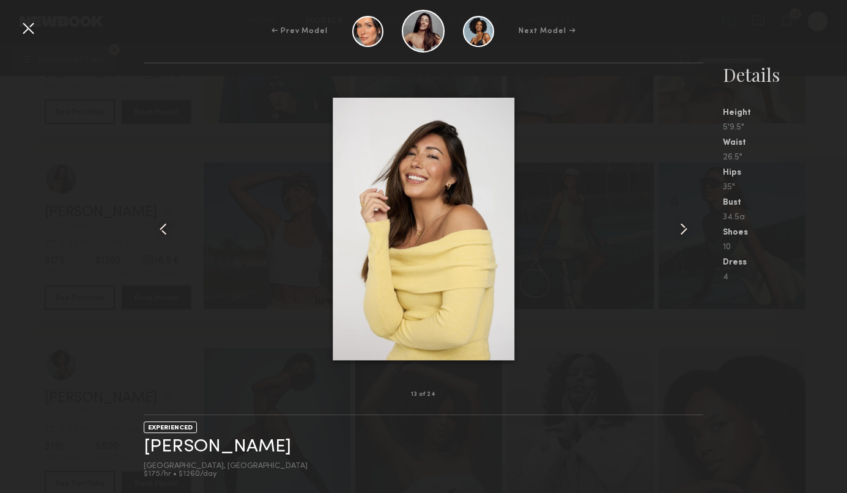
click at [21, 23] on div at bounding box center [28, 28] width 20 height 20
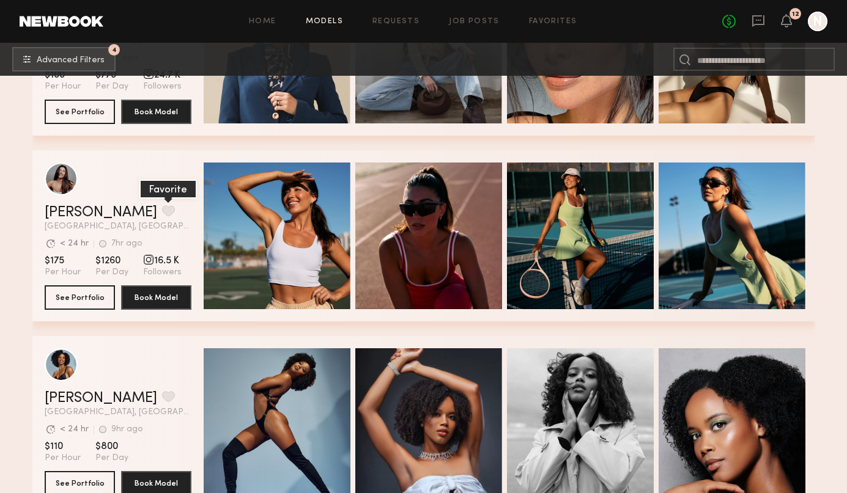
click at [162, 210] on button "grid" at bounding box center [168, 210] width 13 height 11
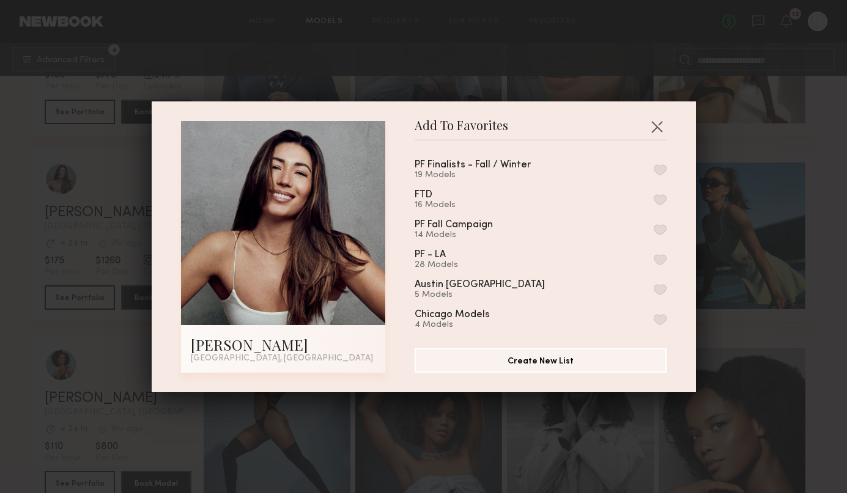
drag, startPoint x: 658, startPoint y: 169, endPoint x: 721, endPoint y: 183, distance: 64.5
click at [658, 169] on button "button" at bounding box center [659, 169] width 13 height 11
click at [829, 229] on div "Add To Favorites Elke K. Los Angeles, CA Add To Favorites PF Finalists - Fall /…" at bounding box center [423, 246] width 847 height 493
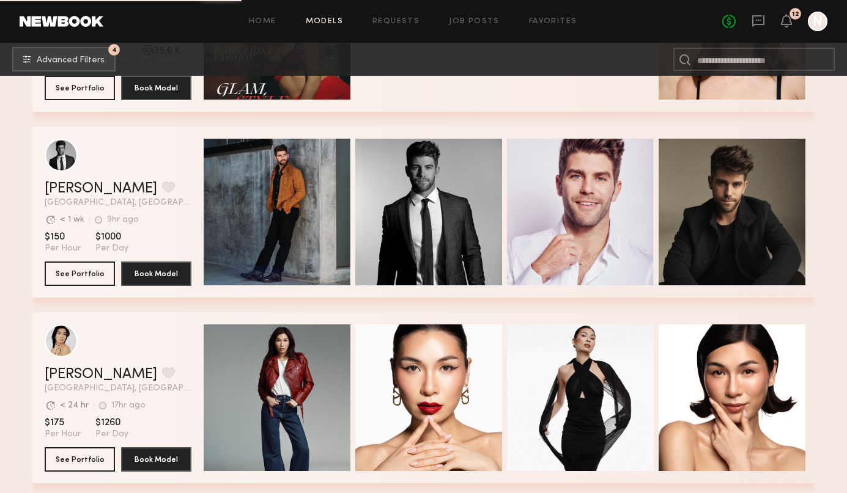
scroll to position [35501, 0]
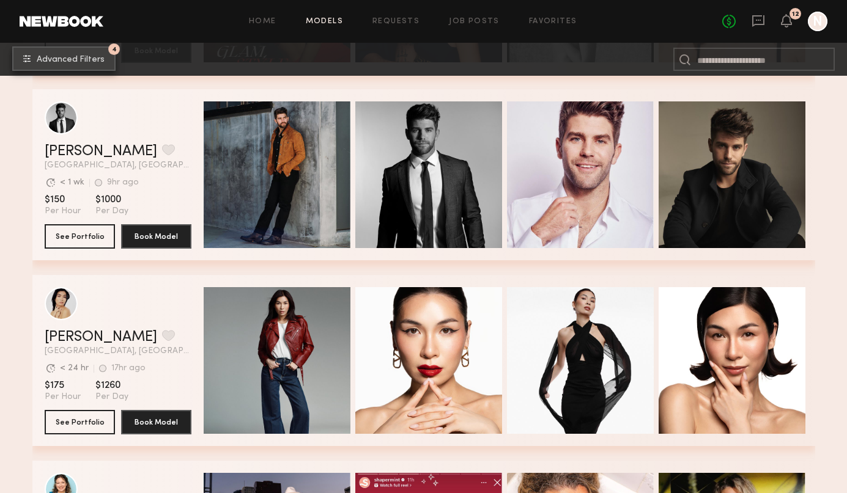
click at [75, 61] on span "Advanced Filters" at bounding box center [71, 60] width 68 height 9
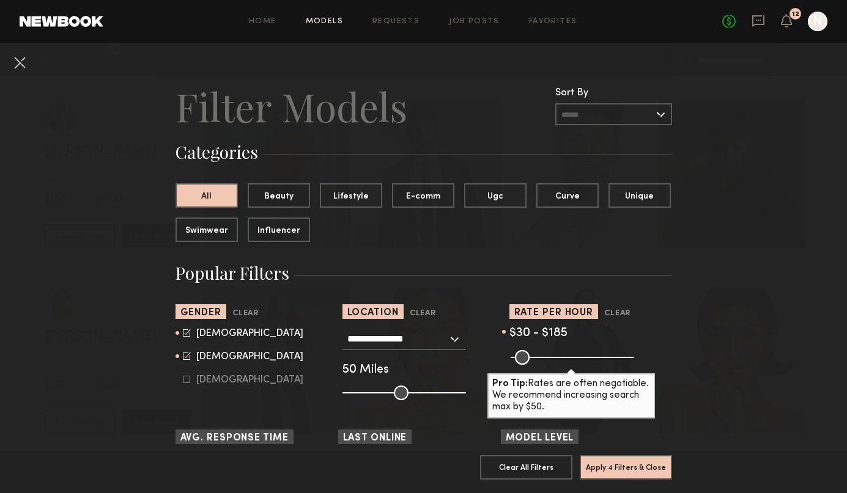
scroll to position [3, 0]
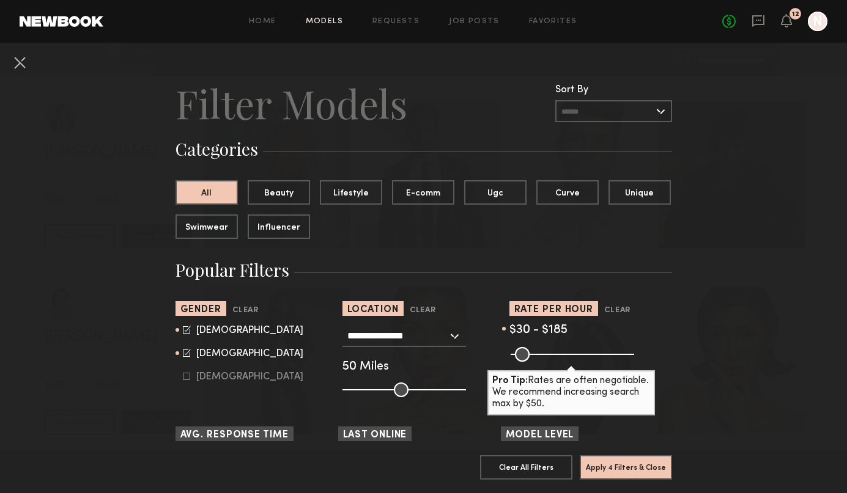
click at [200, 334] on div "Male" at bounding box center [249, 330] width 107 height 7
type input "**"
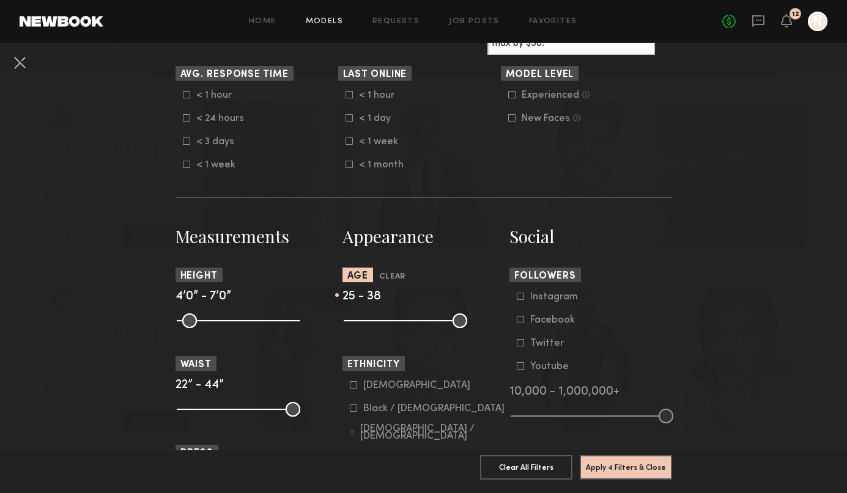
scroll to position [398, 0]
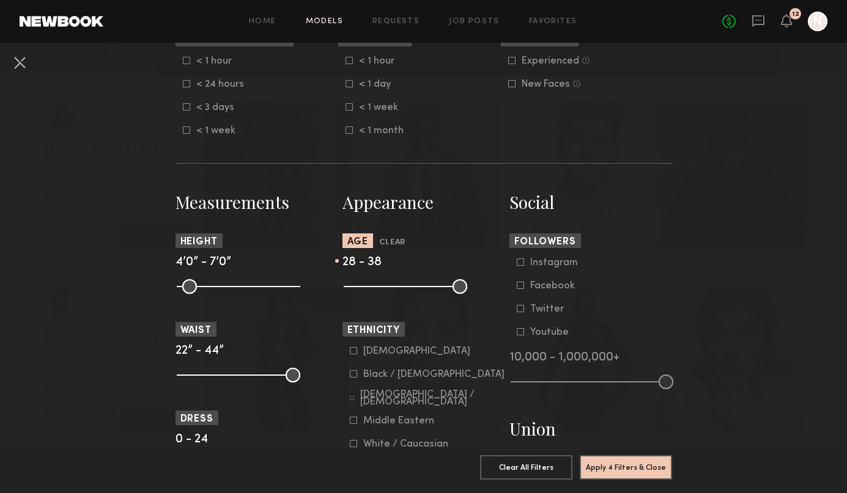
drag, startPoint x: 375, startPoint y: 295, endPoint x: 383, endPoint y: 295, distance: 7.9
type input "**"
click at [383, 294] on input "range" at bounding box center [405, 286] width 123 height 15
type input "**"
click at [413, 294] on input "range" at bounding box center [405, 286] width 123 height 15
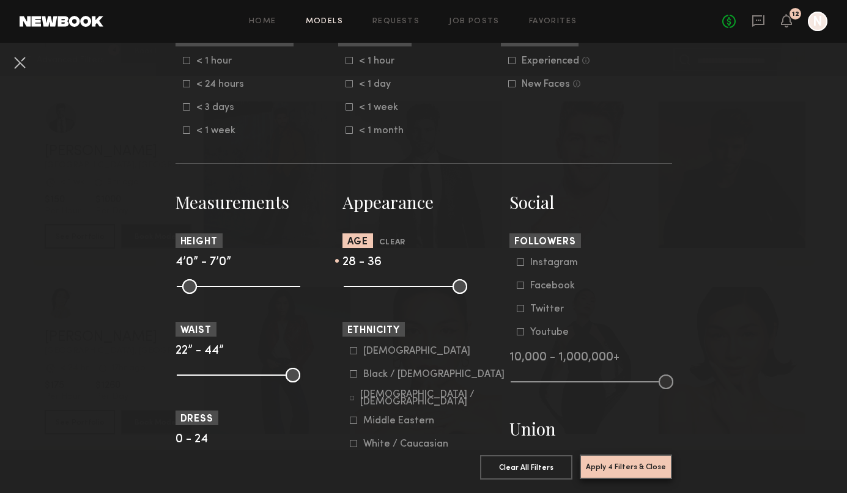
click at [636, 463] on button "Apply 4 Filters & Close" at bounding box center [625, 467] width 92 height 24
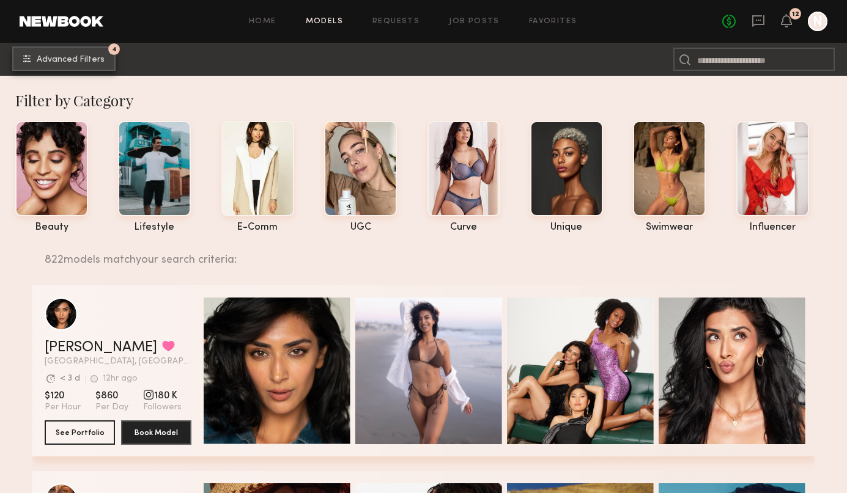
click at [53, 56] on span "Advanced Filters" at bounding box center [71, 60] width 68 height 9
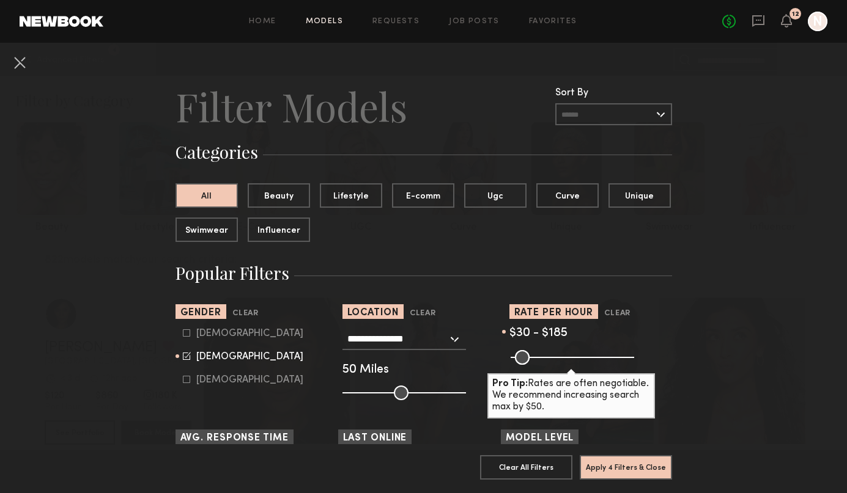
click at [185, 337] on icon at bounding box center [186, 333] width 7 height 7
type input "**"
drag, startPoint x: 185, startPoint y: 362, endPoint x: 239, endPoint y: 377, distance: 55.9
click at [186, 360] on icon at bounding box center [187, 356] width 8 height 8
type input "*"
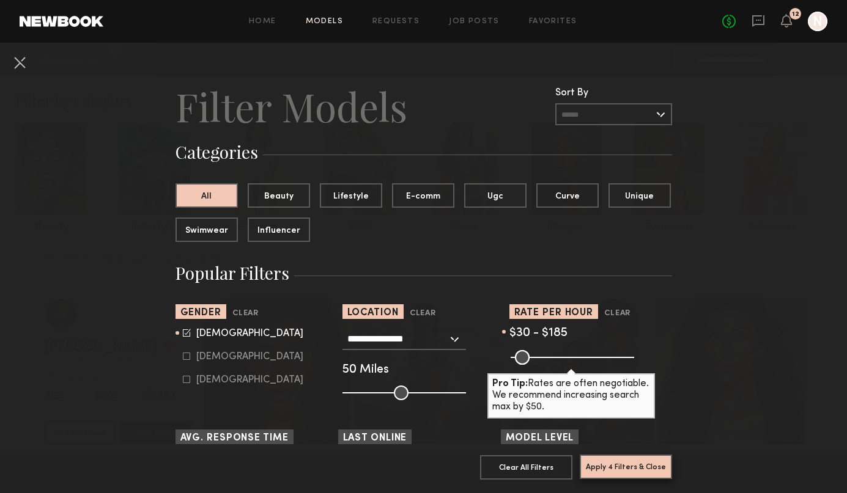
click at [611, 470] on button "Apply 4 Filters & Close" at bounding box center [625, 467] width 92 height 24
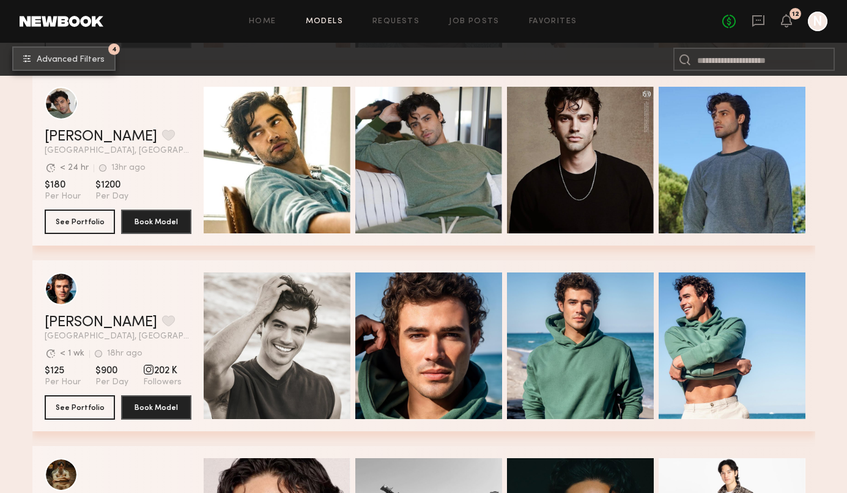
scroll to position [1695, 0]
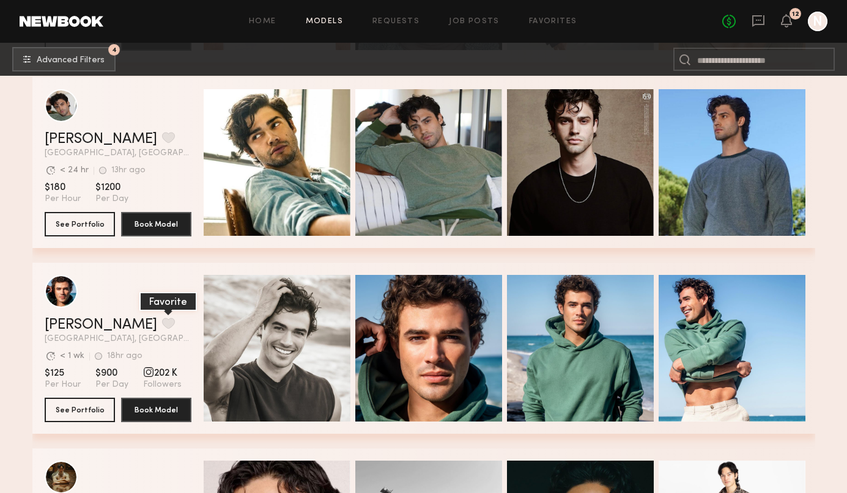
click at [162, 328] on button "grid" at bounding box center [168, 323] width 13 height 11
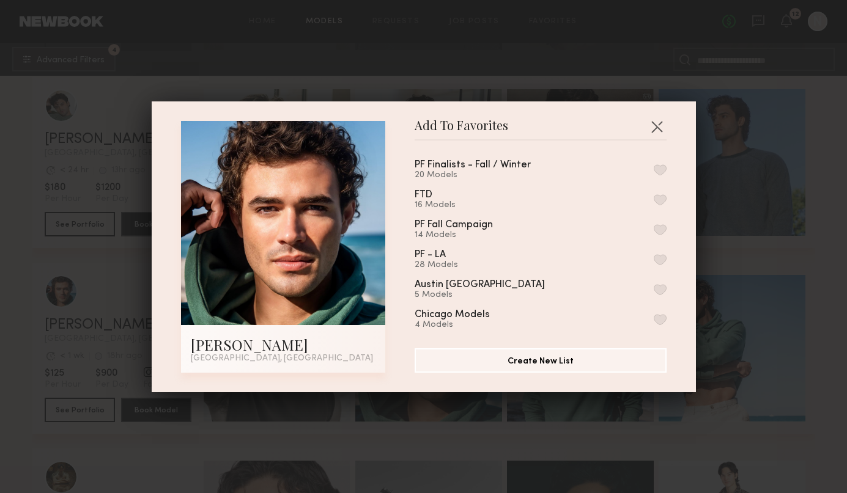
click at [661, 169] on button "button" at bounding box center [659, 169] width 13 height 11
click at [825, 219] on div "Add To Favorites Chase H. Los Angeles, CA Add To Favorites PF Finalists - Fall …" at bounding box center [423, 246] width 847 height 493
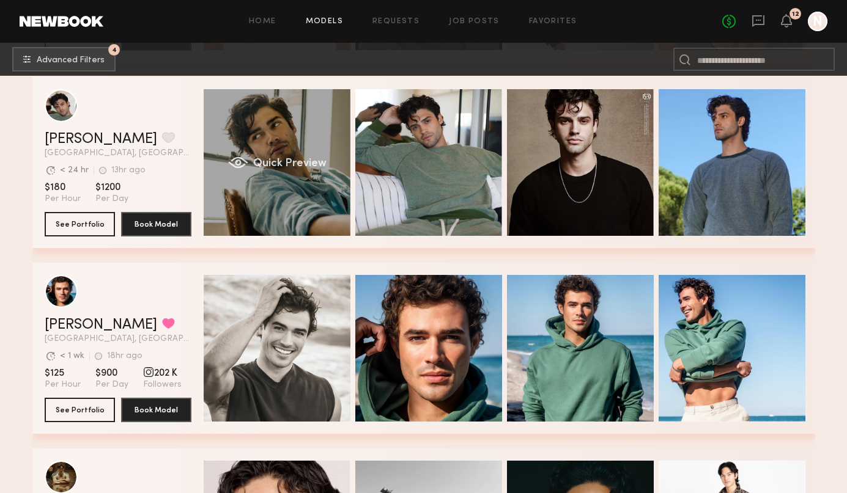
drag, startPoint x: 266, startPoint y: 163, endPoint x: 260, endPoint y: 168, distance: 8.3
click at [266, 163] on span "Quick Preview" at bounding box center [288, 163] width 73 height 11
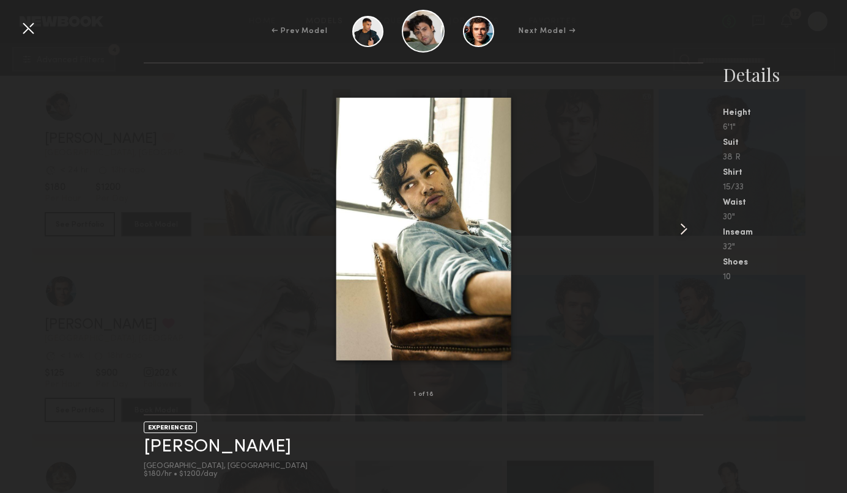
click at [690, 229] on common-icon at bounding box center [684, 229] width 20 height 20
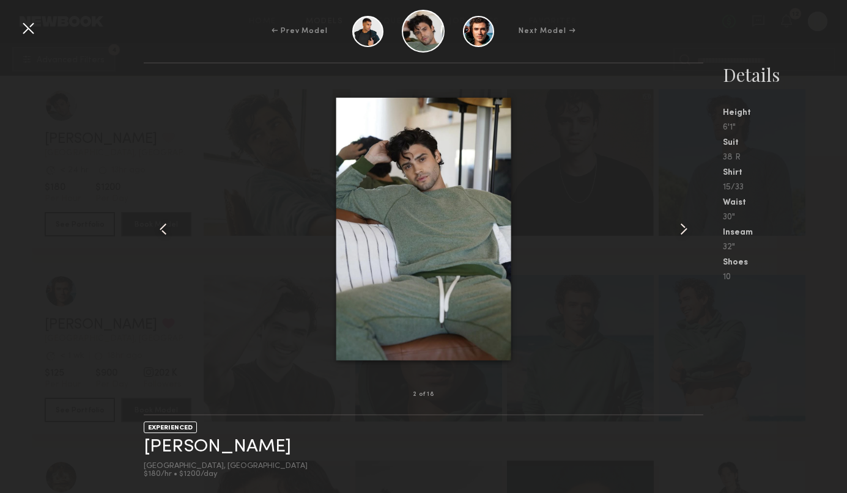
click at [688, 229] on common-icon at bounding box center [684, 229] width 20 height 20
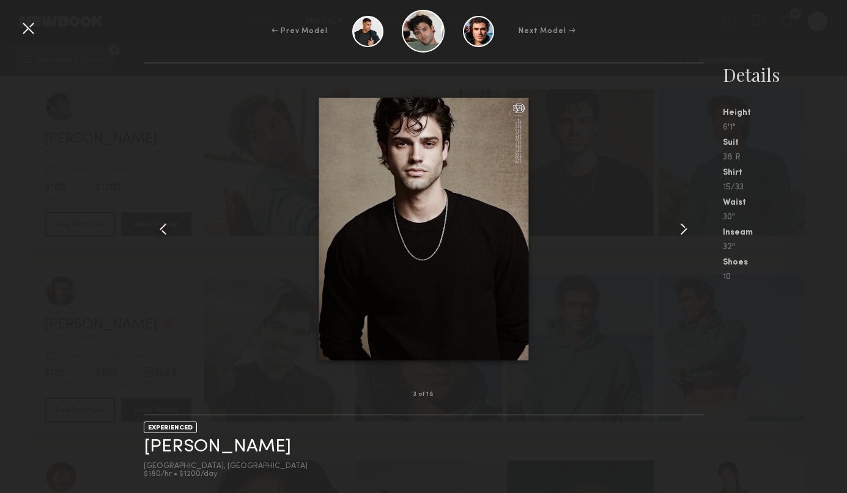
click at [688, 229] on common-icon at bounding box center [684, 229] width 20 height 20
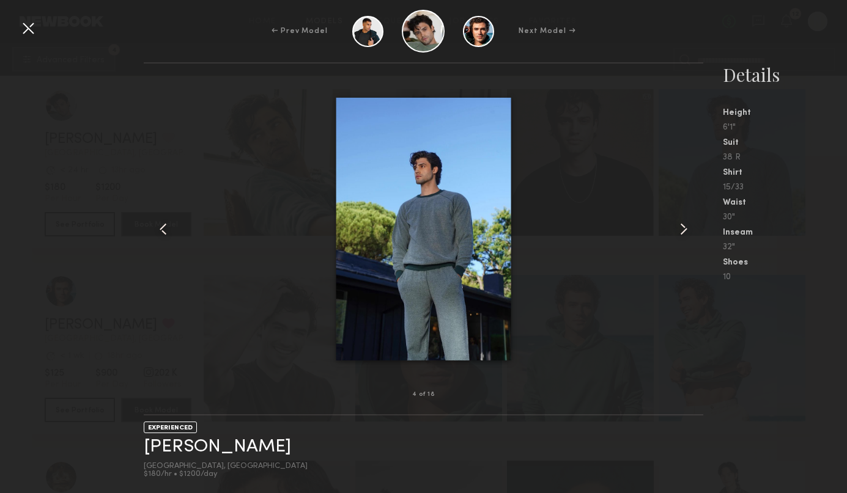
click at [688, 229] on common-icon at bounding box center [684, 229] width 20 height 20
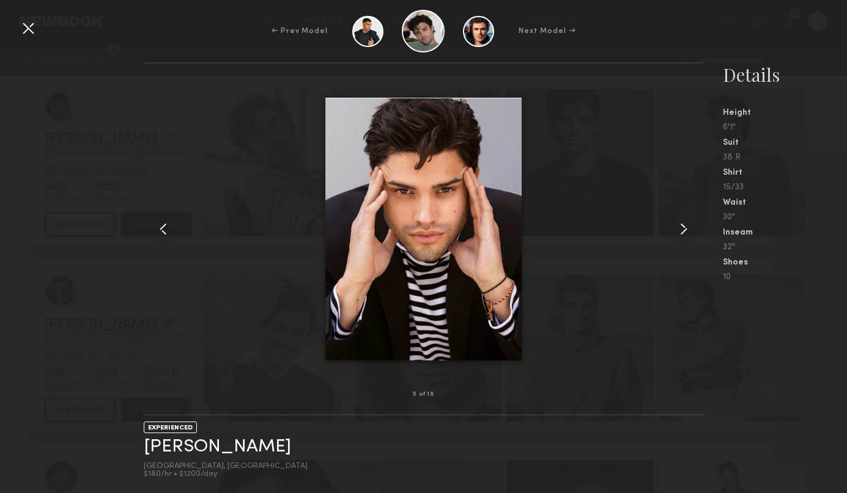
click at [688, 229] on common-icon at bounding box center [684, 229] width 20 height 20
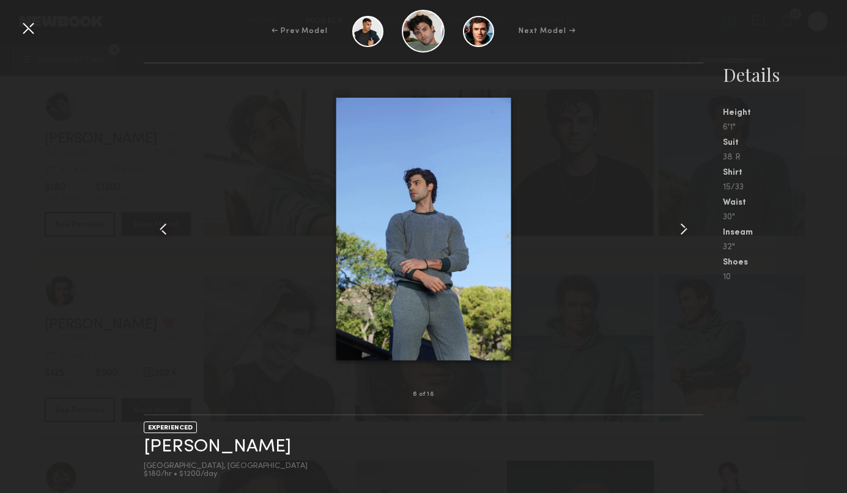
click at [688, 229] on common-icon at bounding box center [684, 229] width 20 height 20
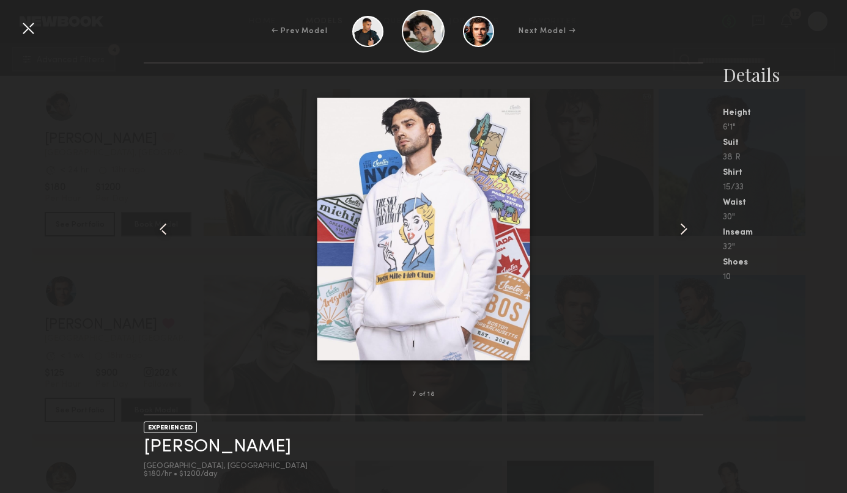
click at [688, 229] on common-icon at bounding box center [684, 229] width 20 height 20
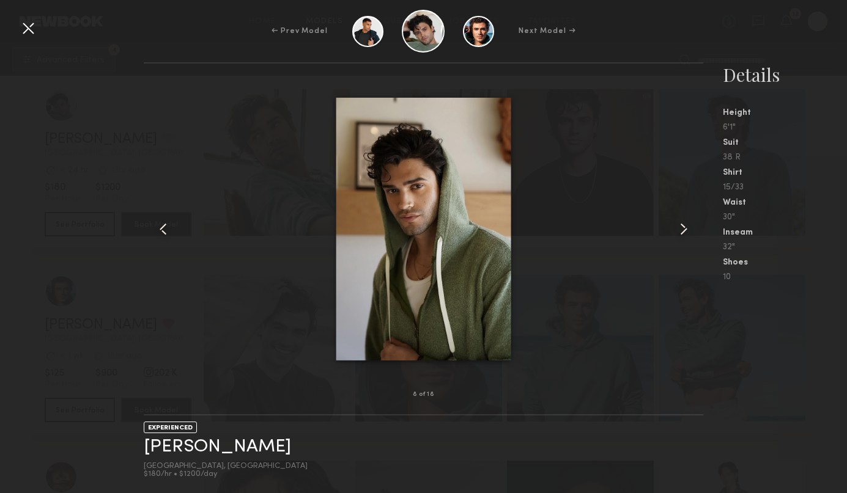
click at [688, 229] on common-icon at bounding box center [684, 229] width 20 height 20
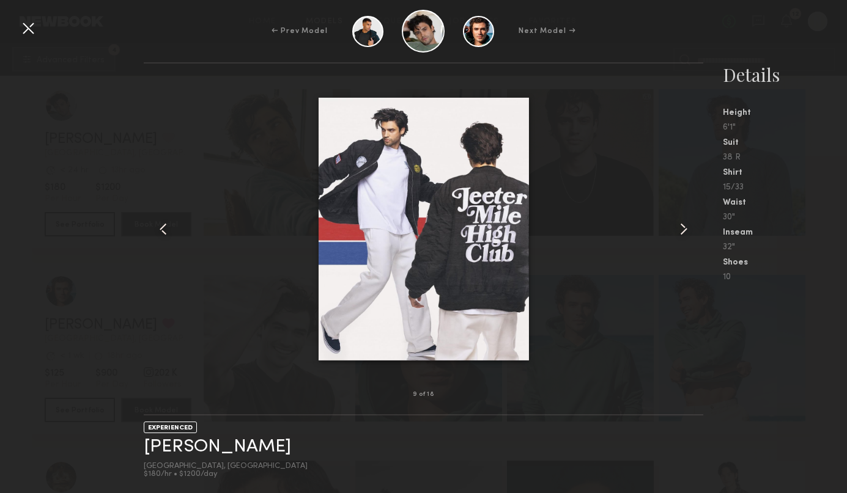
click at [688, 229] on common-icon at bounding box center [684, 229] width 20 height 20
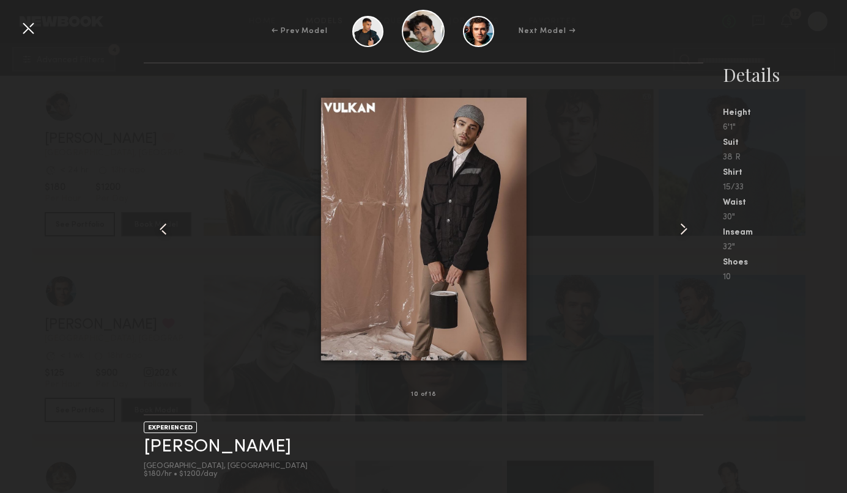
click at [688, 229] on common-icon at bounding box center [684, 229] width 20 height 20
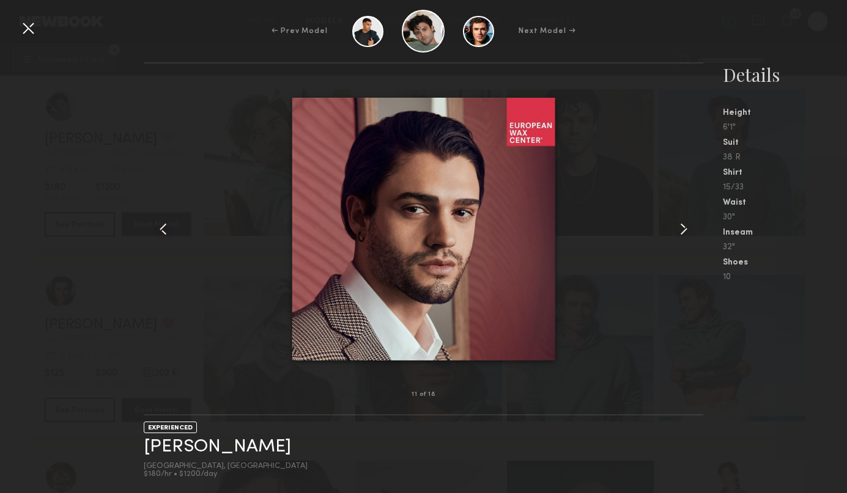
click at [688, 229] on common-icon at bounding box center [684, 229] width 20 height 20
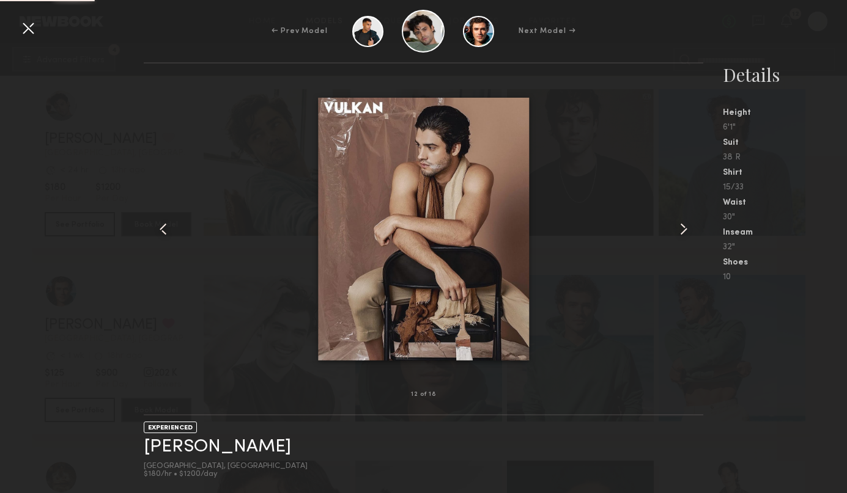
click at [688, 229] on common-icon at bounding box center [684, 229] width 20 height 20
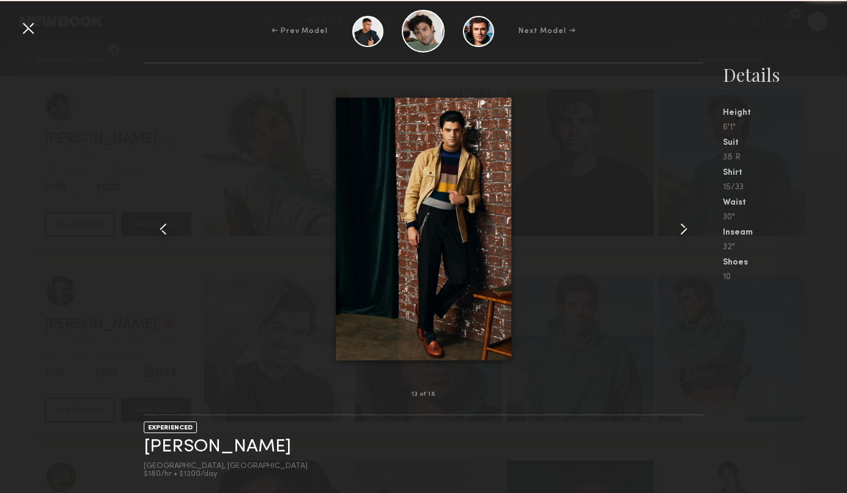
click at [688, 229] on common-icon at bounding box center [684, 229] width 20 height 20
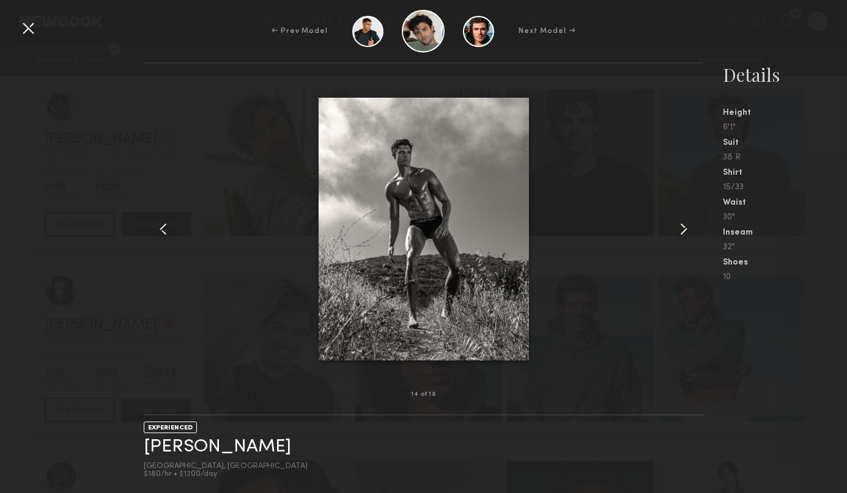
click at [688, 229] on common-icon at bounding box center [684, 229] width 20 height 20
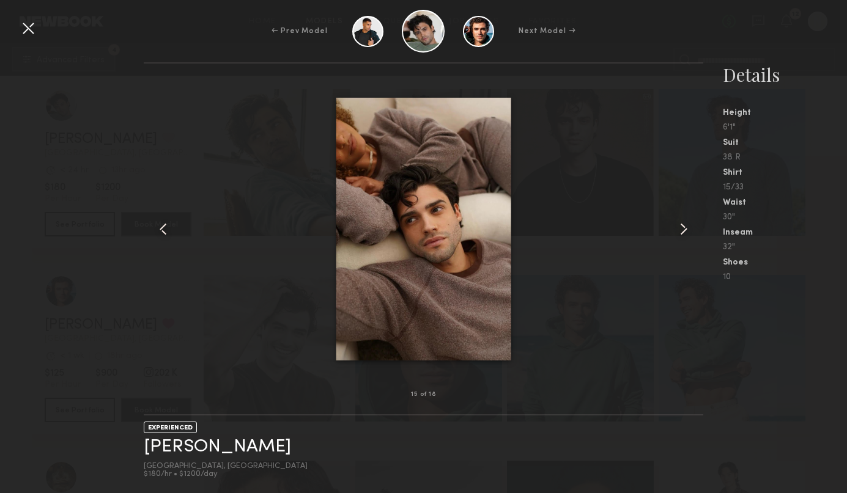
click at [688, 229] on common-icon at bounding box center [684, 229] width 20 height 20
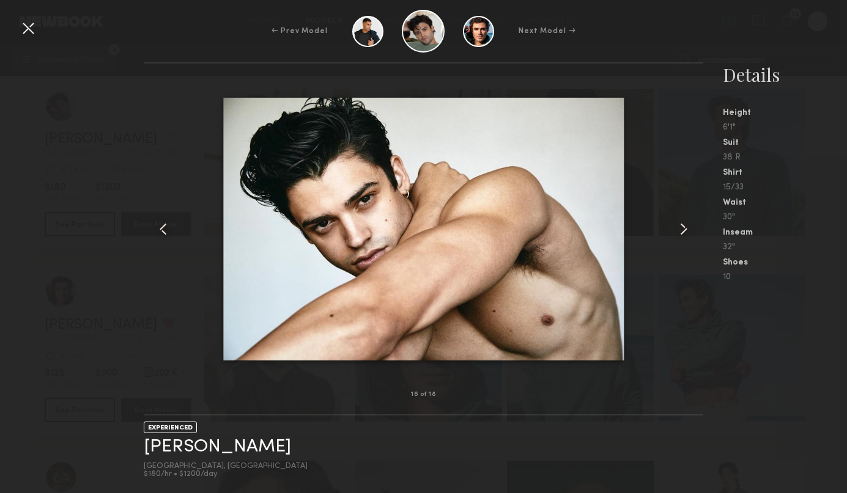
click at [688, 229] on common-icon at bounding box center [684, 229] width 20 height 20
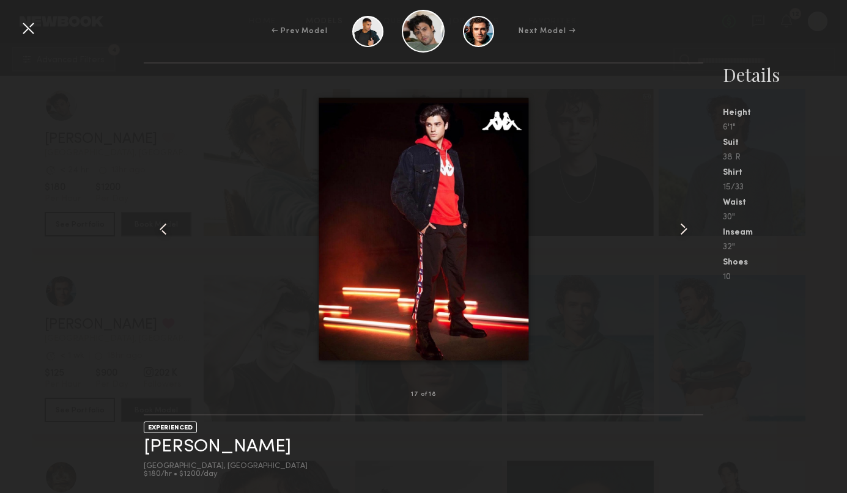
click at [688, 229] on common-icon at bounding box center [684, 229] width 20 height 20
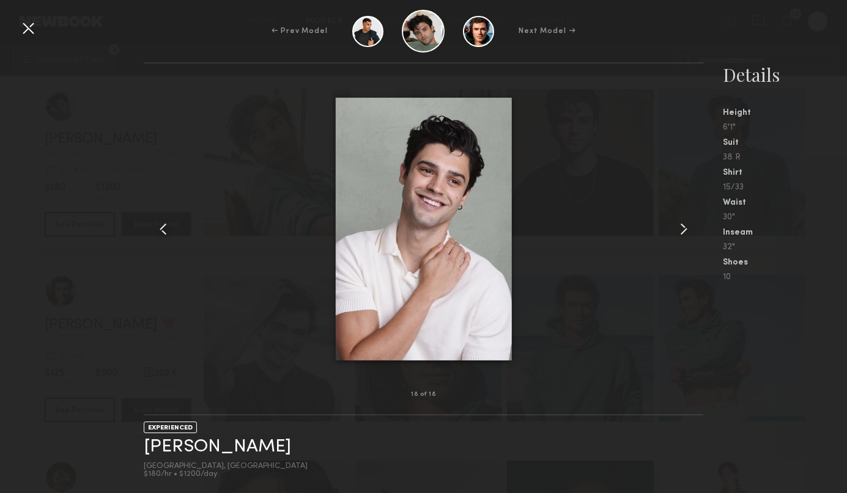
click at [688, 229] on common-icon at bounding box center [684, 229] width 20 height 20
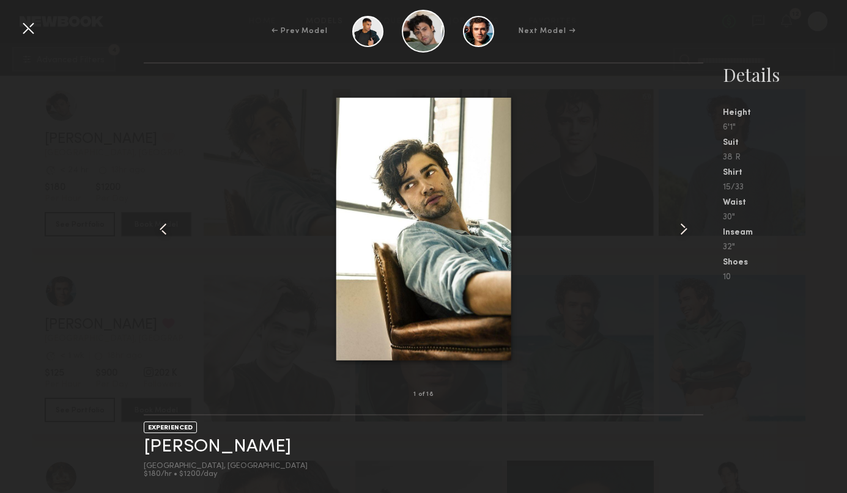
click at [688, 229] on common-icon at bounding box center [684, 229] width 20 height 20
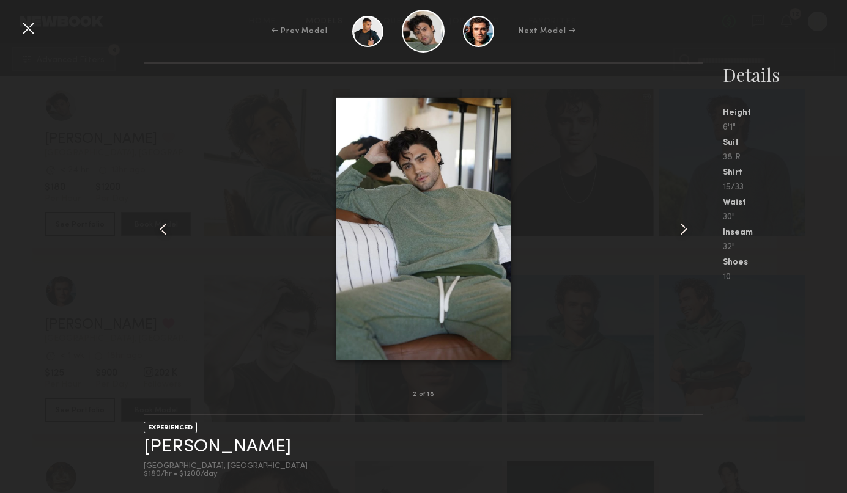
click at [688, 229] on common-icon at bounding box center [684, 229] width 20 height 20
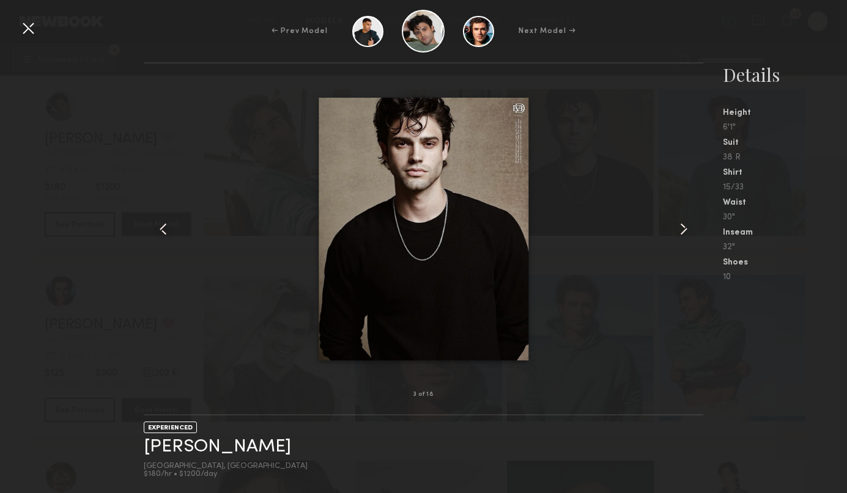
click at [27, 29] on div at bounding box center [28, 28] width 20 height 20
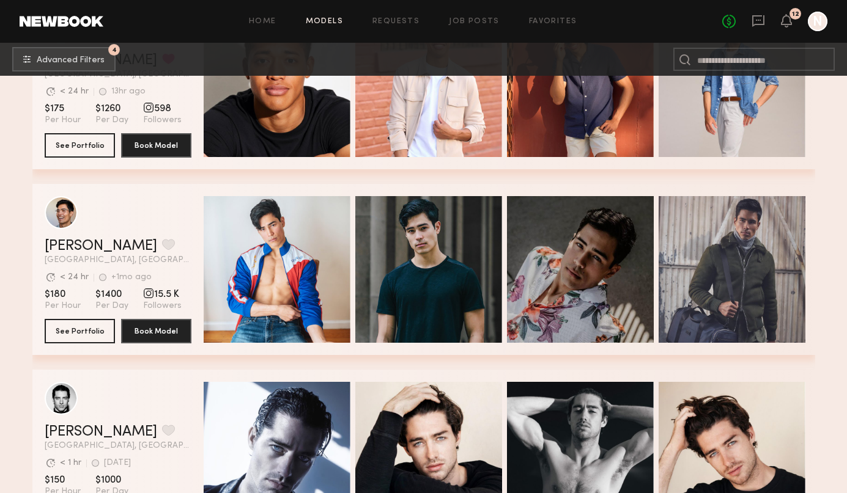
scroll to position [2291, 0]
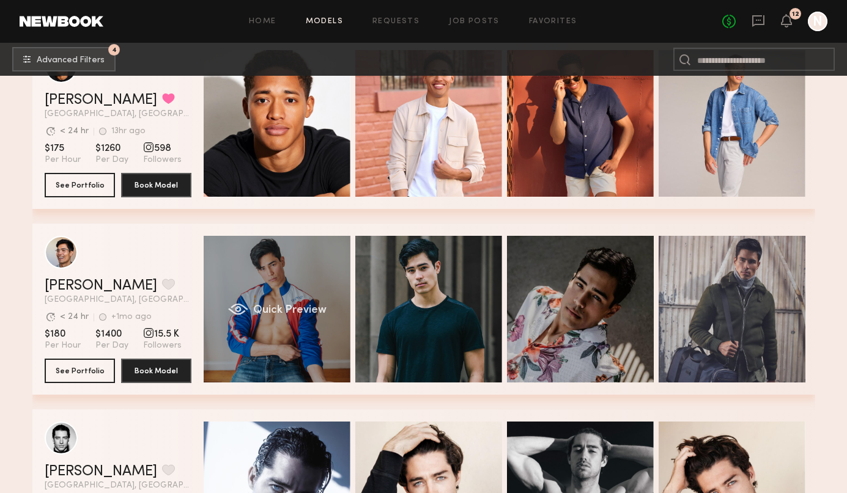
click at [307, 307] on span "Quick Preview" at bounding box center [288, 310] width 73 height 11
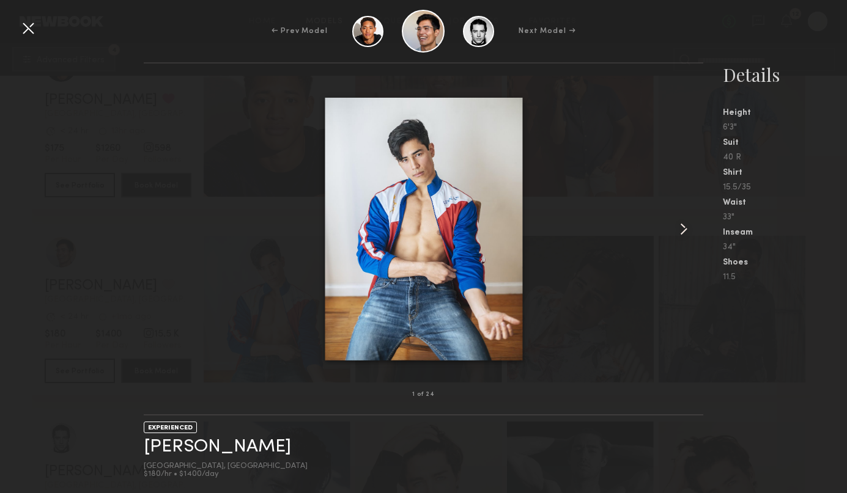
click at [683, 232] on common-icon at bounding box center [684, 229] width 20 height 20
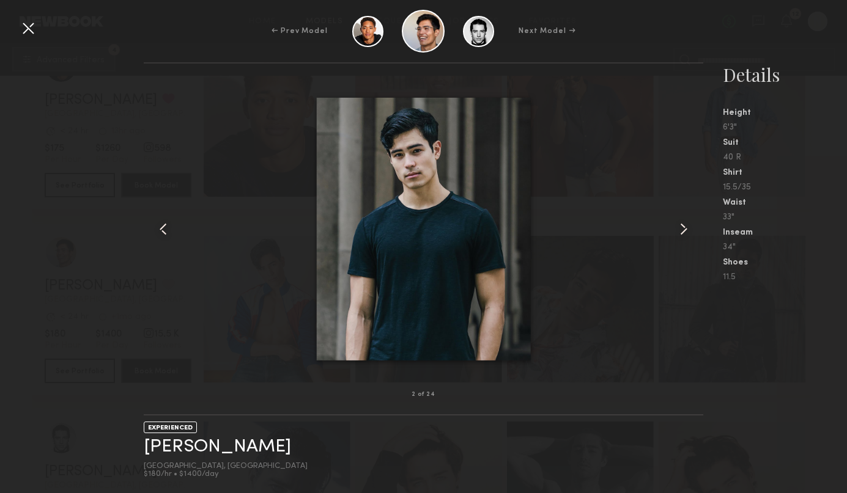
click at [683, 232] on common-icon at bounding box center [684, 229] width 20 height 20
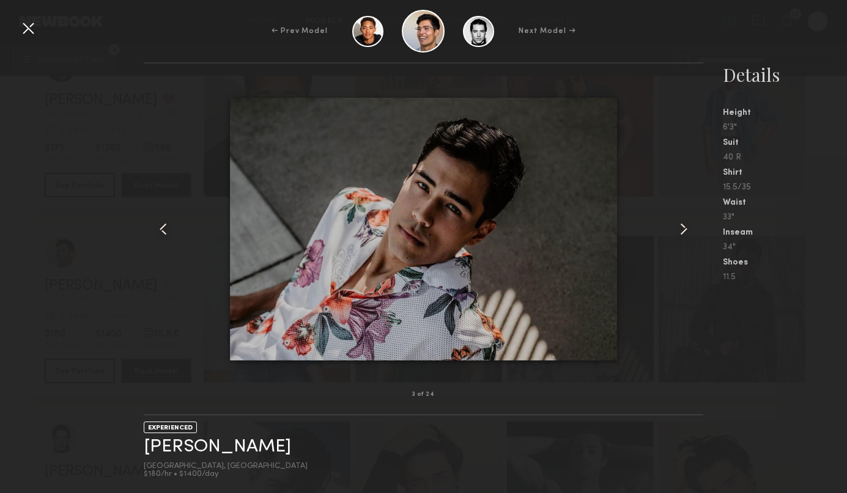
click at [683, 232] on common-icon at bounding box center [684, 229] width 20 height 20
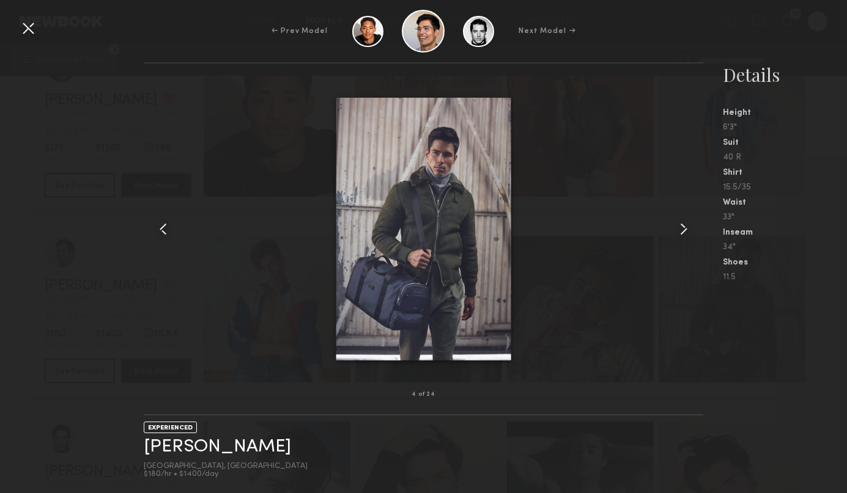
click at [683, 232] on common-icon at bounding box center [684, 229] width 20 height 20
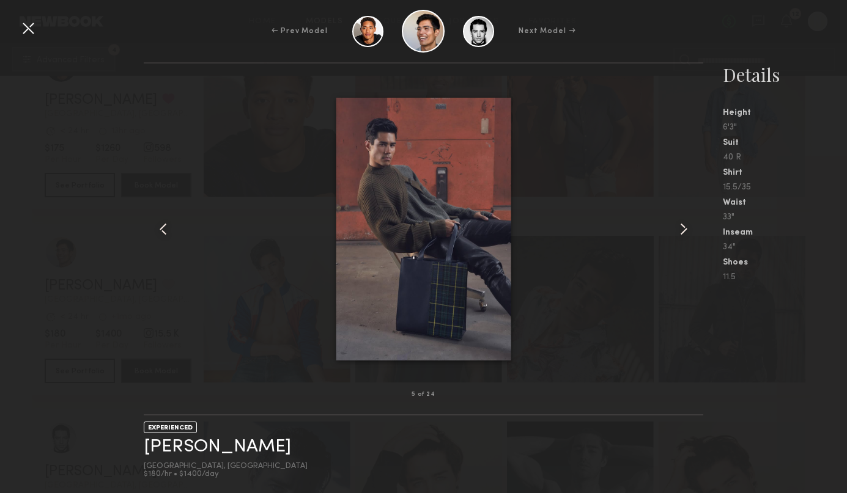
click at [683, 232] on common-icon at bounding box center [684, 229] width 20 height 20
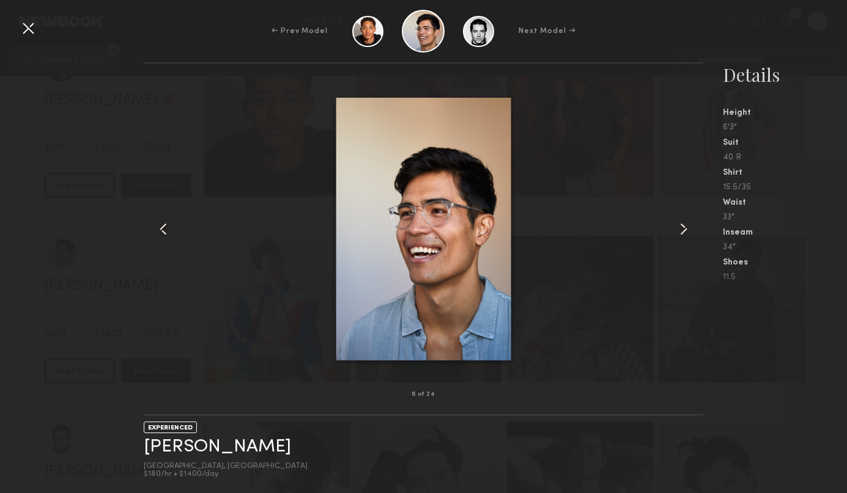
click at [683, 232] on common-icon at bounding box center [684, 229] width 20 height 20
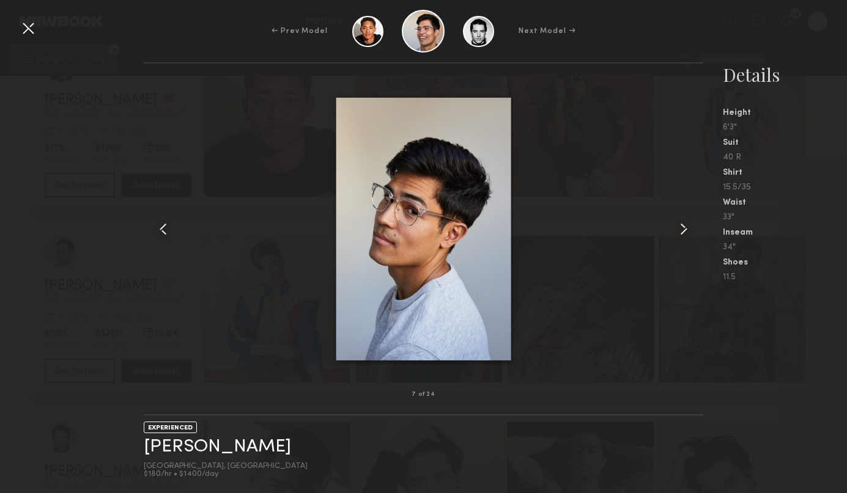
click at [683, 232] on common-icon at bounding box center [684, 229] width 20 height 20
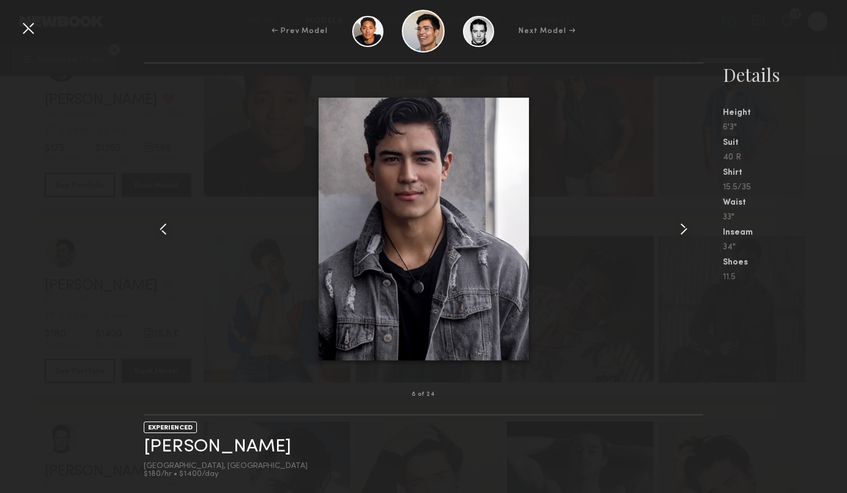
click at [683, 232] on common-icon at bounding box center [684, 229] width 20 height 20
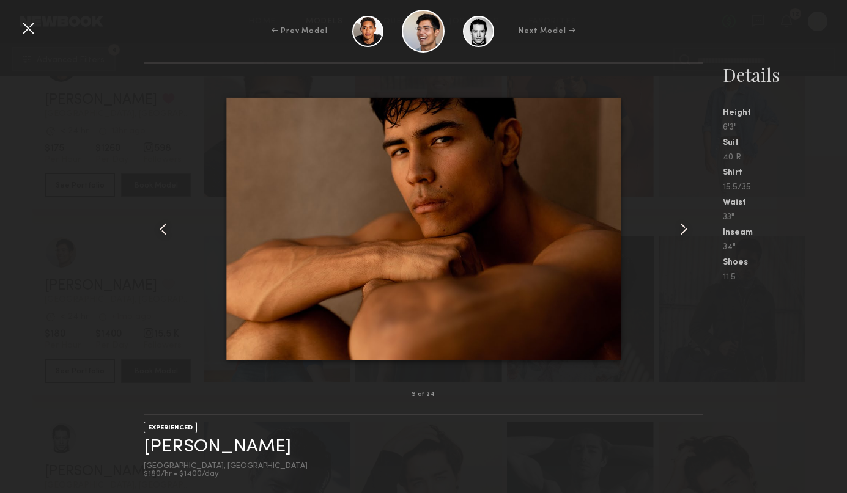
click at [683, 232] on common-icon at bounding box center [684, 229] width 20 height 20
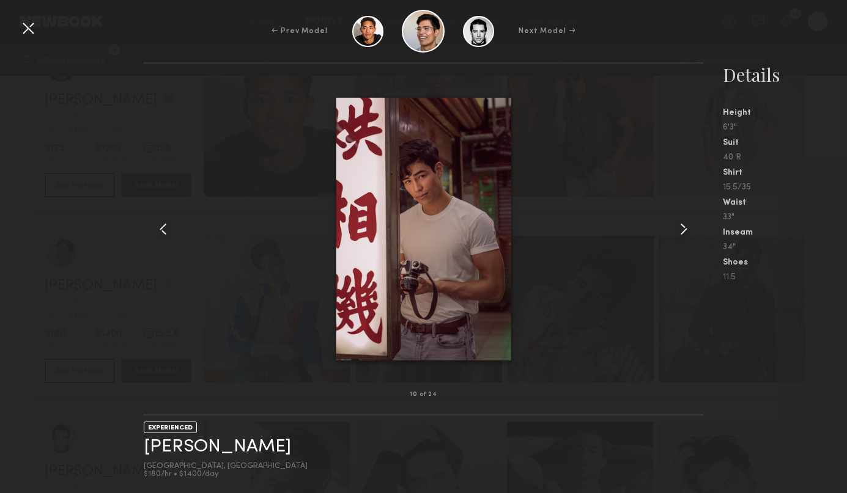
click at [683, 232] on common-icon at bounding box center [684, 229] width 20 height 20
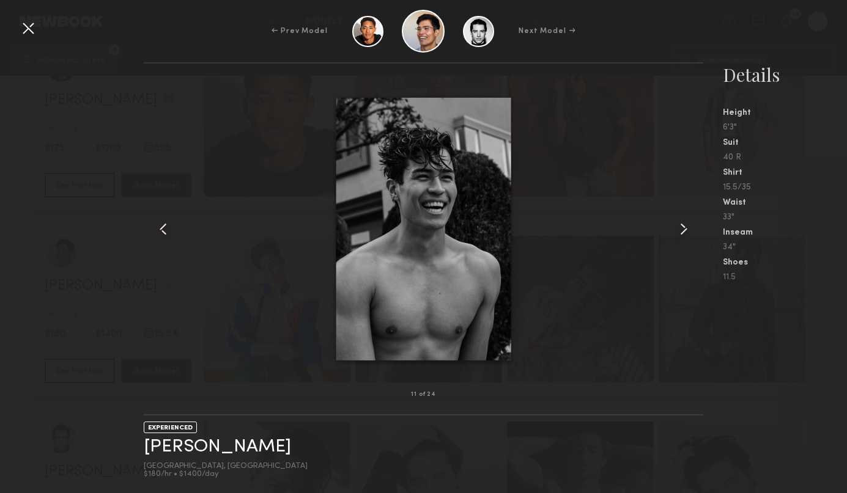
click at [683, 232] on common-icon at bounding box center [684, 229] width 20 height 20
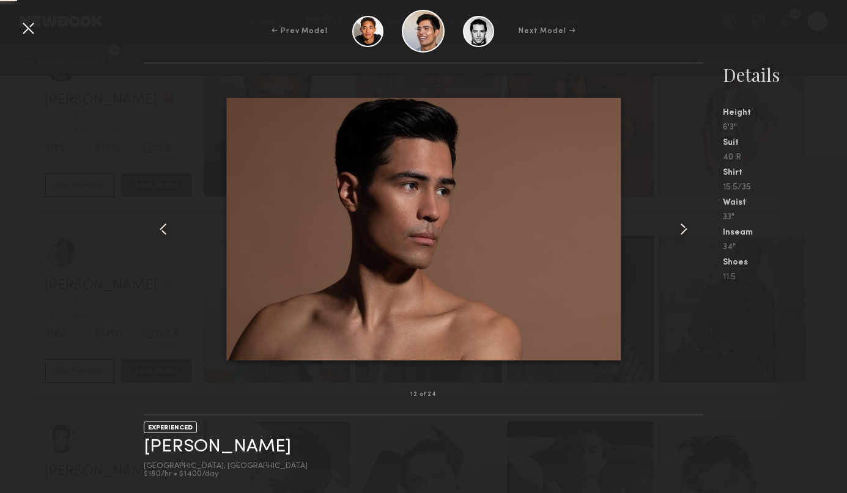
click at [683, 232] on common-icon at bounding box center [684, 229] width 20 height 20
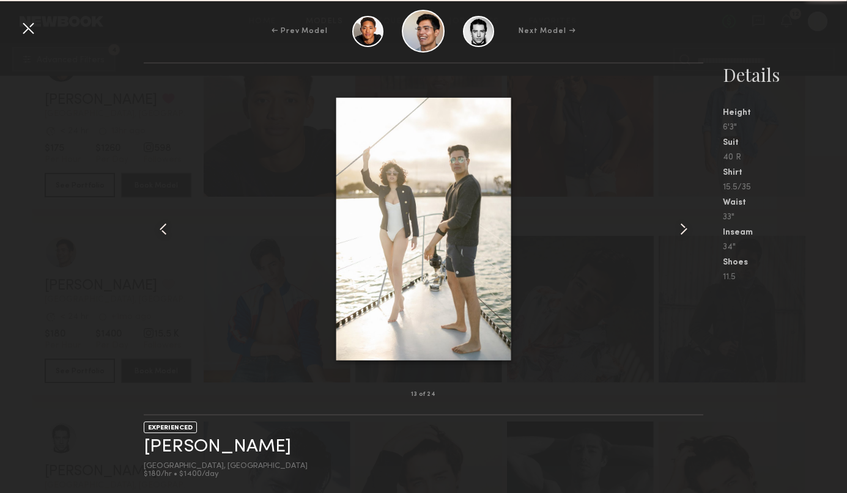
click at [683, 232] on common-icon at bounding box center [684, 229] width 20 height 20
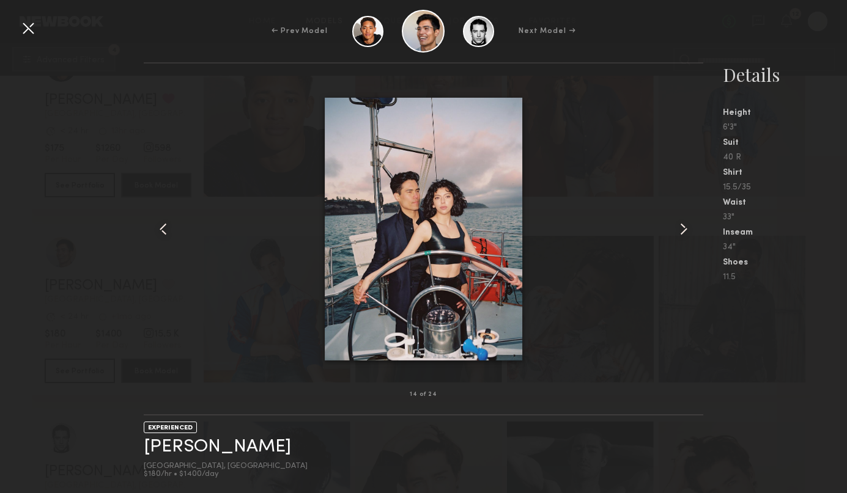
click at [683, 232] on common-icon at bounding box center [684, 229] width 20 height 20
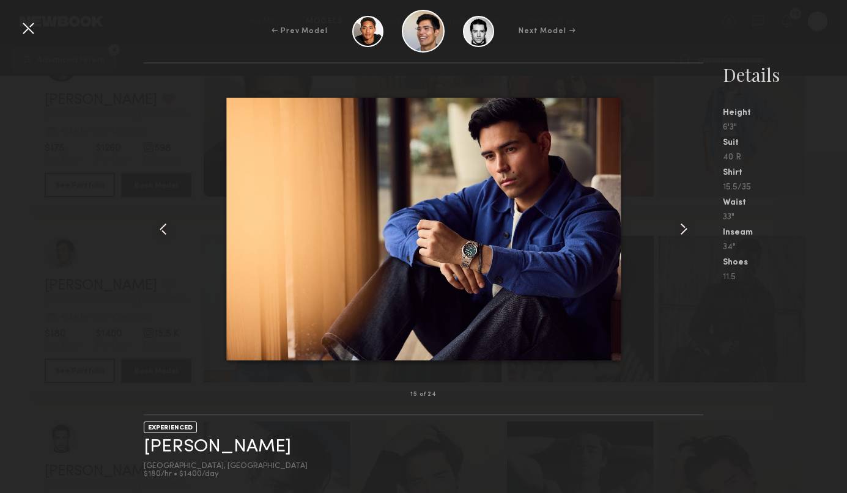
click at [683, 232] on common-icon at bounding box center [684, 229] width 20 height 20
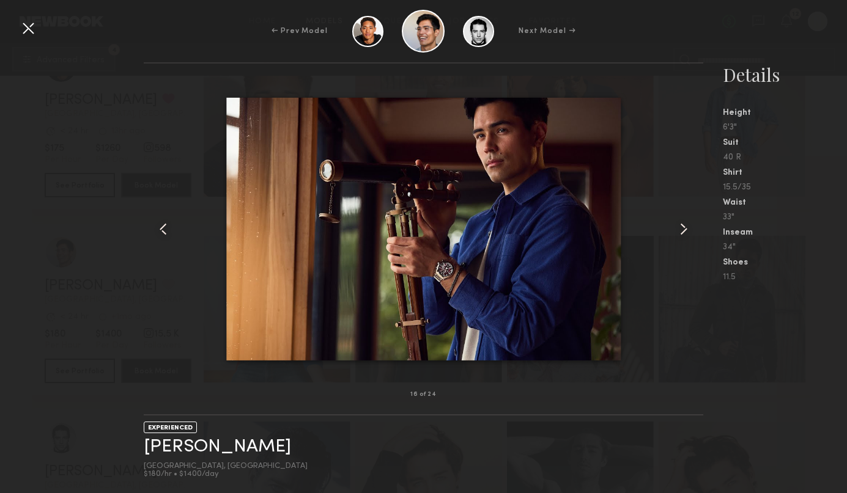
click at [683, 232] on common-icon at bounding box center [684, 229] width 20 height 20
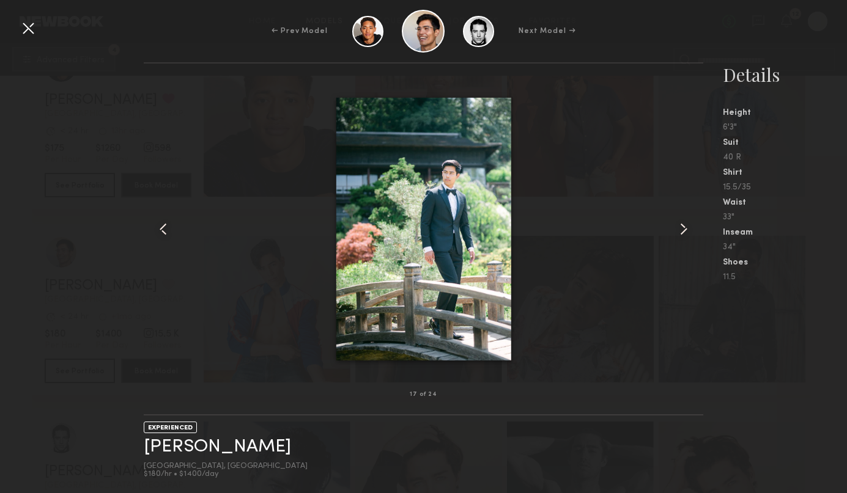
click at [683, 232] on common-icon at bounding box center [684, 229] width 20 height 20
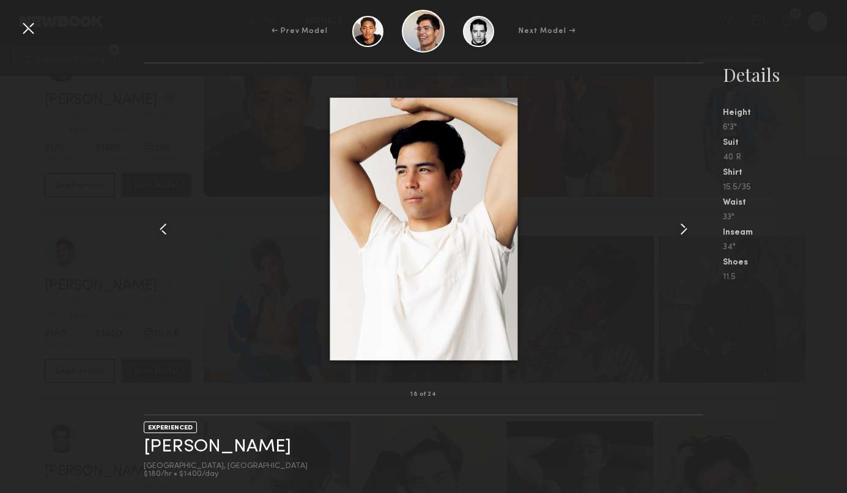
click at [683, 232] on common-icon at bounding box center [684, 229] width 20 height 20
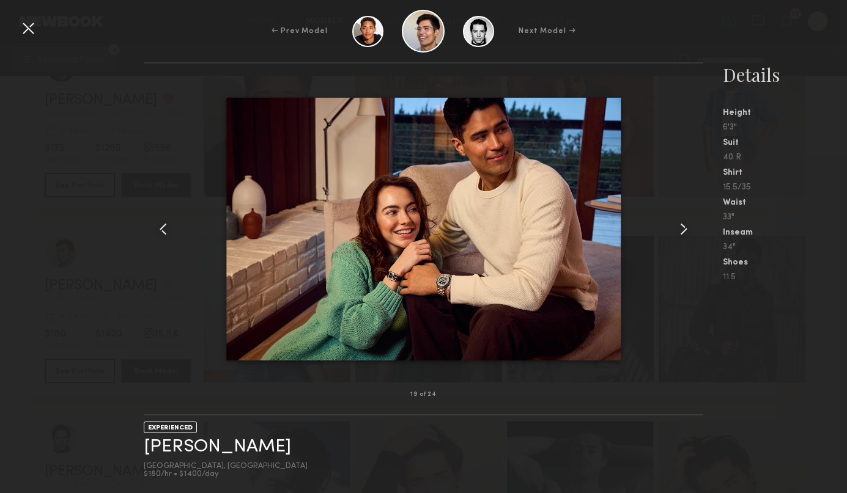
click at [683, 232] on common-icon at bounding box center [684, 229] width 20 height 20
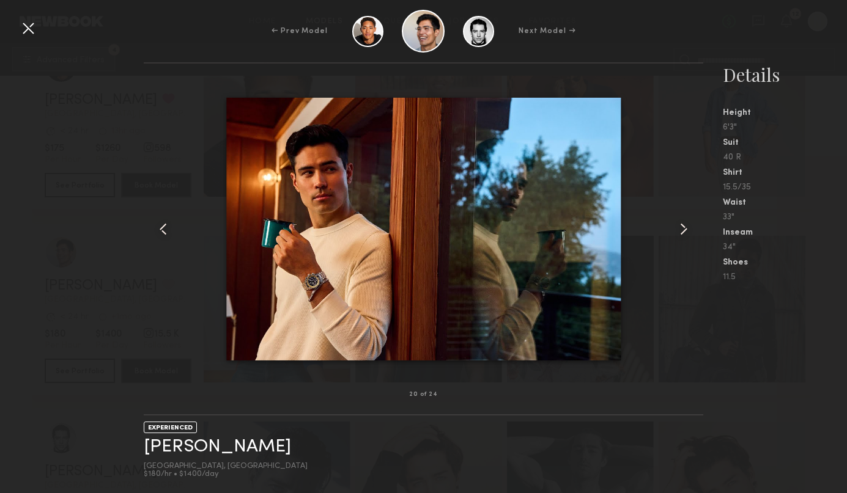
click at [683, 232] on common-icon at bounding box center [684, 229] width 20 height 20
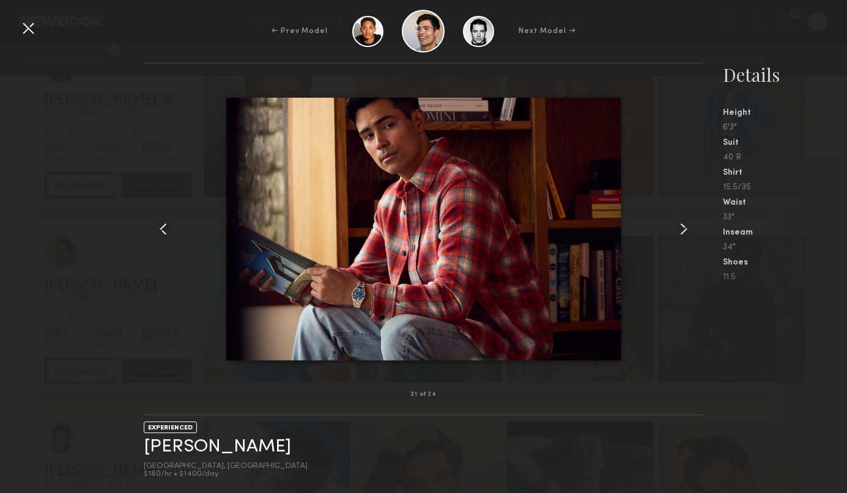
click at [683, 232] on common-icon at bounding box center [684, 229] width 20 height 20
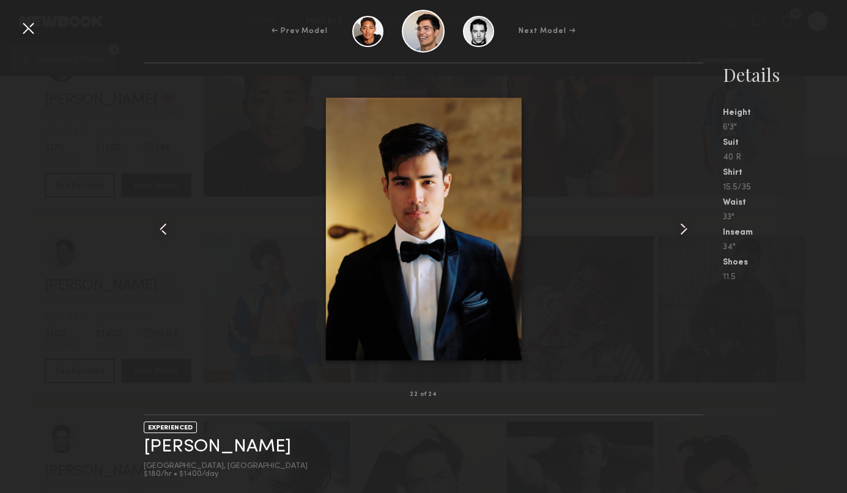
click at [683, 232] on common-icon at bounding box center [684, 229] width 20 height 20
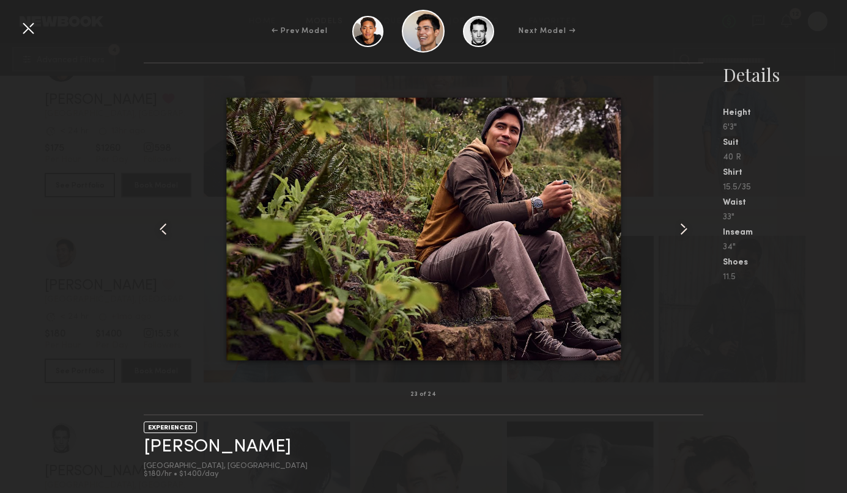
click at [683, 232] on common-icon at bounding box center [684, 229] width 20 height 20
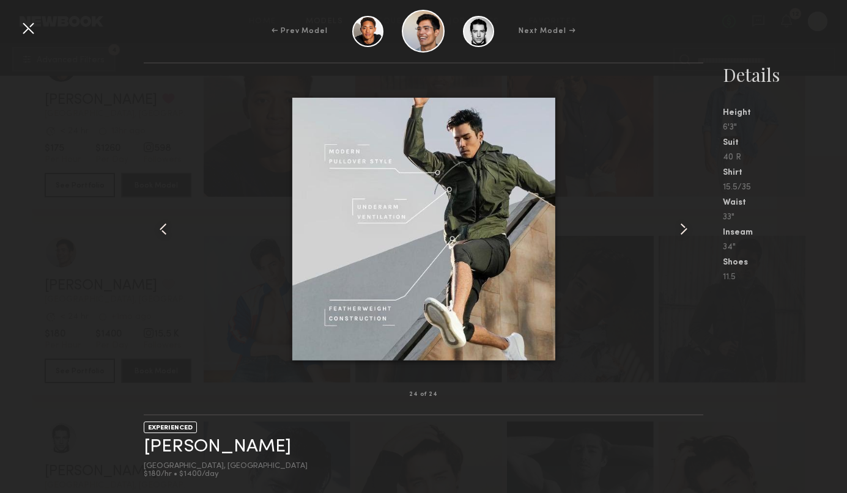
click at [683, 232] on common-icon at bounding box center [684, 229] width 20 height 20
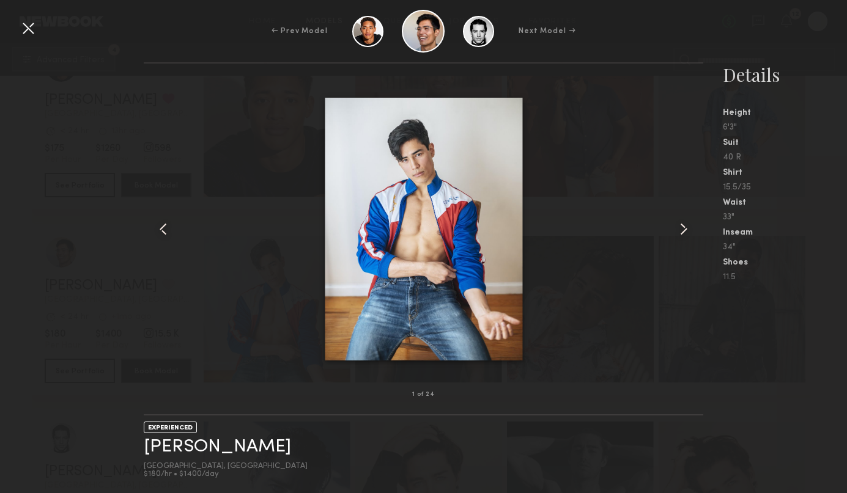
click at [683, 232] on common-icon at bounding box center [684, 229] width 20 height 20
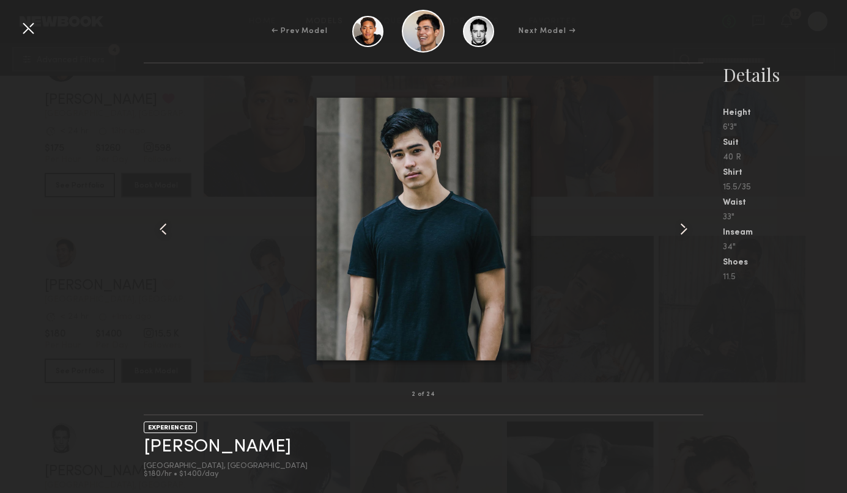
click at [683, 232] on common-icon at bounding box center [684, 229] width 20 height 20
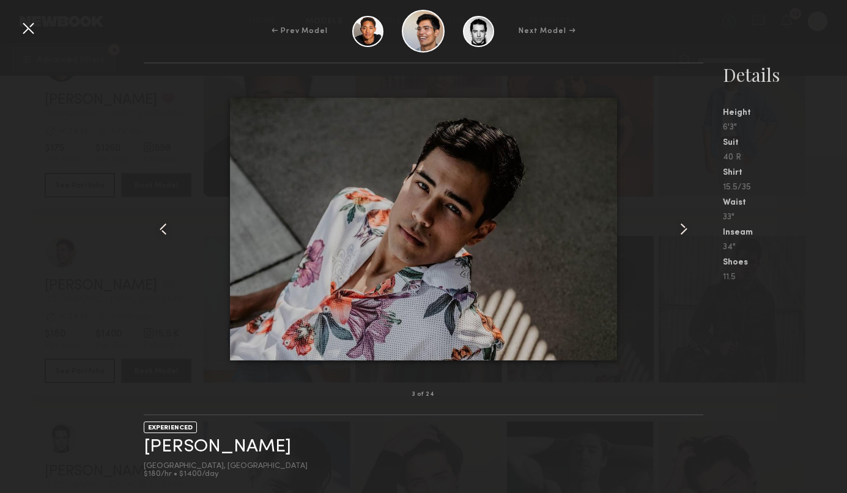
click at [683, 232] on common-icon at bounding box center [684, 229] width 20 height 20
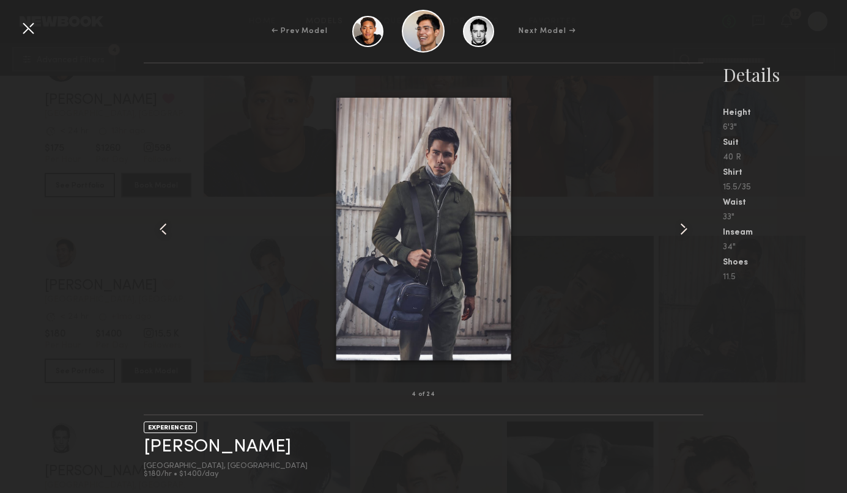
click at [683, 232] on common-icon at bounding box center [684, 229] width 20 height 20
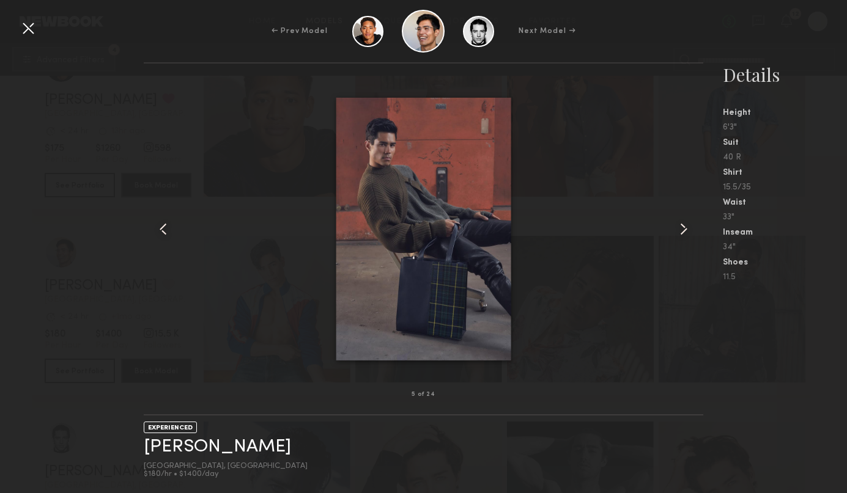
click at [683, 232] on common-icon at bounding box center [684, 229] width 20 height 20
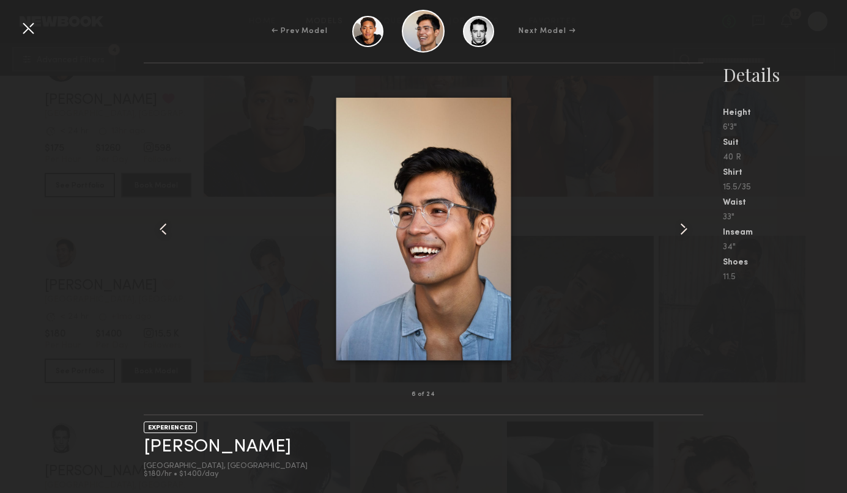
click at [683, 232] on common-icon at bounding box center [684, 229] width 20 height 20
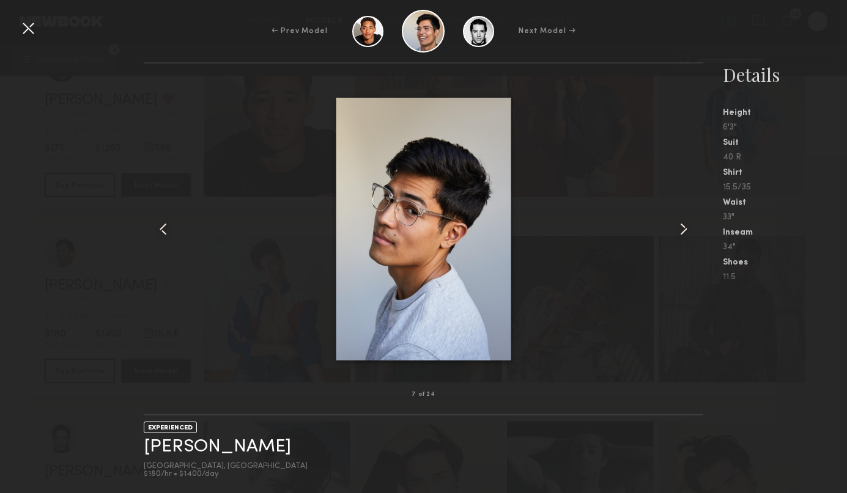
click at [683, 232] on common-icon at bounding box center [684, 229] width 20 height 20
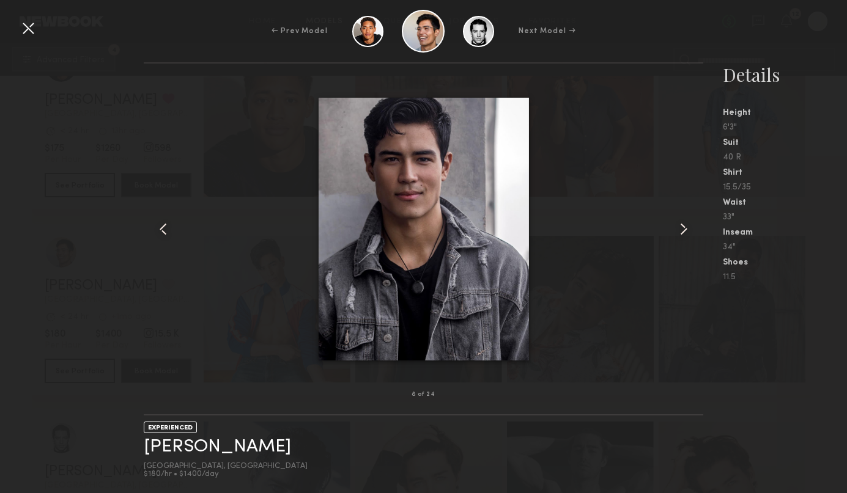
click at [683, 232] on common-icon at bounding box center [684, 229] width 20 height 20
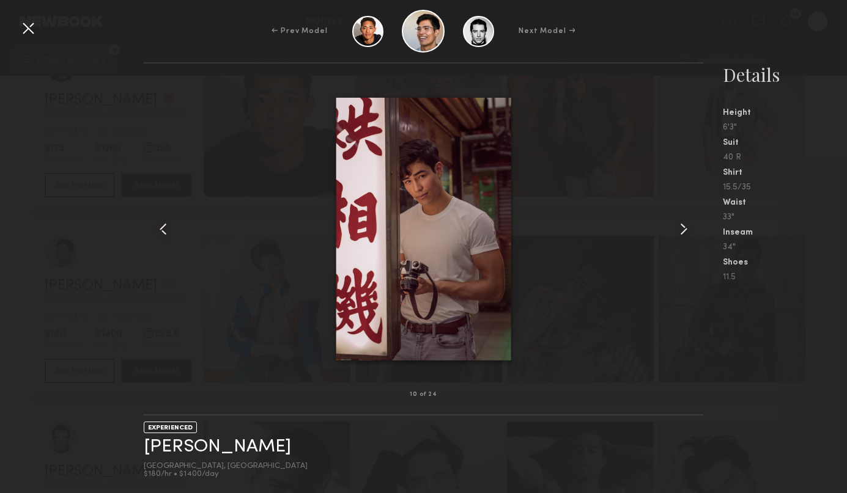
click at [683, 232] on common-icon at bounding box center [684, 229] width 20 height 20
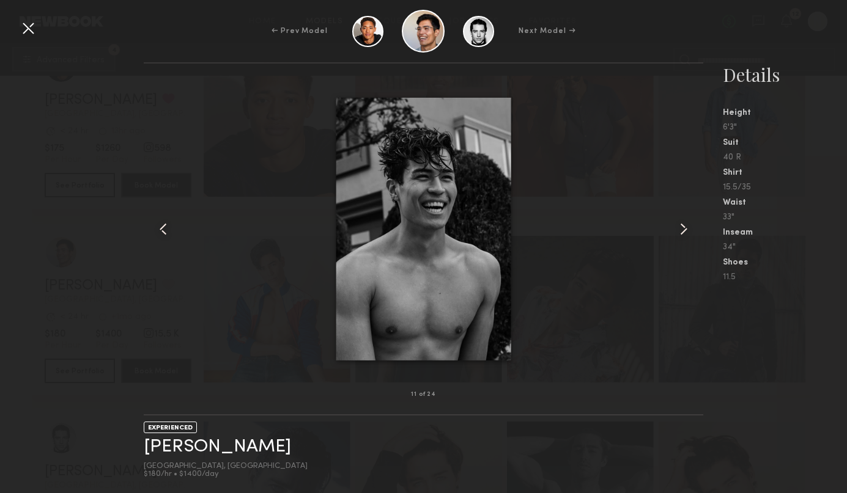
click at [683, 232] on common-icon at bounding box center [684, 229] width 20 height 20
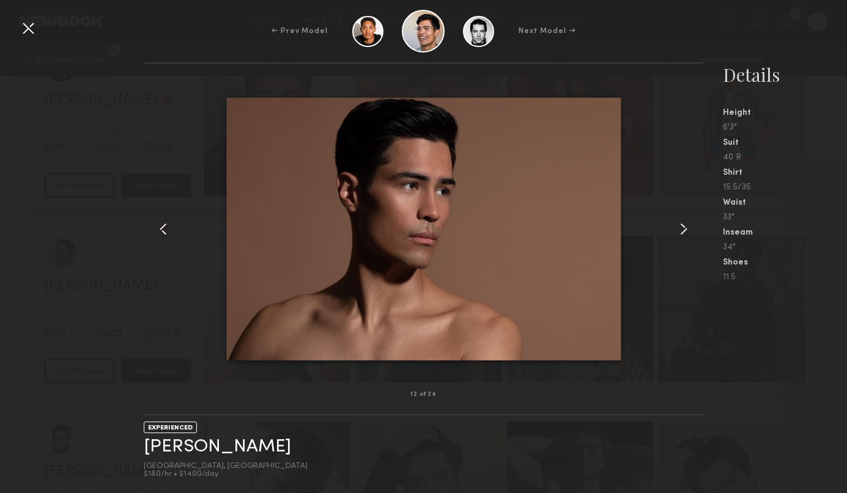
click at [683, 232] on common-icon at bounding box center [684, 229] width 20 height 20
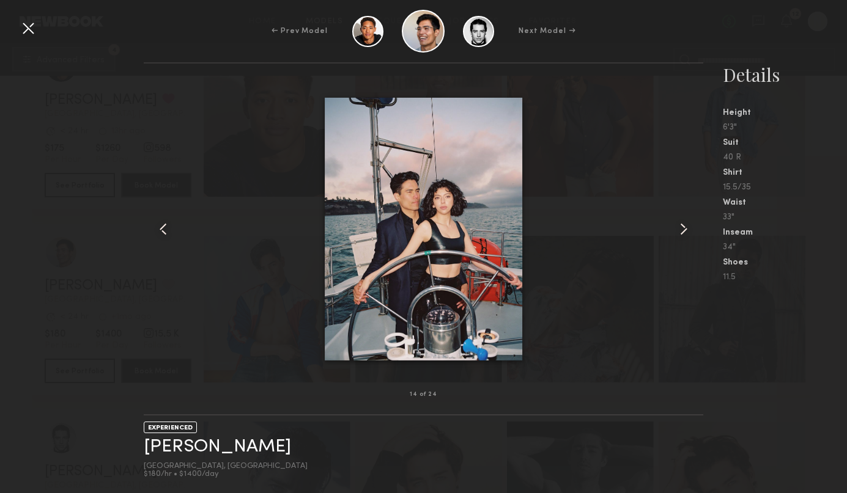
click at [683, 232] on common-icon at bounding box center [684, 229] width 20 height 20
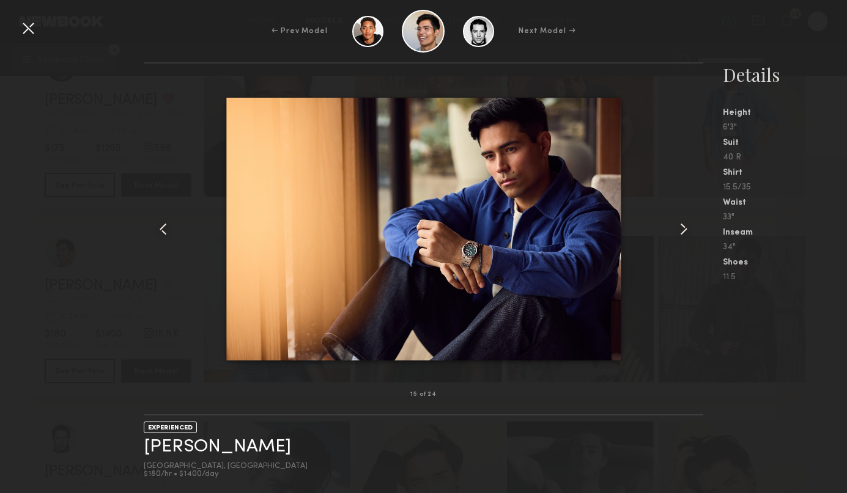
click at [683, 232] on common-icon at bounding box center [684, 229] width 20 height 20
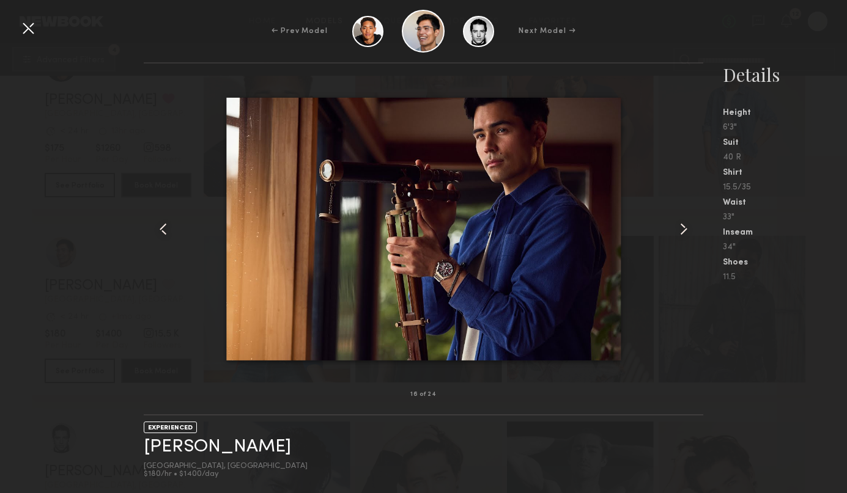
click at [683, 232] on common-icon at bounding box center [684, 229] width 20 height 20
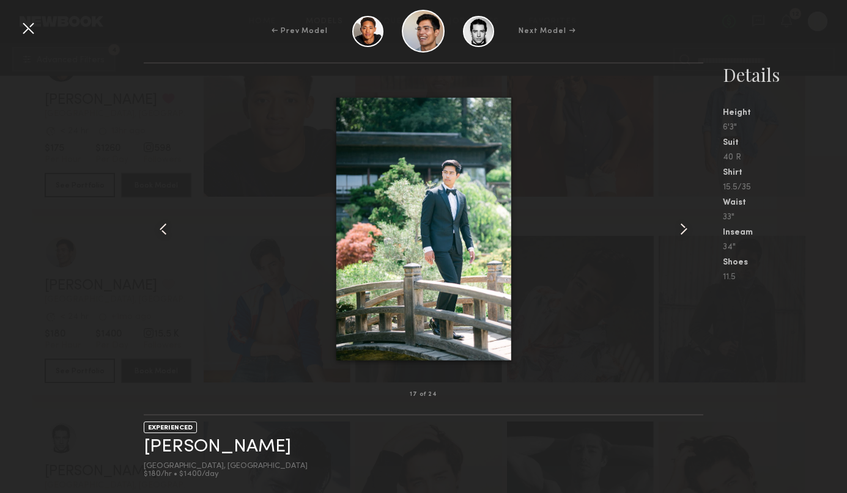
click at [683, 232] on common-icon at bounding box center [684, 229] width 20 height 20
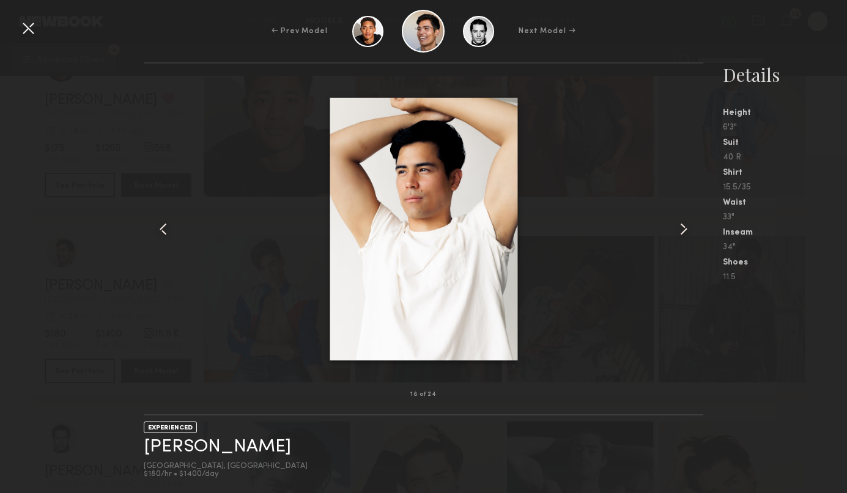
click at [683, 232] on common-icon at bounding box center [684, 229] width 20 height 20
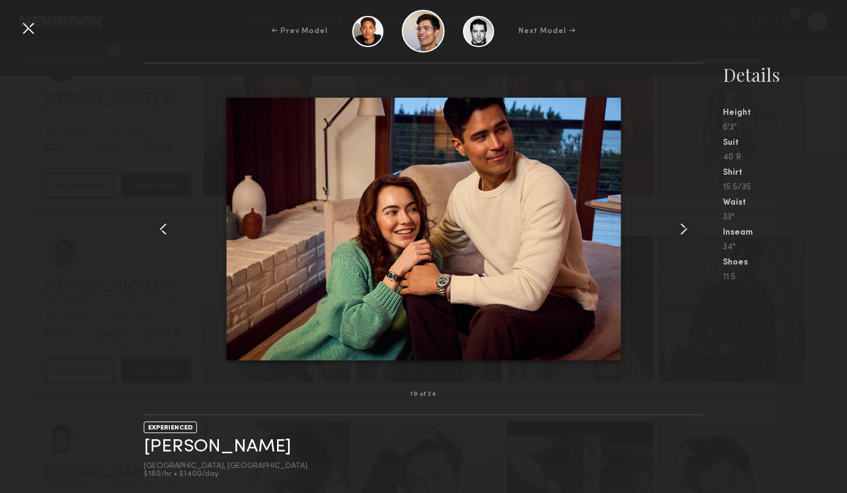
click at [29, 29] on div at bounding box center [28, 28] width 20 height 20
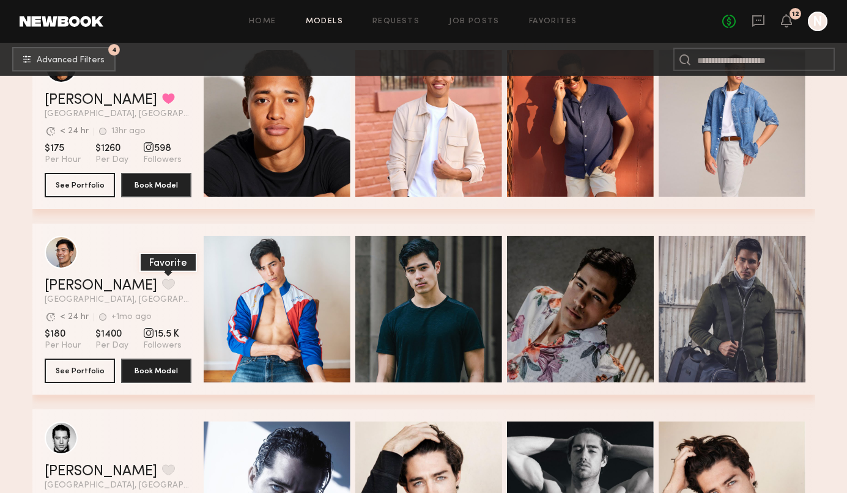
click at [162, 281] on button "grid" at bounding box center [168, 284] width 13 height 11
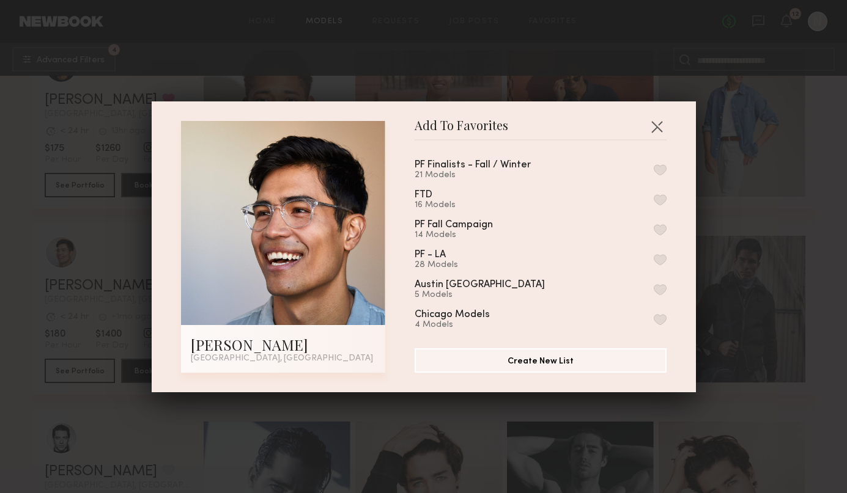
drag, startPoint x: 661, startPoint y: 168, endPoint x: 731, endPoint y: 172, distance: 70.4
click at [661, 168] on button "button" at bounding box center [659, 169] width 13 height 11
click at [822, 199] on div "Add To Favorites Chase M. Los Angeles, CA Add To Favorites PF Finalists - Fall …" at bounding box center [423, 246] width 847 height 493
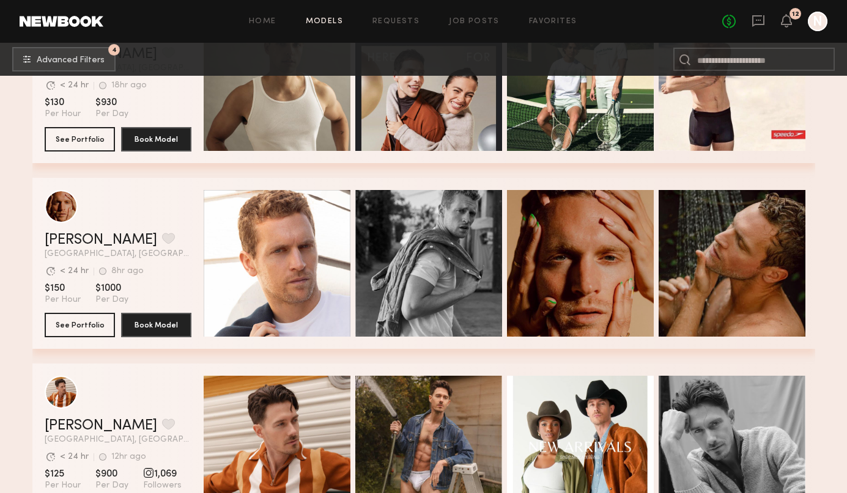
scroll to position [3265, 0]
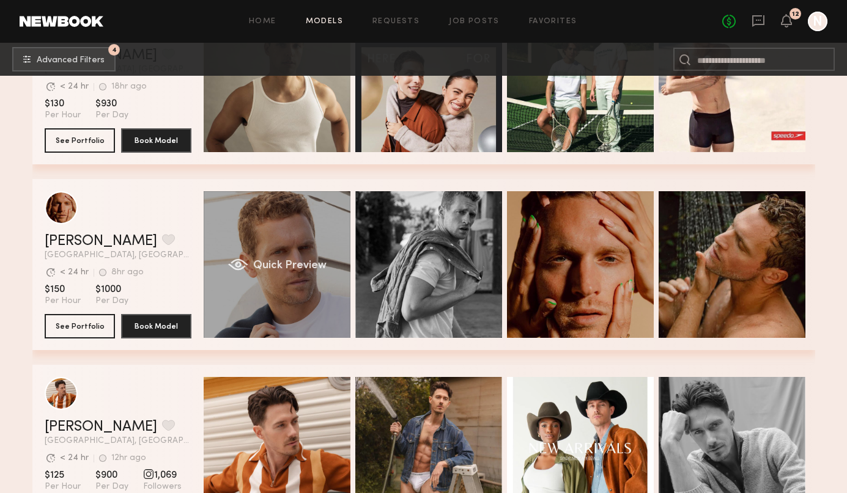
click at [309, 265] on span "Quick Preview" at bounding box center [288, 265] width 73 height 11
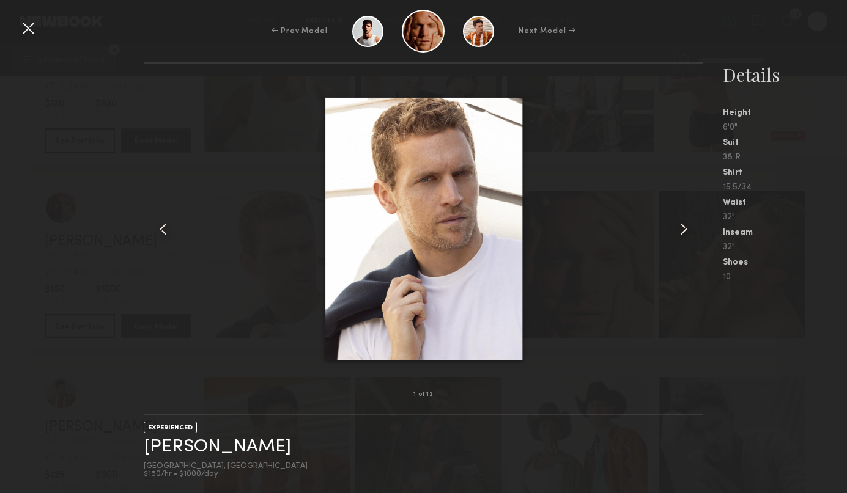
click at [682, 230] on common-icon at bounding box center [684, 229] width 20 height 20
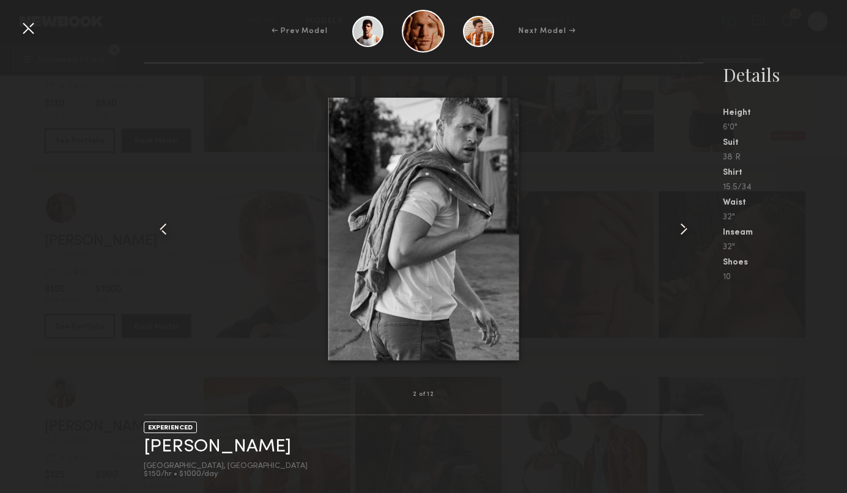
click at [682, 230] on common-icon at bounding box center [684, 229] width 20 height 20
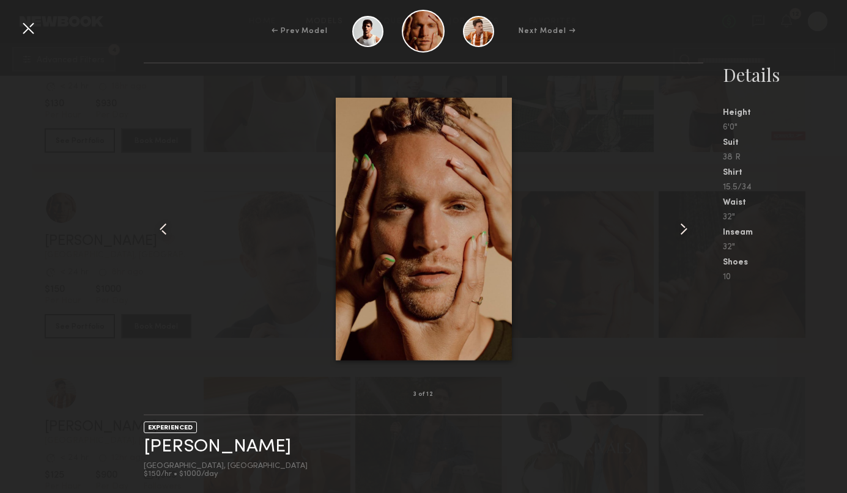
click at [682, 230] on common-icon at bounding box center [684, 229] width 20 height 20
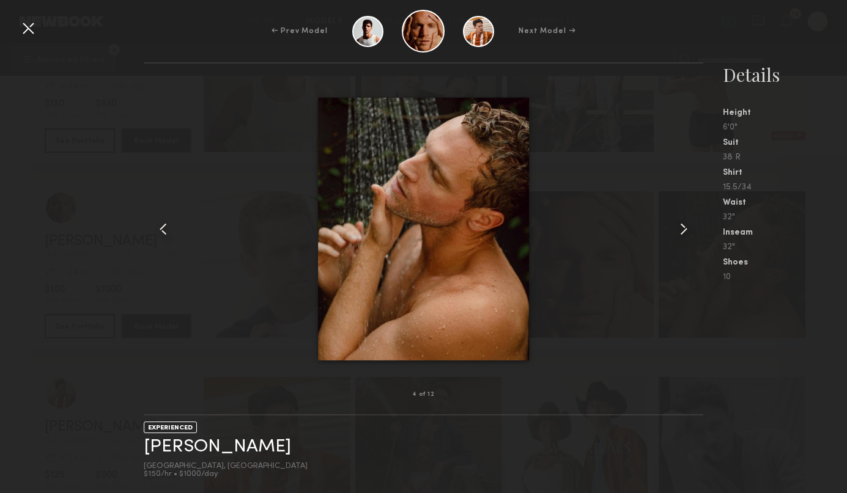
click at [683, 230] on common-icon at bounding box center [684, 229] width 20 height 20
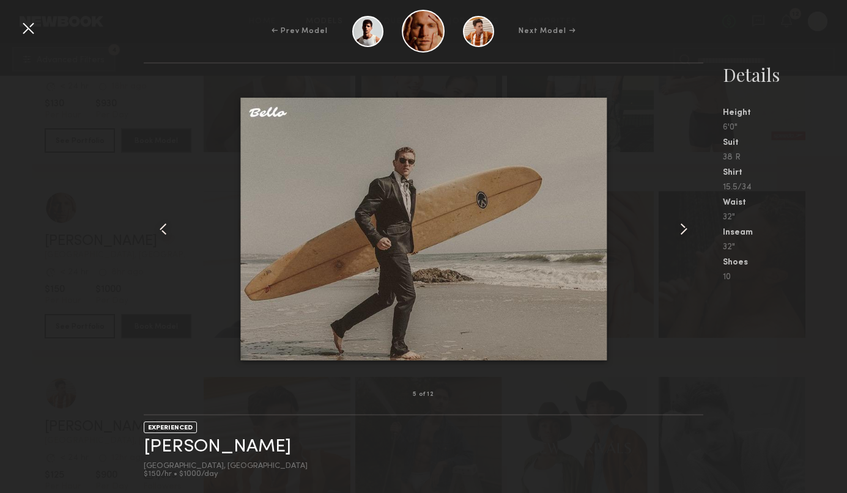
click at [683, 230] on common-icon at bounding box center [684, 229] width 20 height 20
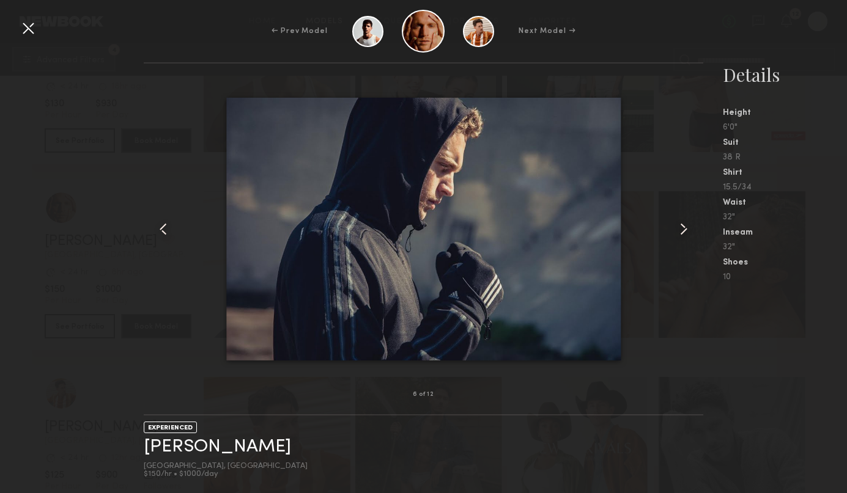
click at [683, 230] on common-icon at bounding box center [684, 229] width 20 height 20
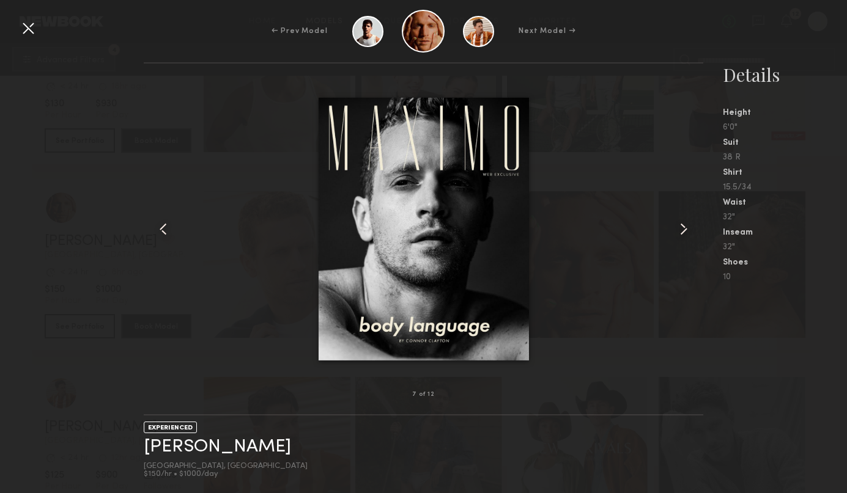
click at [683, 230] on common-icon at bounding box center [684, 229] width 20 height 20
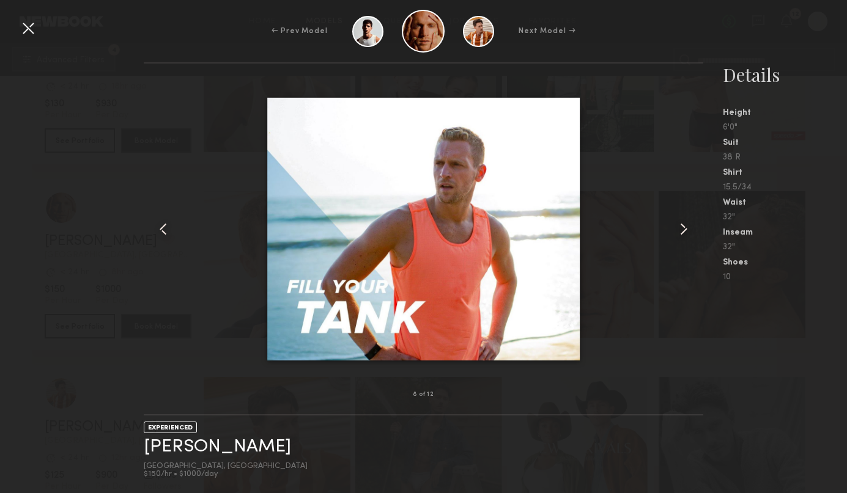
click at [683, 230] on common-icon at bounding box center [684, 229] width 20 height 20
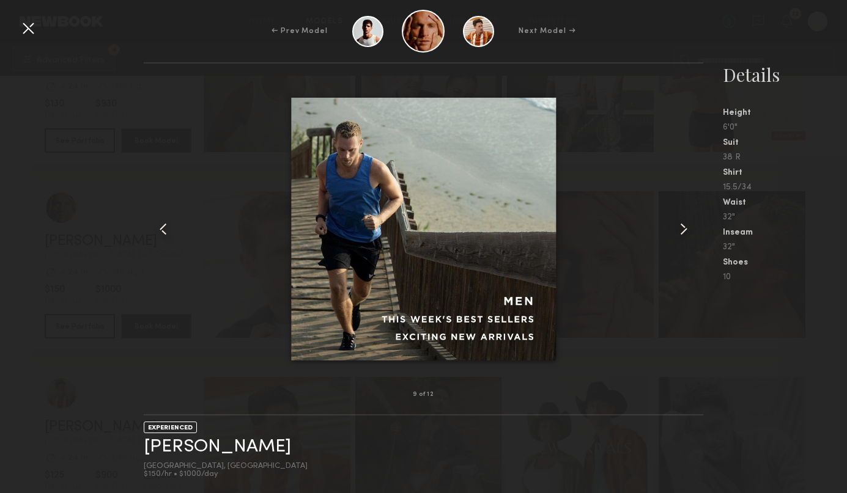
click at [683, 230] on common-icon at bounding box center [684, 229] width 20 height 20
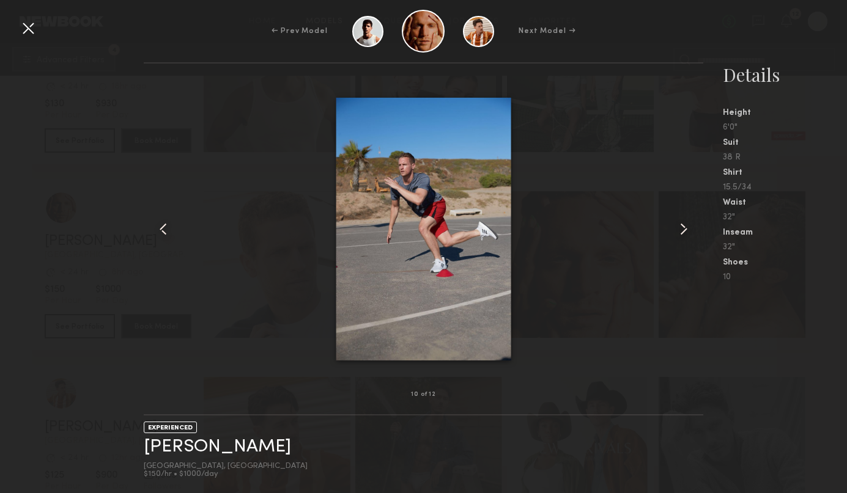
click at [683, 230] on common-icon at bounding box center [684, 229] width 20 height 20
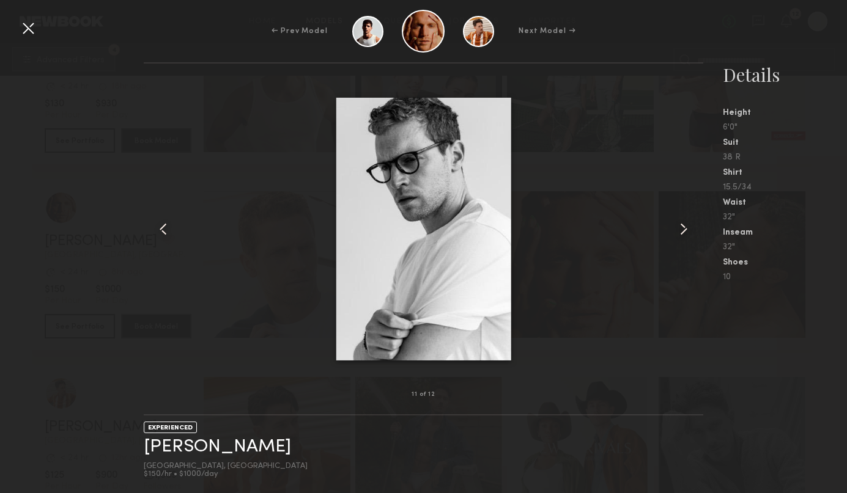
click at [683, 230] on common-icon at bounding box center [684, 229] width 20 height 20
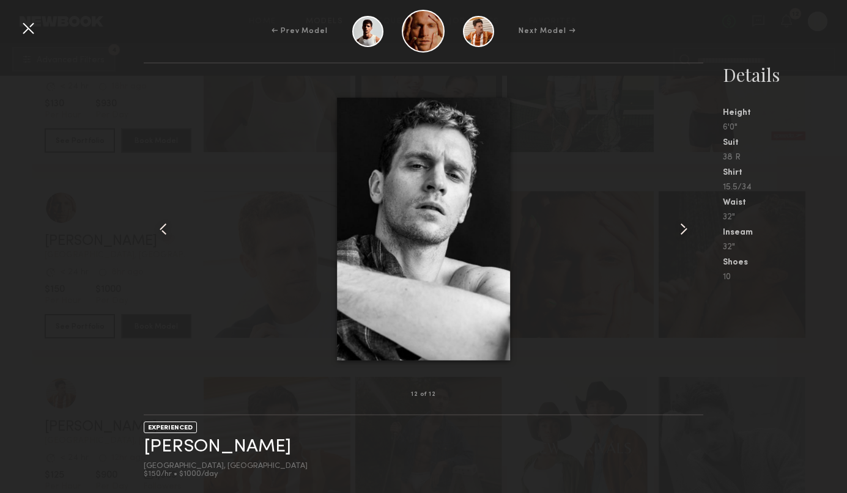
click at [683, 230] on common-icon at bounding box center [684, 229] width 20 height 20
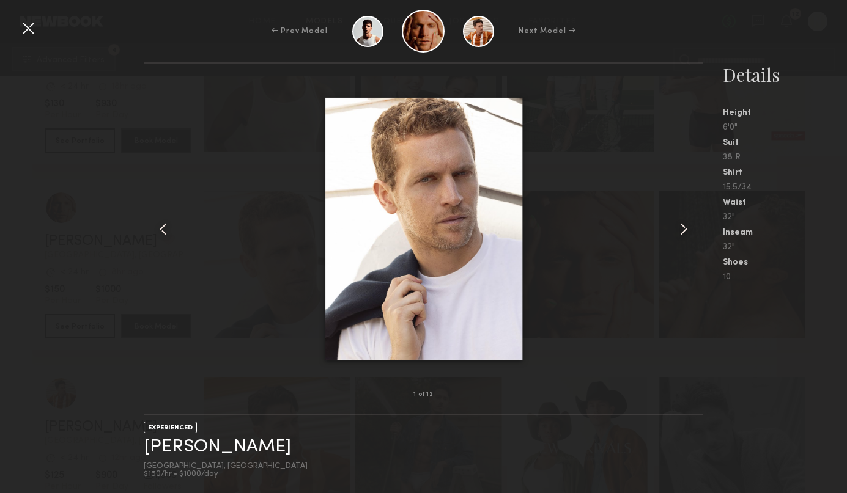
click at [683, 230] on common-icon at bounding box center [684, 229] width 20 height 20
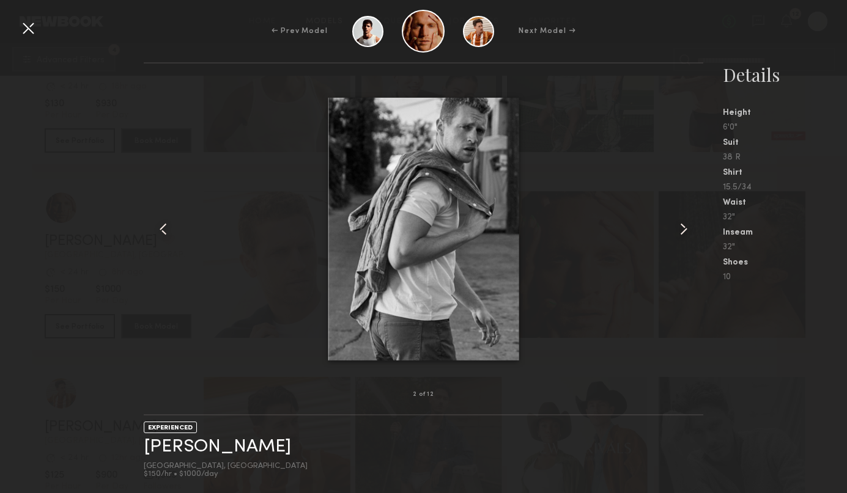
click at [683, 230] on common-icon at bounding box center [684, 229] width 20 height 20
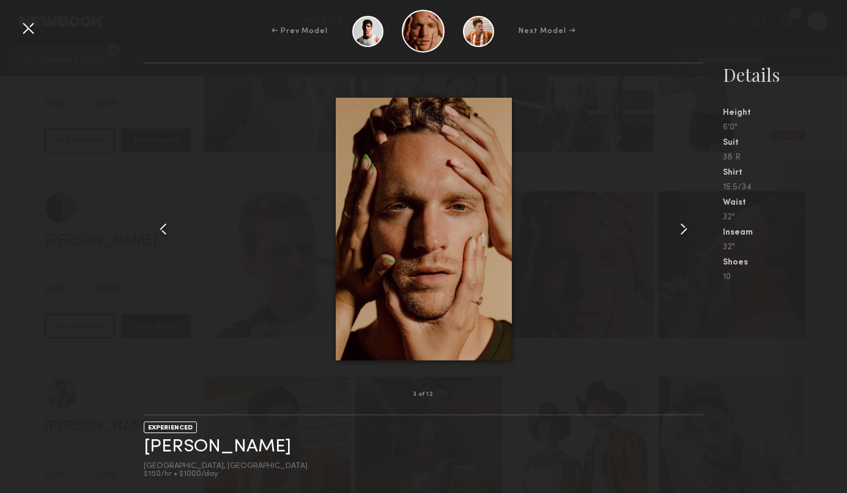
click at [683, 230] on common-icon at bounding box center [684, 229] width 20 height 20
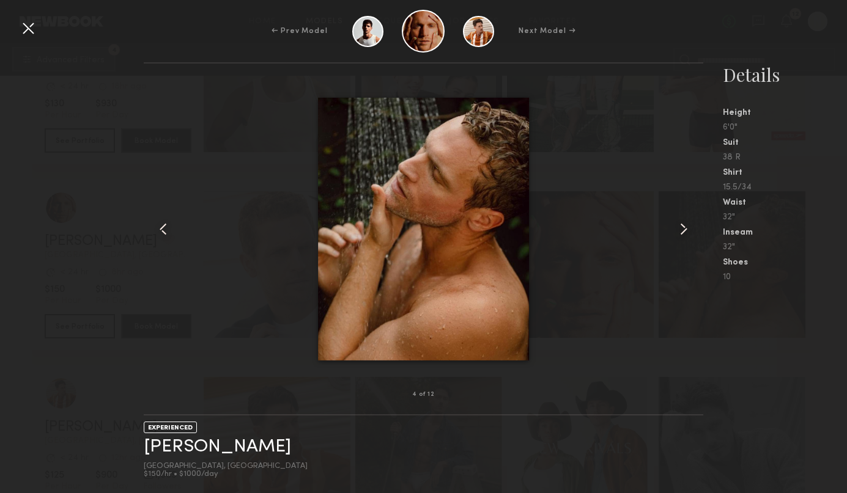
click at [683, 230] on common-icon at bounding box center [684, 229] width 20 height 20
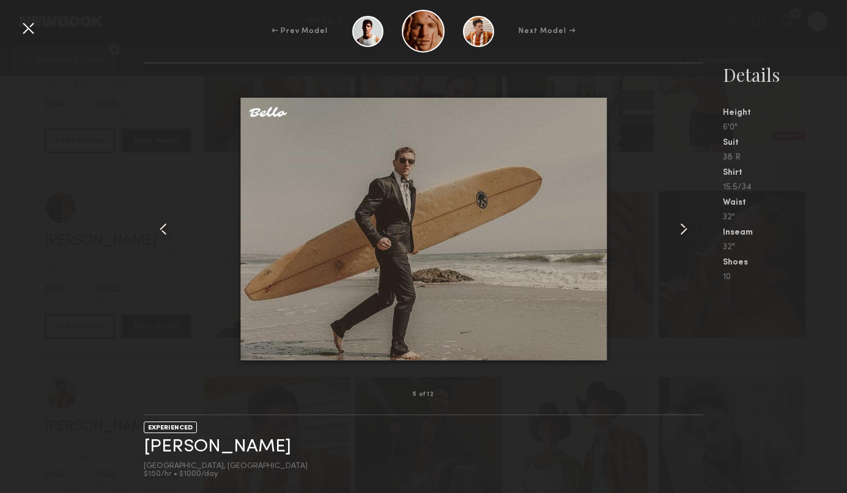
click at [683, 230] on common-icon at bounding box center [684, 229] width 20 height 20
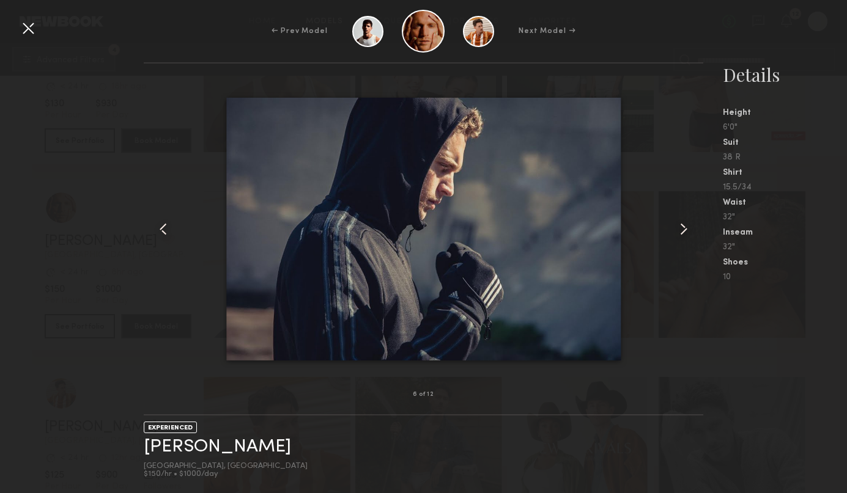
click at [26, 26] on div at bounding box center [28, 28] width 20 height 20
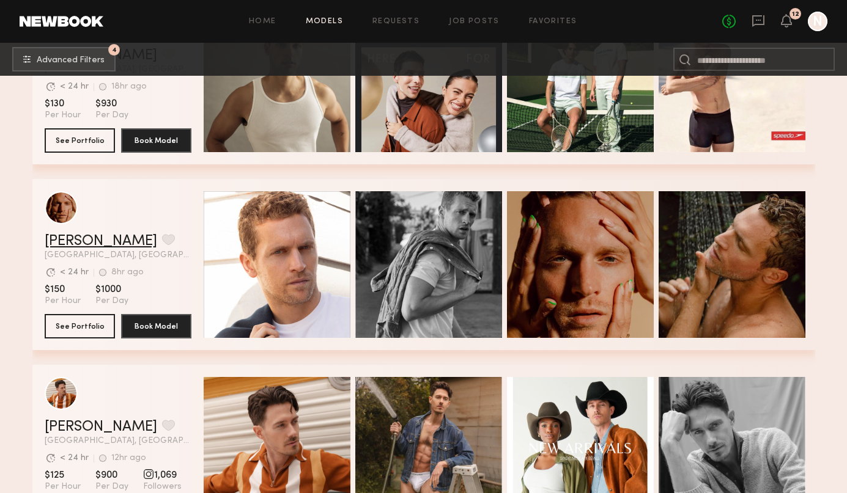
click at [77, 238] on link "[PERSON_NAME]" at bounding box center [101, 241] width 112 height 15
click at [162, 237] on button "grid" at bounding box center [168, 239] width 13 height 11
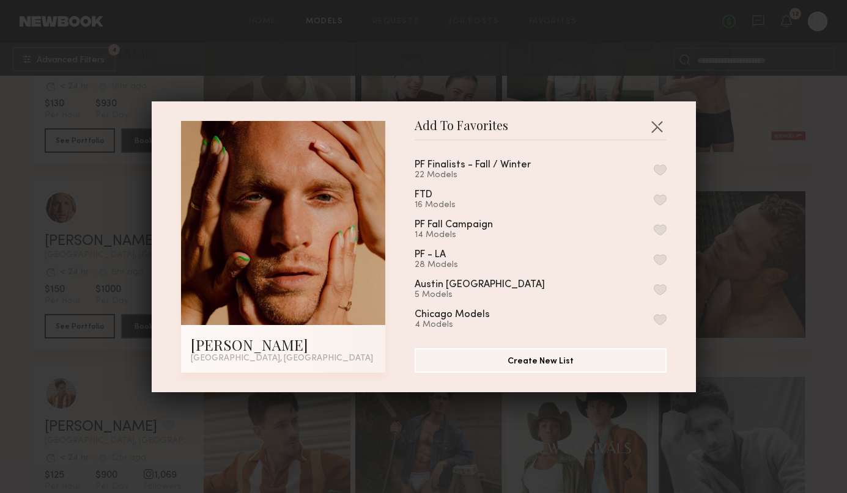
drag, startPoint x: 663, startPoint y: 167, endPoint x: 699, endPoint y: 180, distance: 38.1
click at [664, 167] on button "button" at bounding box center [659, 169] width 13 height 11
click at [809, 224] on div "Add To Favorites David W. Los Angeles, CA Add To Favorites PF Finalists - Fall …" at bounding box center [423, 246] width 847 height 493
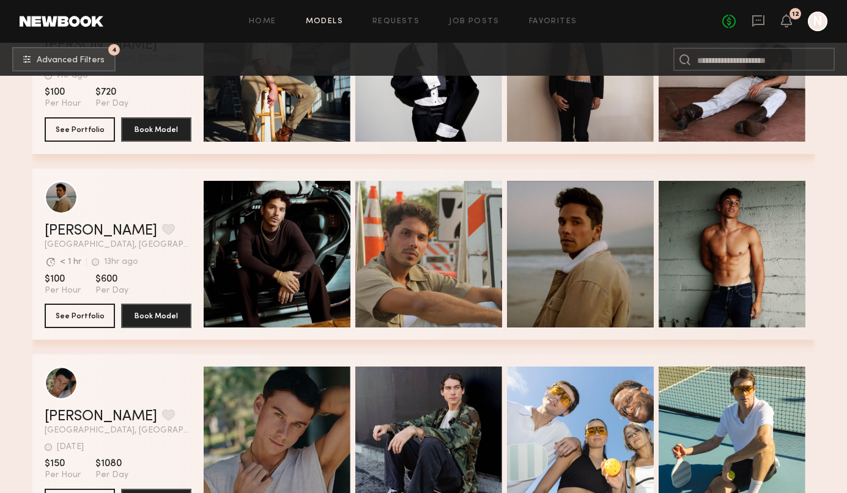
scroll to position [4035, 0]
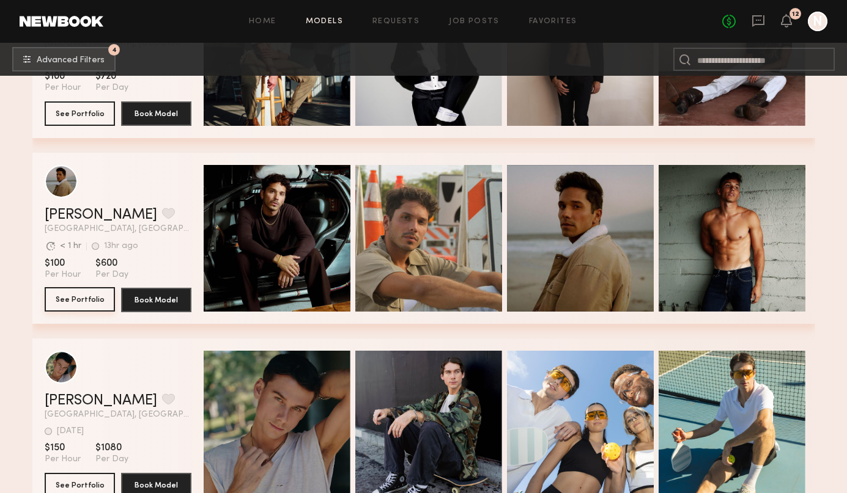
click at [79, 295] on button "See Portfolio" at bounding box center [80, 299] width 70 height 24
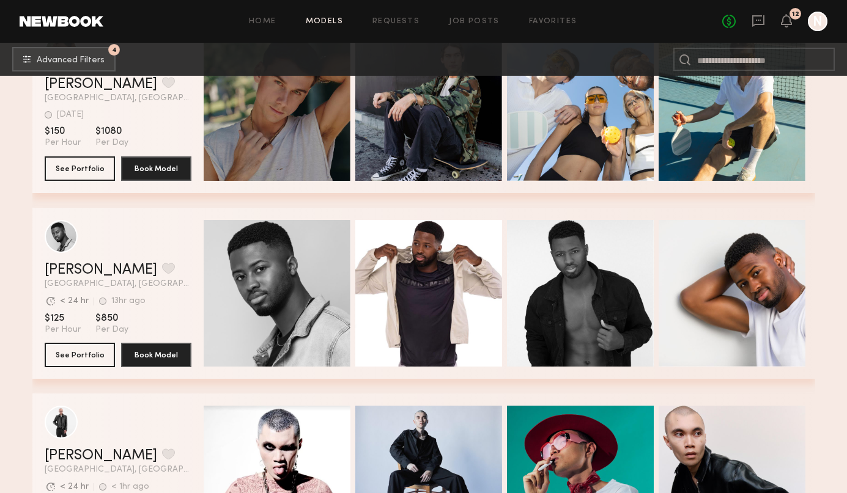
scroll to position [4444, 0]
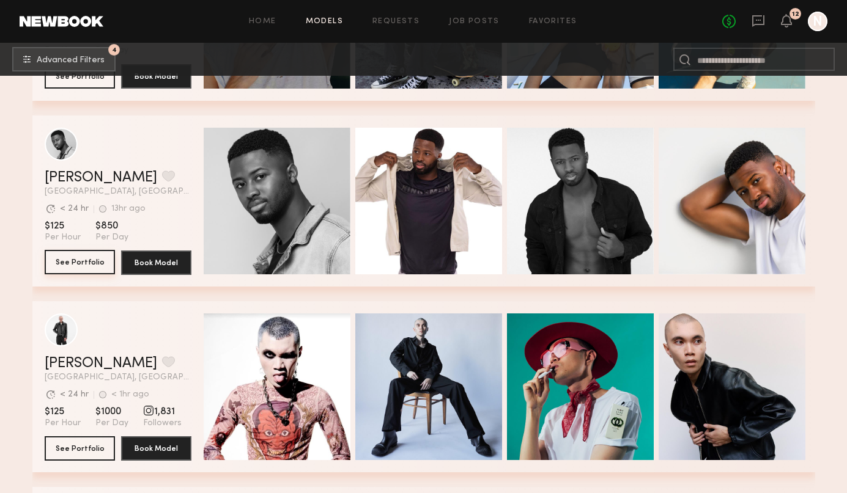
click at [94, 257] on button "See Portfolio" at bounding box center [80, 262] width 70 height 24
click at [162, 175] on button "grid" at bounding box center [168, 176] width 13 height 11
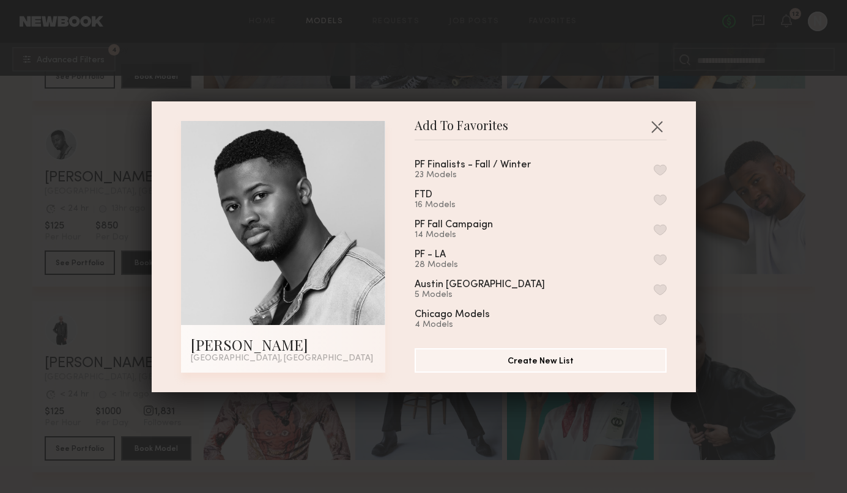
drag, startPoint x: 661, startPoint y: 167, endPoint x: 667, endPoint y: 168, distance: 6.2
click at [661, 167] on button "button" at bounding box center [659, 169] width 13 height 11
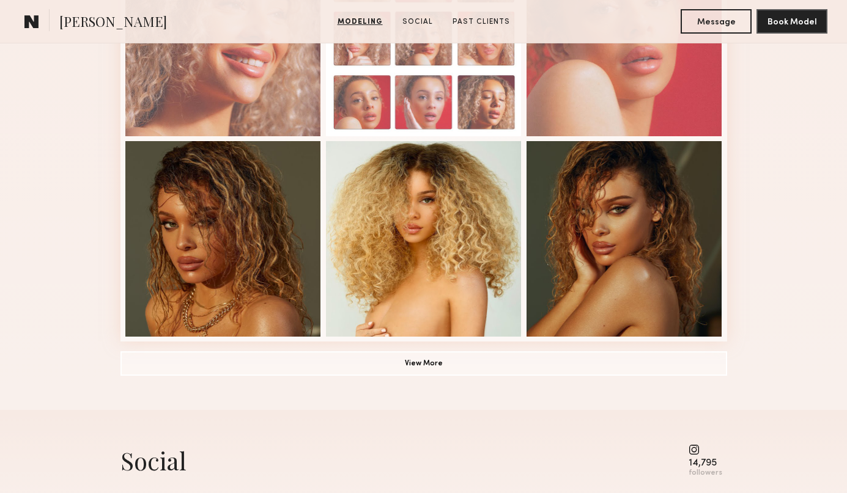
scroll to position [812, 0]
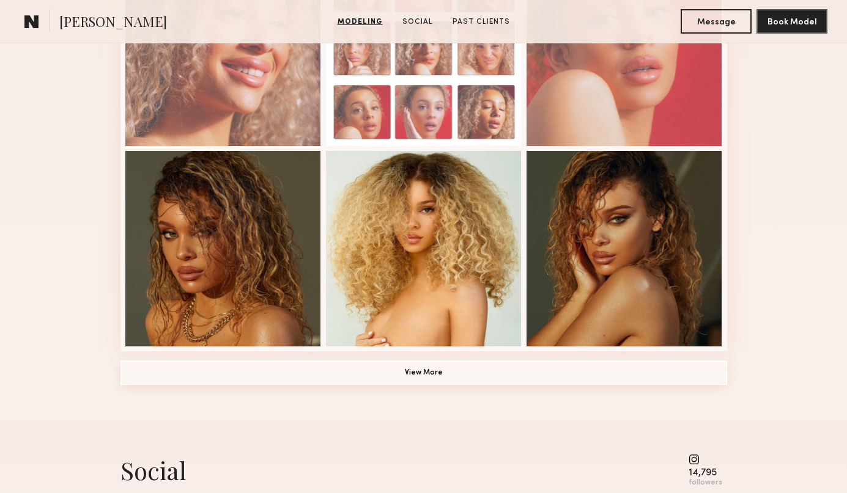
click at [428, 370] on button "View More" at bounding box center [423, 373] width 606 height 24
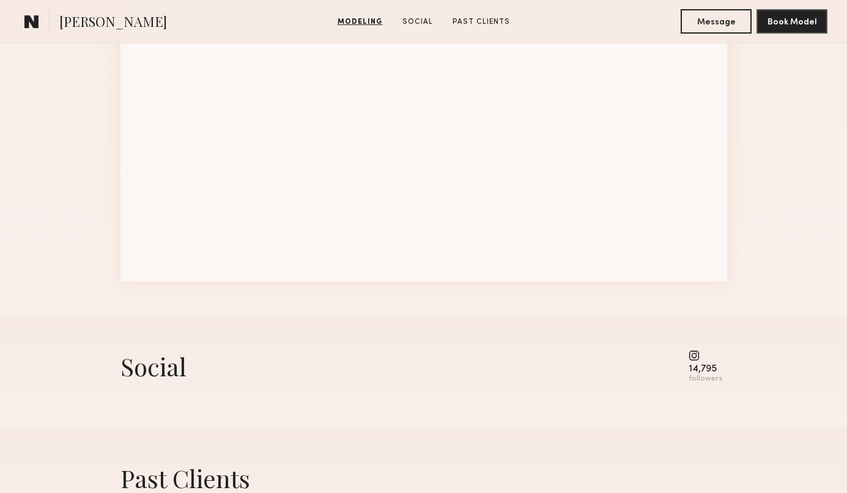
scroll to position [1279, 0]
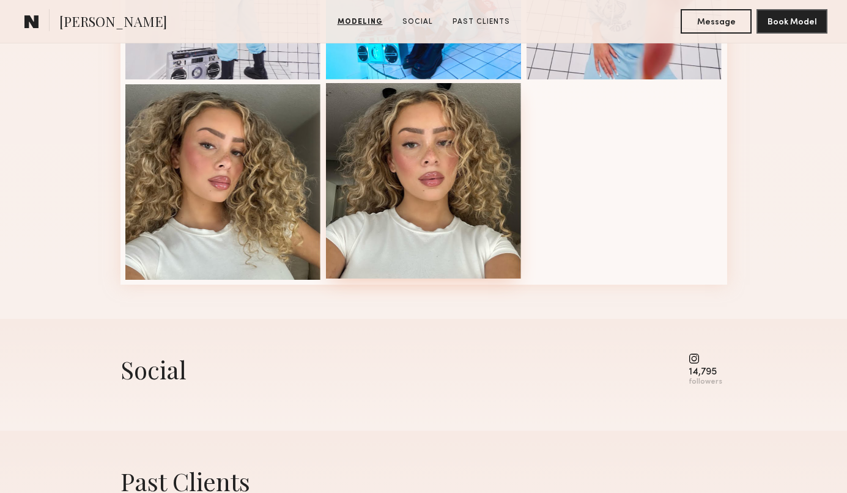
click at [414, 229] on div at bounding box center [424, 181] width 196 height 196
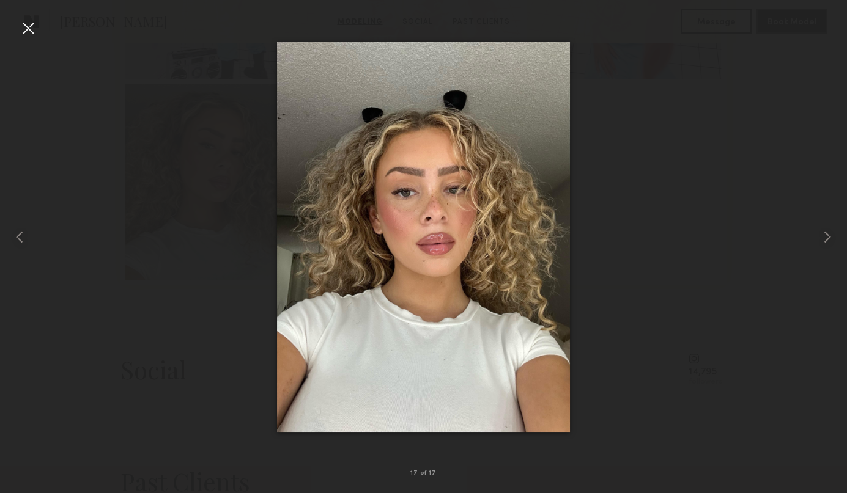
click at [29, 31] on div at bounding box center [28, 28] width 20 height 20
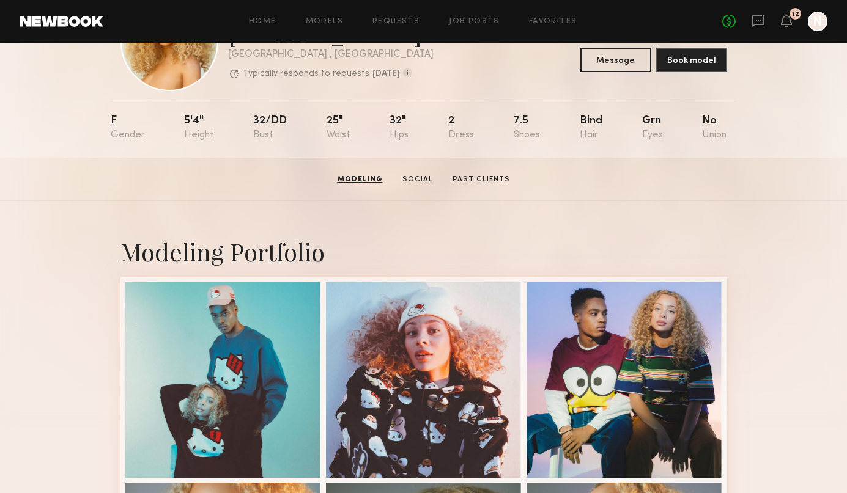
scroll to position [0, 0]
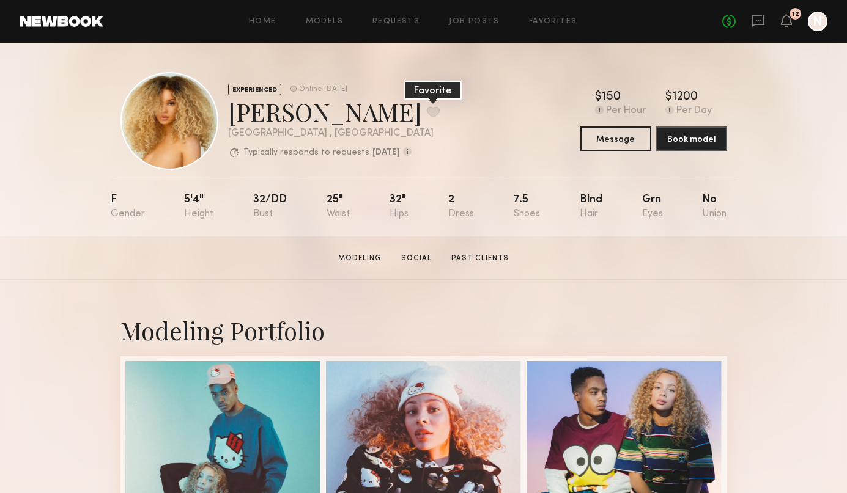
click at [427, 112] on button at bounding box center [433, 111] width 13 height 11
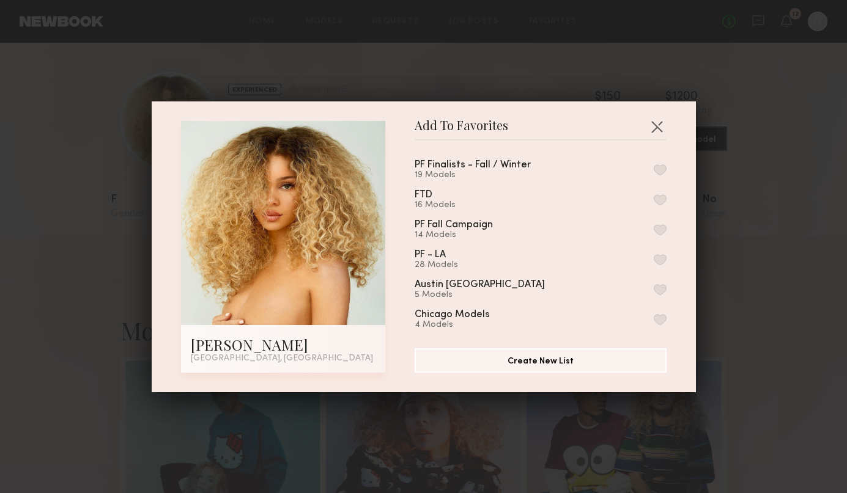
click at [658, 172] on button "button" at bounding box center [659, 169] width 13 height 11
drag, startPoint x: 118, startPoint y: 39, endPoint x: 50, endPoint y: 12, distance: 73.2
click at [118, 39] on div "Add To Favorites [PERSON_NAME] [GEOGRAPHIC_DATA], [GEOGRAPHIC_DATA] Add To Favo…" at bounding box center [423, 246] width 847 height 493
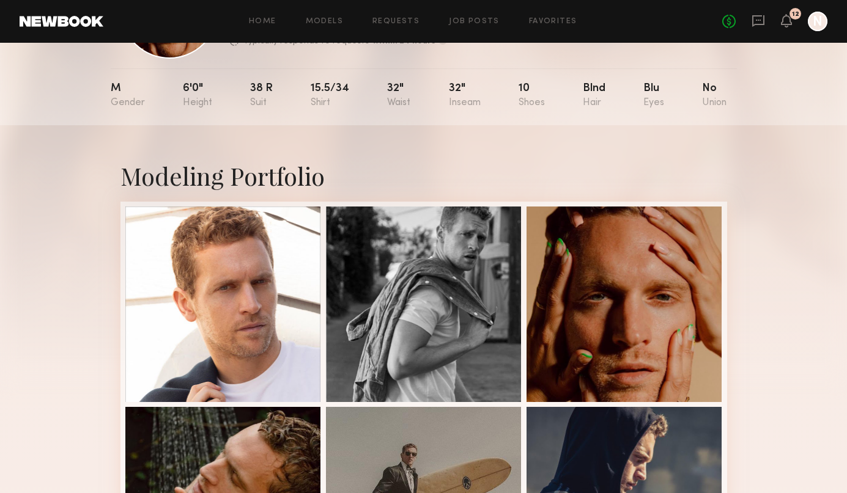
scroll to position [116, 0]
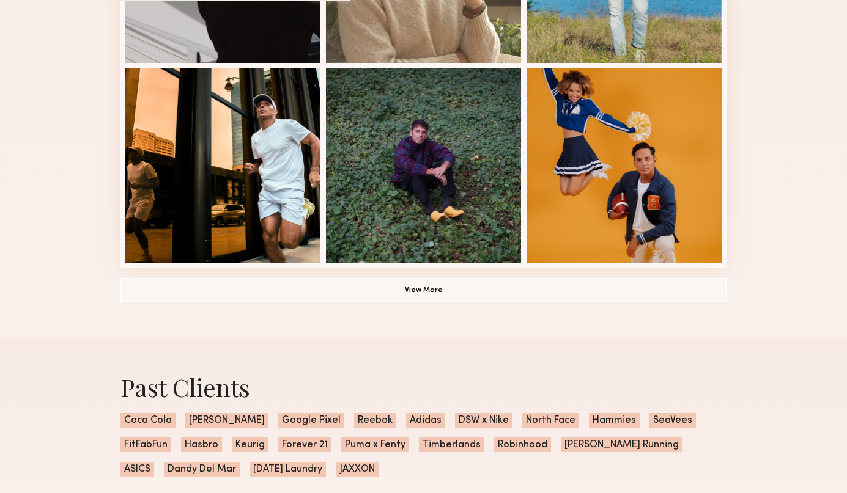
scroll to position [861, 0]
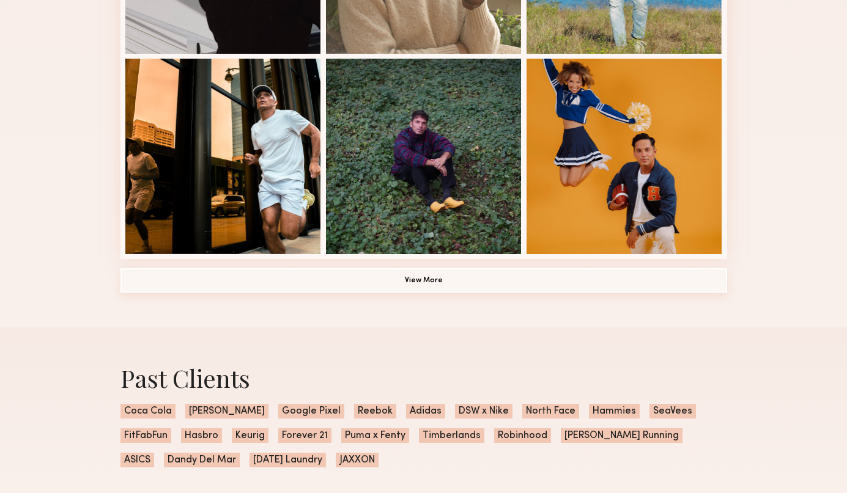
click at [490, 281] on button "View More" at bounding box center [423, 280] width 606 height 24
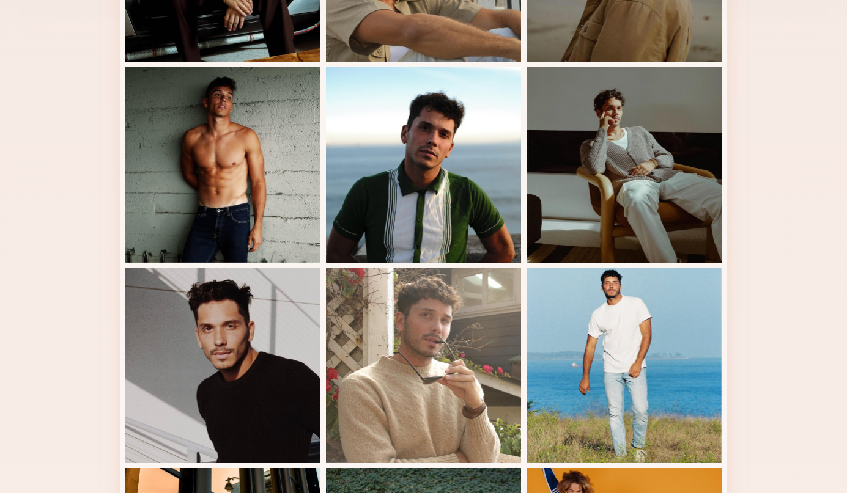
scroll to position [460, 0]
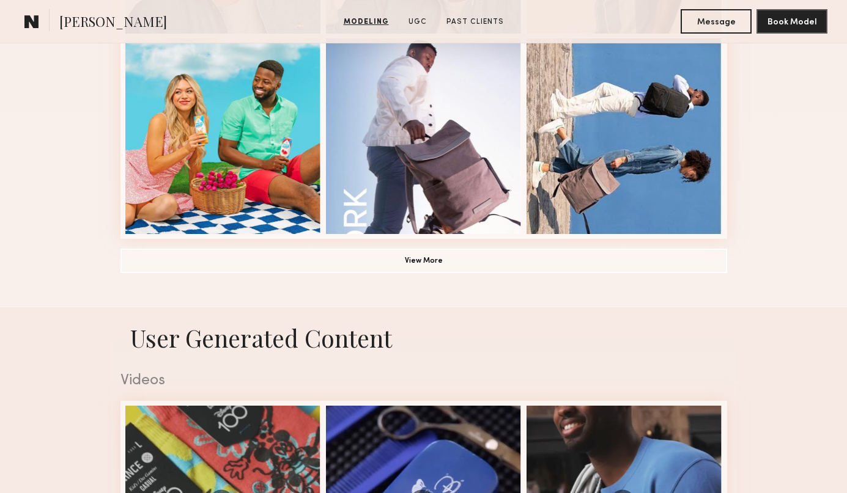
scroll to position [929, 0]
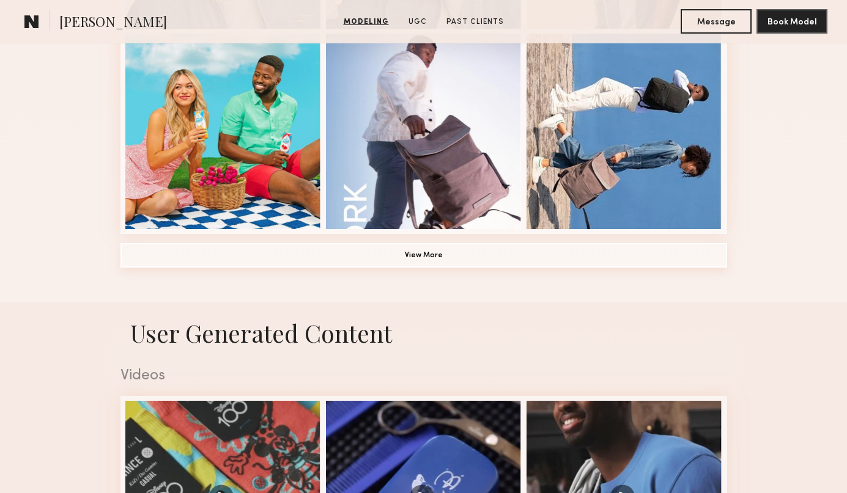
click at [433, 259] on button "View More" at bounding box center [423, 255] width 606 height 24
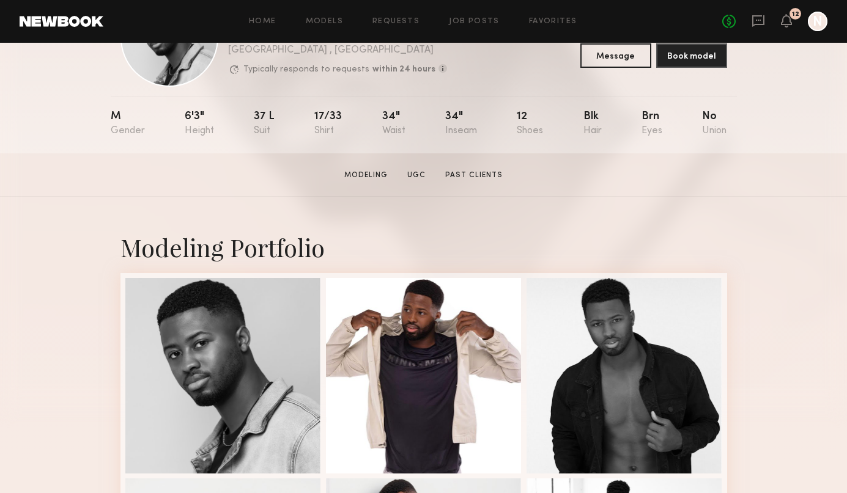
scroll to position [0, 0]
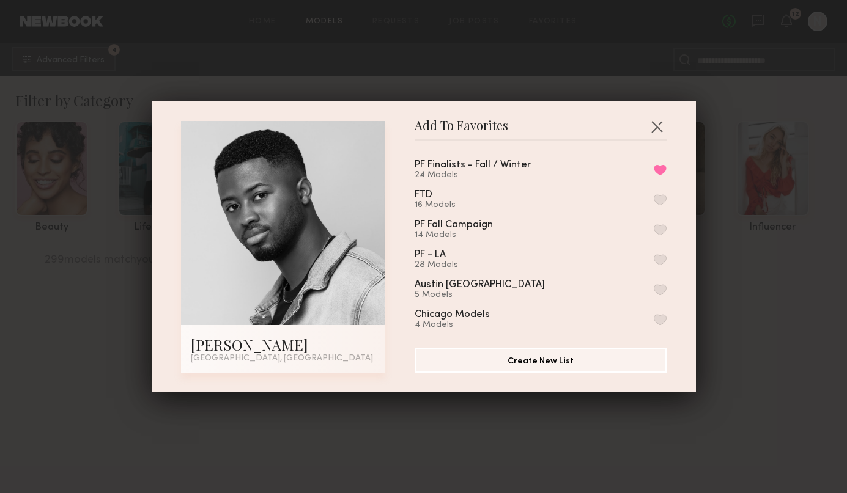
scroll to position [4444, 0]
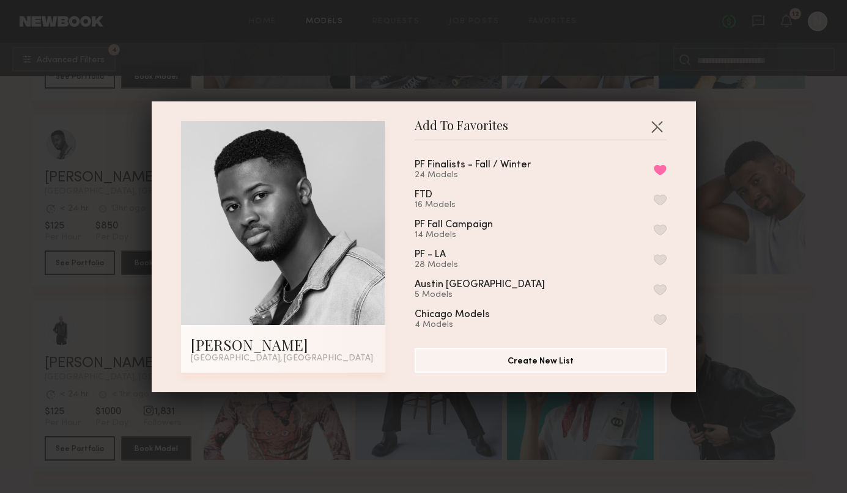
click at [23, 112] on div "Add To Favorites Quen M. Los Angeles, CA Add To Favorites PF Finalists - Fall /…" at bounding box center [423, 246] width 847 height 493
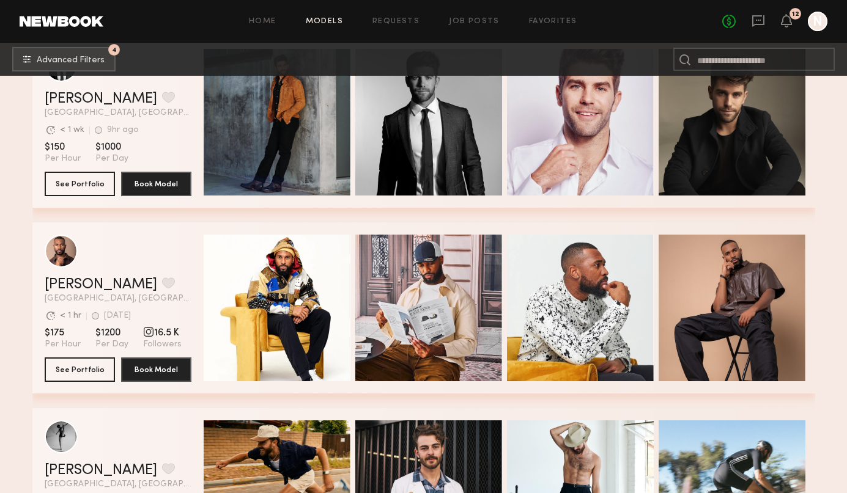
scroll to position [5263, 0]
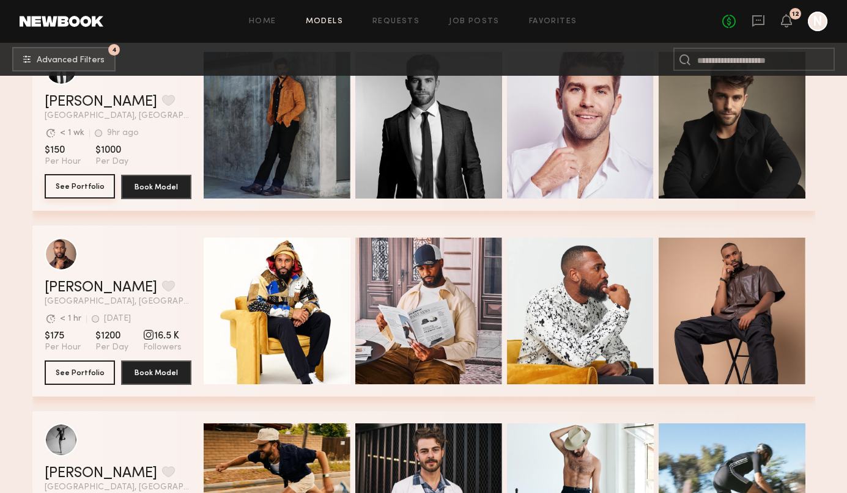
click at [95, 192] on button "See Portfolio" at bounding box center [80, 186] width 70 height 24
click at [90, 362] on button "See Portfolio" at bounding box center [80, 372] width 70 height 24
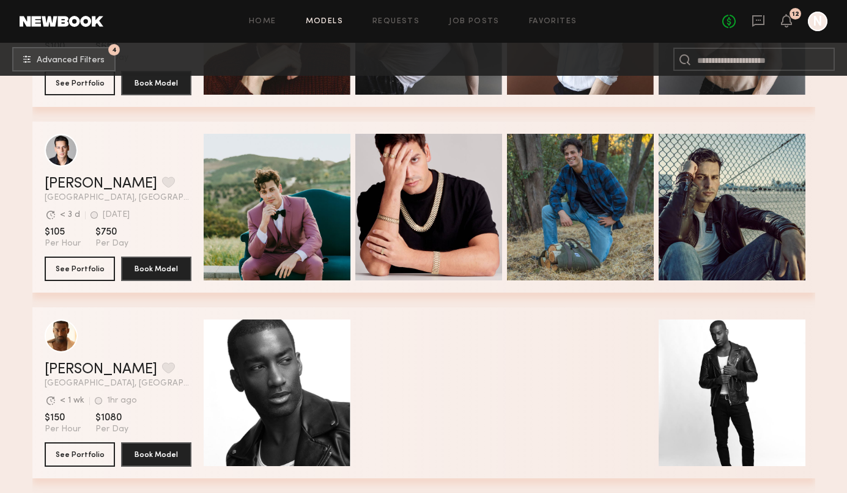
scroll to position [6856, 0]
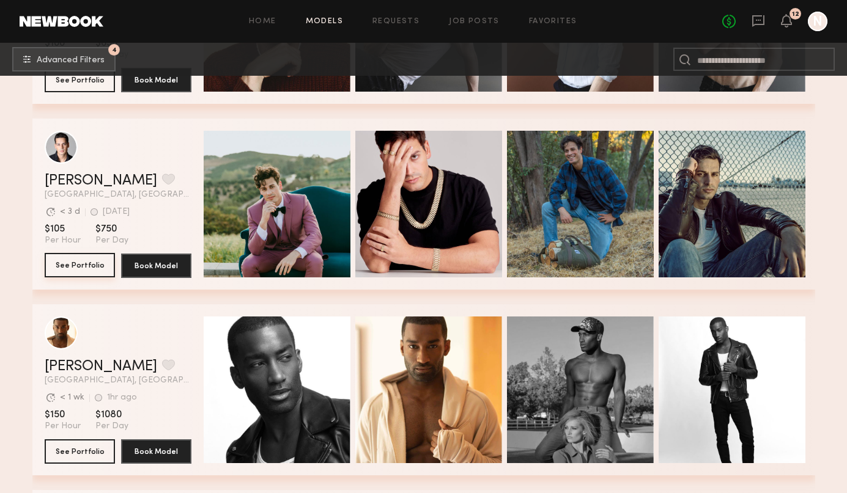
click at [67, 266] on button "See Portfolio" at bounding box center [80, 265] width 70 height 24
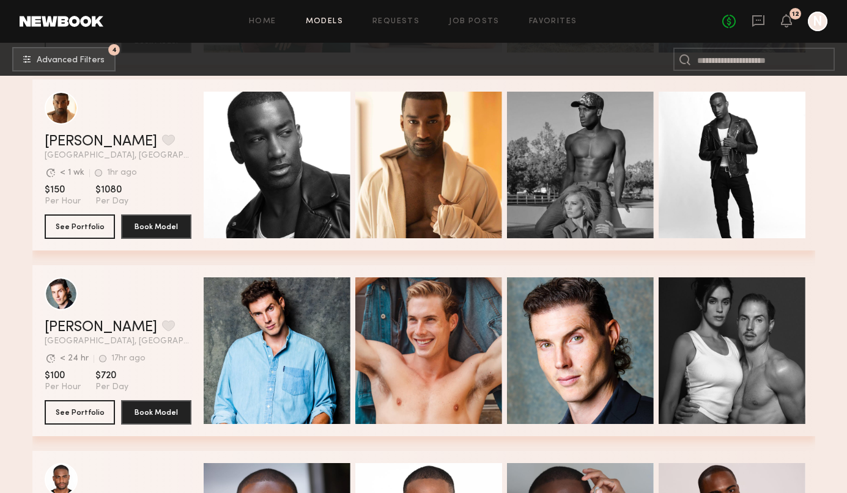
scroll to position [7096, 0]
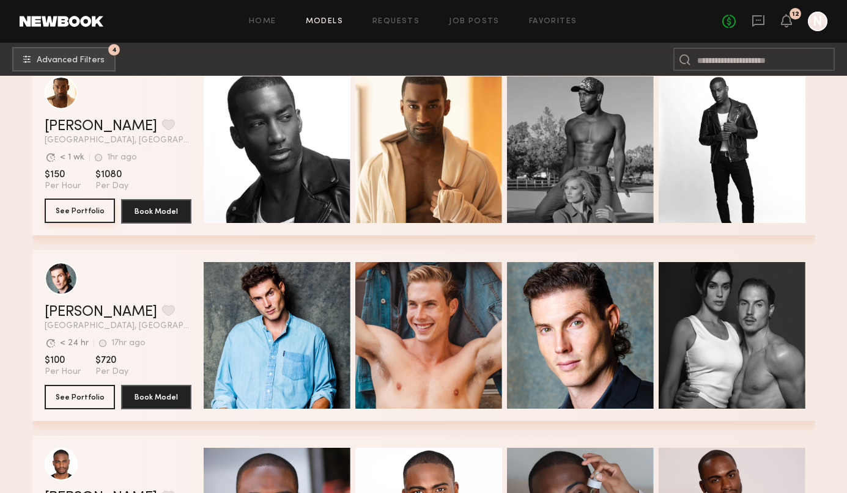
click at [83, 210] on button "See Portfolio" at bounding box center [80, 211] width 70 height 24
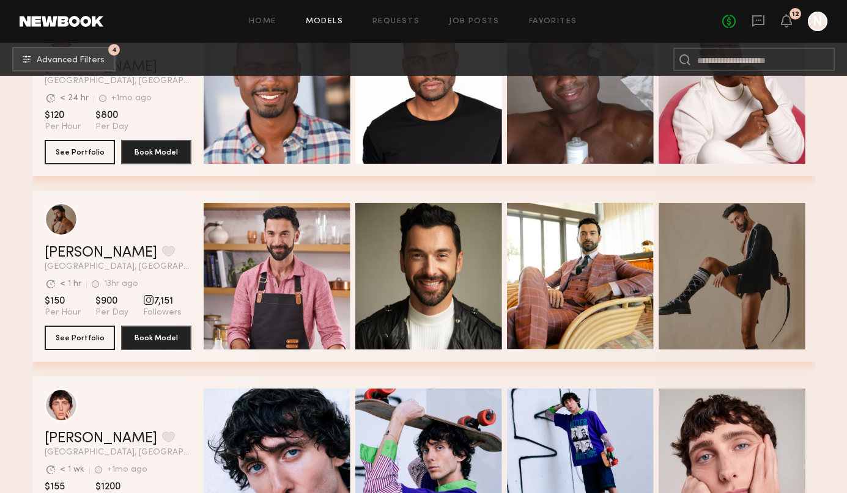
scroll to position [7575, 0]
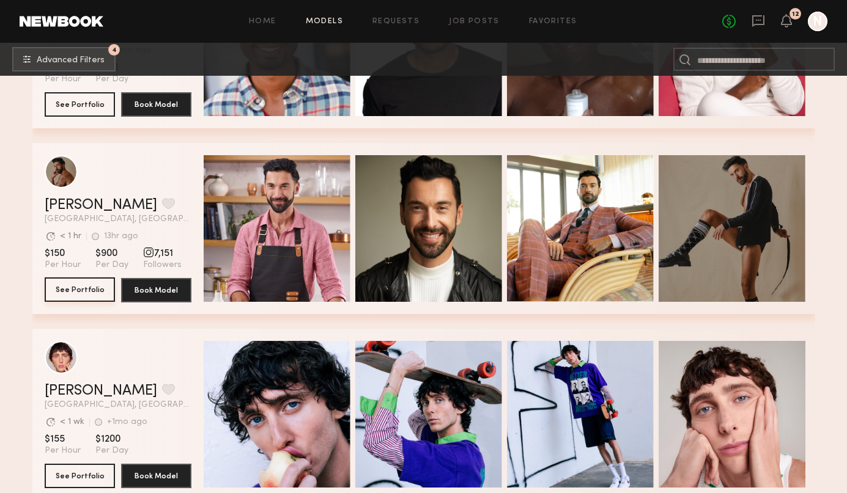
click at [81, 291] on button "See Portfolio" at bounding box center [80, 289] width 70 height 24
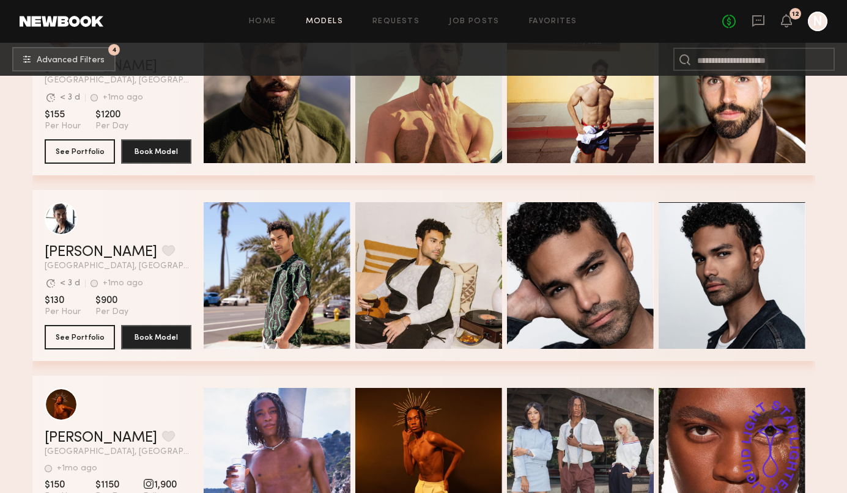
scroll to position [8747, 0]
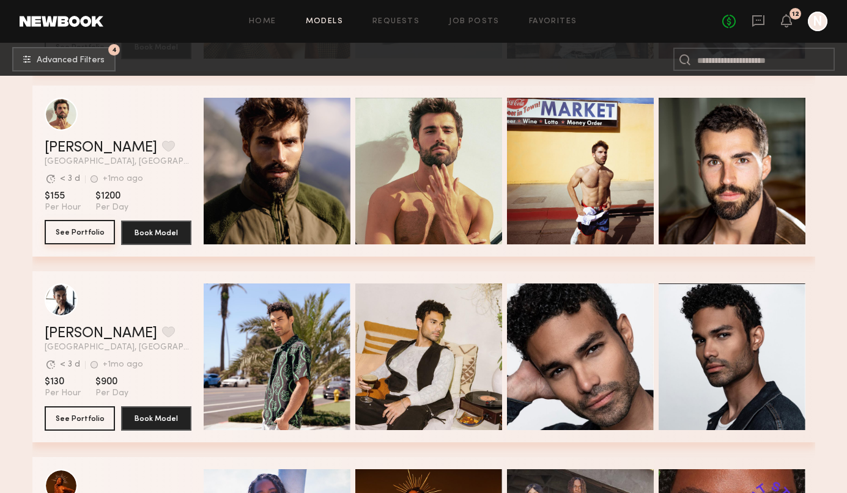
click at [90, 231] on button "See Portfolio" at bounding box center [80, 232] width 70 height 24
click at [162, 147] on button "grid" at bounding box center [168, 146] width 13 height 11
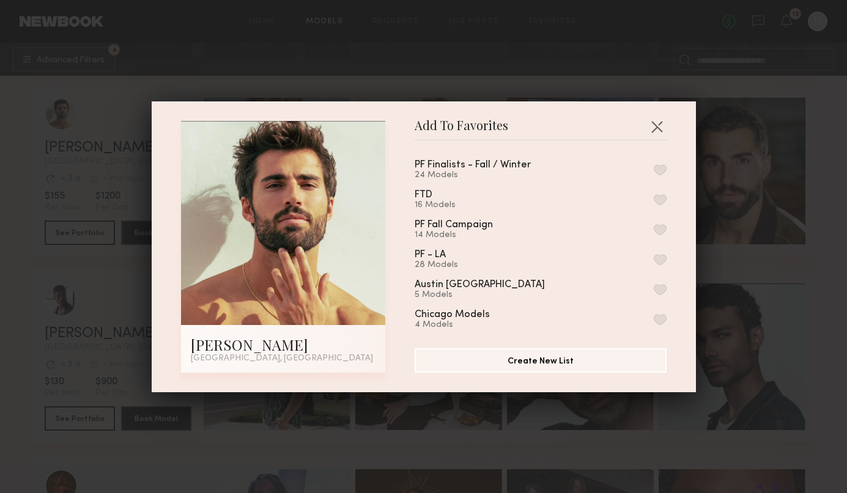
drag, startPoint x: 663, startPoint y: 169, endPoint x: 732, endPoint y: 192, distance: 72.3
click at [664, 169] on button "button" at bounding box center [659, 169] width 13 height 11
click at [842, 279] on div "Add To Favorites Alessandro M. Los Angeles, CA Add To Favorites PF Finalists - …" at bounding box center [423, 246] width 847 height 493
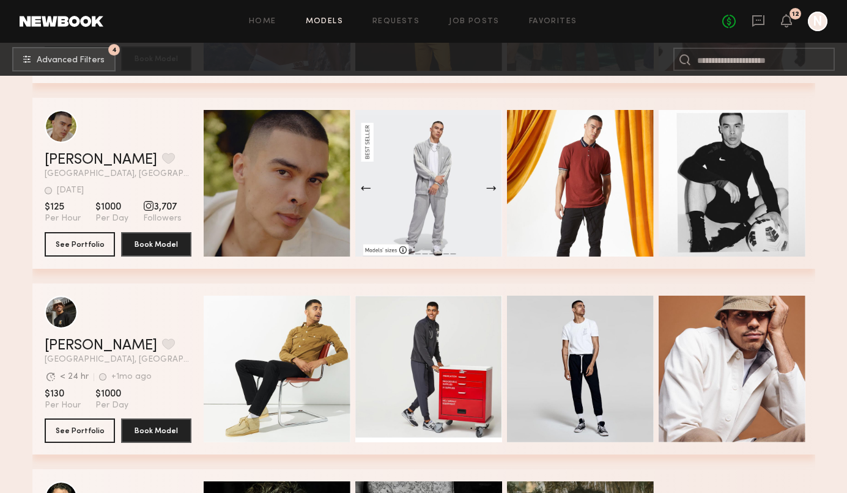
scroll to position [9651, 0]
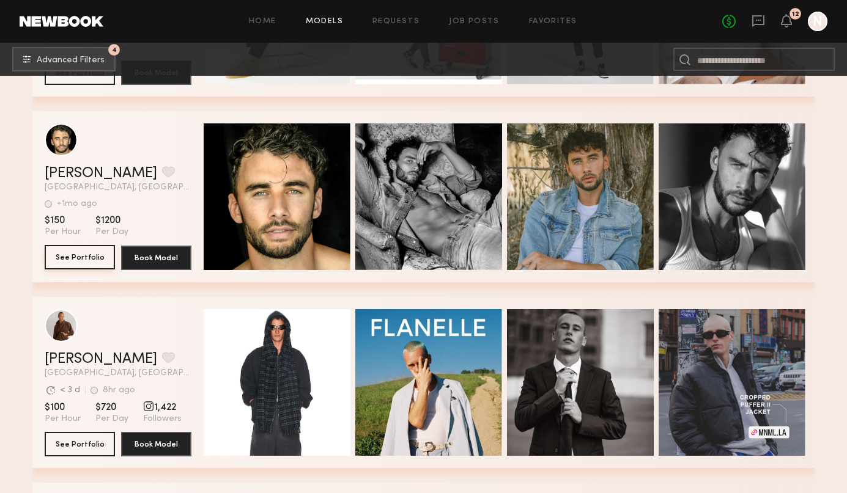
click at [80, 263] on button "See Portfolio" at bounding box center [80, 257] width 70 height 24
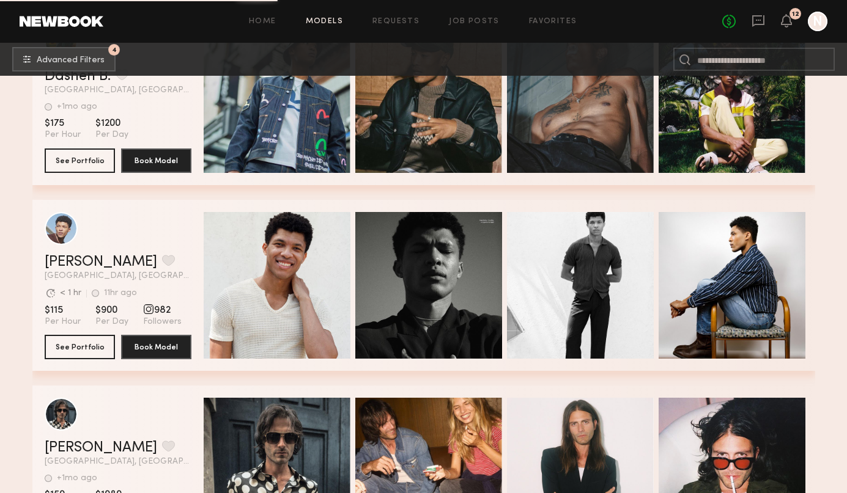
scroll to position [10510, 0]
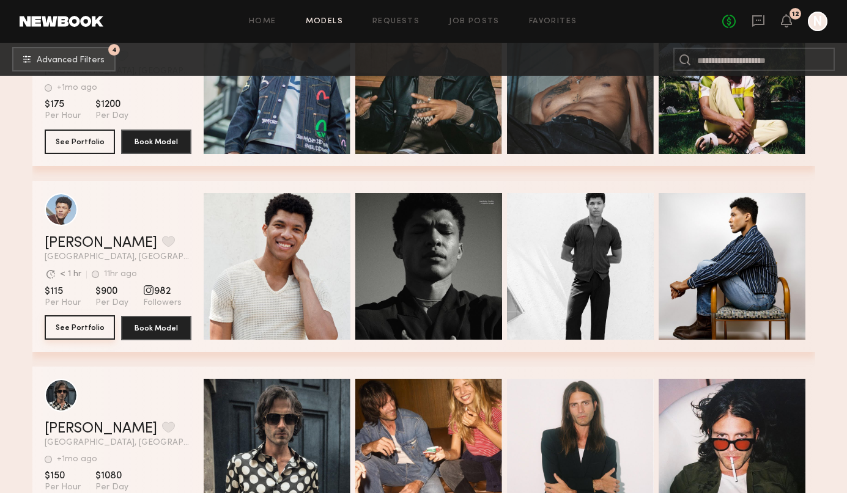
click at [82, 323] on button "See Portfolio" at bounding box center [80, 327] width 70 height 24
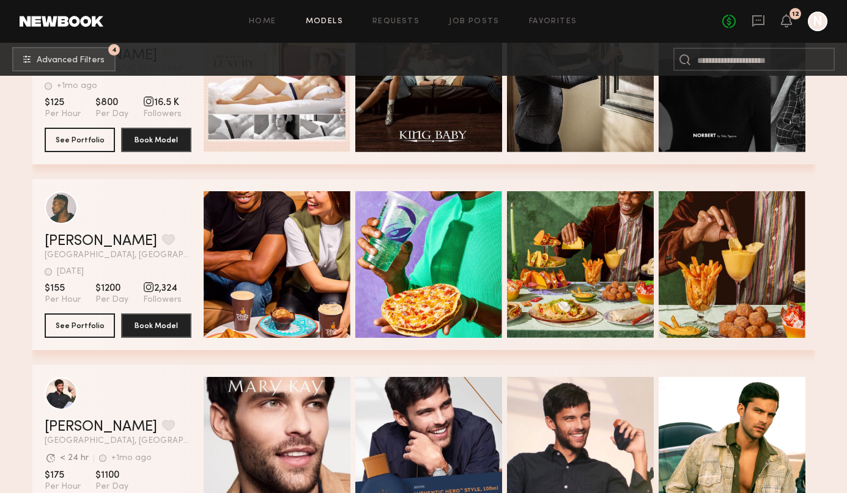
scroll to position [11940, 0]
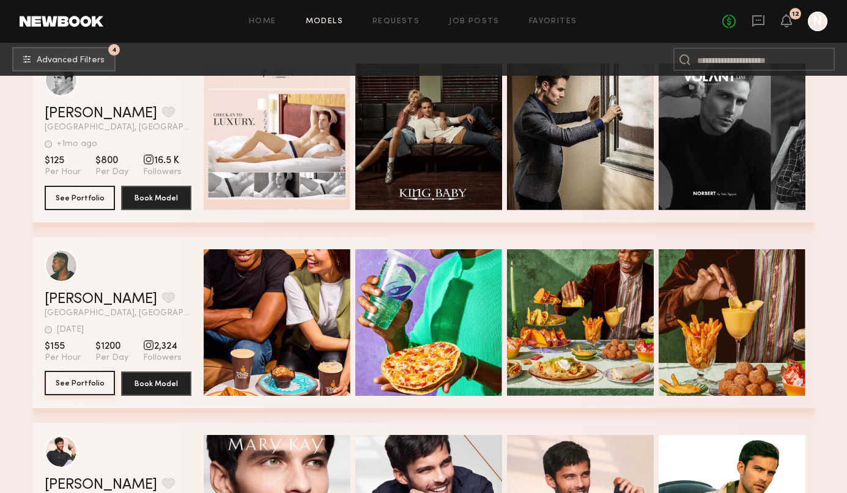
click at [98, 388] on button "See Portfolio" at bounding box center [80, 383] width 70 height 24
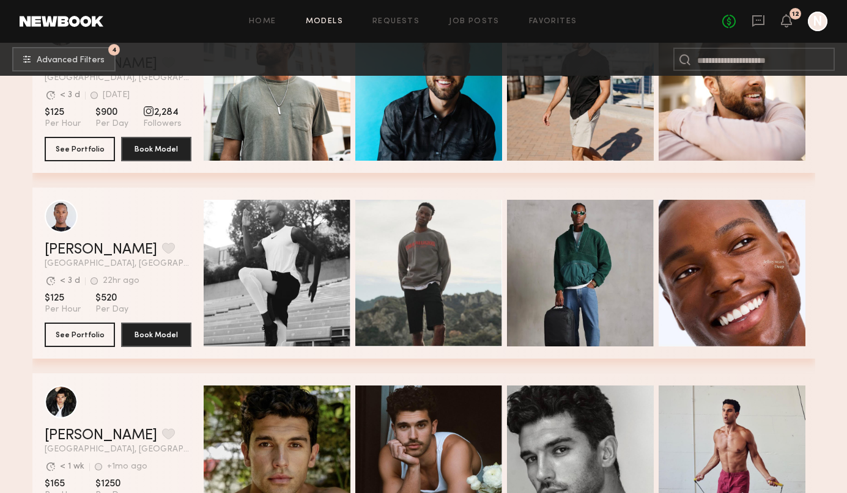
scroll to position [12879, 0]
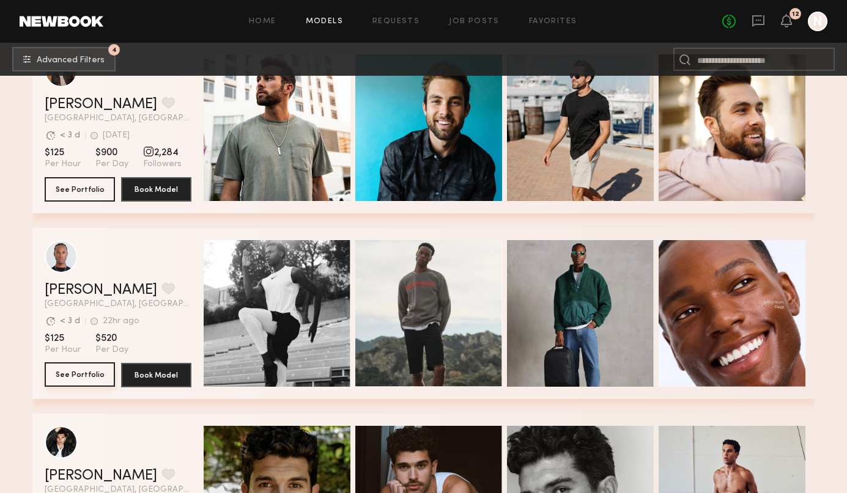
click at [100, 378] on button "See Portfolio" at bounding box center [80, 374] width 70 height 24
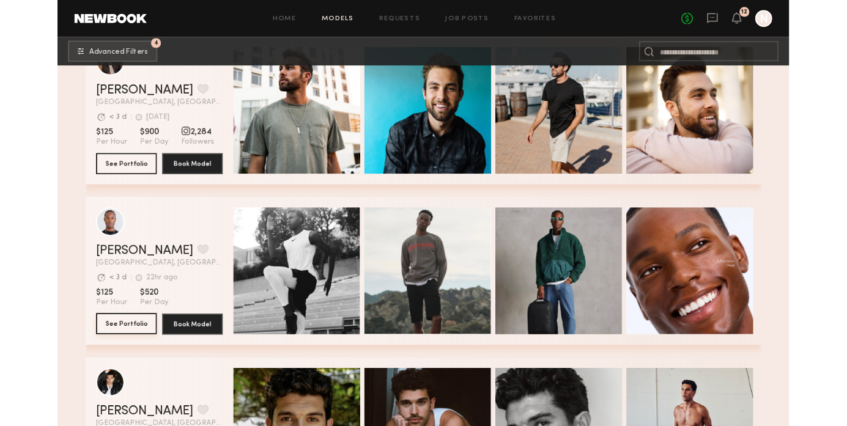
scroll to position [13175, 0]
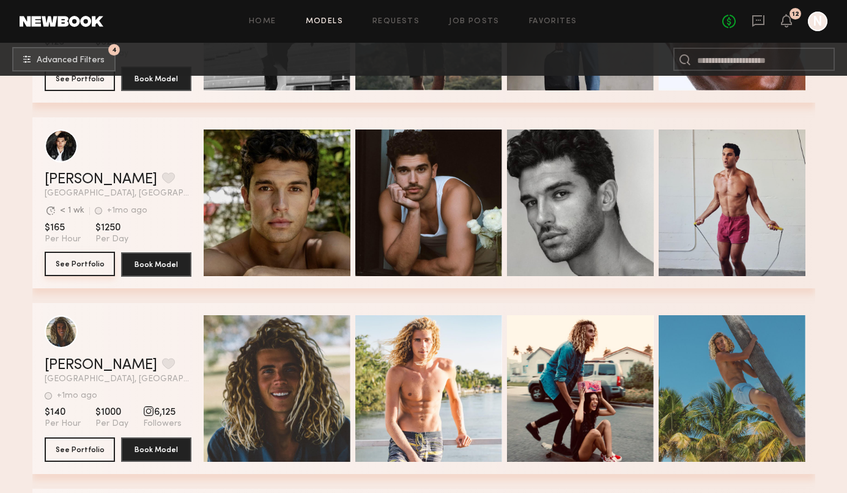
click at [79, 269] on button "See Portfolio" at bounding box center [80, 264] width 70 height 24
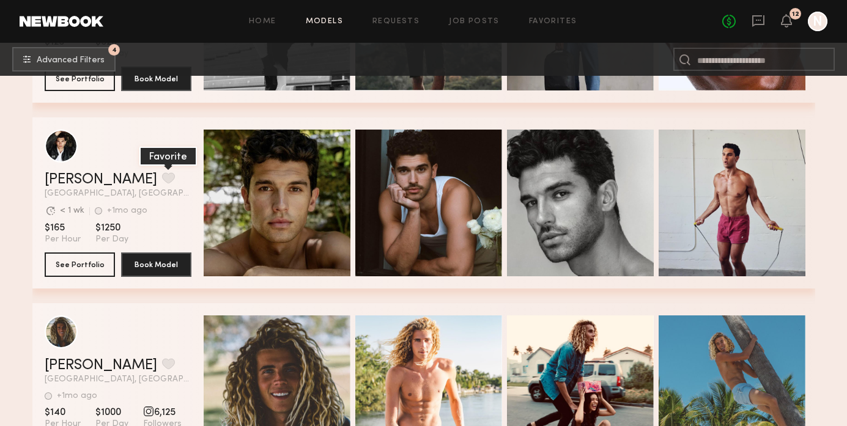
click at [162, 176] on button "grid" at bounding box center [168, 177] width 13 height 11
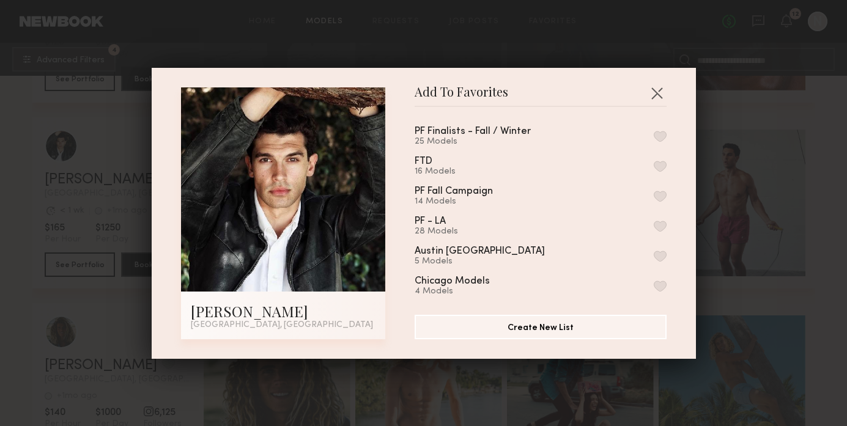
drag, startPoint x: 658, startPoint y: 133, endPoint x: 671, endPoint y: 134, distance: 13.5
click at [658, 133] on button "button" at bounding box center [659, 136] width 13 height 11
click at [834, 167] on div "Add To Favorites Chris O. Los Angeles, CA Add To Favorites PF Finalists - Fall …" at bounding box center [423, 213] width 847 height 426
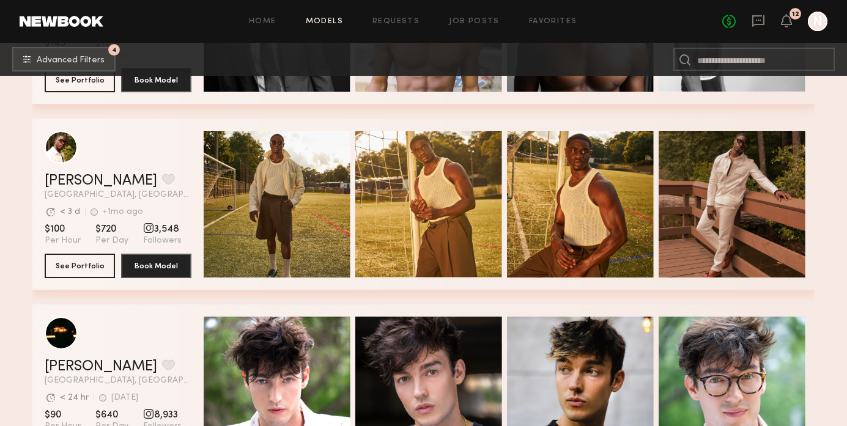
scroll to position [14844, 0]
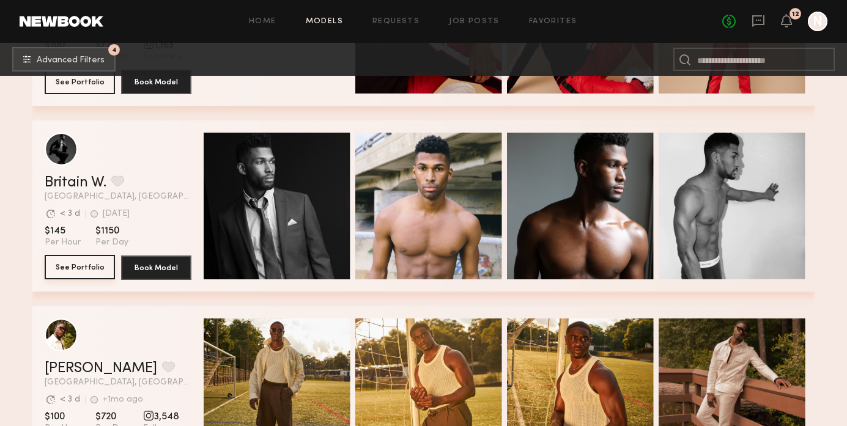
click at [104, 265] on button "See Portfolio" at bounding box center [80, 267] width 70 height 24
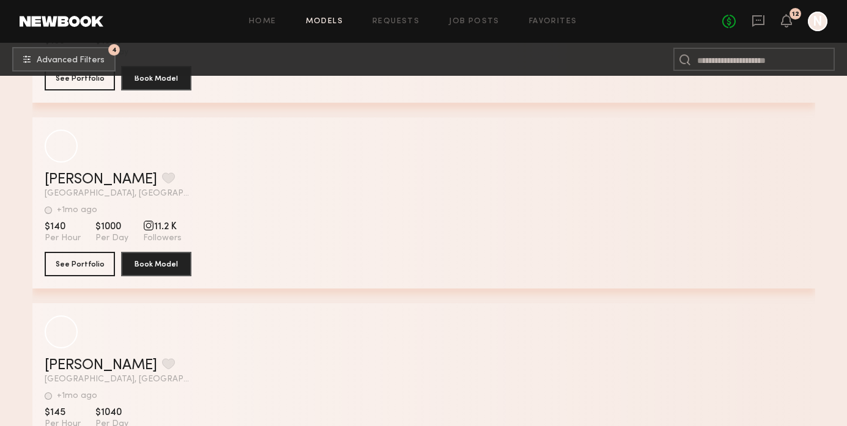
scroll to position [18584, 0]
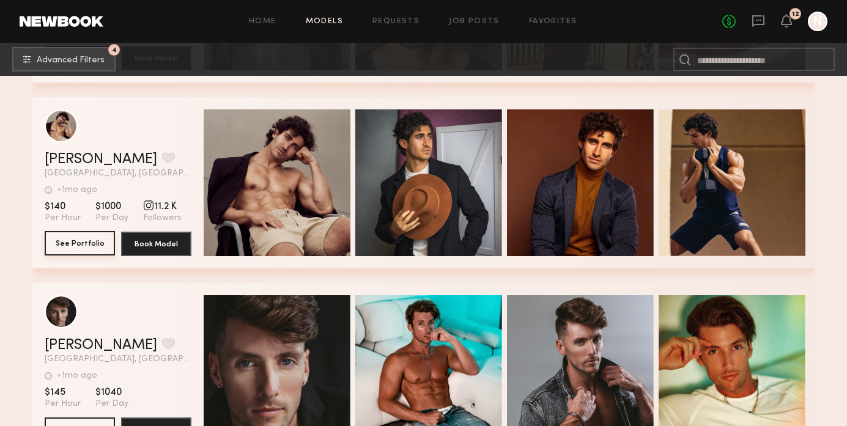
click at [95, 243] on button "See Portfolio" at bounding box center [80, 243] width 70 height 24
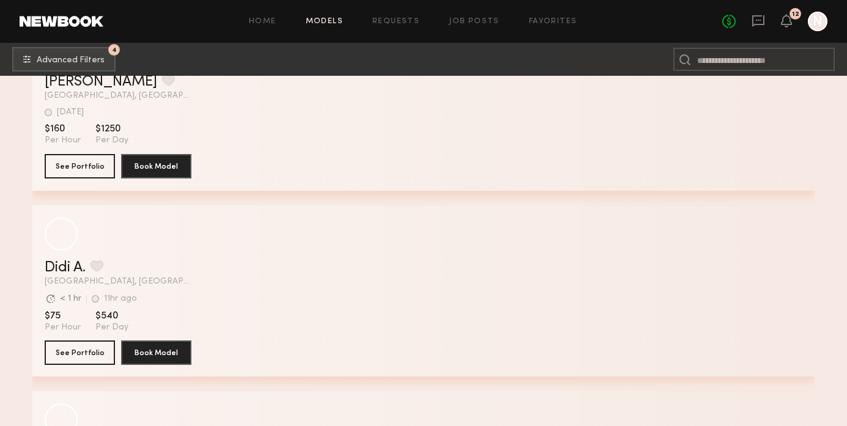
scroll to position [21491, 0]
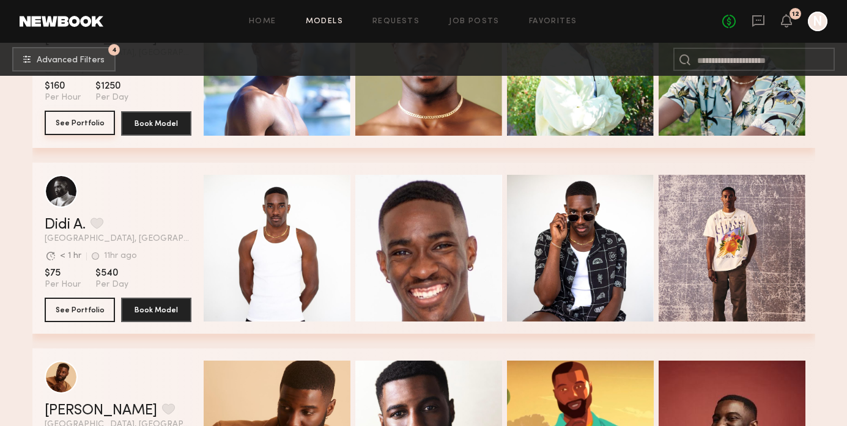
click at [64, 131] on button "See Portfolio" at bounding box center [80, 123] width 70 height 24
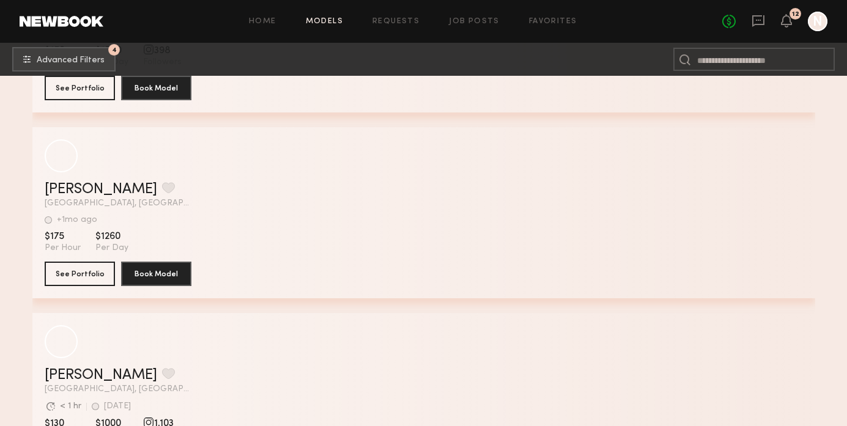
scroll to position [31551, 0]
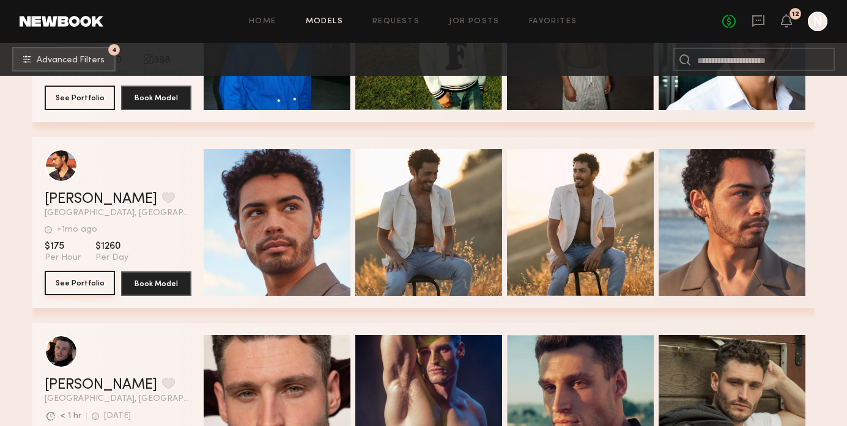
click at [83, 286] on button "See Portfolio" at bounding box center [80, 283] width 70 height 24
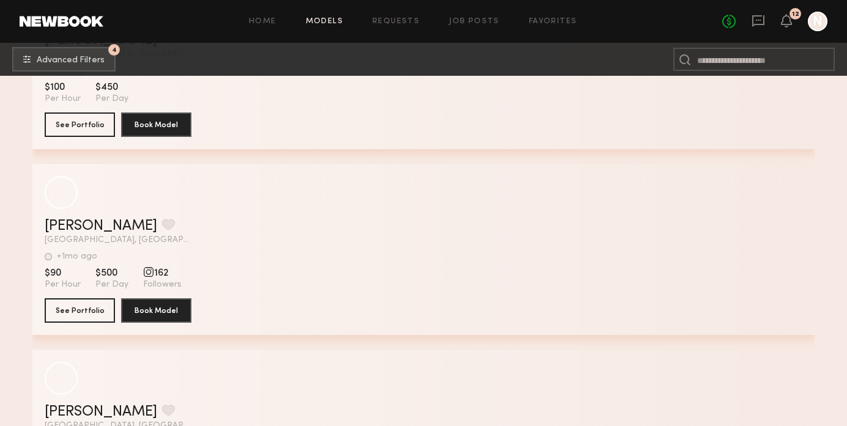
scroll to position [38459, 0]
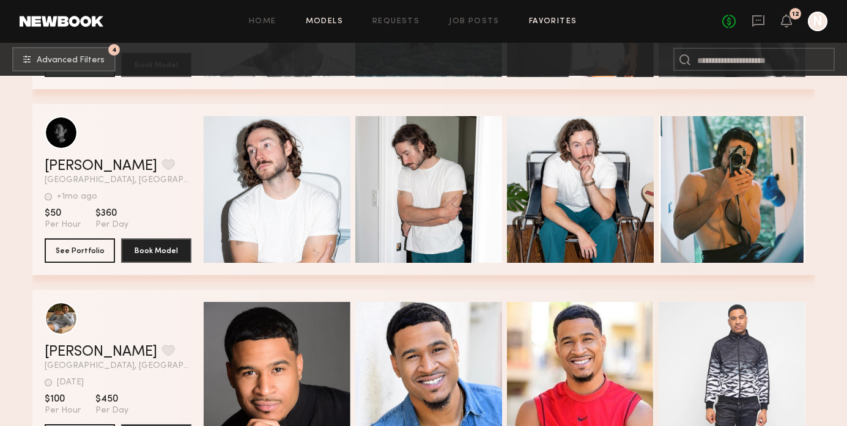
click at [551, 22] on link "Favorites" at bounding box center [553, 22] width 48 height 8
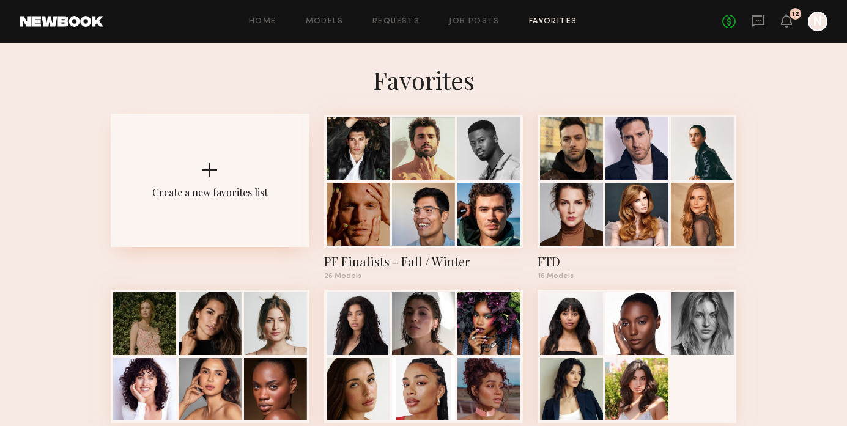
click at [216, 169] on div at bounding box center [209, 170] width 15 height 15
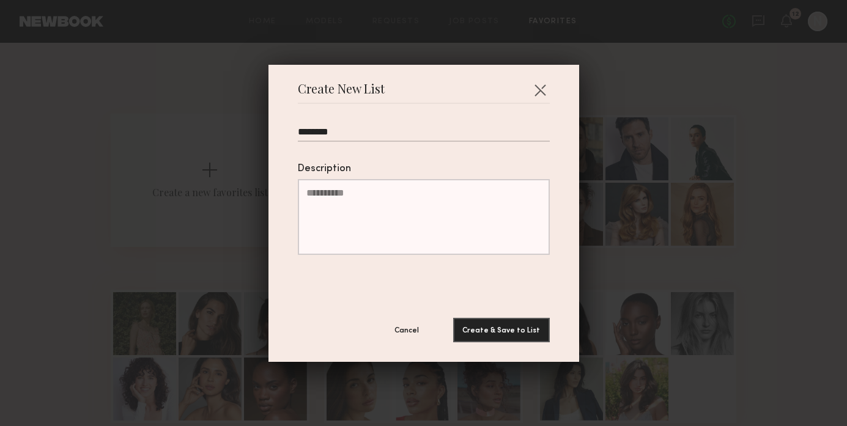
type input "********"
click at [453, 318] on button "Create & Save to List" at bounding box center [501, 330] width 97 height 24
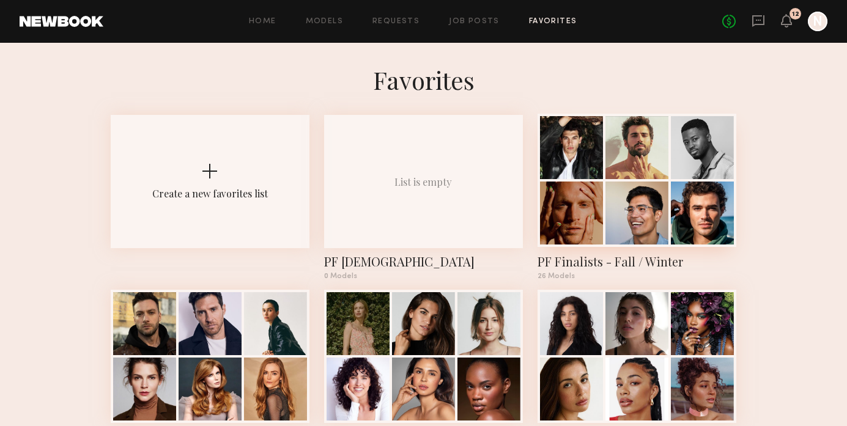
click at [598, 191] on div at bounding box center [571, 213] width 63 height 63
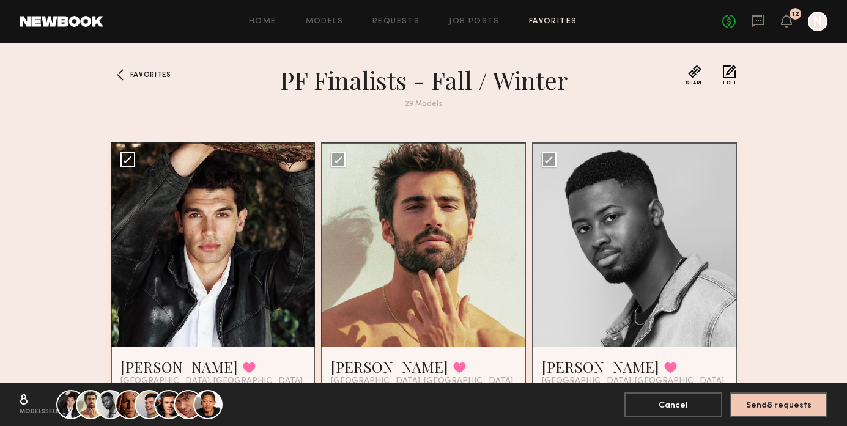
click at [735, 76] on button "Edit" at bounding box center [728, 75] width 13 height 21
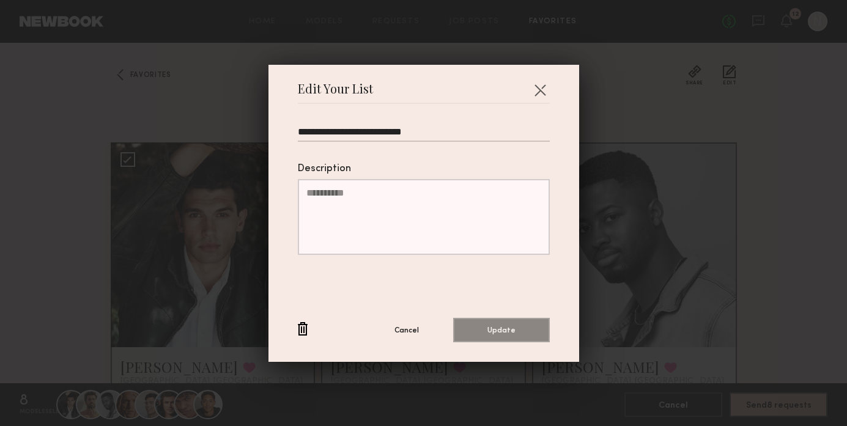
click at [523, 133] on input "**********" at bounding box center [424, 134] width 252 height 15
click at [420, 89] on header "Edit Your List" at bounding box center [424, 94] width 252 height 20
click at [542, 89] on button "button" at bounding box center [540, 90] width 20 height 20
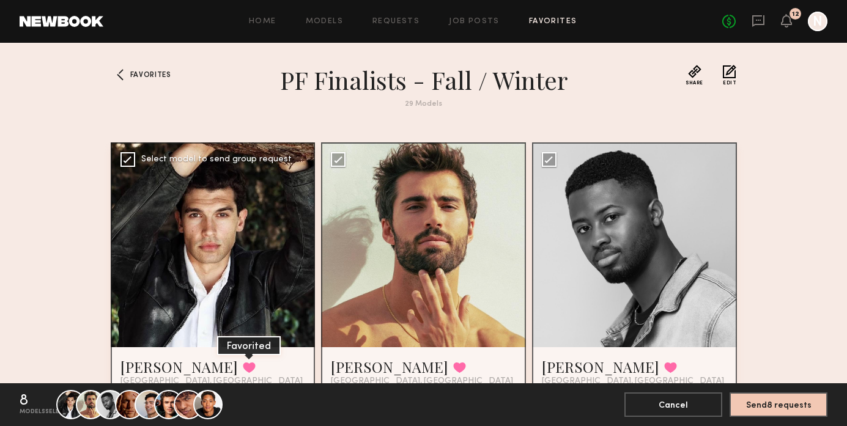
click at [243, 369] on button at bounding box center [249, 367] width 13 height 11
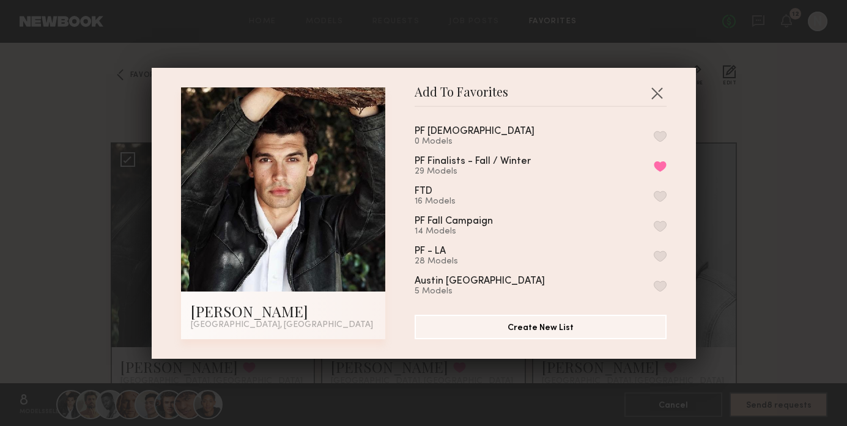
click at [655, 135] on button "button" at bounding box center [659, 136] width 13 height 11
click at [661, 163] on button "Remove from favorite list" at bounding box center [659, 166] width 13 height 11
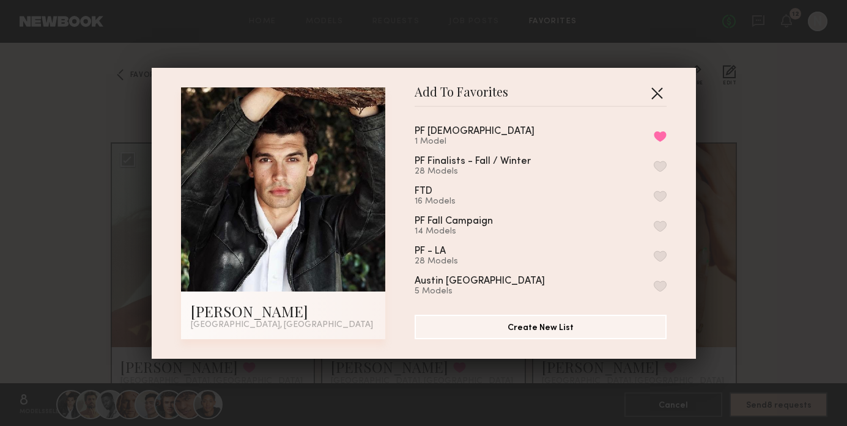
click at [658, 92] on button "button" at bounding box center [657, 93] width 20 height 20
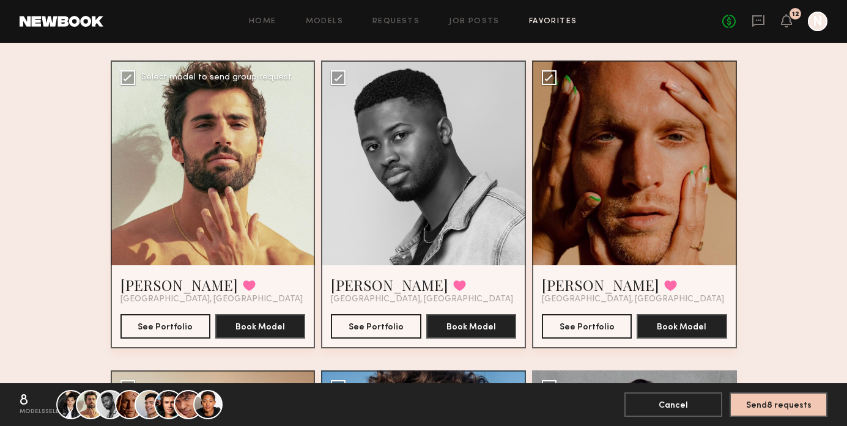
scroll to position [90, 0]
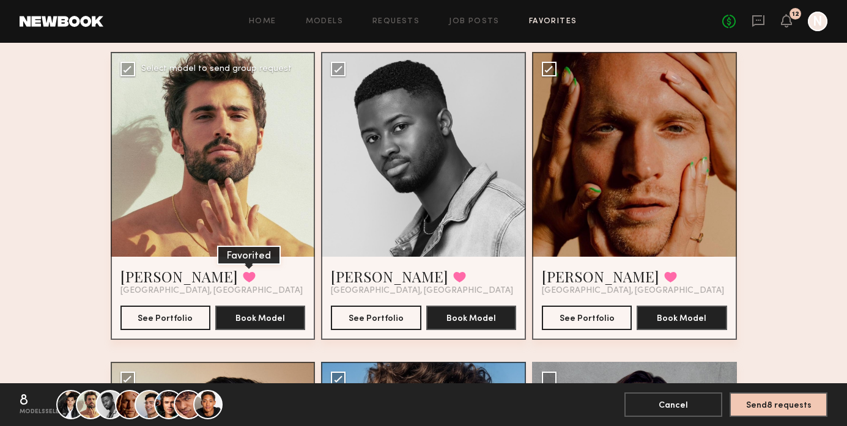
click at [243, 277] on button at bounding box center [249, 276] width 13 height 11
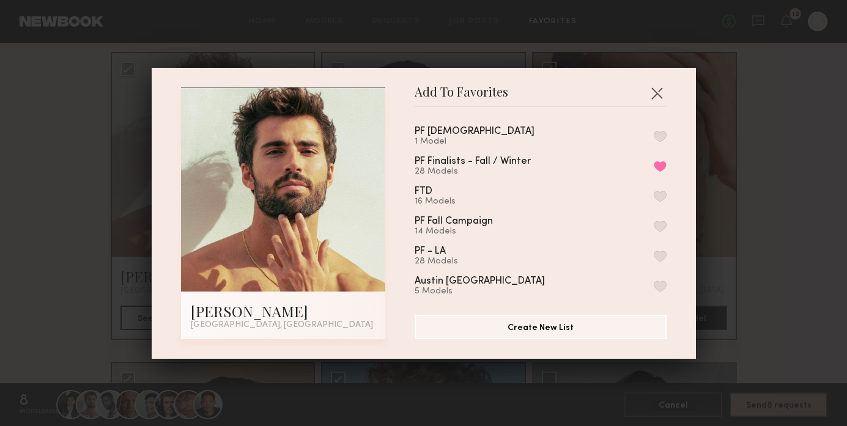
drag, startPoint x: 657, startPoint y: 138, endPoint x: 660, endPoint y: 151, distance: 13.8
click at [658, 138] on button "button" at bounding box center [659, 136] width 13 height 11
drag, startPoint x: 658, startPoint y: 161, endPoint x: 684, endPoint y: 167, distance: 26.4
click at [660, 161] on button "Remove from favorite list" at bounding box center [659, 166] width 13 height 11
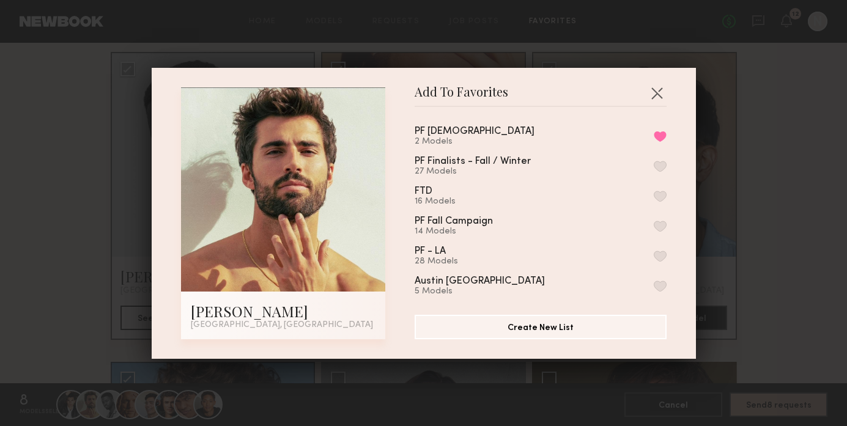
click at [812, 191] on div "Add To Favorites Alessandro M. Los Angeles, CA Add To Favorites PF Males 2 Mode…" at bounding box center [423, 213] width 847 height 426
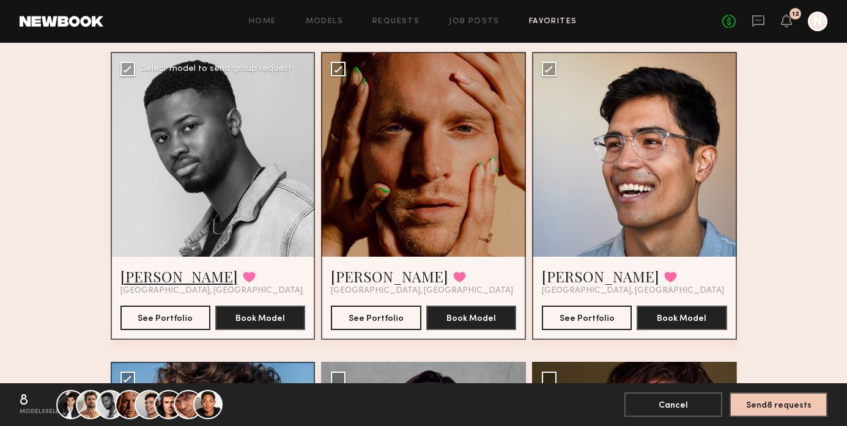
click at [141, 273] on link "[PERSON_NAME]" at bounding box center [178, 276] width 117 height 20
click at [243, 275] on button at bounding box center [249, 276] width 13 height 11
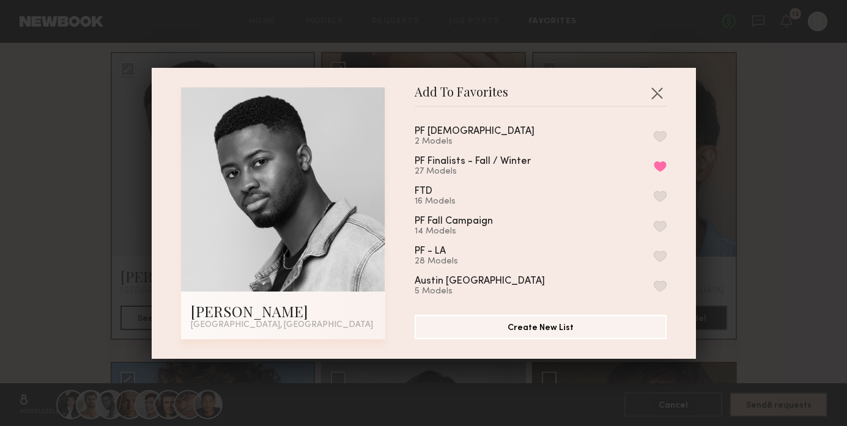
click at [661, 138] on button "button" at bounding box center [659, 136] width 13 height 11
click at [656, 167] on button "Remove from favorite list" at bounding box center [659, 166] width 13 height 11
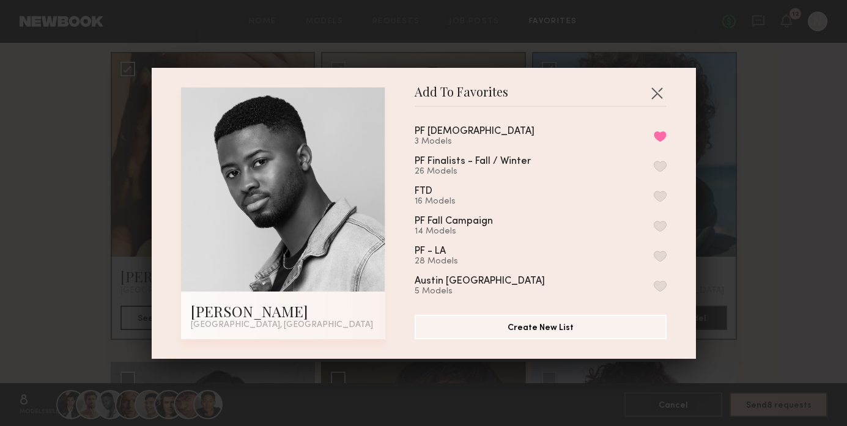
click at [828, 141] on div "Add To Favorites Quen M. Los Angeles, CA Add To Favorites PF Males 3 Models Rem…" at bounding box center [423, 213] width 847 height 426
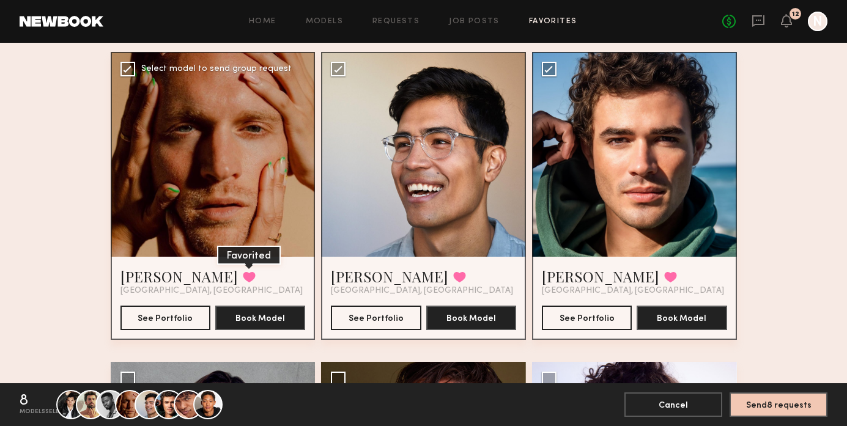
click at [243, 275] on button at bounding box center [249, 276] width 13 height 11
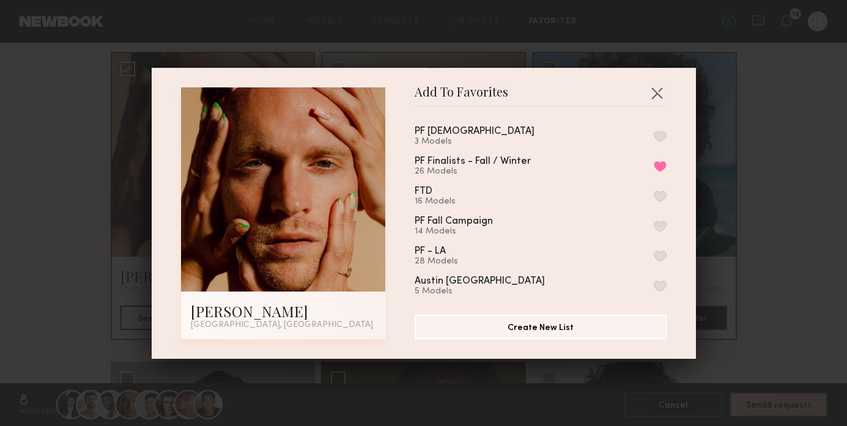
click at [653, 134] on button "button" at bounding box center [659, 136] width 13 height 11
click at [658, 163] on button "Remove from favorite list" at bounding box center [659, 166] width 13 height 11
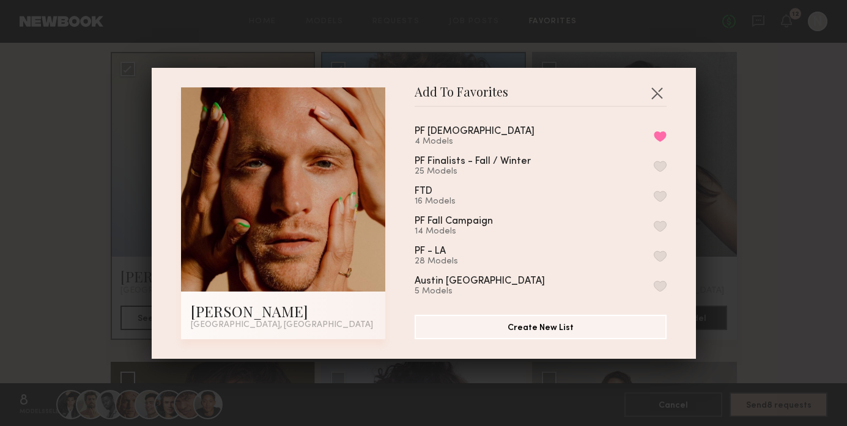
drag, startPoint x: 815, startPoint y: 174, endPoint x: 738, endPoint y: 175, distance: 76.4
click at [815, 174] on div "Add To Favorites David W. Los Angeles, CA Add To Favorites PF Males 4 Models Re…" at bounding box center [423, 213] width 847 height 426
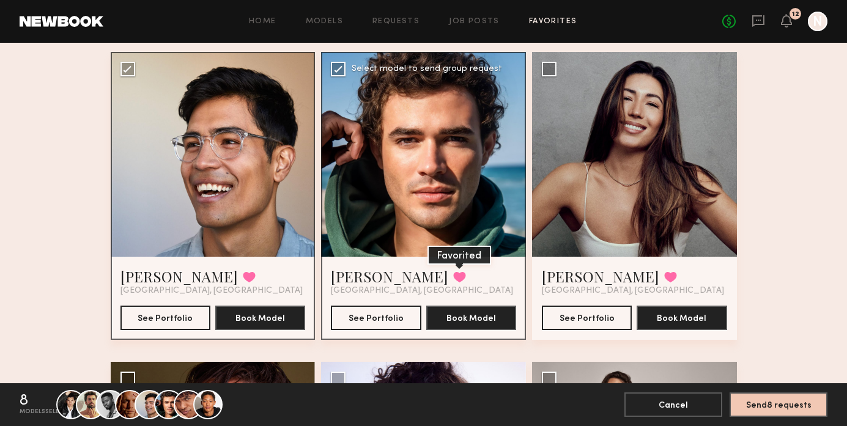
click at [453, 276] on button at bounding box center [459, 276] width 13 height 11
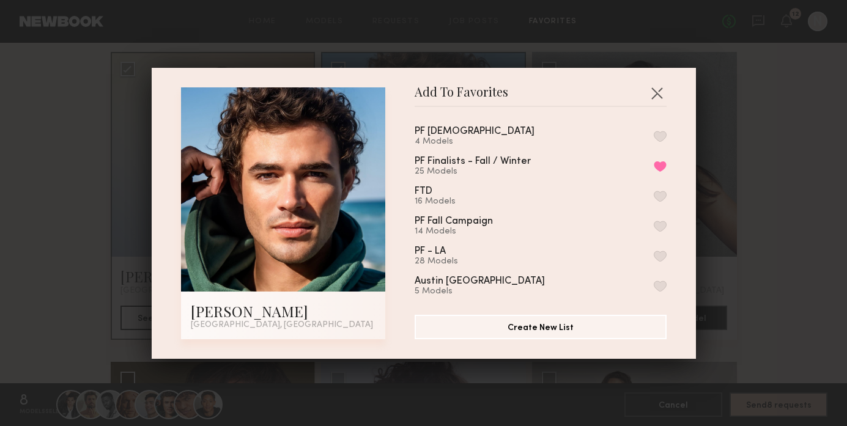
click at [660, 137] on button "button" at bounding box center [659, 136] width 13 height 11
click at [660, 168] on button "Remove from favorite list" at bounding box center [659, 166] width 13 height 11
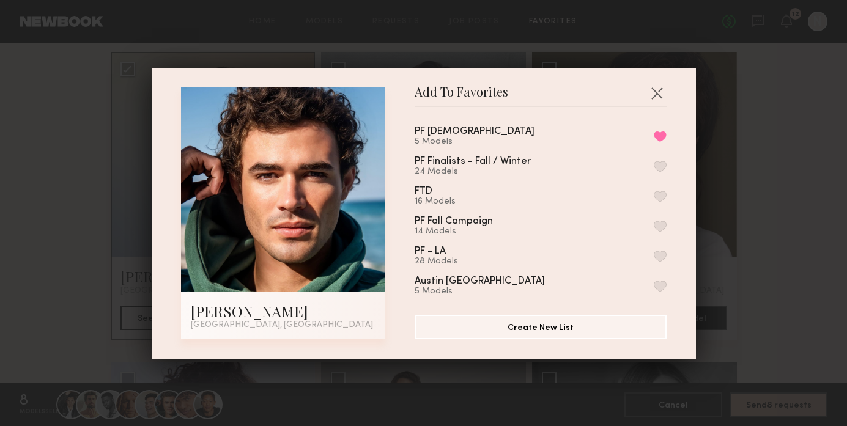
click at [788, 170] on div "Add To Favorites Chase H. Los Angeles, CA Add To Favorites PF Males 5 Models Re…" at bounding box center [423, 213] width 847 height 426
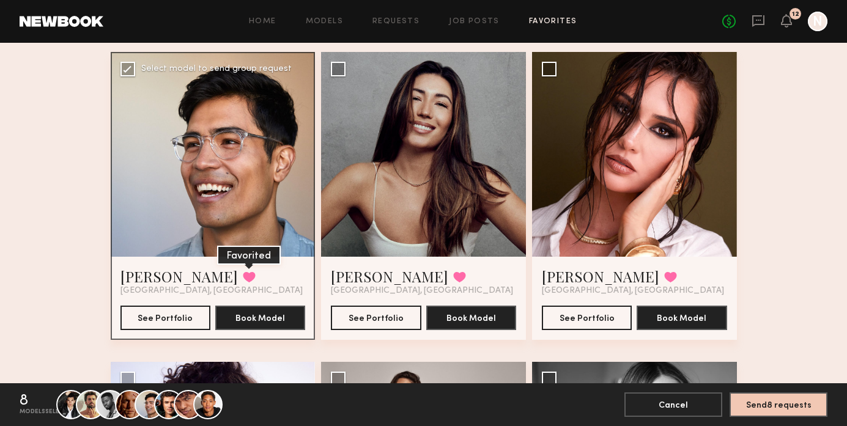
click at [243, 277] on button at bounding box center [249, 276] width 13 height 11
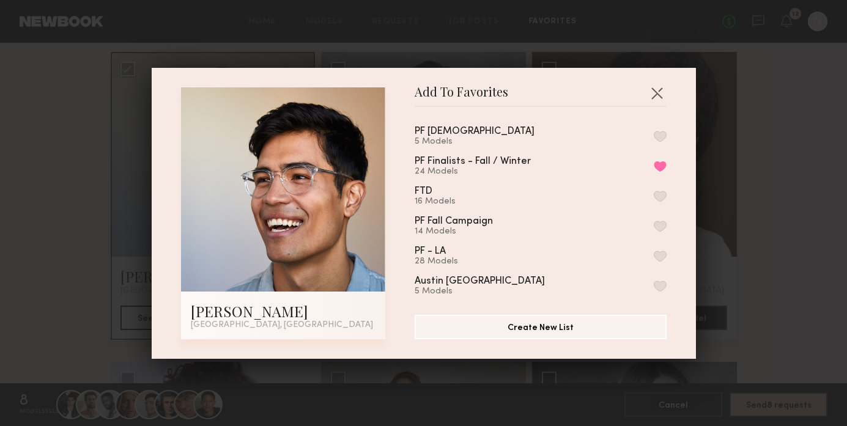
click at [659, 132] on button "button" at bounding box center [659, 136] width 13 height 11
click at [660, 164] on button "Remove from favorite list" at bounding box center [659, 166] width 13 height 11
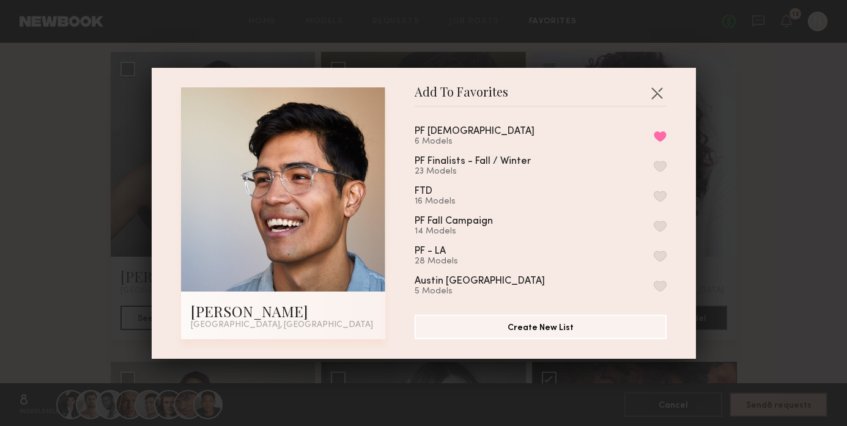
click at [808, 161] on div "Add To Favorites Chase M. Los Angeles, CA Add To Favorites PF Males 6 Models Re…" at bounding box center [423, 213] width 847 height 426
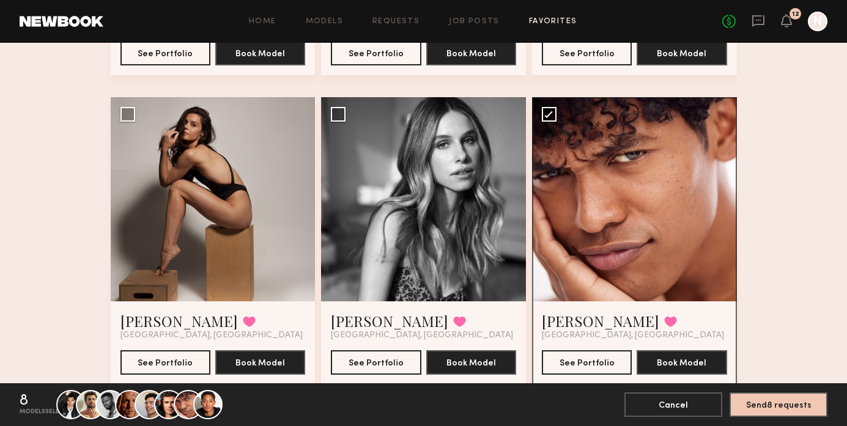
scroll to position [362, 0]
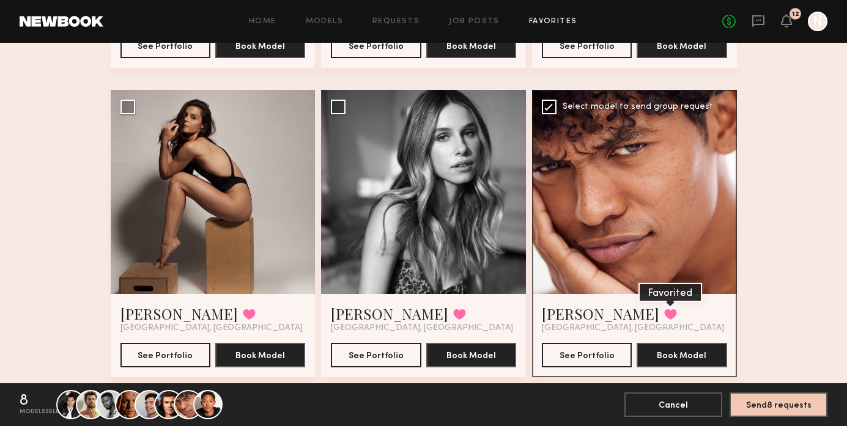
click at [664, 313] on button at bounding box center [670, 314] width 13 height 11
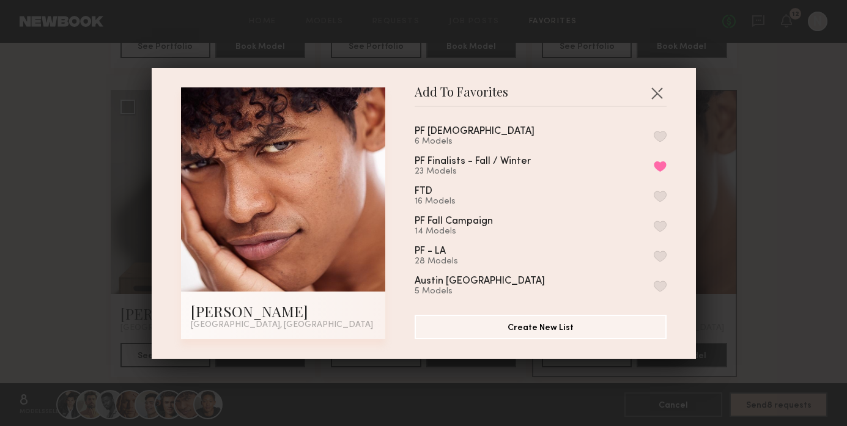
click at [660, 137] on button "button" at bounding box center [659, 136] width 13 height 11
click at [660, 170] on button "Remove from favorite list" at bounding box center [659, 166] width 13 height 11
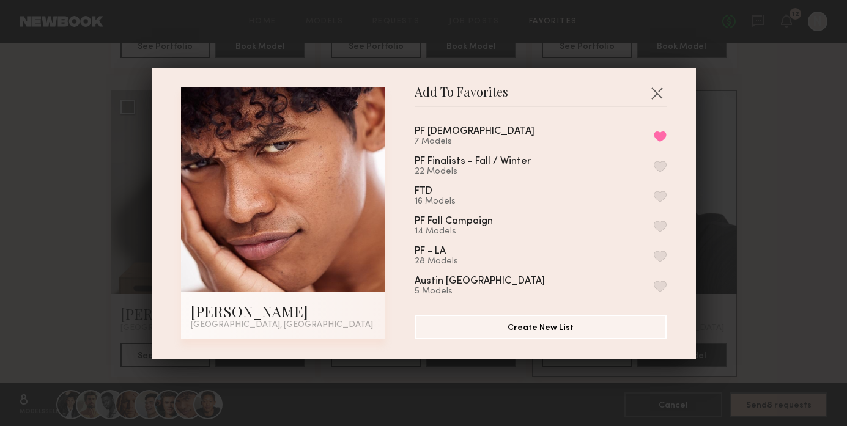
click at [795, 170] on div "Add To Favorites Royce V. Los Angeles, CA Add To Favorites PF Males 7 Models Re…" at bounding box center [423, 213] width 847 height 426
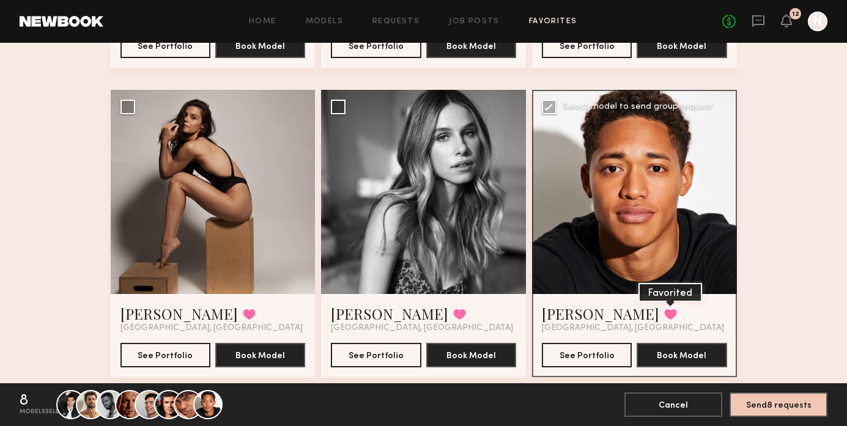
click at [664, 312] on button at bounding box center [670, 314] width 13 height 11
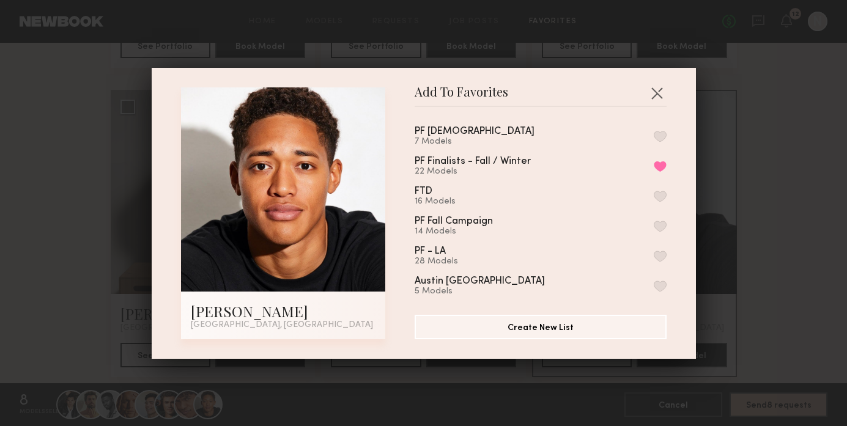
click at [662, 134] on button "button" at bounding box center [659, 136] width 13 height 11
drag, startPoint x: 660, startPoint y: 167, endPoint x: 695, endPoint y: 173, distance: 36.0
click at [660, 167] on button "Remove from favorite list" at bounding box center [659, 166] width 13 height 11
click at [787, 185] on div "Add To Favorites Myles C. Los Angeles, CA Add To Favorites PF Males 8 Models Re…" at bounding box center [423, 213] width 847 height 426
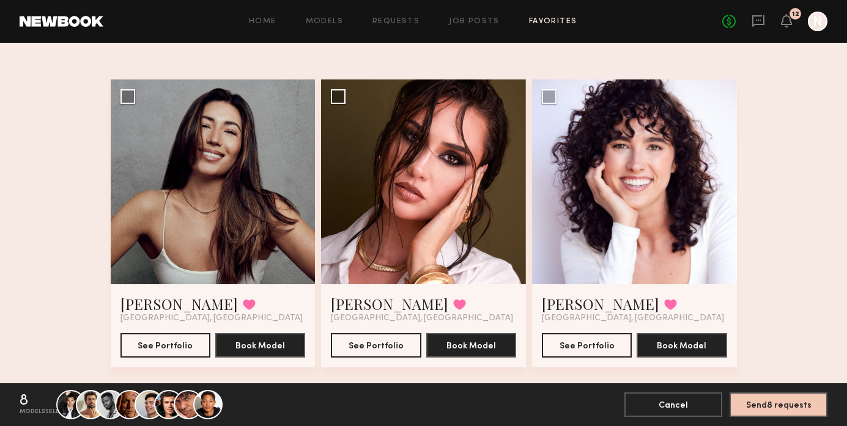
scroll to position [0, 0]
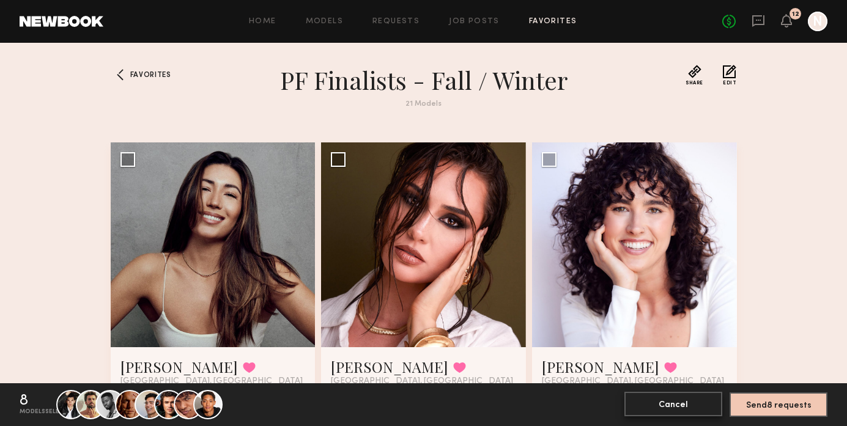
click at [674, 406] on button "Cancel" at bounding box center [673, 404] width 98 height 24
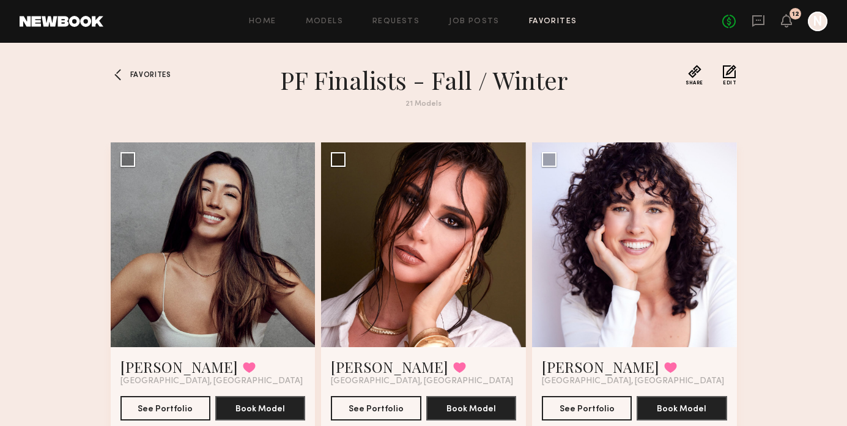
click at [154, 70] on div "Favorites" at bounding box center [138, 94] width 55 height 58
click at [154, 75] on span "Favorites" at bounding box center [150, 75] width 41 height 7
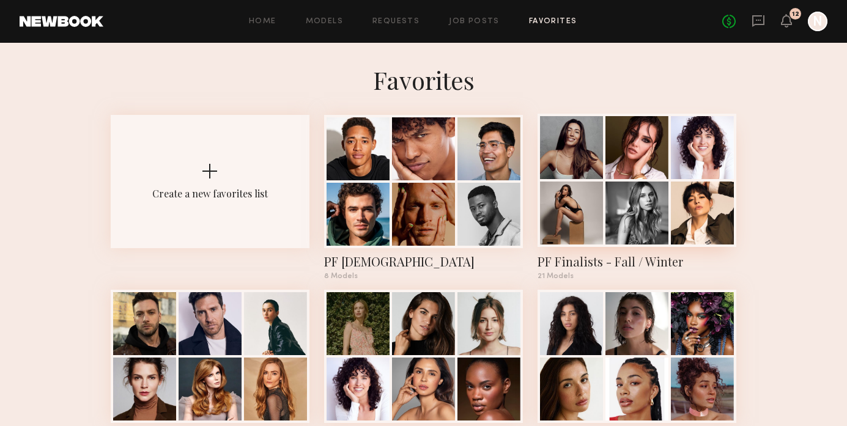
click at [635, 201] on div at bounding box center [636, 213] width 63 height 63
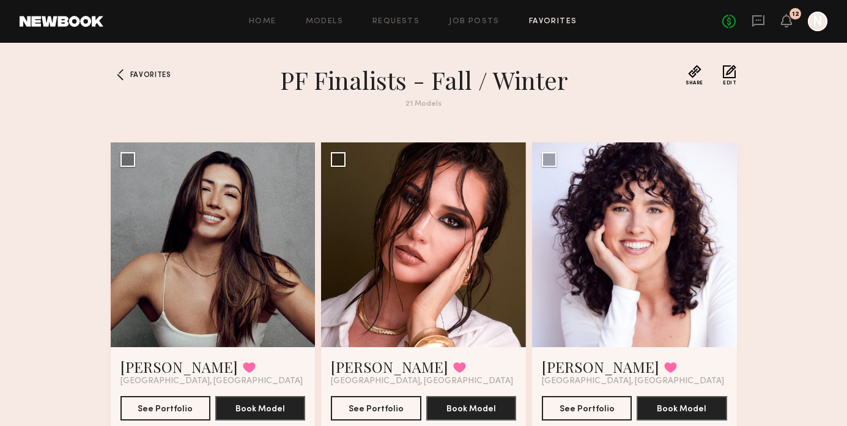
click at [158, 70] on div "Favorites" at bounding box center [138, 94] width 55 height 58
click at [157, 72] on span "Favorites" at bounding box center [150, 75] width 41 height 7
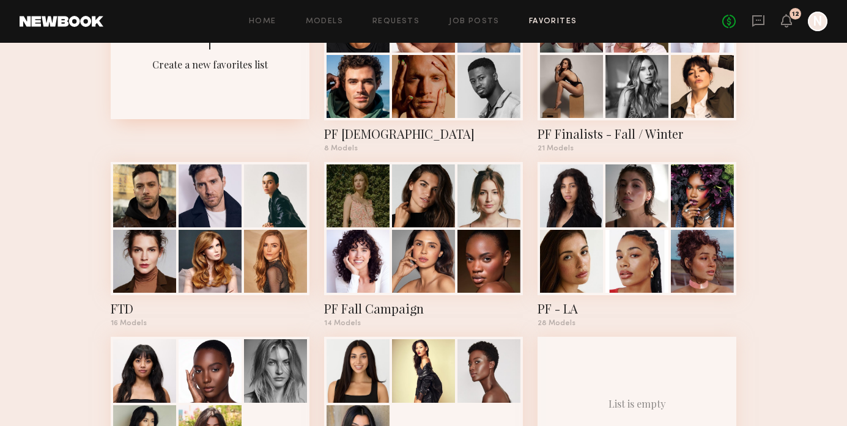
scroll to position [147, 0]
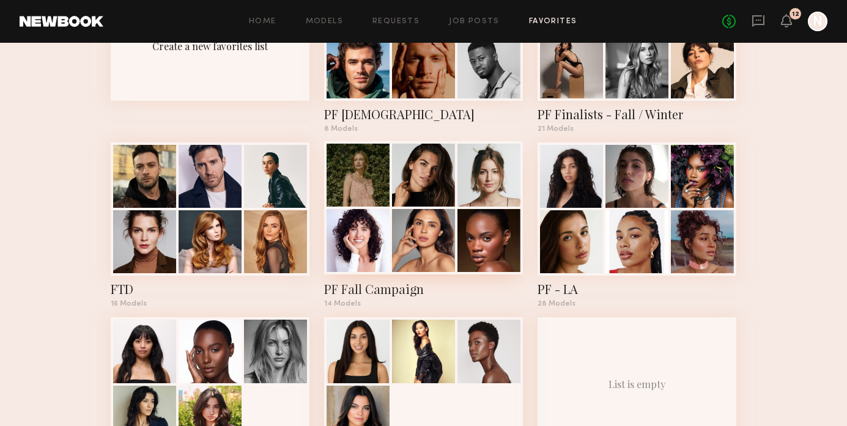
click at [460, 186] on div at bounding box center [488, 175] width 63 height 63
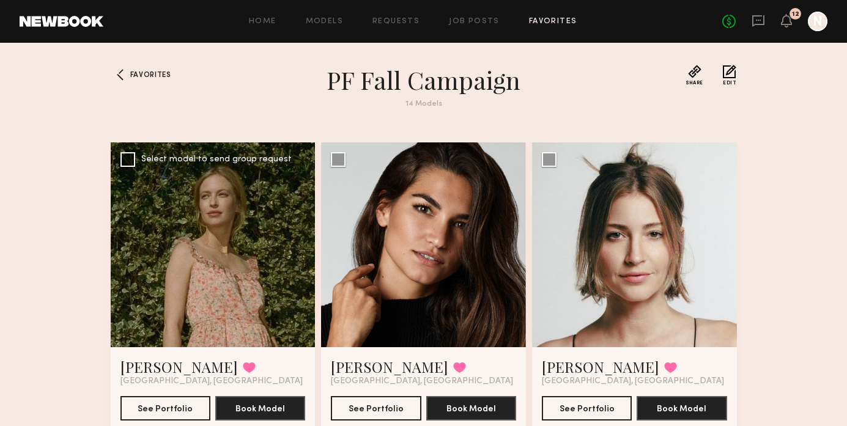
click at [266, 265] on div at bounding box center [213, 244] width 205 height 205
click at [195, 263] on div at bounding box center [213, 244] width 205 height 205
click at [154, 363] on link "Ceara M." at bounding box center [178, 367] width 117 height 20
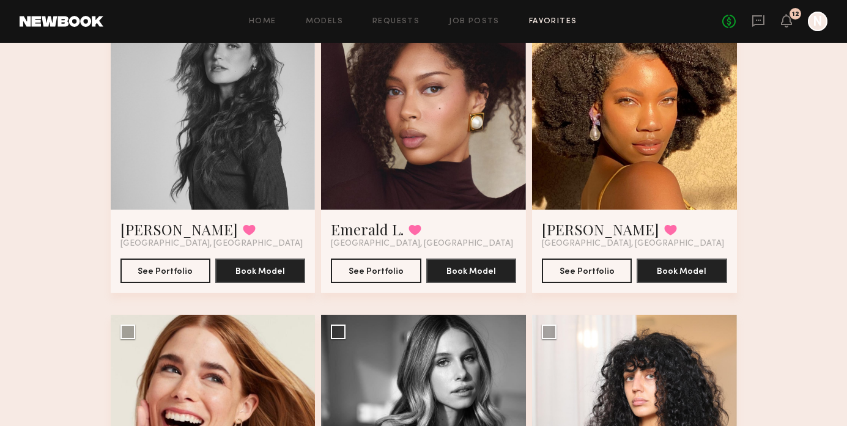
scroll to position [700, 0]
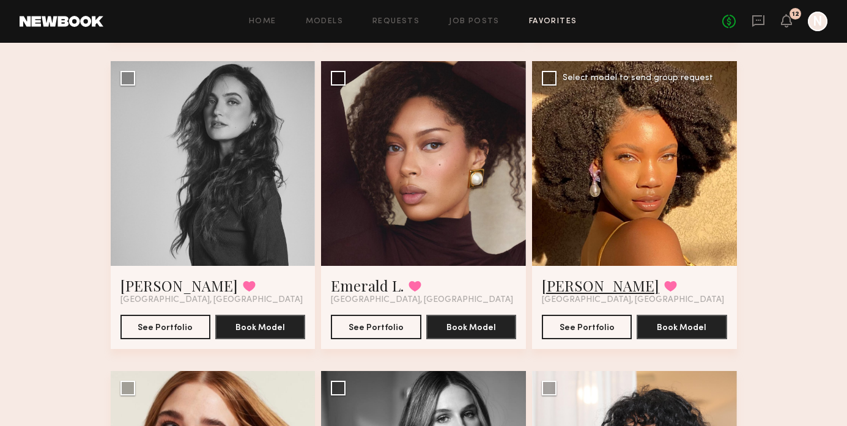
click at [562, 284] on link "Joy G." at bounding box center [600, 286] width 117 height 20
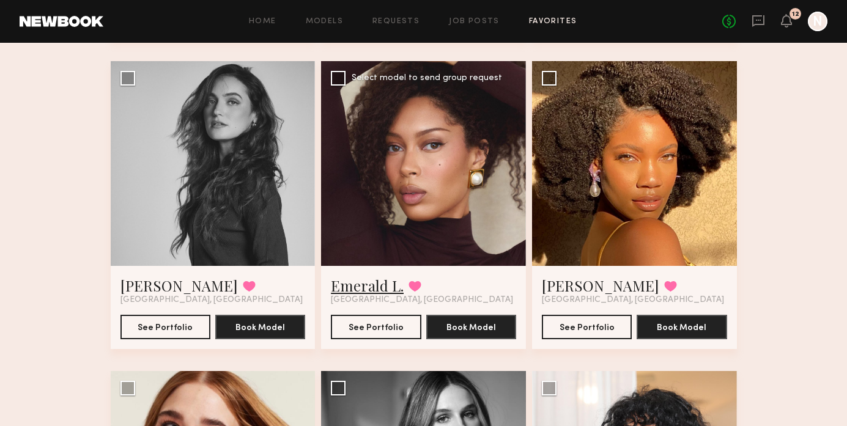
click at [375, 290] on link "Emerald L." at bounding box center [367, 286] width 73 height 20
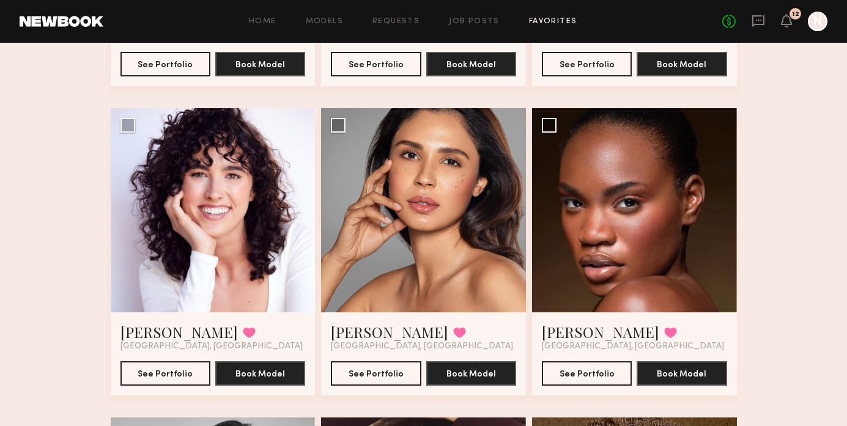
scroll to position [0, 0]
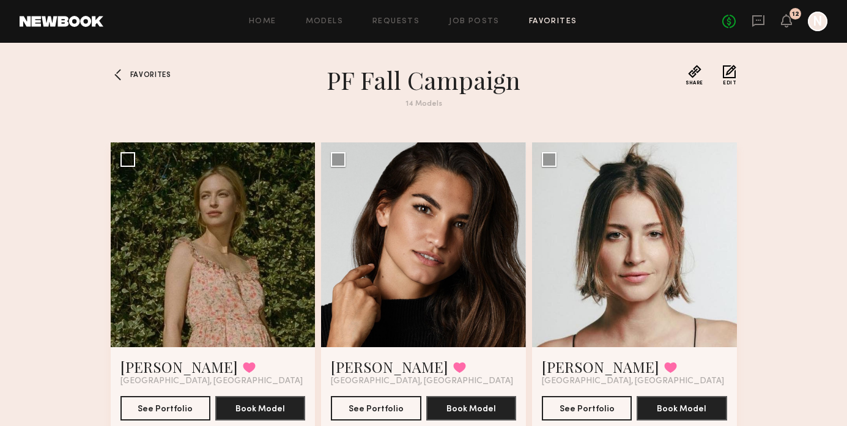
click at [160, 72] on span "Favorites" at bounding box center [150, 75] width 41 height 7
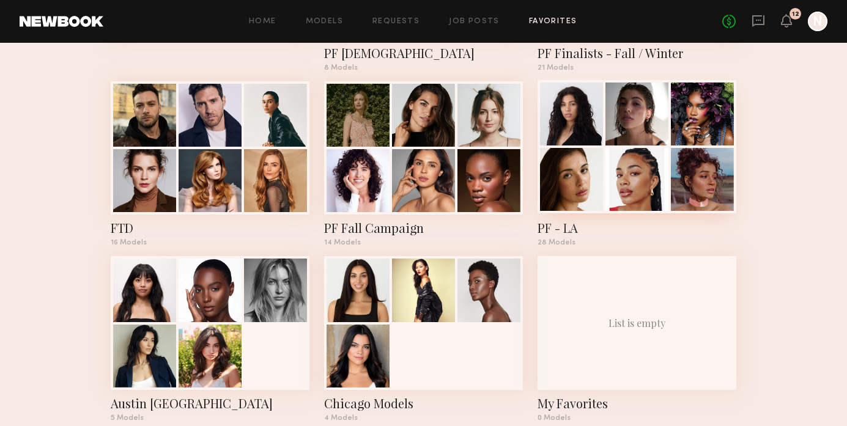
scroll to position [233, 0]
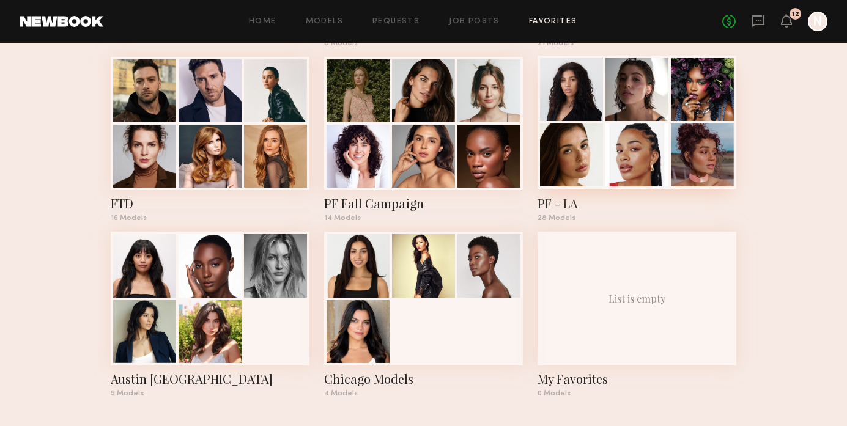
click at [609, 162] on div at bounding box center [636, 154] width 63 height 63
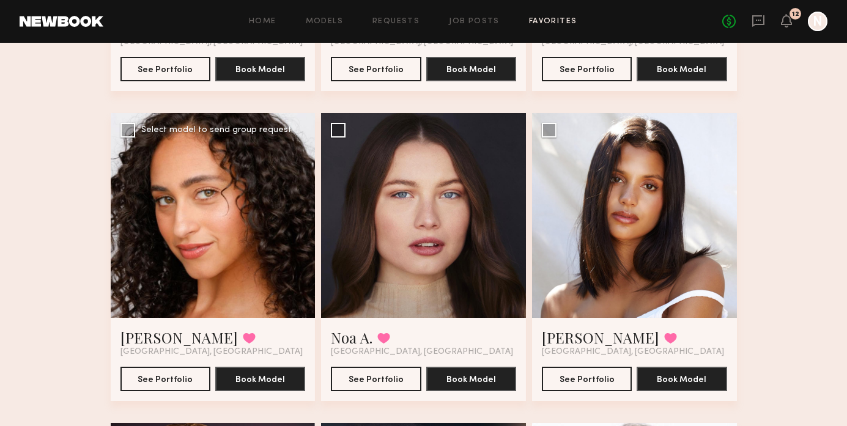
scroll to position [671, 0]
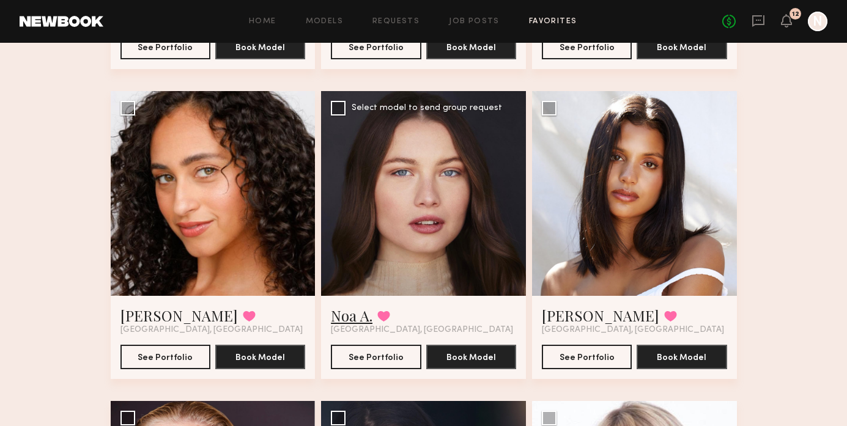
click at [345, 317] on link "Noa A." at bounding box center [352, 316] width 42 height 20
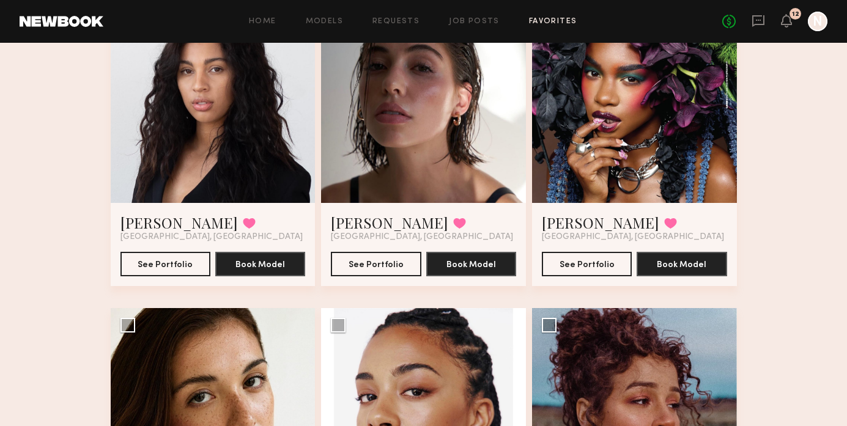
scroll to position [0, 0]
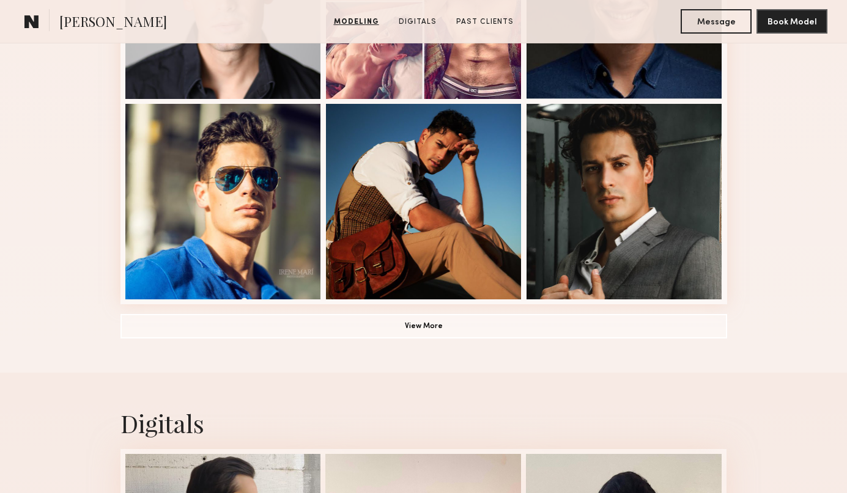
scroll to position [860, 0]
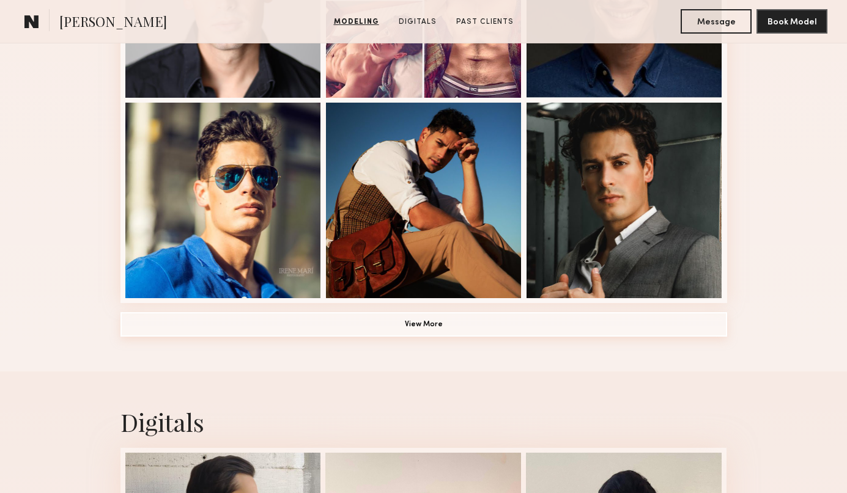
click at [441, 320] on button "View More" at bounding box center [423, 324] width 606 height 24
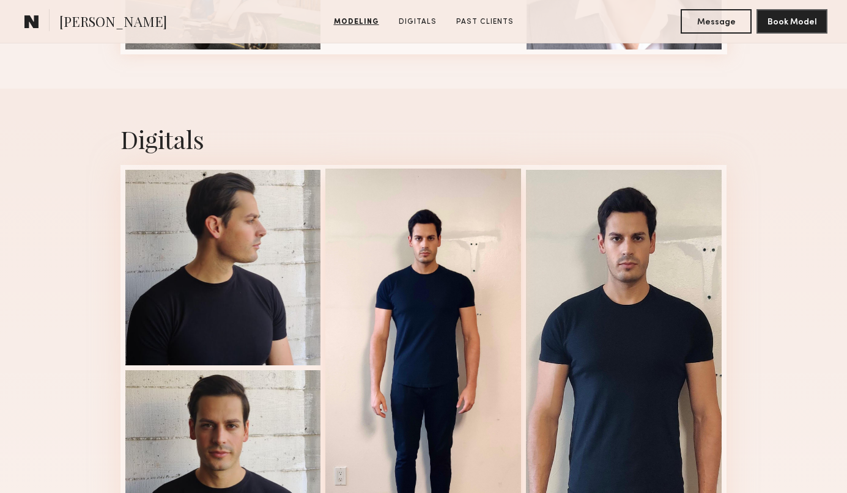
scroll to position [1912, 0]
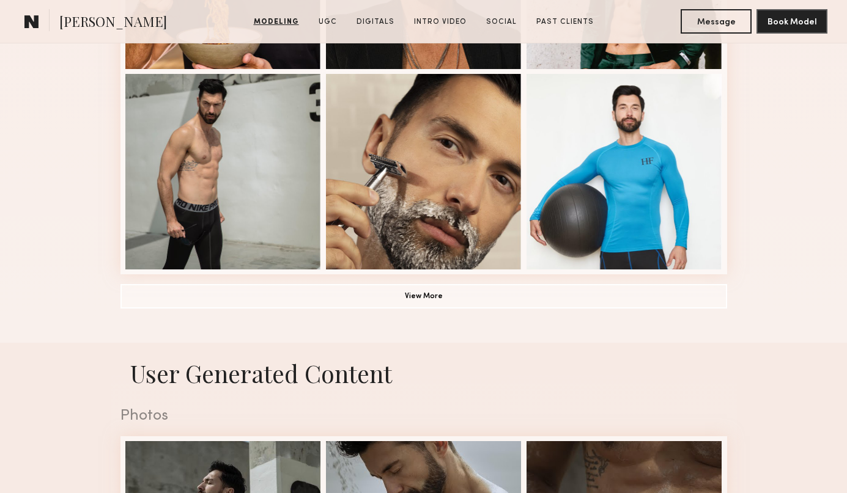
scroll to position [907, 0]
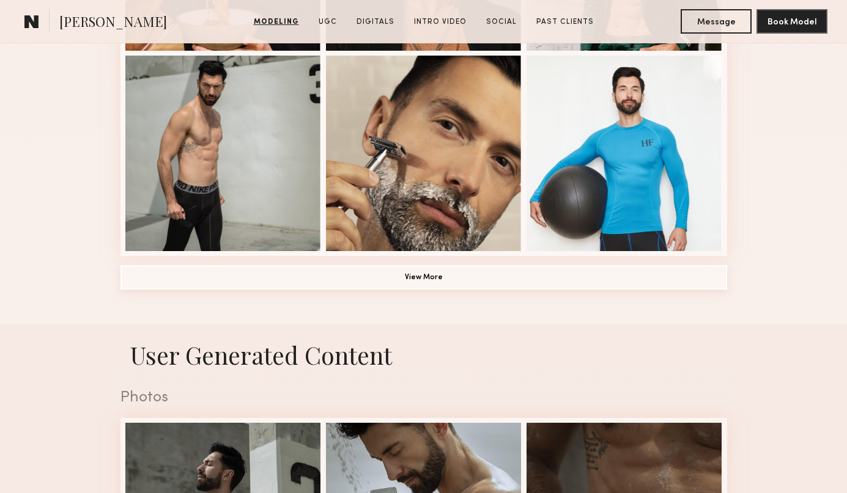
click at [413, 276] on button "View More" at bounding box center [423, 277] width 606 height 24
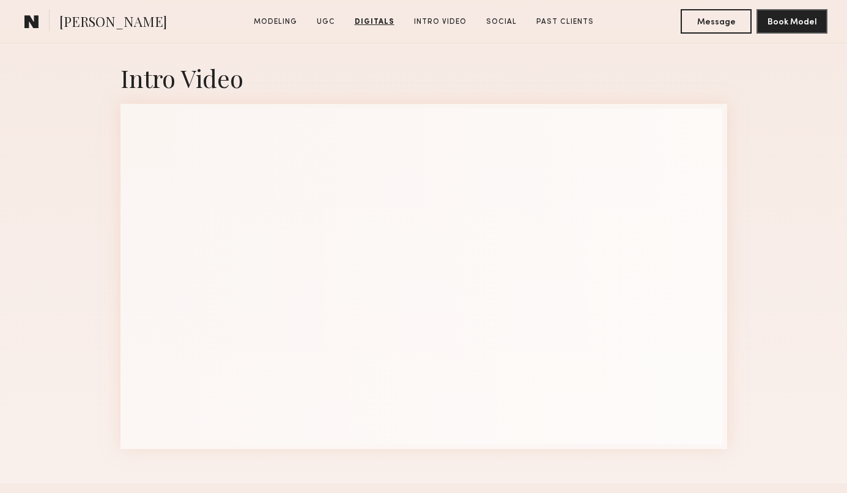
scroll to position [3019, 0]
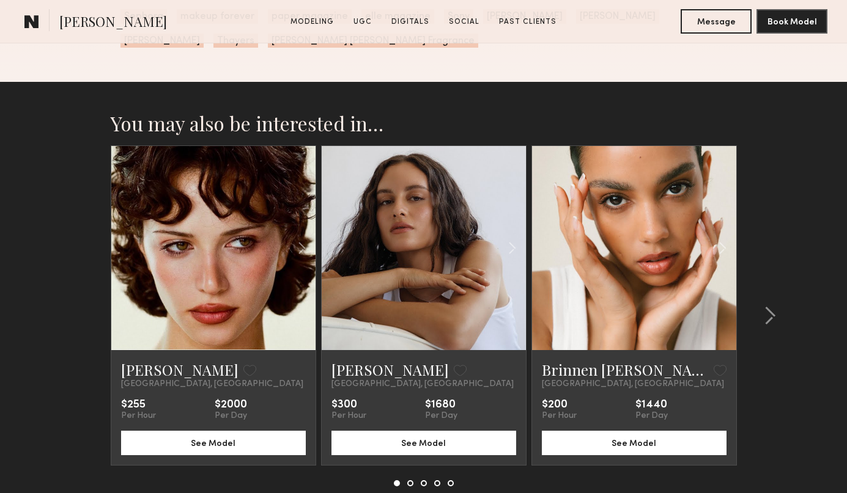
scroll to position [3326, 0]
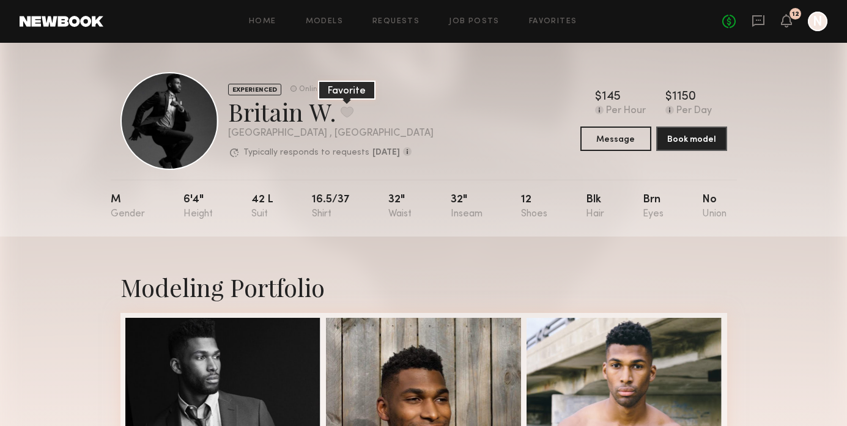
click at [348, 114] on button at bounding box center [346, 111] width 13 height 11
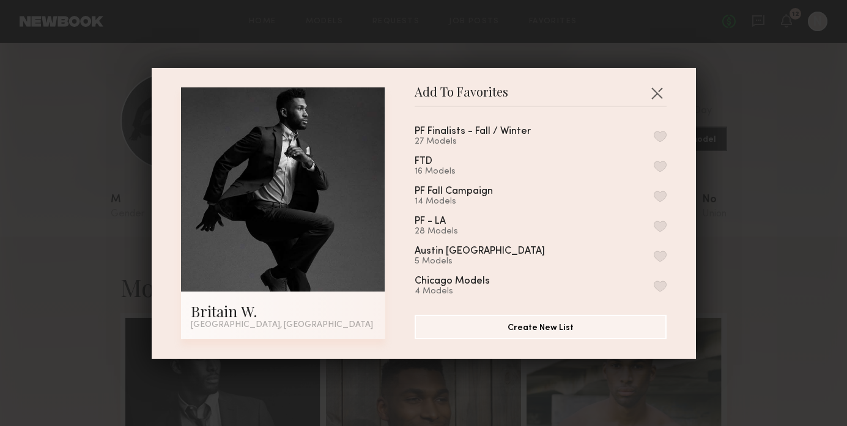
click at [663, 135] on button "button" at bounding box center [659, 136] width 13 height 11
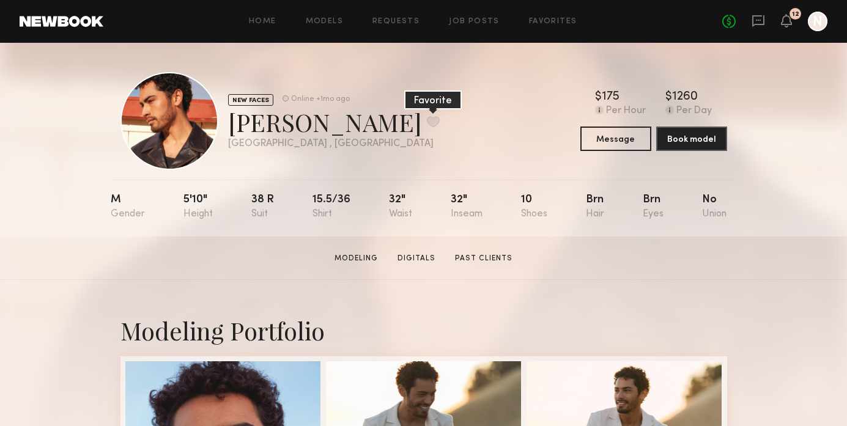
click at [427, 122] on button at bounding box center [433, 121] width 13 height 11
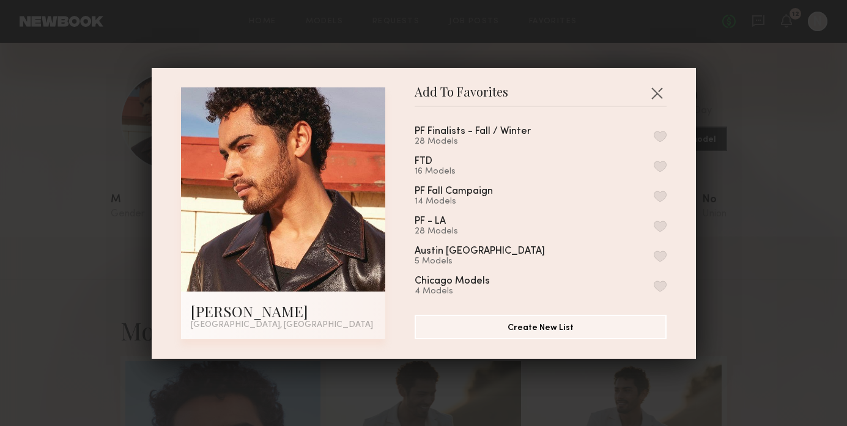
click at [666, 134] on div "PF Finalists - Fall / Winter 28 Models FTD 16 Models PF Fall Campaign 14 Models…" at bounding box center [546, 206] width 264 height 178
click at [660, 137] on button "button" at bounding box center [659, 136] width 13 height 11
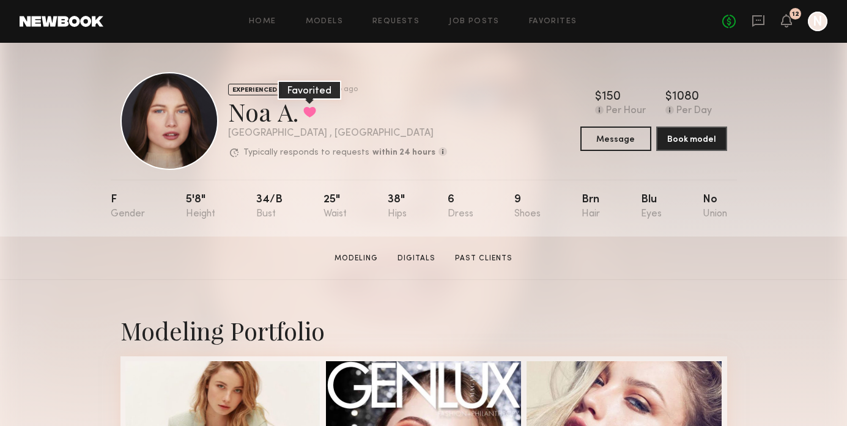
click at [312, 114] on button at bounding box center [309, 111] width 13 height 11
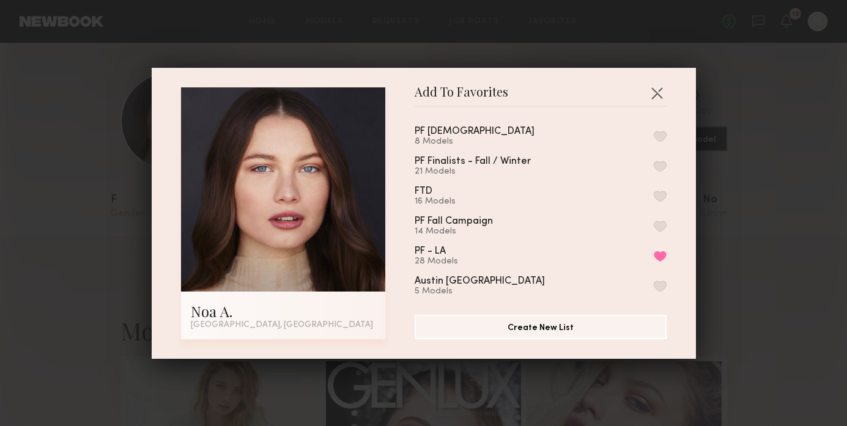
click at [658, 163] on button "button" at bounding box center [659, 166] width 13 height 11
click at [790, 309] on div "Add To Favorites Noa A. [GEOGRAPHIC_DATA], [GEOGRAPHIC_DATA] Add To Favorites P…" at bounding box center [423, 213] width 847 height 426
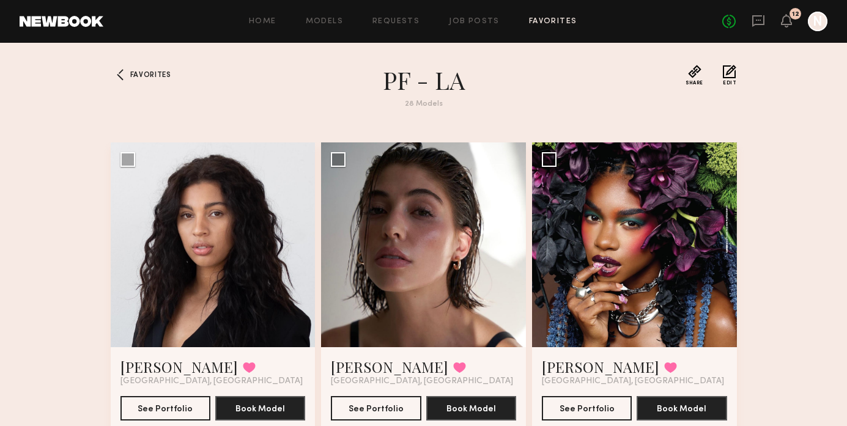
click at [555, 20] on link "Favorites" at bounding box center [553, 22] width 48 height 8
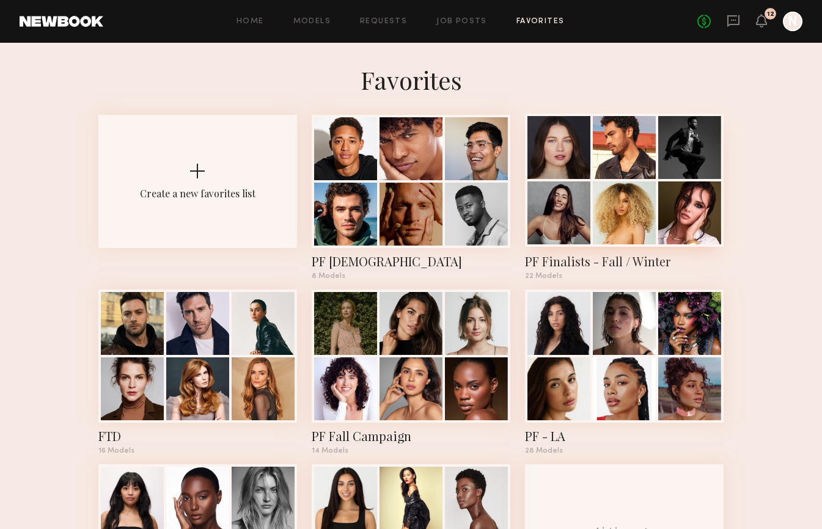
click at [587, 264] on div "PF Finalists - Fall / Winter" at bounding box center [624, 261] width 199 height 17
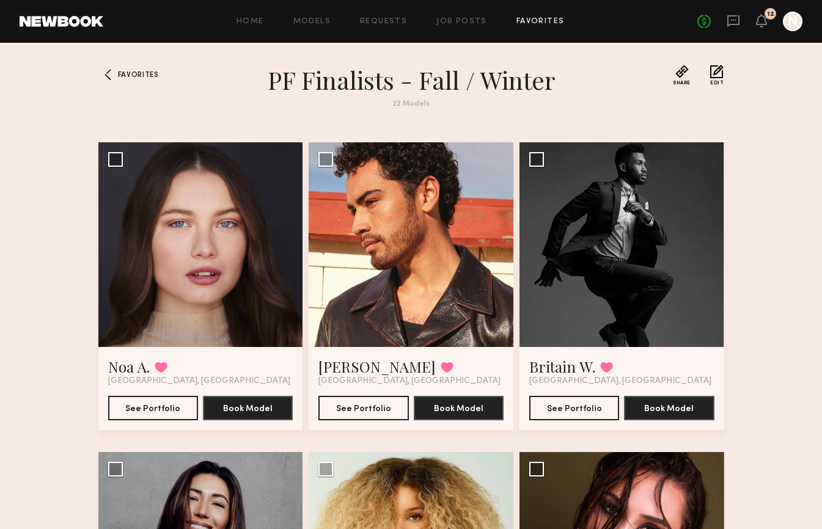
click at [508, 82] on h1 "PF Finalists - Fall / Winter" at bounding box center [411, 80] width 440 height 31
click at [716, 81] on span "Edit" at bounding box center [716, 83] width 13 height 5
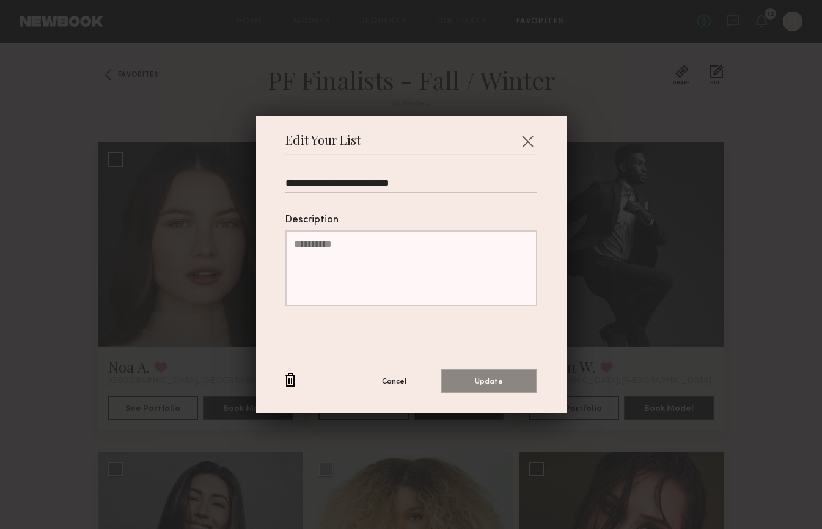
drag, startPoint x: 299, startPoint y: 185, endPoint x: 334, endPoint y: 185, distance: 35.5
click at [334, 185] on input "**********" at bounding box center [411, 185] width 252 height 15
type input "**********"
click at [504, 384] on button "Update" at bounding box center [489, 381] width 97 height 24
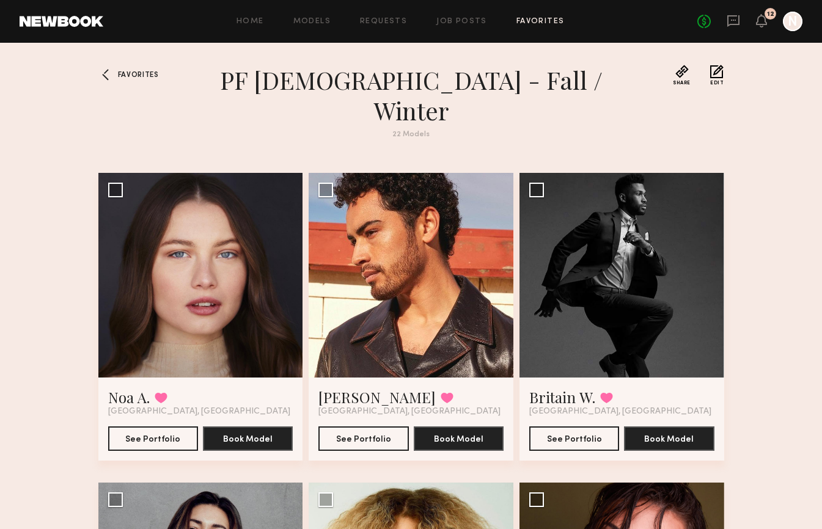
click at [114, 72] on div at bounding box center [108, 75] width 20 height 20
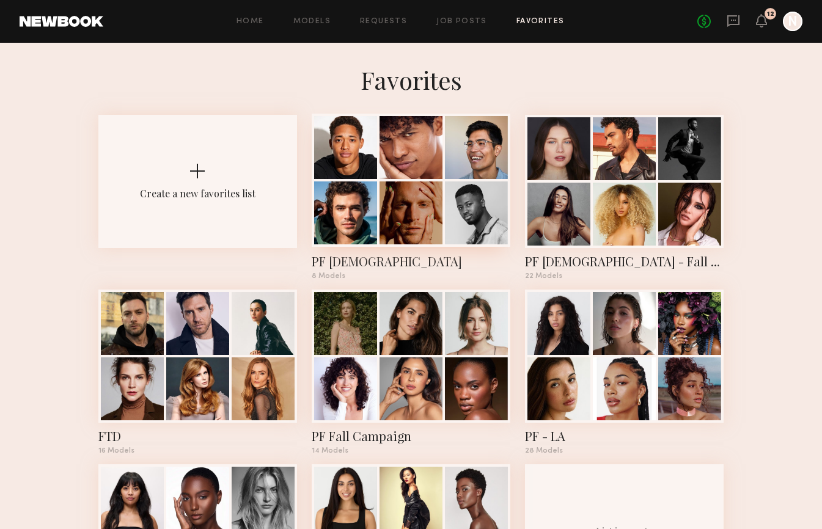
click at [359, 249] on div "PF [DEMOGRAPHIC_DATA] 8 Models" at bounding box center [411, 197] width 199 height 165
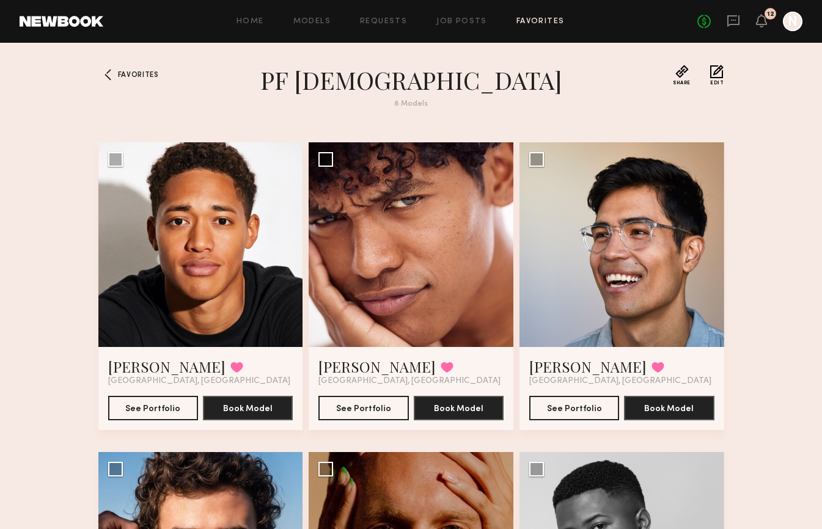
click at [715, 73] on button "Edit" at bounding box center [716, 75] width 13 height 21
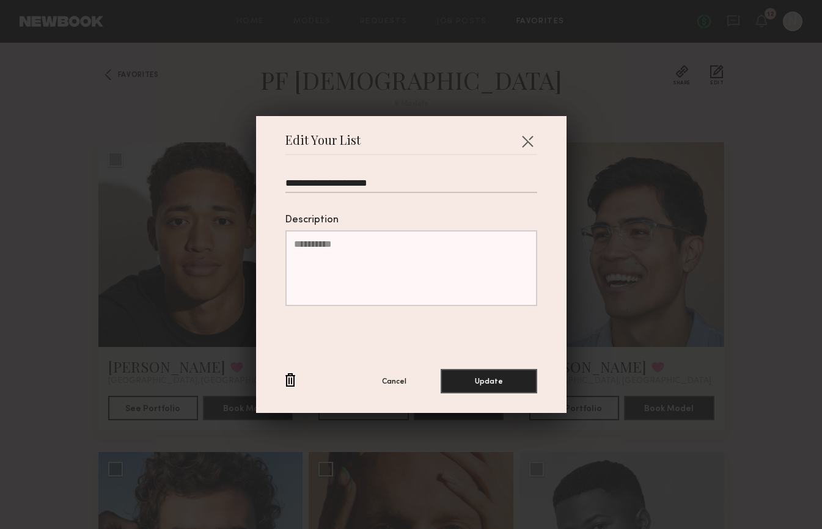
type input "**********"
click at [441, 369] on button "Update" at bounding box center [489, 381] width 97 height 24
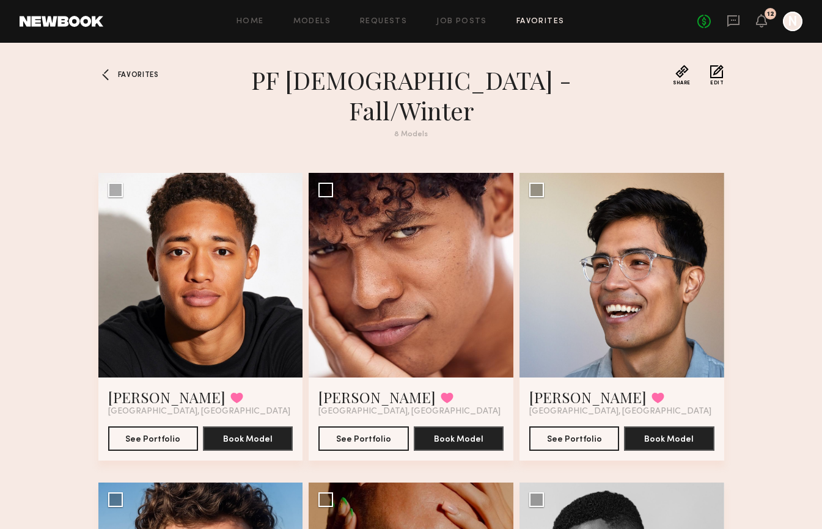
click at [147, 74] on span "Favorites" at bounding box center [138, 75] width 41 height 7
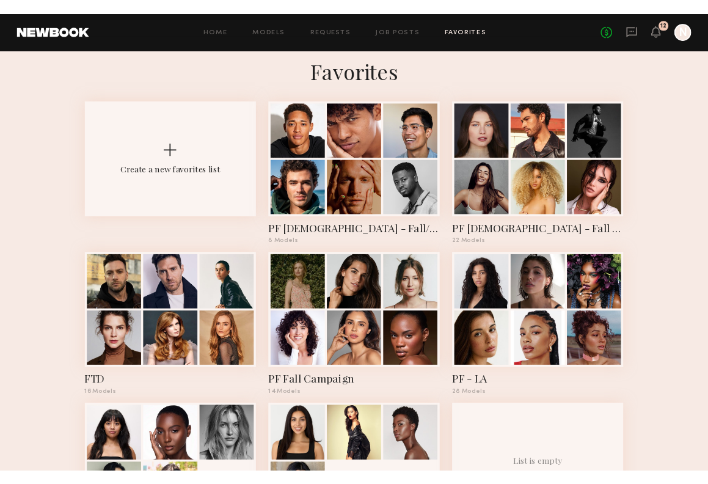
scroll to position [13, 0]
